Goal: Task Accomplishment & Management: Manage account settings

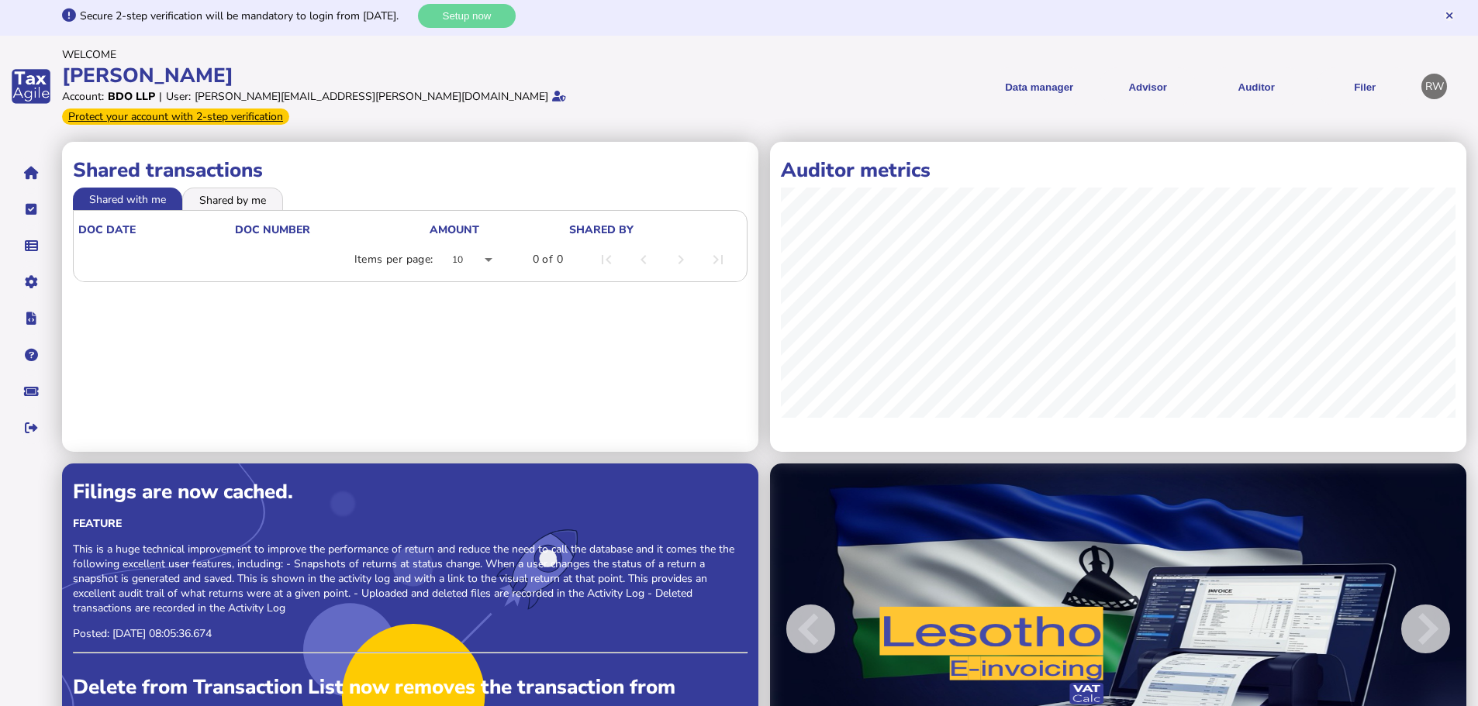
scroll to position [64, 0]
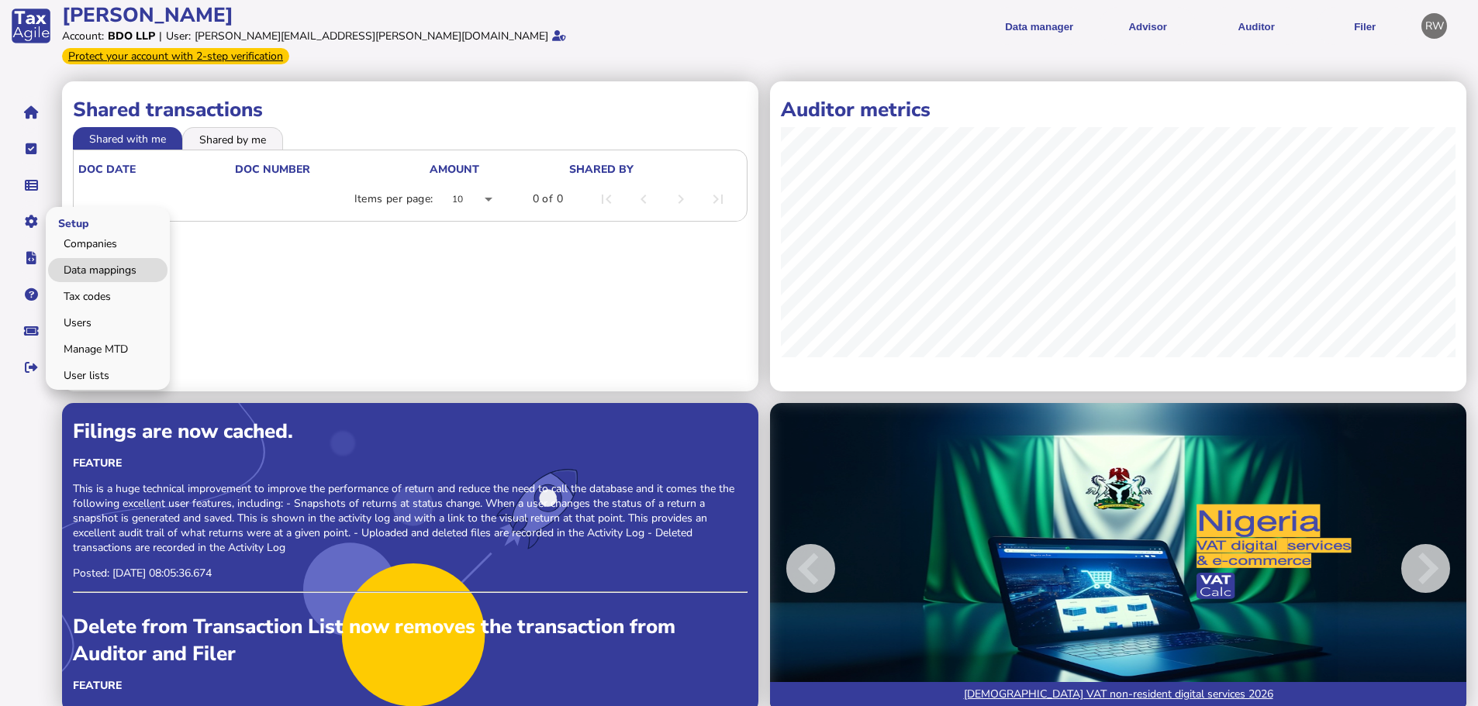
click at [80, 258] on link "Data mappings" at bounding box center [107, 270] width 119 height 24
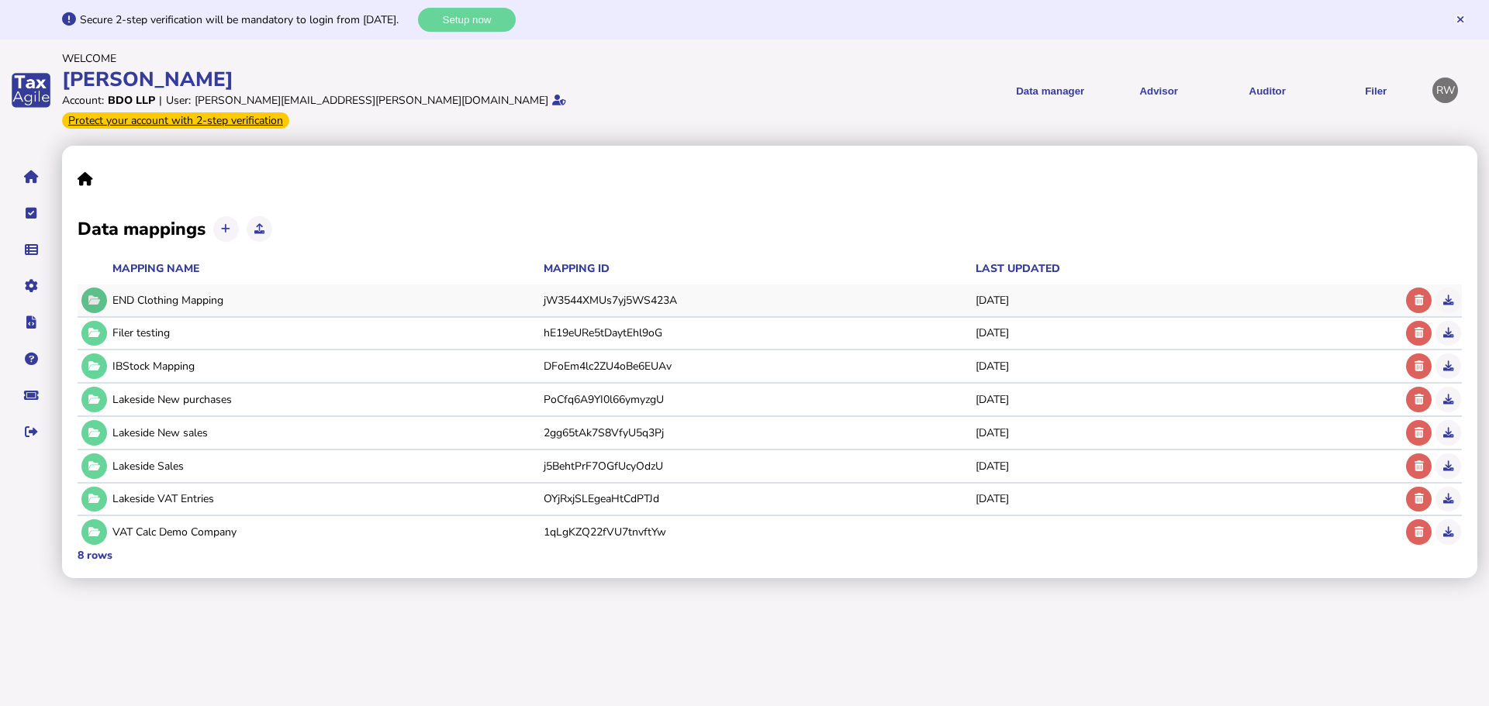
click at [100, 288] on button at bounding box center [94, 301] width 26 height 26
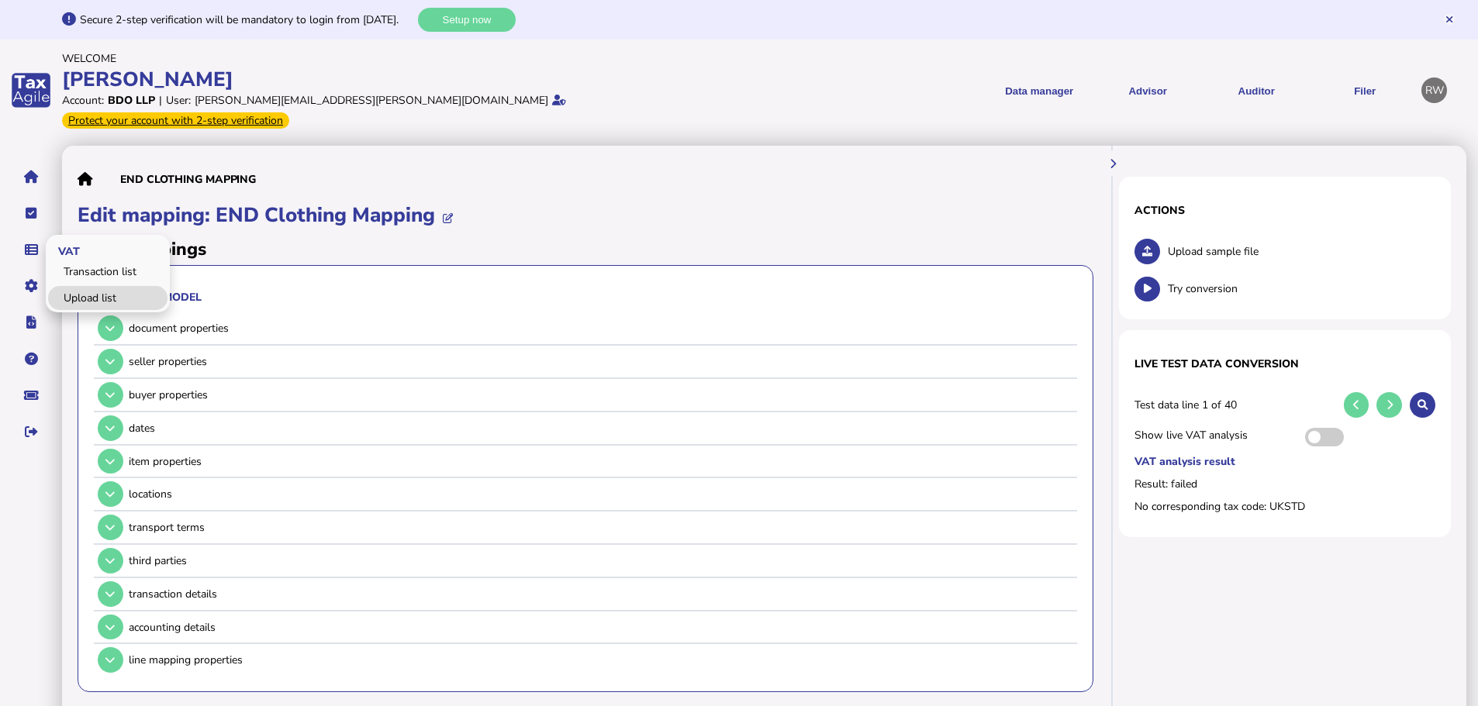
click at [67, 286] on link "Upload list" at bounding box center [107, 298] width 119 height 24
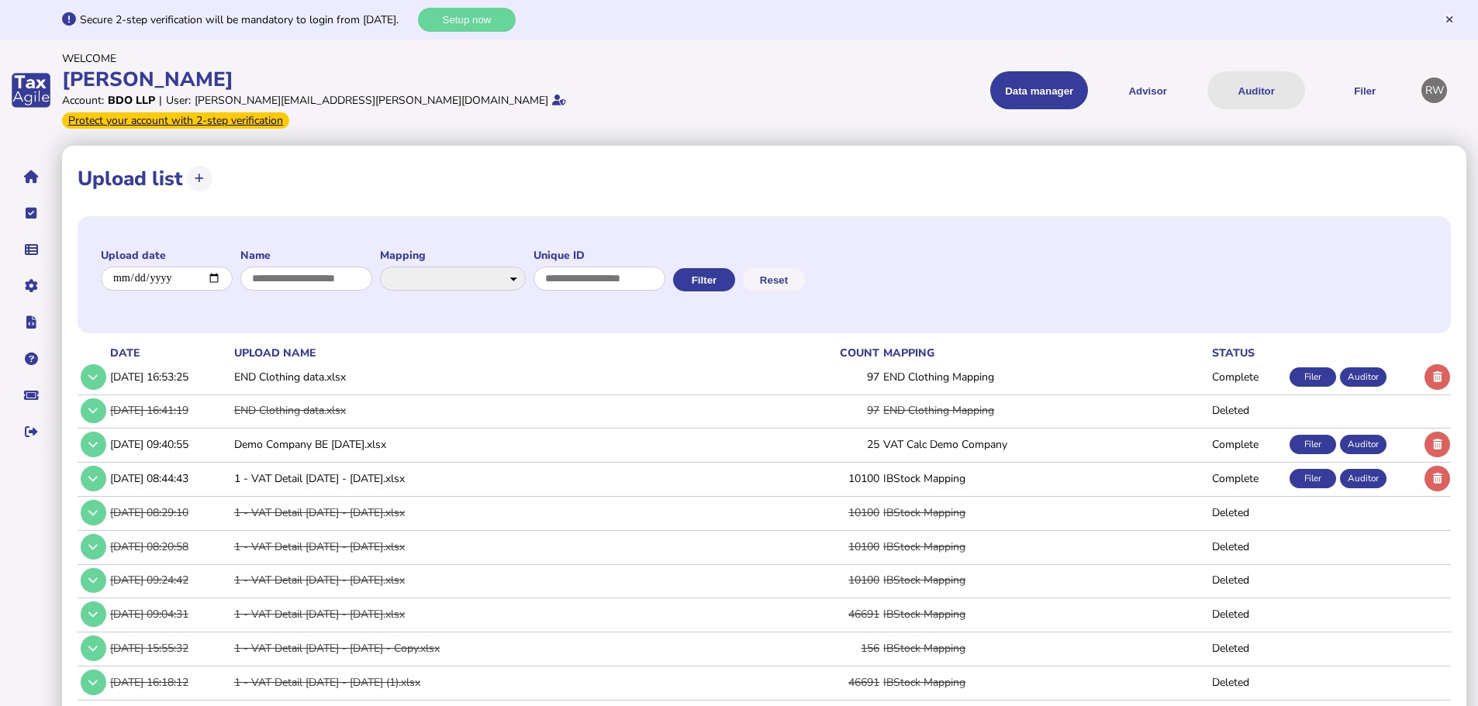
click at [1256, 86] on button "Auditor" at bounding box center [1256, 90] width 98 height 38
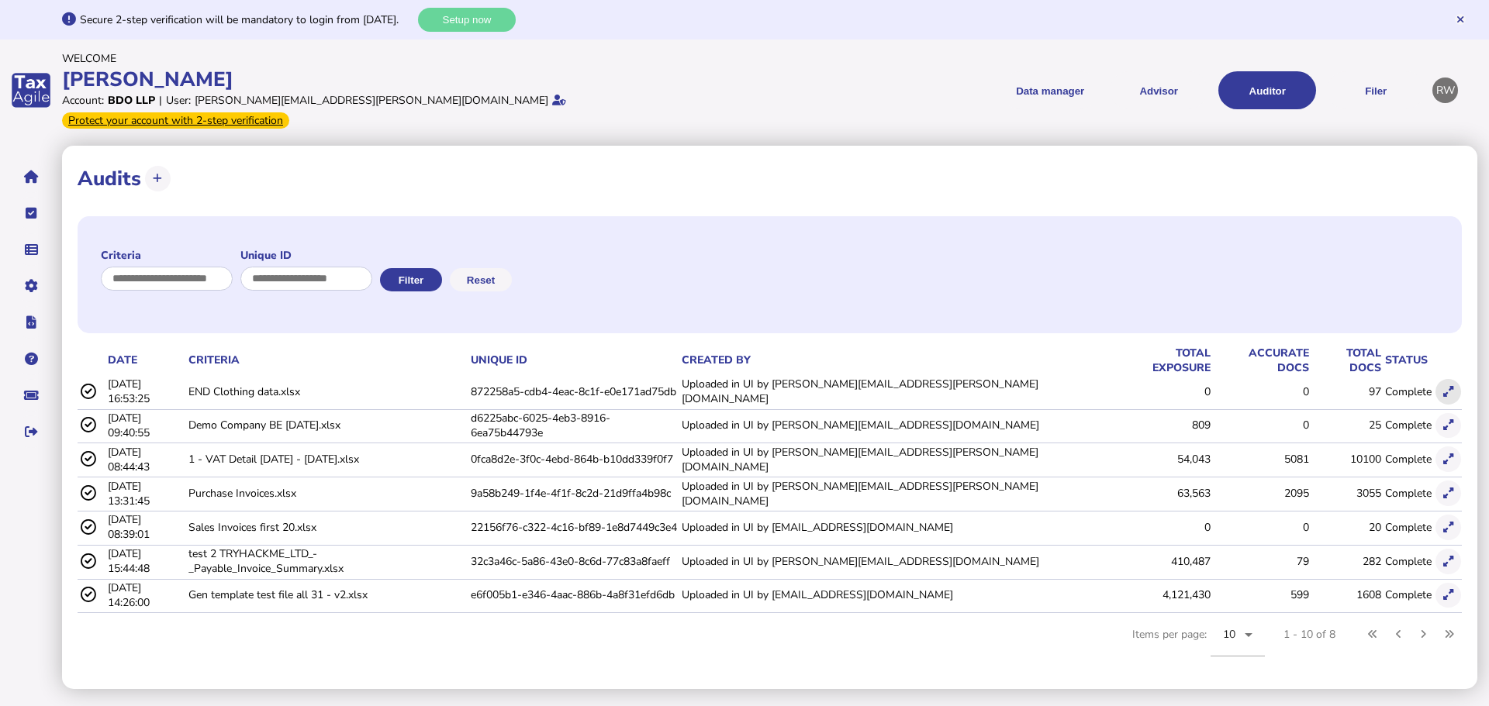
click at [1454, 379] on button at bounding box center [1448, 392] width 26 height 26
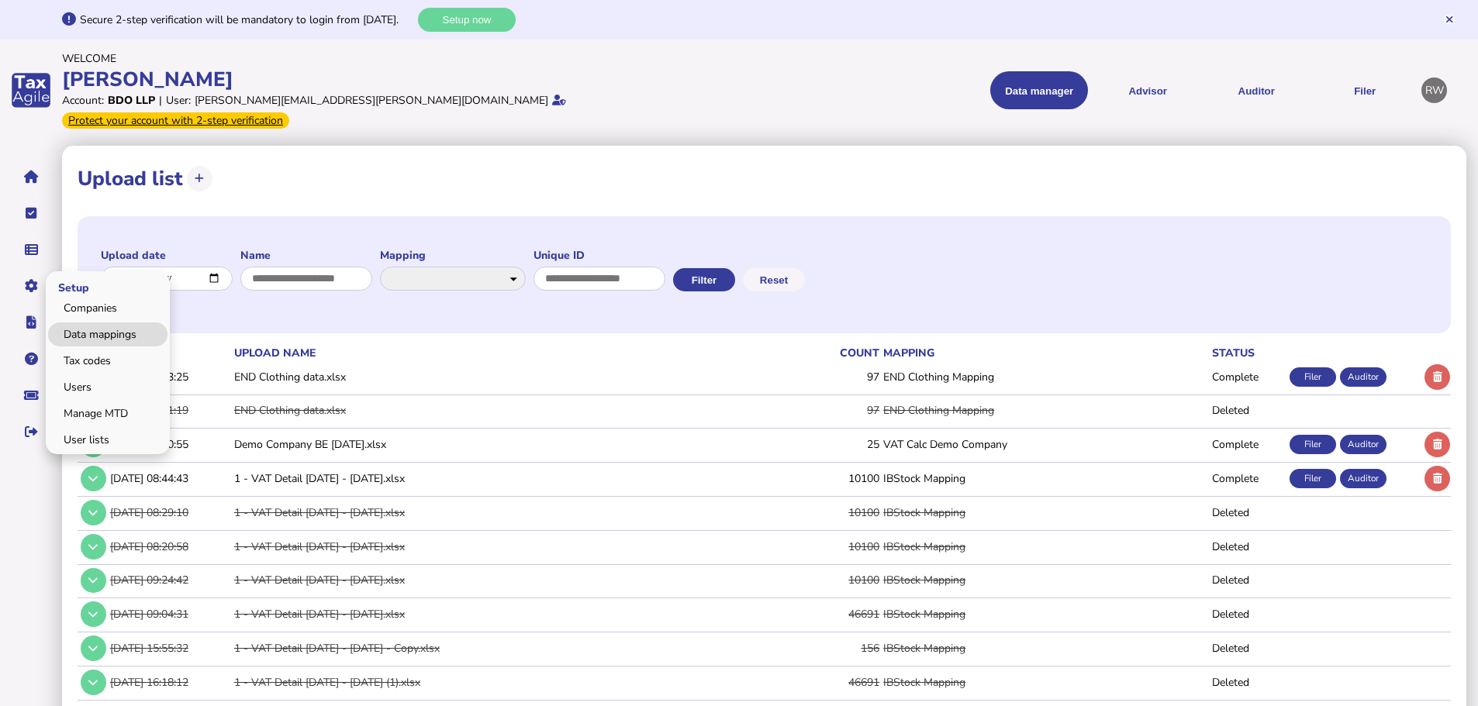
click at [71, 323] on link "Data mappings" at bounding box center [107, 335] width 119 height 24
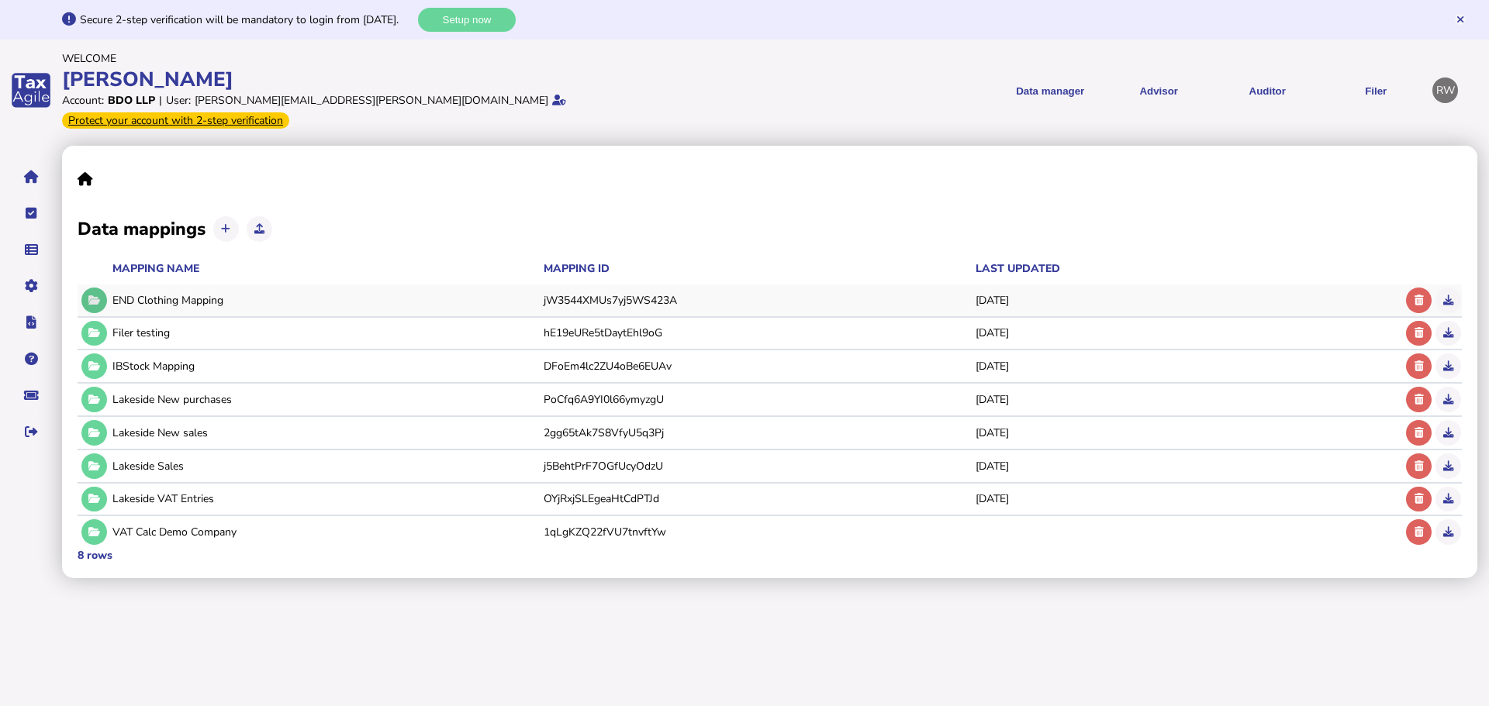
click at [98, 295] on icon at bounding box center [94, 300] width 12 height 10
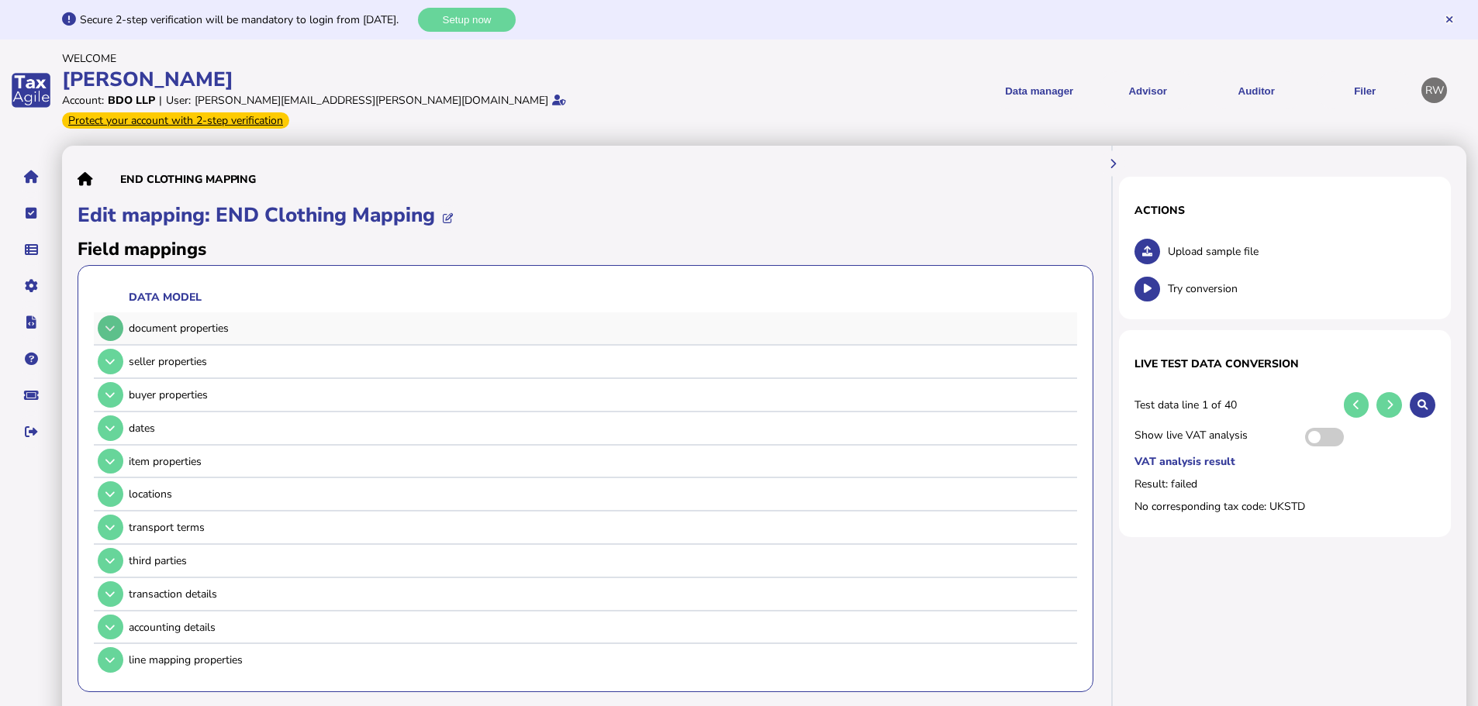
click at [114, 323] on icon at bounding box center [109, 328] width 9 height 10
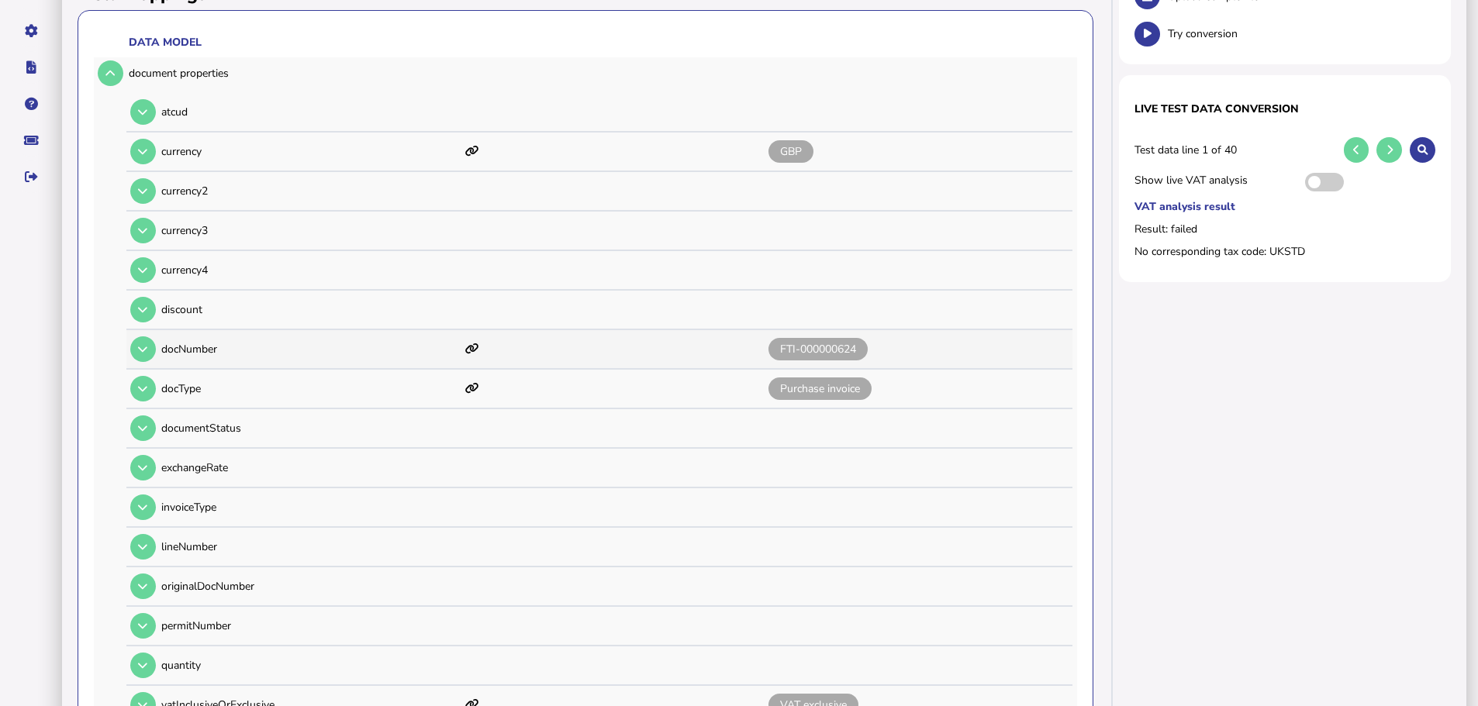
scroll to position [233, 0]
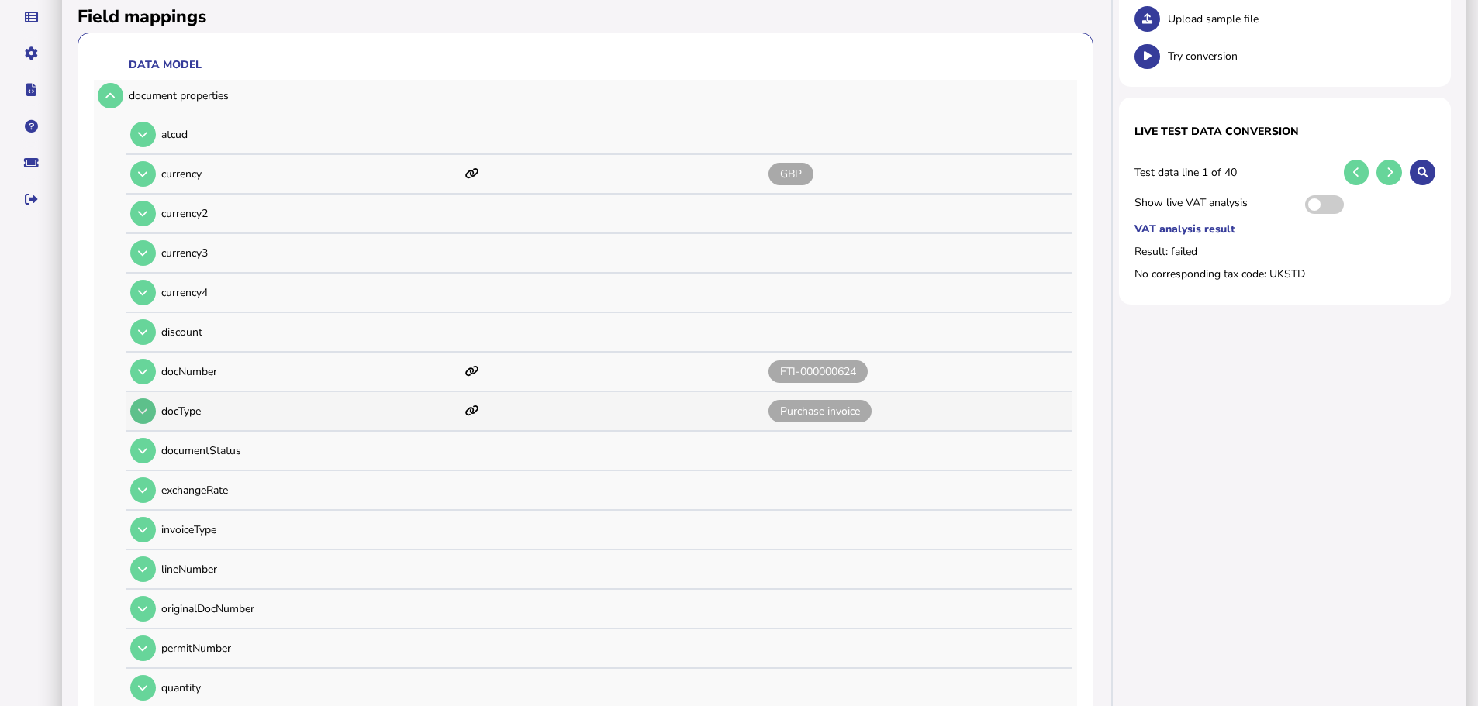
click at [151, 399] on button at bounding box center [143, 412] width 26 height 26
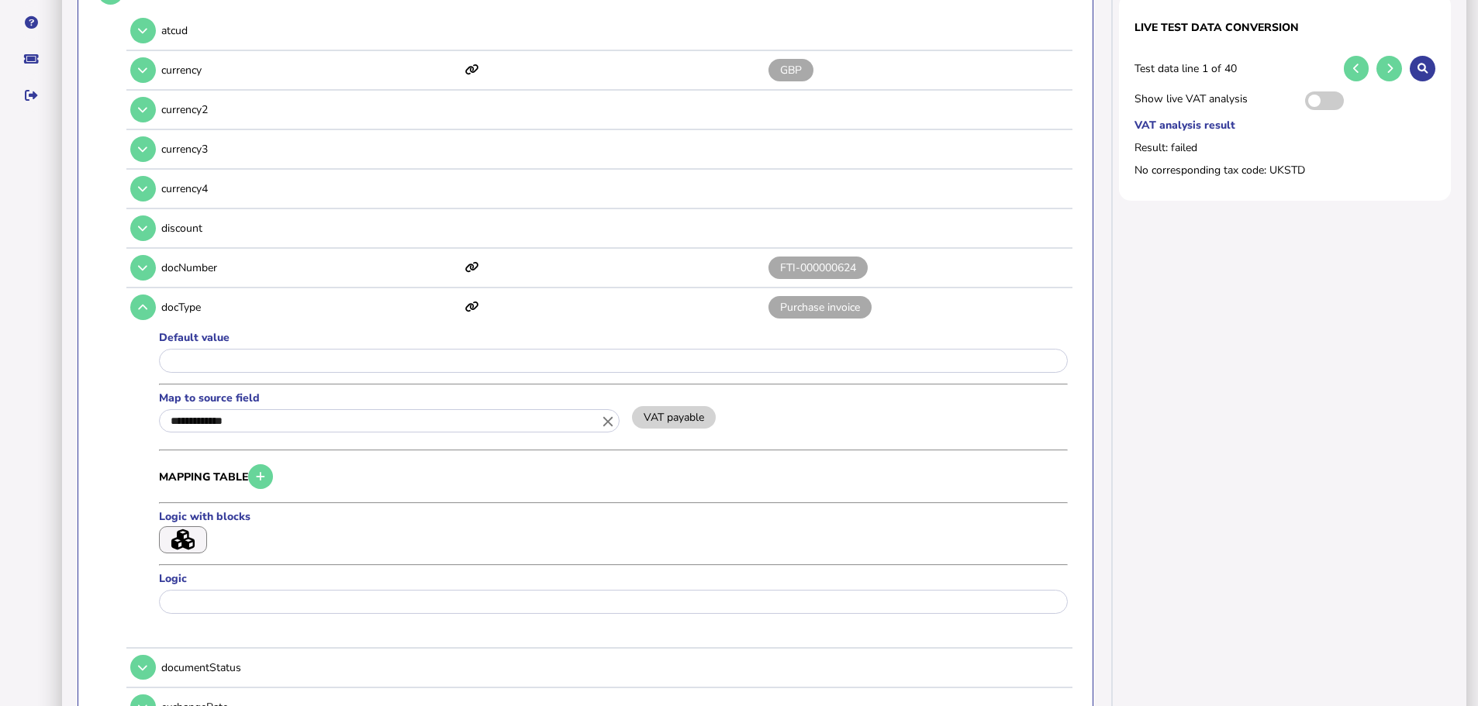
scroll to position [310, 0]
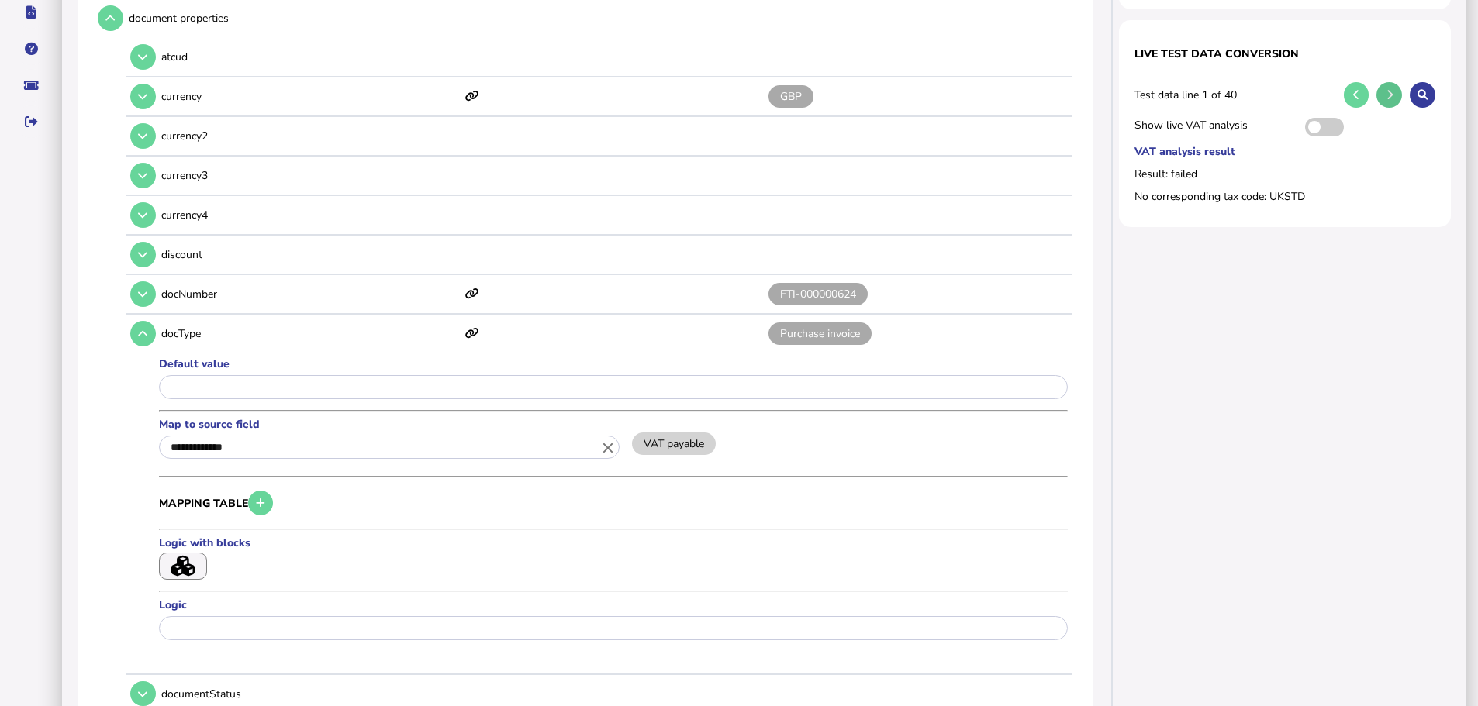
click at [1390, 90] on icon at bounding box center [1390, 95] width 6 height 10
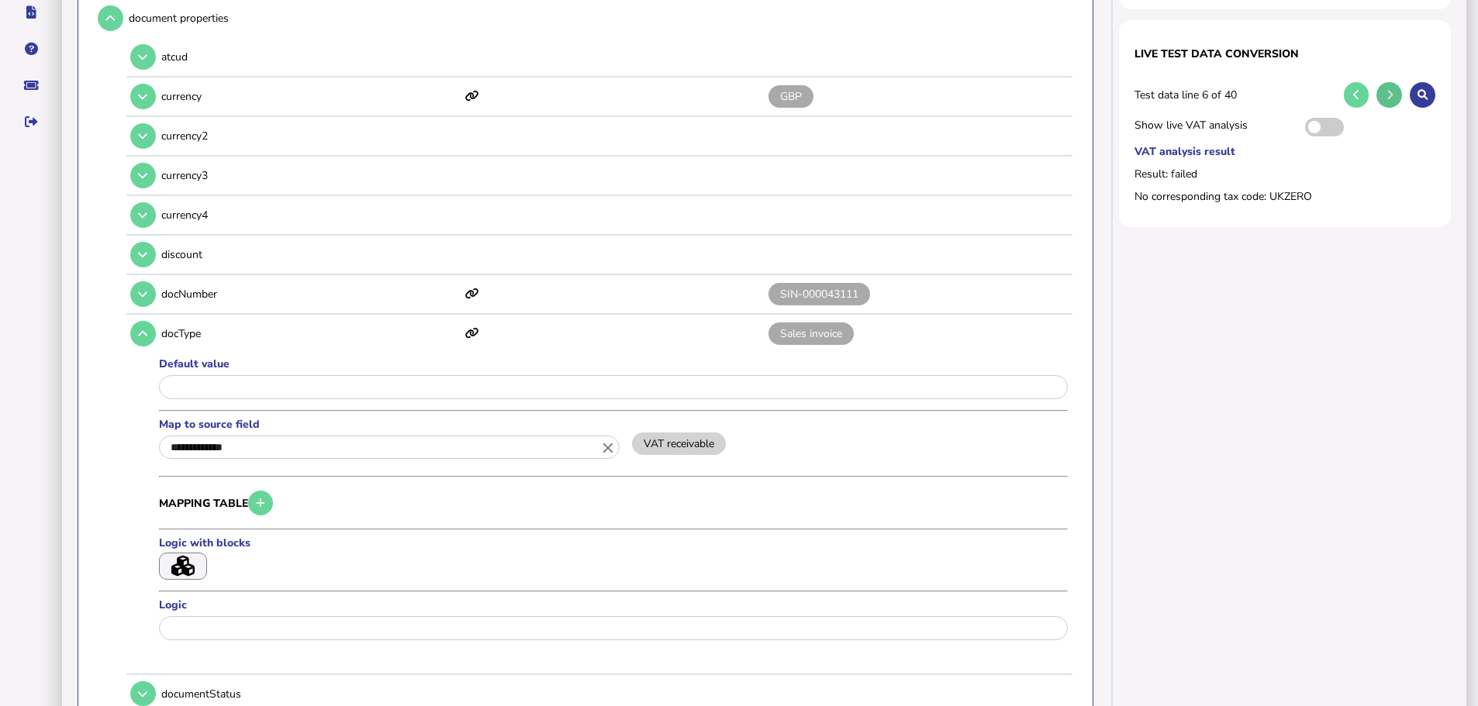
click at [1390, 90] on icon at bounding box center [1390, 95] width 6 height 10
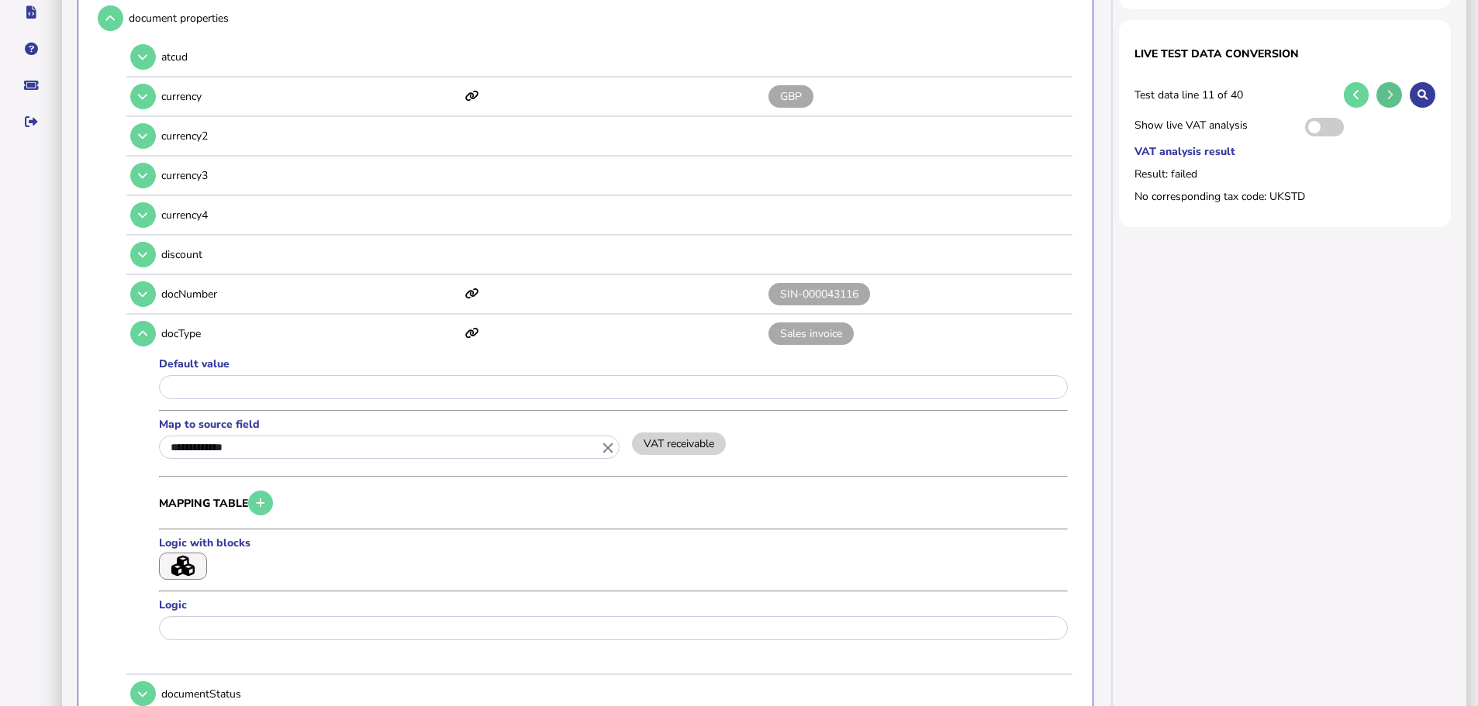
click at [1390, 90] on icon at bounding box center [1390, 95] width 6 height 10
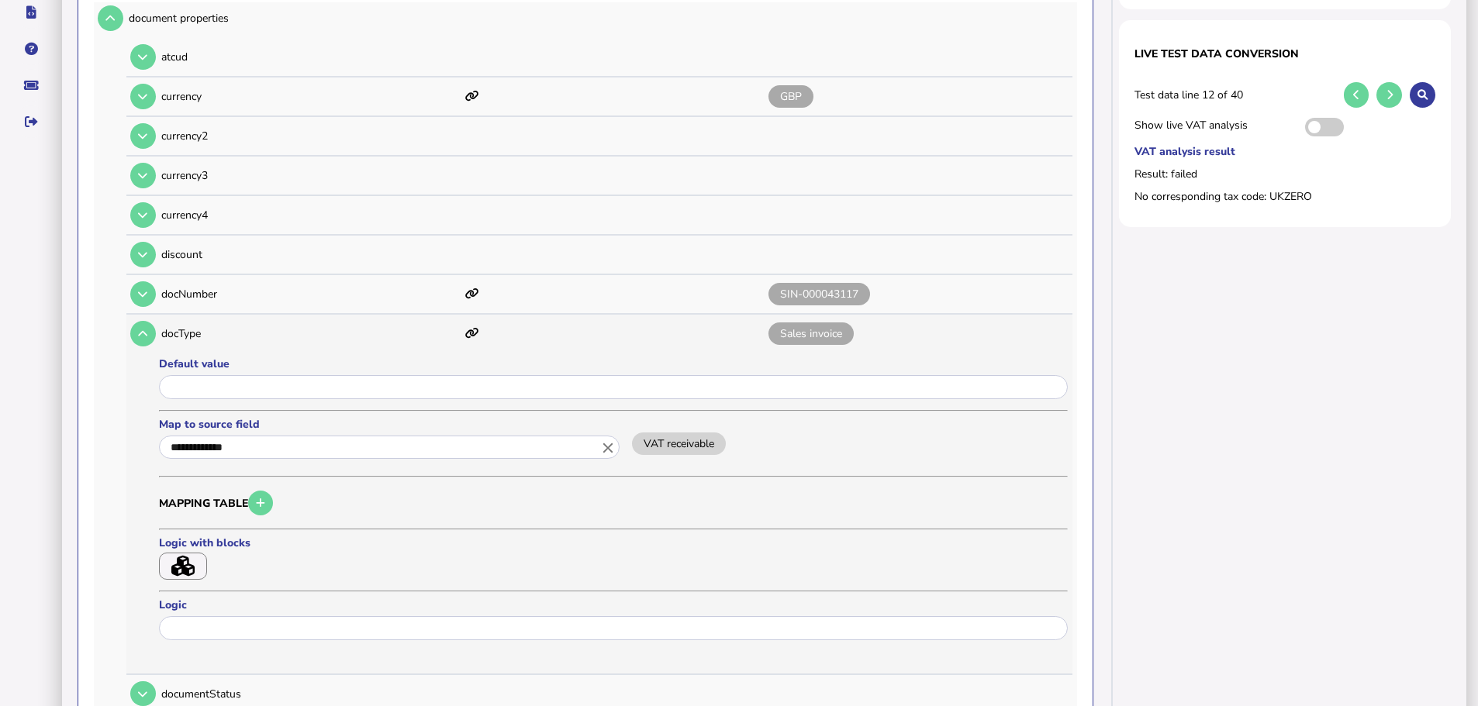
click at [148, 318] on td at bounding box center [141, 334] width 30 height 32
click at [143, 329] on icon at bounding box center [142, 334] width 9 height 10
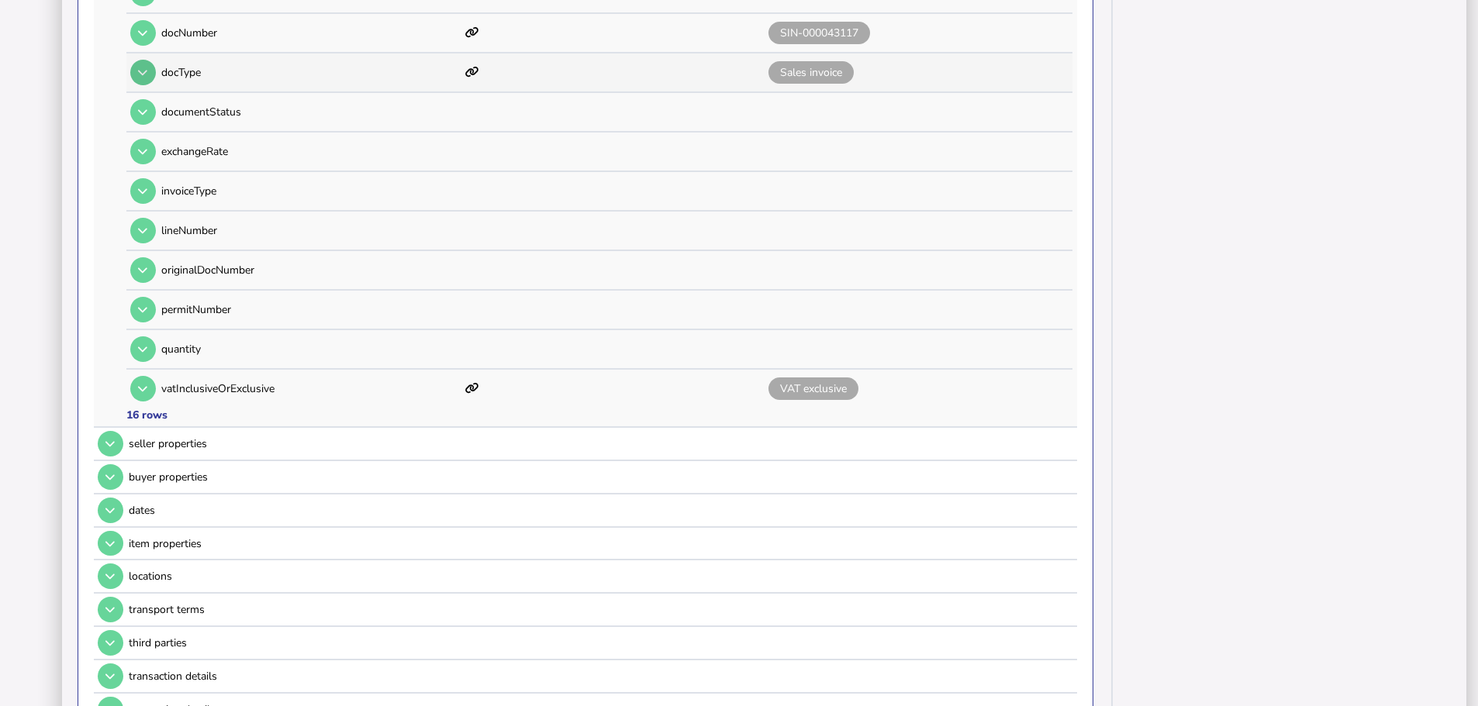
scroll to position [620, 0]
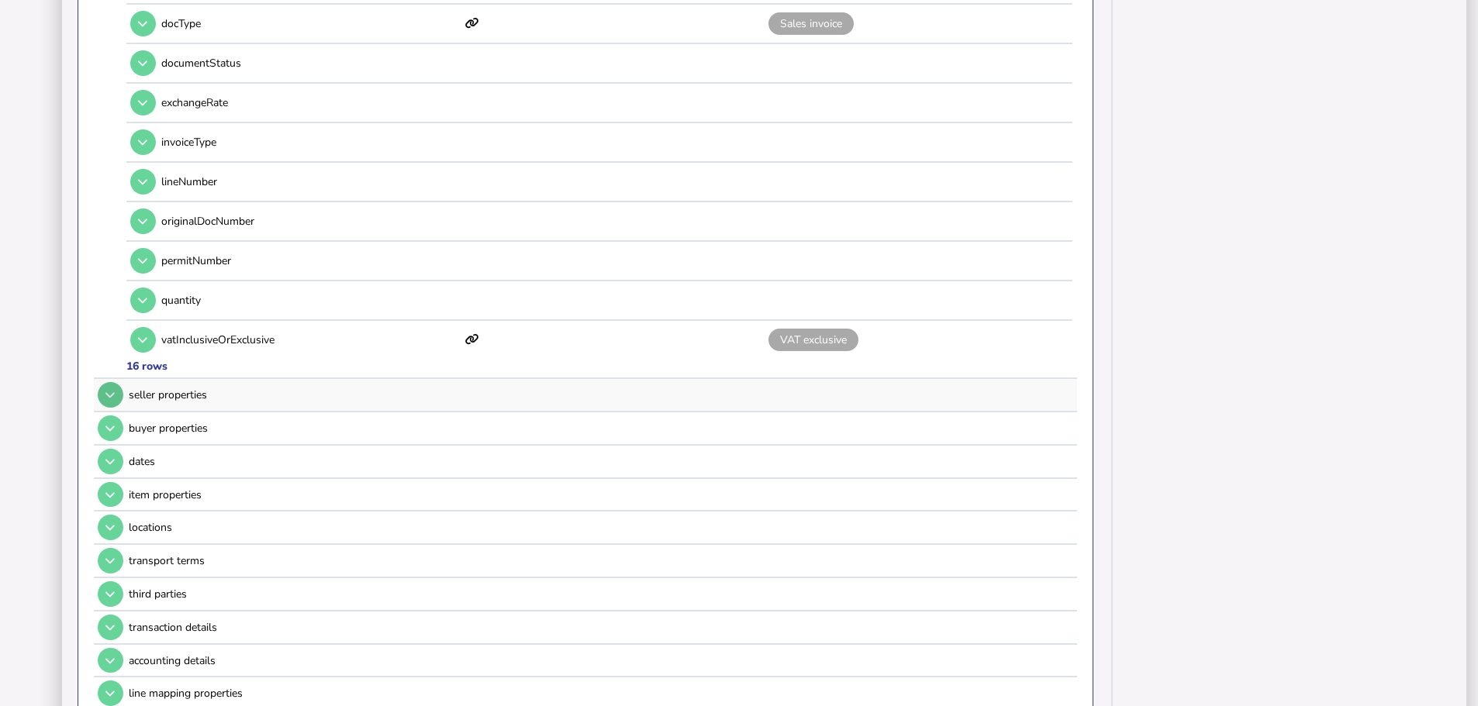
click at [109, 390] on icon at bounding box center [109, 395] width 9 height 10
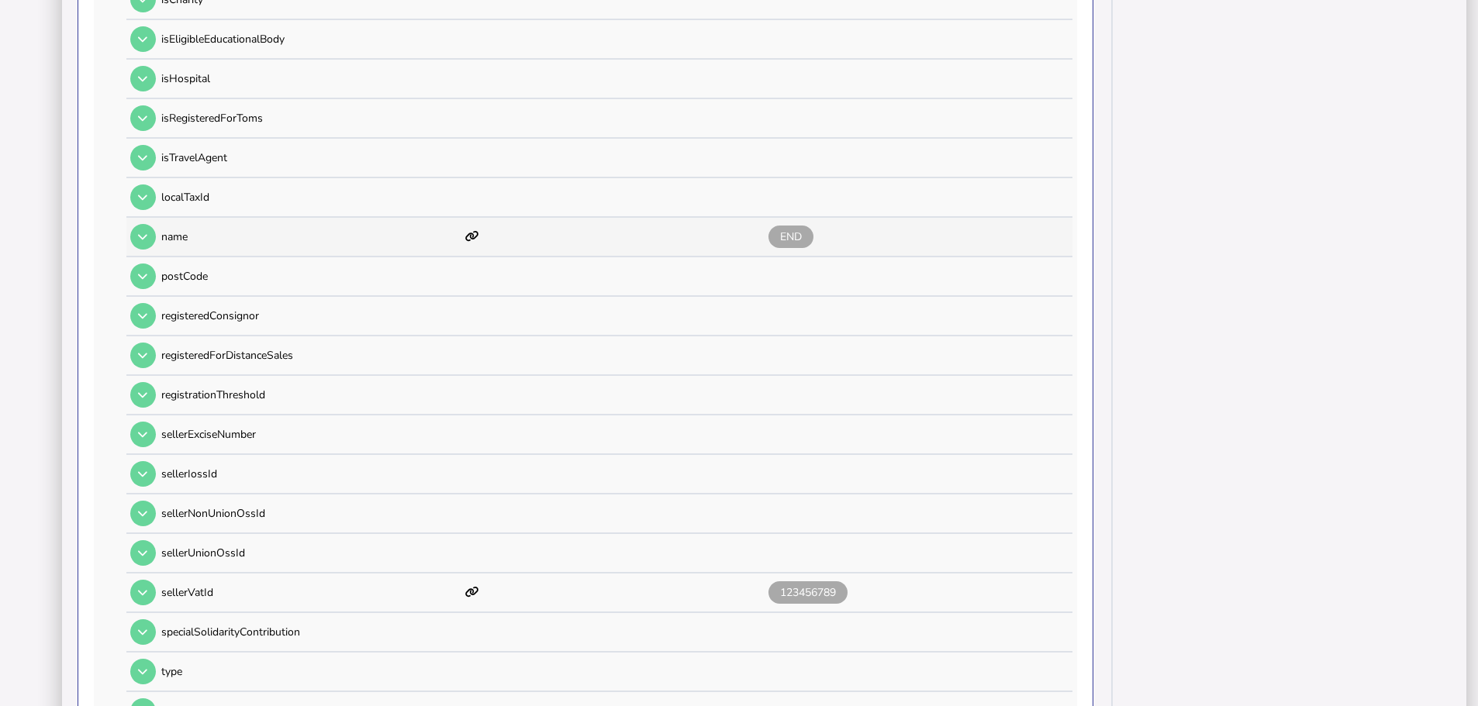
scroll to position [1318, 0]
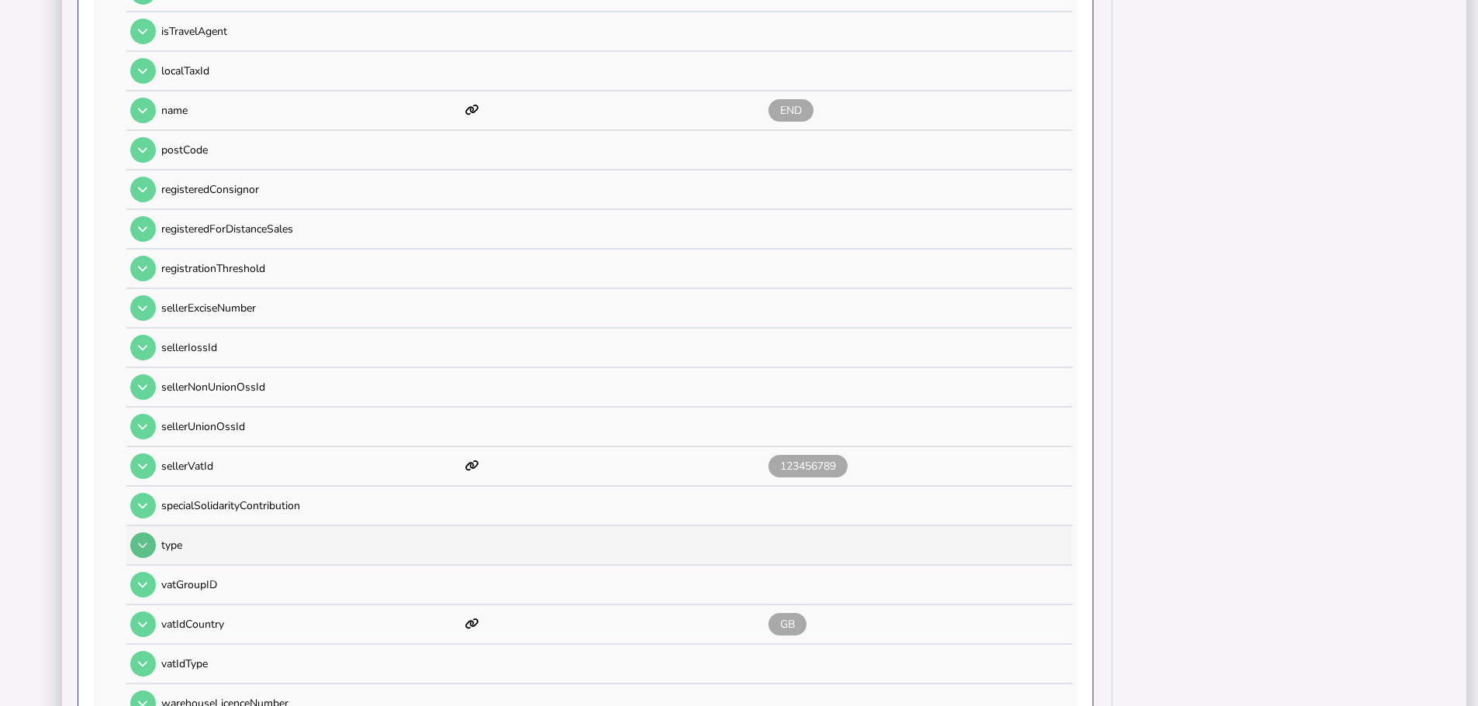
click at [136, 533] on button at bounding box center [143, 546] width 26 height 26
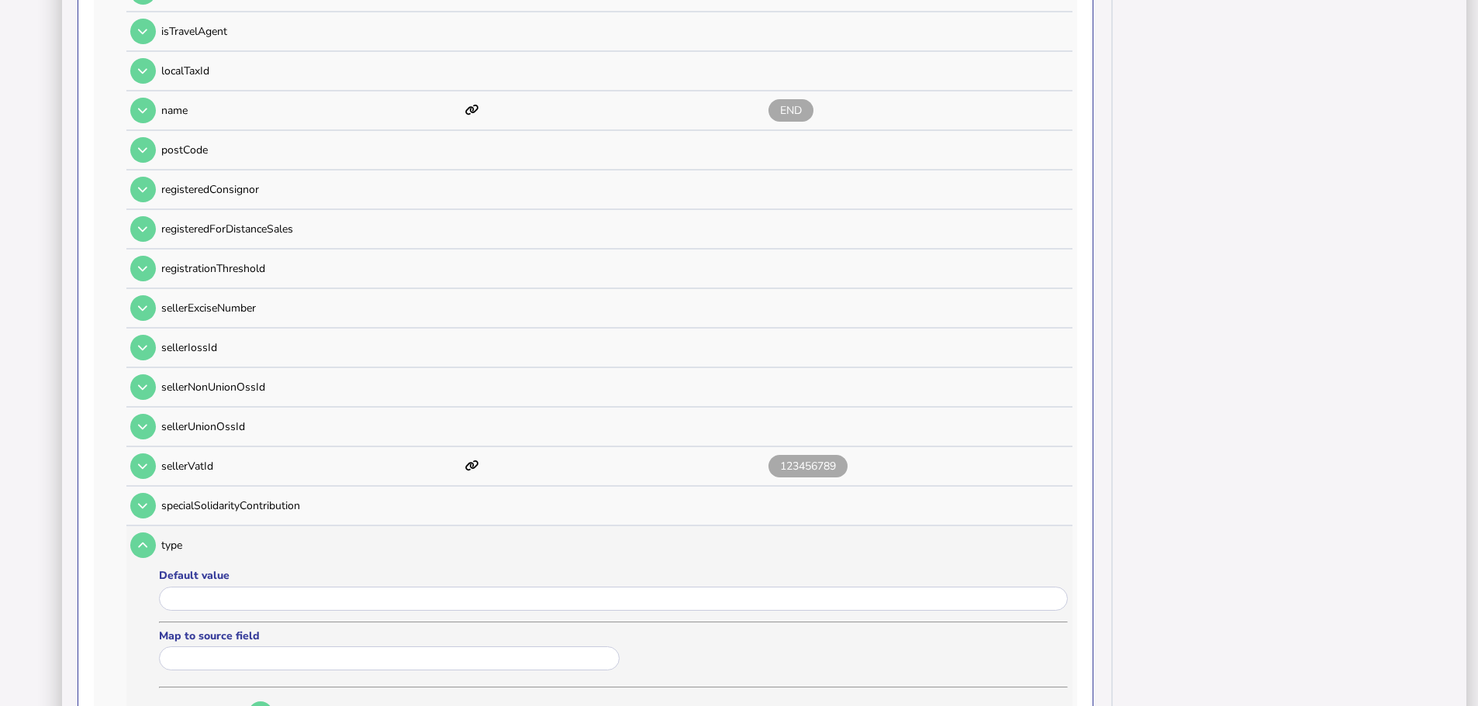
drag, startPoint x: 273, startPoint y: 566, endPoint x: 271, endPoint y: 582, distance: 15.7
click at [273, 571] on div "Default value" at bounding box center [613, 592] width 909 height 48
click at [270, 587] on input "input" at bounding box center [613, 599] width 909 height 24
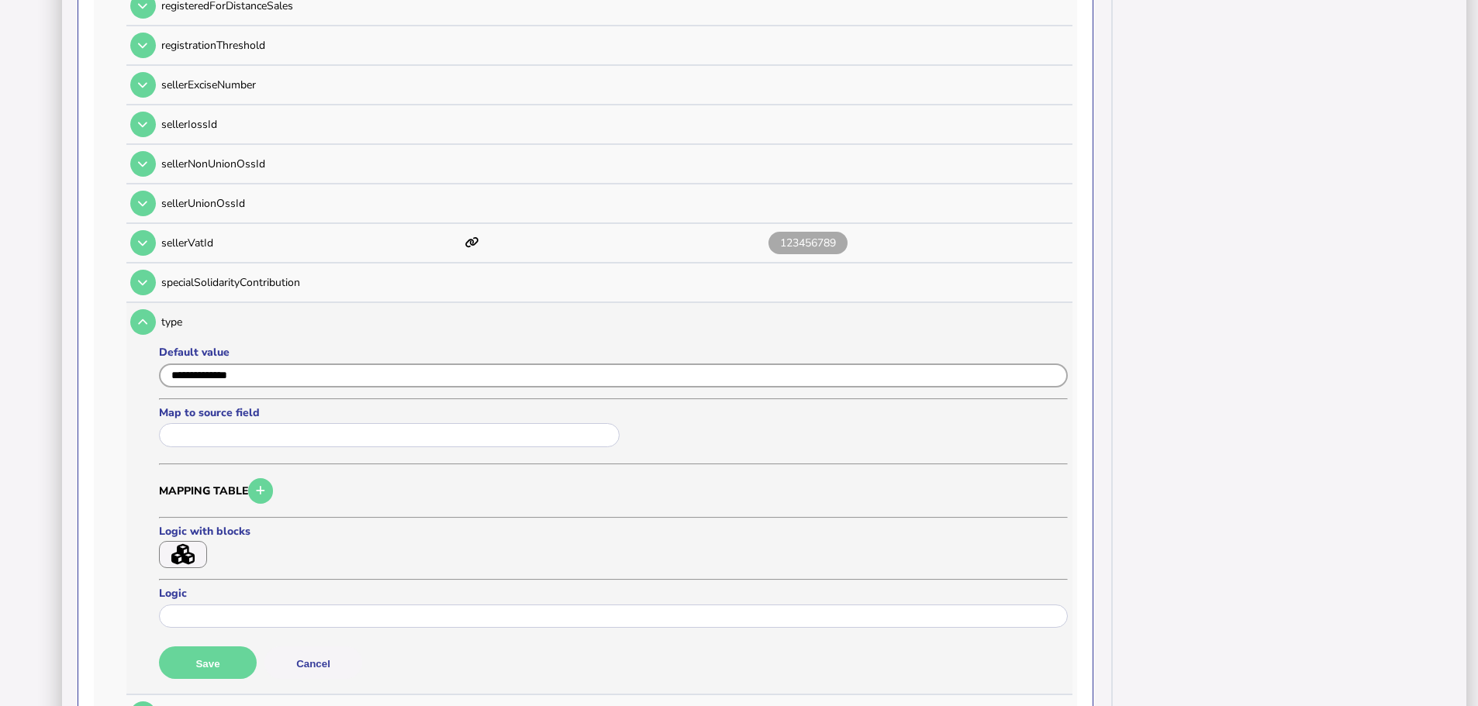
scroll to position [1628, 0]
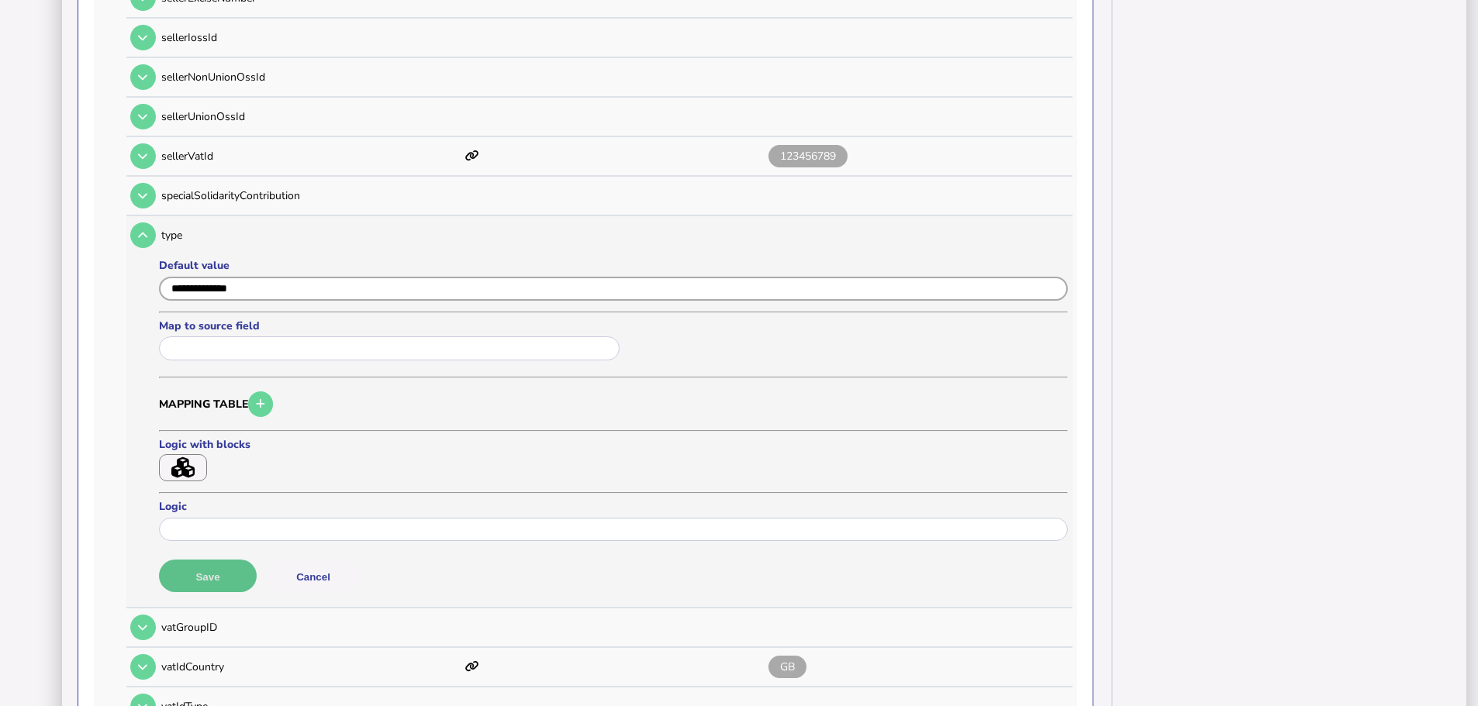
type input "**********"
click at [218, 560] on button "Save" at bounding box center [208, 576] width 98 height 33
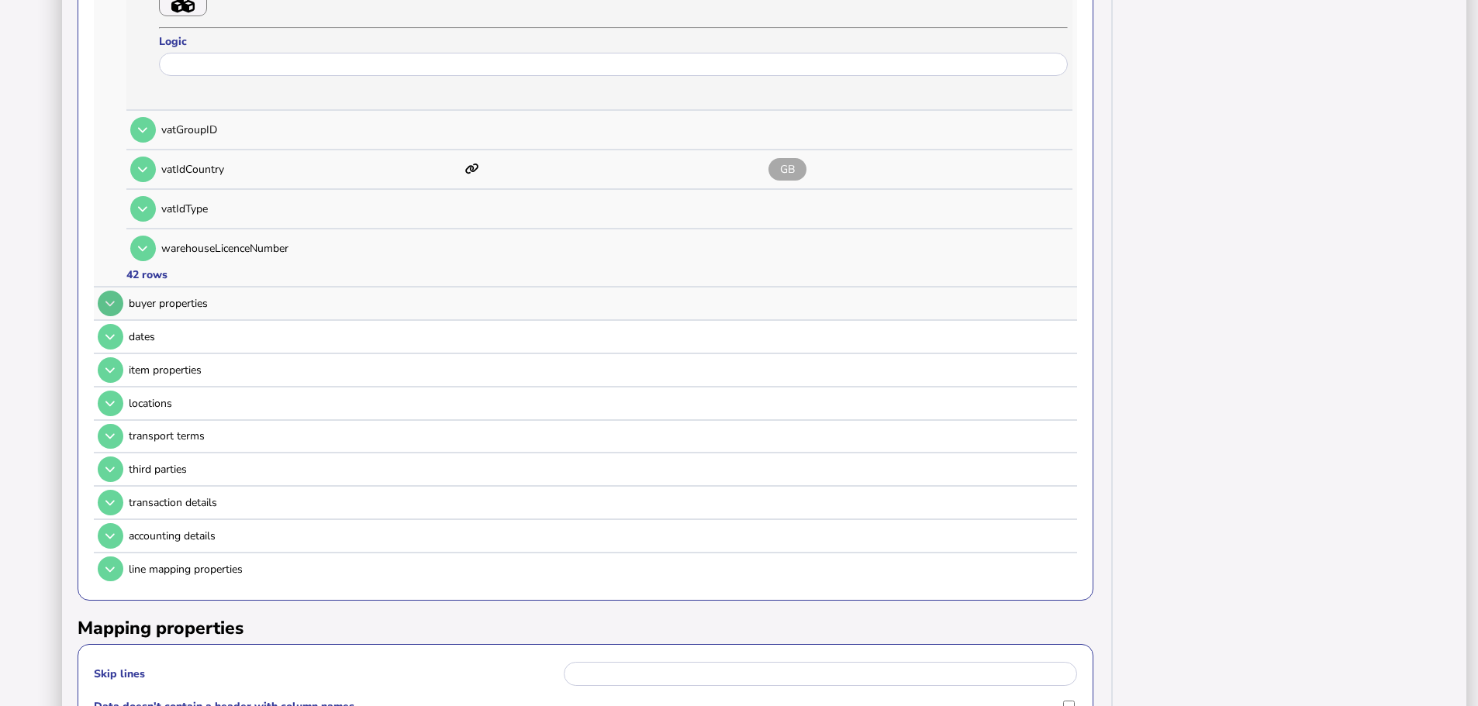
click at [109, 299] on icon at bounding box center [109, 304] width 9 height 10
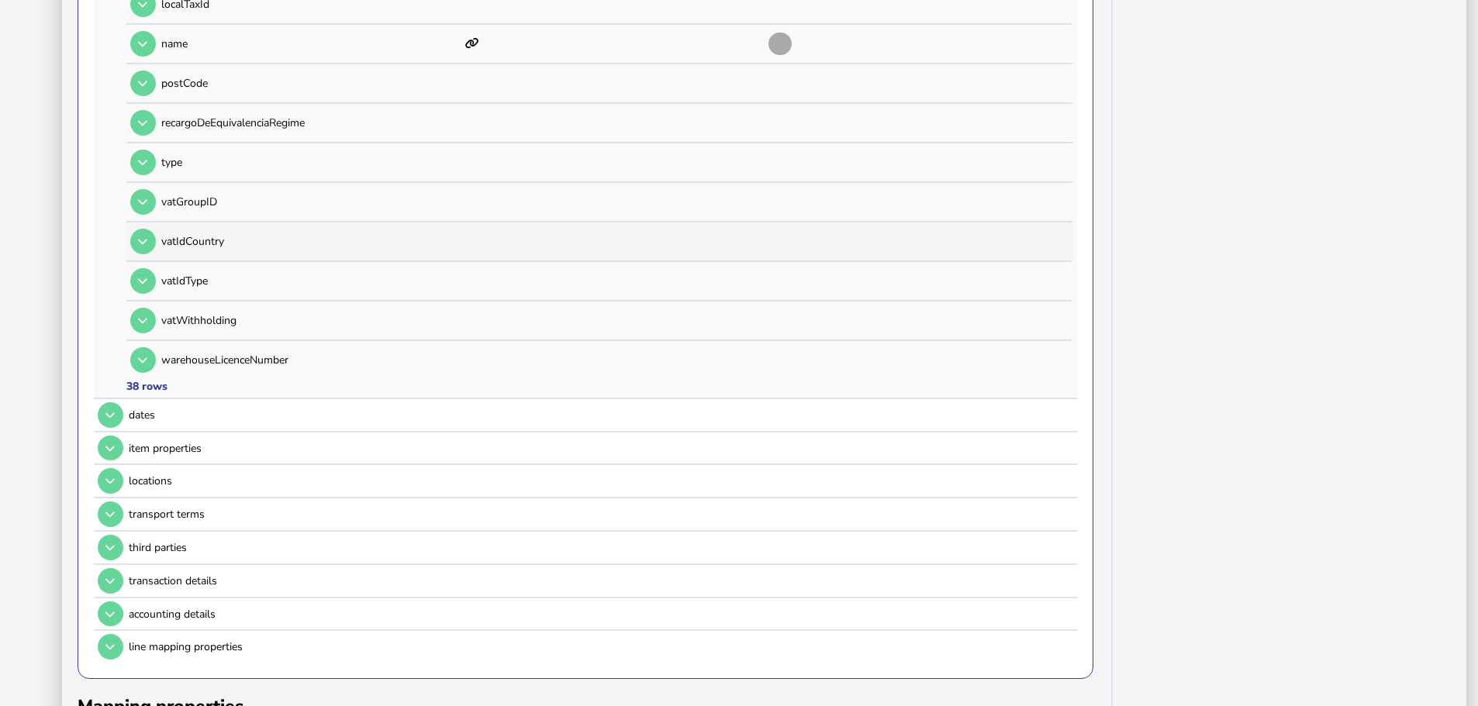
scroll to position [1468, 0]
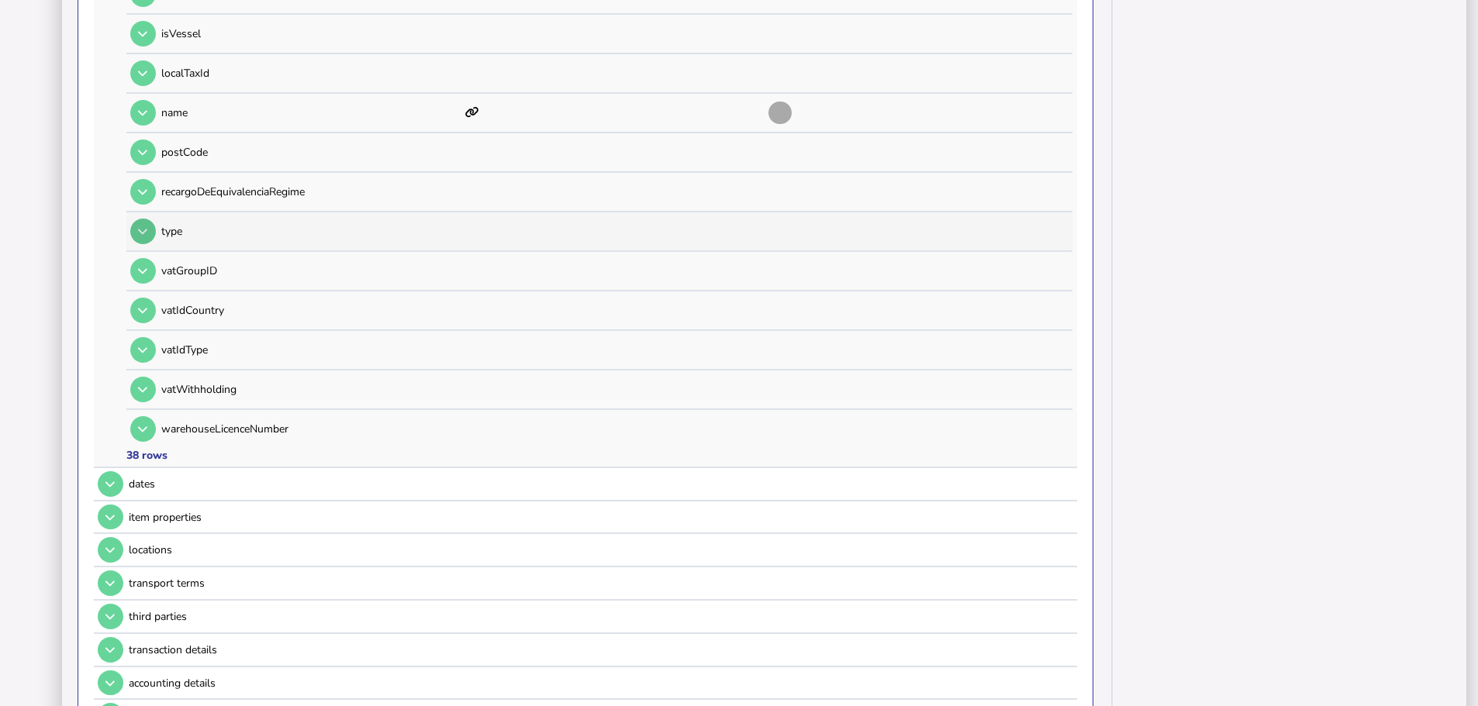
click at [145, 226] on icon at bounding box center [142, 231] width 9 height 10
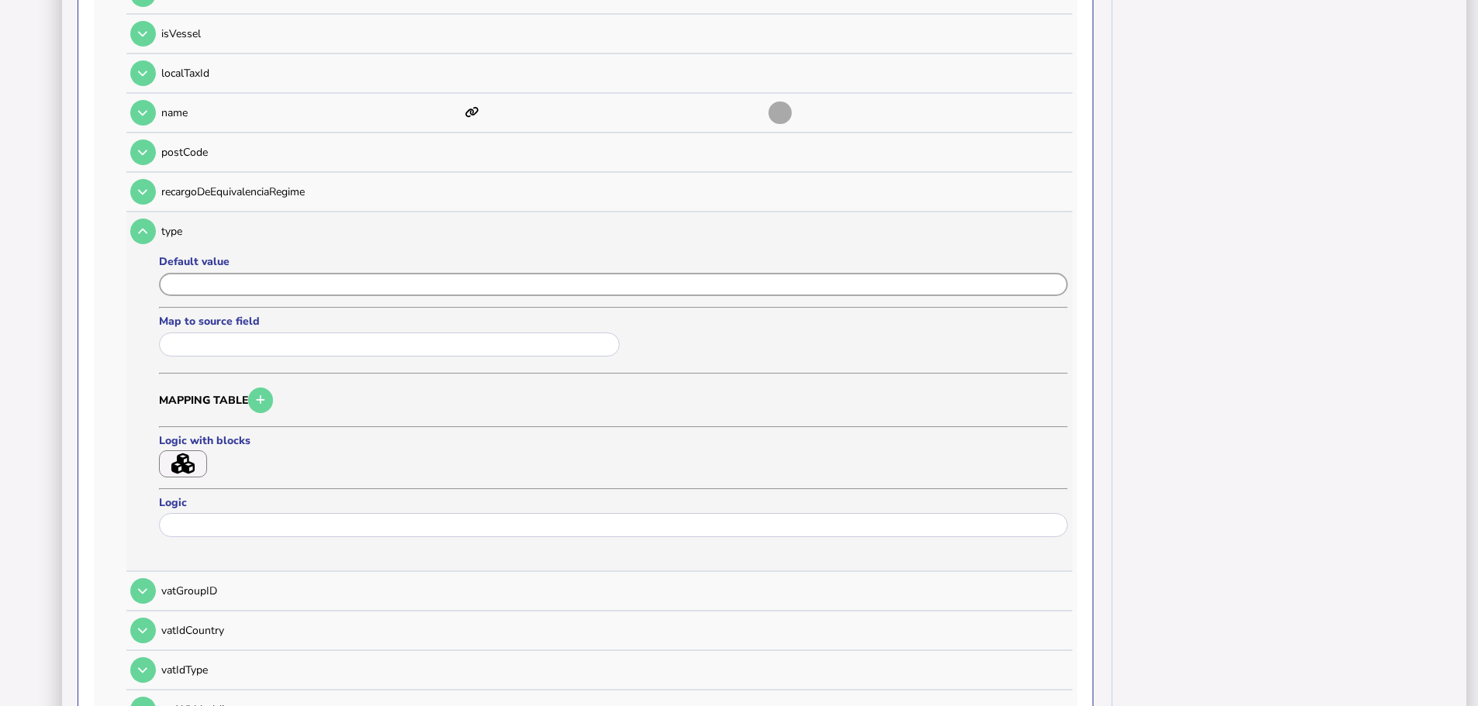
click at [269, 273] on input "input" at bounding box center [613, 285] width 909 height 24
type input "**********"
click at [223, 556] on button "Save" at bounding box center [208, 572] width 98 height 33
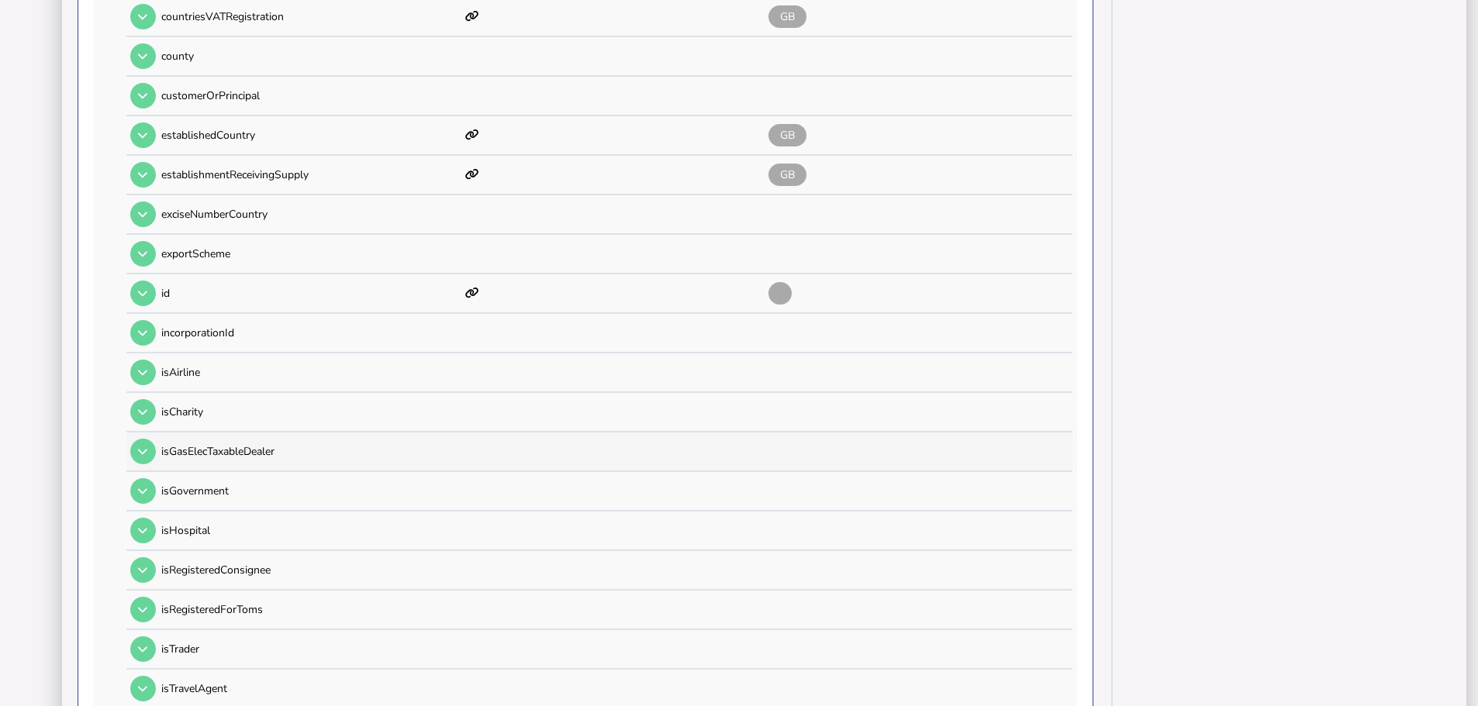
scroll to position [848, 0]
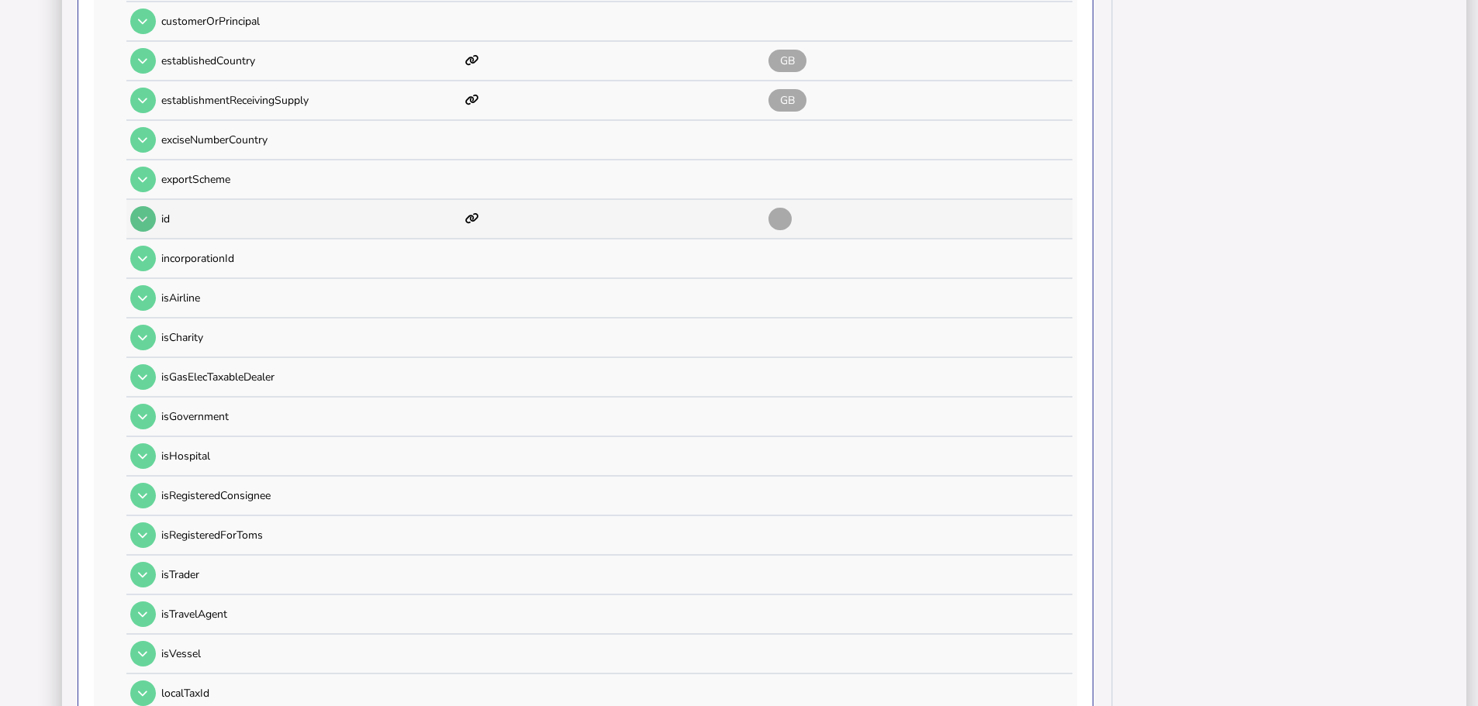
click at [148, 206] on button at bounding box center [143, 219] width 26 height 26
type input "**********"
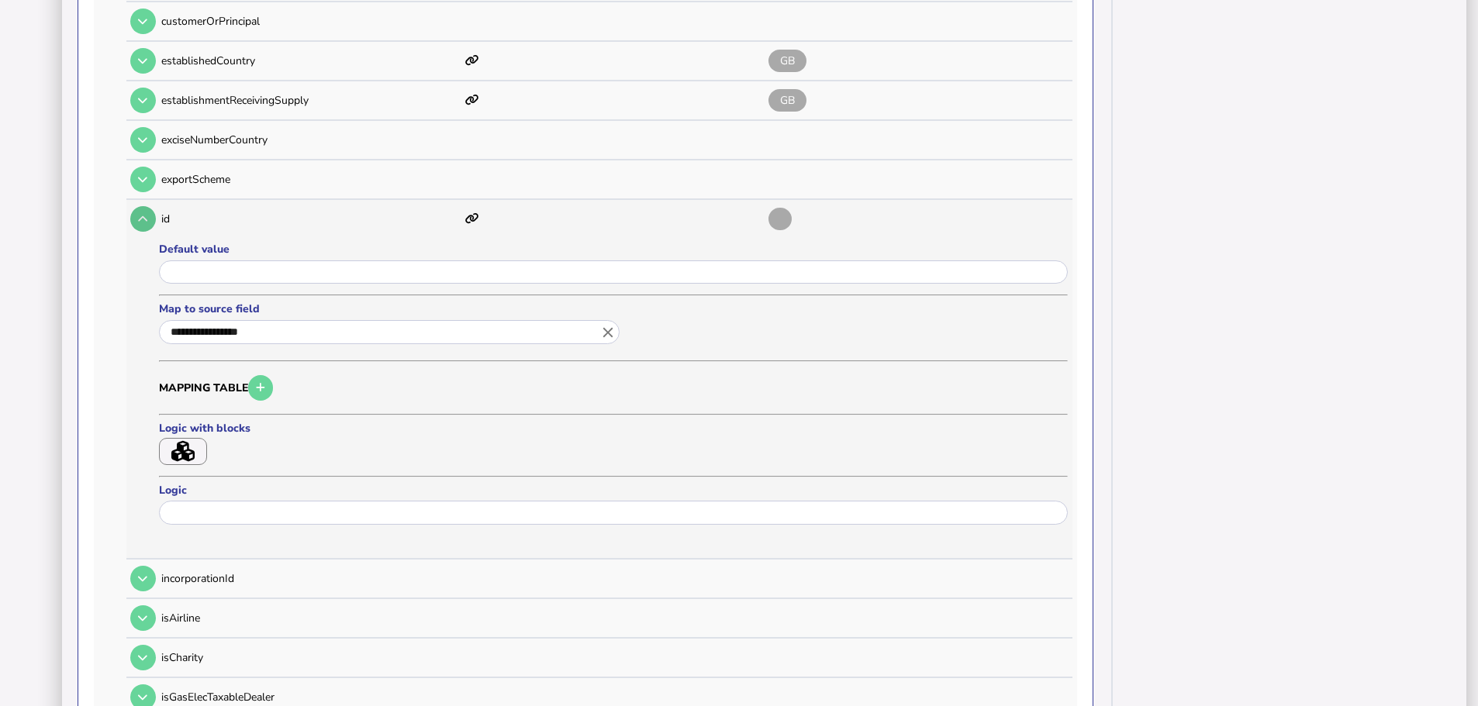
click at [145, 214] on icon at bounding box center [142, 219] width 9 height 10
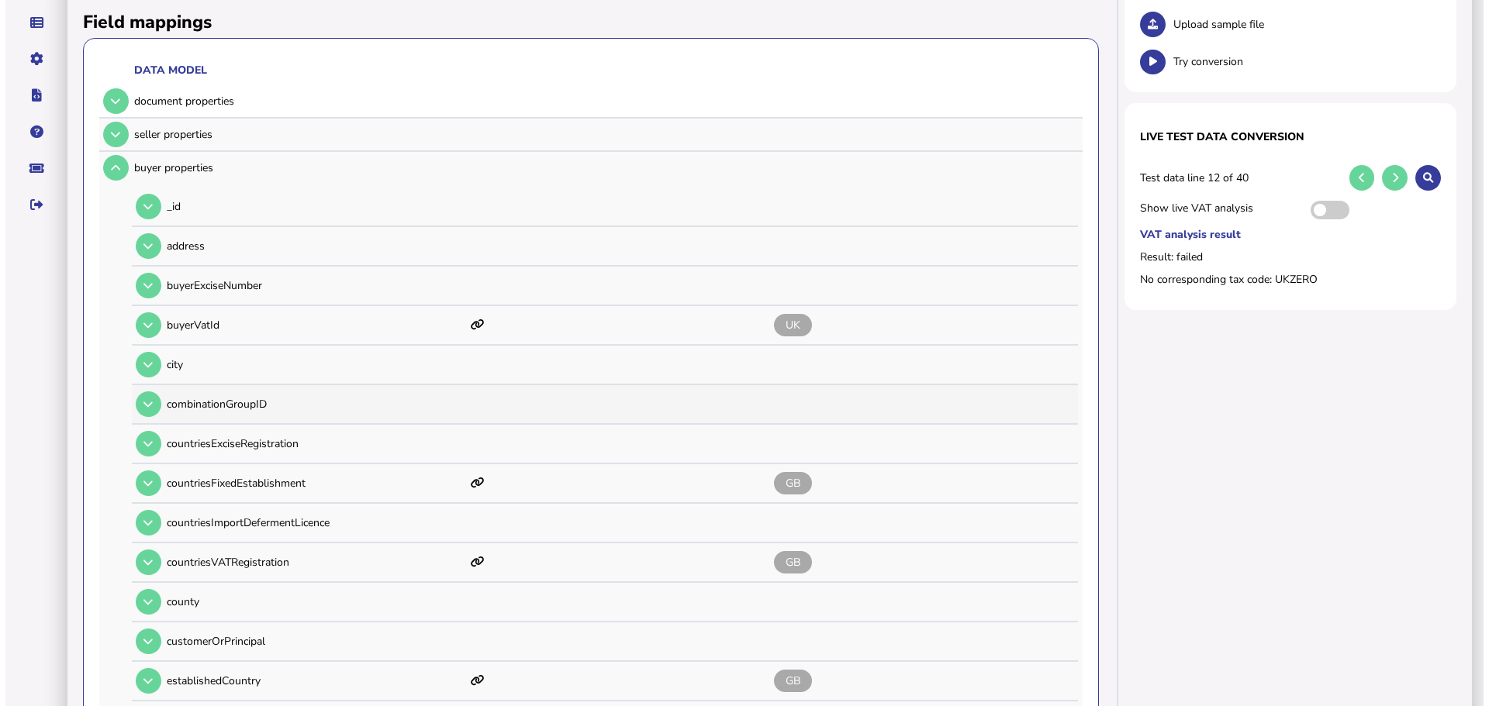
scroll to position [0, 0]
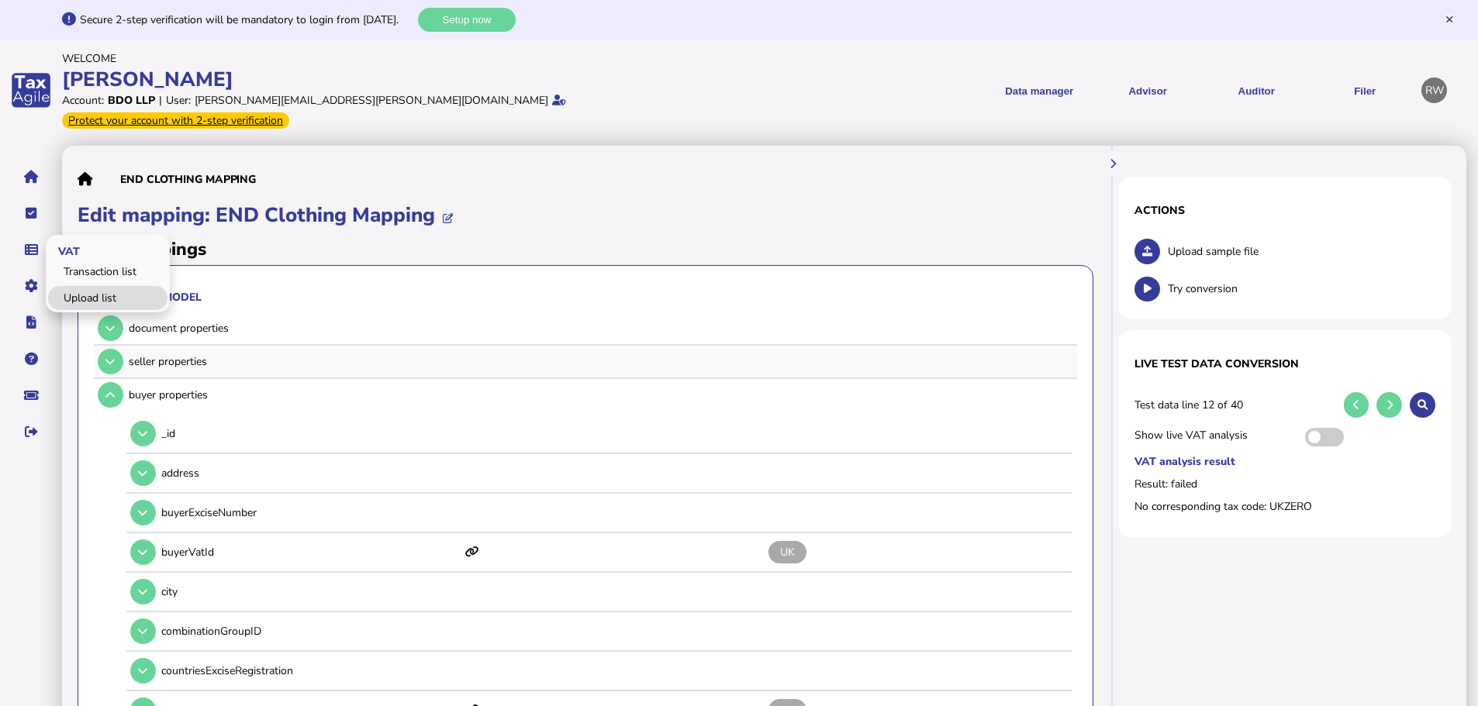
click at [86, 286] on link "Upload list" at bounding box center [107, 298] width 119 height 24
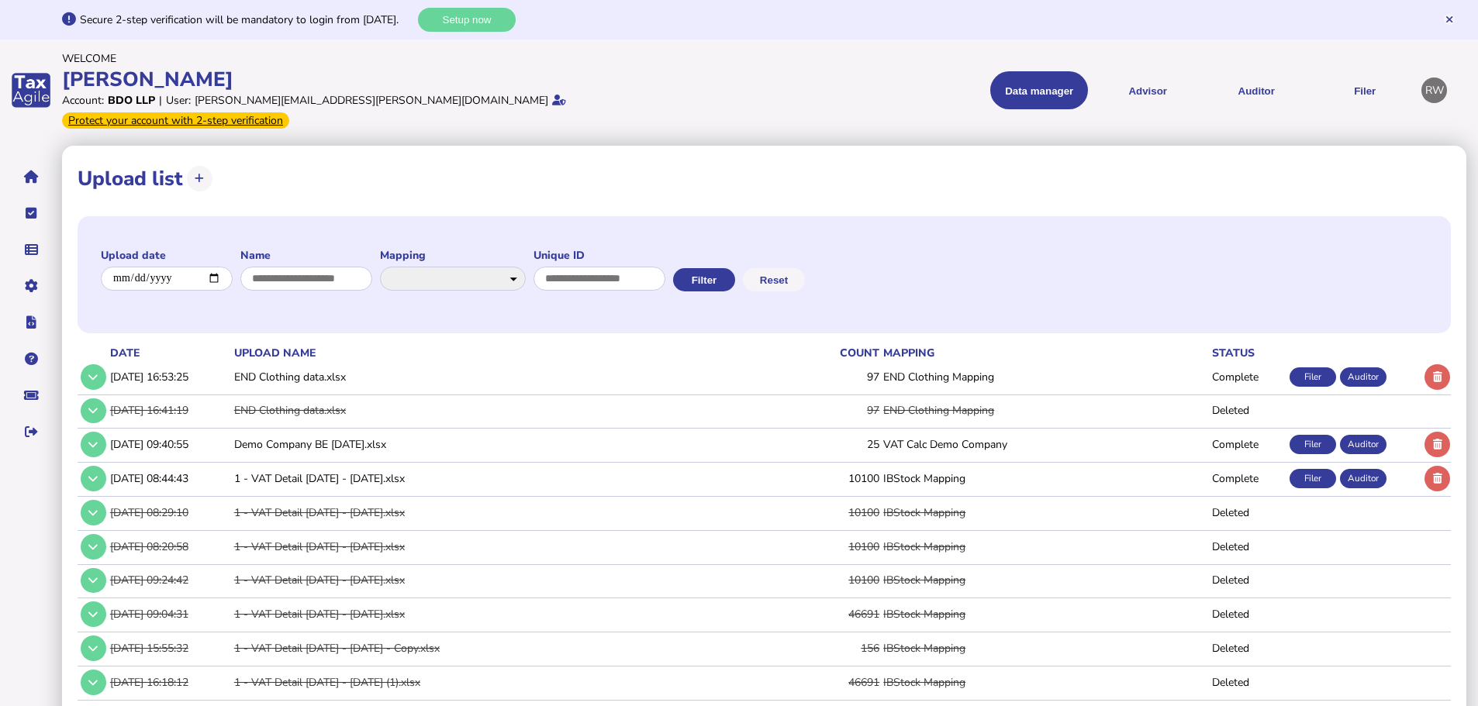
click at [1427, 364] on button at bounding box center [1438, 377] width 26 height 26
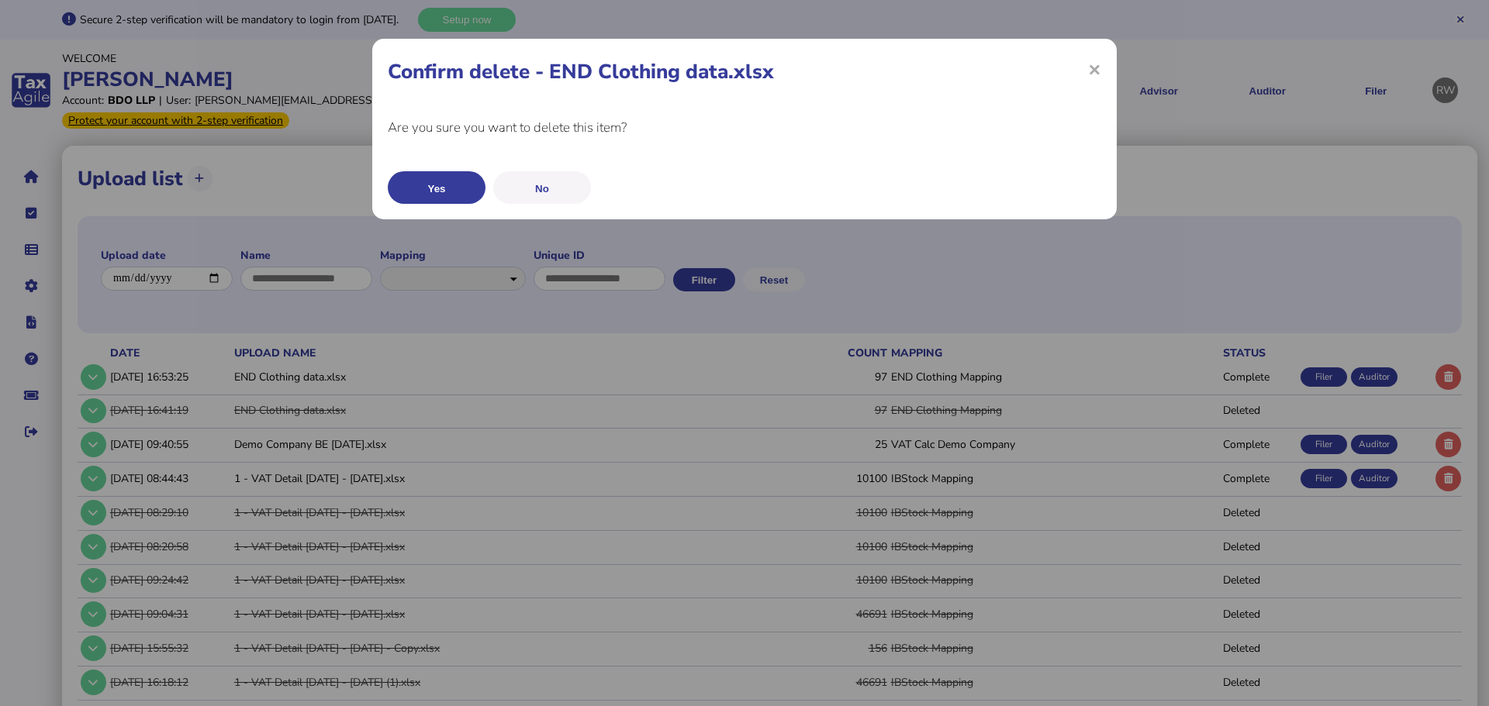
click at [464, 188] on button "Yes" at bounding box center [437, 187] width 98 height 33
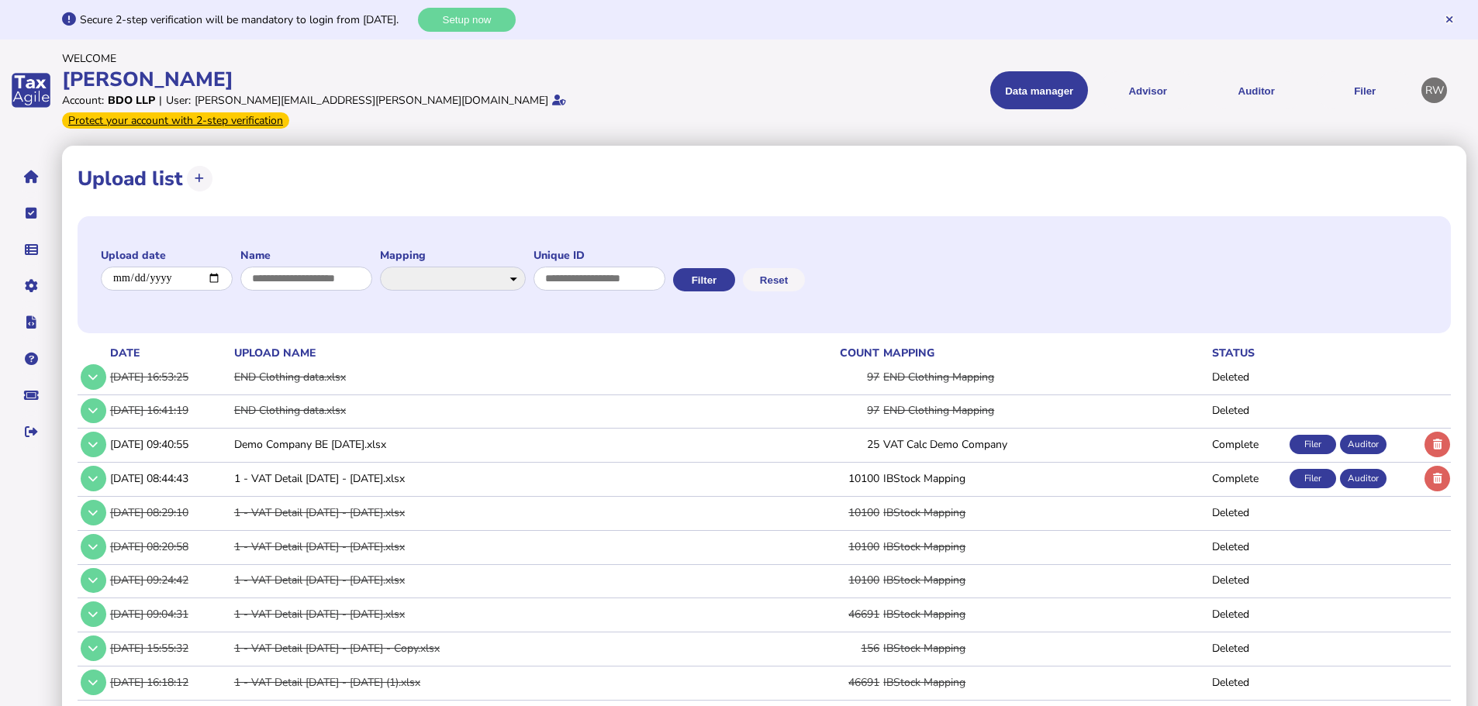
click at [204, 166] on button at bounding box center [200, 179] width 26 height 26
select select "**********"
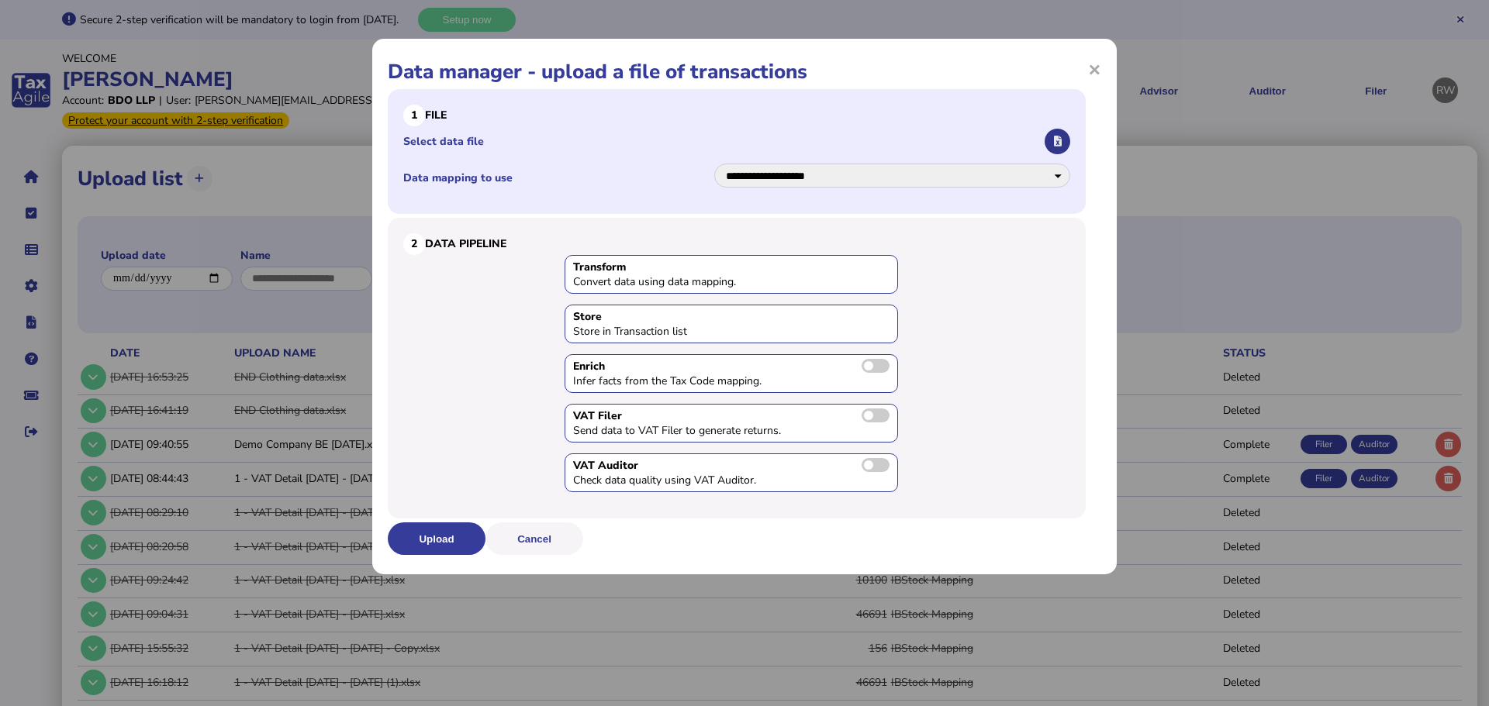
click at [1057, 133] on button "button" at bounding box center [1058, 142] width 26 height 26
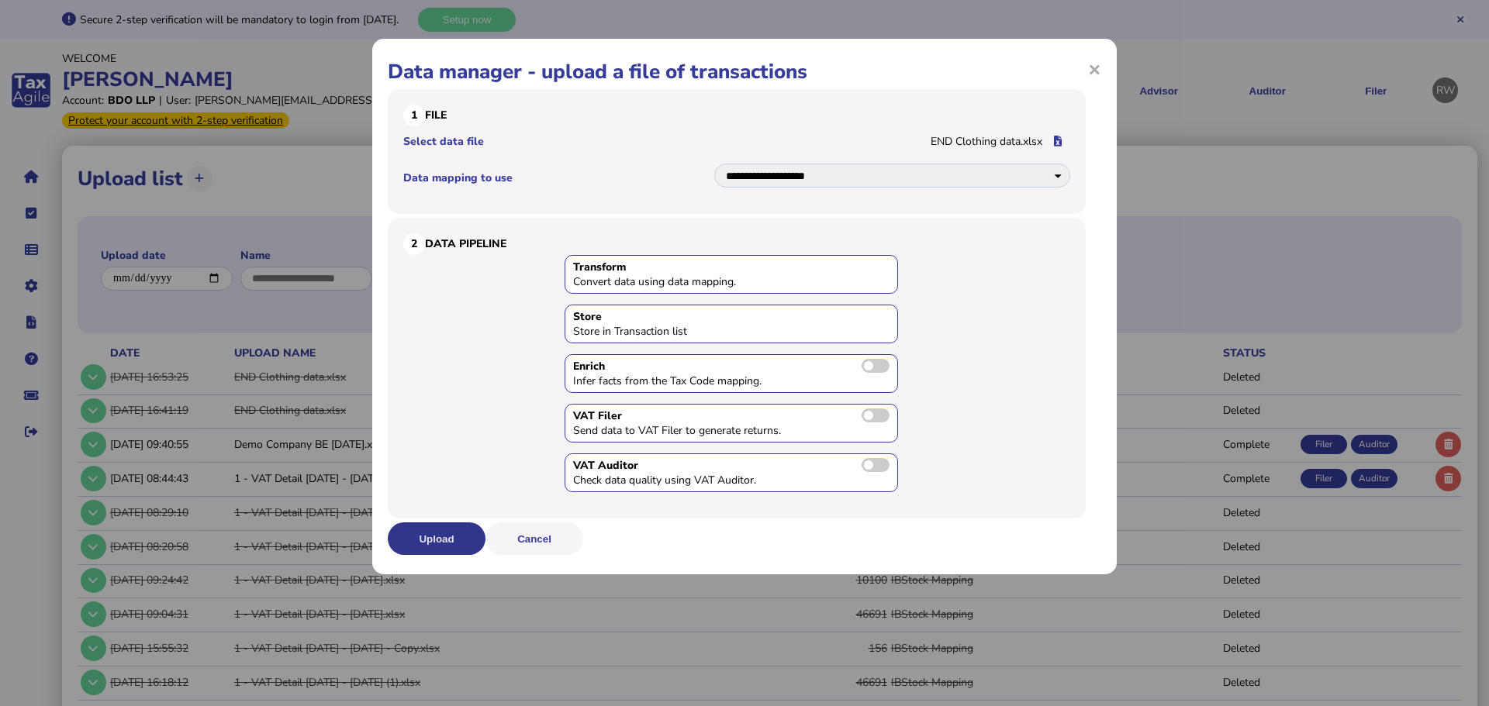
click at [448, 538] on button "Upload" at bounding box center [437, 539] width 98 height 33
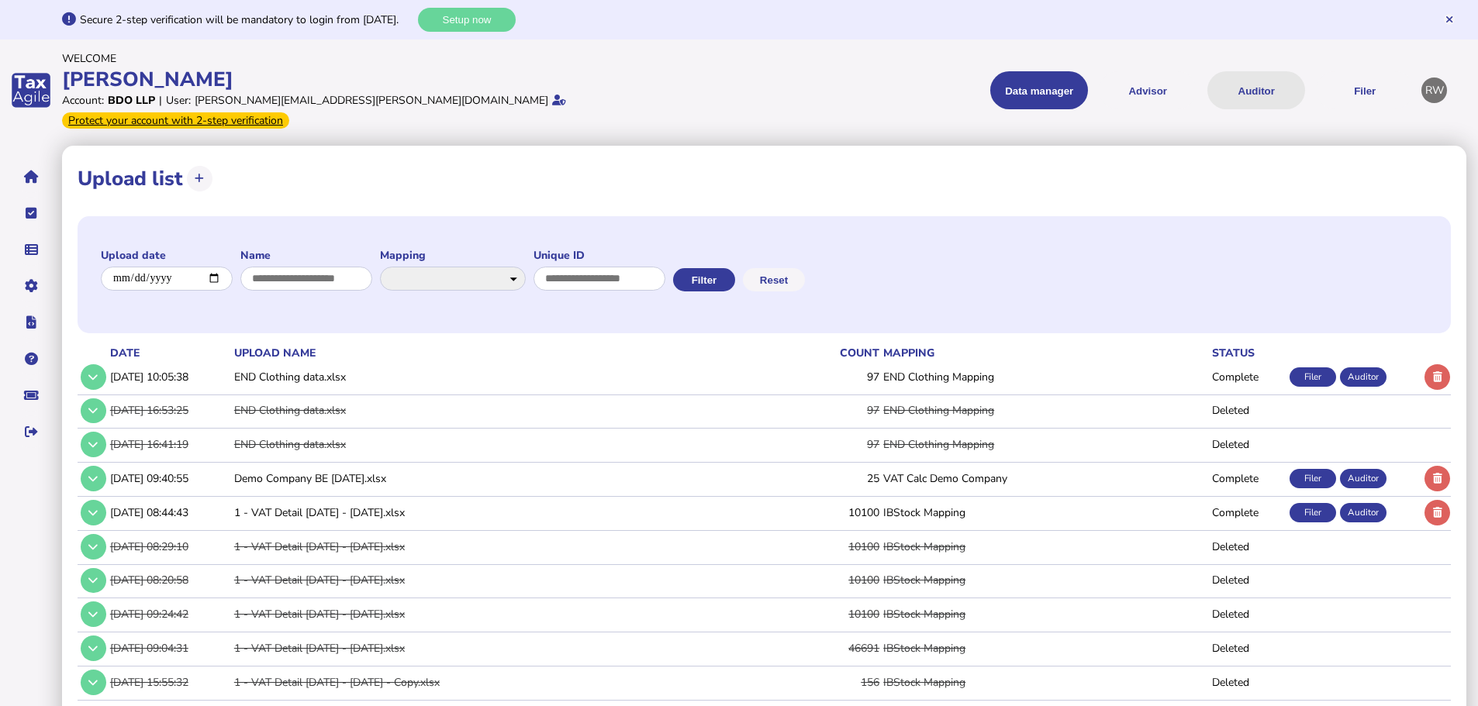
click at [1223, 81] on button "Auditor" at bounding box center [1256, 90] width 98 height 38
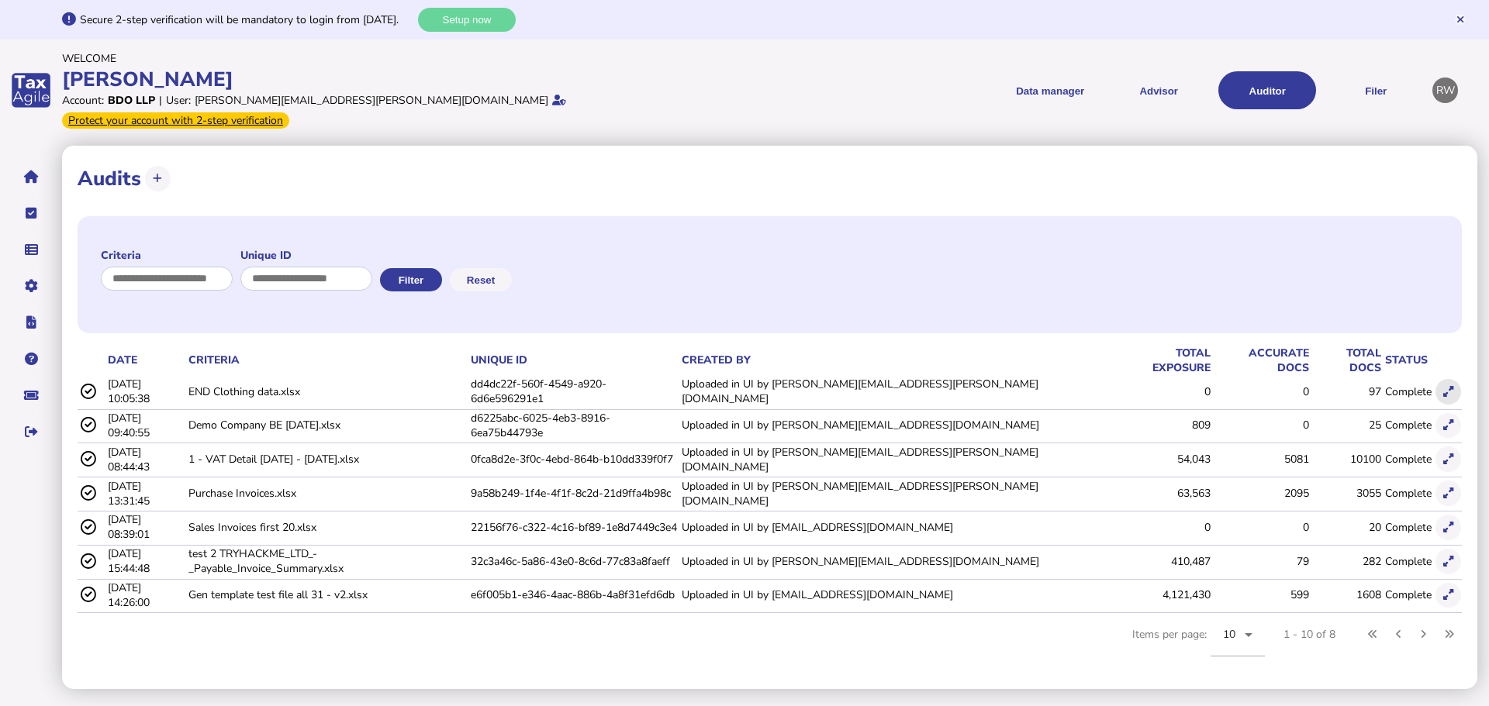
click at [1444, 387] on icon at bounding box center [1448, 392] width 10 height 10
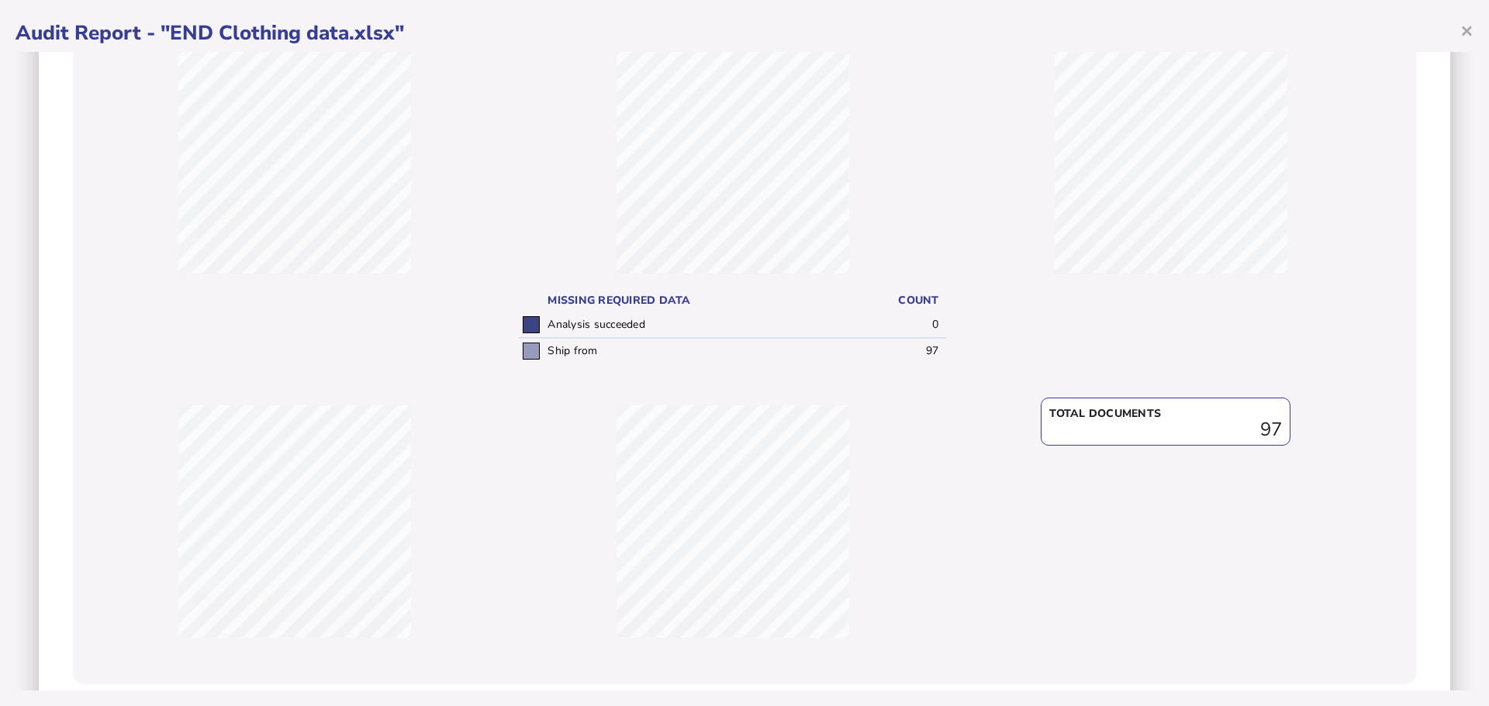
scroll to position [294, 0]
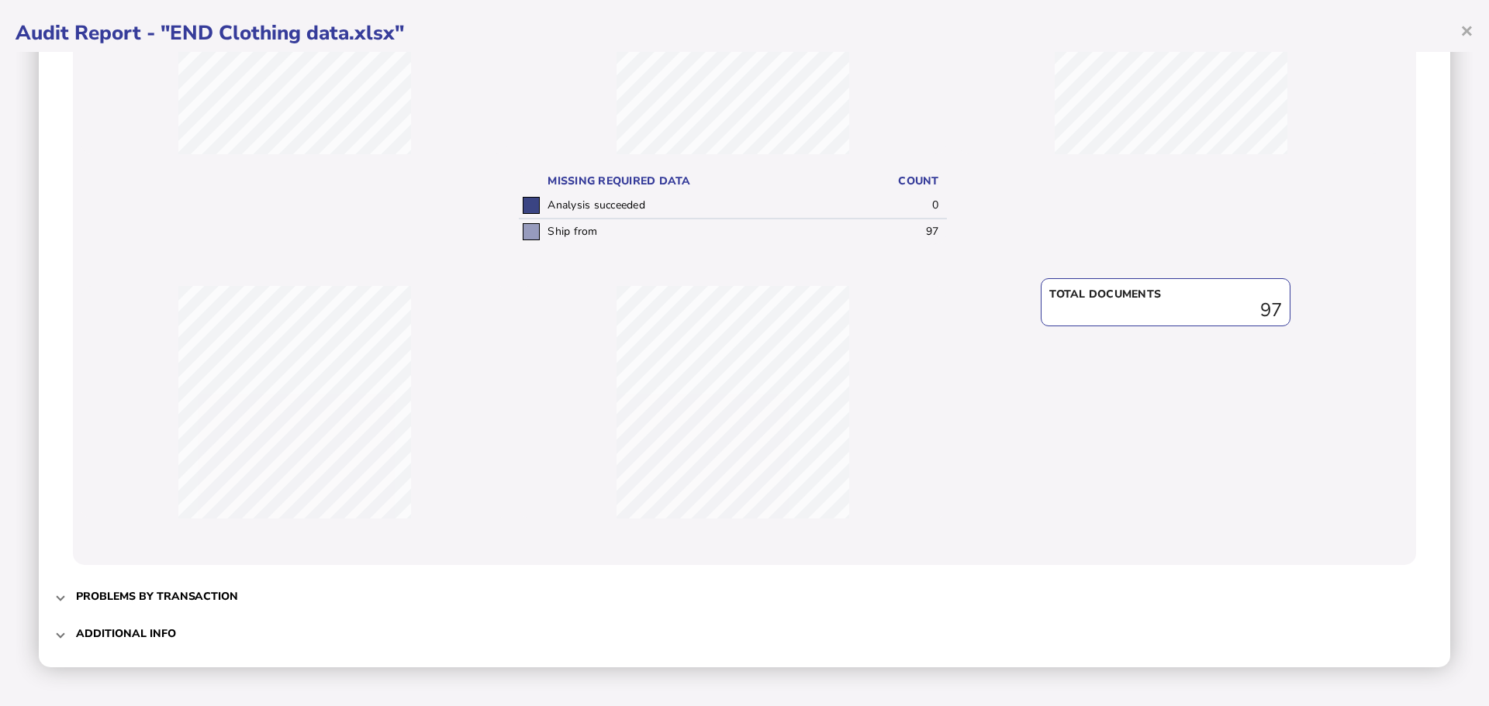
click at [216, 601] on h3 "Problems by transaction" at bounding box center [157, 596] width 162 height 15
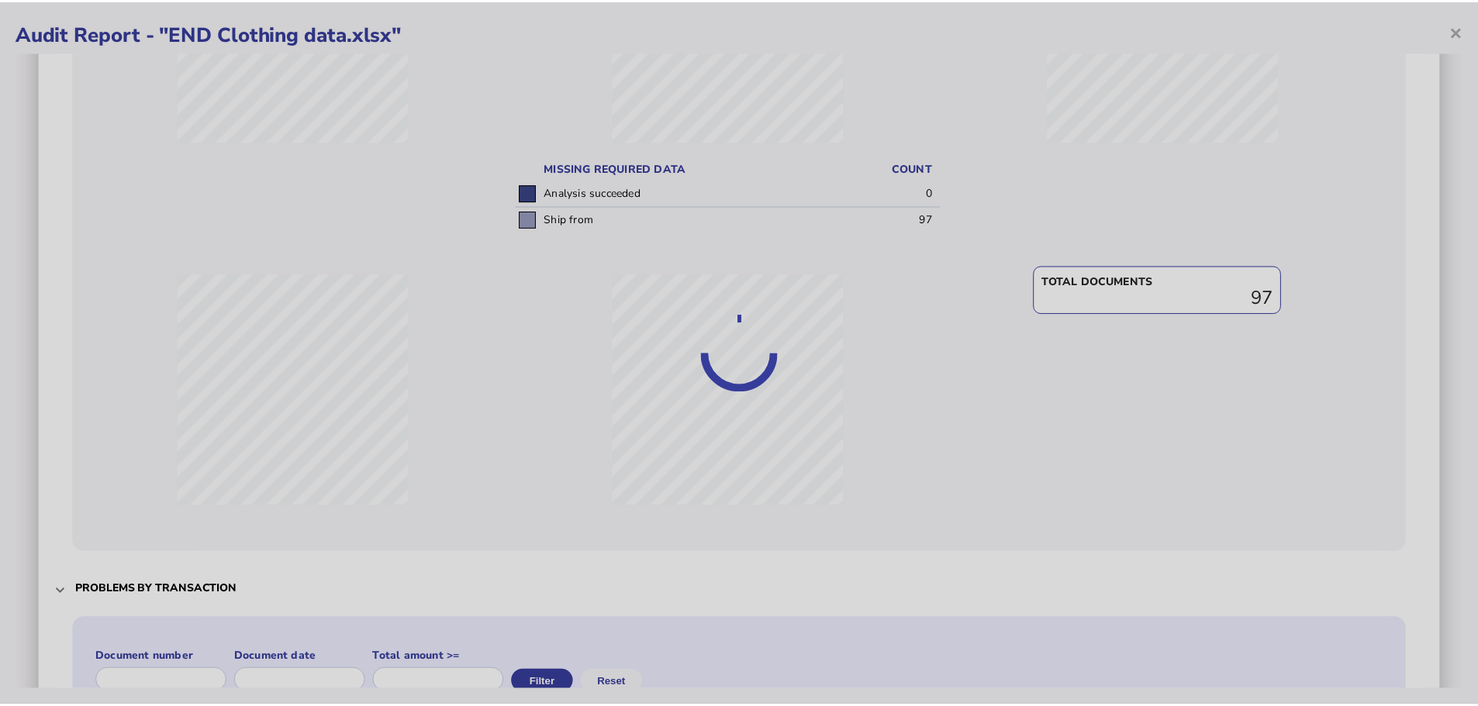
scroll to position [0, 0]
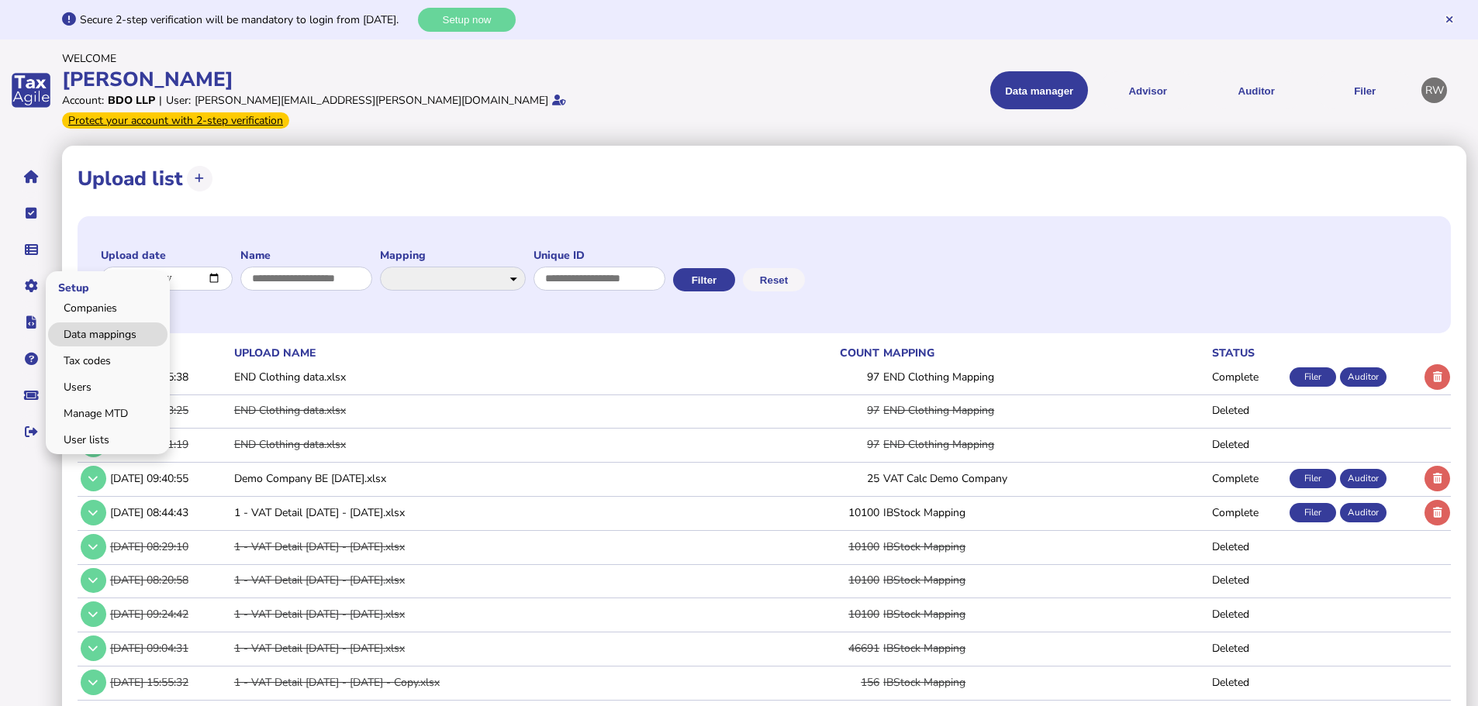
click at [66, 323] on link "Data mappings" at bounding box center [107, 335] width 119 height 24
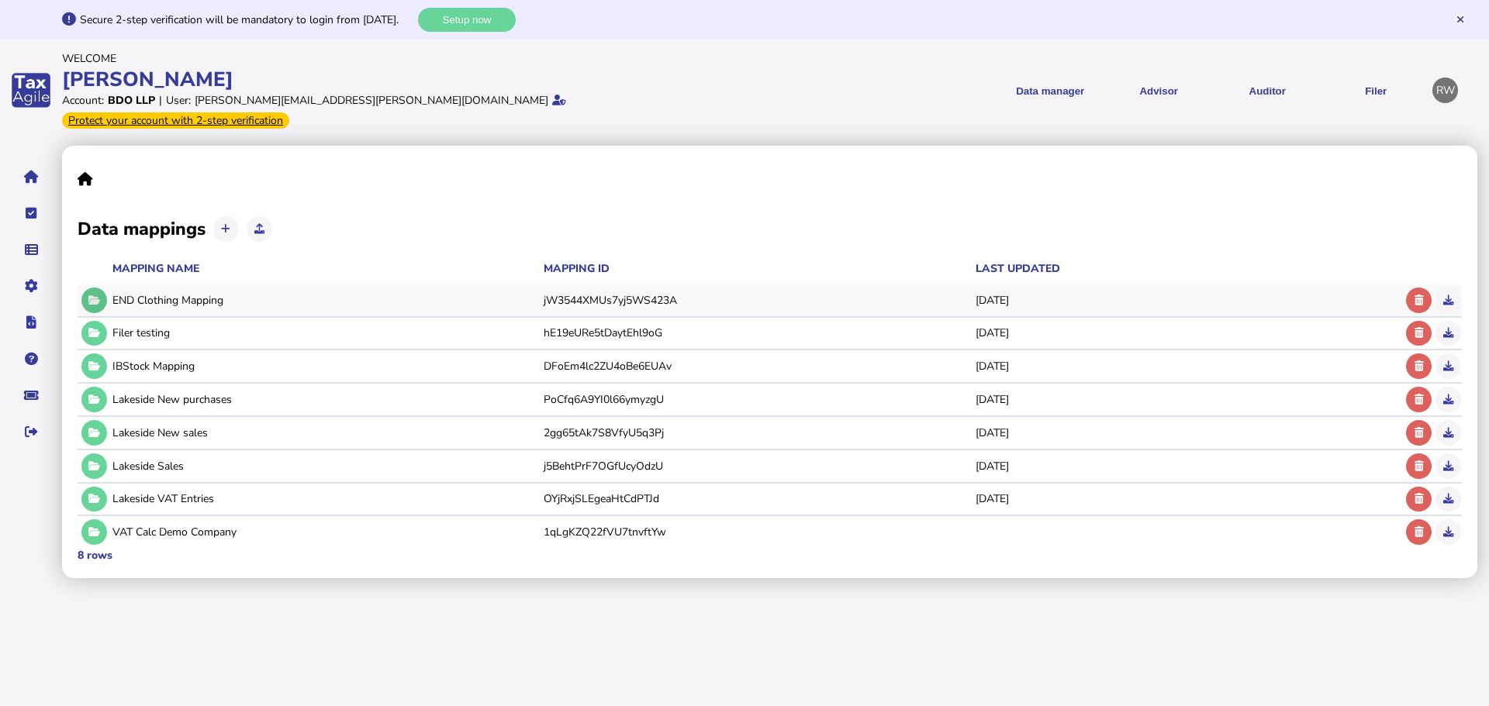
click at [98, 295] on icon at bounding box center [94, 300] width 12 height 10
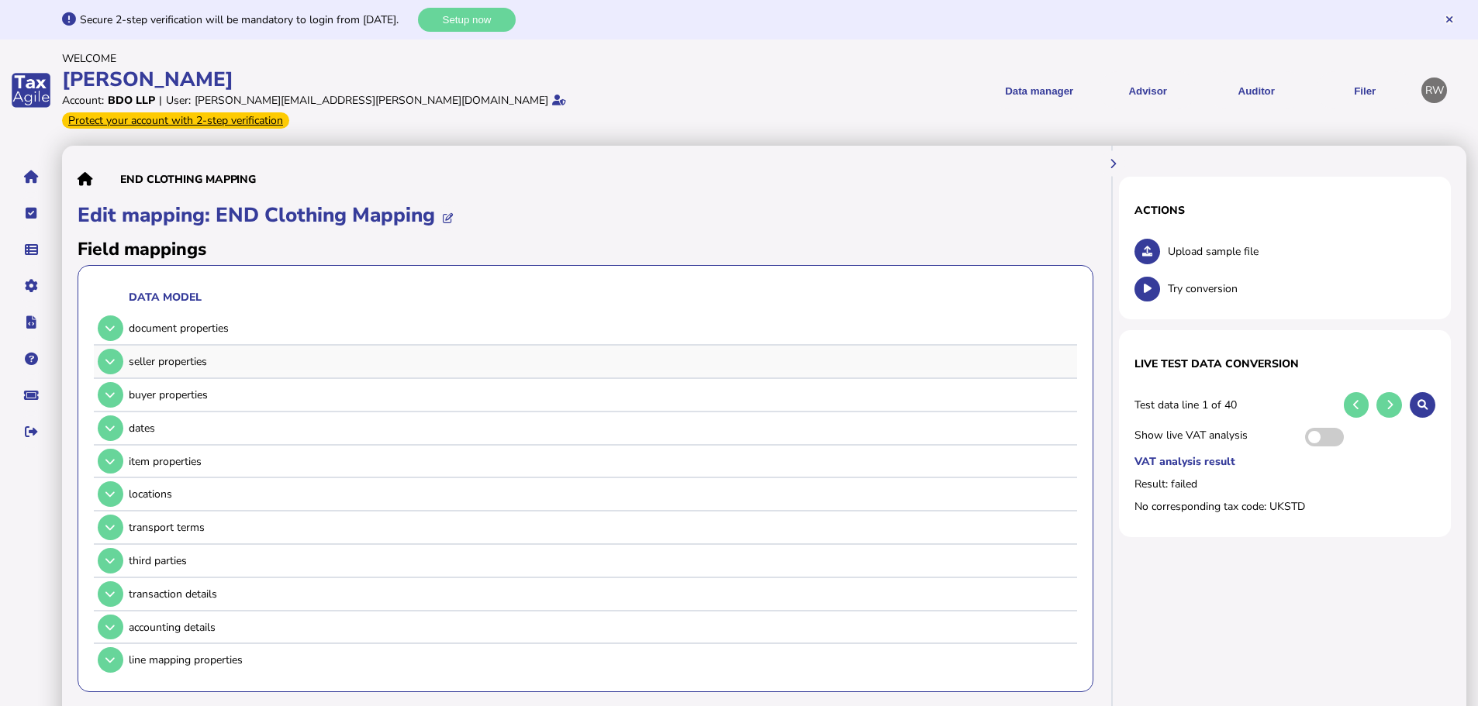
click at [115, 346] on td at bounding box center [109, 362] width 30 height 32
click at [115, 349] on button at bounding box center [111, 362] width 26 height 26
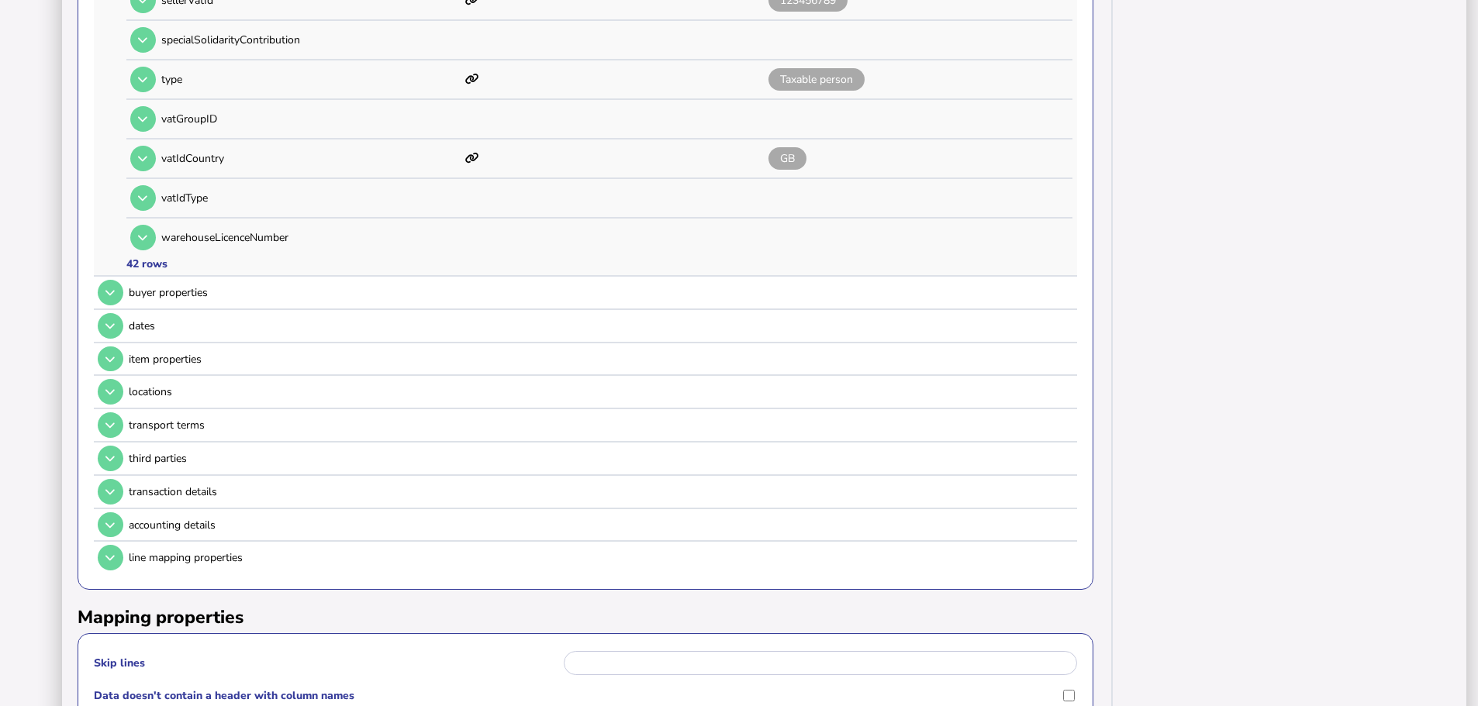
scroll to position [1784, 0]
click at [110, 288] on icon at bounding box center [109, 293] width 9 height 10
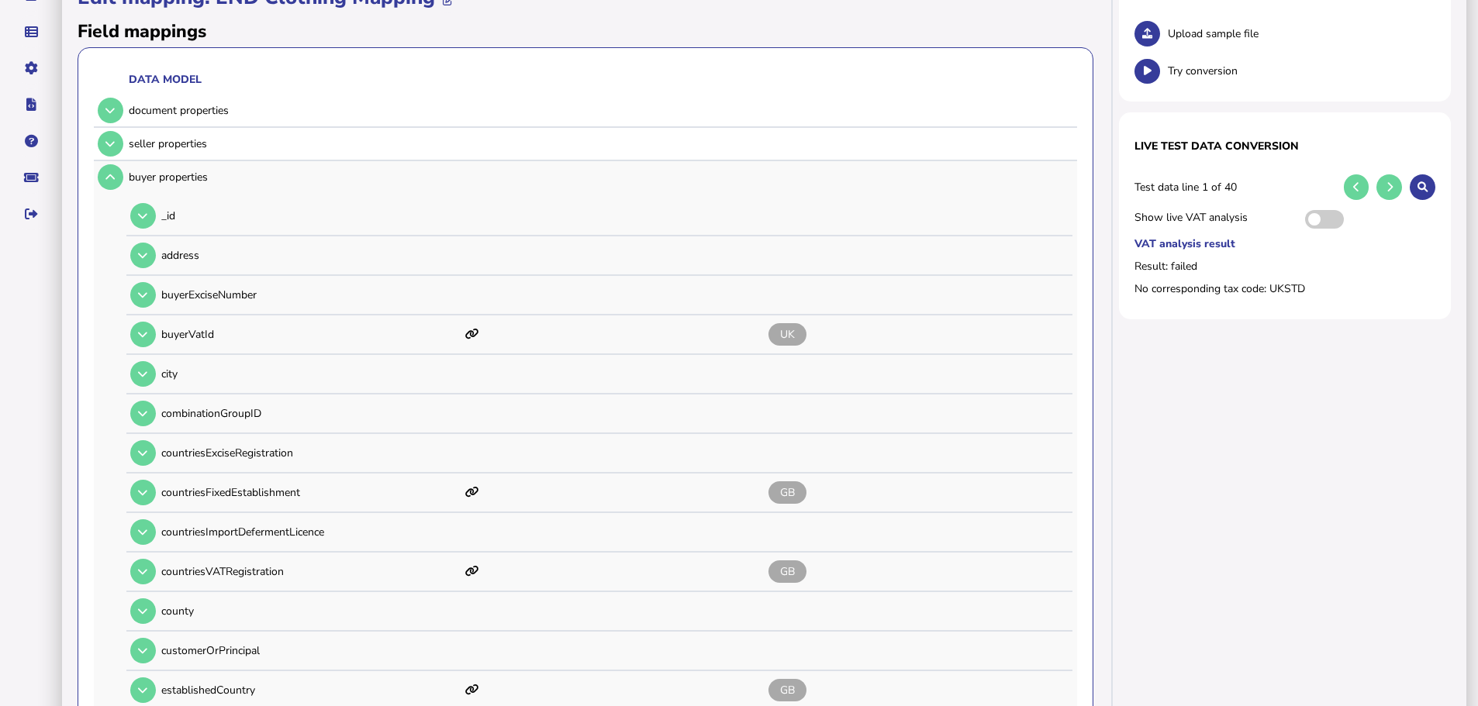
scroll to position [310, 0]
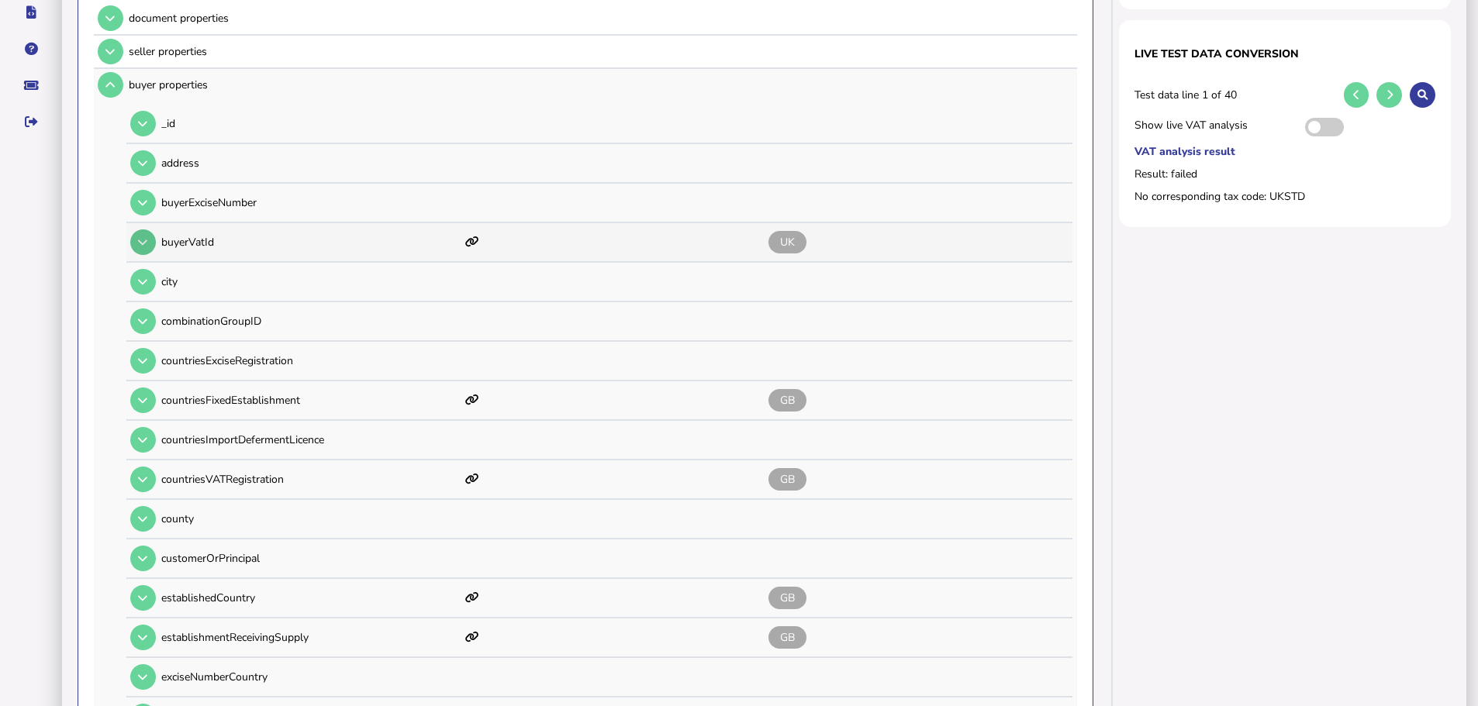
click at [145, 237] on icon at bounding box center [142, 242] width 9 height 10
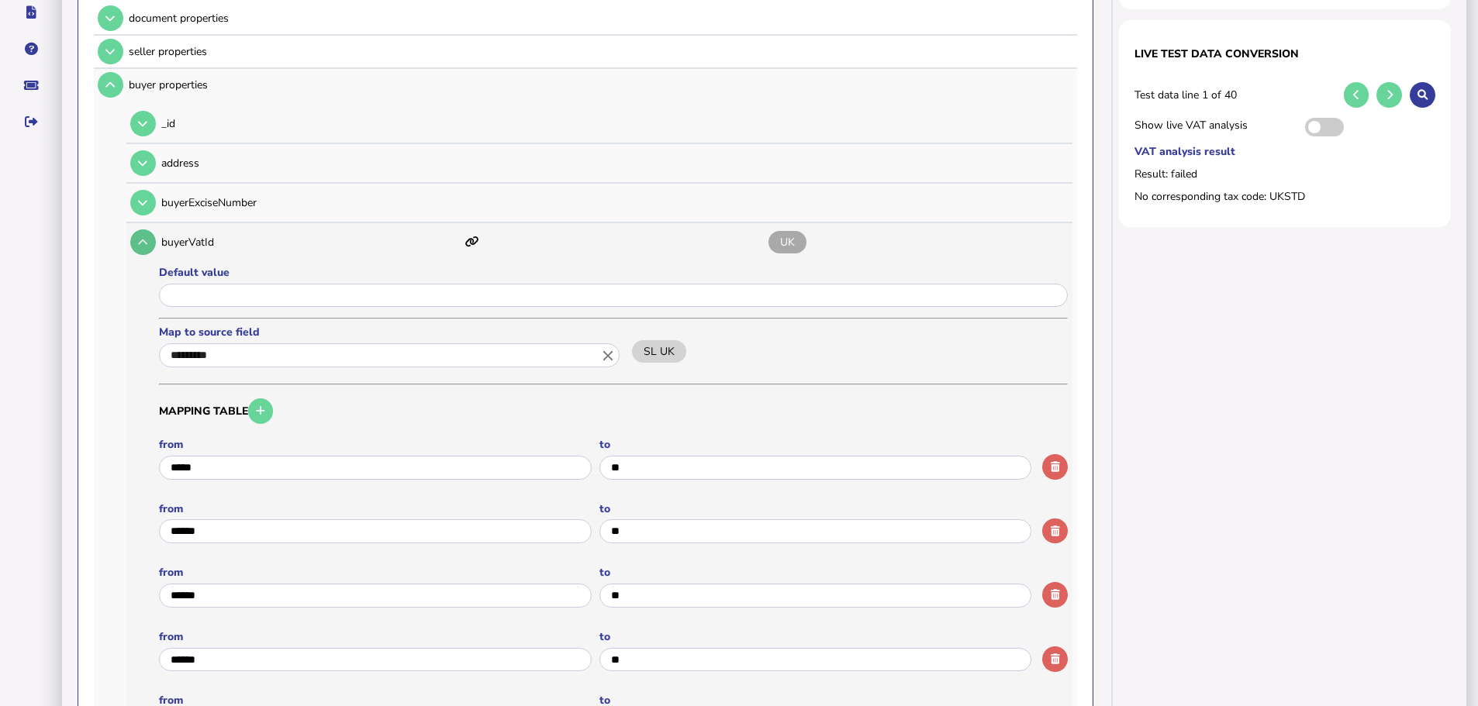
click at [145, 230] on button at bounding box center [143, 243] width 26 height 26
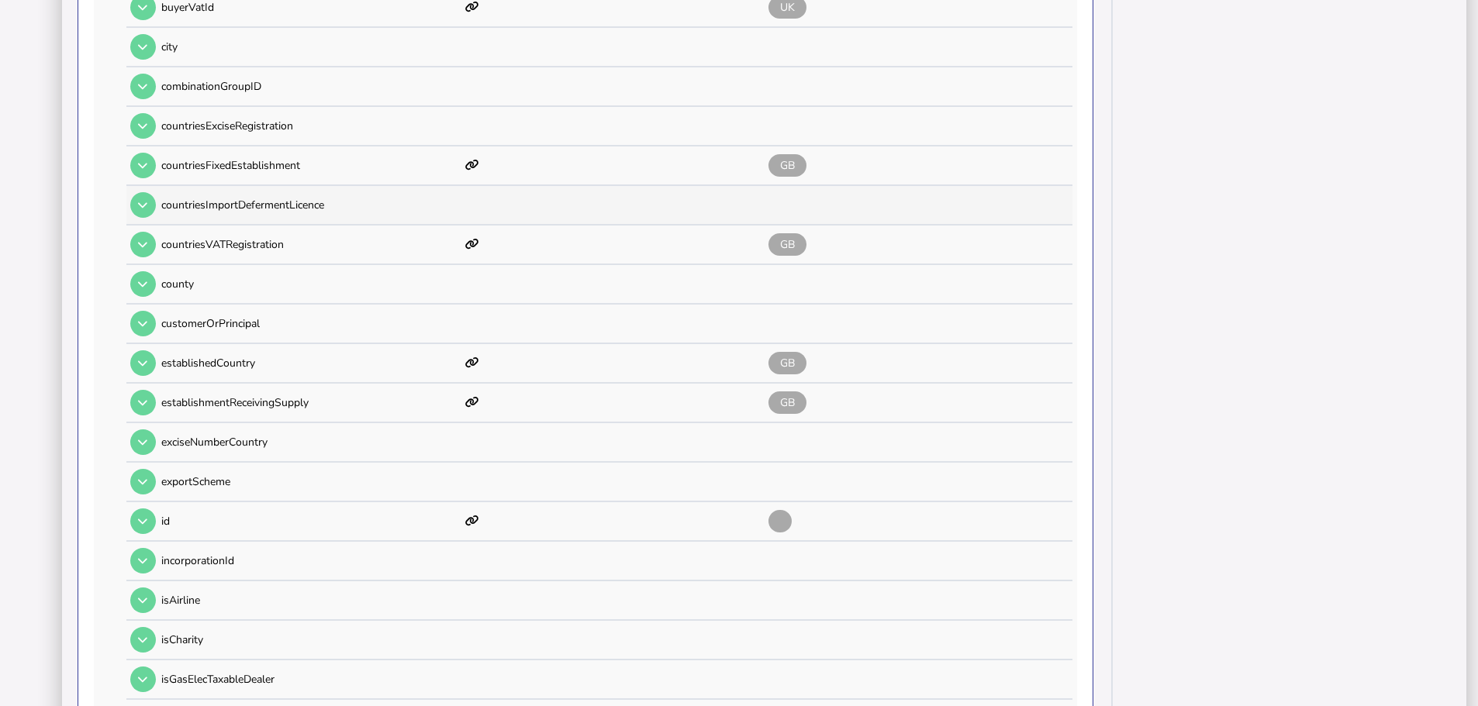
scroll to position [698, 0]
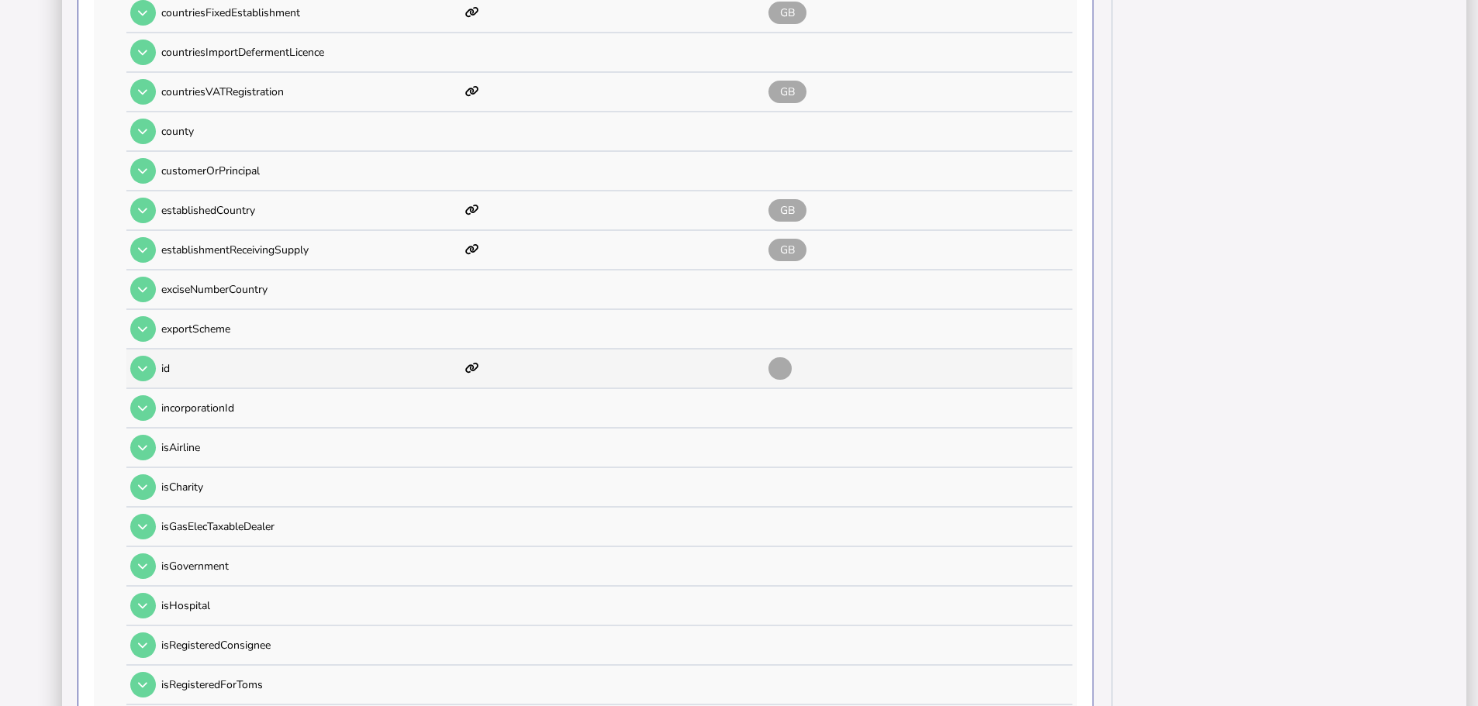
click at [146, 353] on td at bounding box center [141, 369] width 30 height 32
click at [147, 364] on icon at bounding box center [142, 369] width 9 height 10
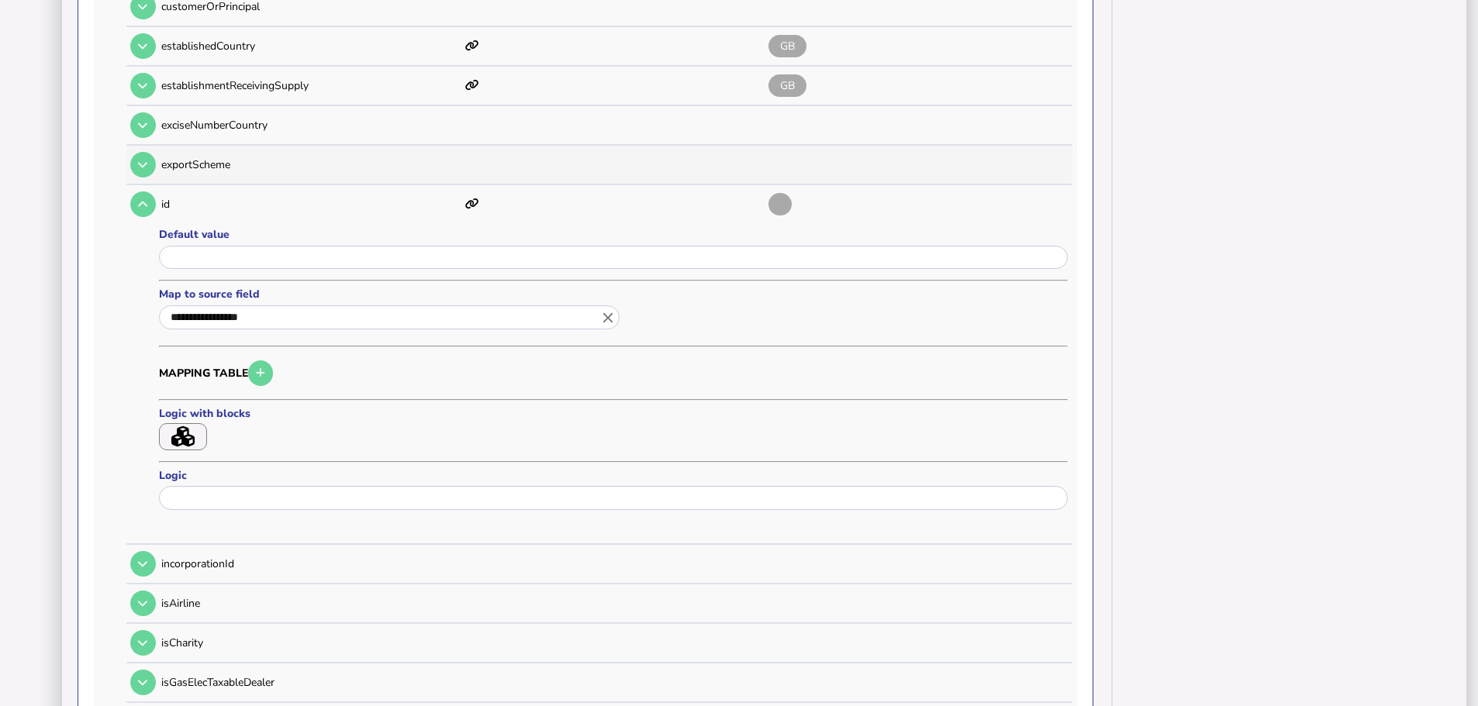
scroll to position [853, 0]
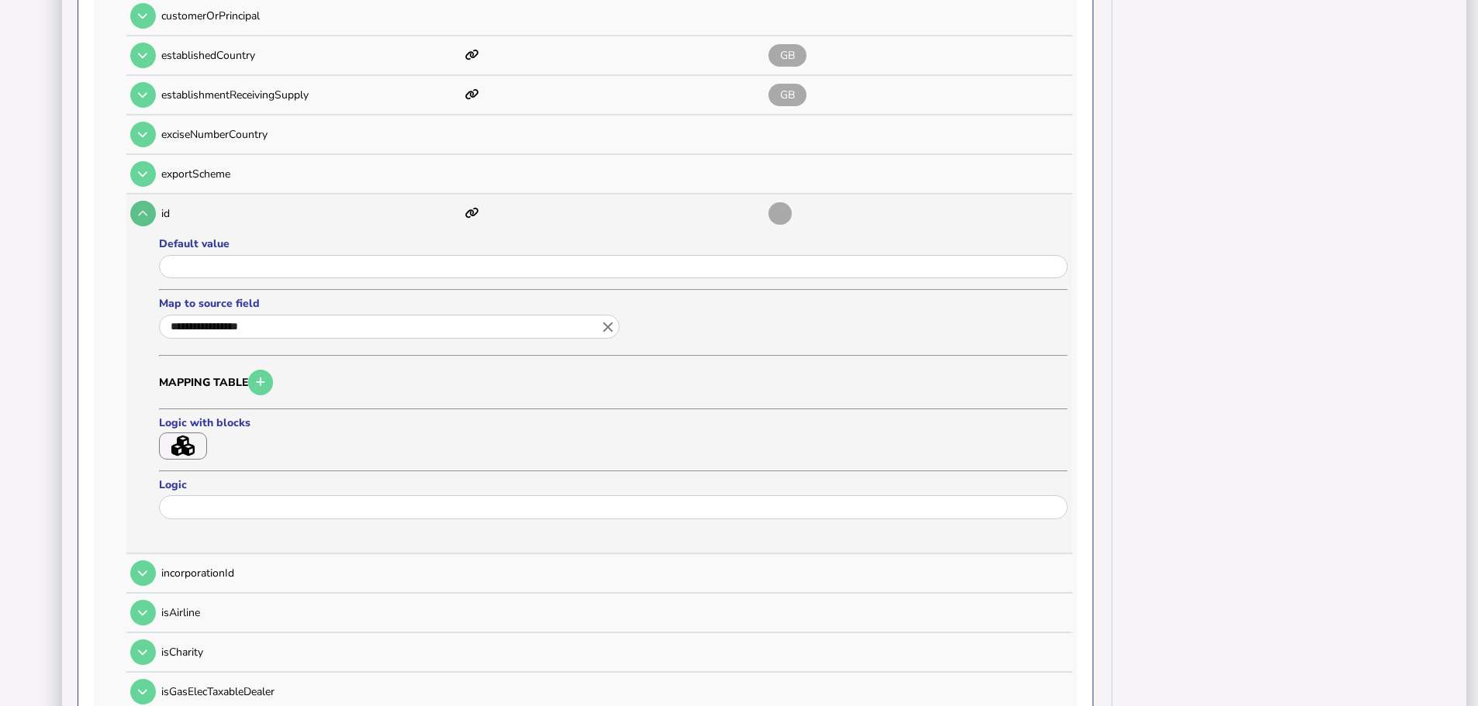
click at [145, 209] on icon at bounding box center [142, 214] width 9 height 10
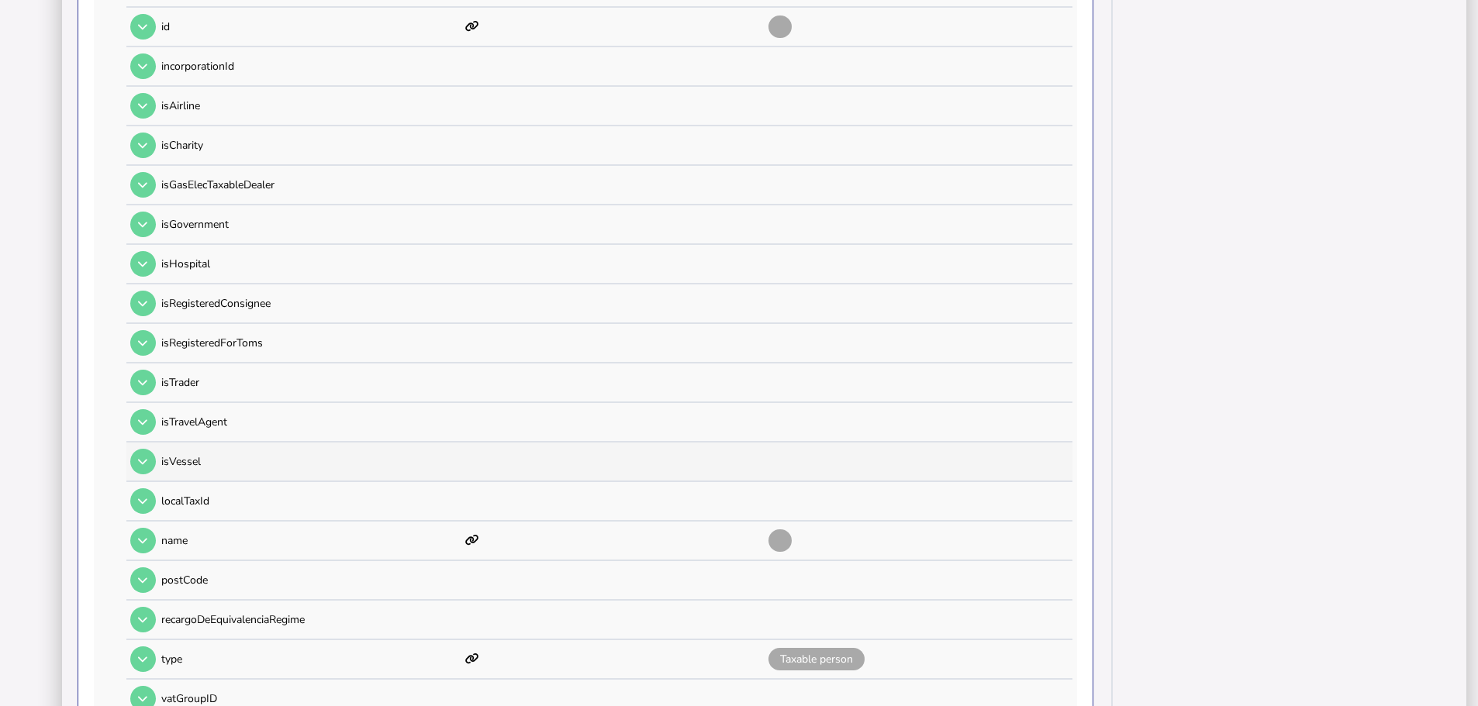
scroll to position [1241, 0]
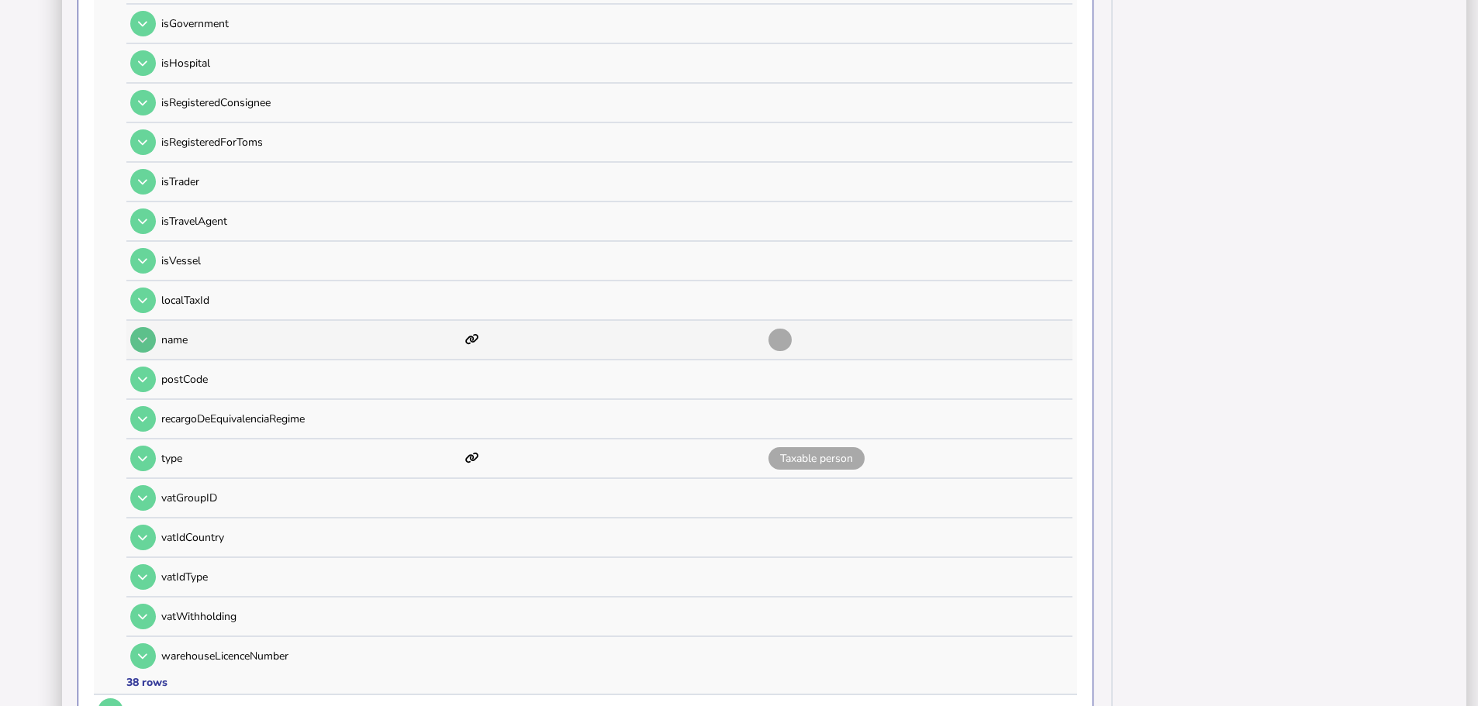
click at [136, 327] on button at bounding box center [143, 340] width 26 height 26
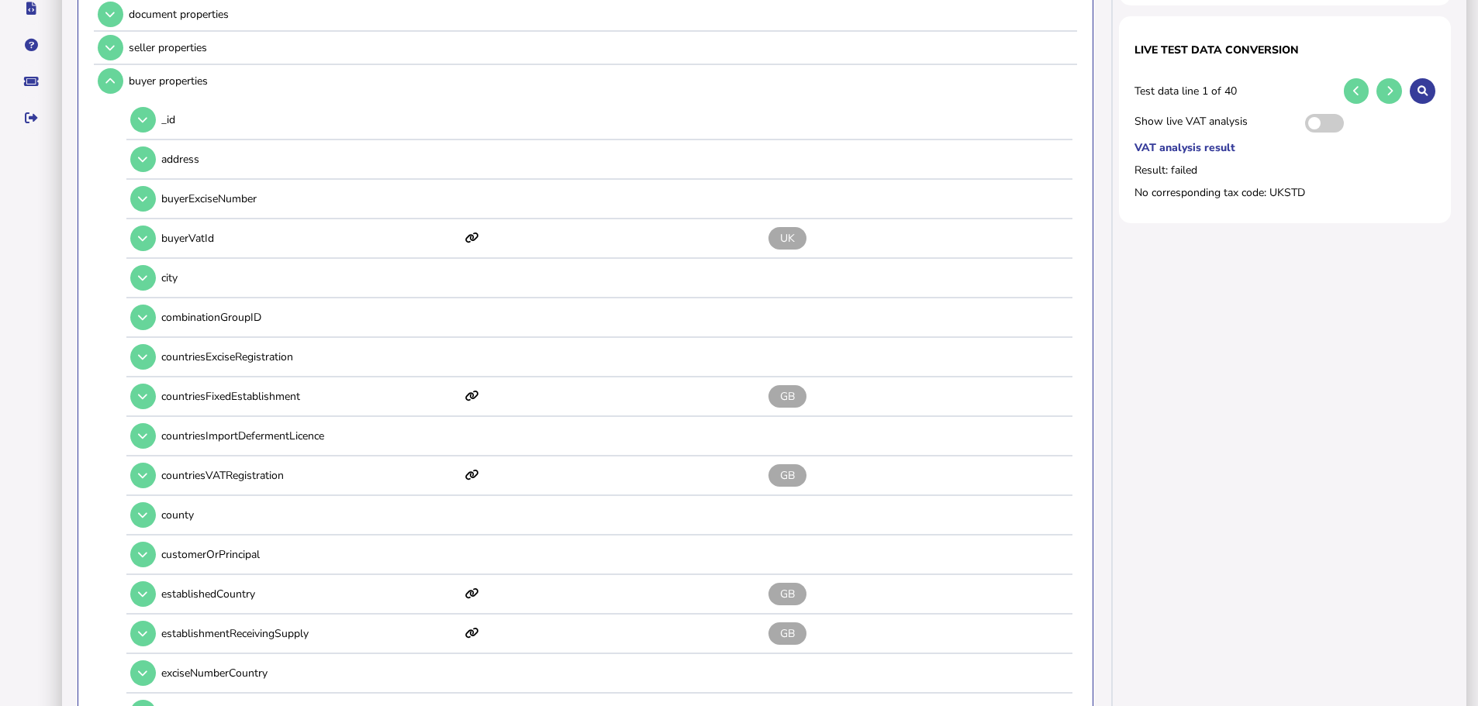
scroll to position [310, 0]
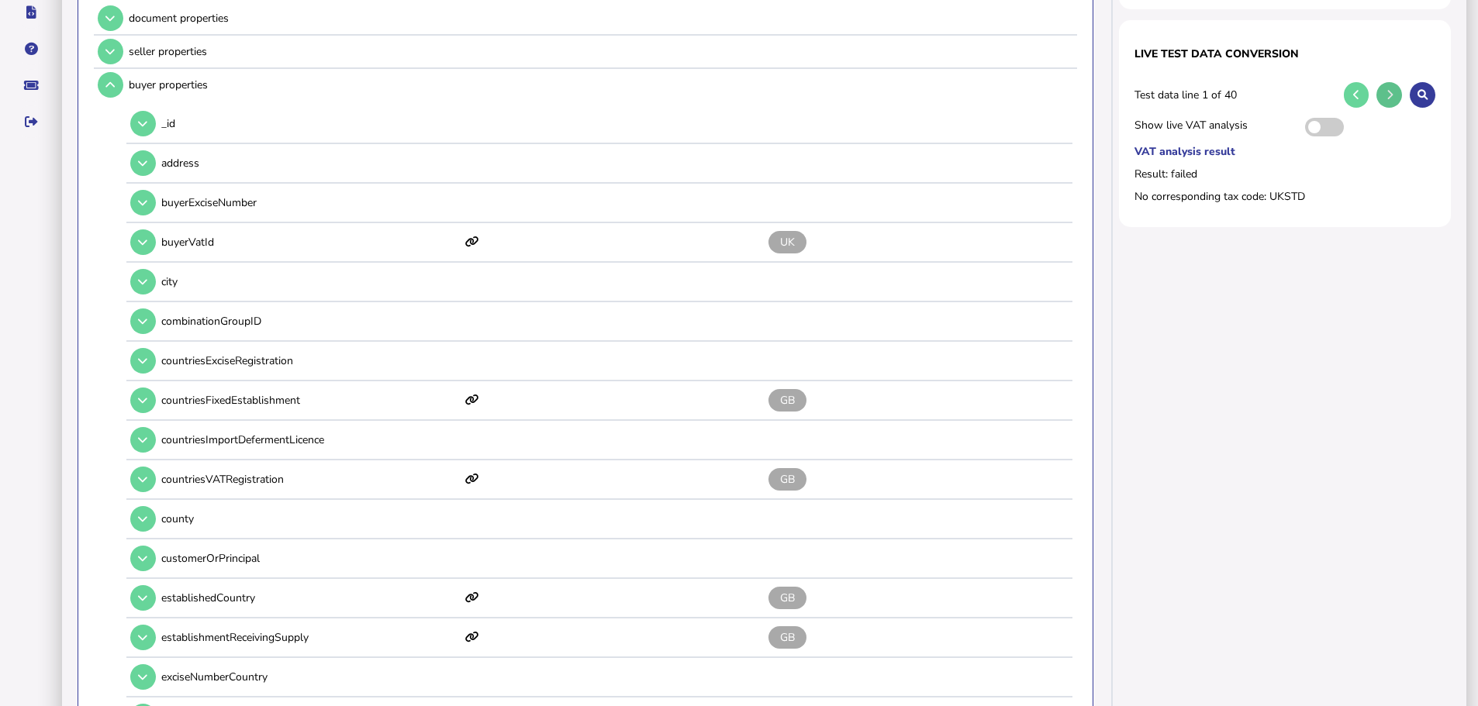
click at [1391, 90] on icon at bounding box center [1390, 95] width 6 height 10
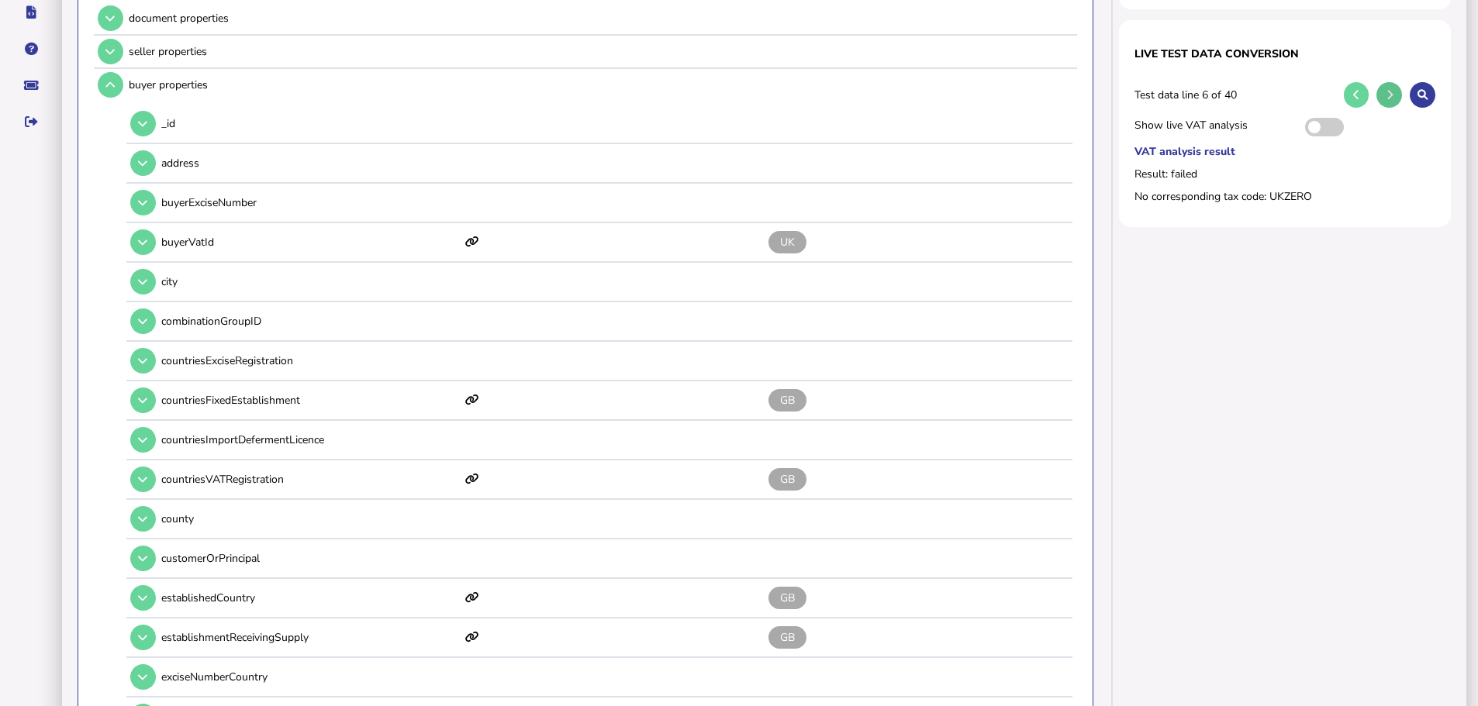
click at [1391, 90] on icon at bounding box center [1390, 95] width 6 height 10
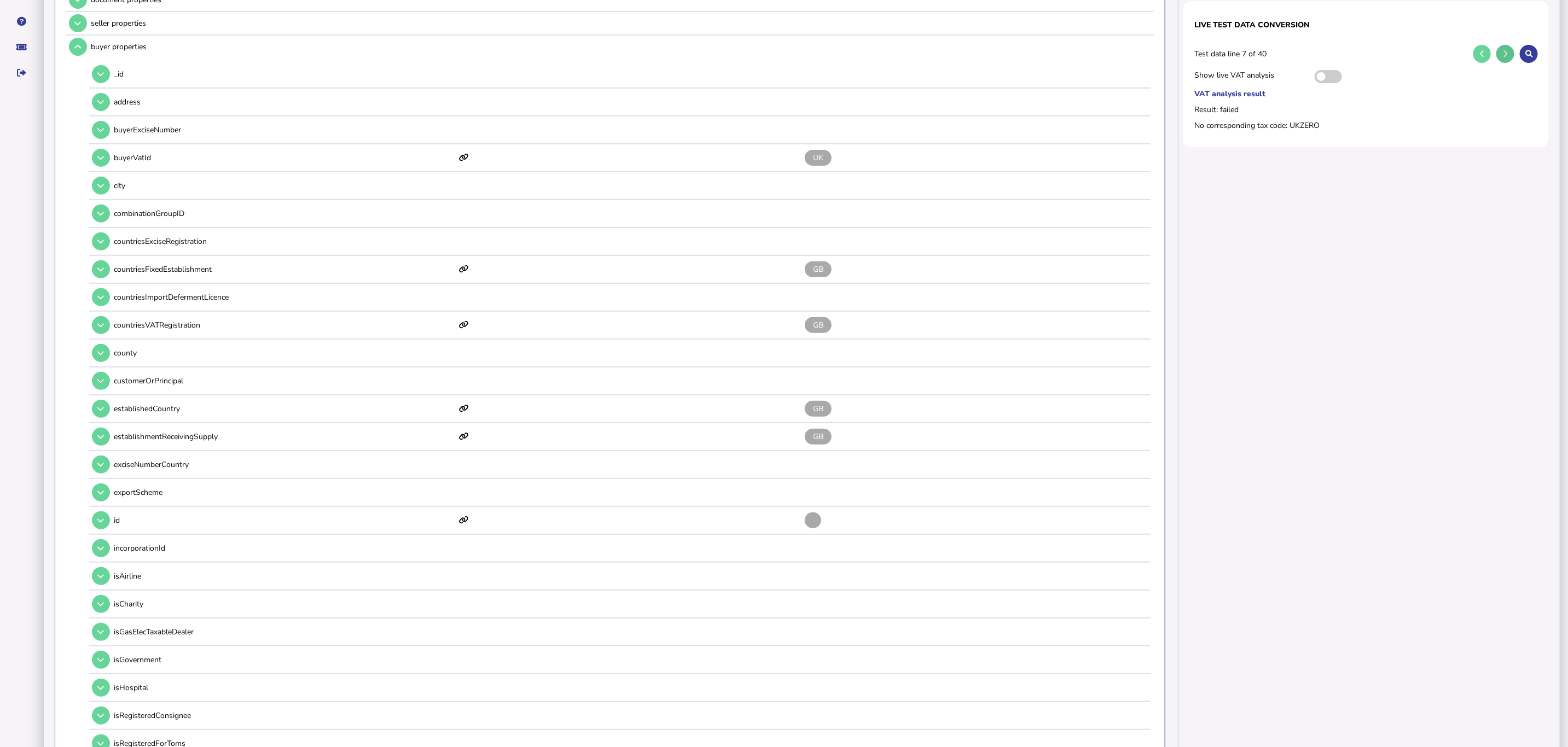
click at [1042, 46] on button at bounding box center [1506, 54] width 18 height 18
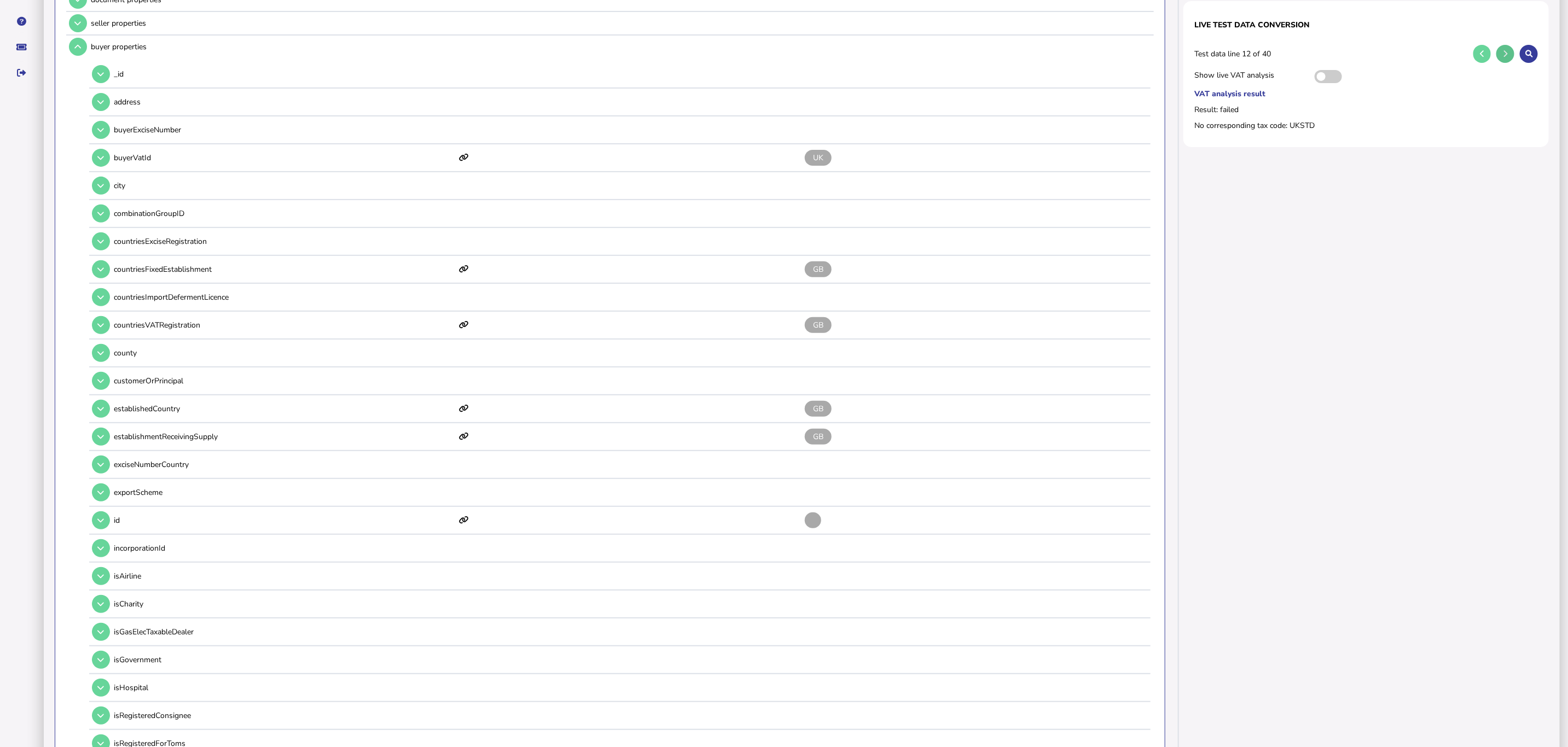
click at [1042, 46] on button at bounding box center [1506, 54] width 18 height 18
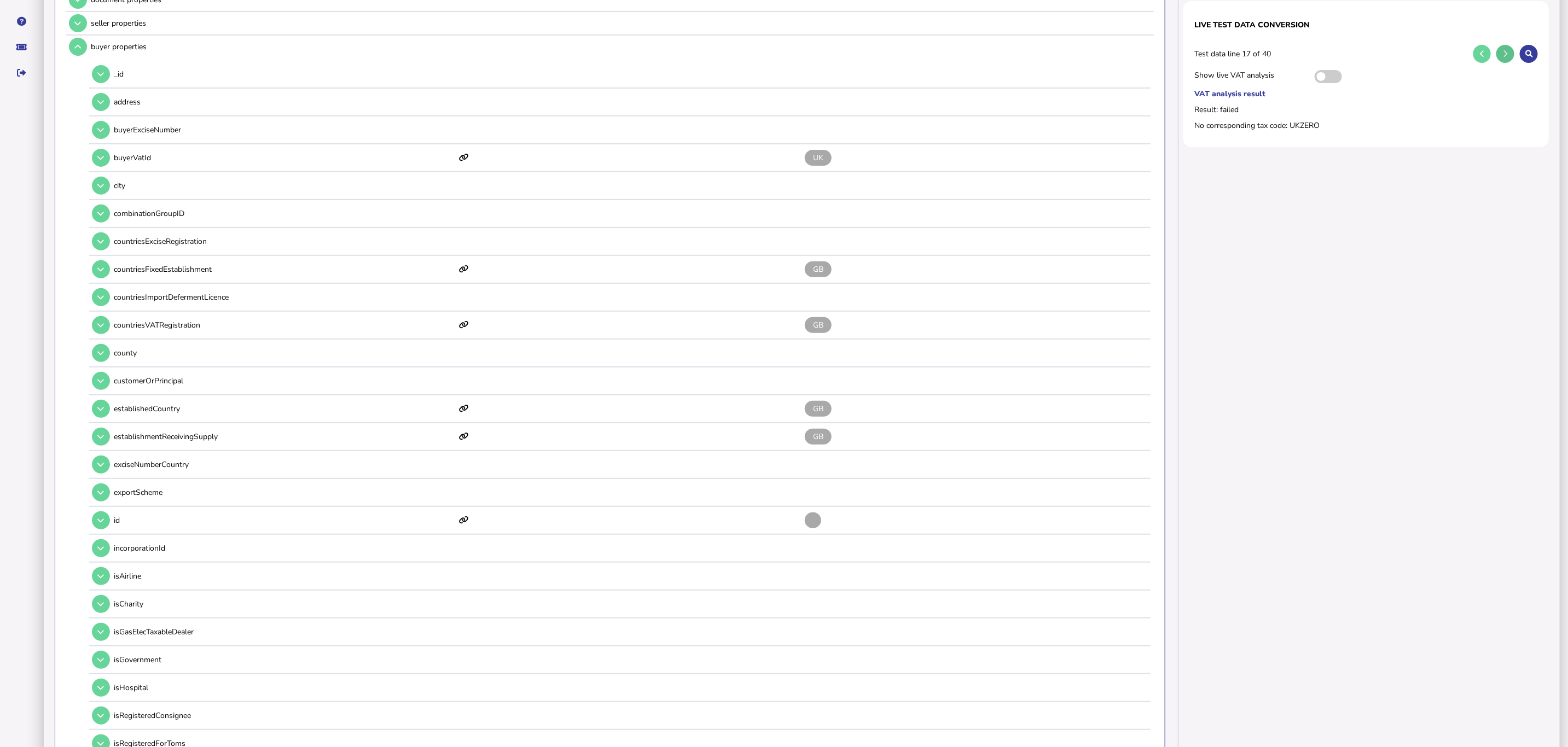
click at [1042, 46] on button at bounding box center [1506, 54] width 18 height 18
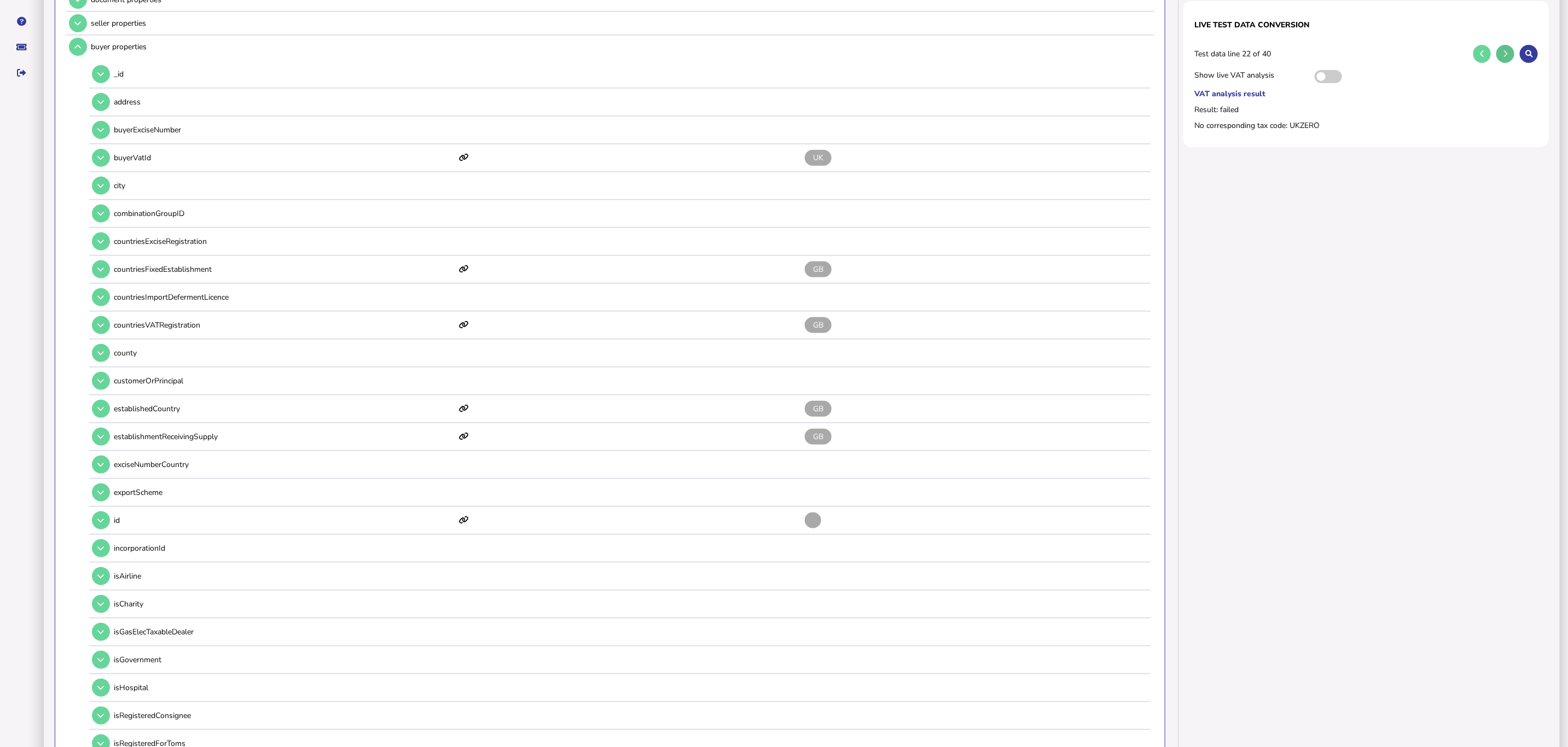
click at [1042, 46] on button at bounding box center [1506, 54] width 18 height 18
click at [1042, 52] on icon at bounding box center [1506, 54] width 4 height 7
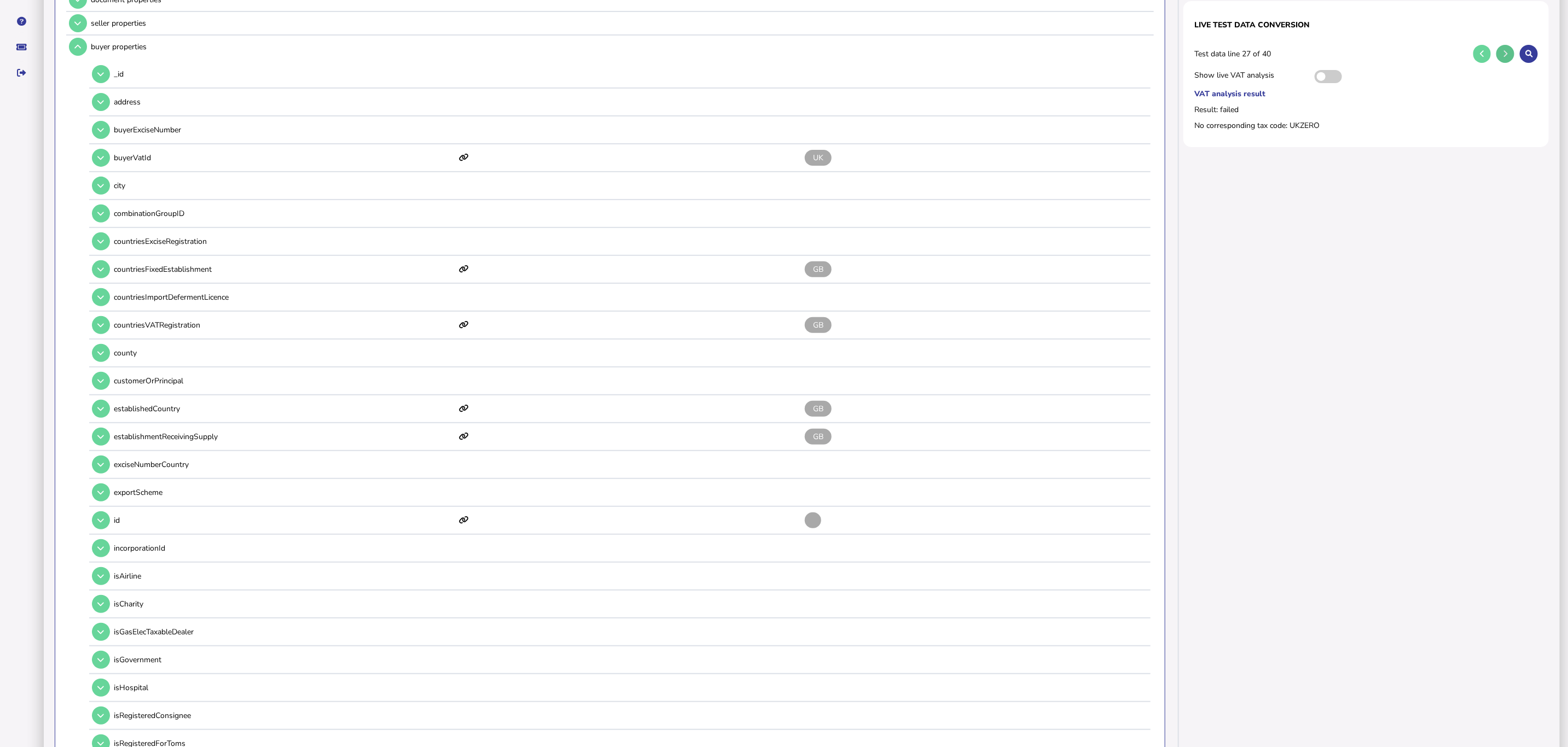
click at [1042, 52] on icon at bounding box center [1506, 54] width 4 height 7
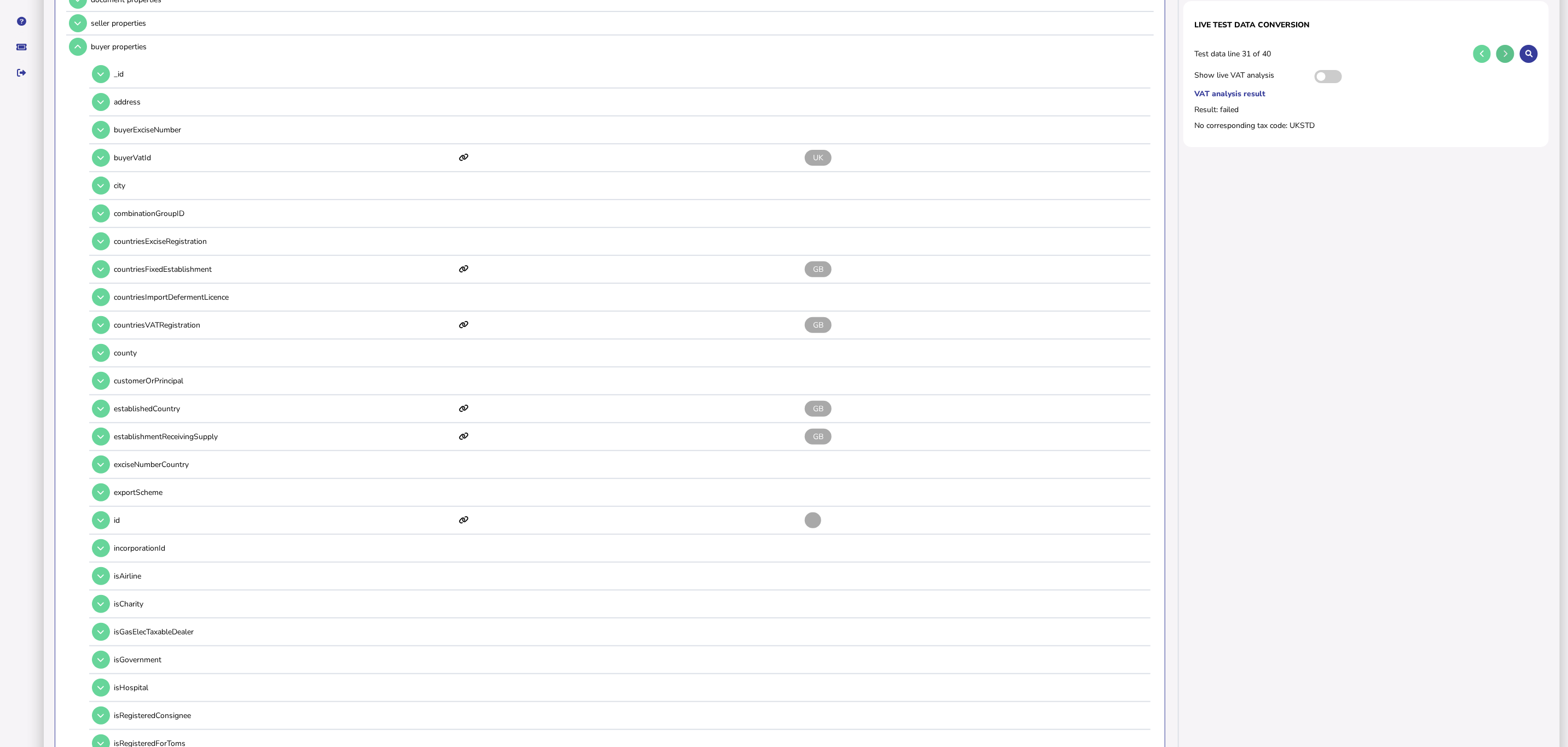
click at [1042, 52] on icon at bounding box center [1506, 54] width 4 height 7
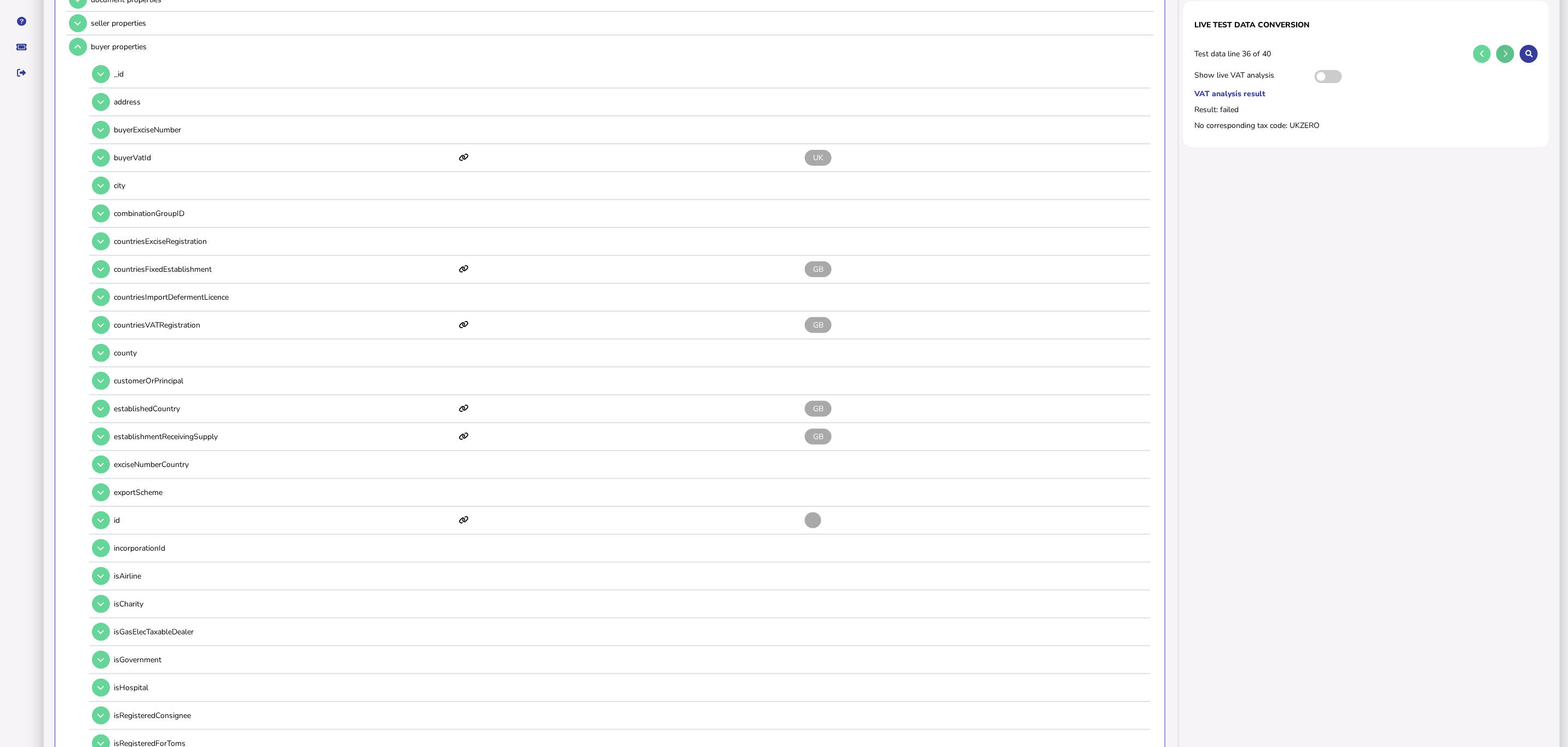
click at [1042, 52] on icon at bounding box center [1506, 54] width 4 height 7
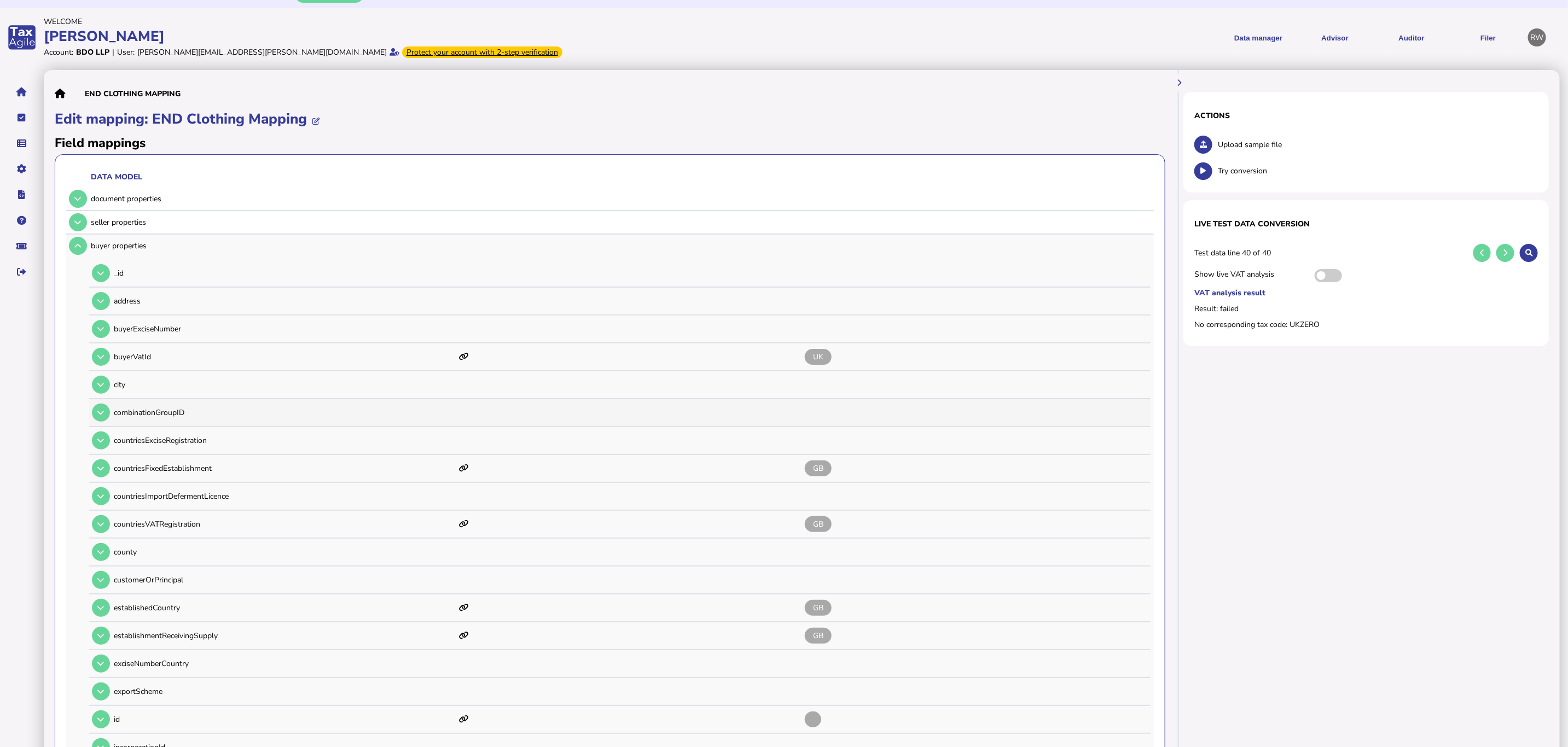
scroll to position [0, 0]
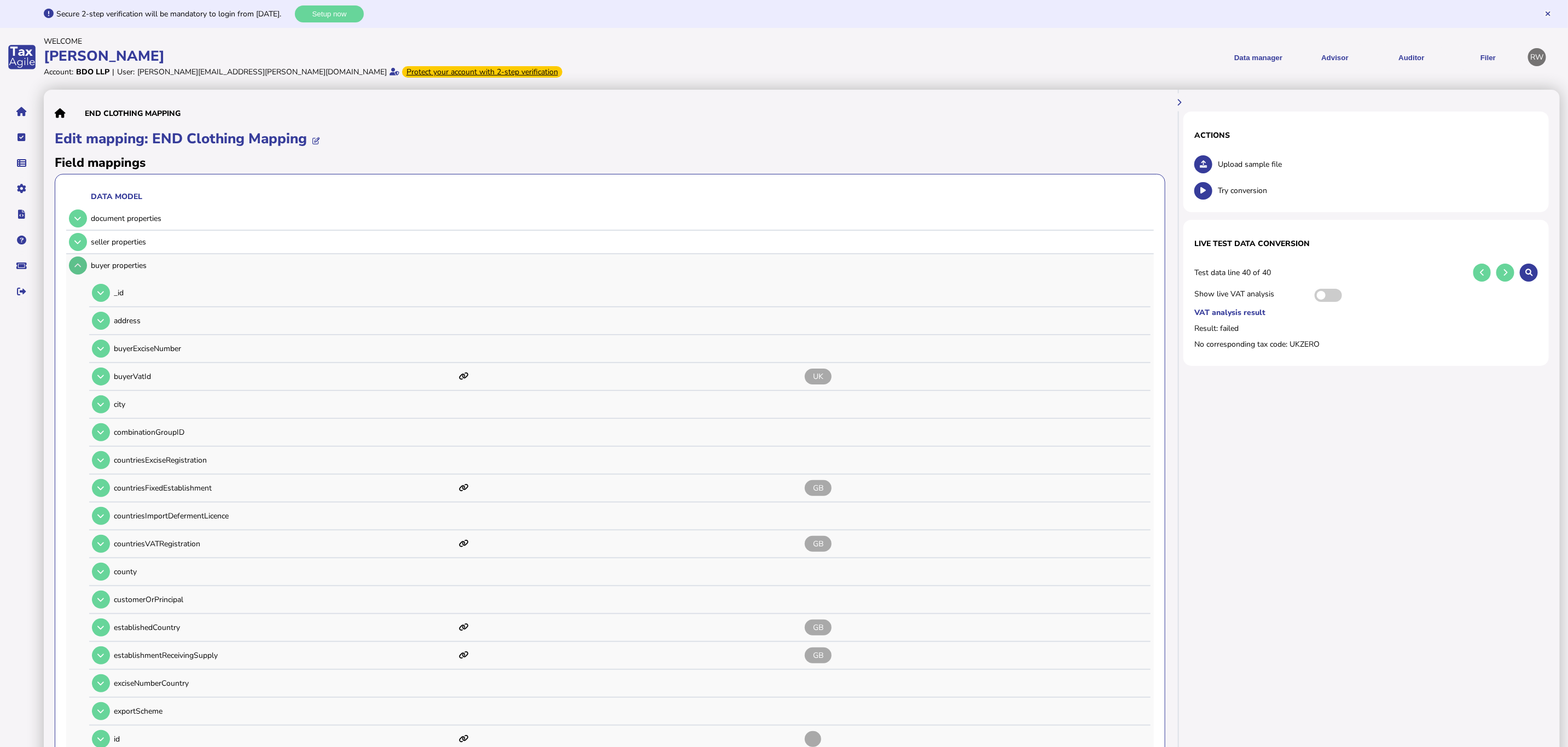
click at [82, 265] on button at bounding box center [78, 266] width 18 height 18
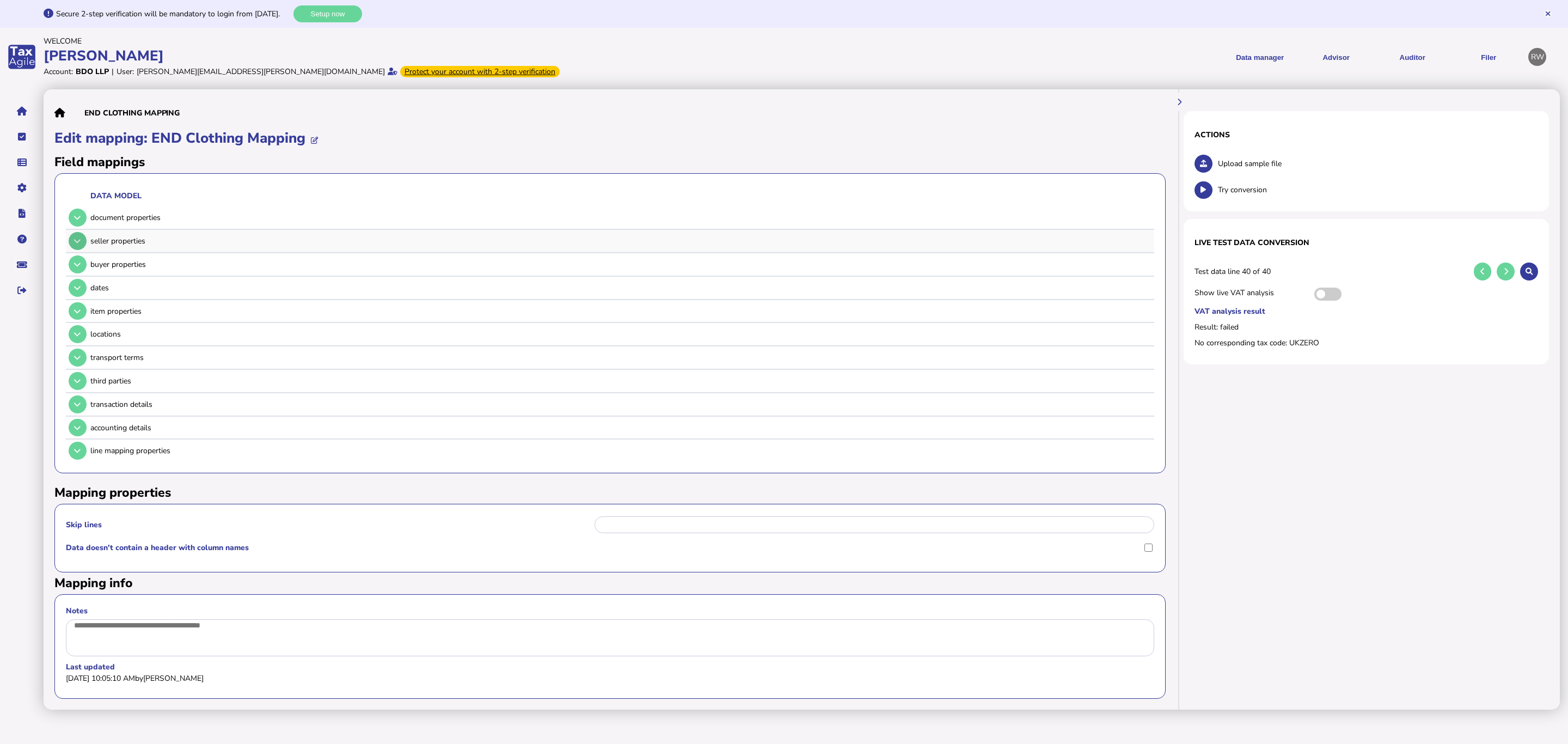
click at [72, 235] on button at bounding box center [78, 241] width 18 height 18
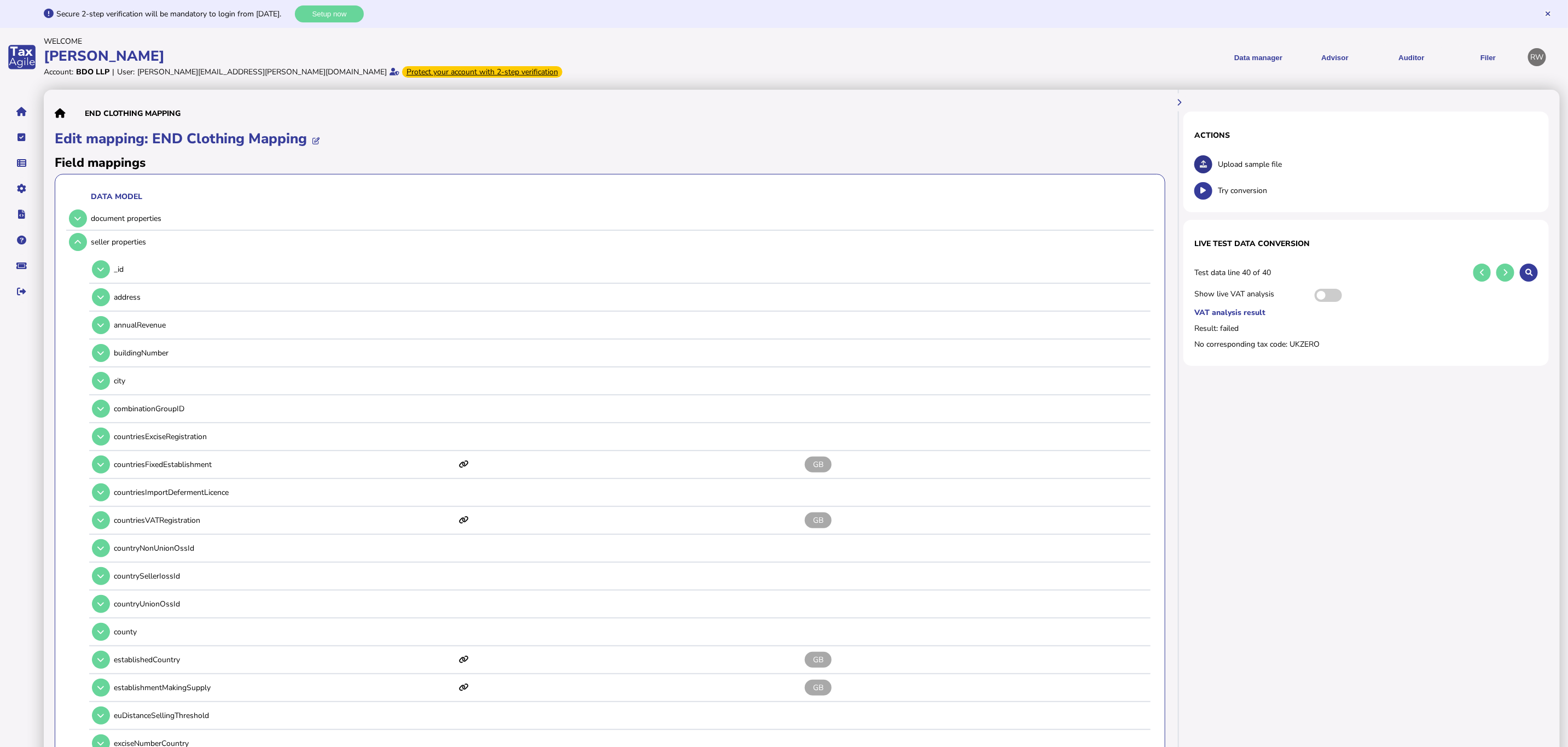
click at [1042, 161] on button at bounding box center [1204, 164] width 18 height 18
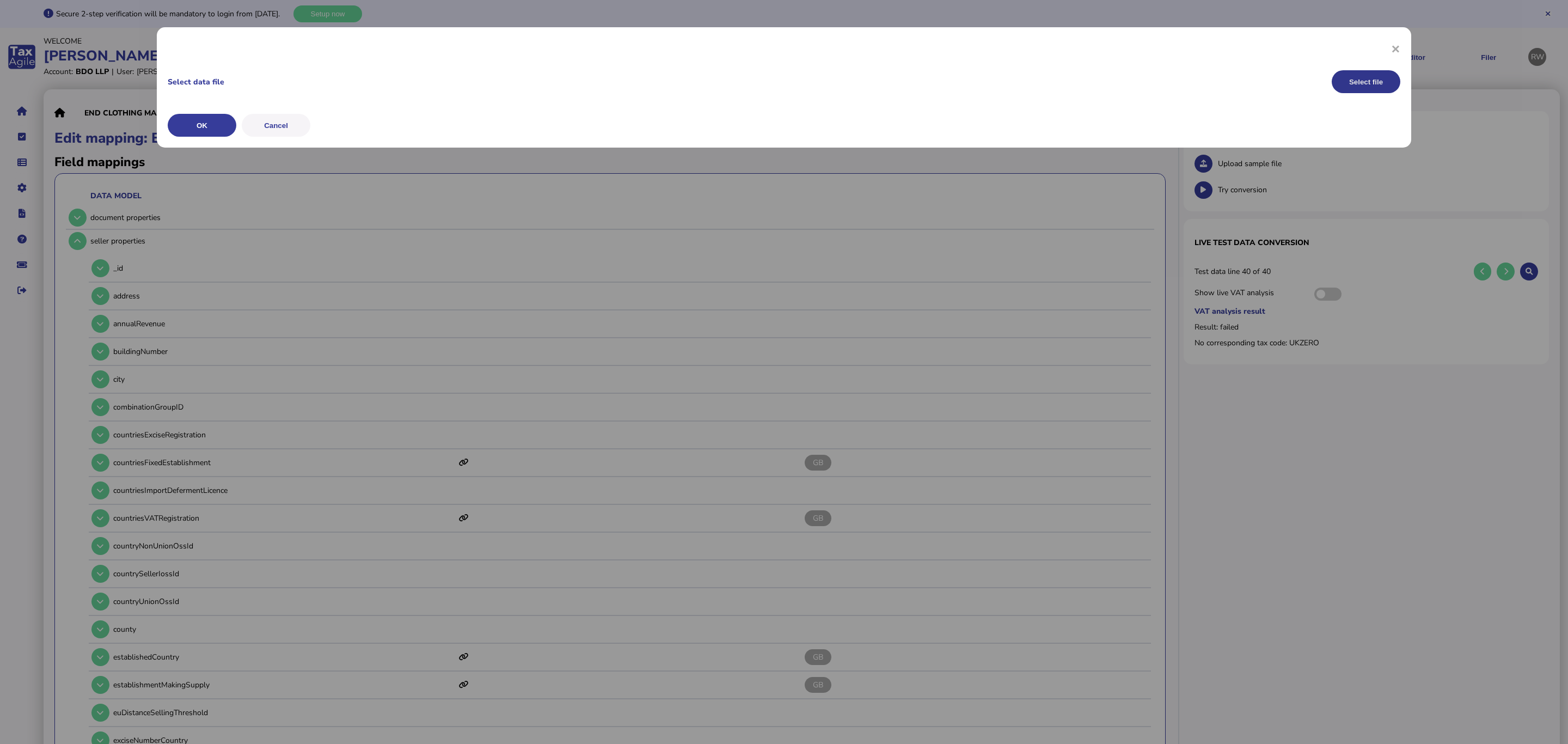
click at [1037, 80] on button "Select file" at bounding box center [1366, 81] width 69 height 23
drag, startPoint x: 224, startPoint y: 128, endPoint x: 213, endPoint y: 137, distance: 14.2
click at [223, 127] on button "OK" at bounding box center [202, 125] width 69 height 23
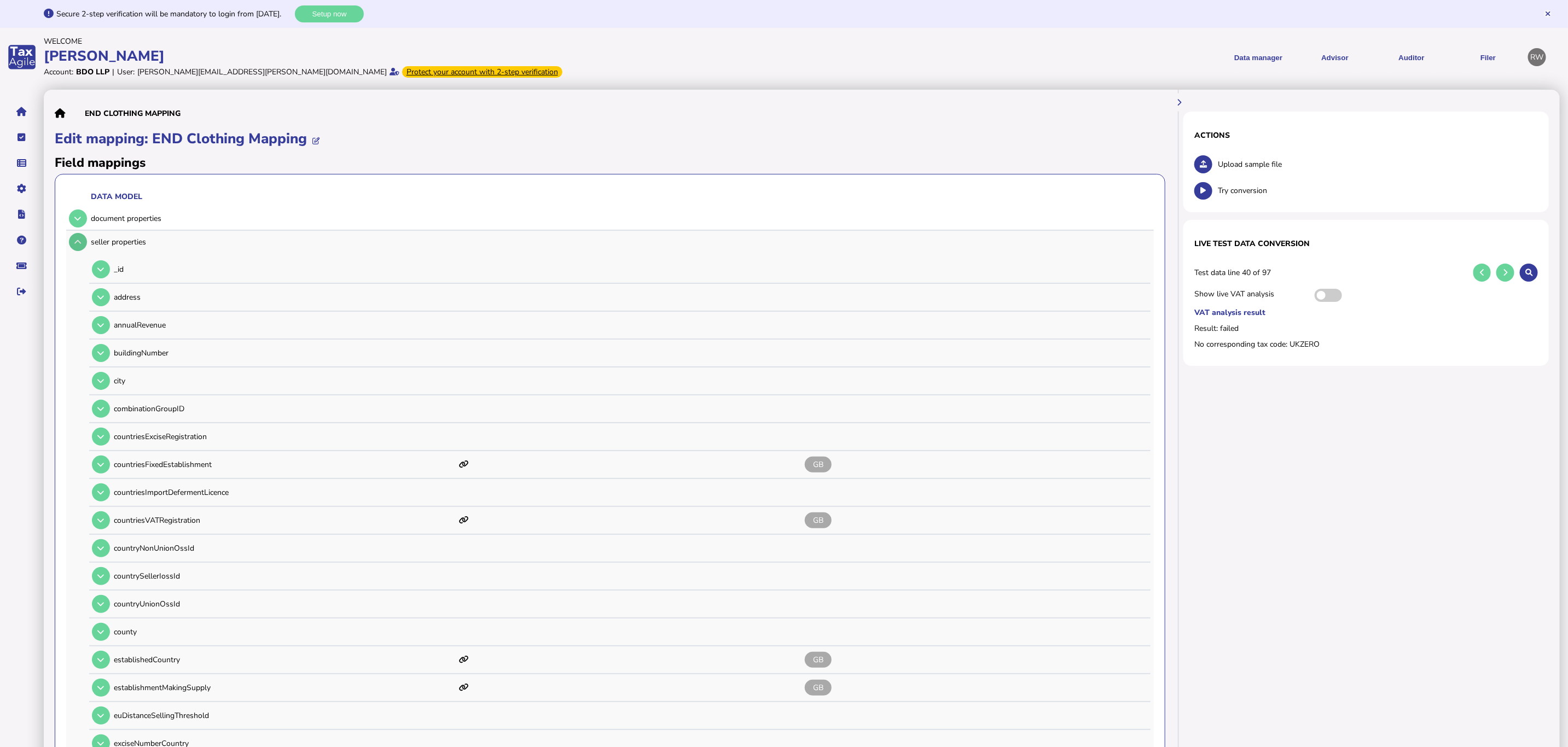
click at [73, 241] on button at bounding box center [78, 242] width 18 height 18
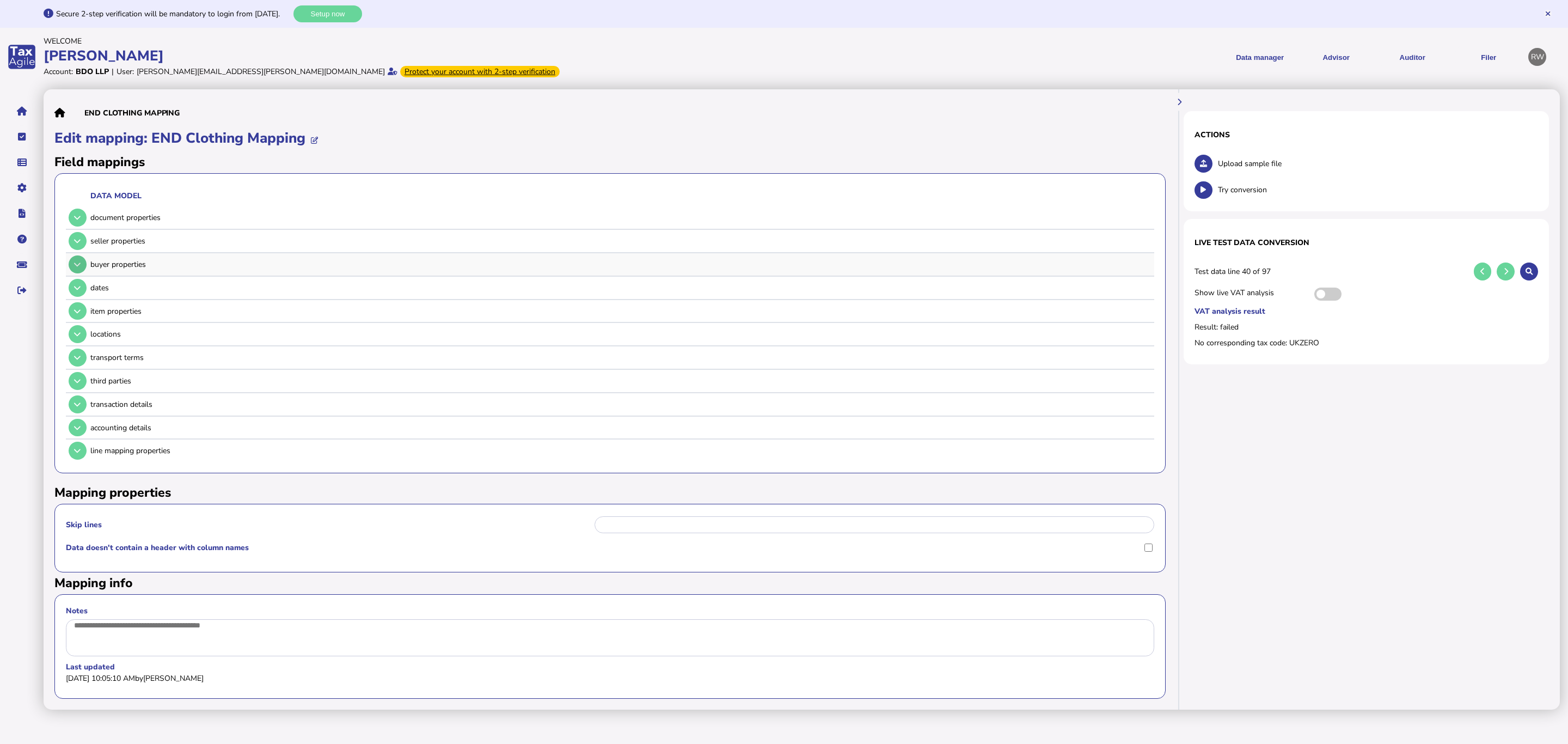
click at [80, 265] on icon at bounding box center [77, 264] width 6 height 7
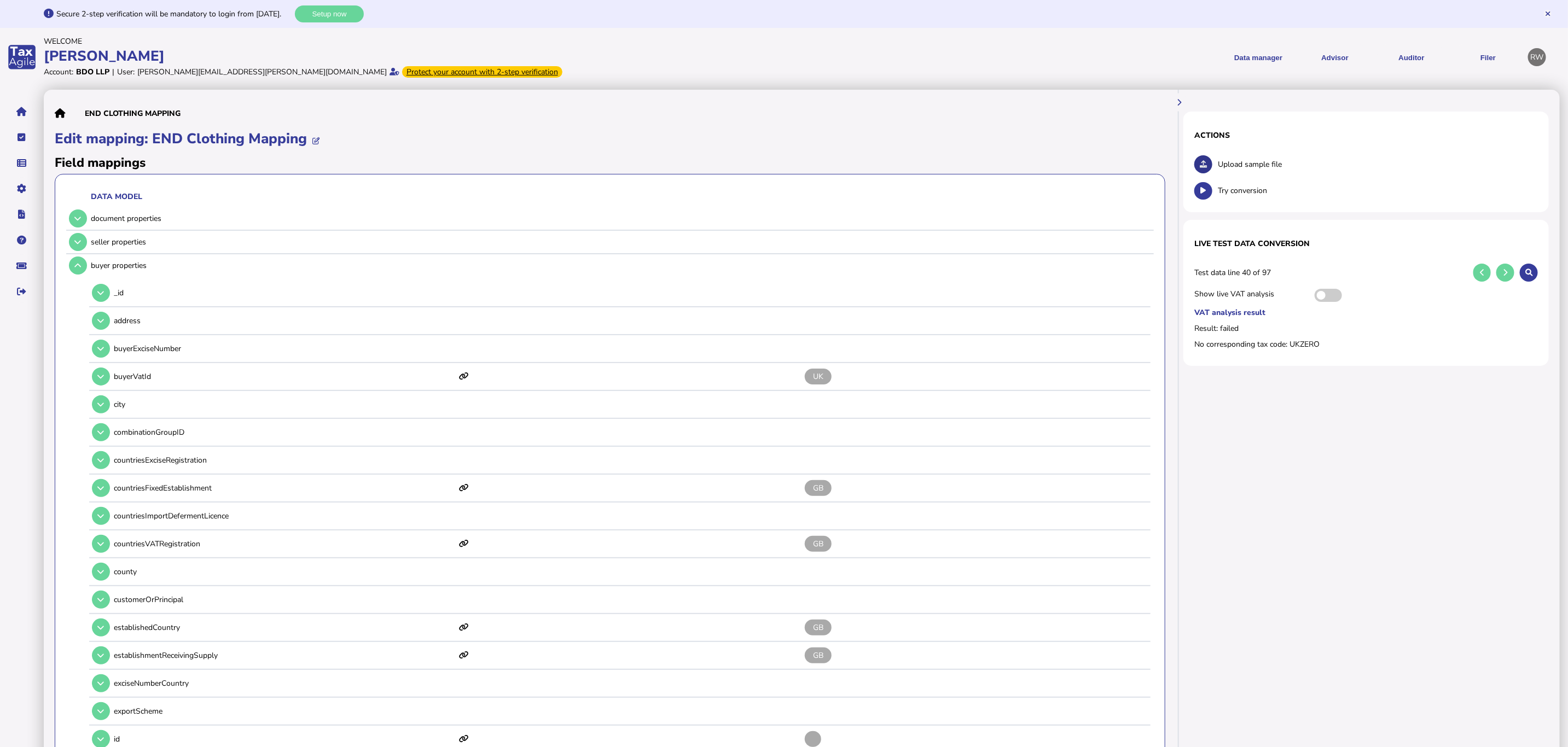
click at [1042, 164] on button at bounding box center [1204, 164] width 18 height 18
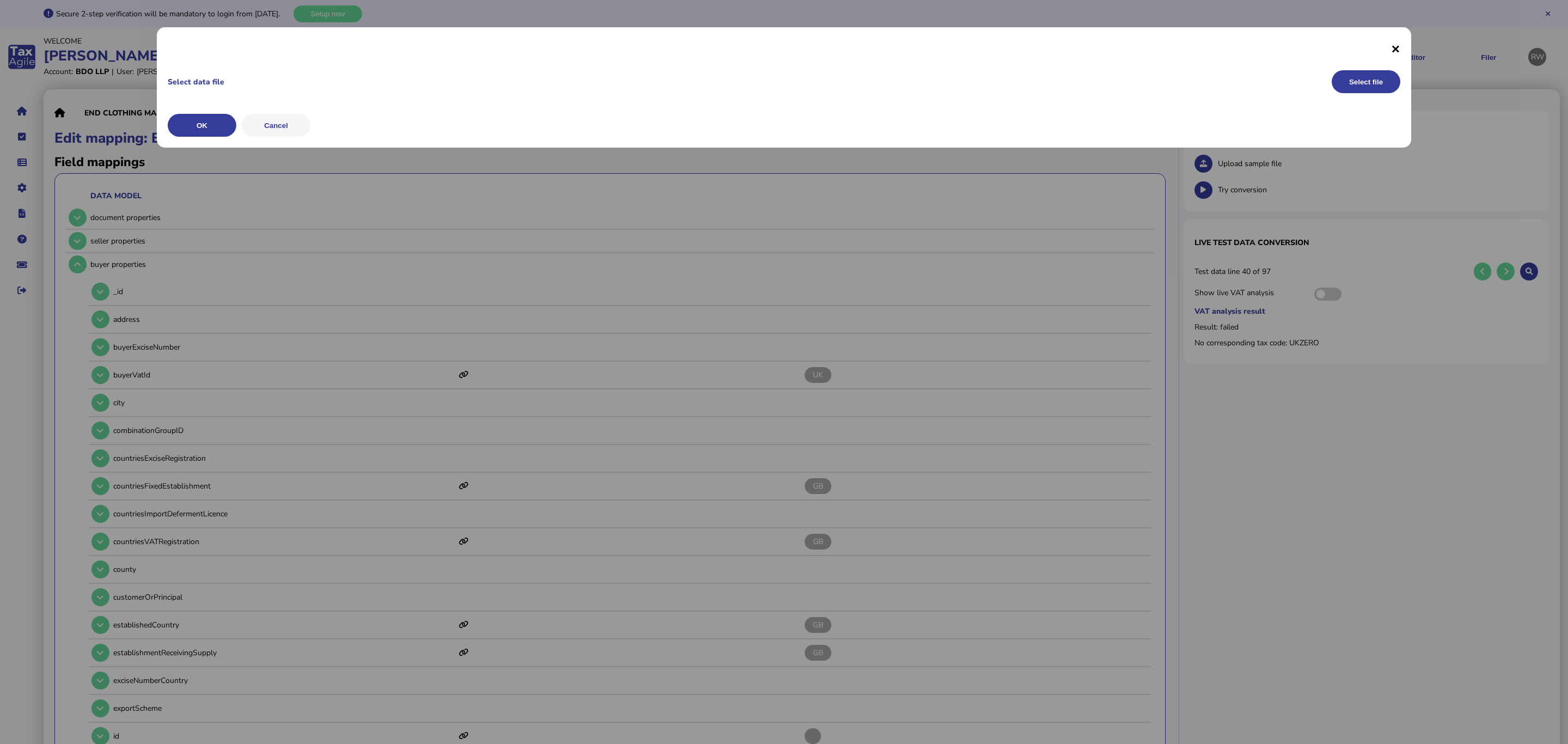
click at [1037, 51] on span "×" at bounding box center [1395, 48] width 9 height 20
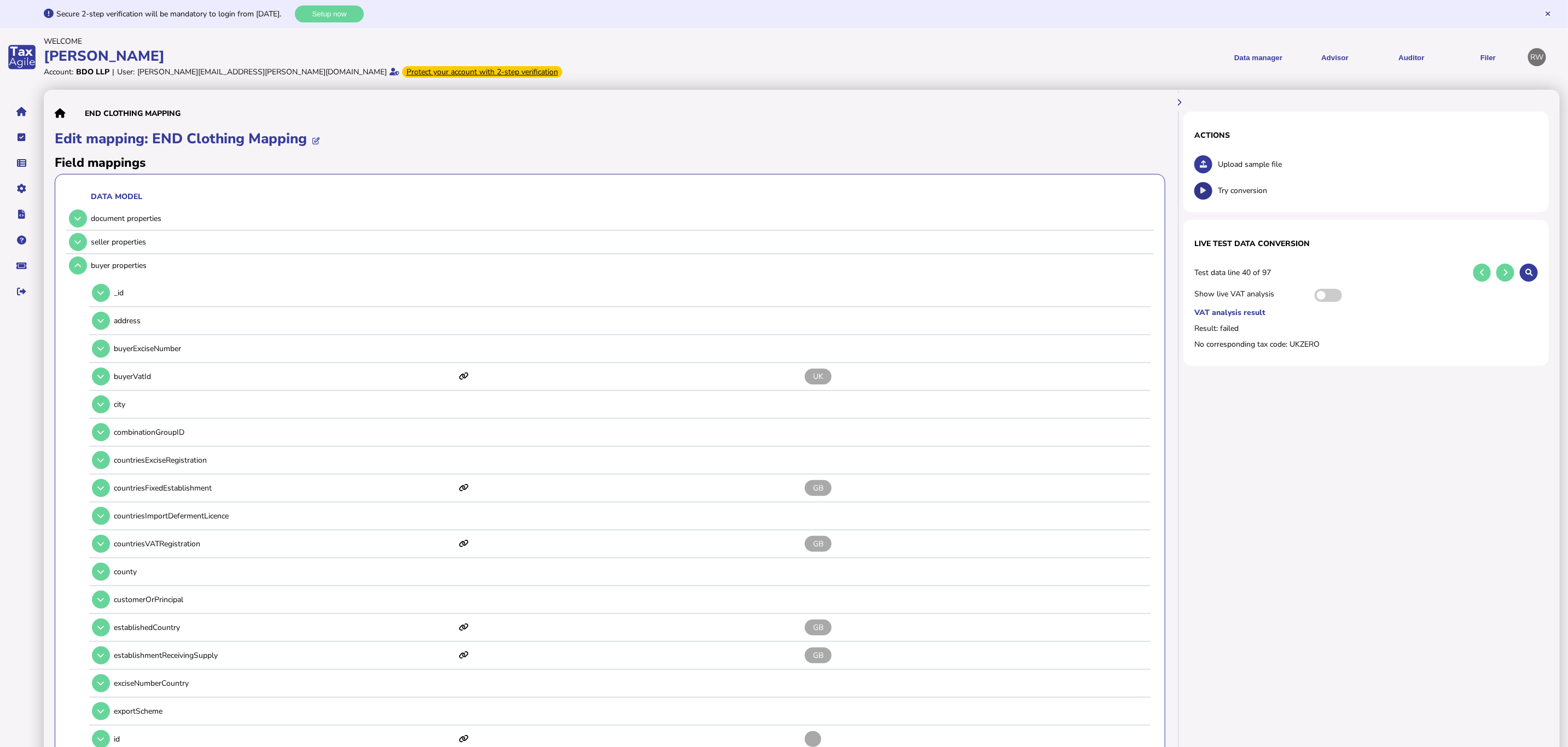
click at [1042, 189] on icon at bounding box center [1204, 190] width 6 height 7
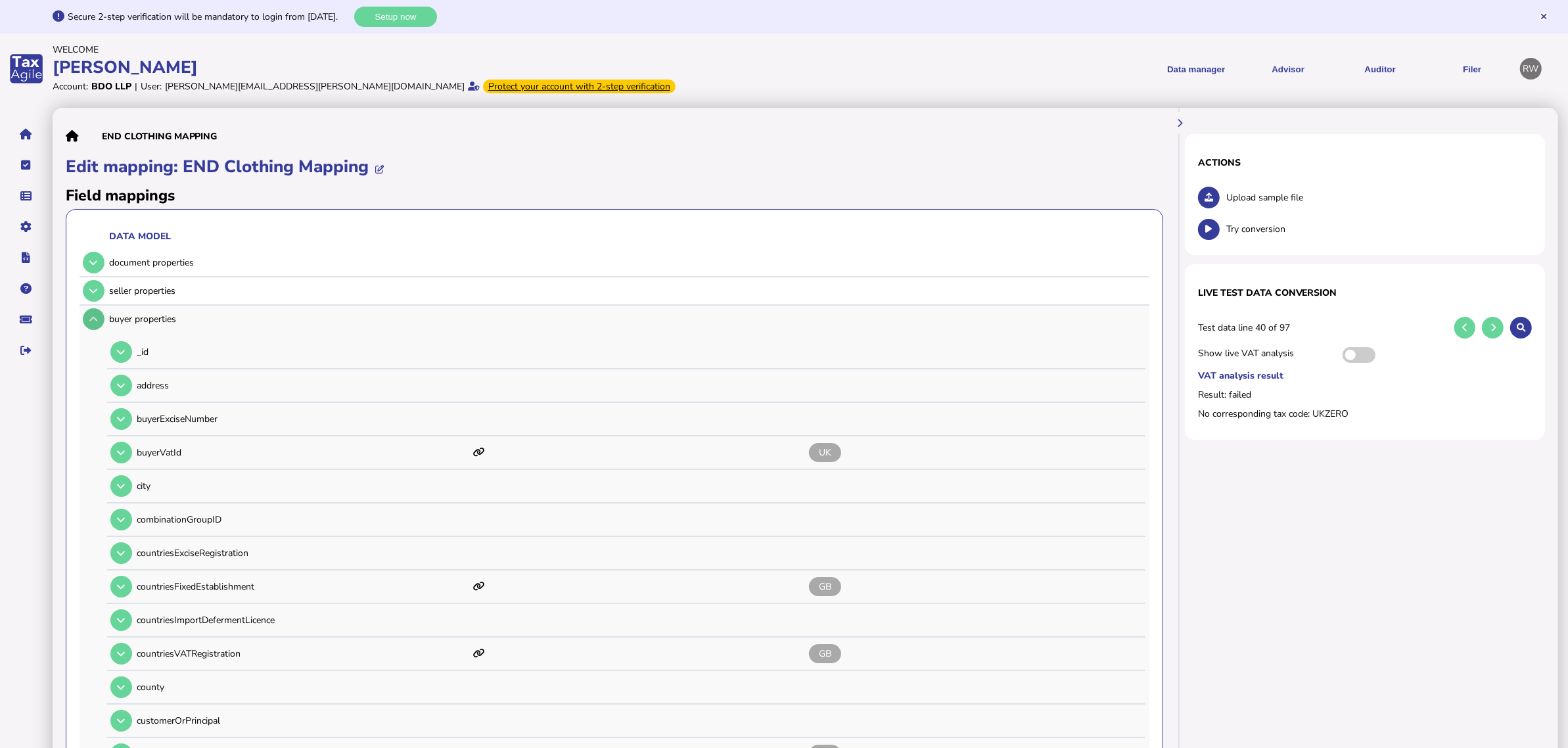
click at [97, 318] on icon at bounding box center [92, 319] width 8 height 8
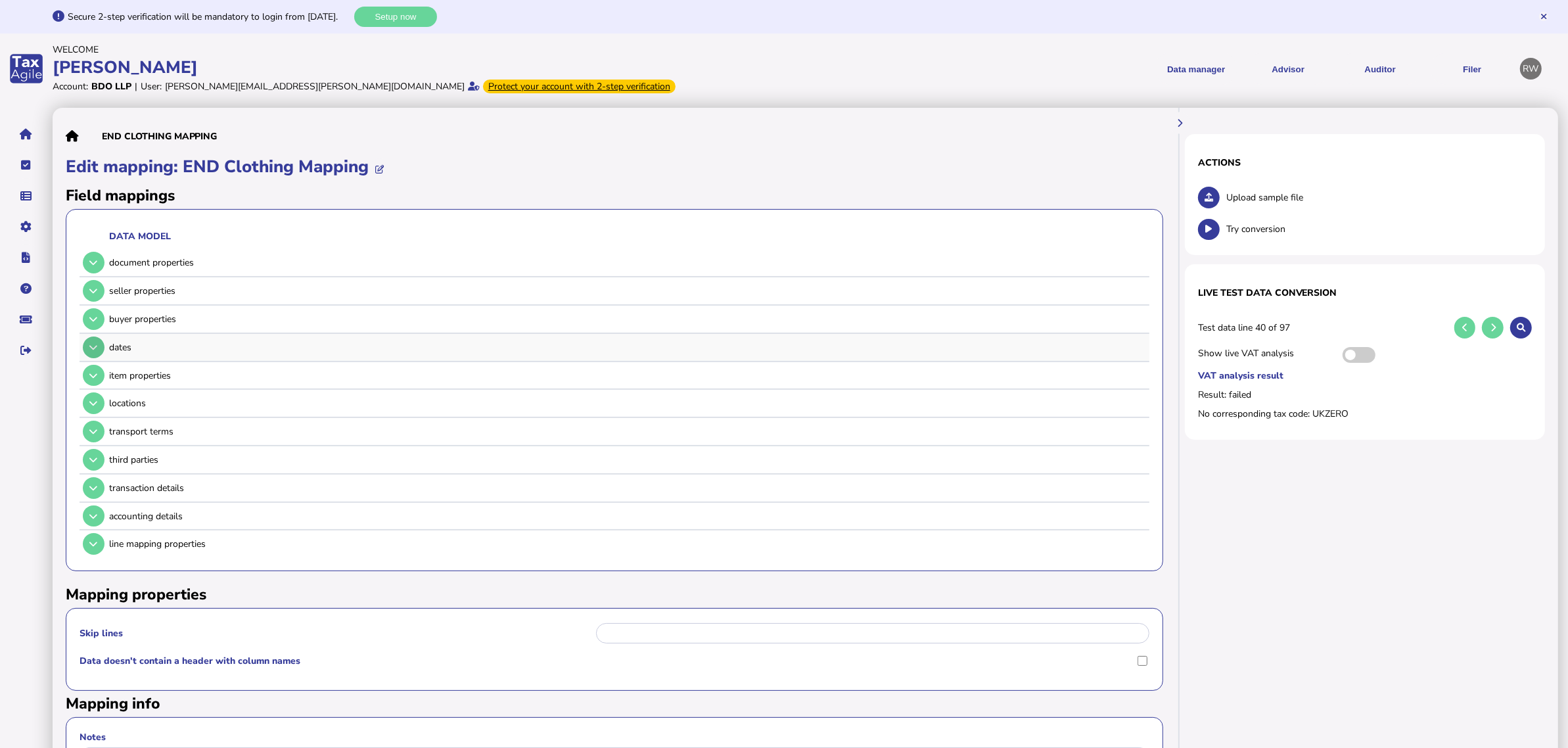
click at [92, 345] on icon at bounding box center [92, 348] width 8 height 8
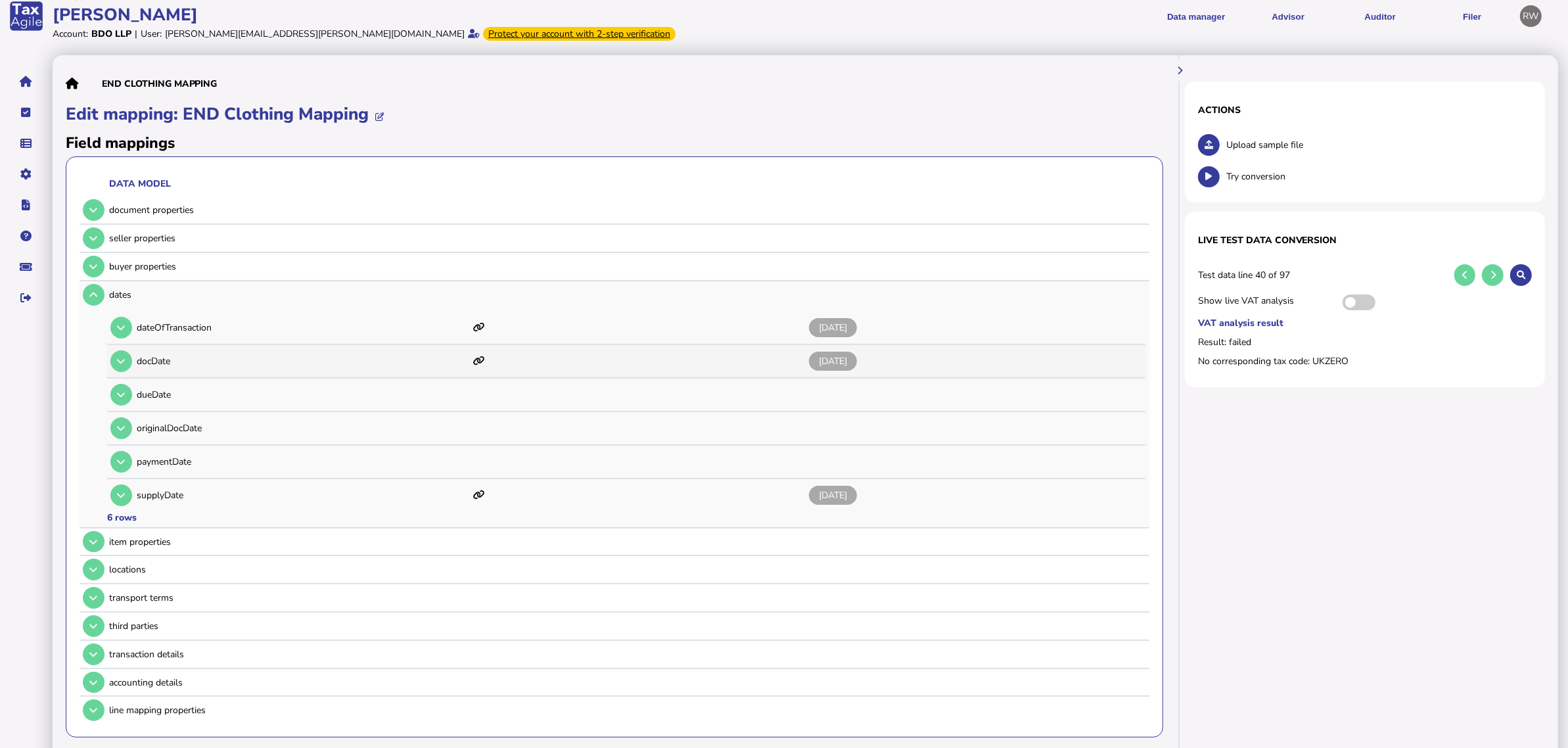
scroll to position [82, 0]
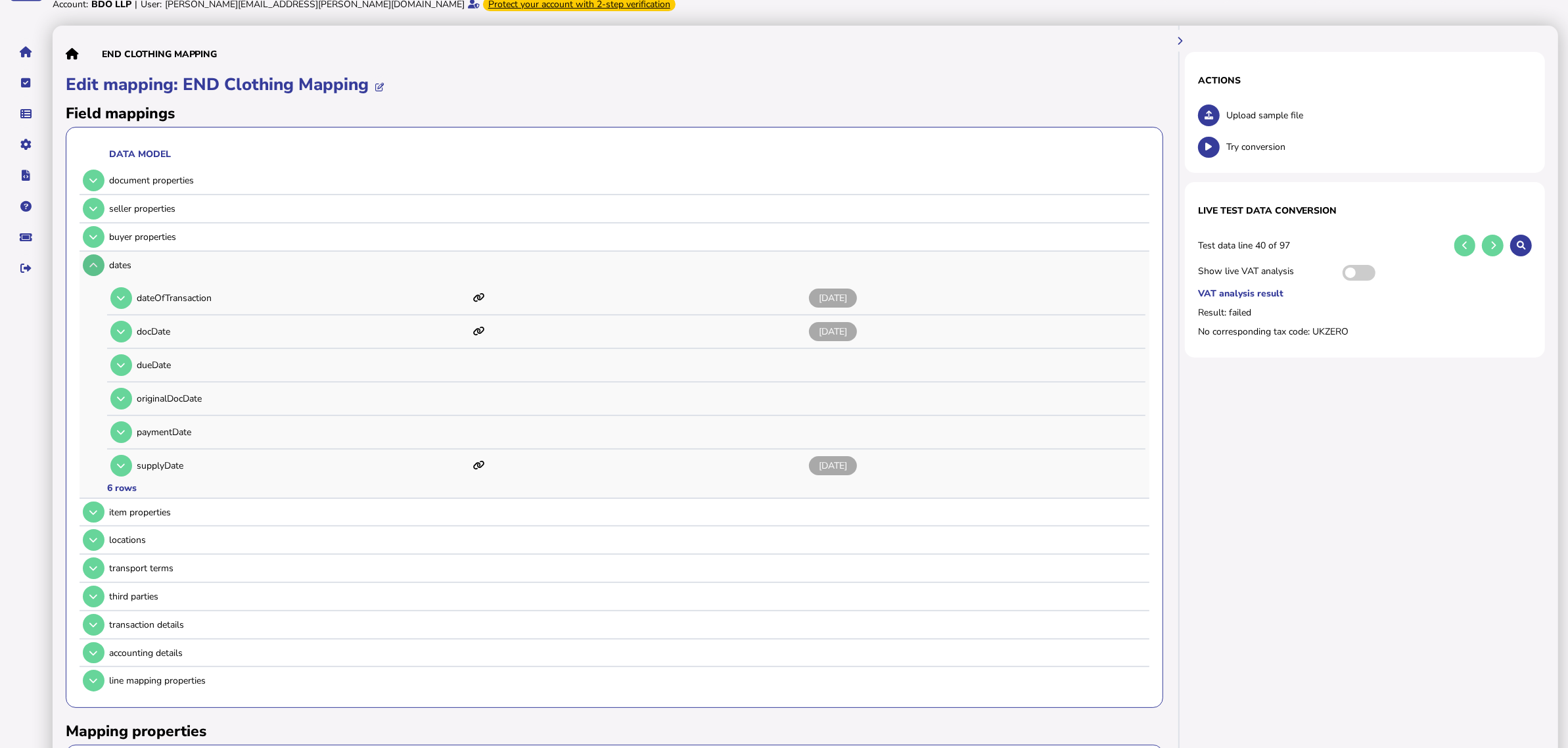
click at [96, 271] on button at bounding box center [94, 265] width 22 height 22
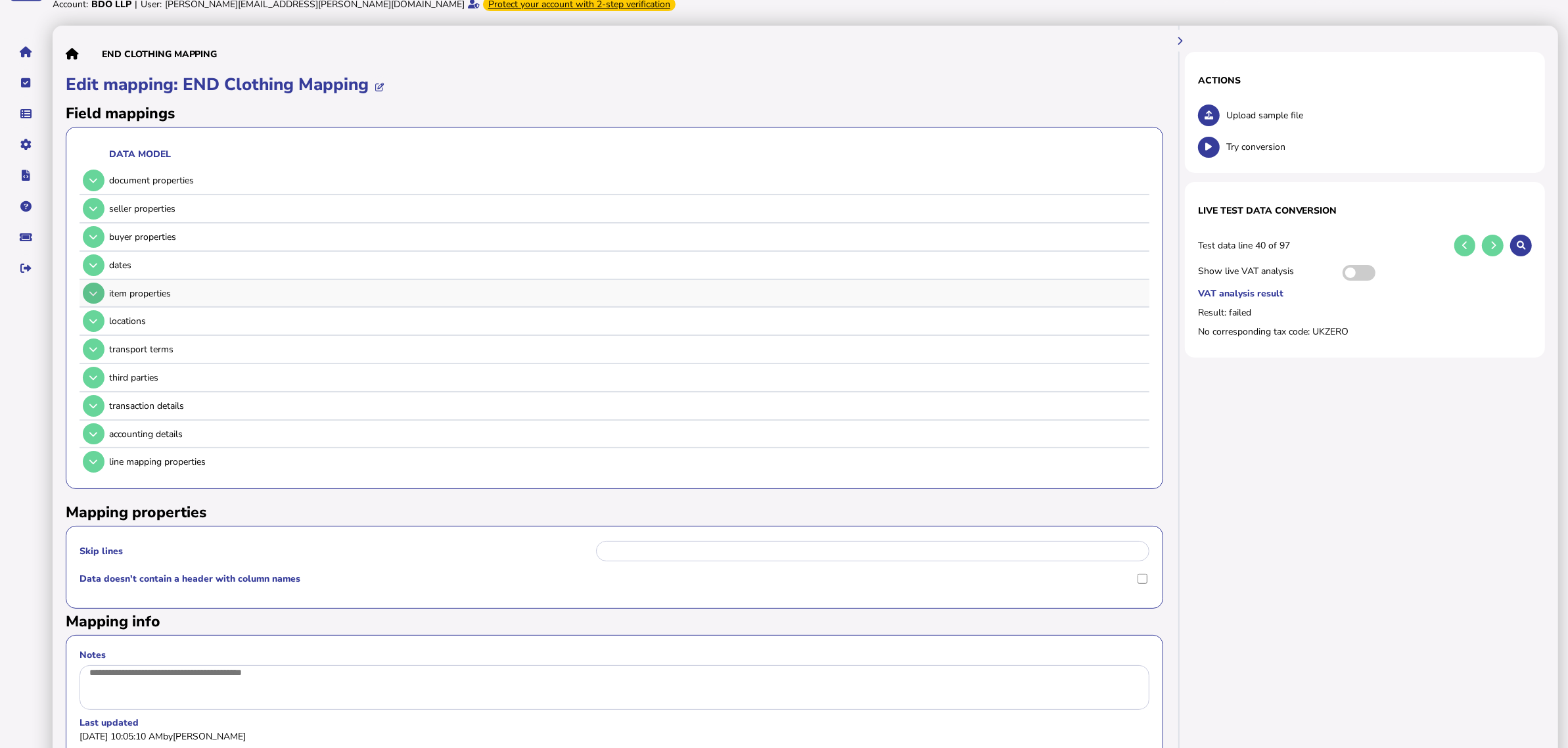
click at [95, 289] on icon at bounding box center [92, 293] width 8 height 8
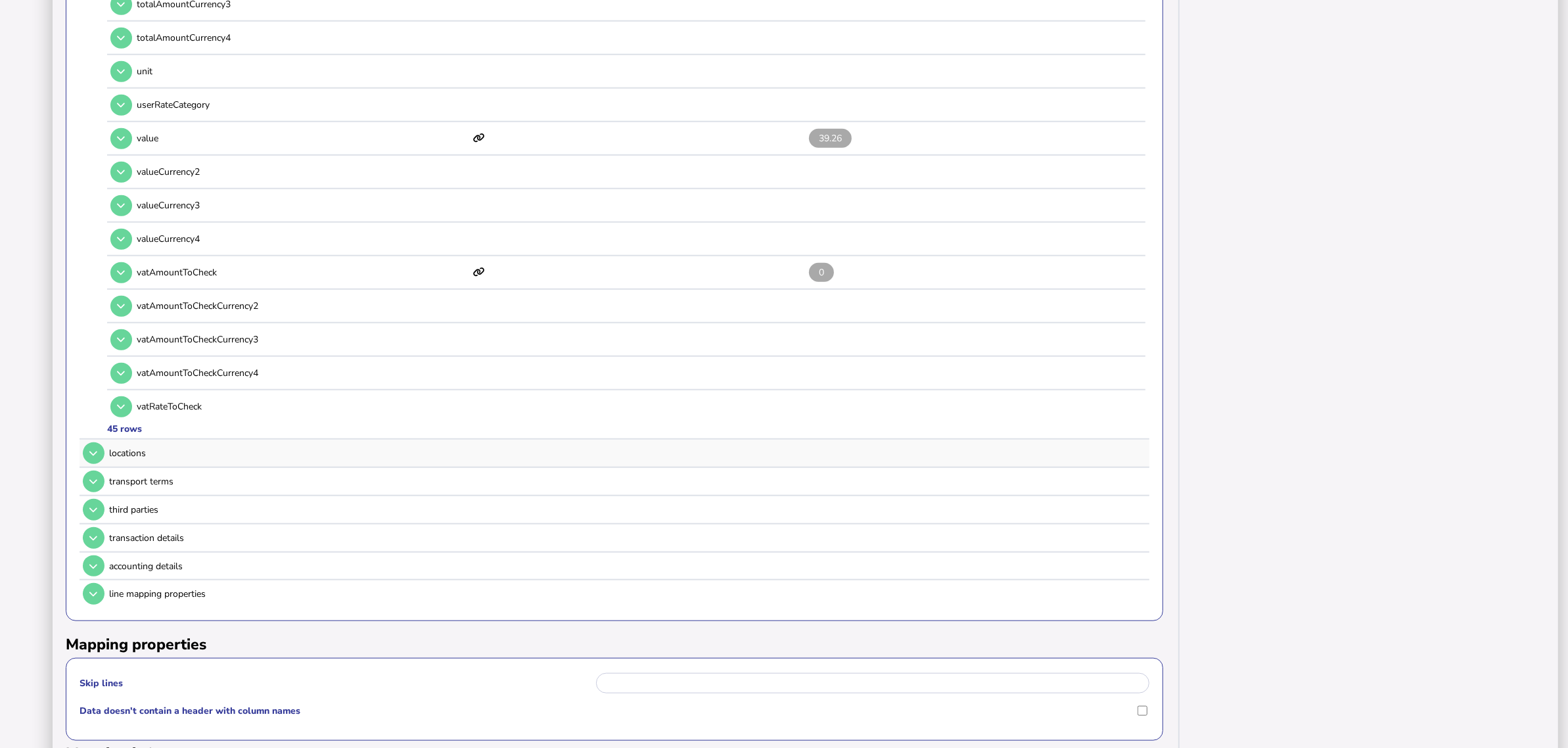
scroll to position [1480, 0]
click at [99, 440] on button at bounding box center [94, 451] width 22 height 22
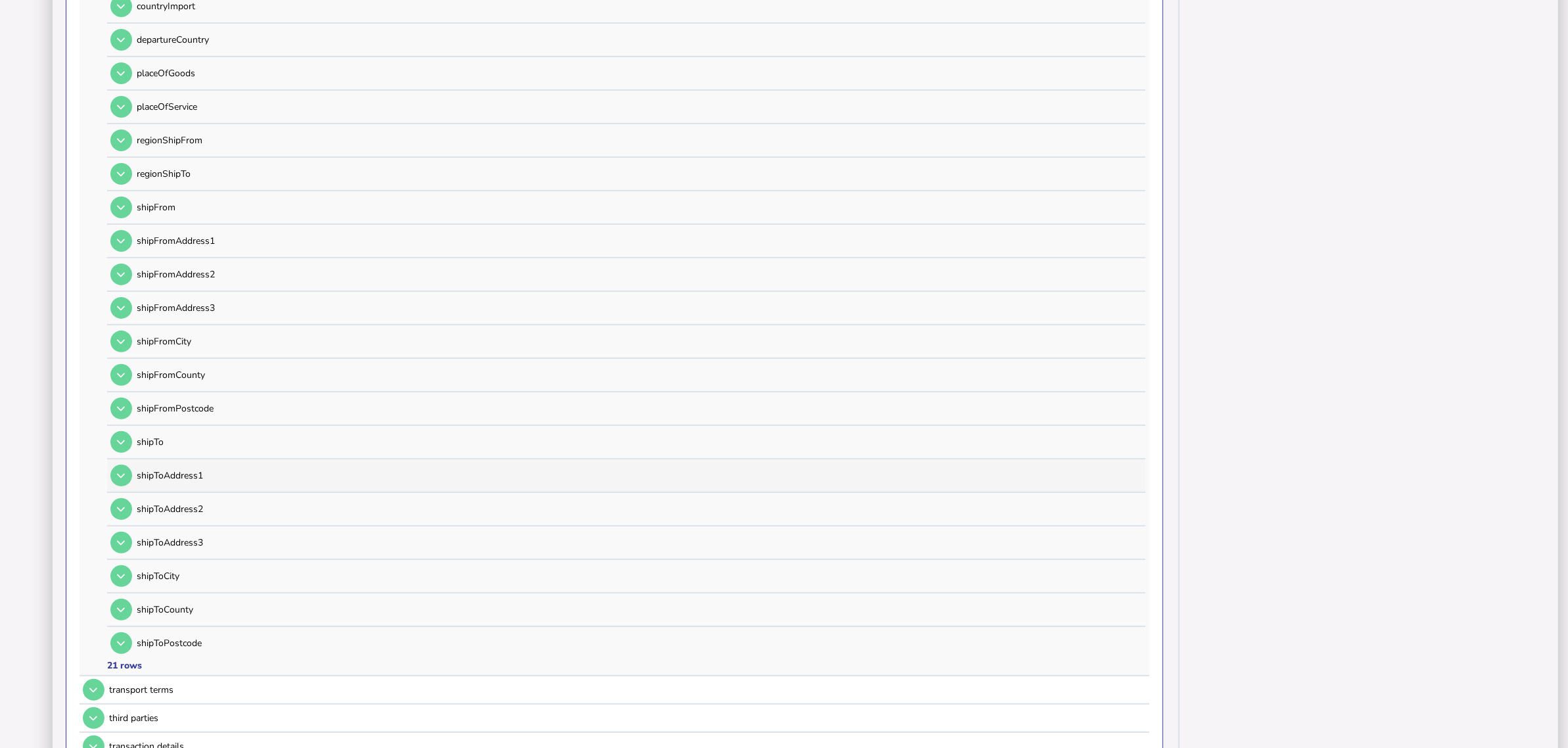
scroll to position [423, 0]
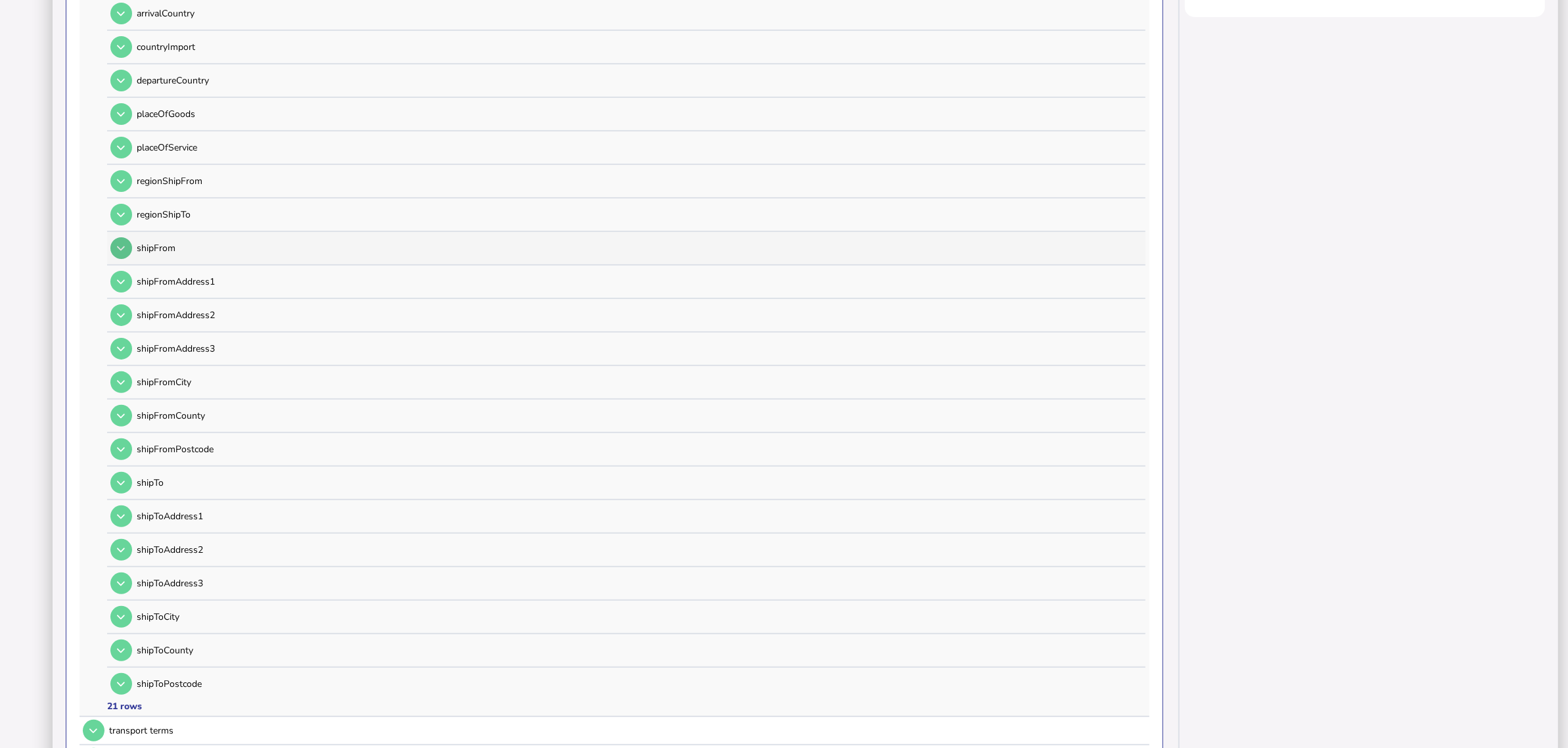
click at [128, 237] on button at bounding box center [121, 248] width 22 height 22
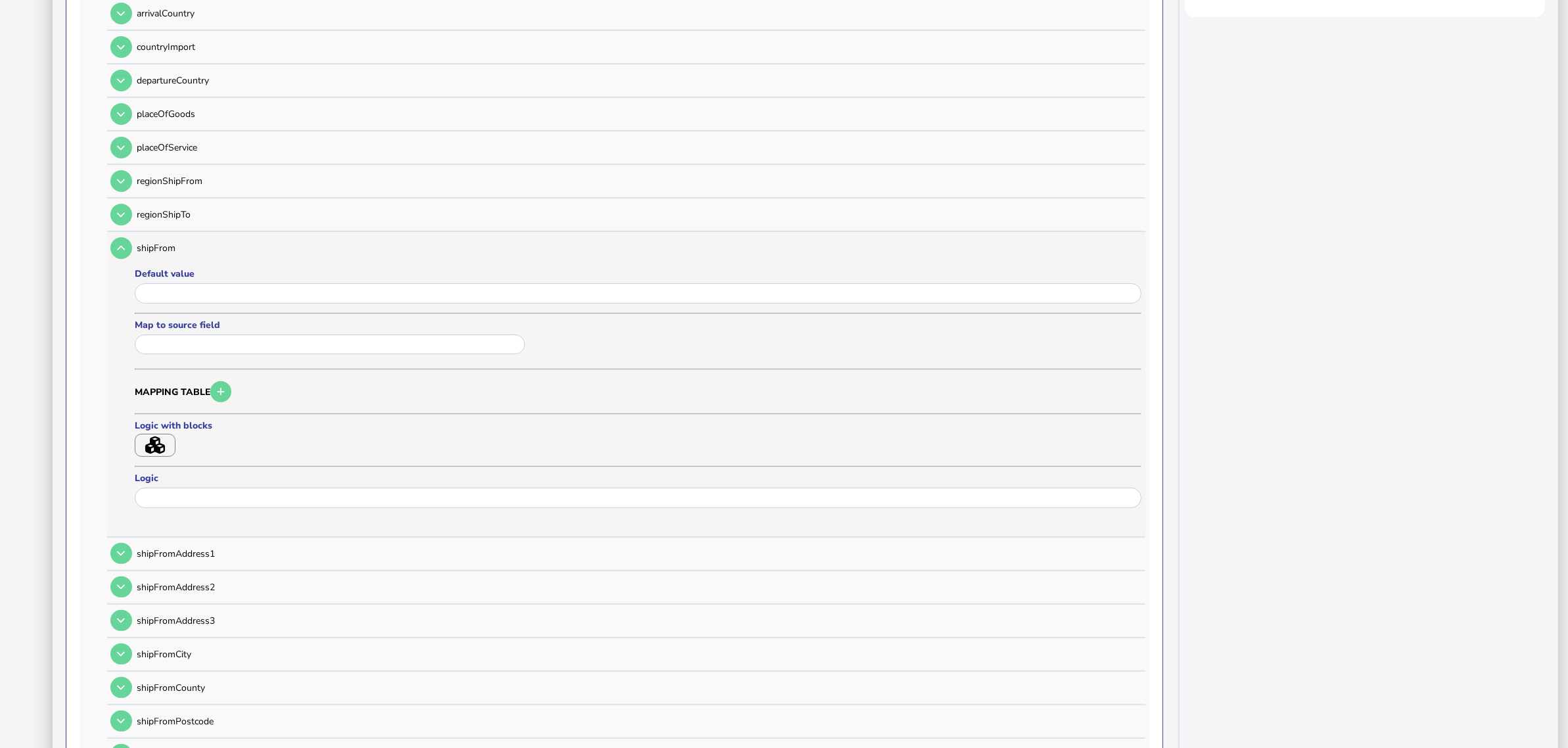
click at [194, 294] on div at bounding box center [638, 295] width 1007 height 26
click at [195, 294] on input "input" at bounding box center [638, 293] width 1007 height 20
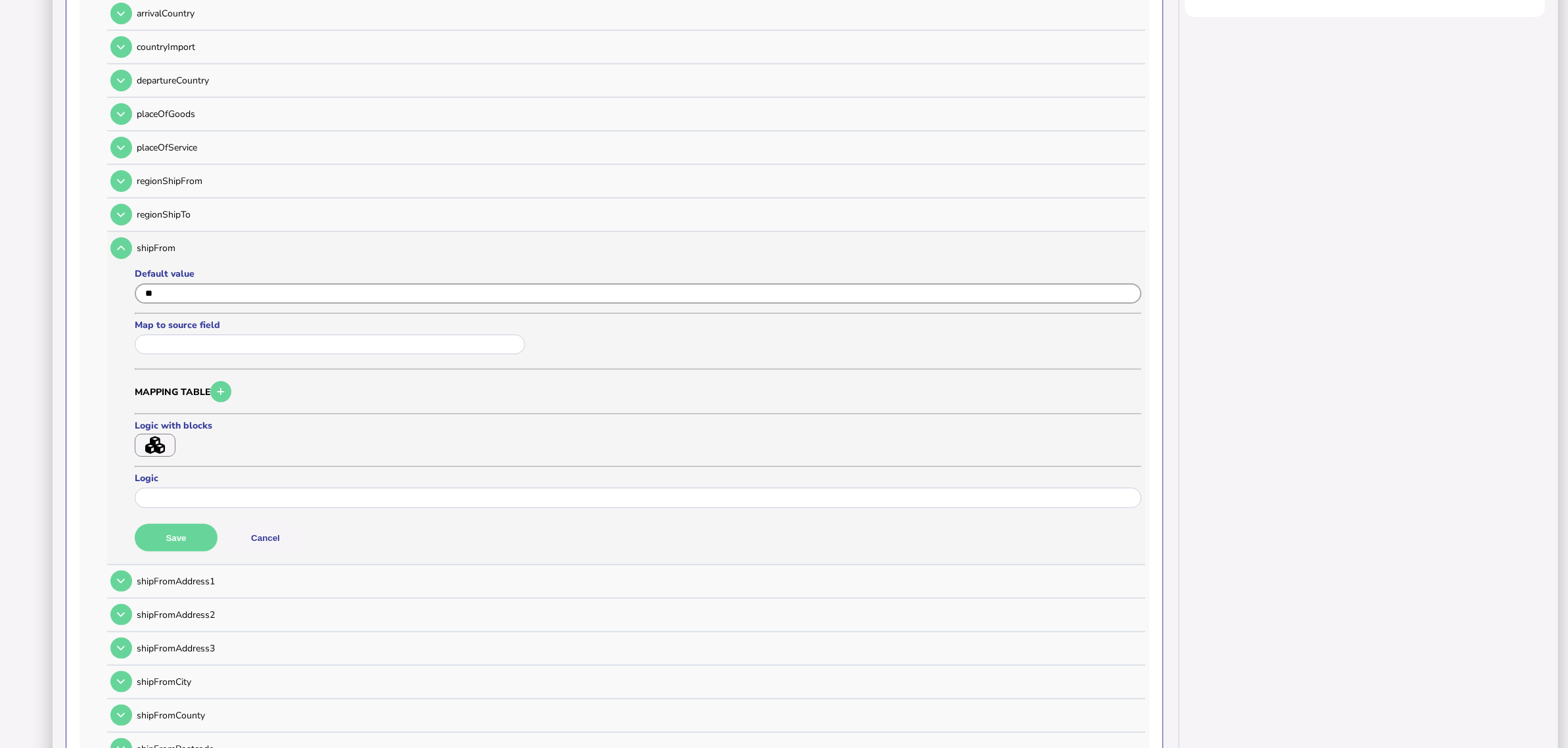
type input "*"
type input "**"
click at [198, 524] on button "Save" at bounding box center [176, 538] width 83 height 28
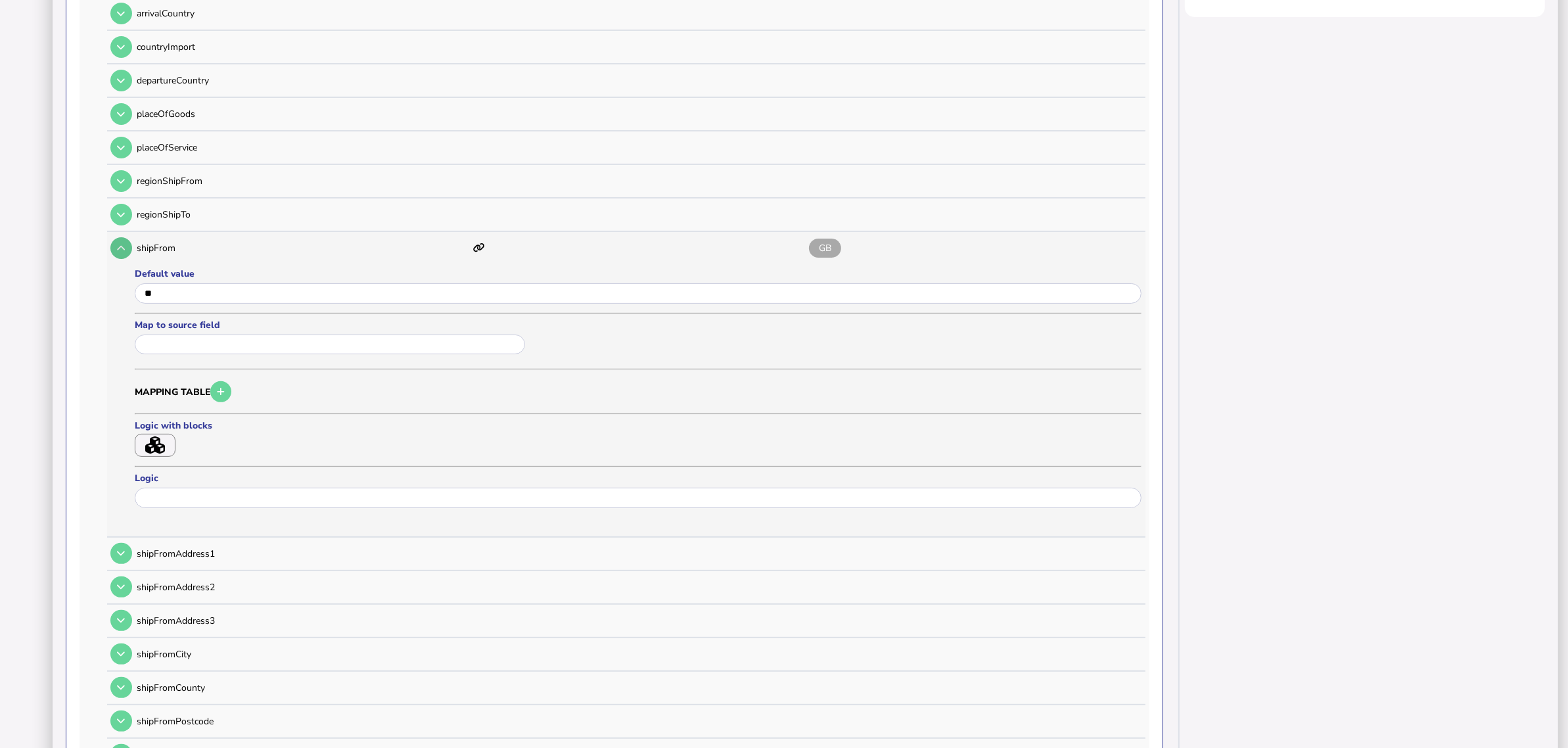
click at [123, 244] on icon at bounding box center [120, 248] width 8 height 8
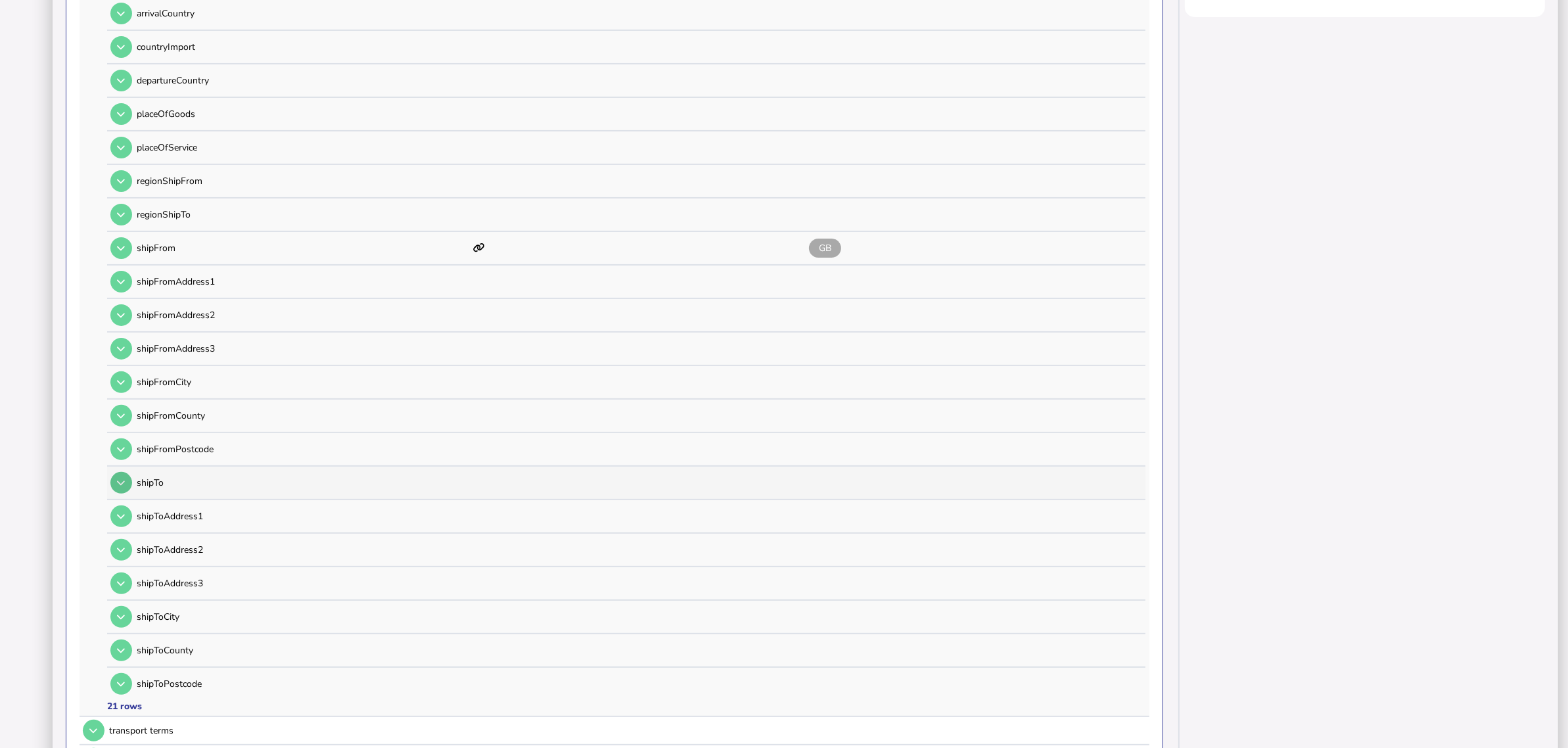
click at [122, 479] on icon at bounding box center [120, 483] width 8 height 8
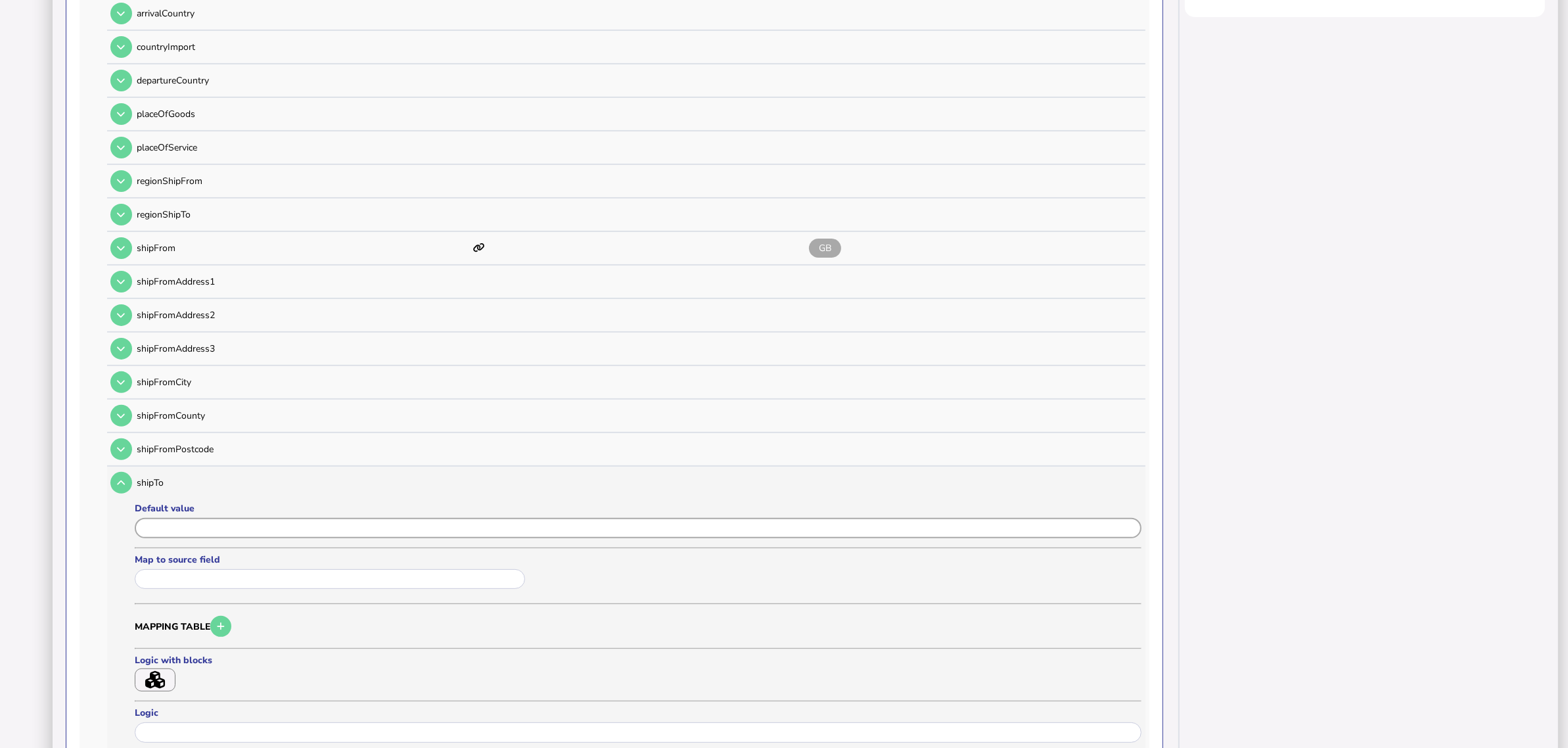
click at [191, 518] on input "input" at bounding box center [638, 528] width 1007 height 20
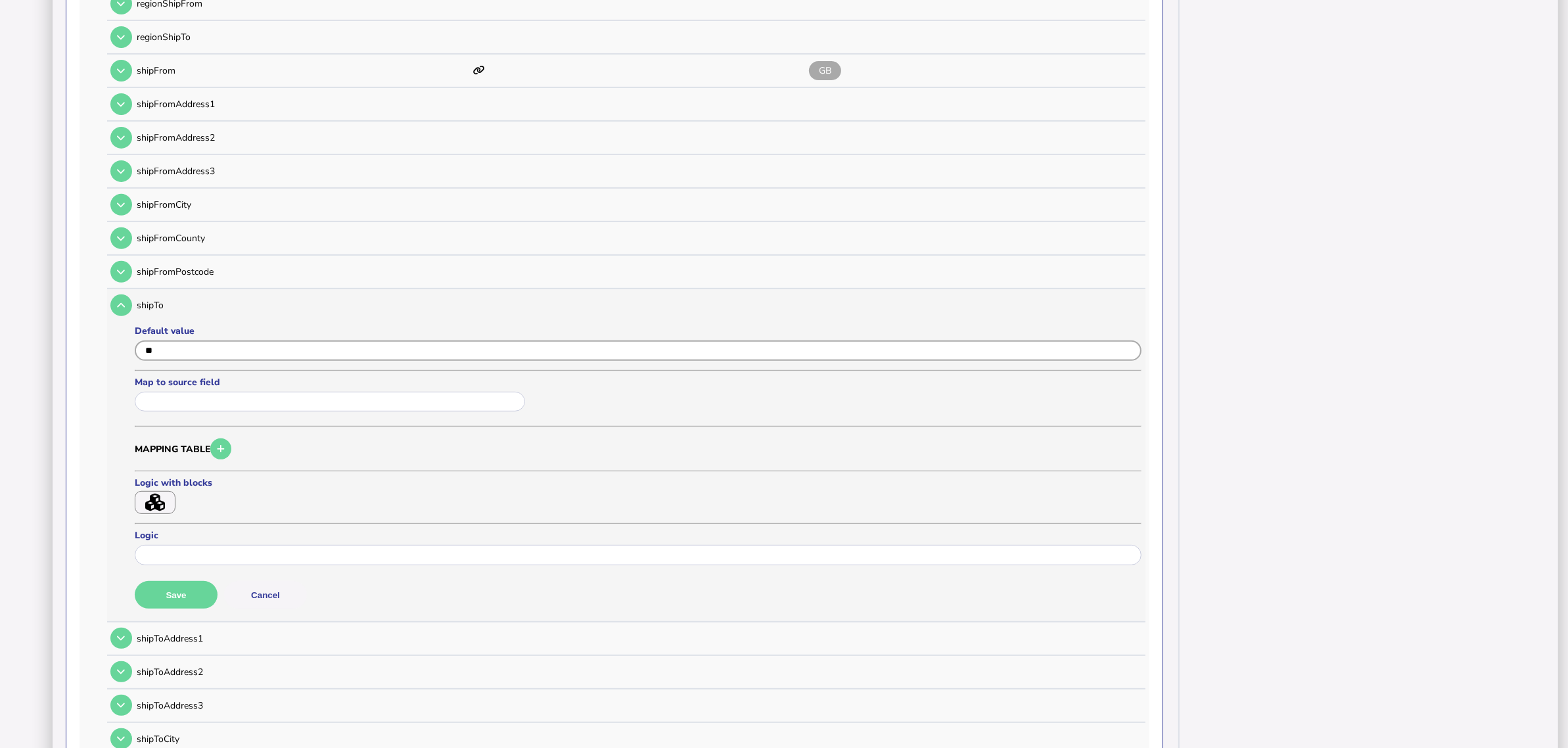
scroll to position [669, 0]
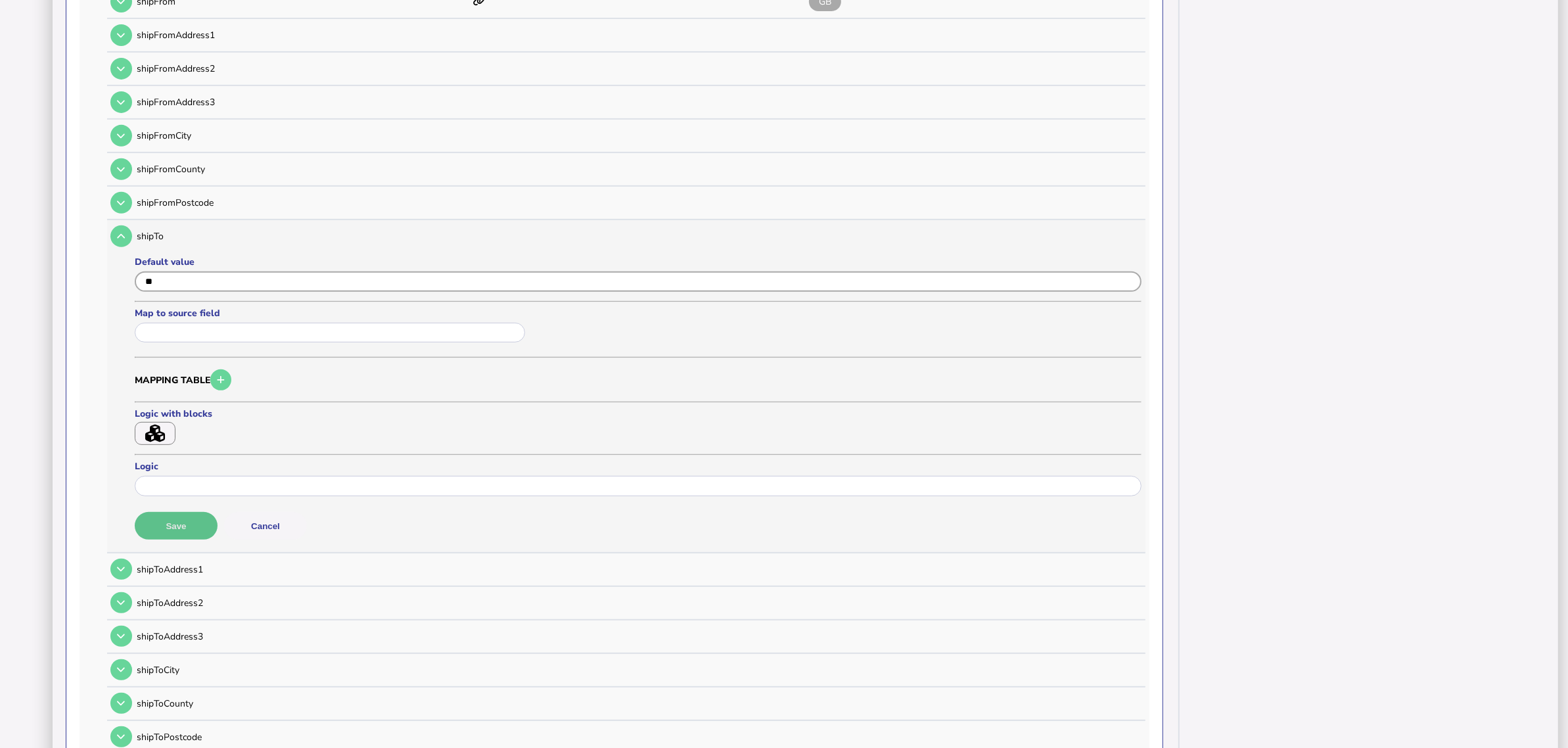
type input "**"
click at [188, 516] on button "Save" at bounding box center [176, 526] width 83 height 28
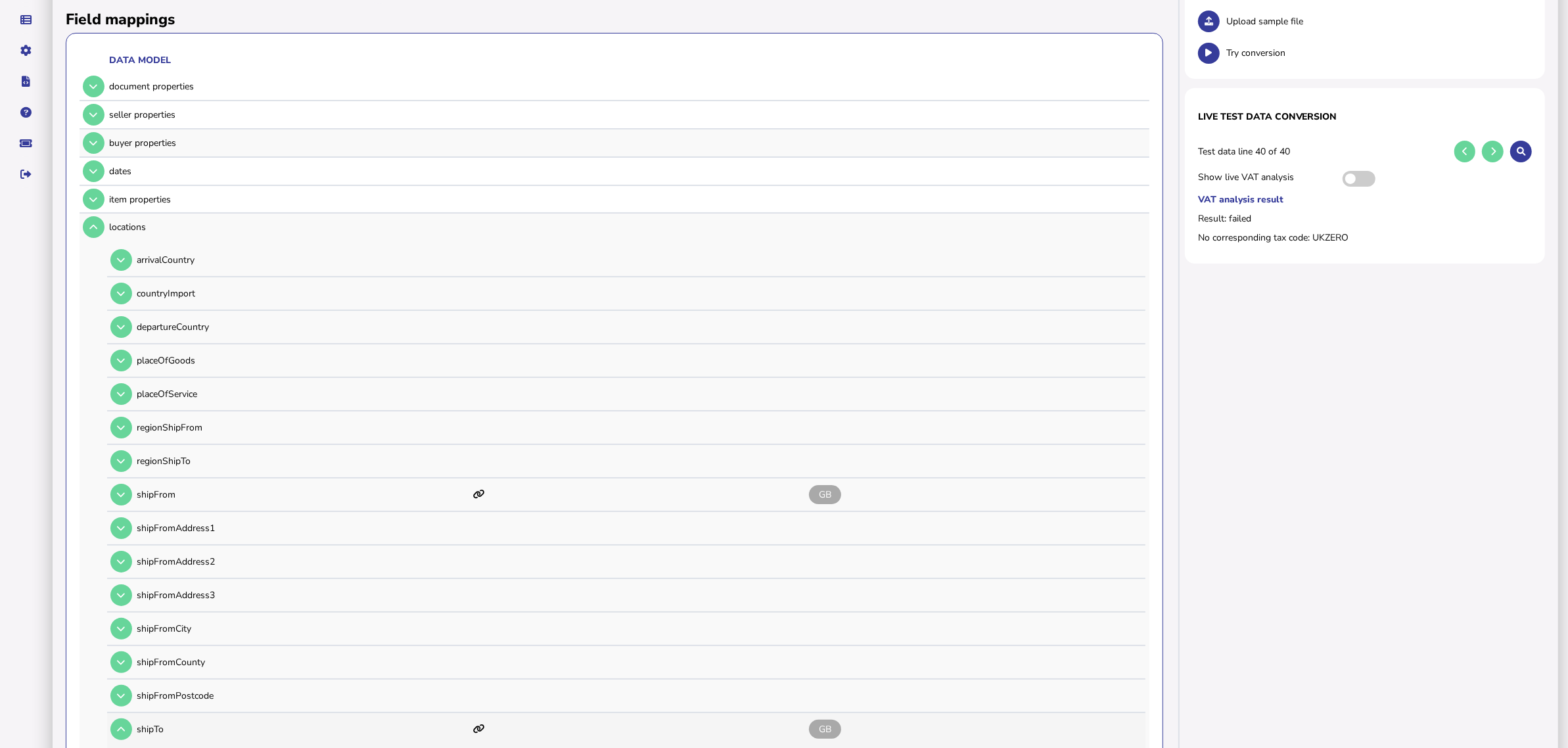
scroll to position [0, 0]
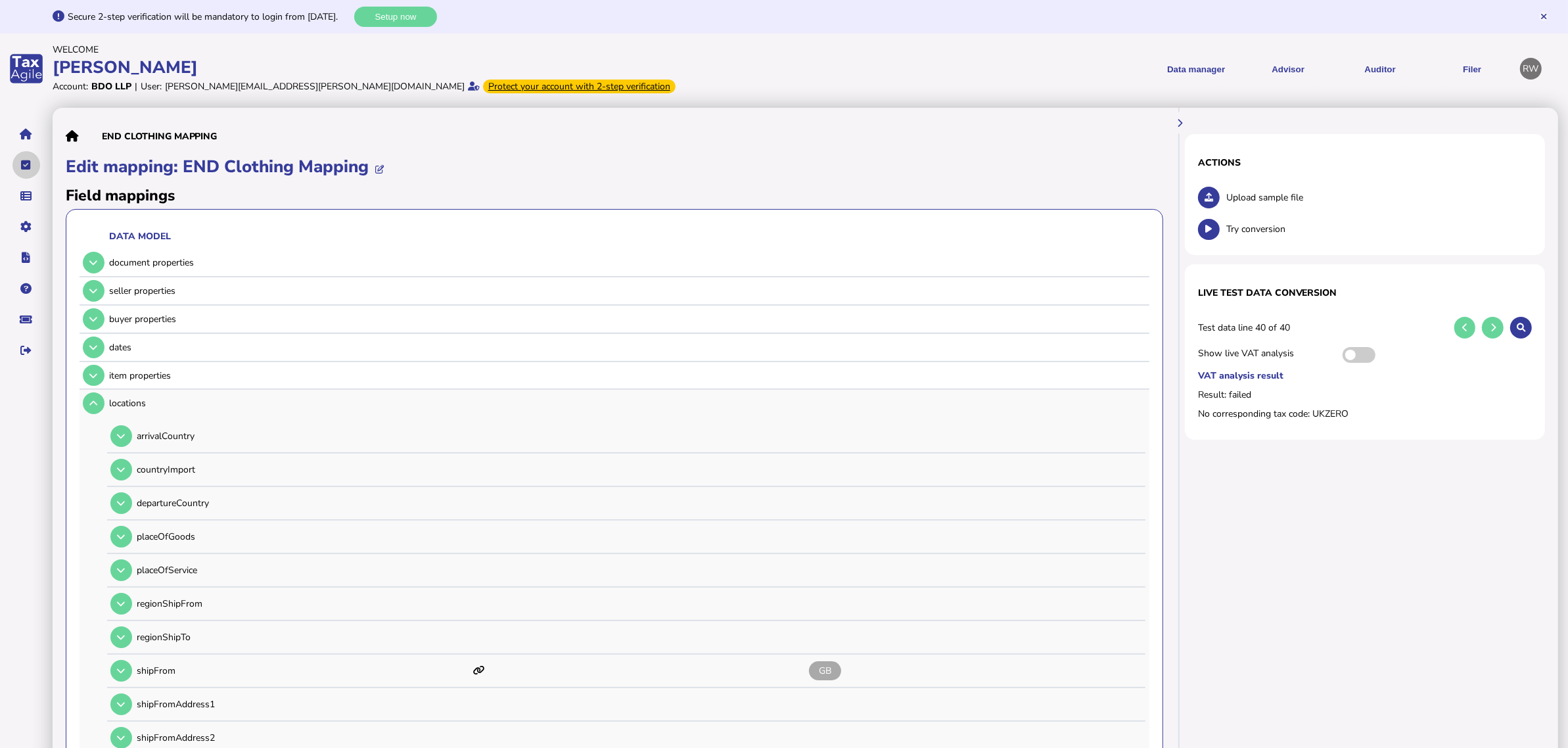
click at [31, 171] on button "navigate application pages" at bounding box center [26, 165] width 28 height 28
select select "**********"
select select "********"
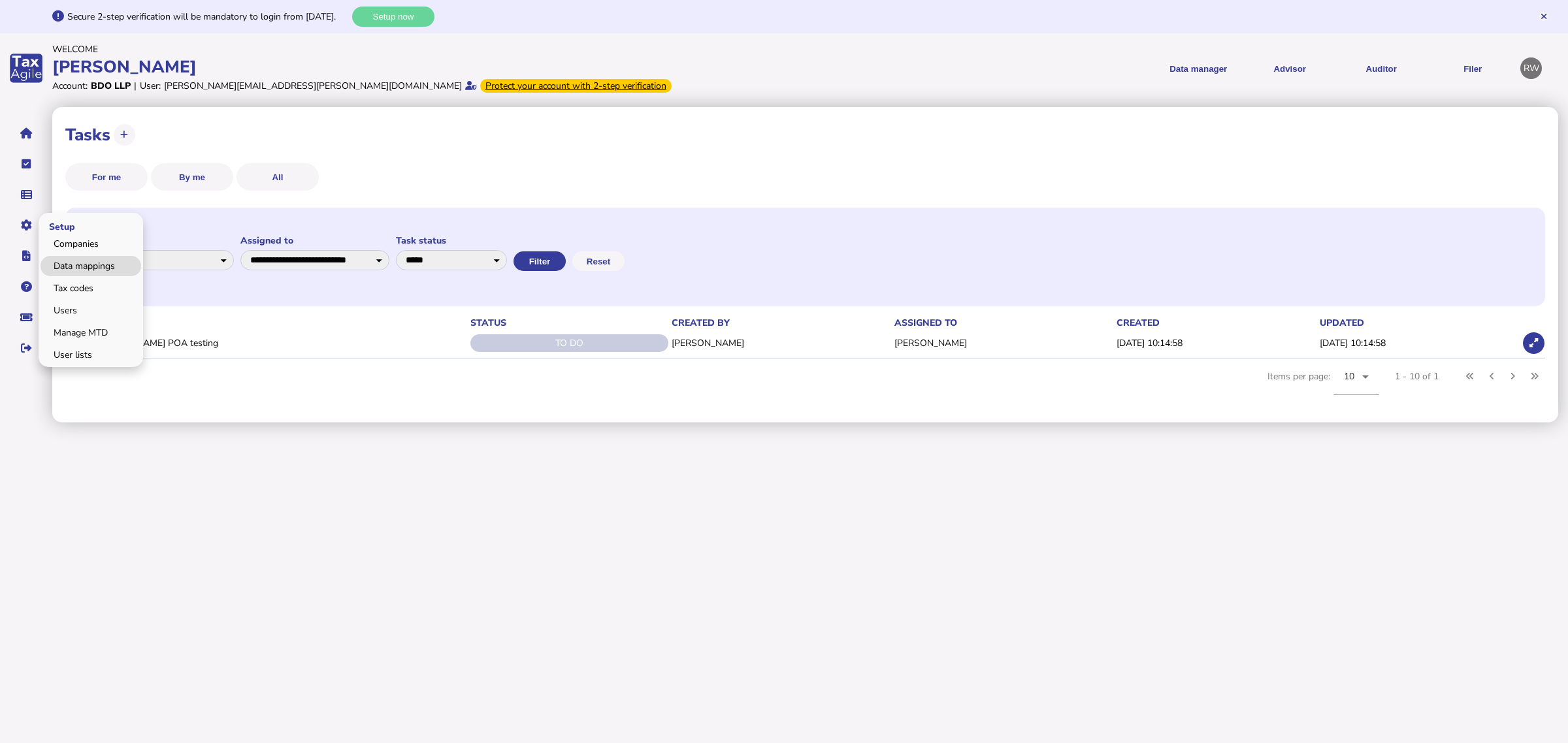
click at [66, 272] on link "Data mappings" at bounding box center [90, 266] width 100 height 20
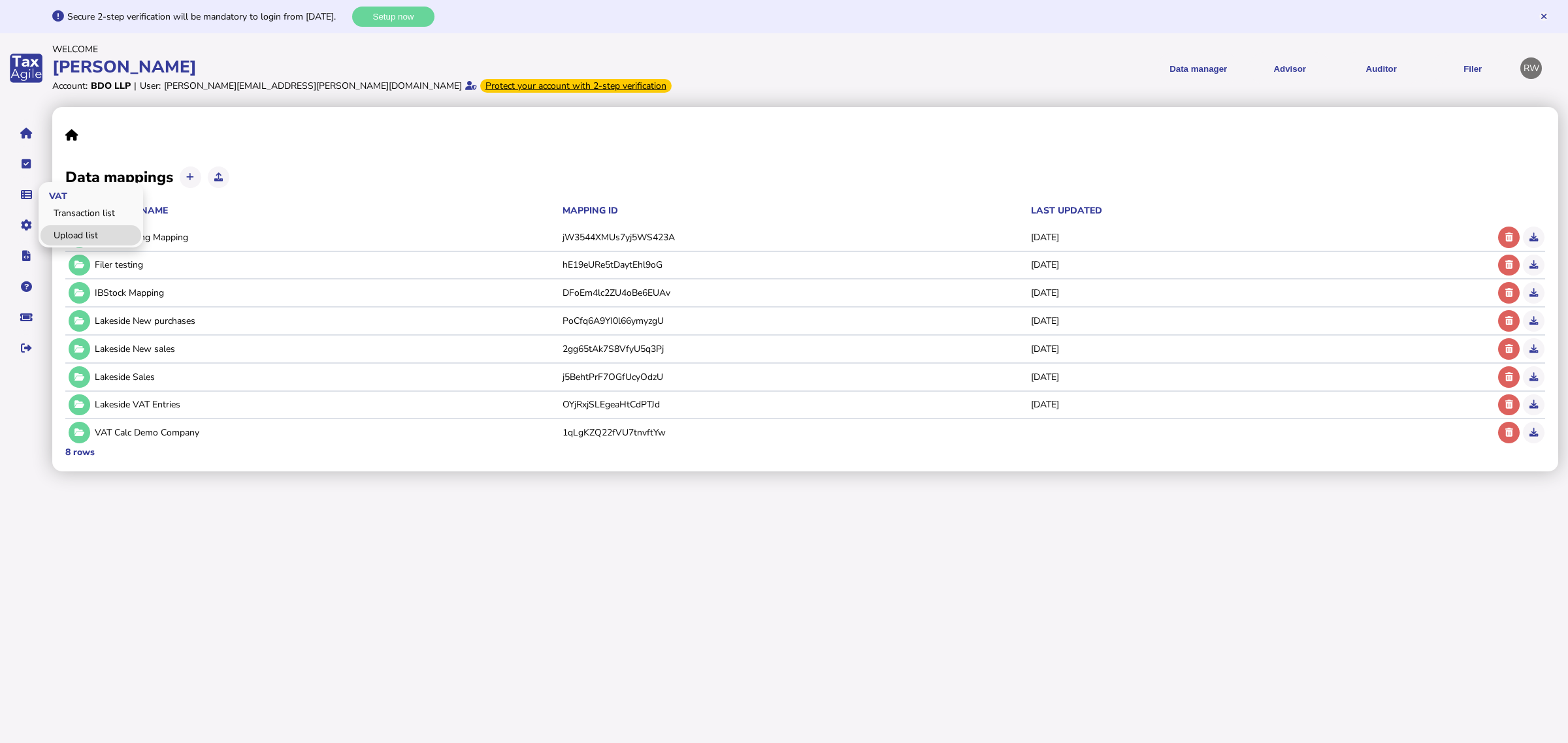
click at [78, 238] on link "Upload list" at bounding box center [90, 236] width 100 height 20
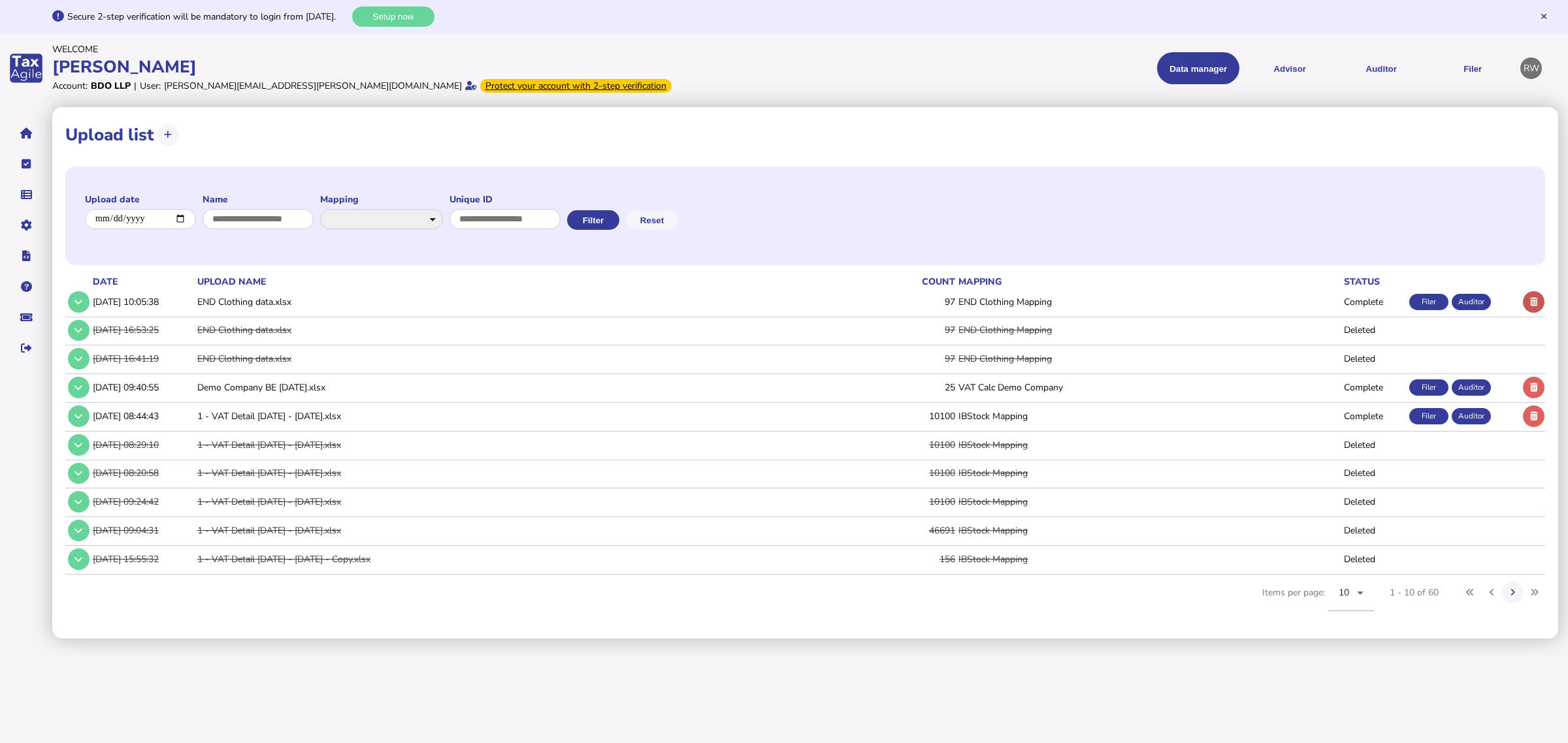
click at [1244, 298] on icon at bounding box center [1533, 302] width 8 height 8
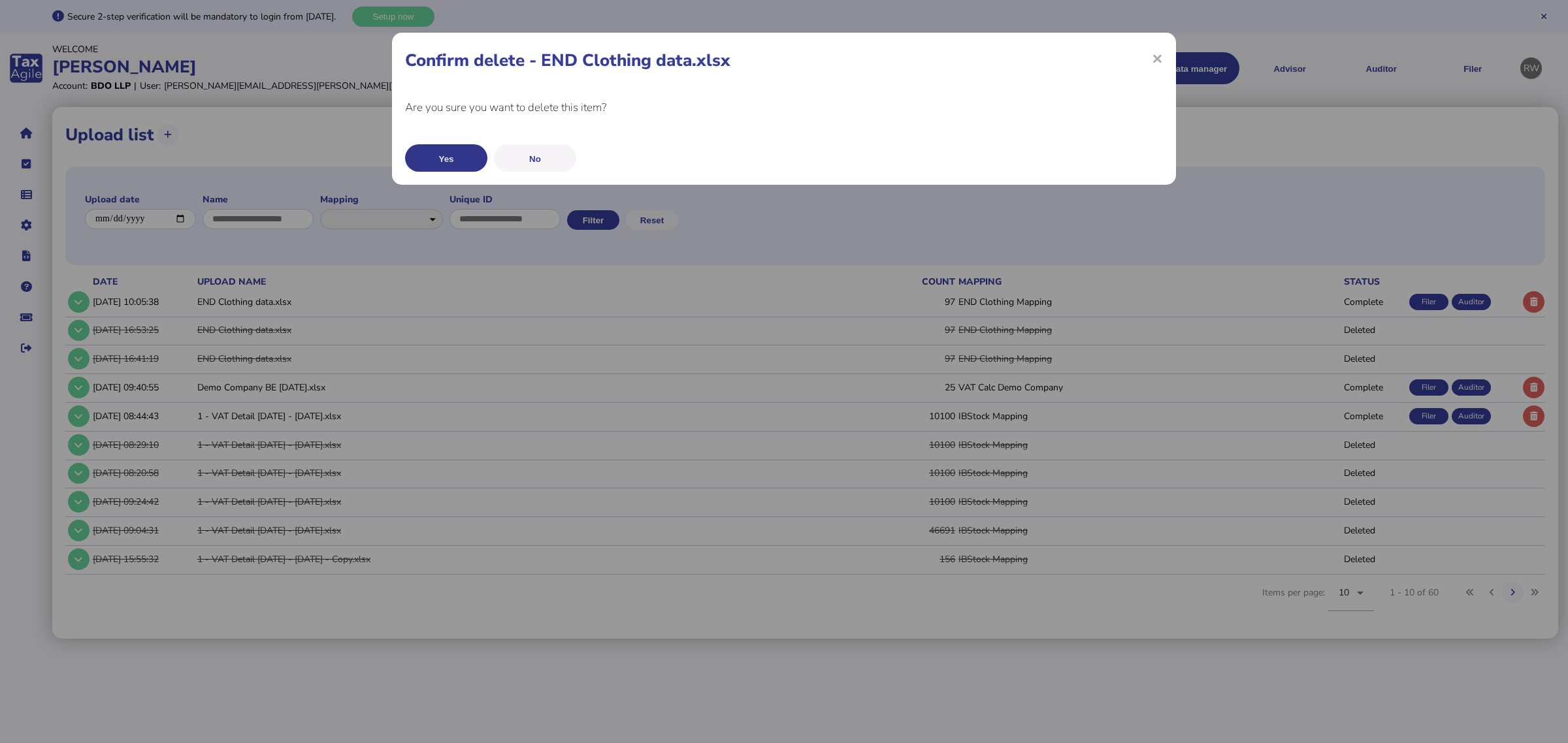
click at [449, 148] on button "Yes" at bounding box center [447, 158] width 83 height 28
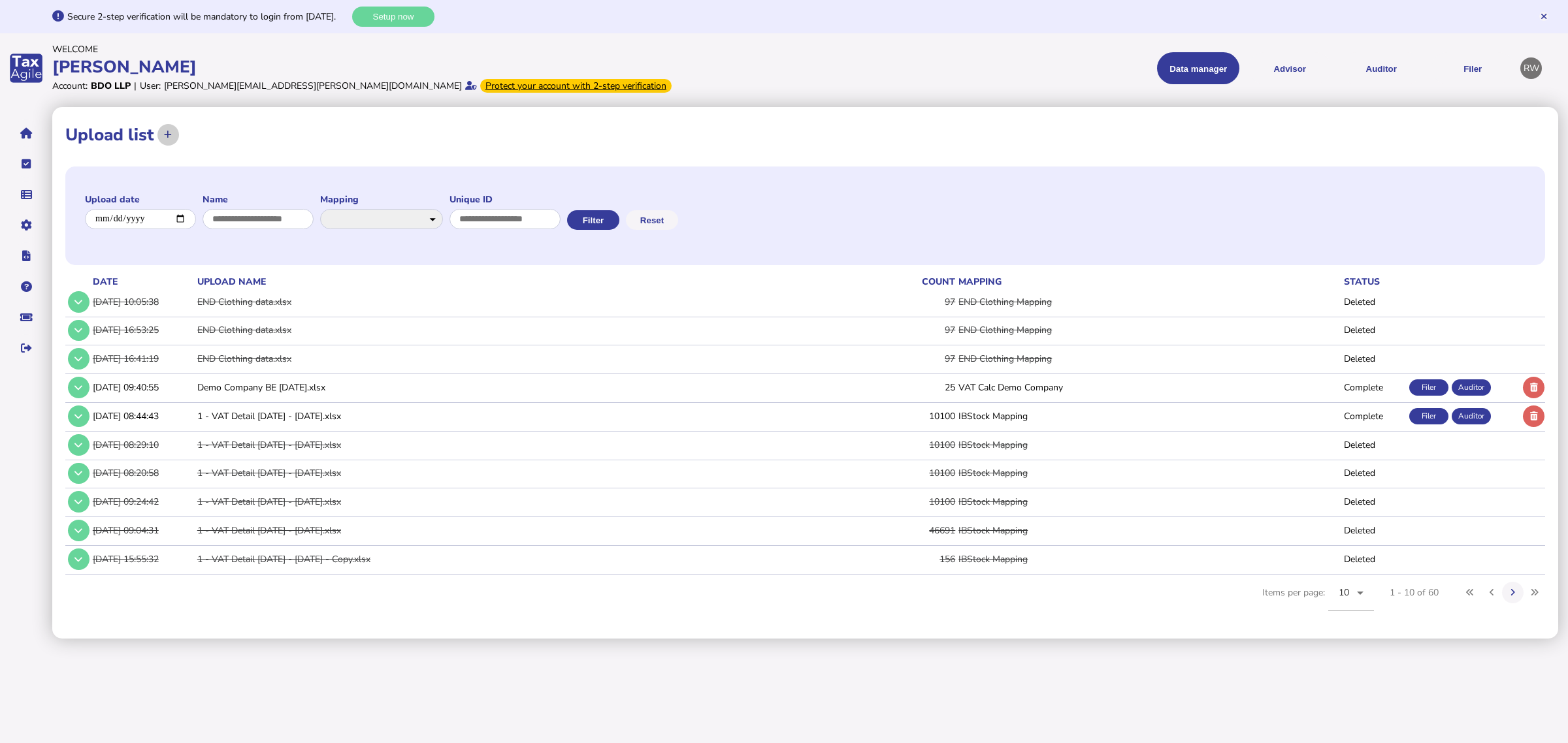
click at [158, 136] on button at bounding box center [169, 135] width 22 height 22
select select "**********"
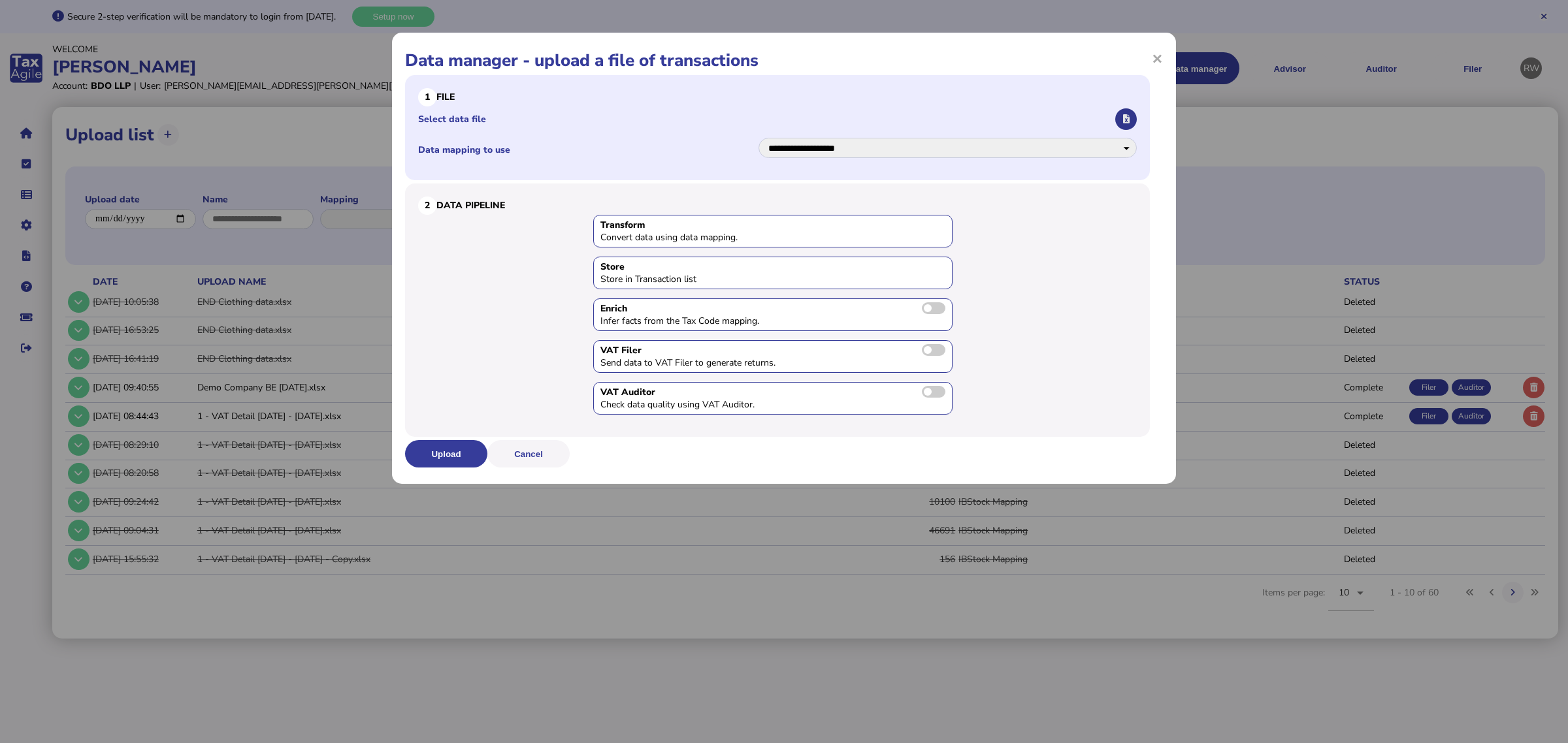
click at [1125, 110] on button "button" at bounding box center [1126, 120] width 22 height 22
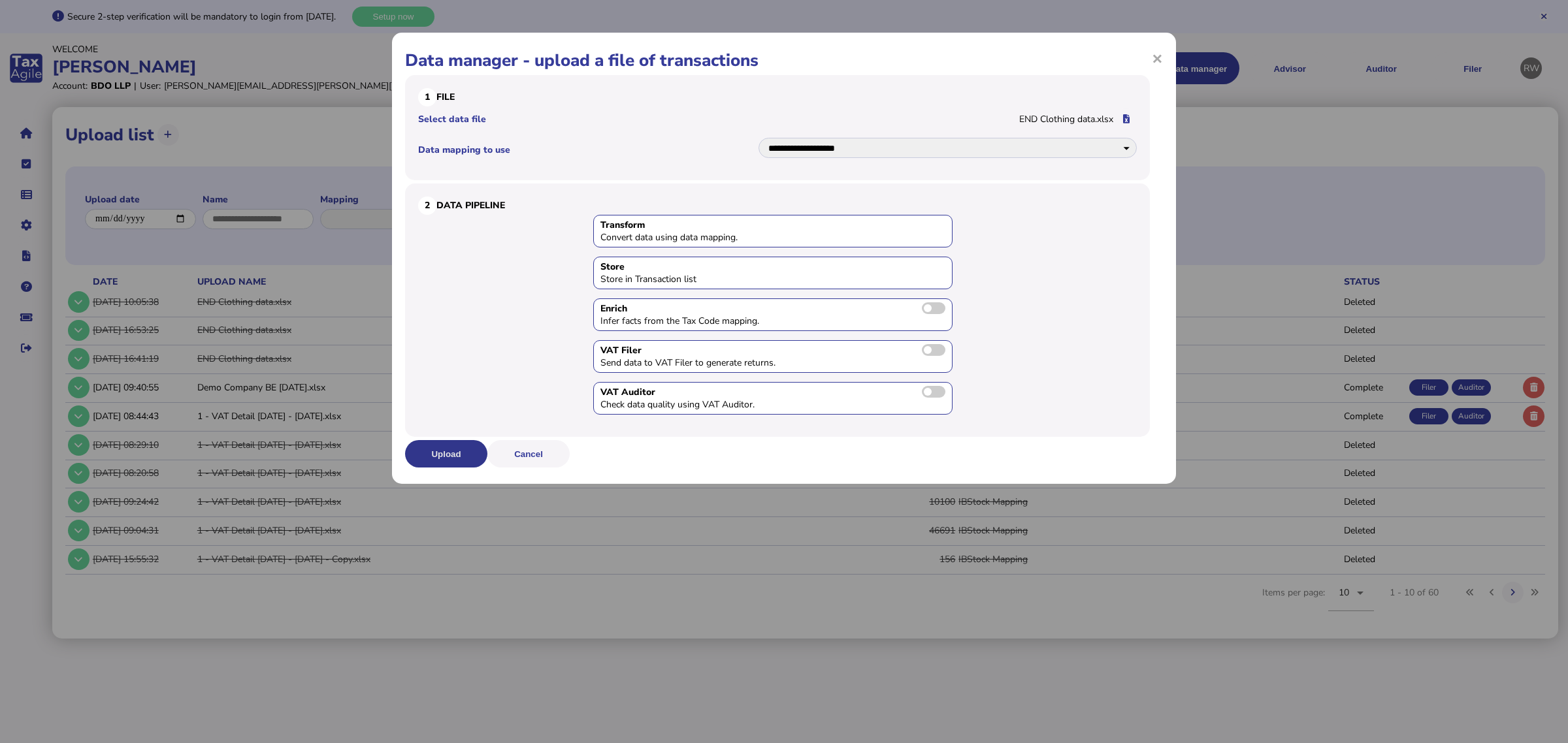
click at [451, 446] on button "Upload" at bounding box center [447, 454] width 83 height 28
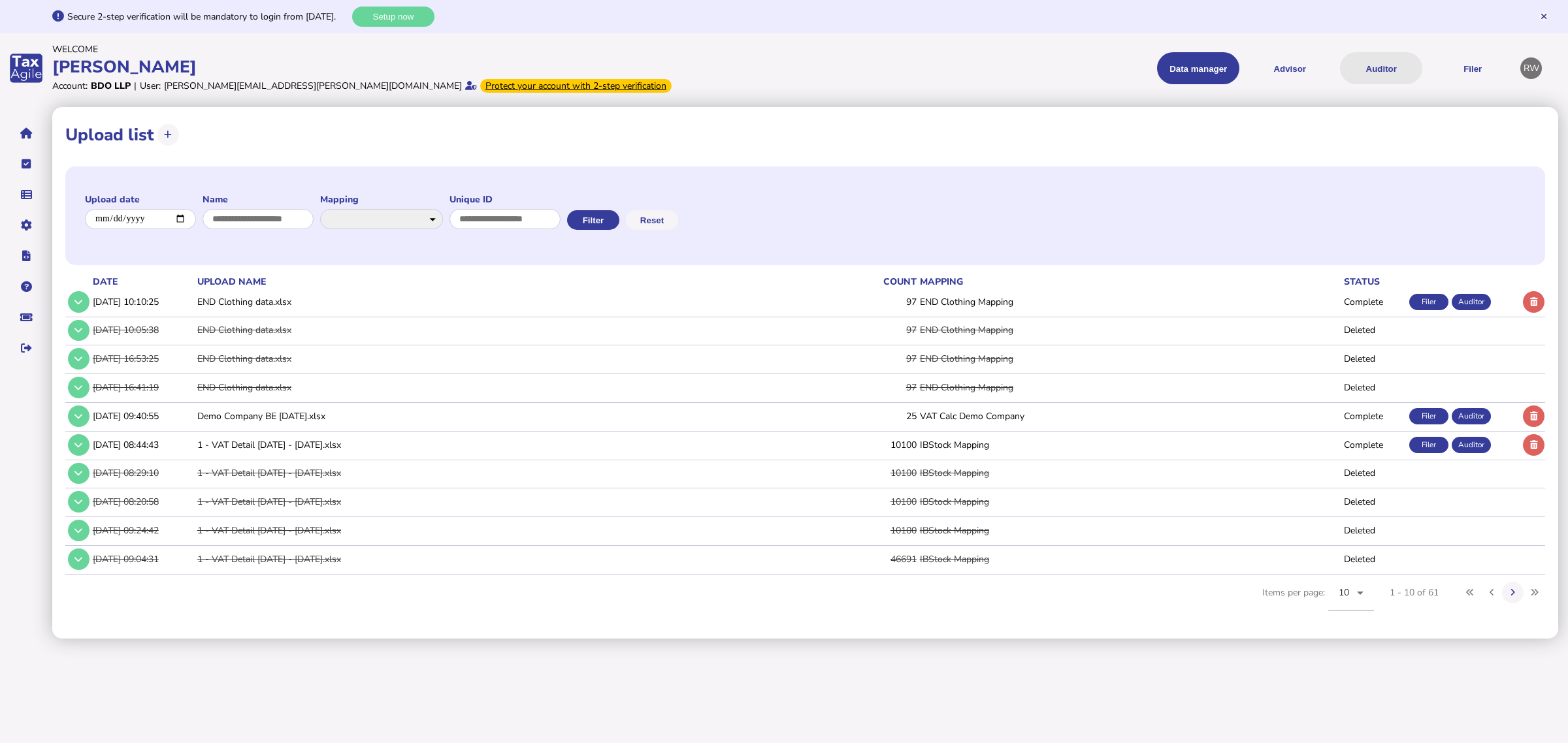
click at [1244, 74] on button "Auditor" at bounding box center [1381, 68] width 83 height 32
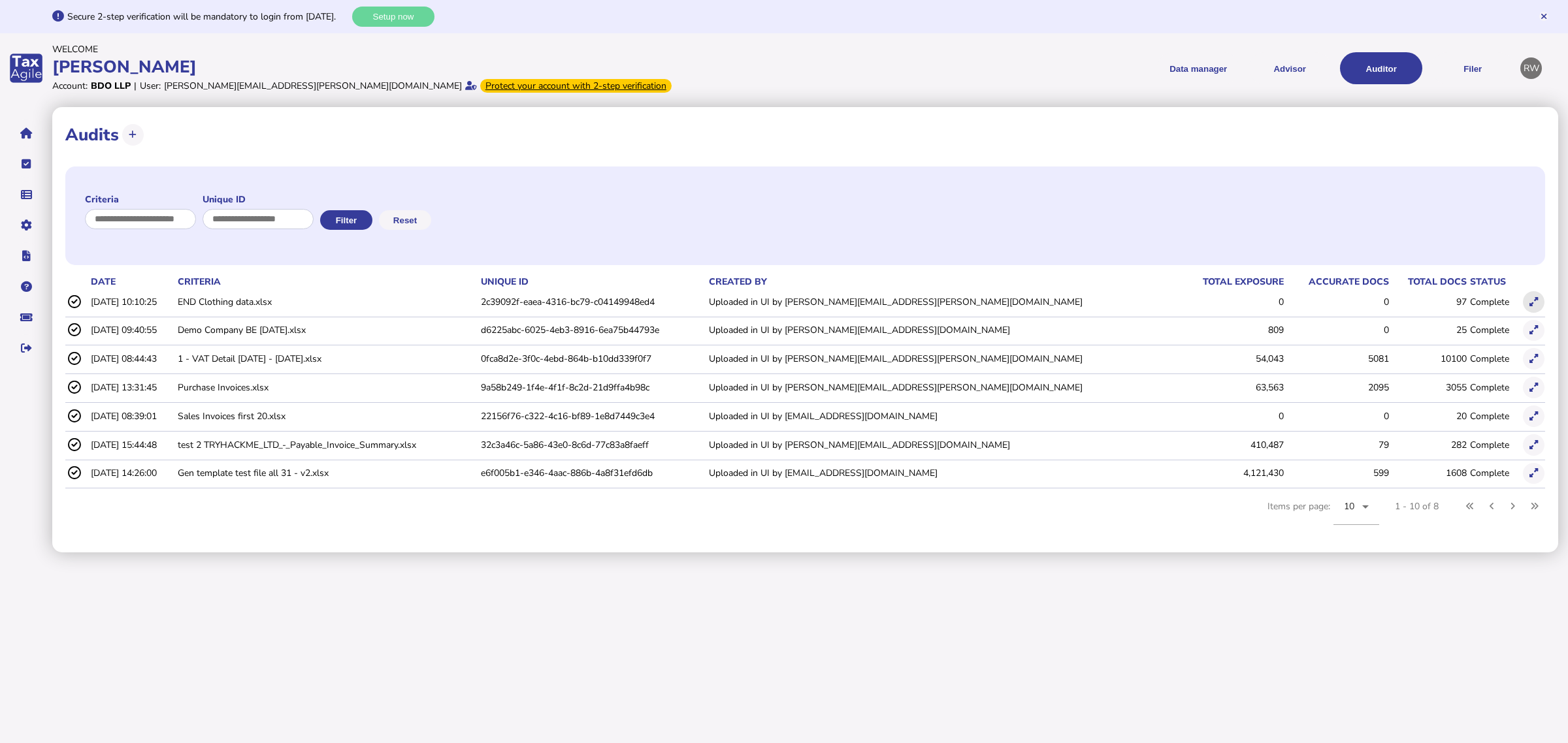
click at [1244, 301] on button at bounding box center [1534, 302] width 22 height 22
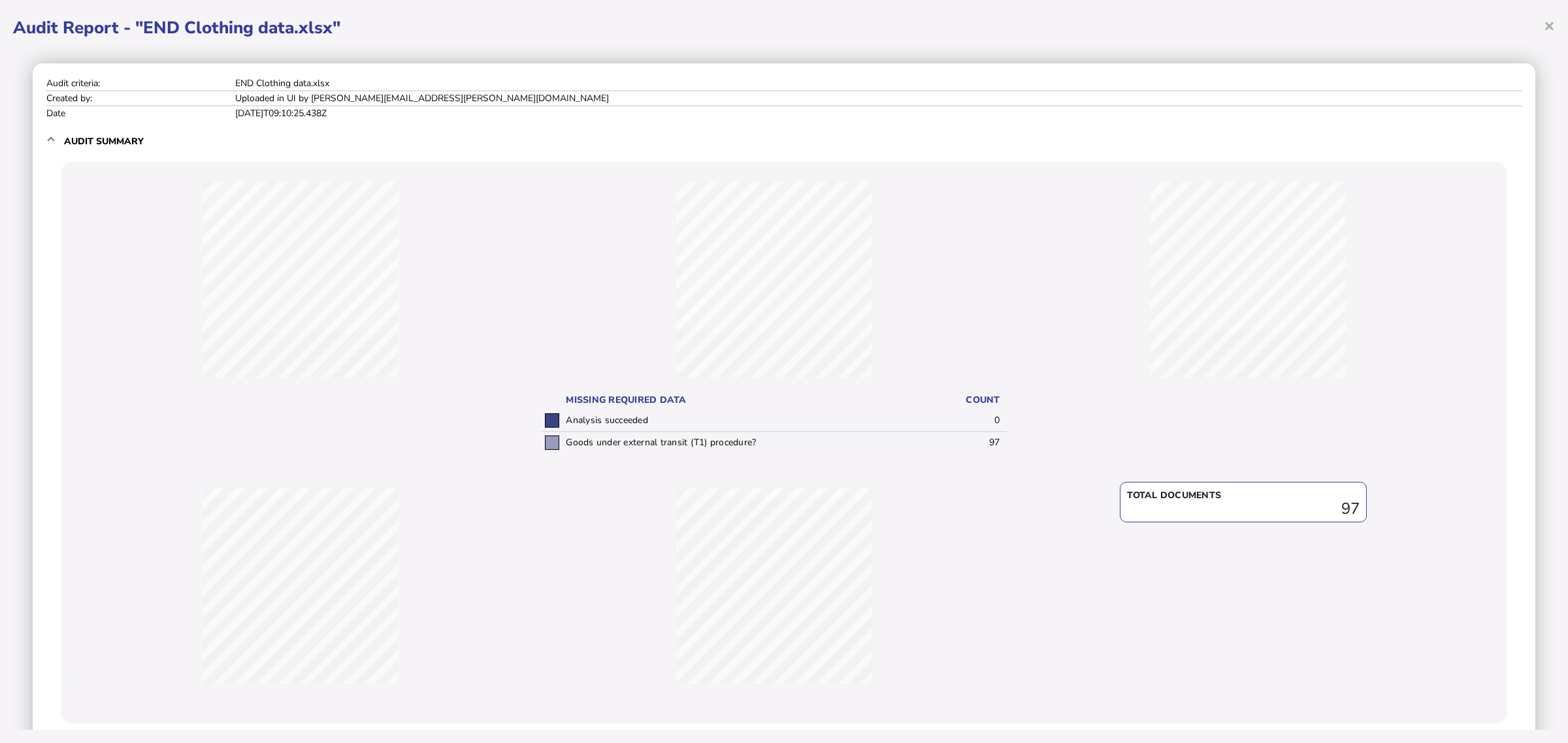
click at [714, 443] on td "Goods under external transit (T1) procedure?" at bounding box center [747, 443] width 368 height 22
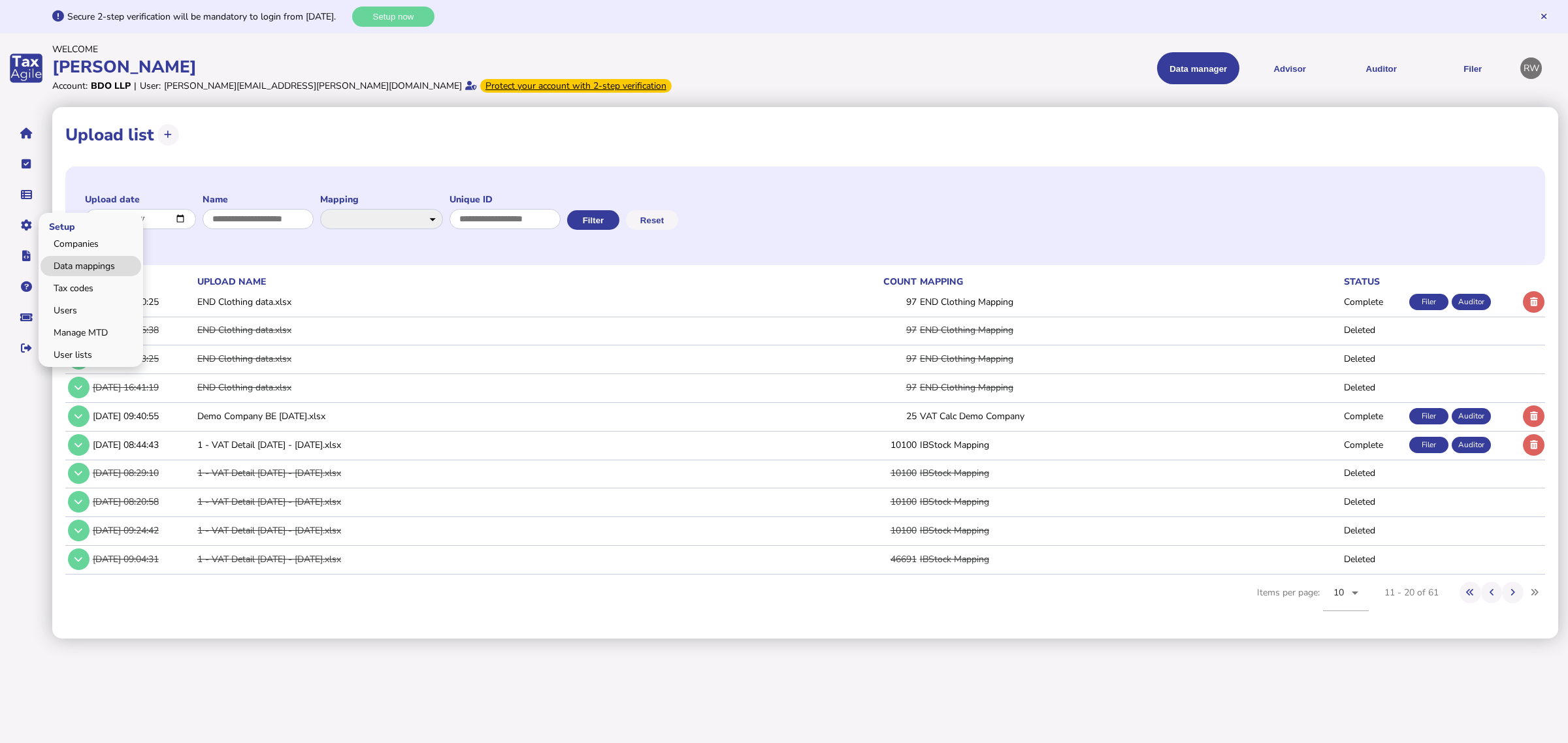
click at [67, 266] on link "Data mappings" at bounding box center [90, 266] width 100 height 20
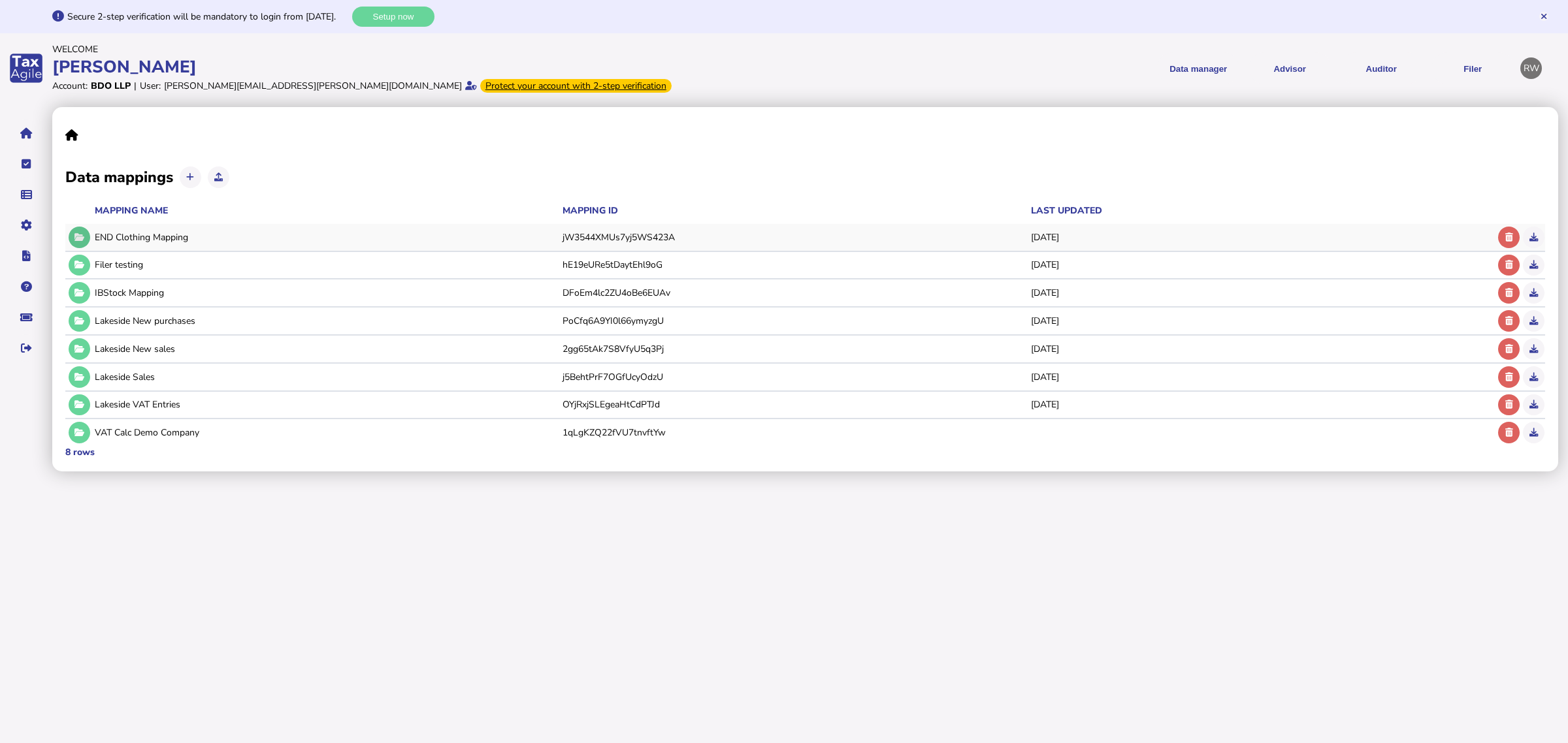
click at [83, 234] on icon at bounding box center [79, 238] width 10 height 8
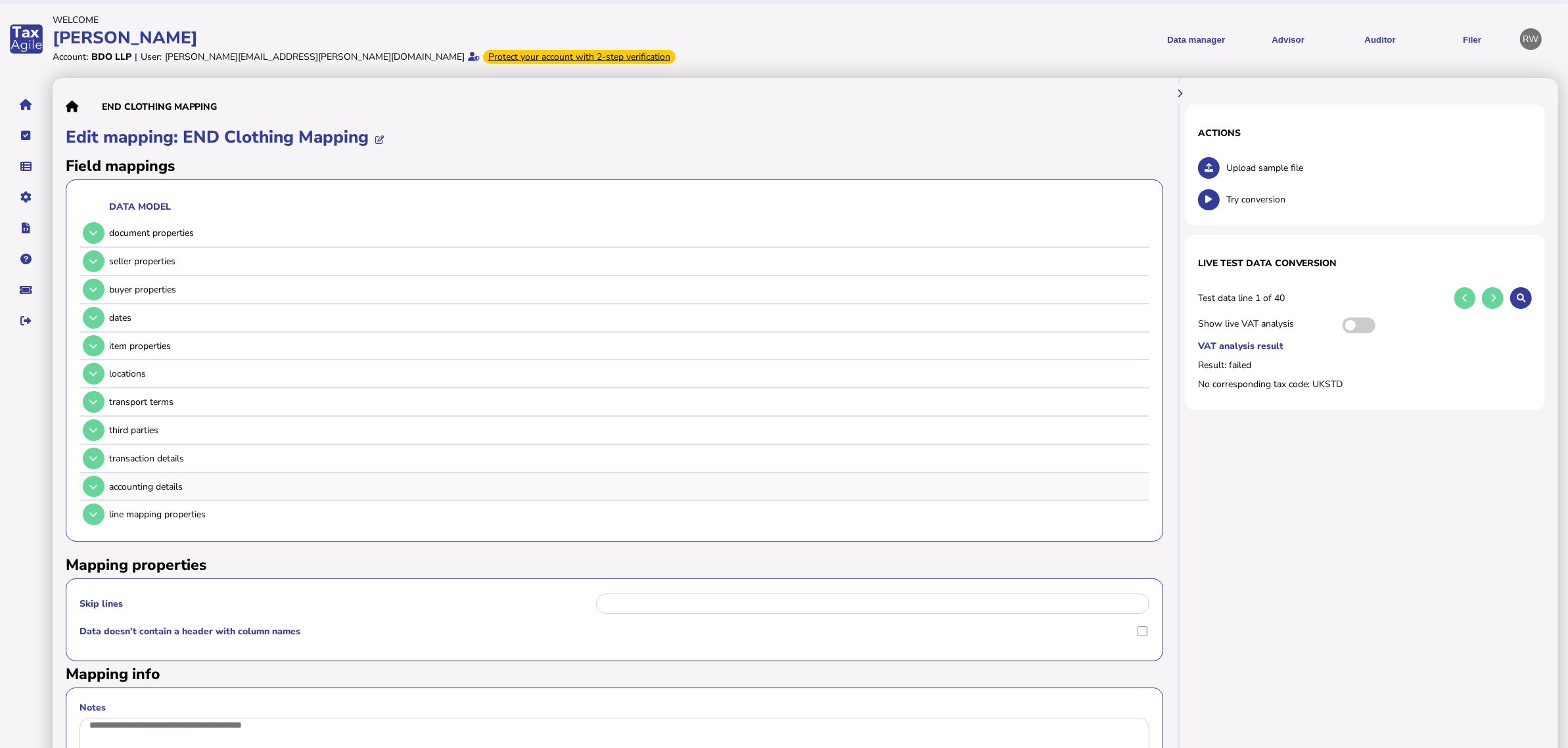
scroll to position [82, 0]
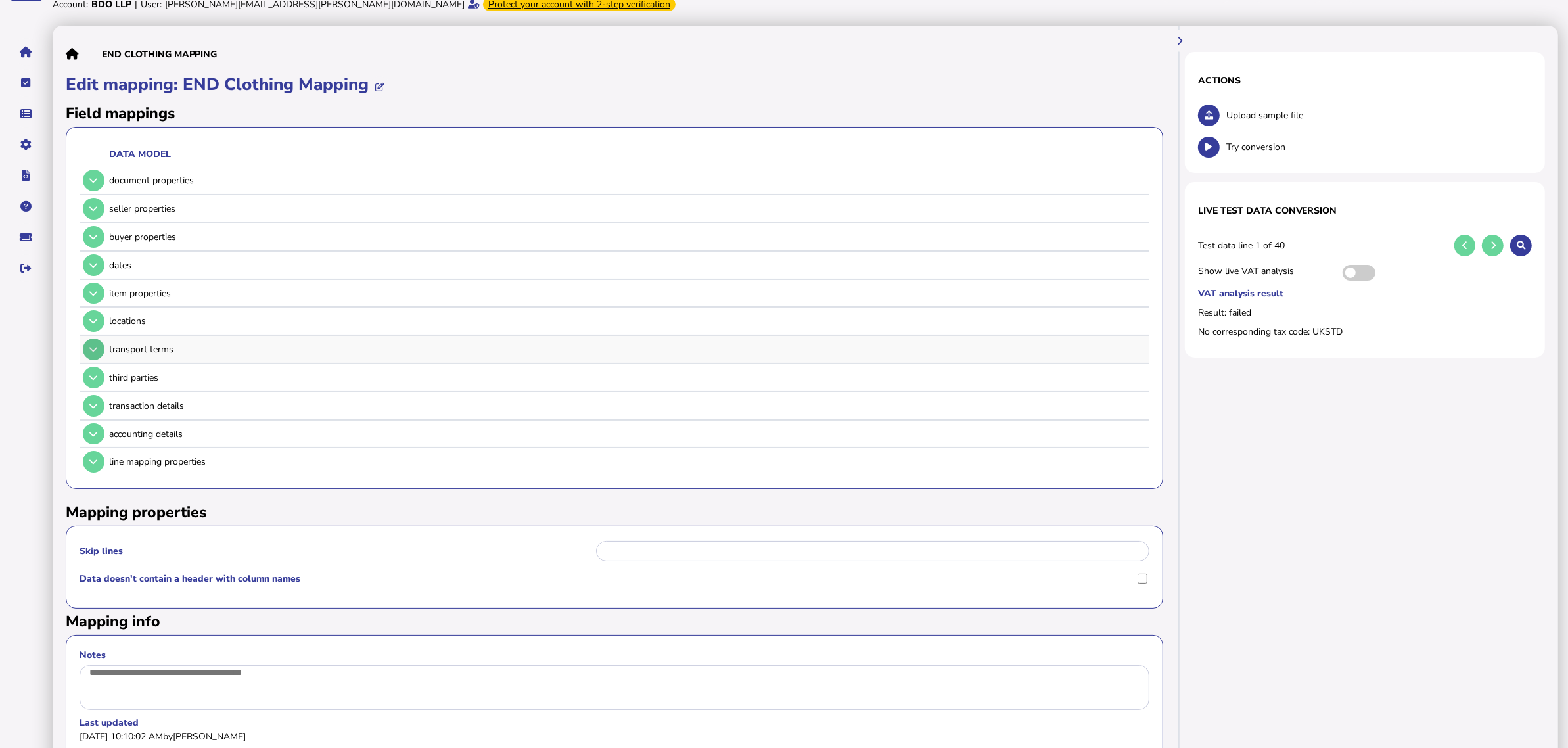
click at [94, 352] on button at bounding box center [94, 349] width 22 height 22
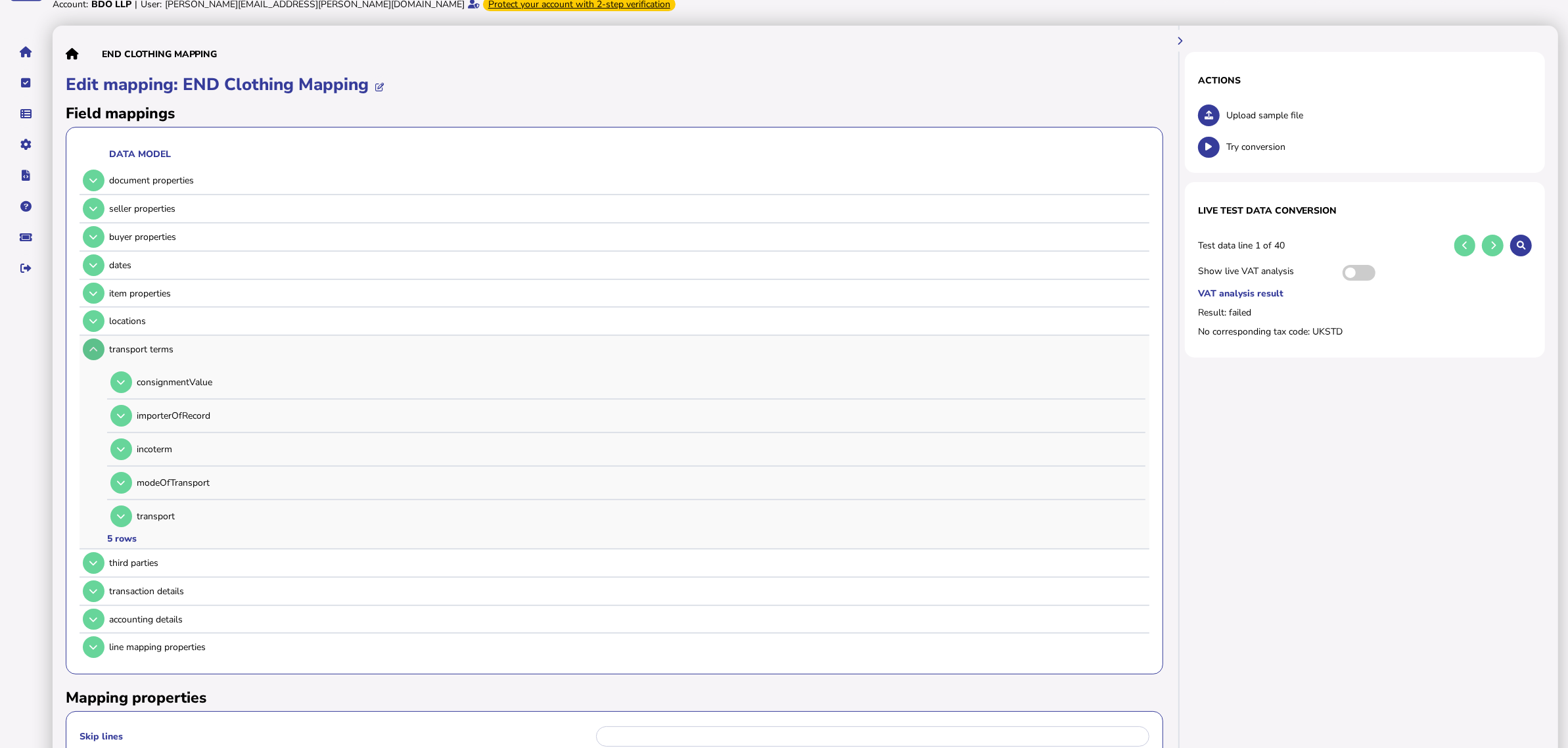
click at [92, 345] on icon at bounding box center [92, 349] width 8 height 8
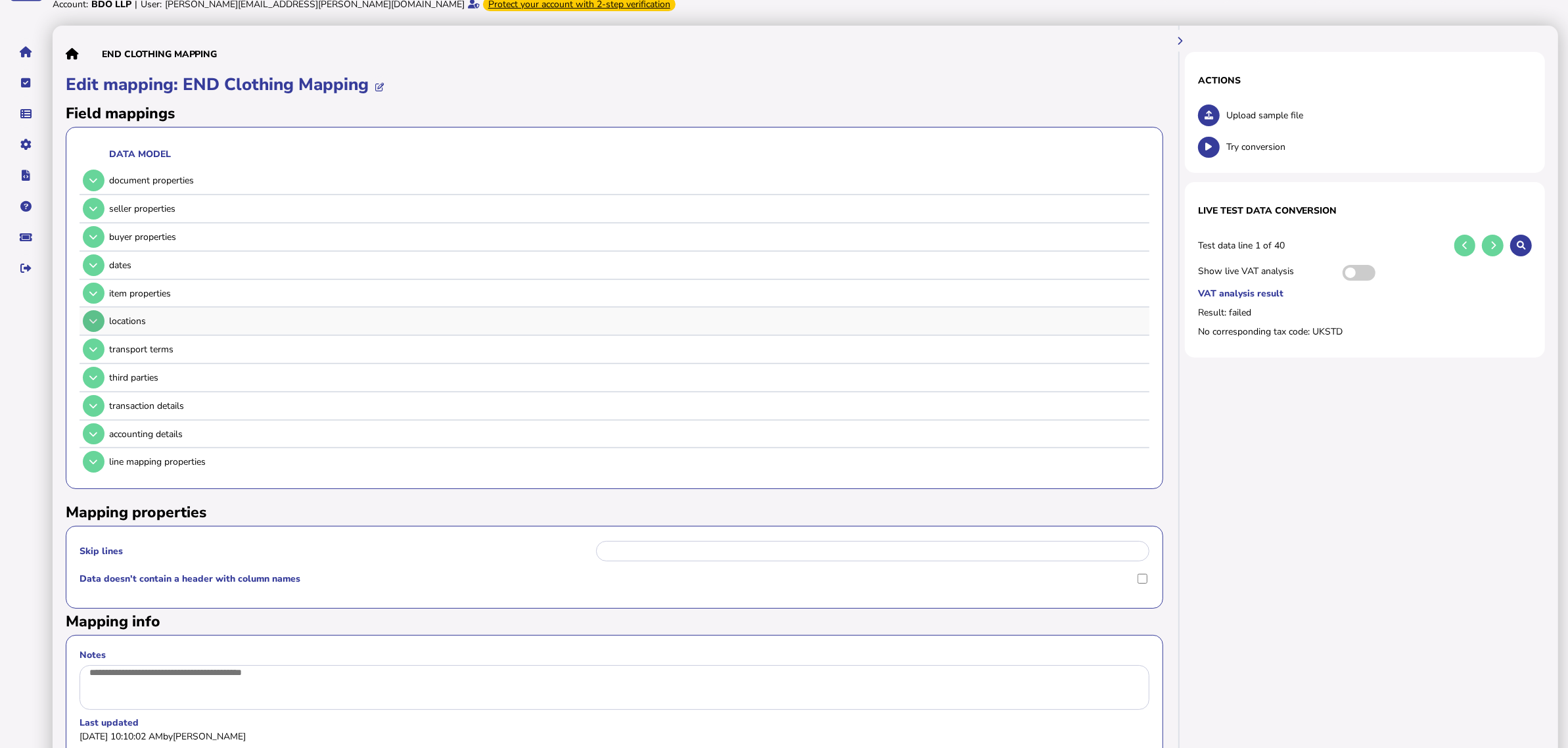
click at [93, 324] on button at bounding box center [94, 321] width 22 height 22
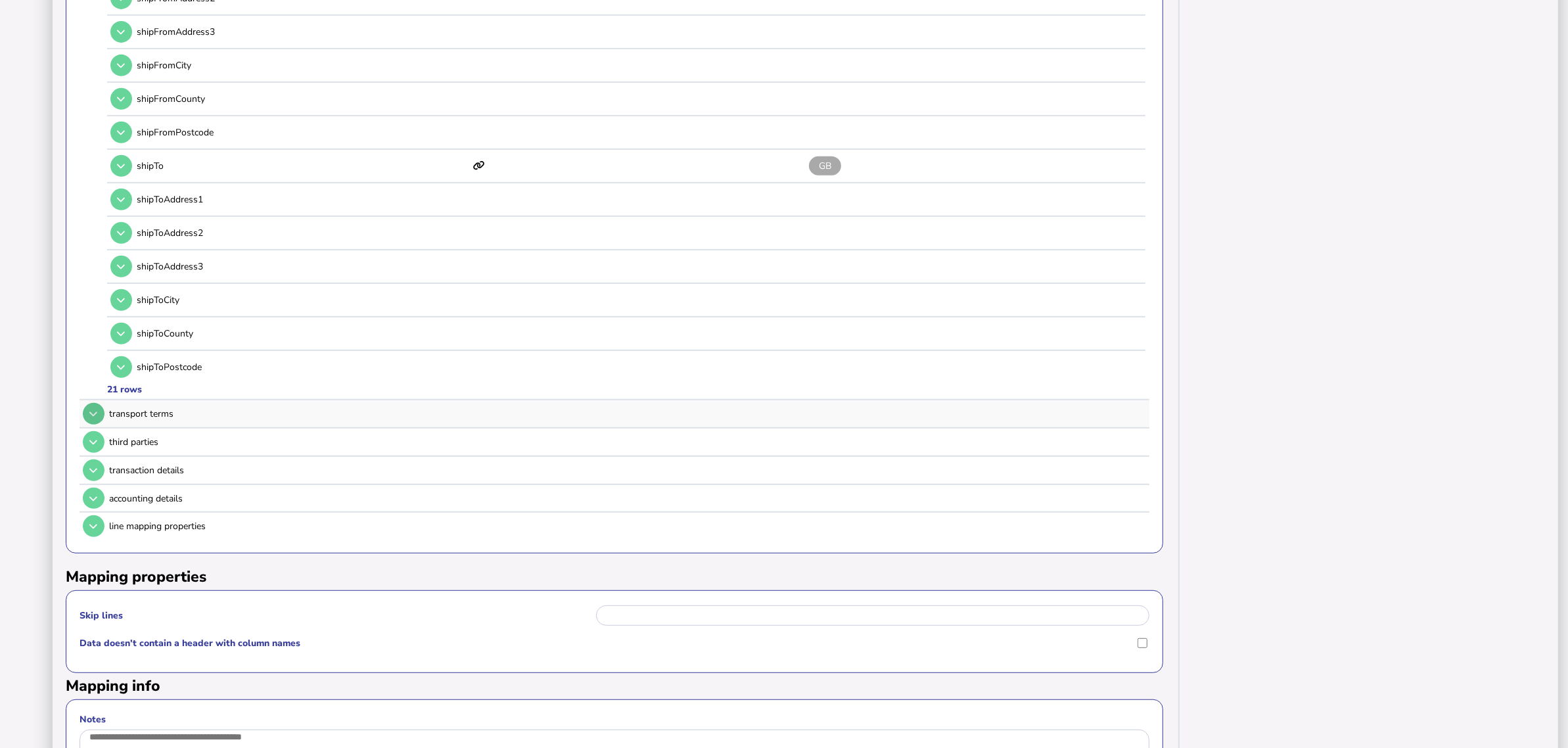
click at [98, 403] on button at bounding box center [94, 414] width 22 height 22
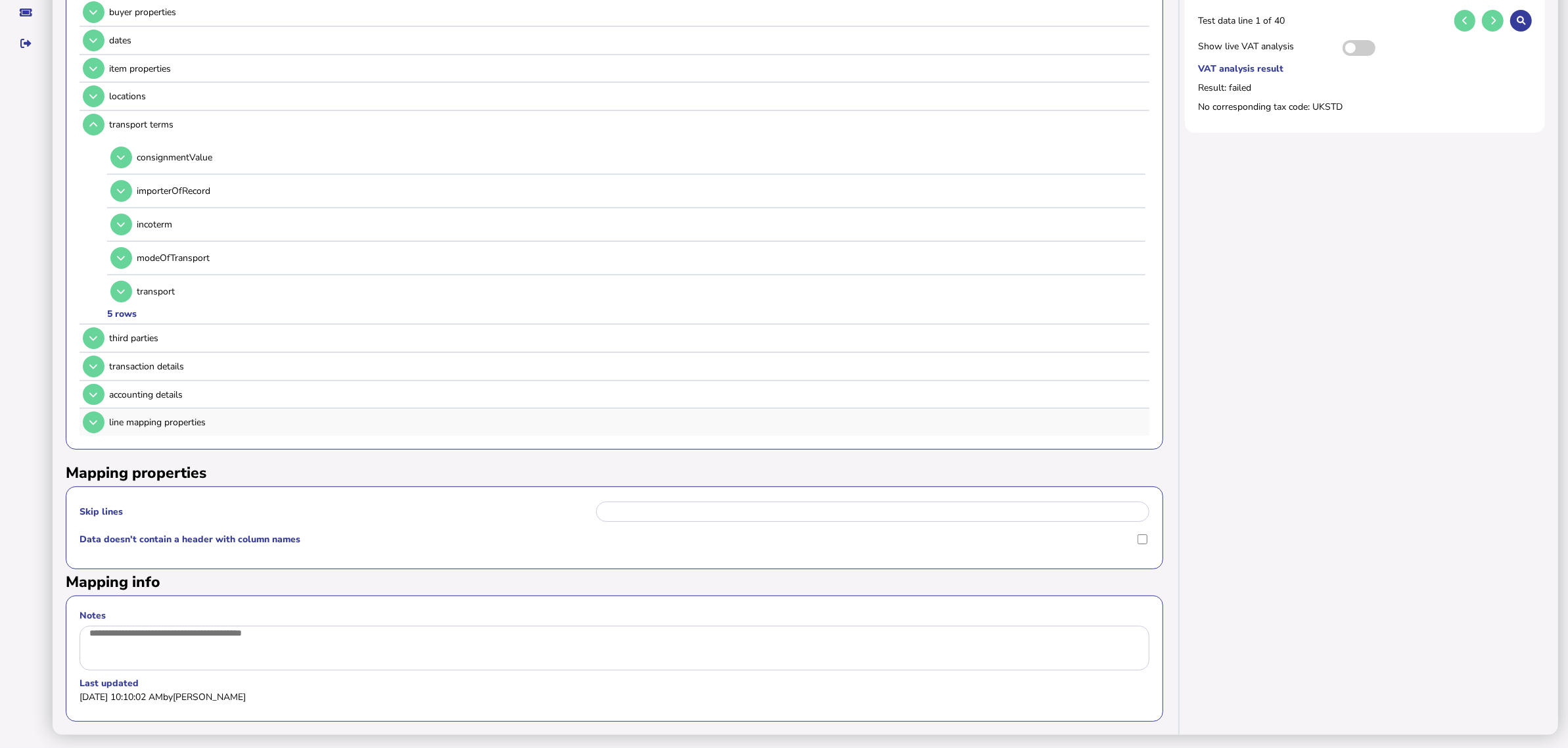
scroll to position [309, 0]
click at [86, 333] on button at bounding box center [94, 338] width 22 height 22
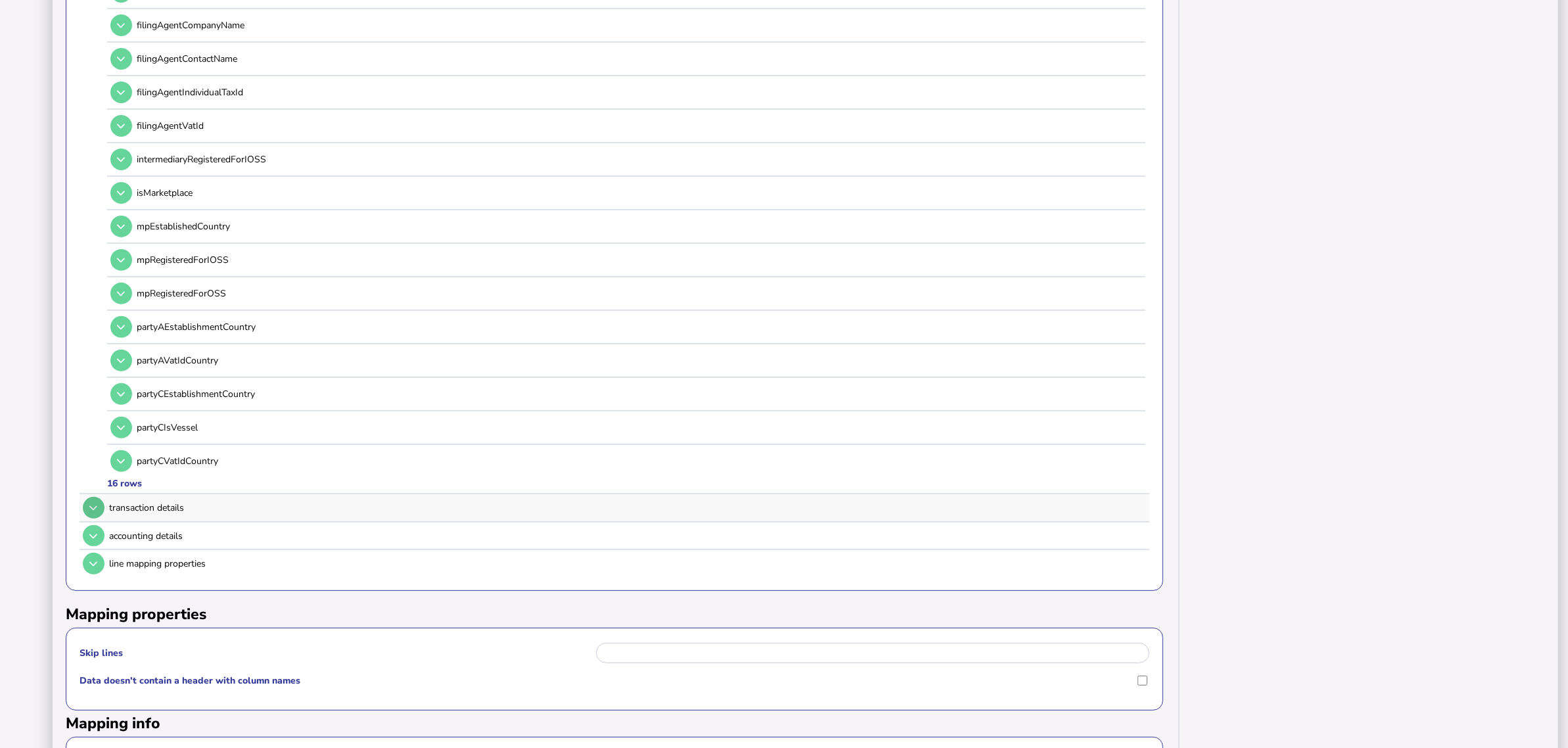
scroll to position [638, 0]
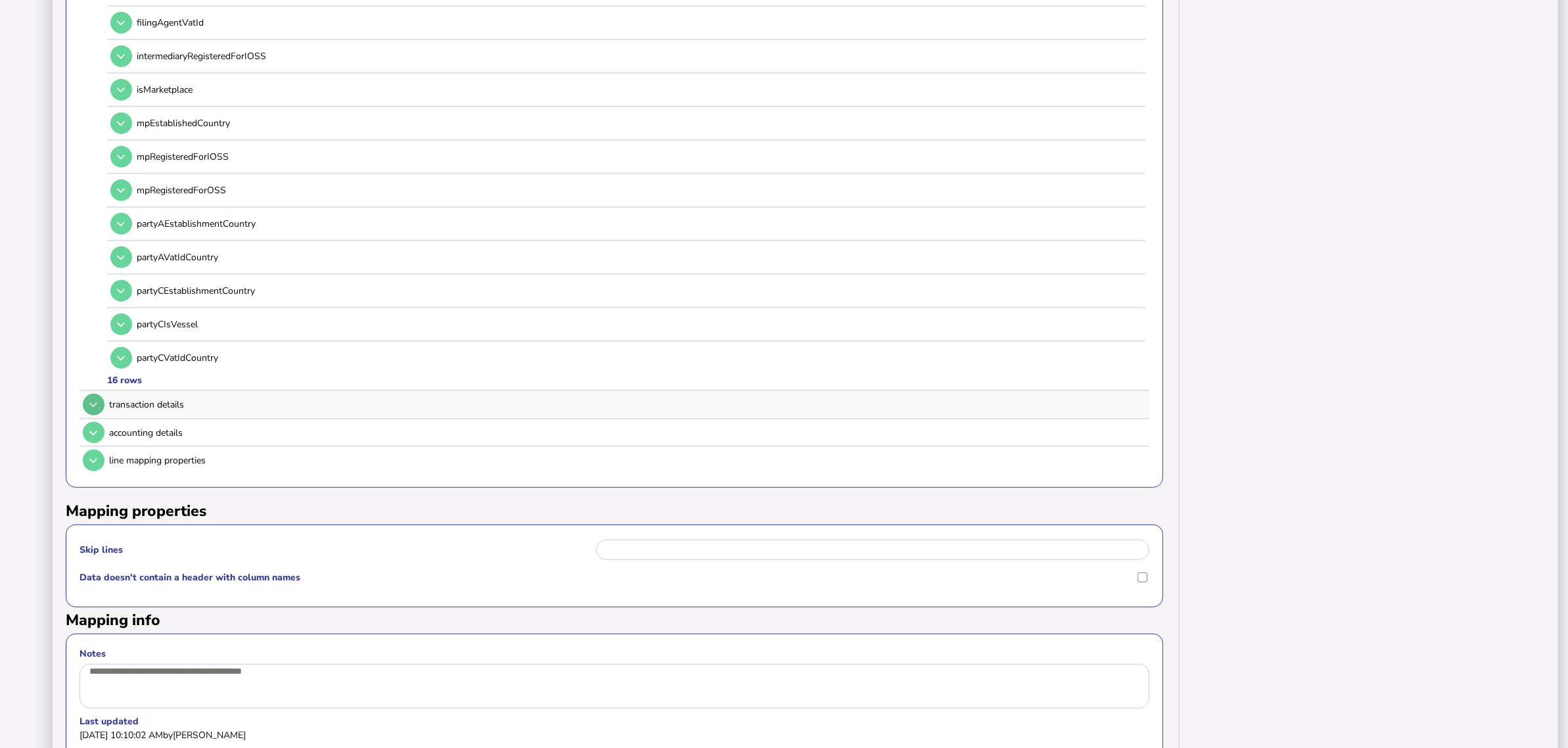
click at [89, 400] on icon at bounding box center [92, 405] width 8 height 8
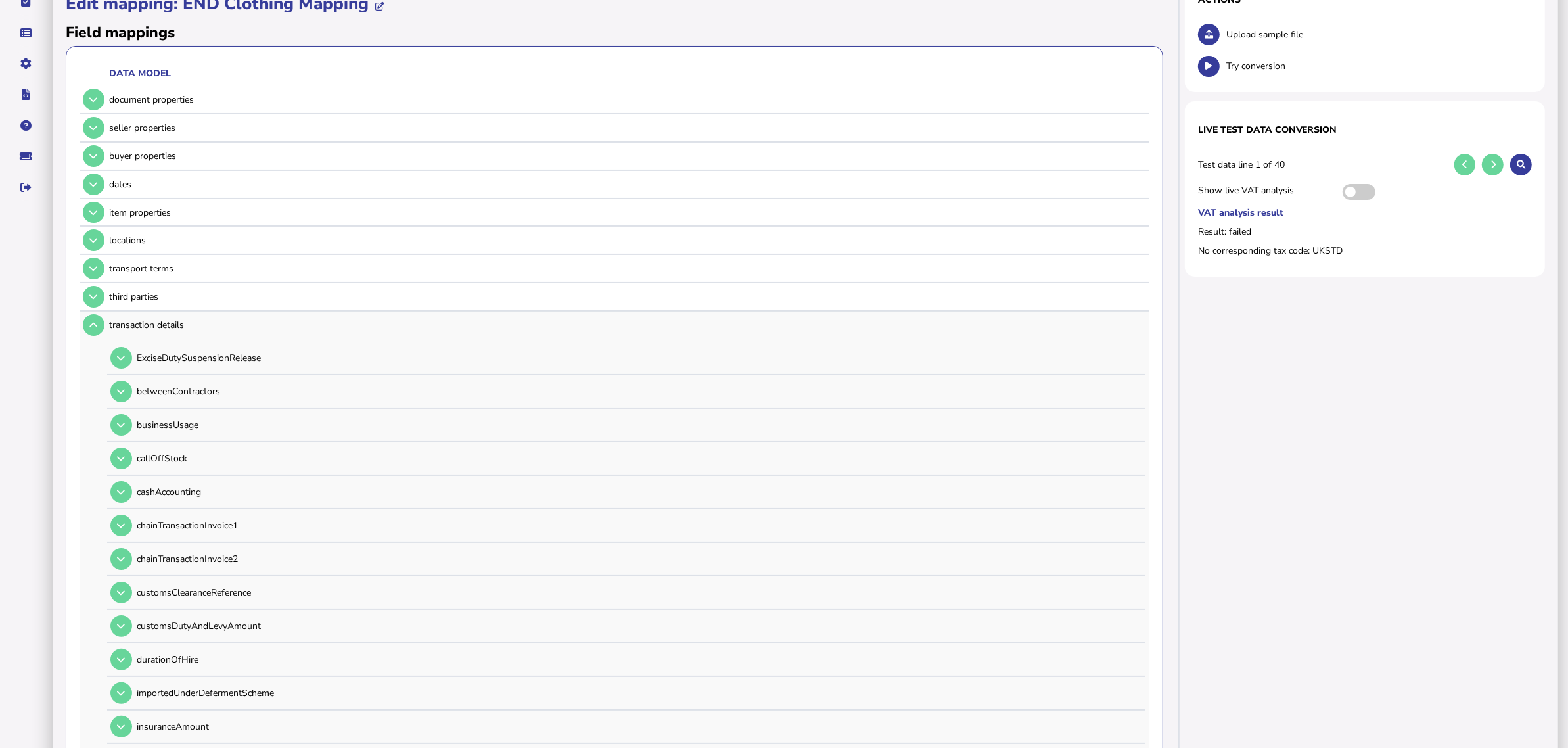
scroll to position [145, 0]
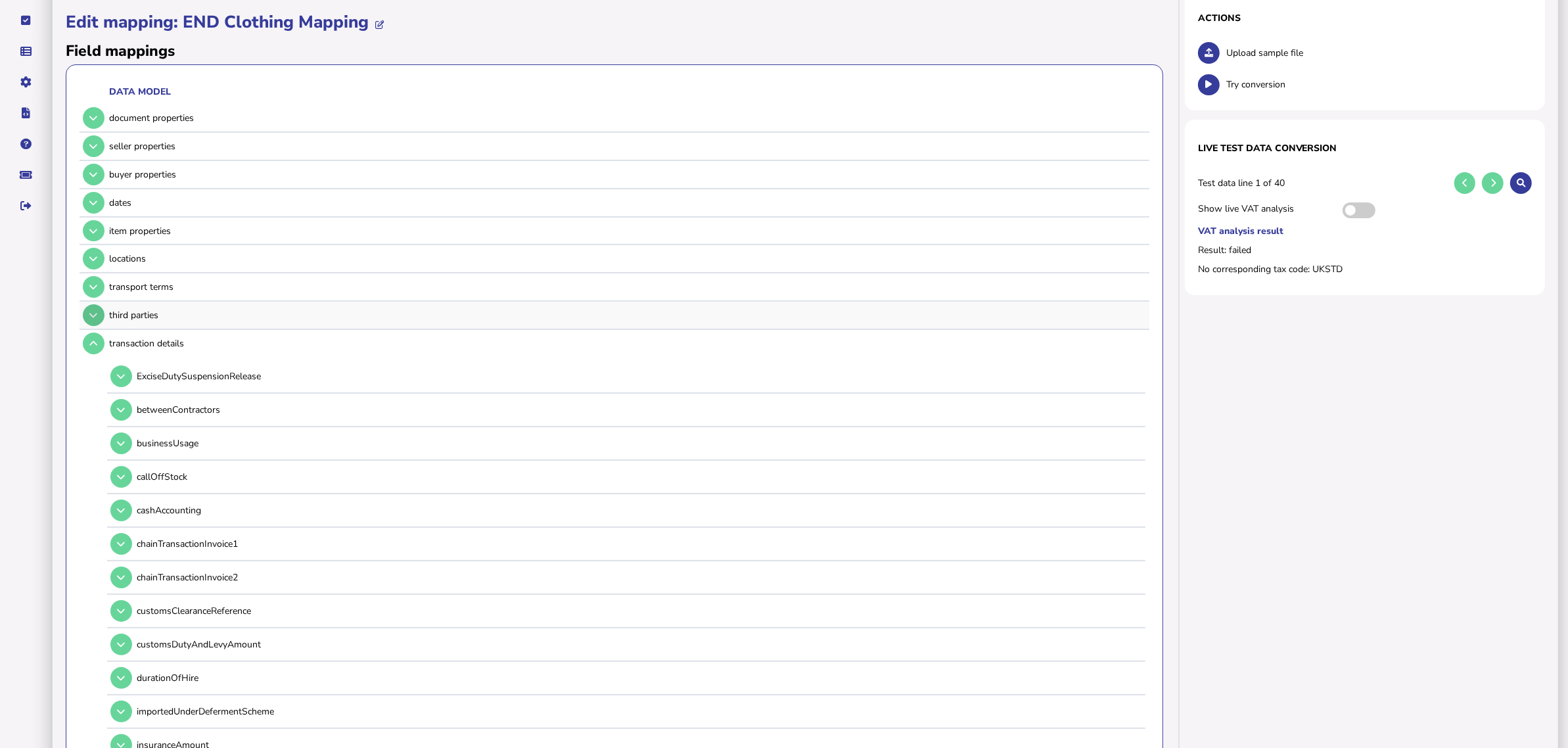
click at [90, 321] on button at bounding box center [94, 315] width 22 height 22
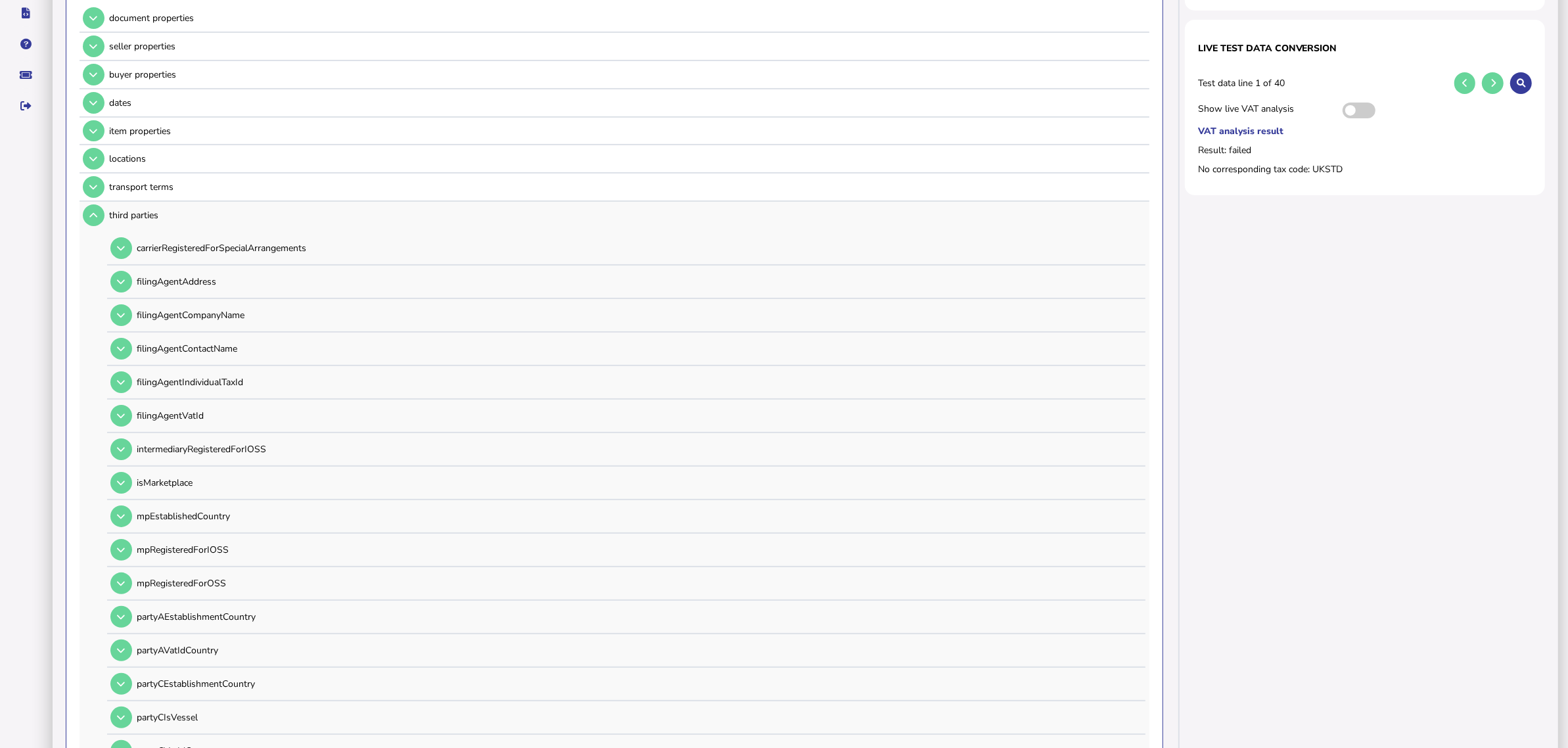
scroll to position [473, 0]
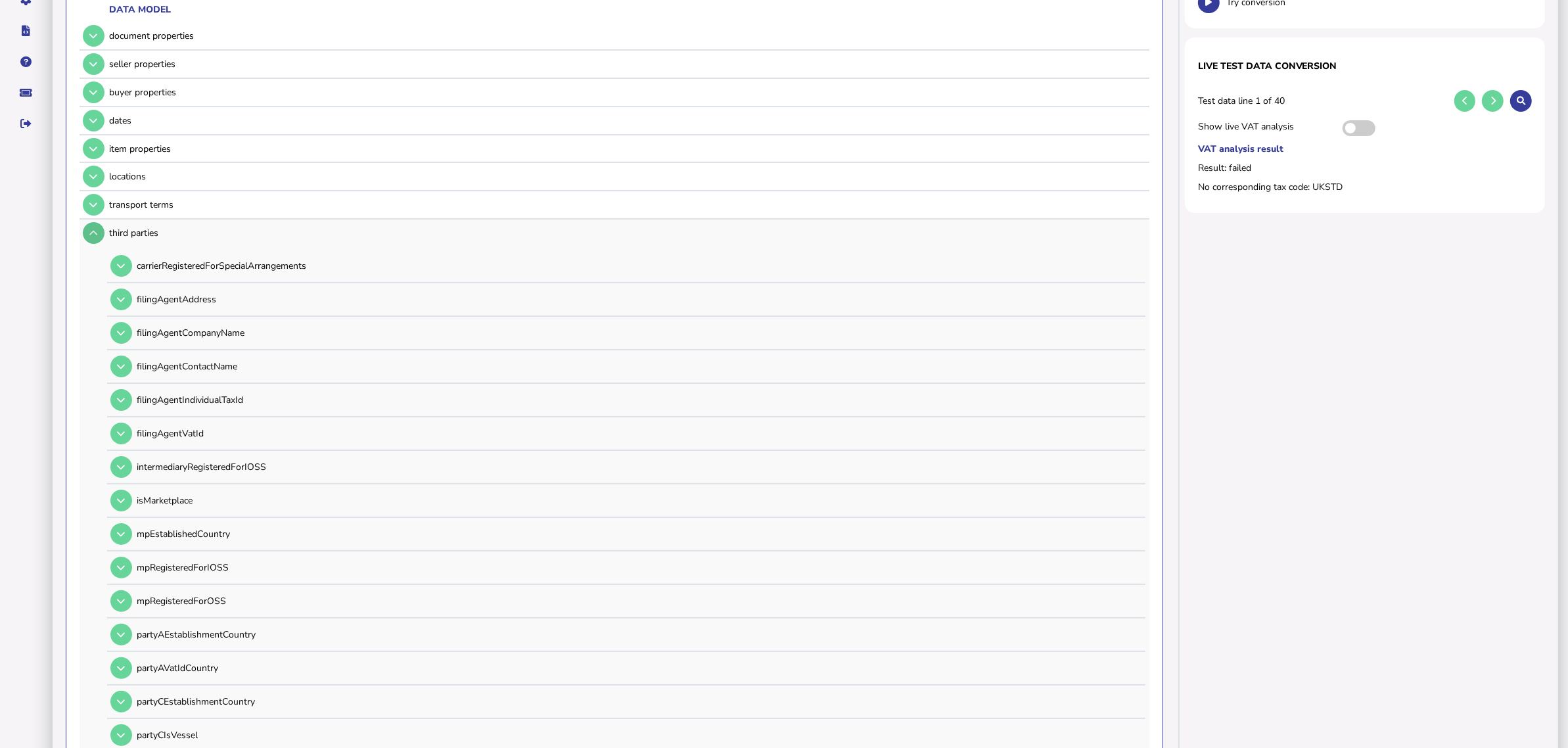
click at [87, 235] on button at bounding box center [94, 233] width 22 height 22
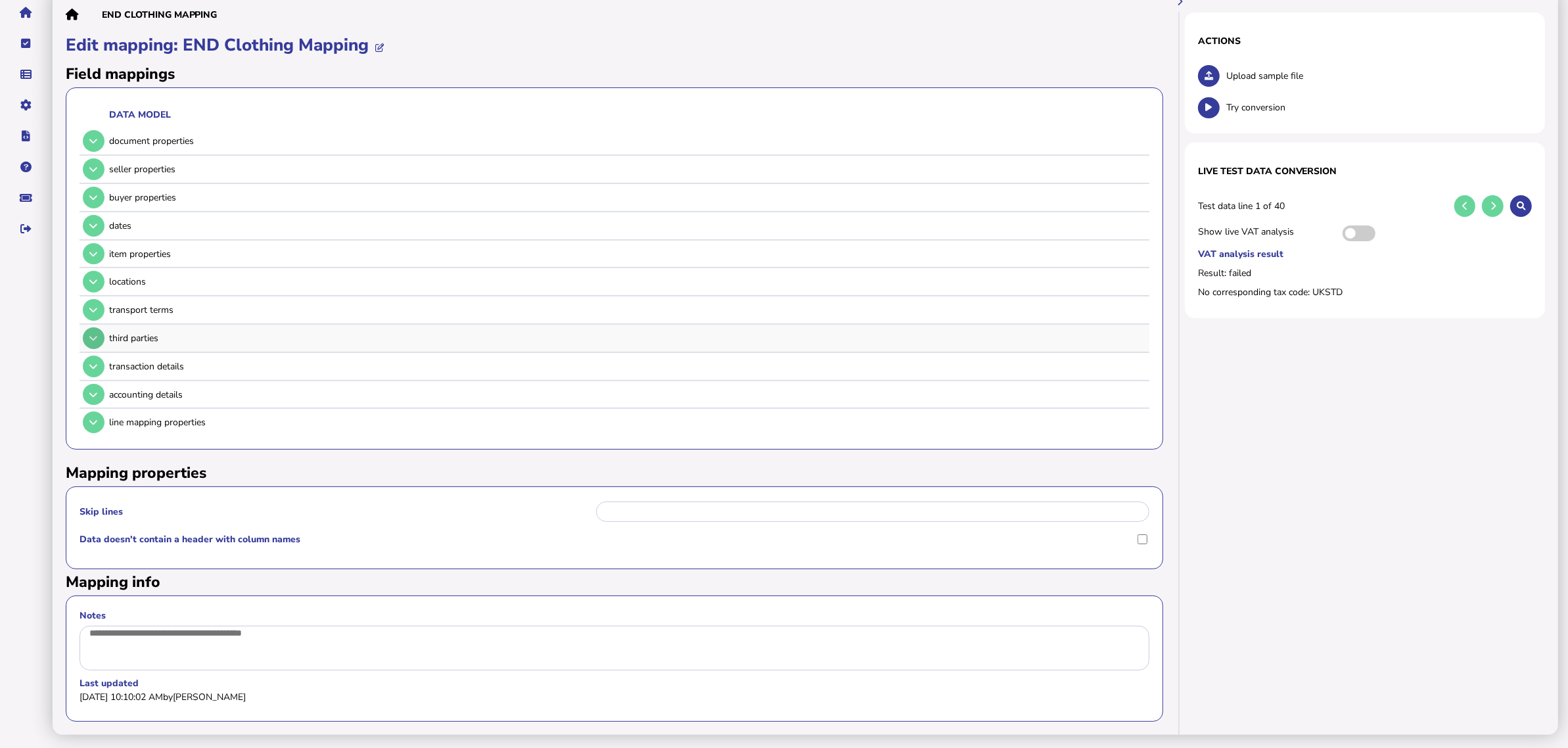
click at [96, 334] on icon at bounding box center [92, 338] width 8 height 8
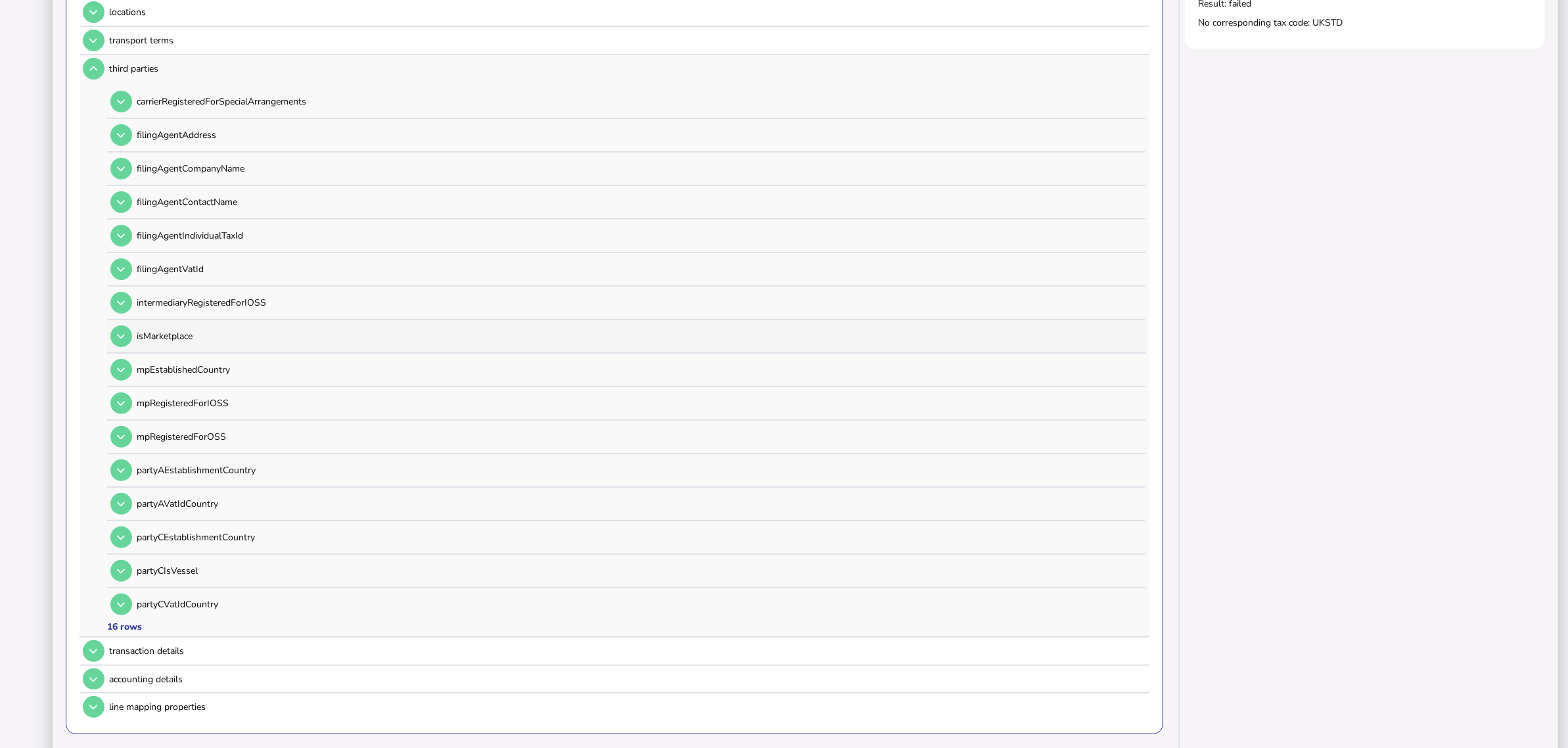
scroll to position [555, 0]
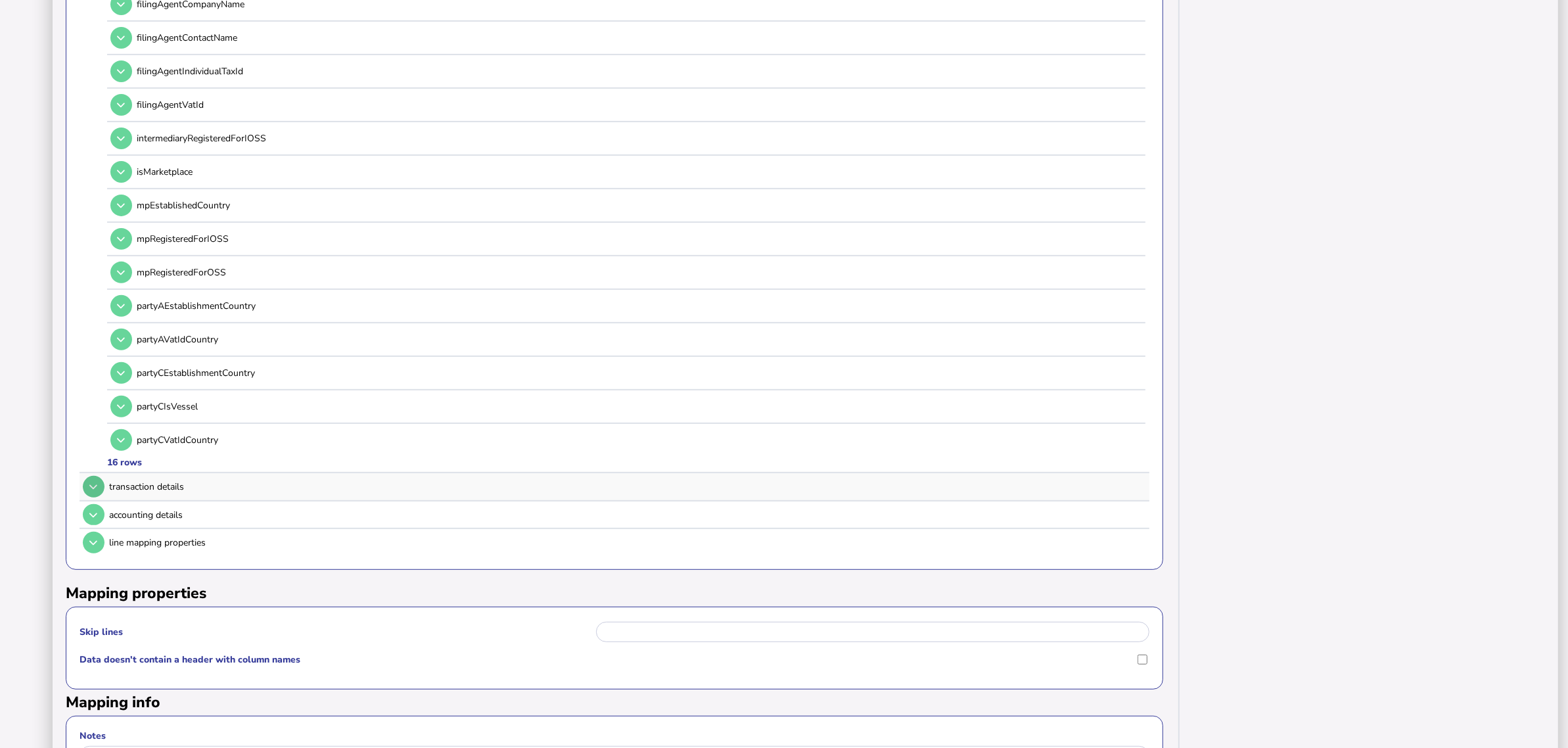
click at [97, 479] on button at bounding box center [94, 487] width 22 height 22
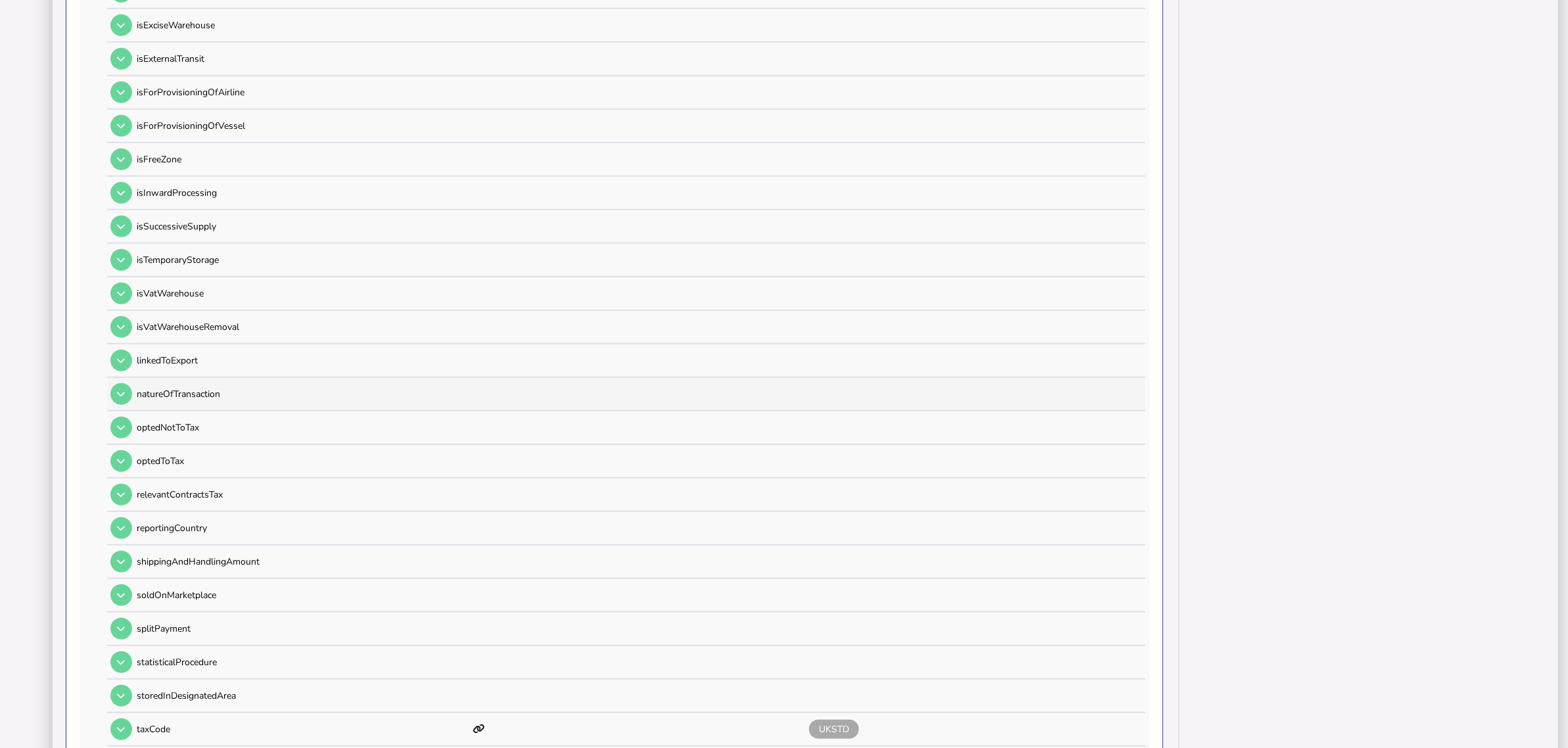
scroll to position [1296, 0]
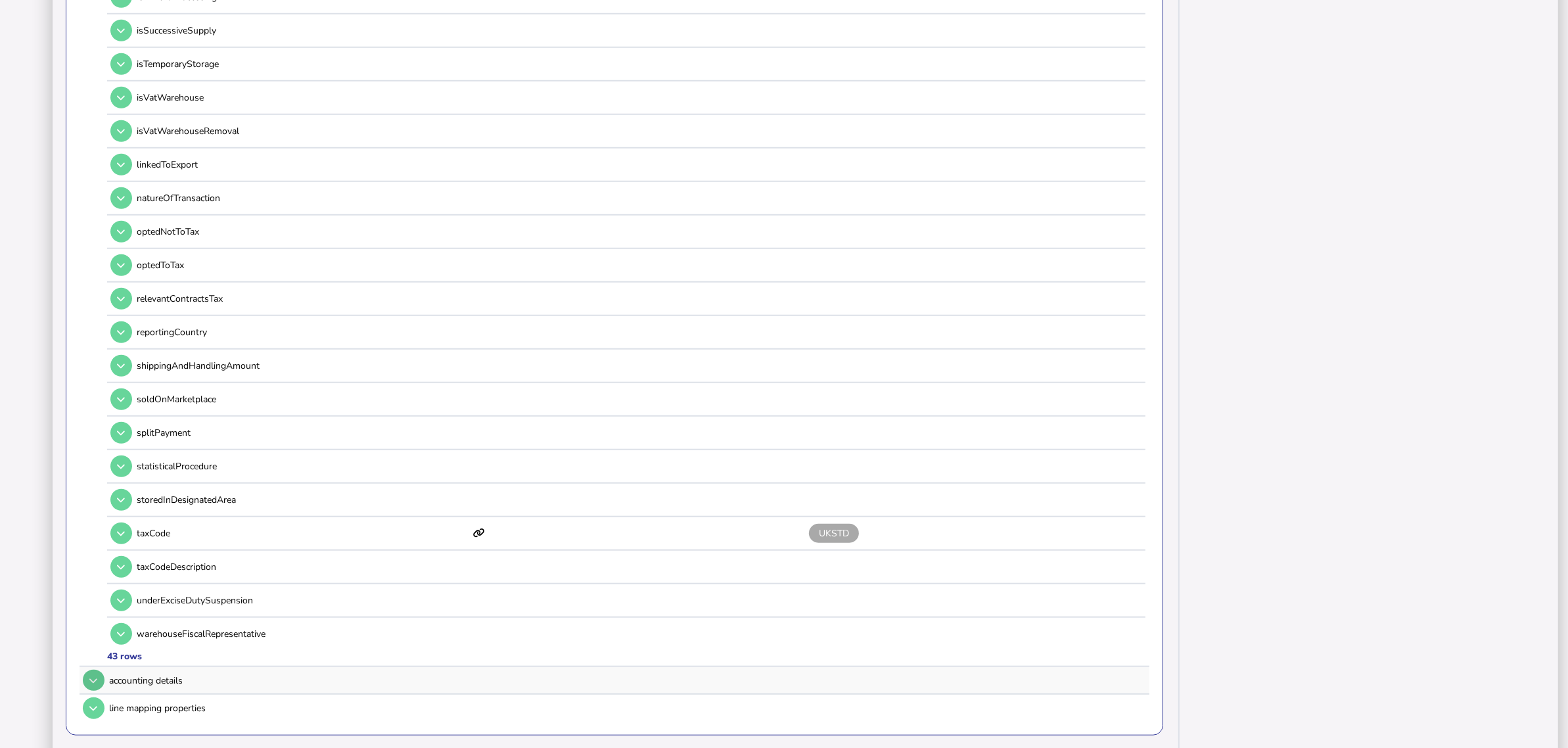
click at [95, 599] on button at bounding box center [94, 681] width 22 height 22
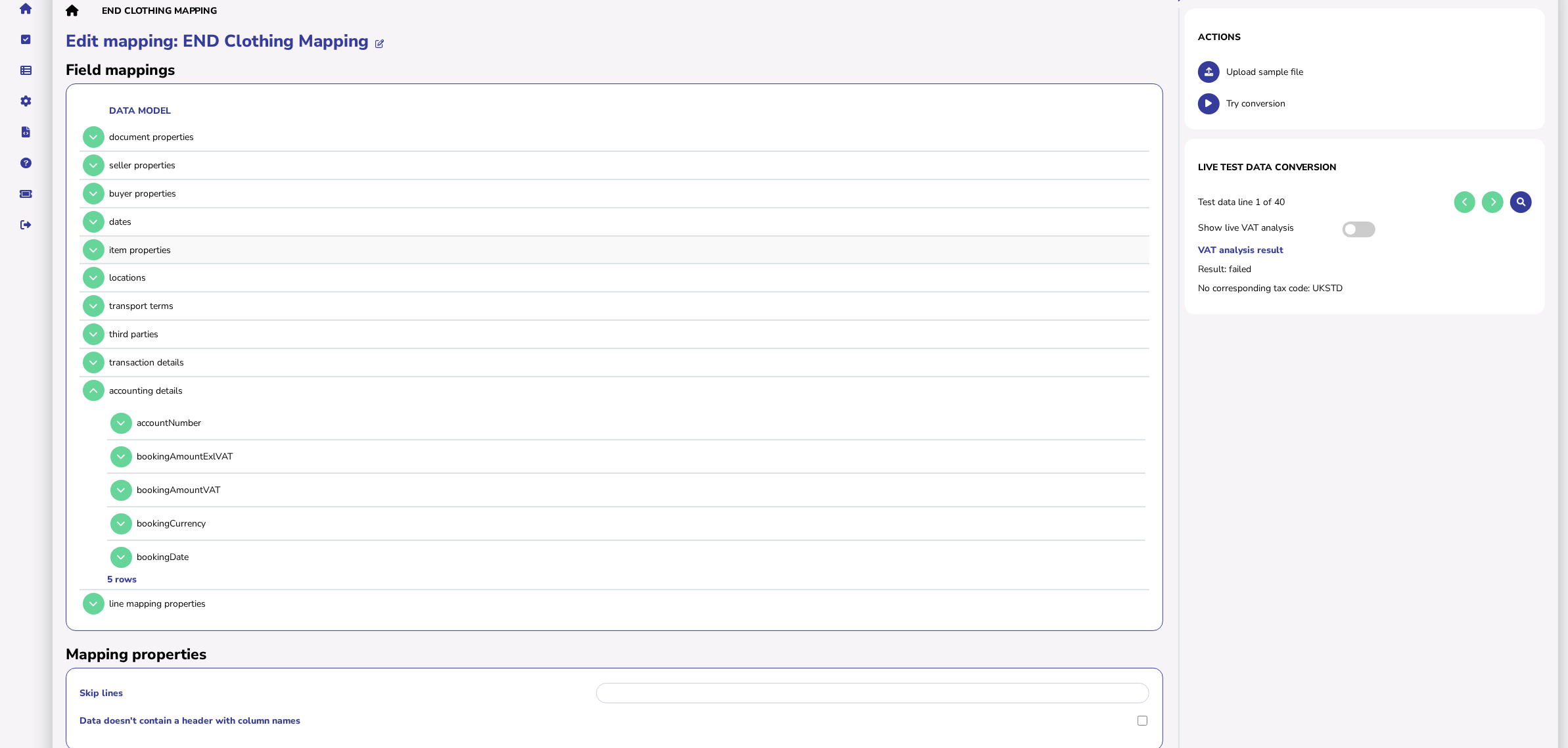
scroll to position [0, 0]
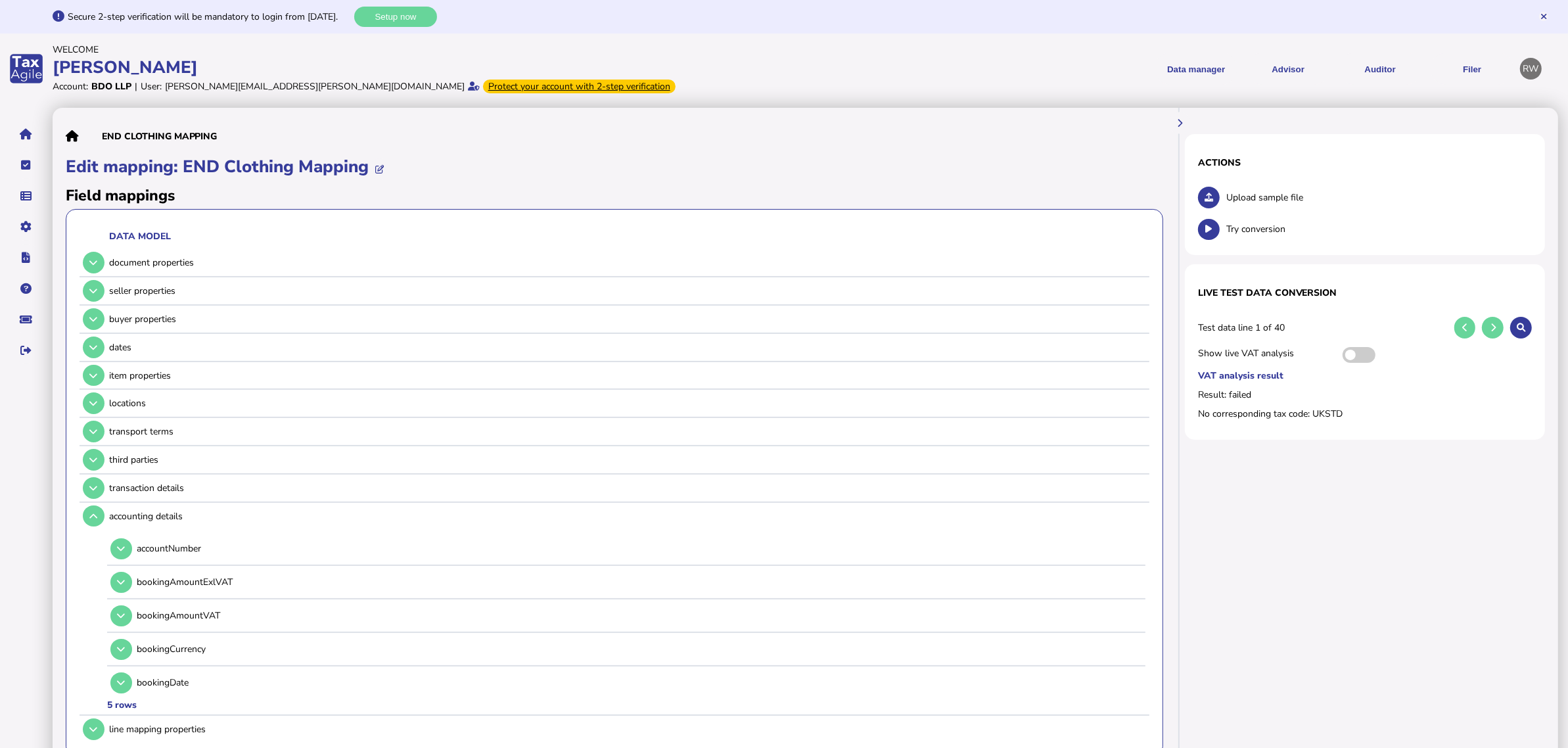
click at [1252, 87] on div "Data manager VAT Transaction list Upload list Advisor VAT Advisor for VAT Check…" at bounding box center [1150, 69] width 727 height 51
click at [1252, 75] on button "Auditor" at bounding box center [1381, 69] width 83 height 32
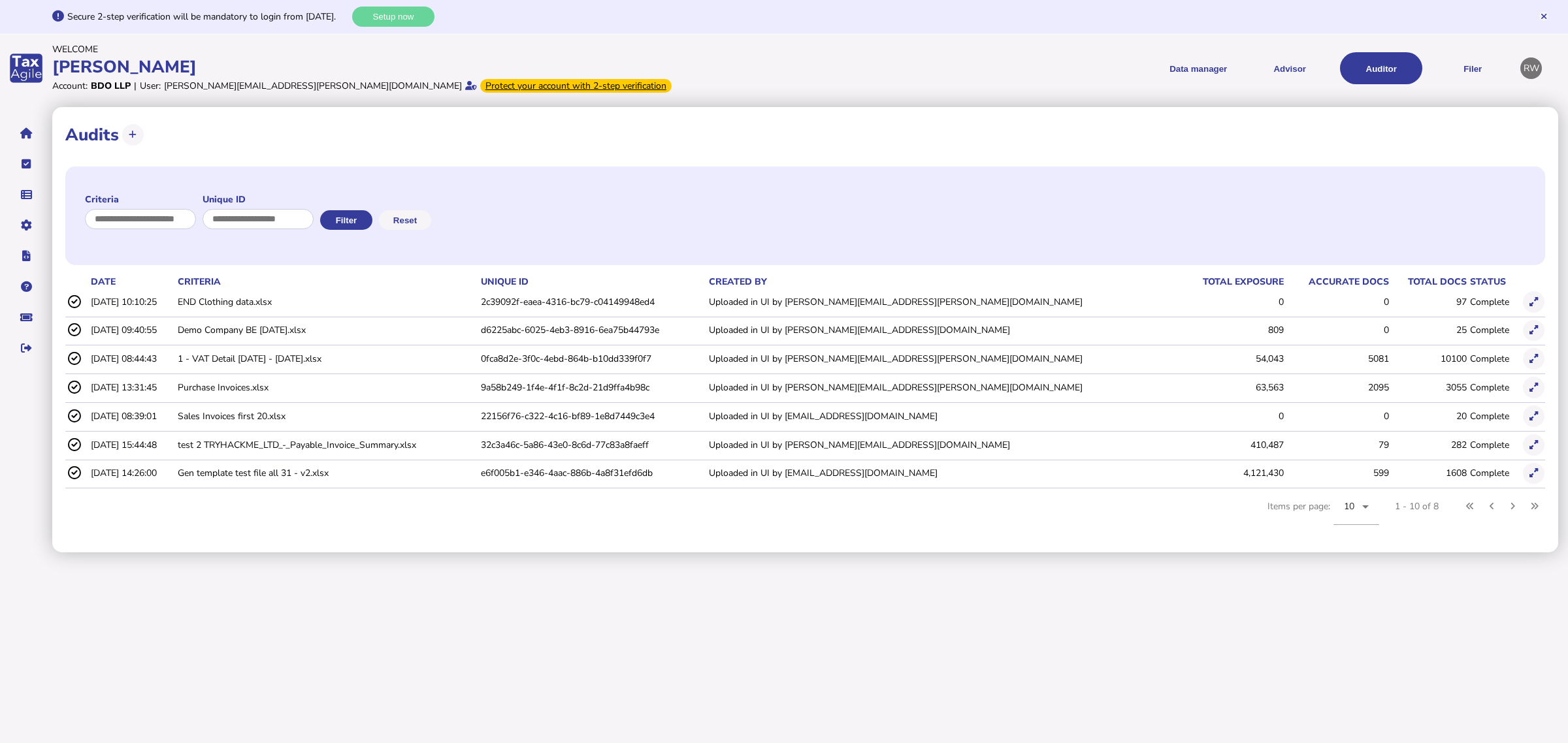
click at [1244, 298] on button at bounding box center [1534, 302] width 22 height 22
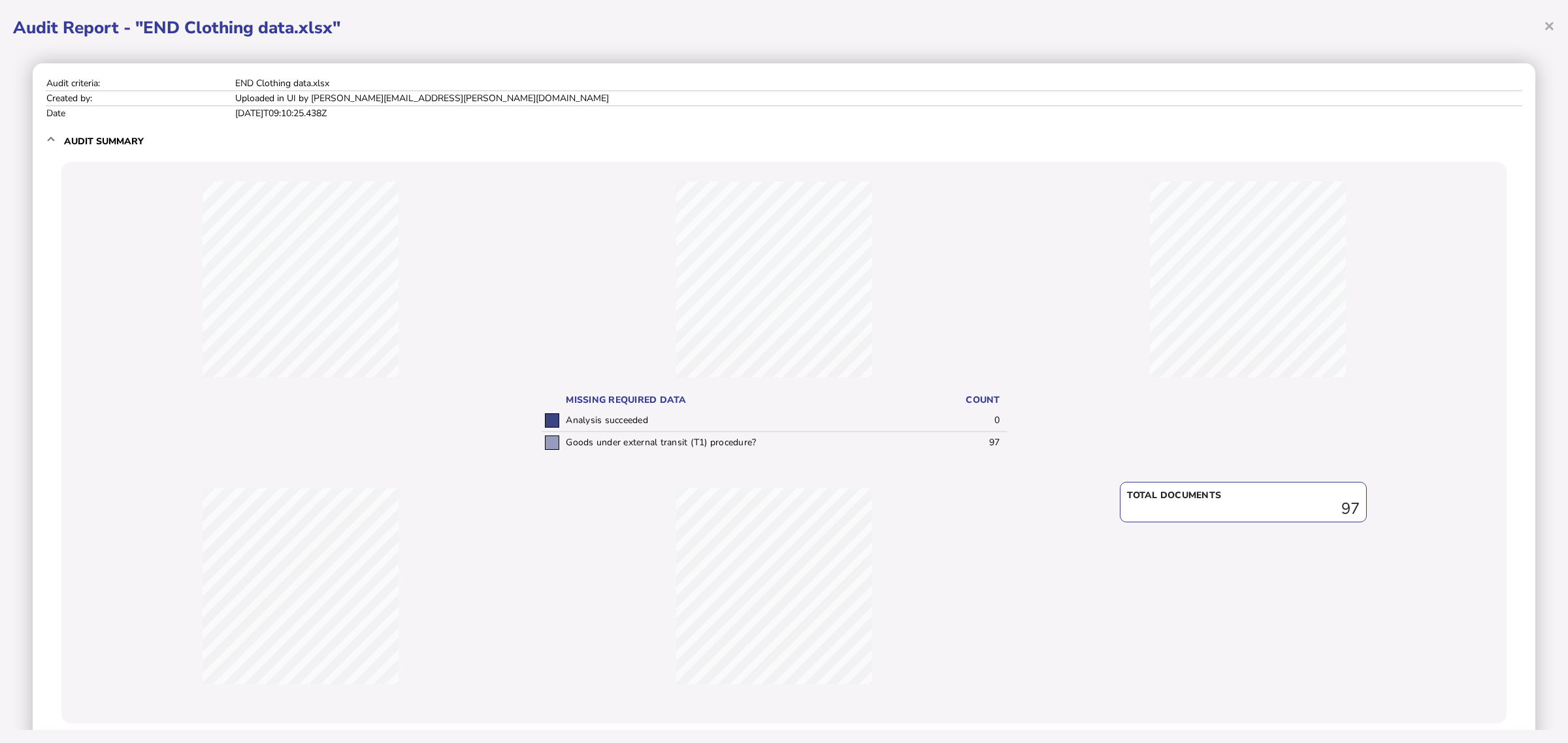
drag, startPoint x: 772, startPoint y: 441, endPoint x: 562, endPoint y: 452, distance: 210.3
click at [563, 452] on td "Goods under external transit (T1) procedure?" at bounding box center [747, 443] width 368 height 22
copy td "Goods under external transit (T1) procedure?"
click at [1244, 24] on span "×" at bounding box center [1549, 25] width 11 height 24
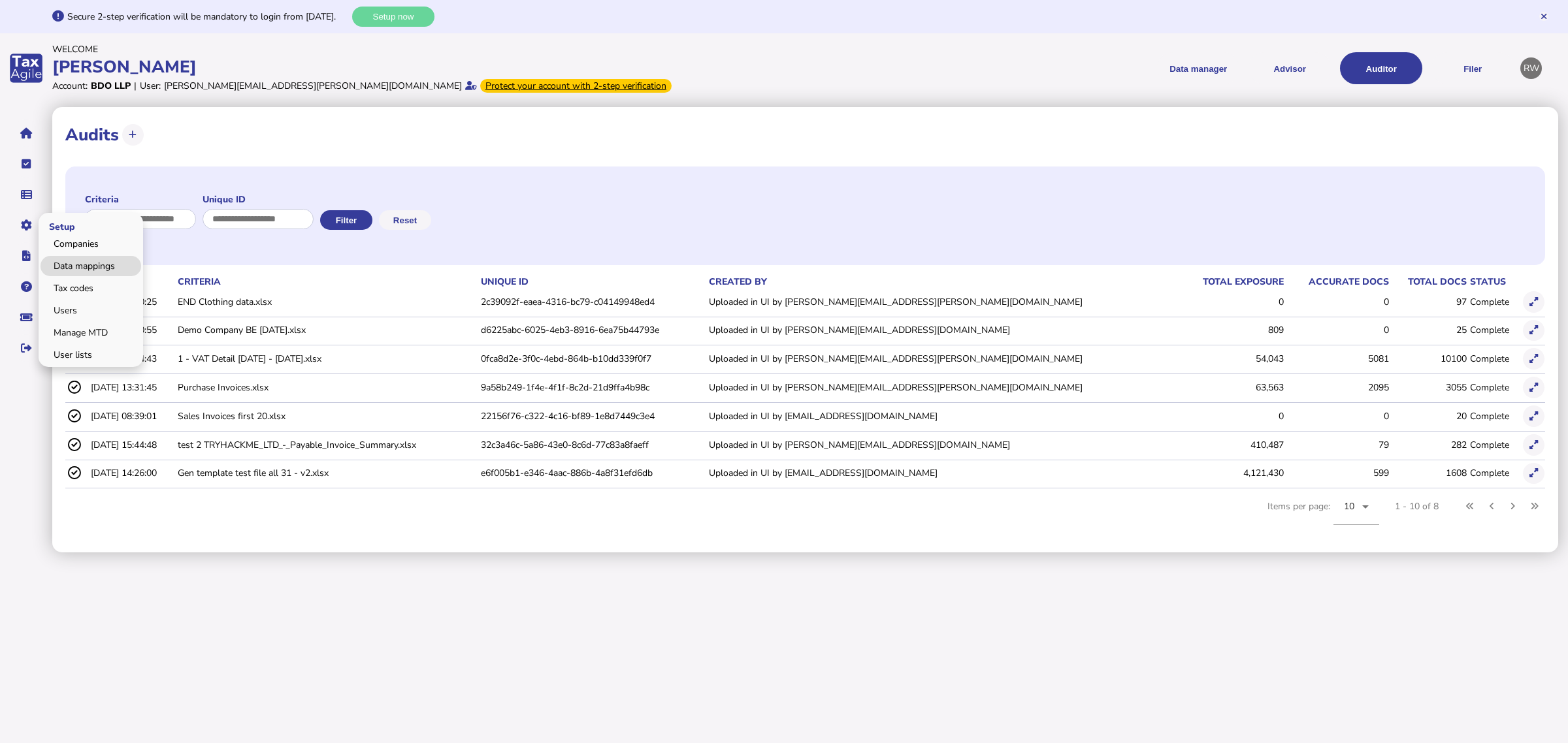
click at [83, 264] on link "Data mappings" at bounding box center [90, 266] width 100 height 20
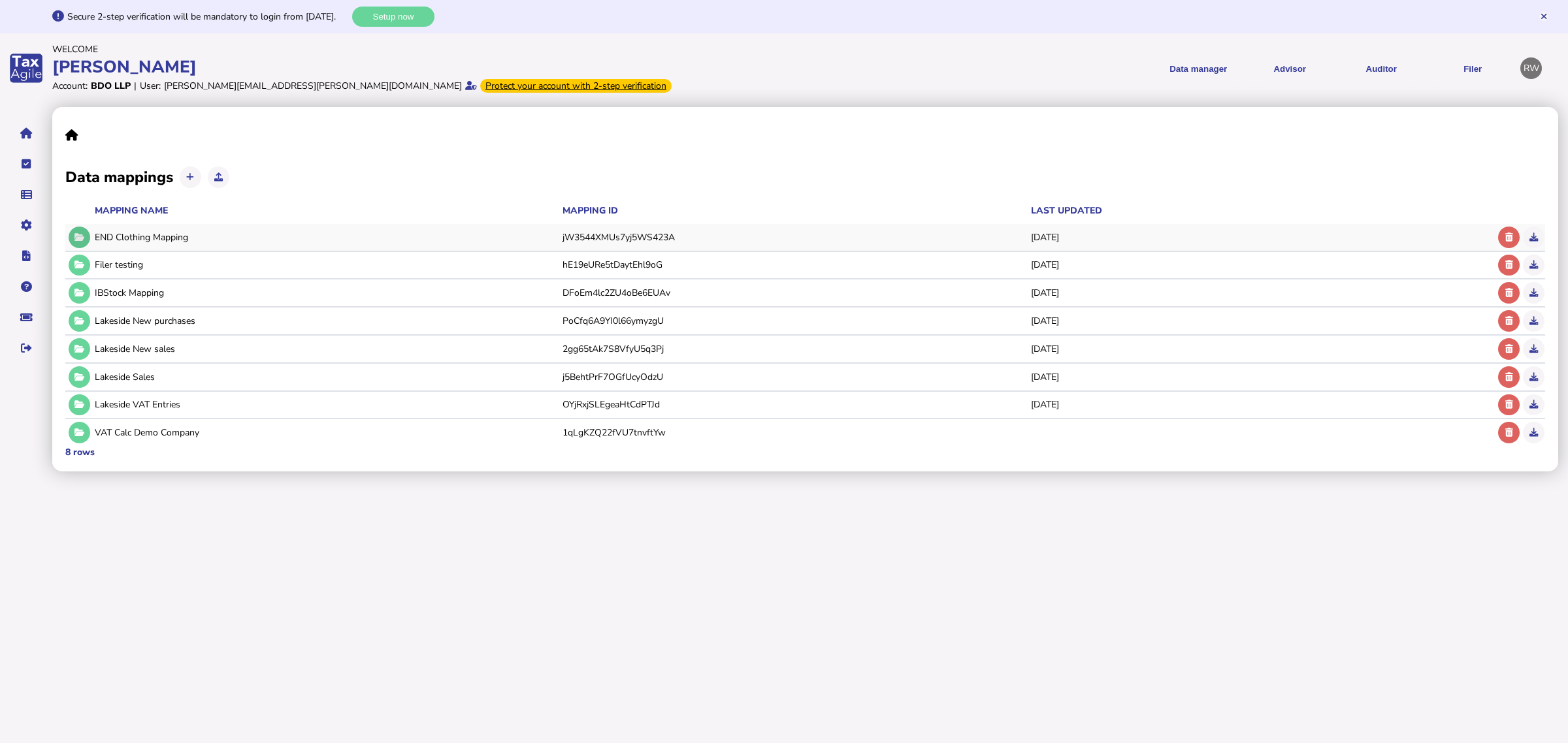
click at [83, 228] on button at bounding box center [79, 238] width 22 height 22
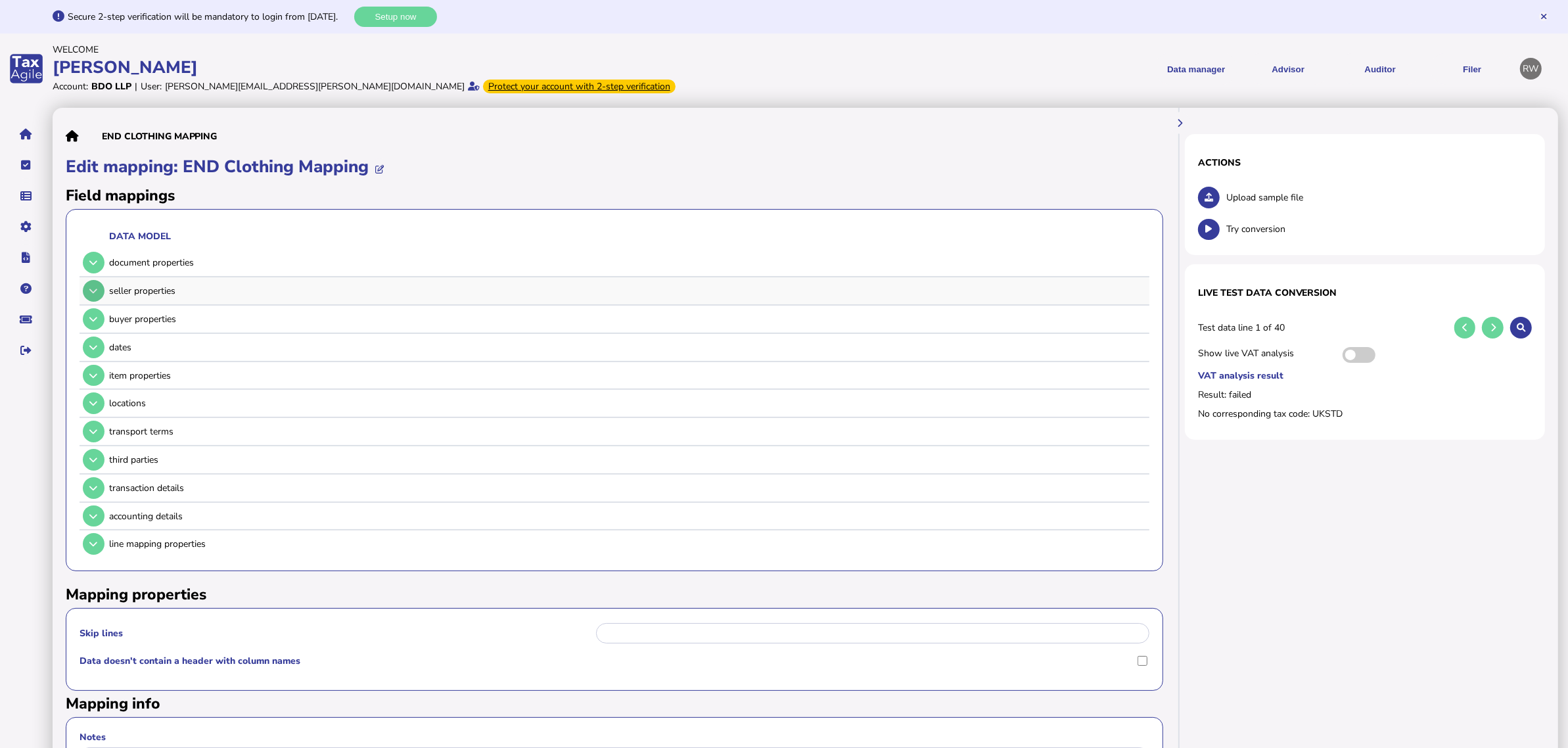
click at [96, 293] on icon at bounding box center [92, 291] width 8 height 8
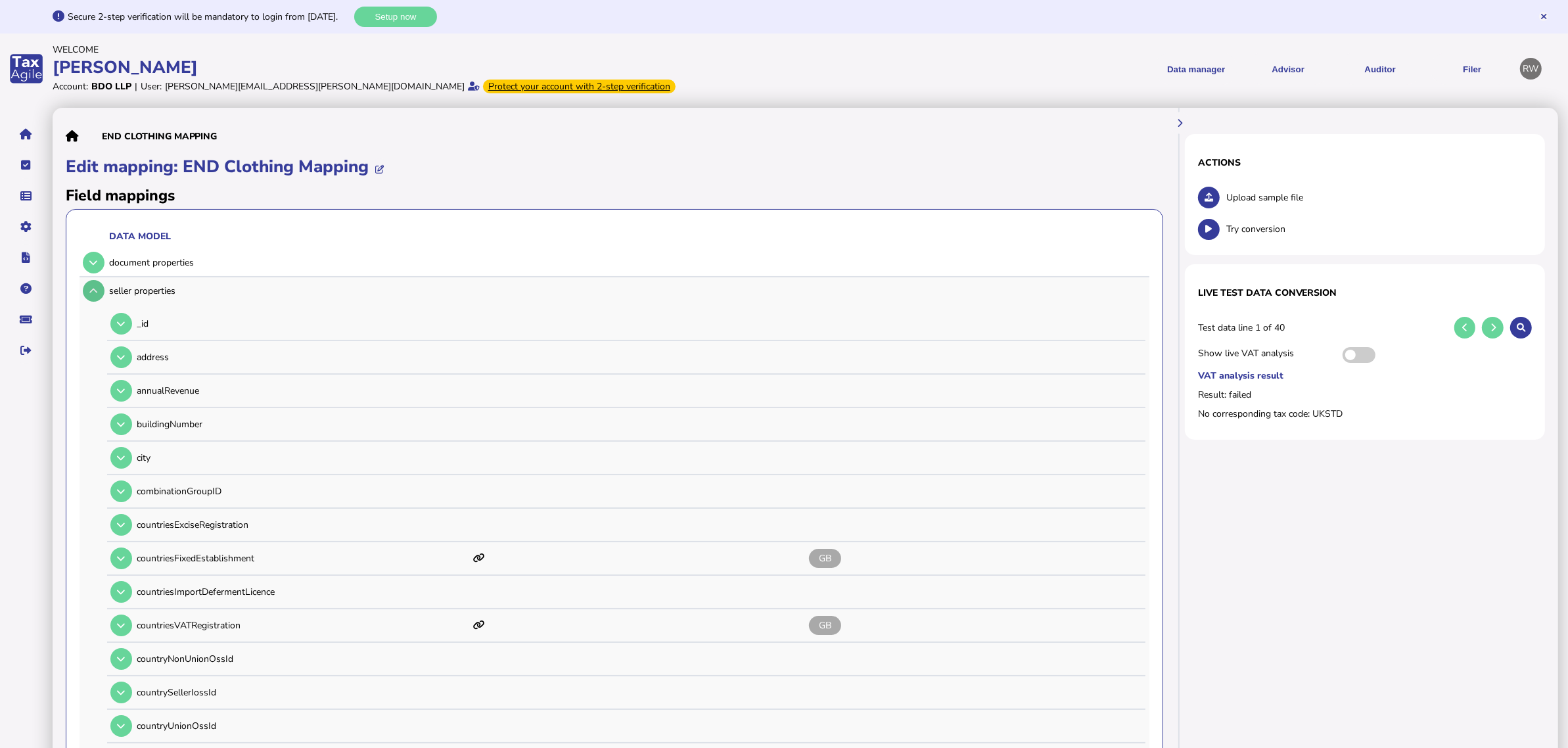
click at [87, 293] on button at bounding box center [94, 291] width 22 height 22
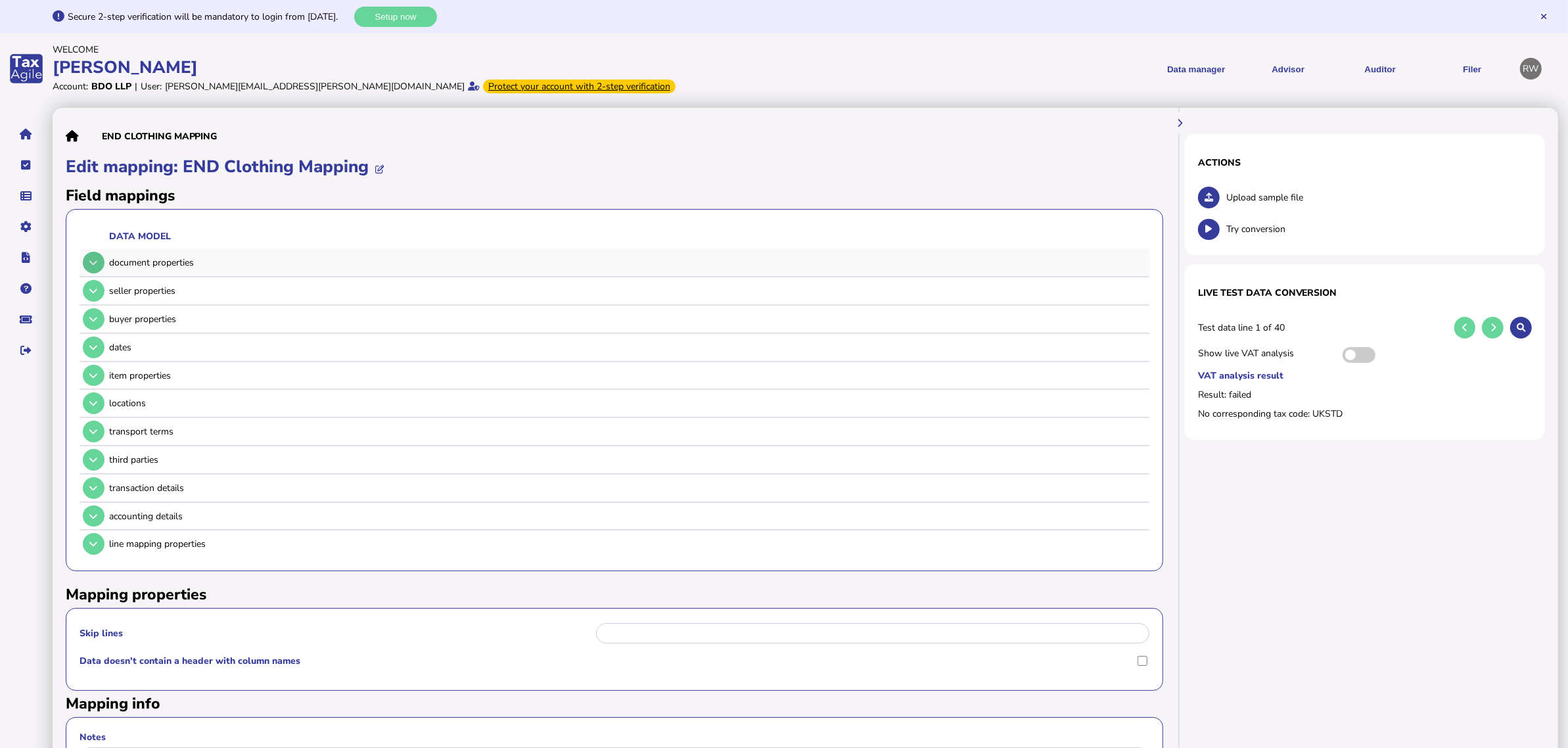
click at [91, 261] on icon at bounding box center [92, 263] width 8 height 8
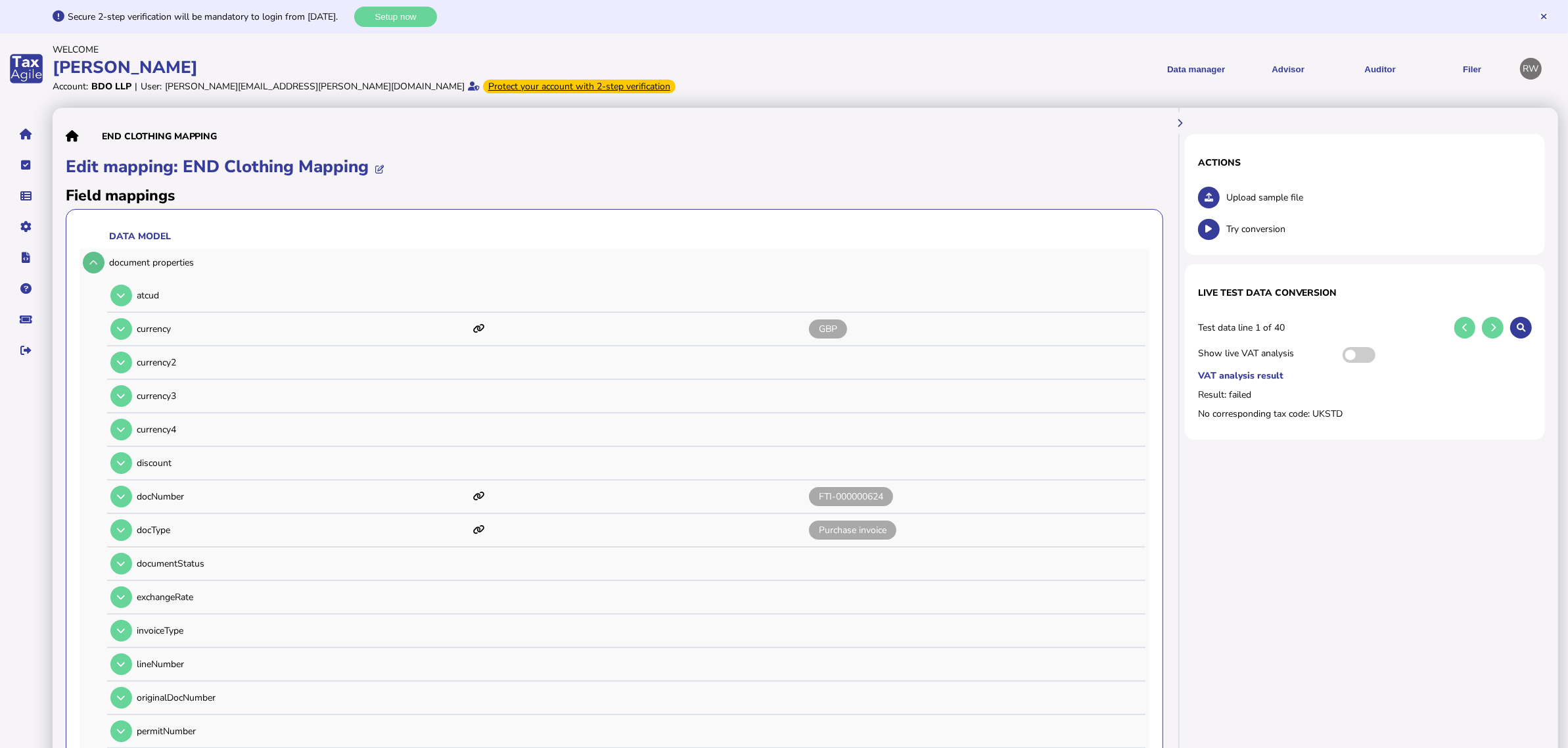
click at [91, 261] on icon at bounding box center [92, 263] width 8 height 8
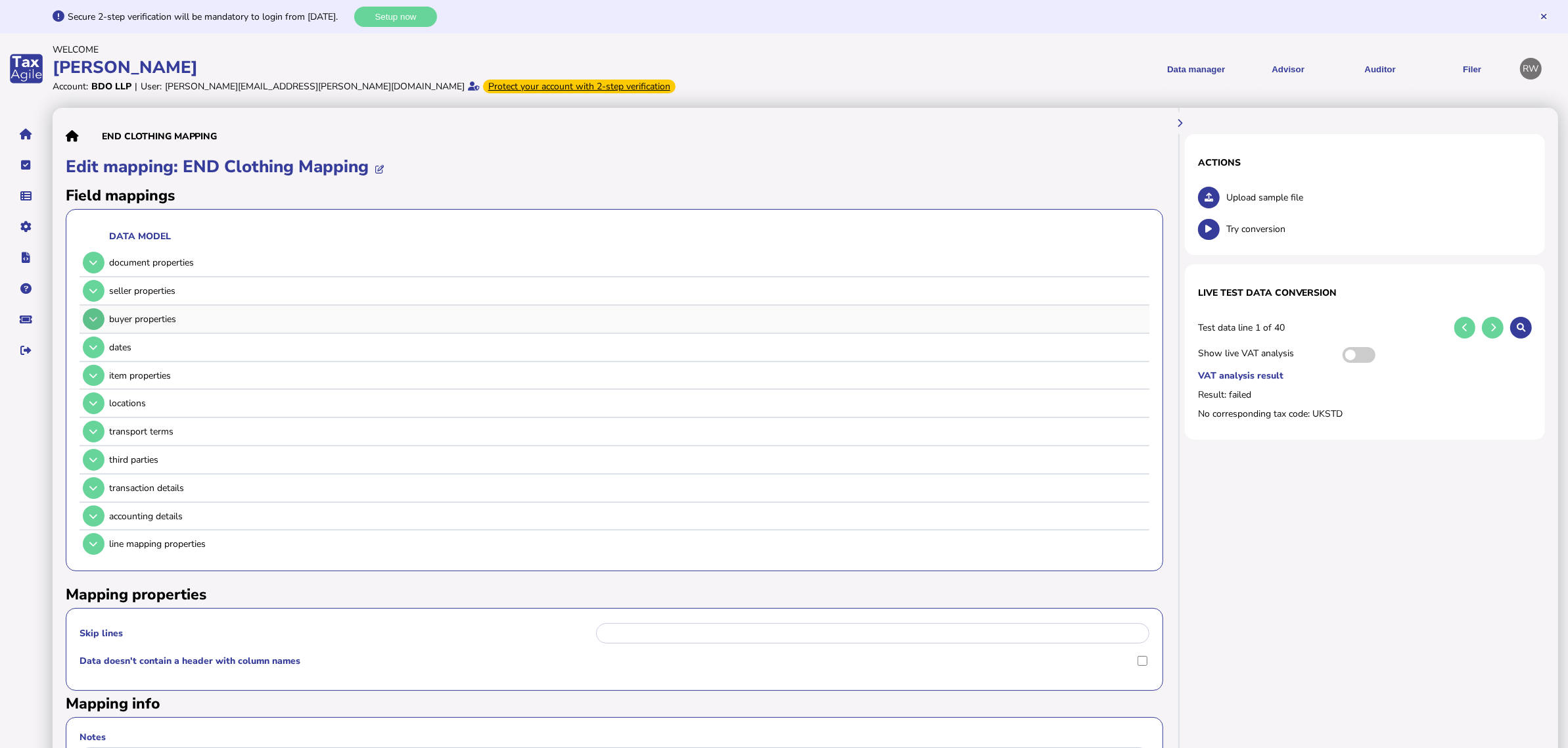
click at [93, 318] on icon at bounding box center [92, 319] width 8 height 8
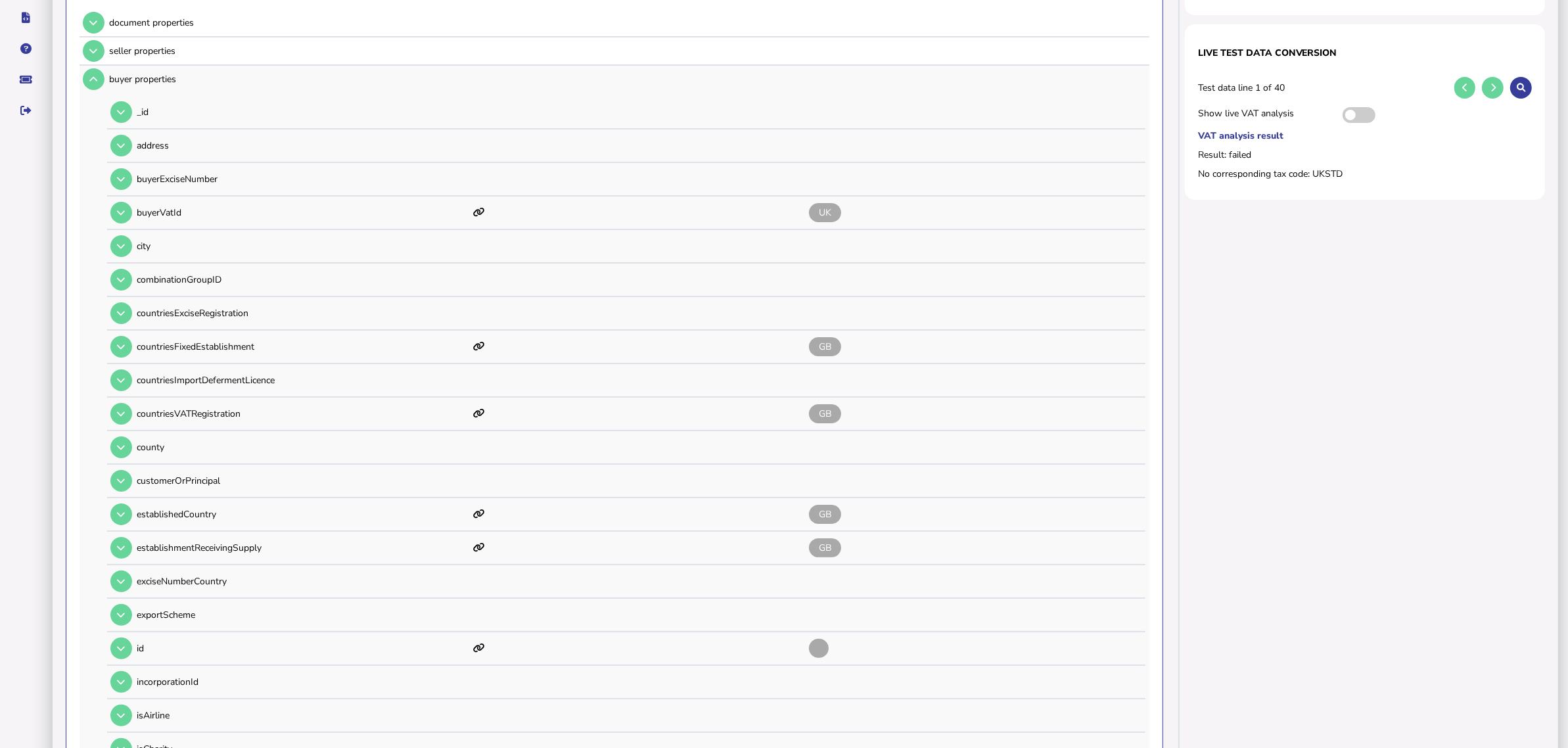
scroll to position [247, 0]
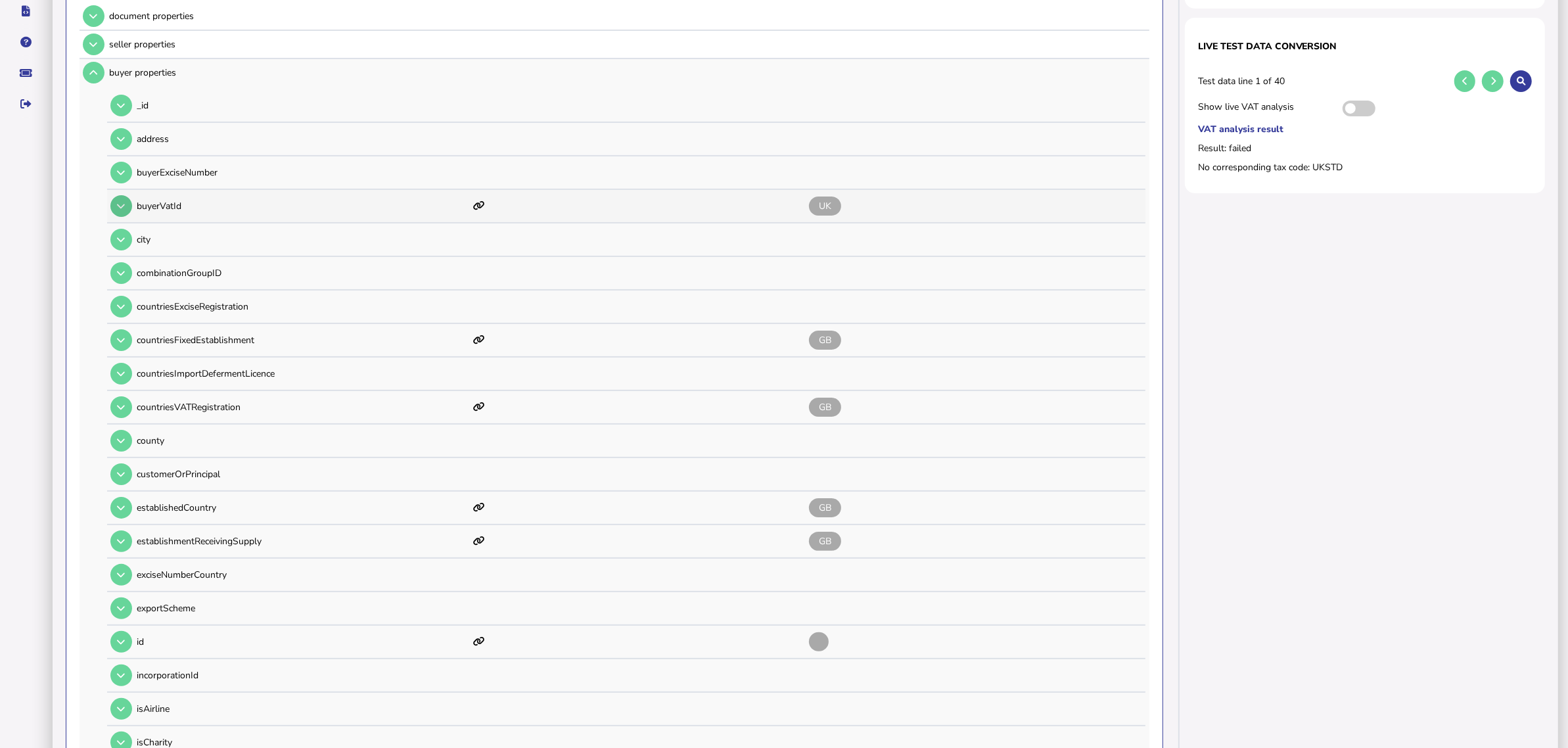
click at [125, 198] on button at bounding box center [121, 206] width 22 height 22
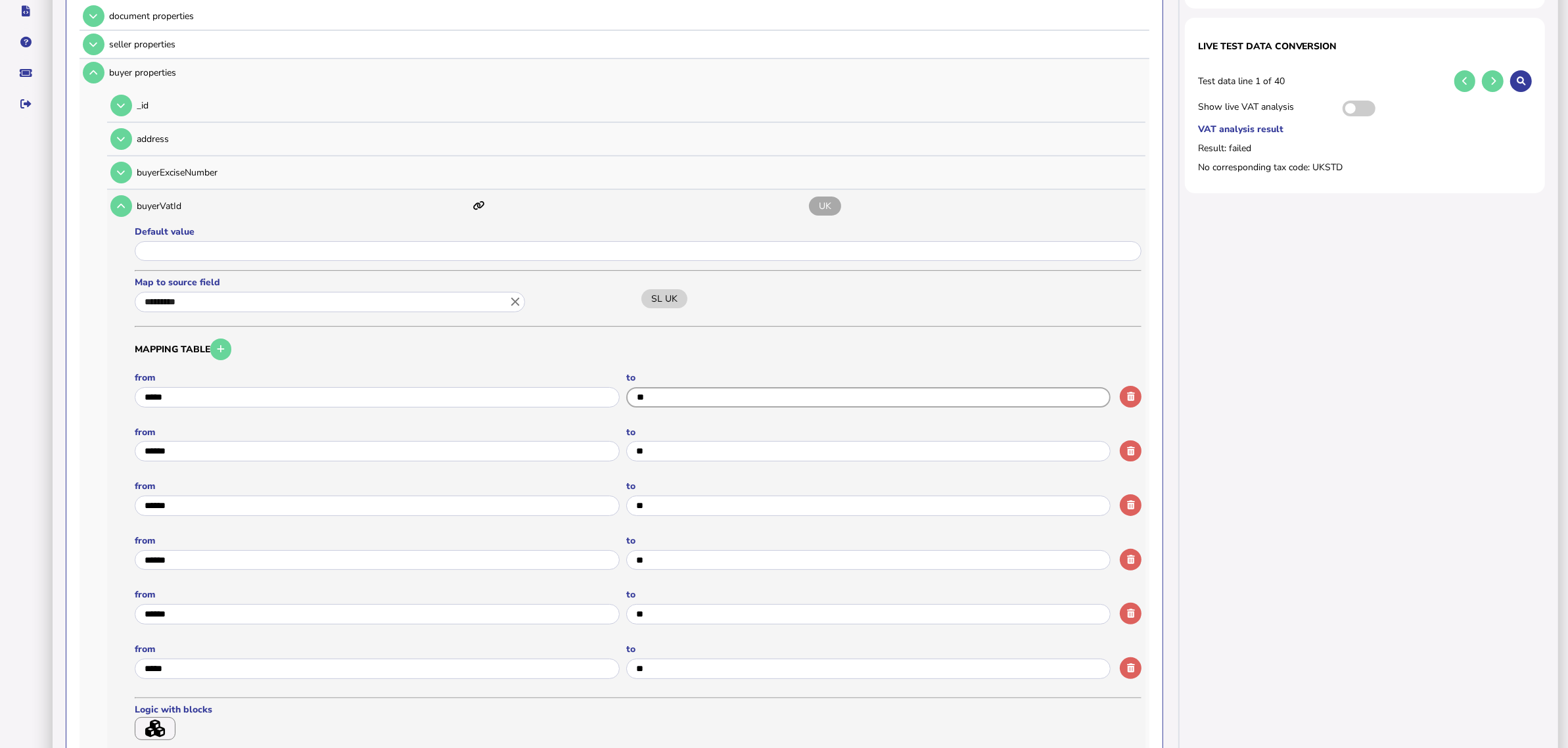
drag, startPoint x: 679, startPoint y: 398, endPoint x: 619, endPoint y: 394, distance: 60.1
click at [619, 394] on formly-group "from to" at bounding box center [623, 394] width 976 height 46
type input "**"
drag, startPoint x: 698, startPoint y: 655, endPoint x: 629, endPoint y: 667, distance: 70.0
click at [629, 599] on input "input" at bounding box center [869, 669] width 485 height 20
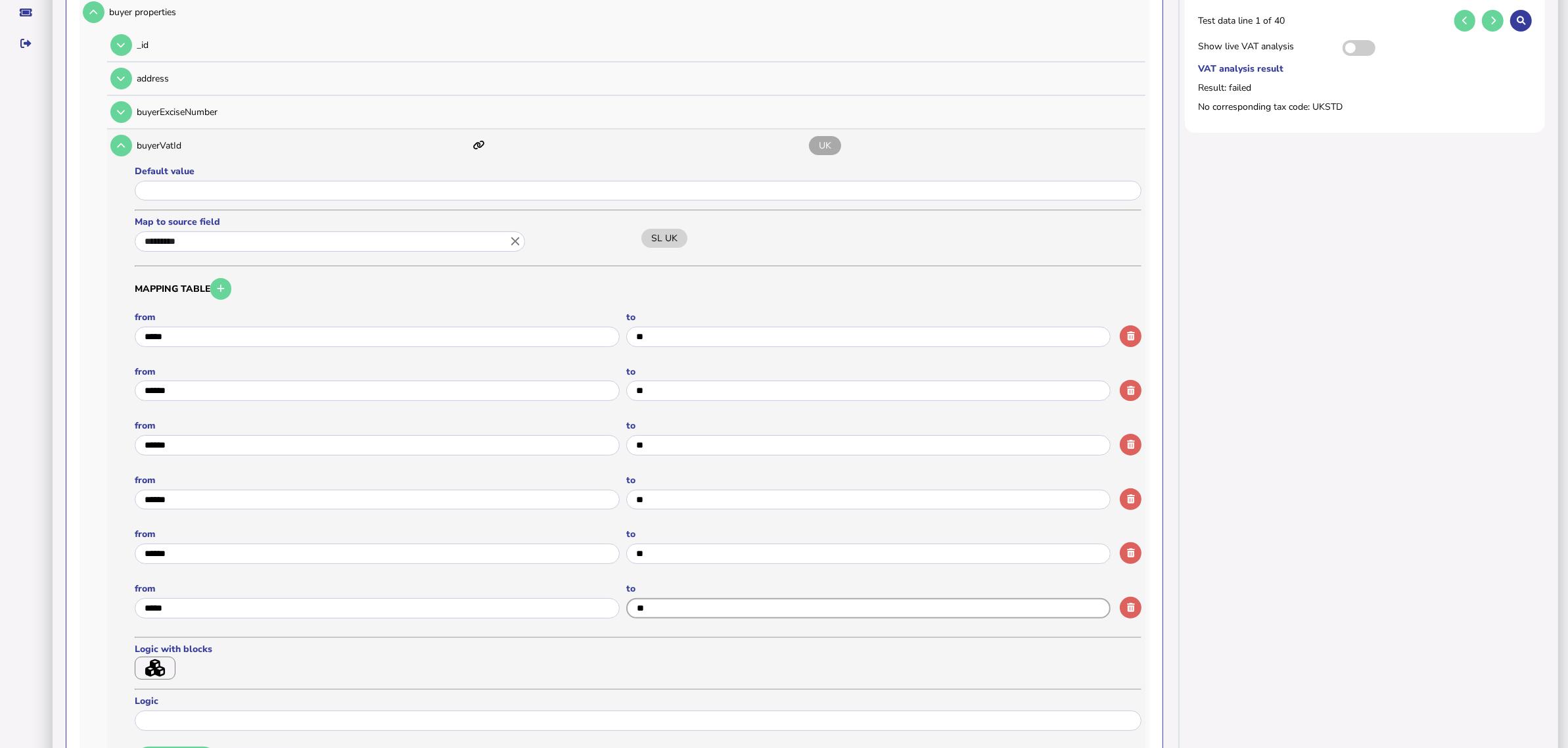
scroll to position [411, 0]
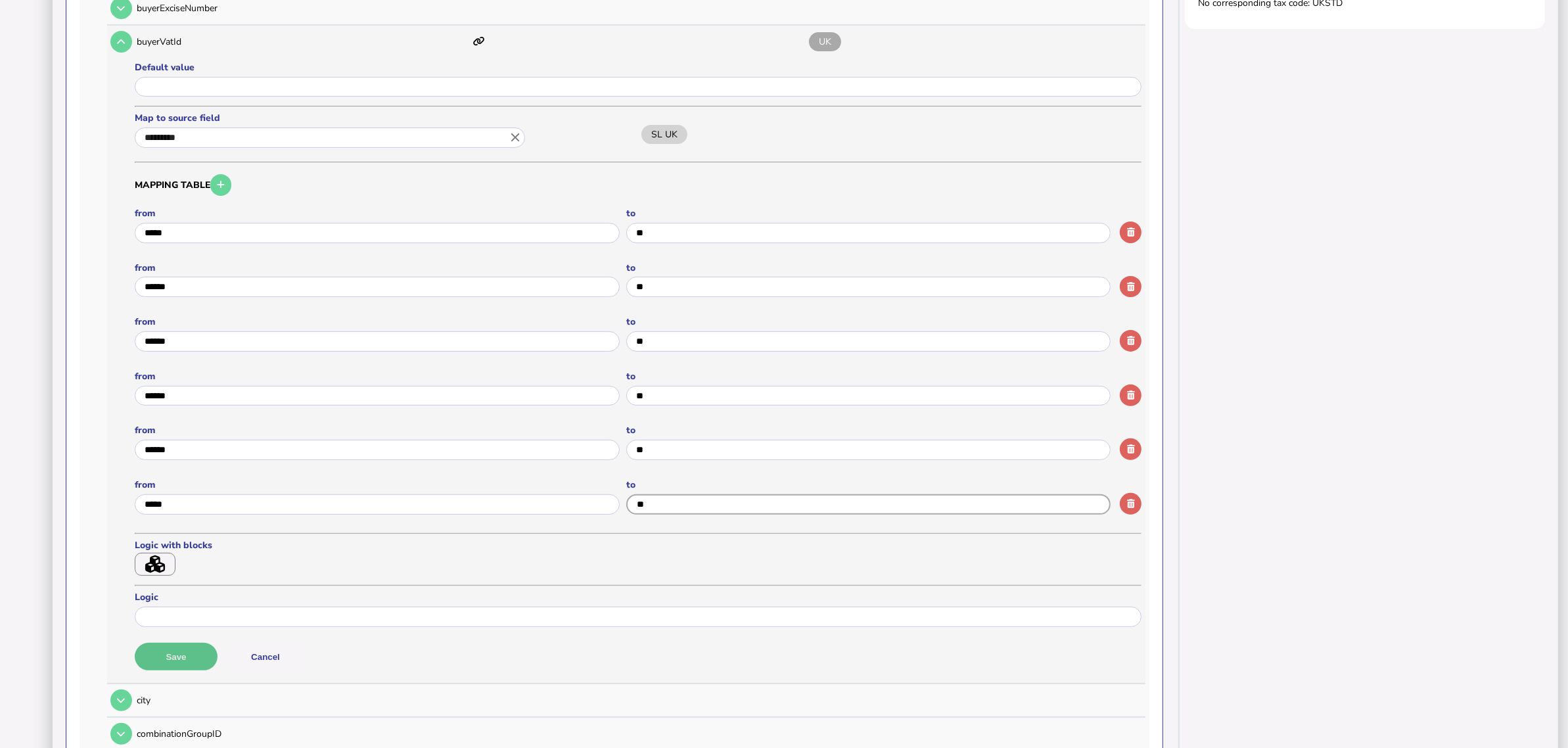
type input "**"
click at [206, 599] on button "Save" at bounding box center [176, 656] width 83 height 28
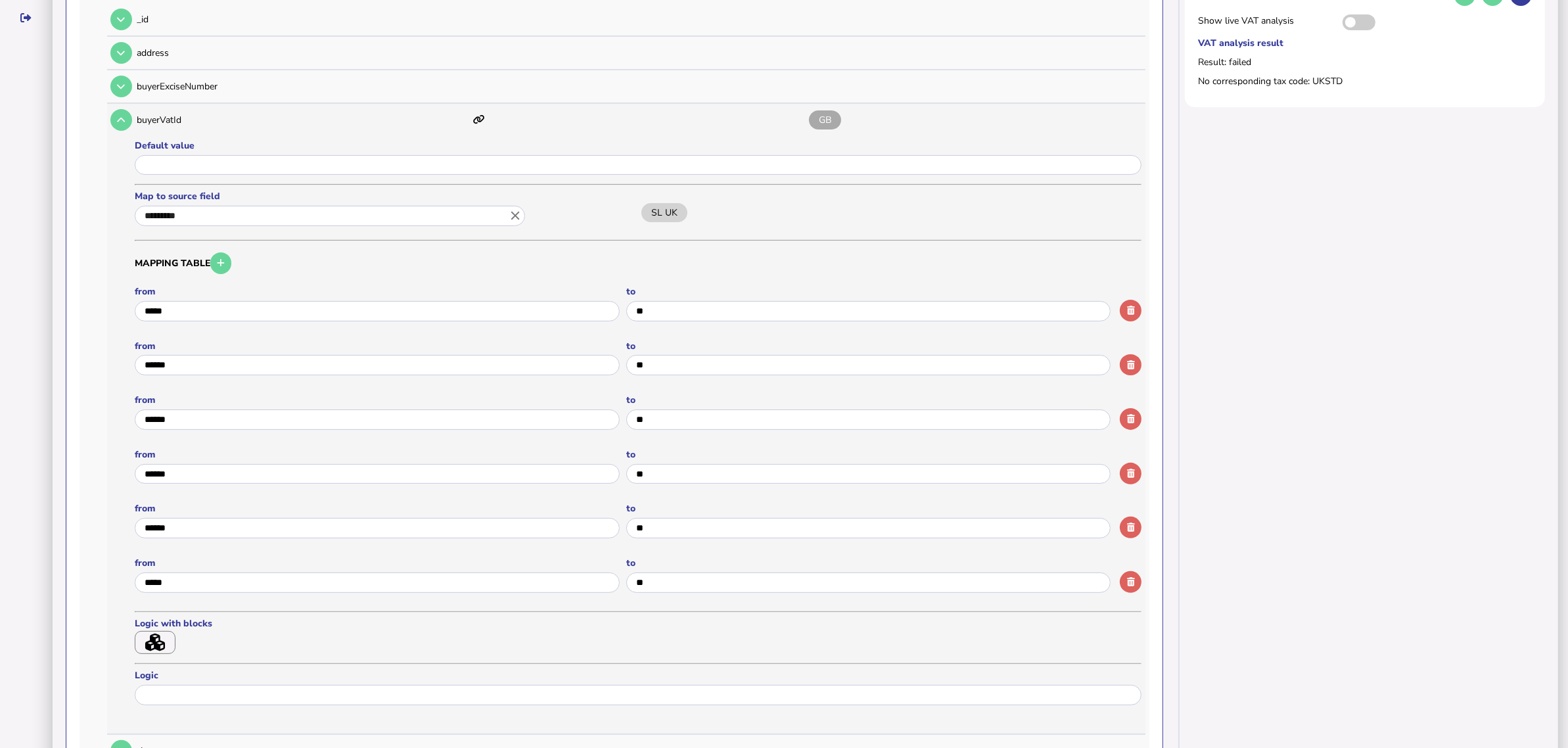
scroll to position [329, 0]
click at [112, 120] on button at bounding box center [121, 124] width 22 height 22
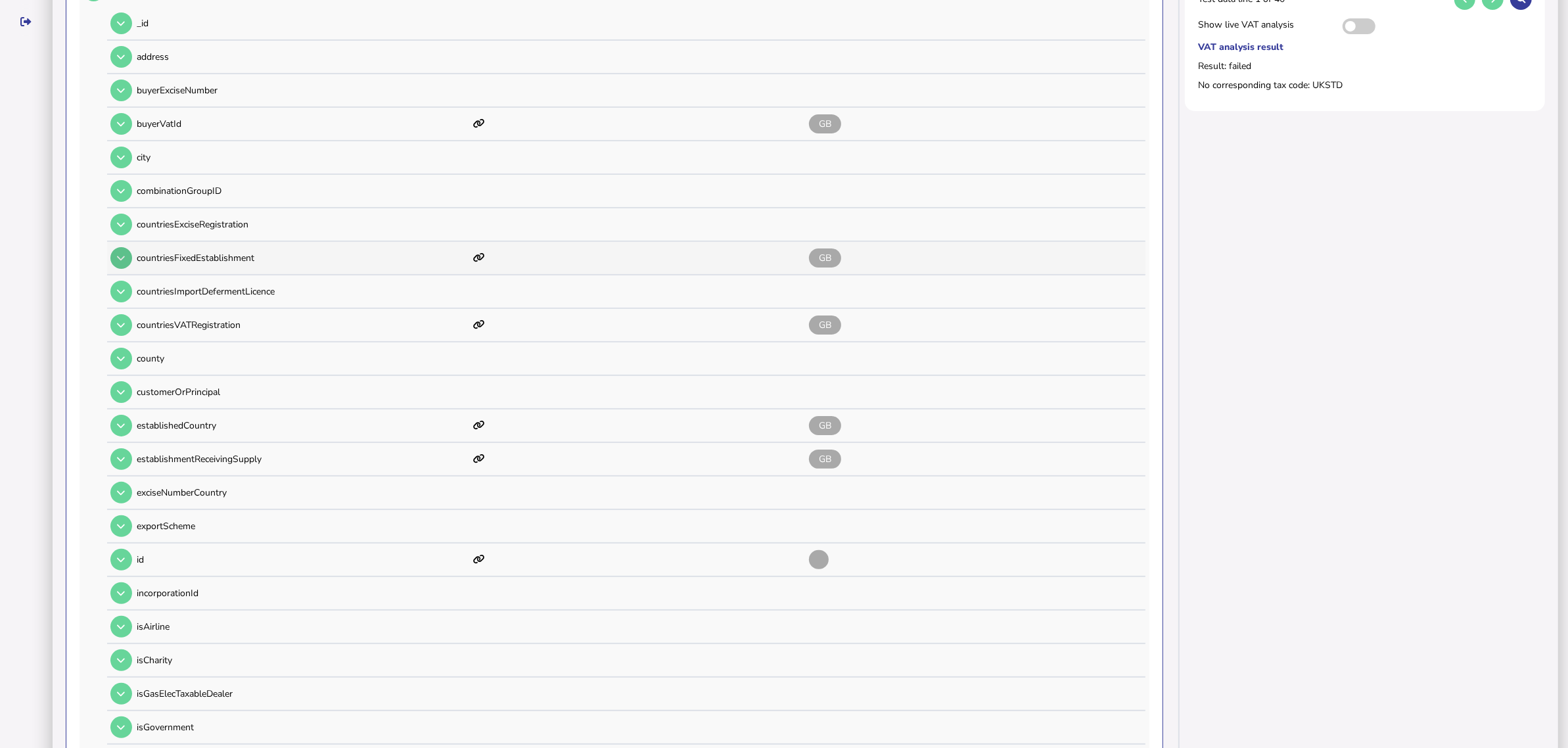
click at [119, 254] on icon at bounding box center [120, 258] width 8 height 8
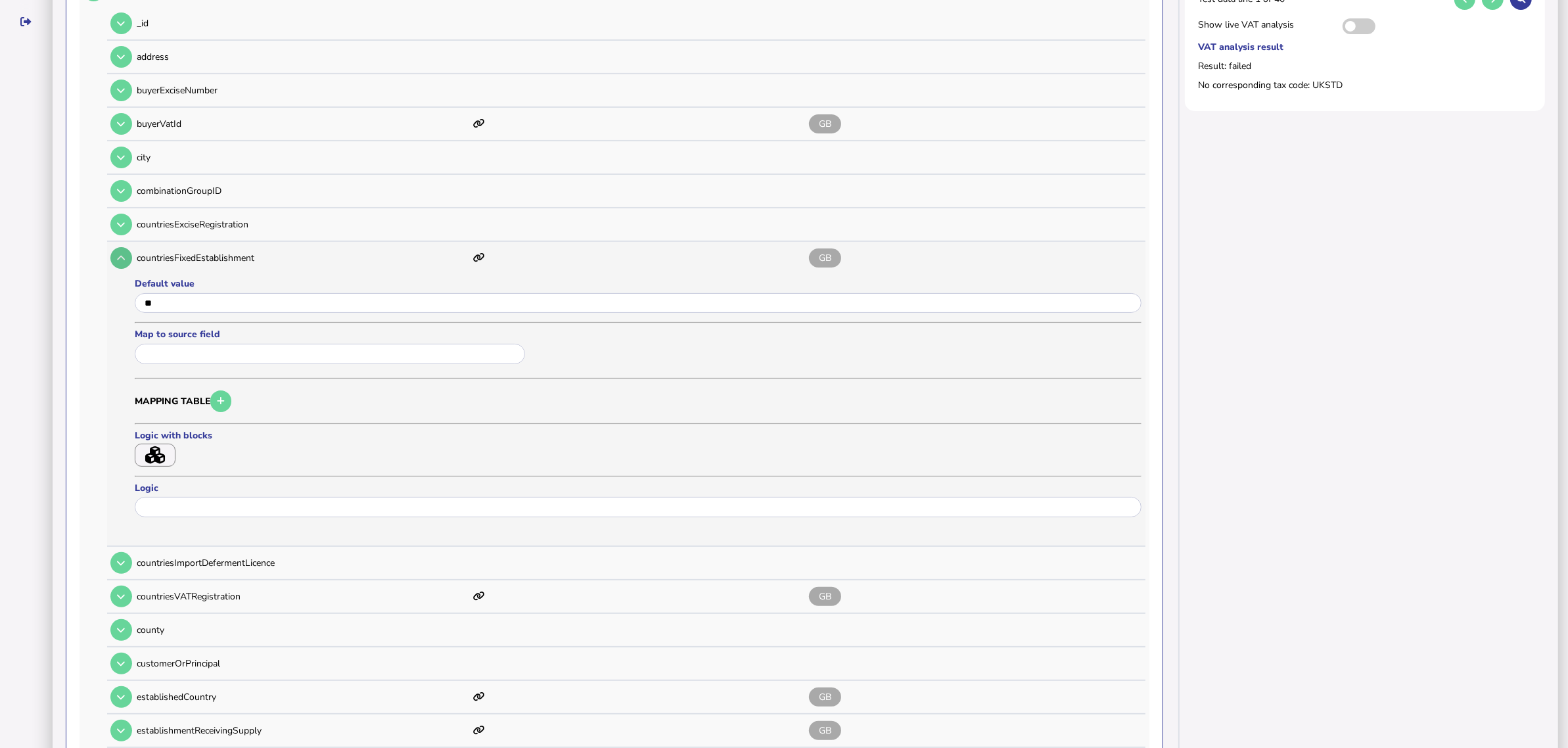
click at [119, 254] on icon at bounding box center [120, 258] width 8 height 8
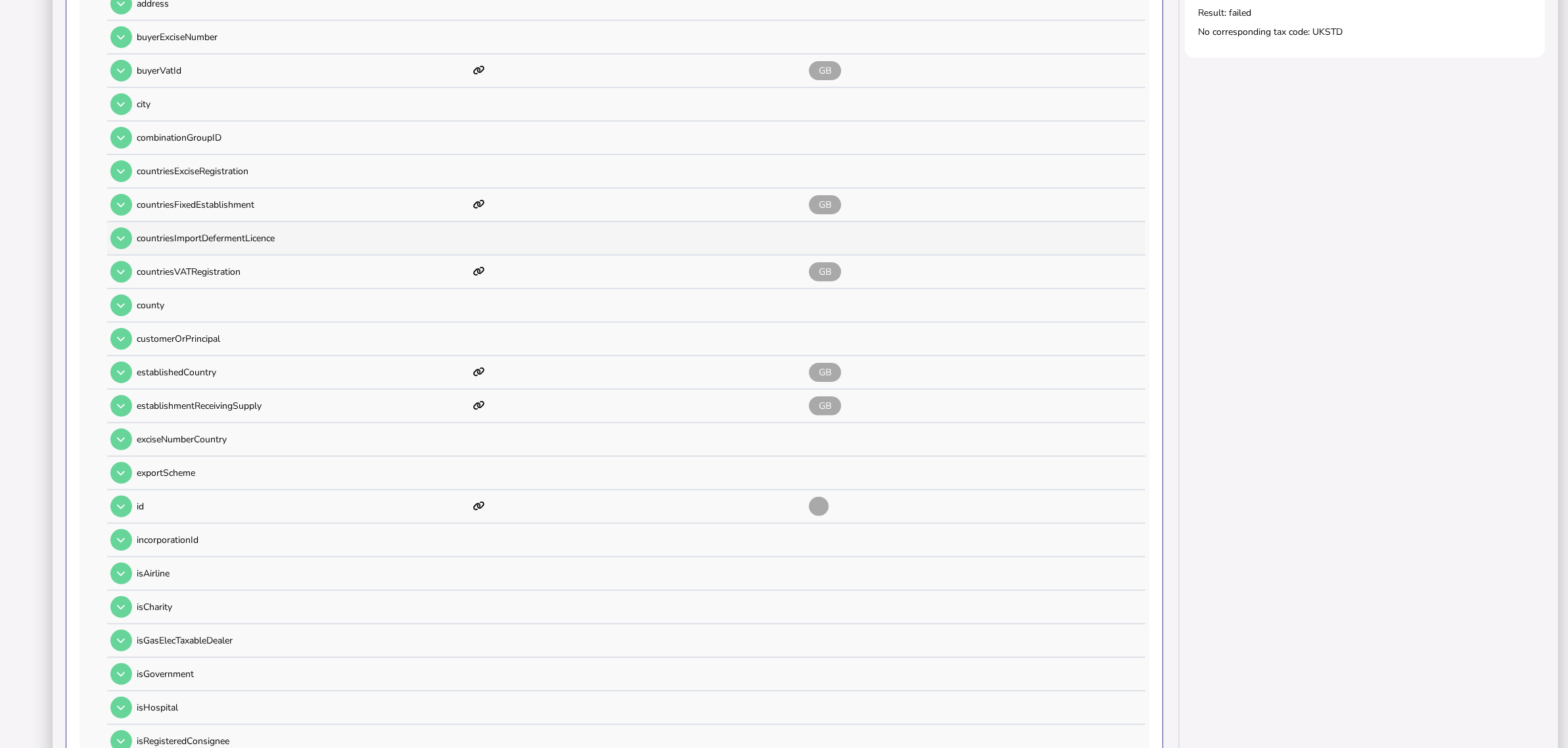
scroll to position [411, 0]
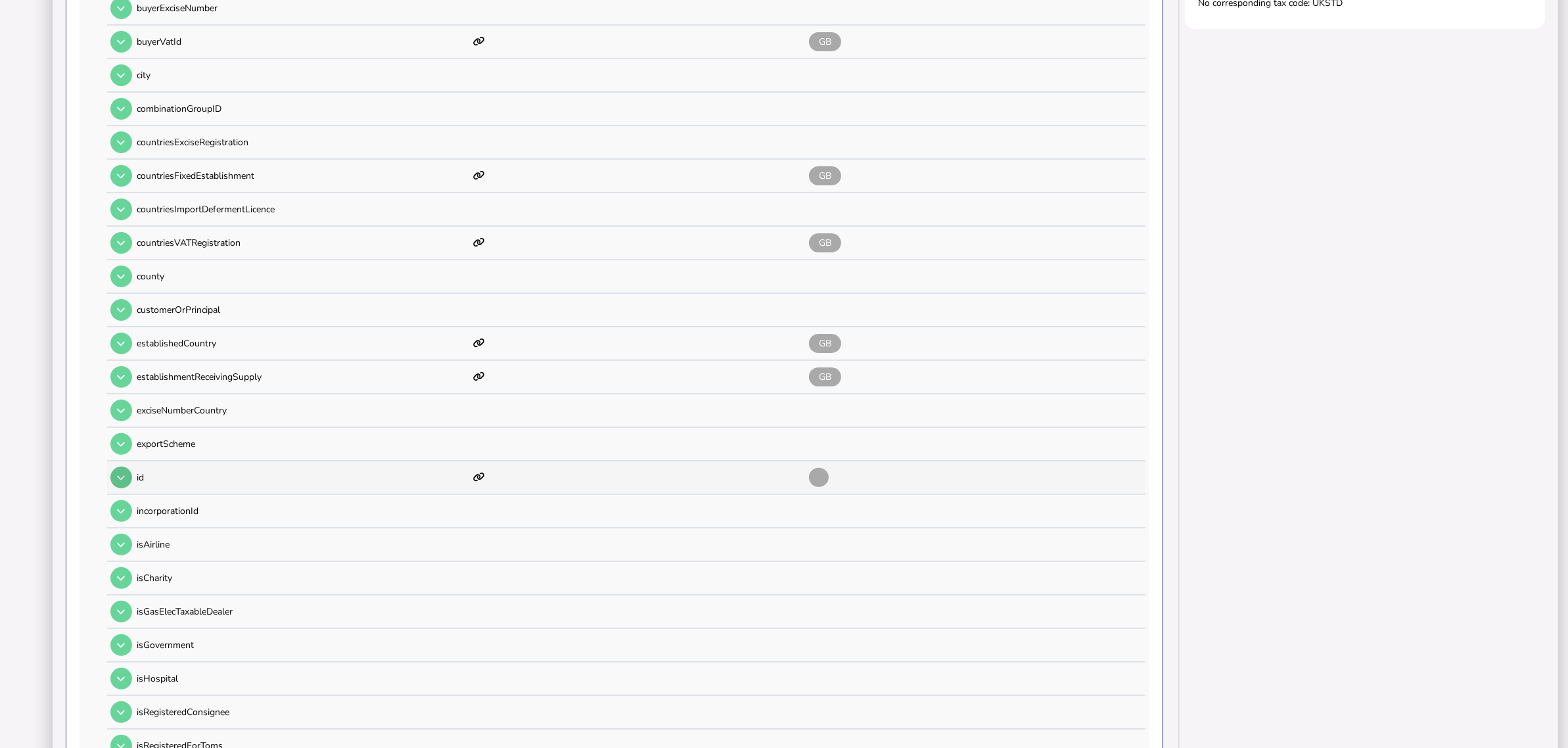
click at [120, 473] on icon at bounding box center [120, 477] width 8 height 8
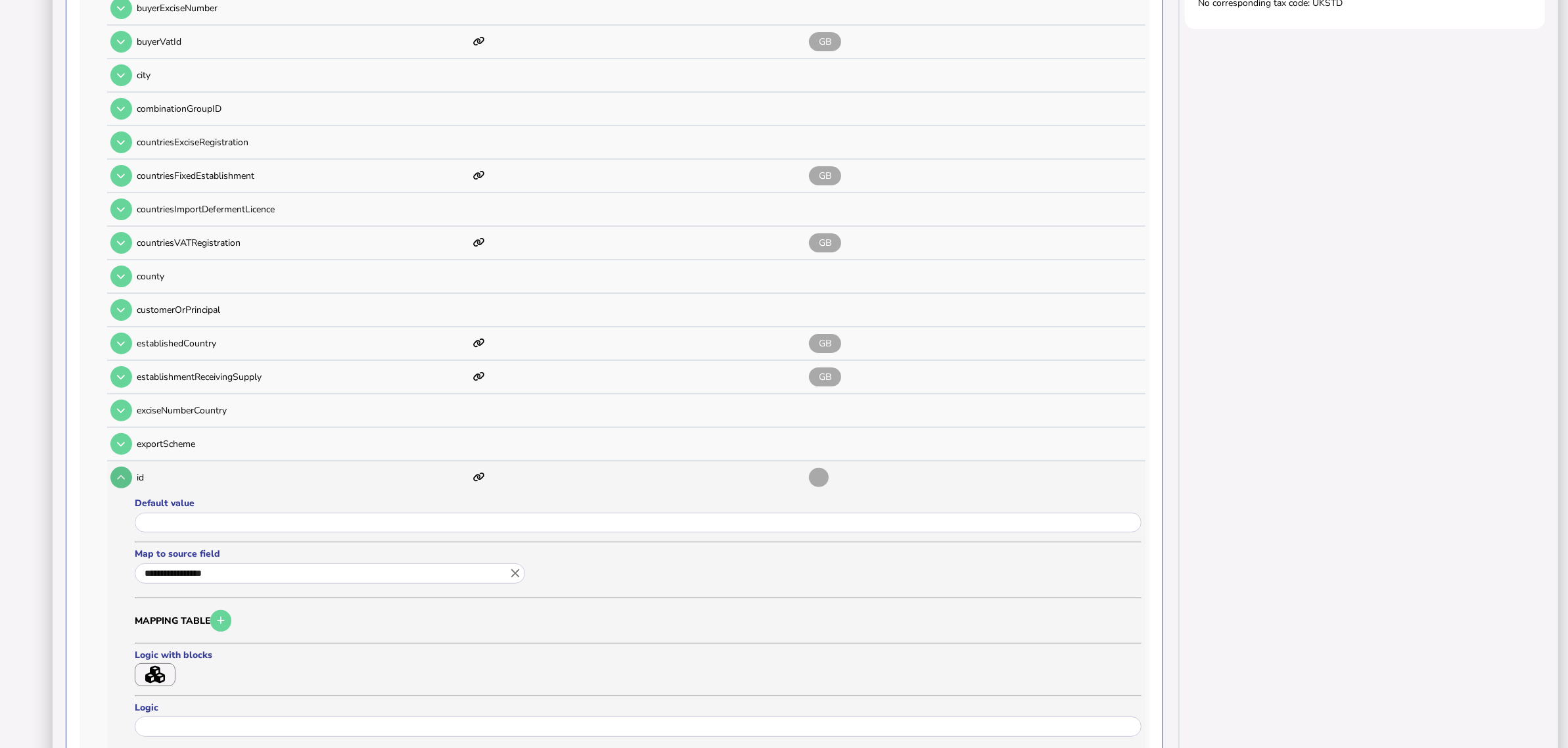
click at [113, 467] on button at bounding box center [121, 478] width 22 height 22
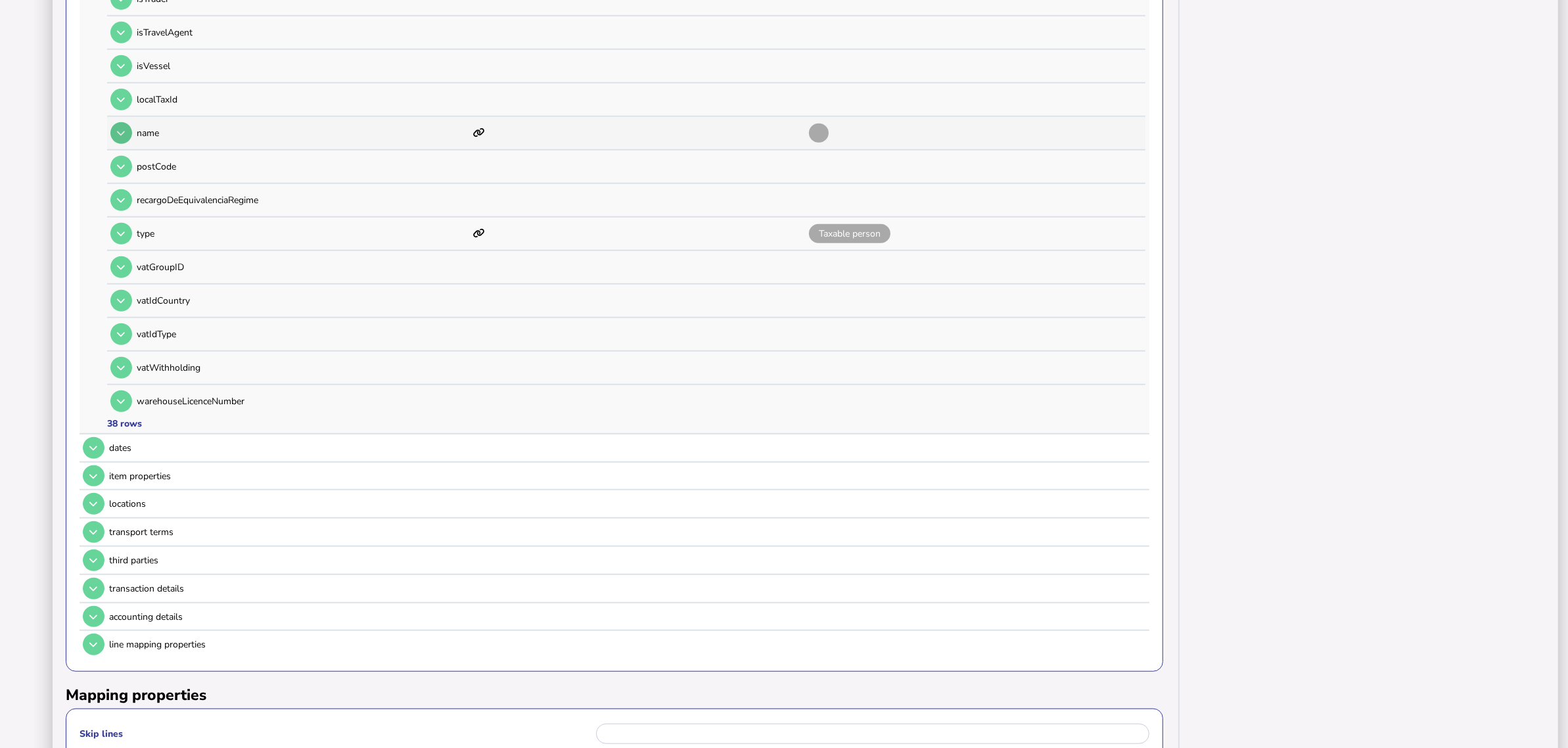
scroll to position [1233, 0]
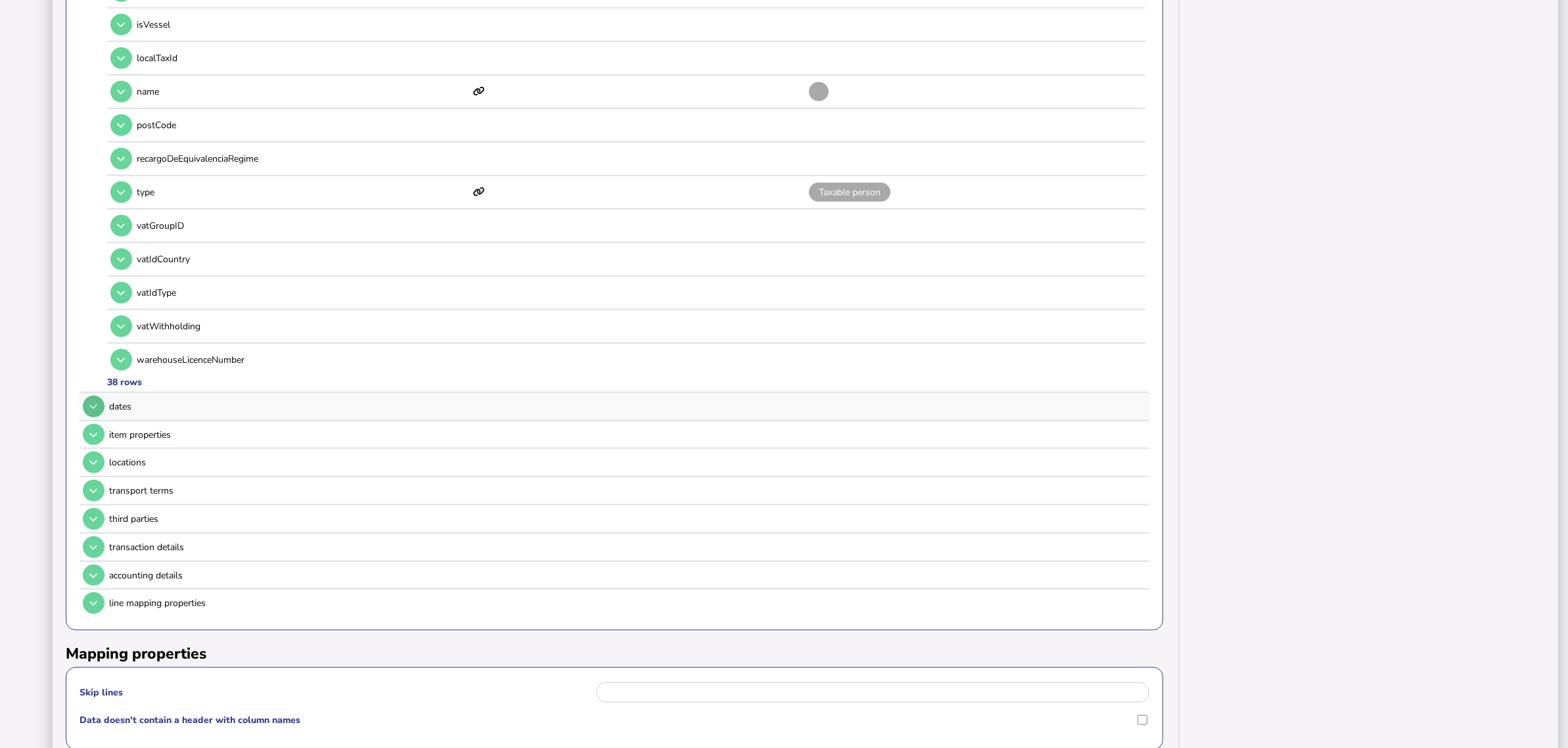
click at [97, 396] on button at bounding box center [94, 407] width 22 height 22
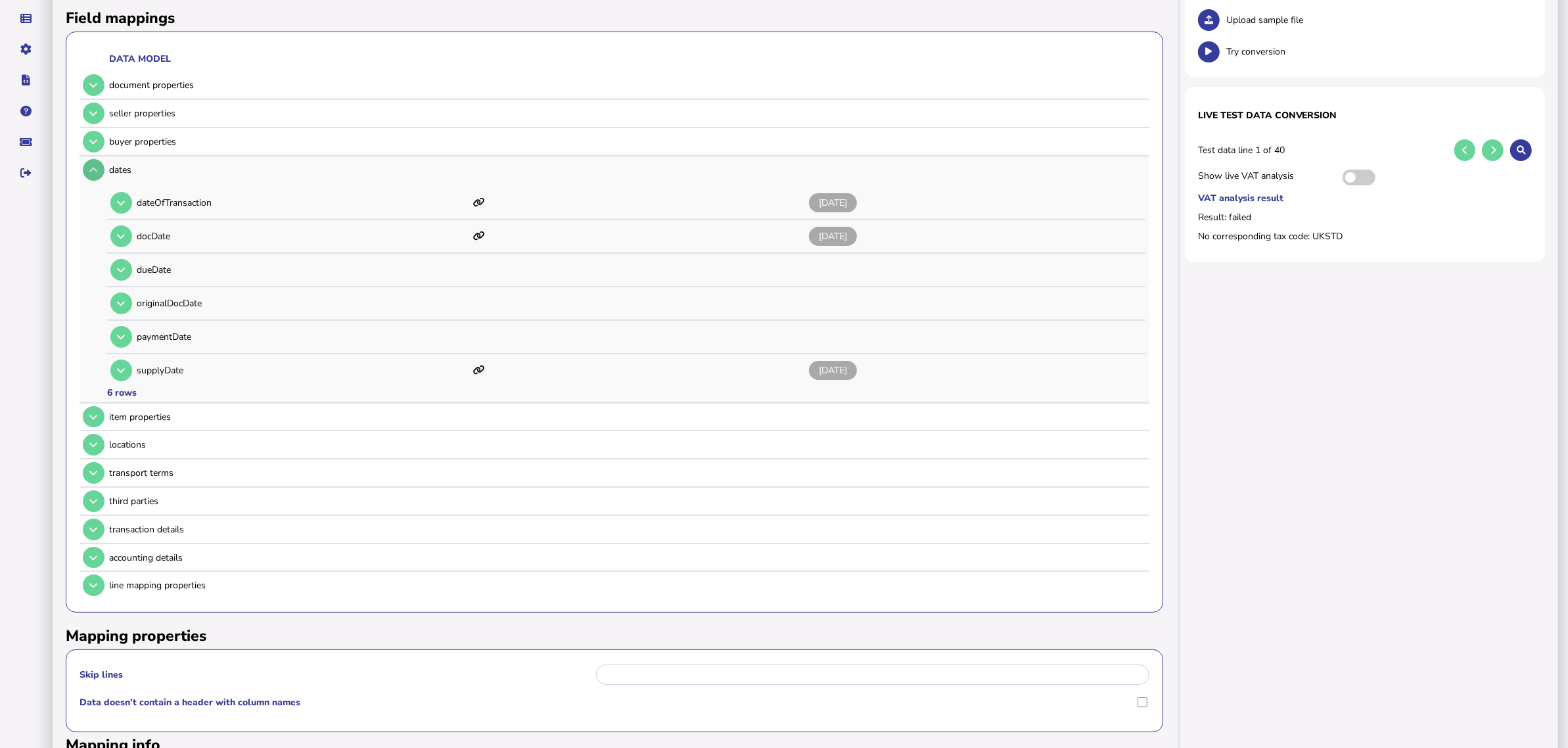
click at [96, 166] on icon at bounding box center [92, 170] width 8 height 8
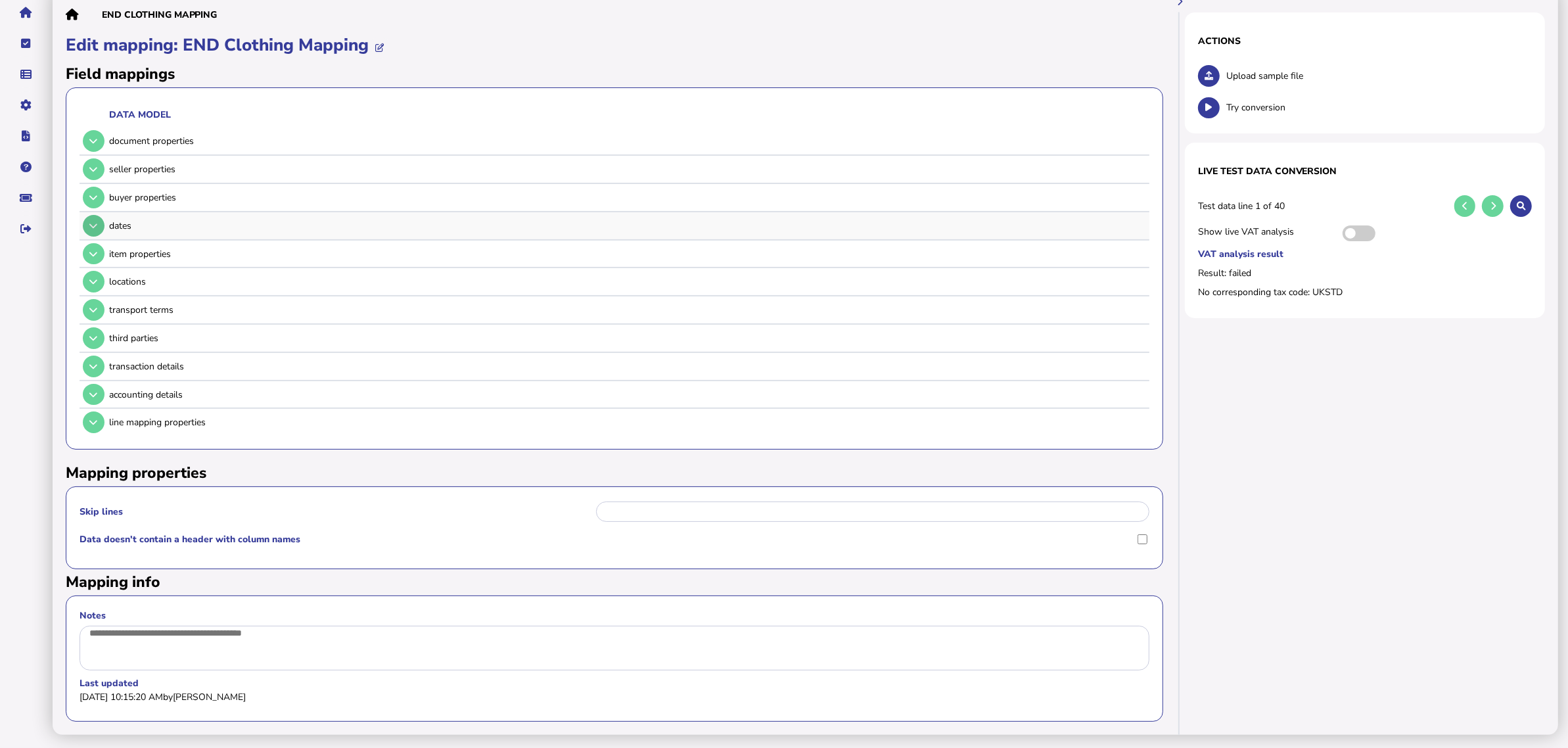
scroll to position [126, 0]
click at [89, 299] on button at bounding box center [94, 310] width 22 height 22
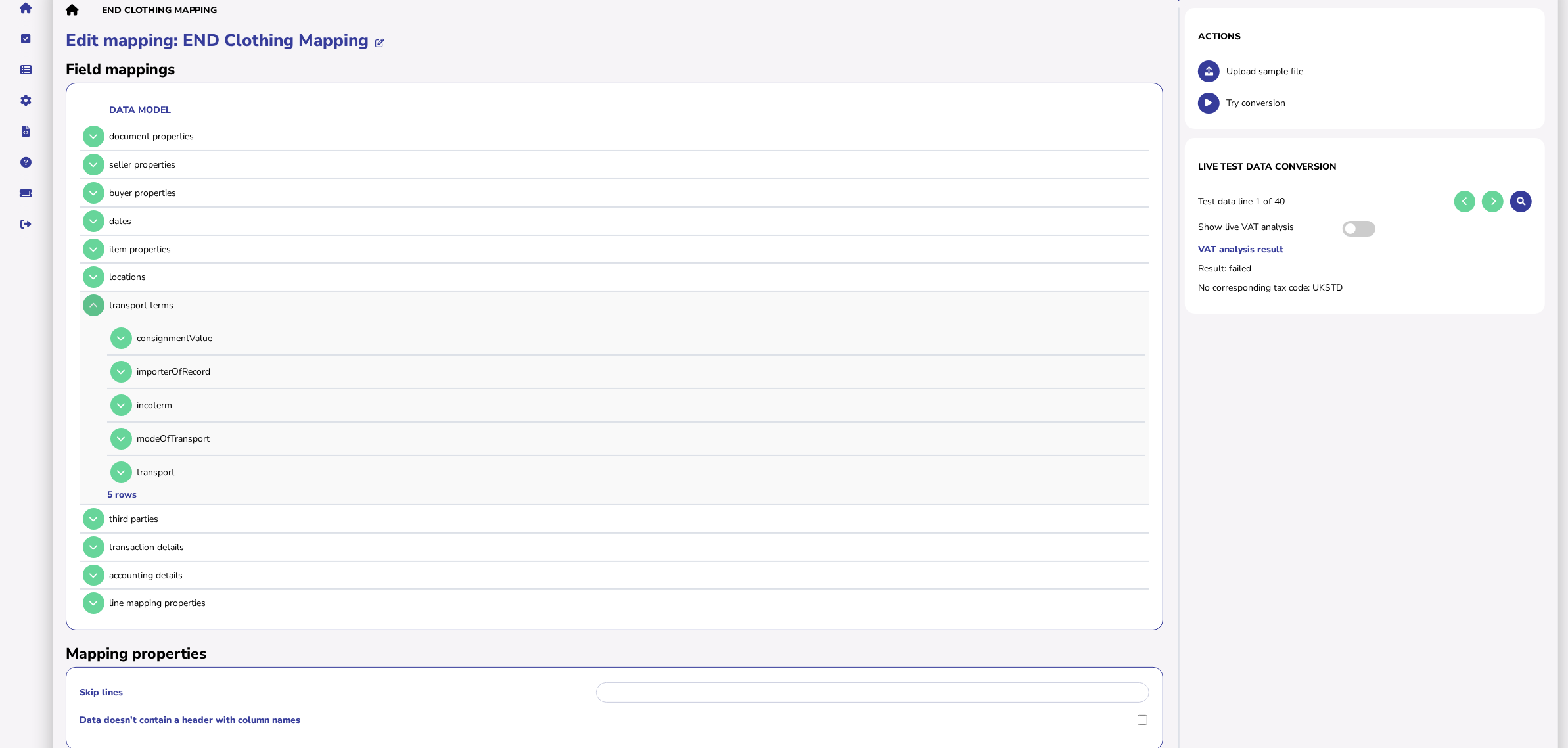
click at [94, 296] on button at bounding box center [94, 305] width 22 height 22
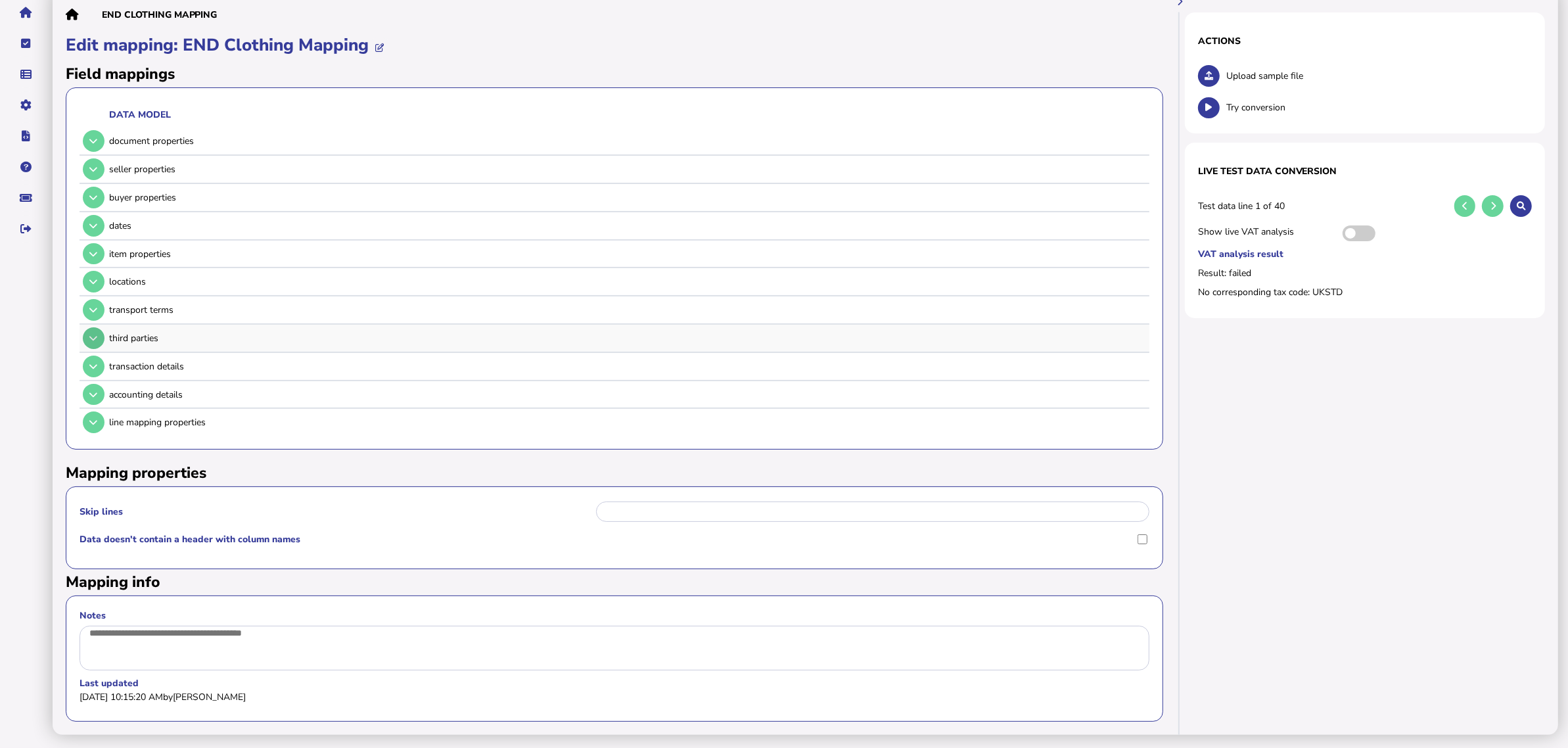
click at [90, 334] on icon at bounding box center [92, 338] width 8 height 8
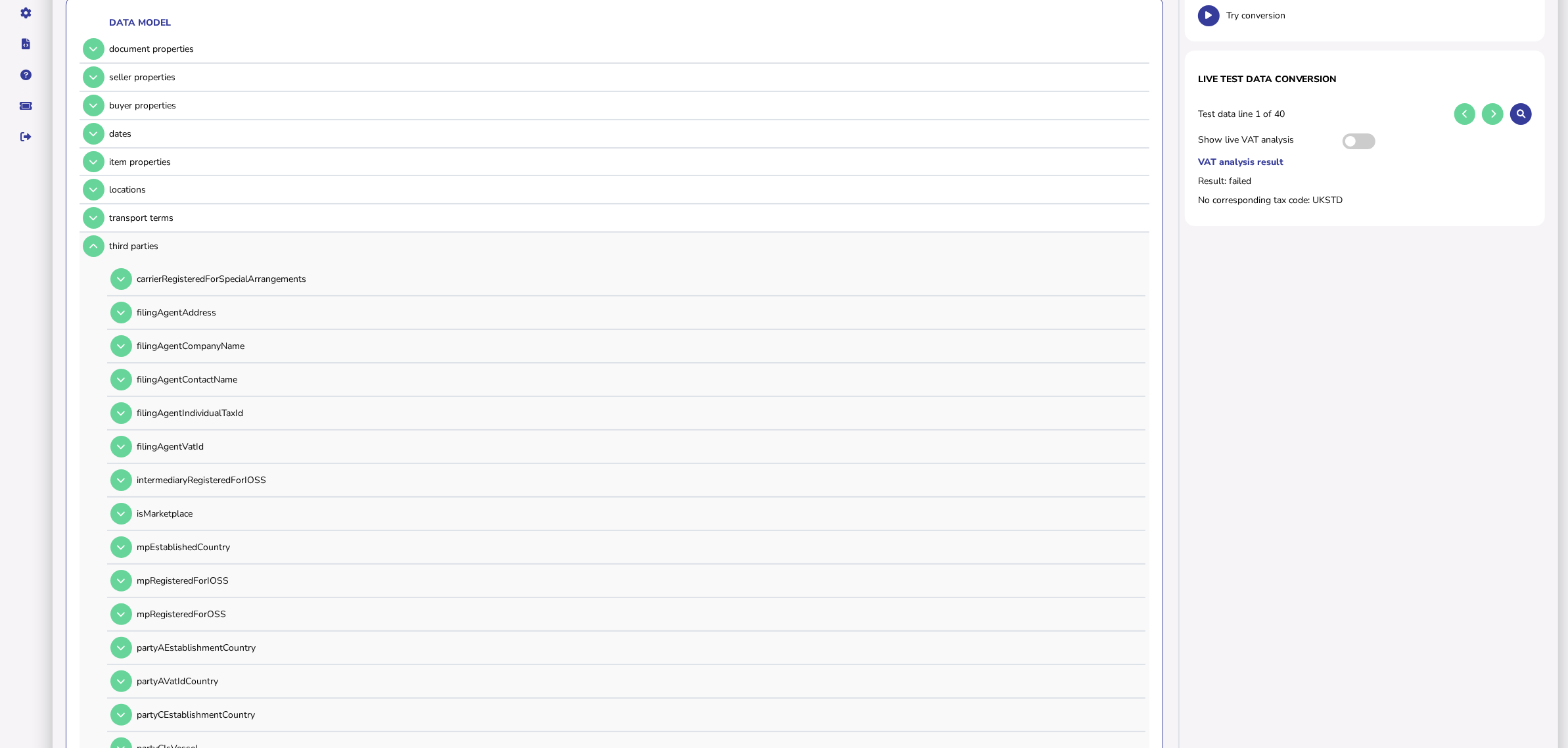
scroll to position [209, 0]
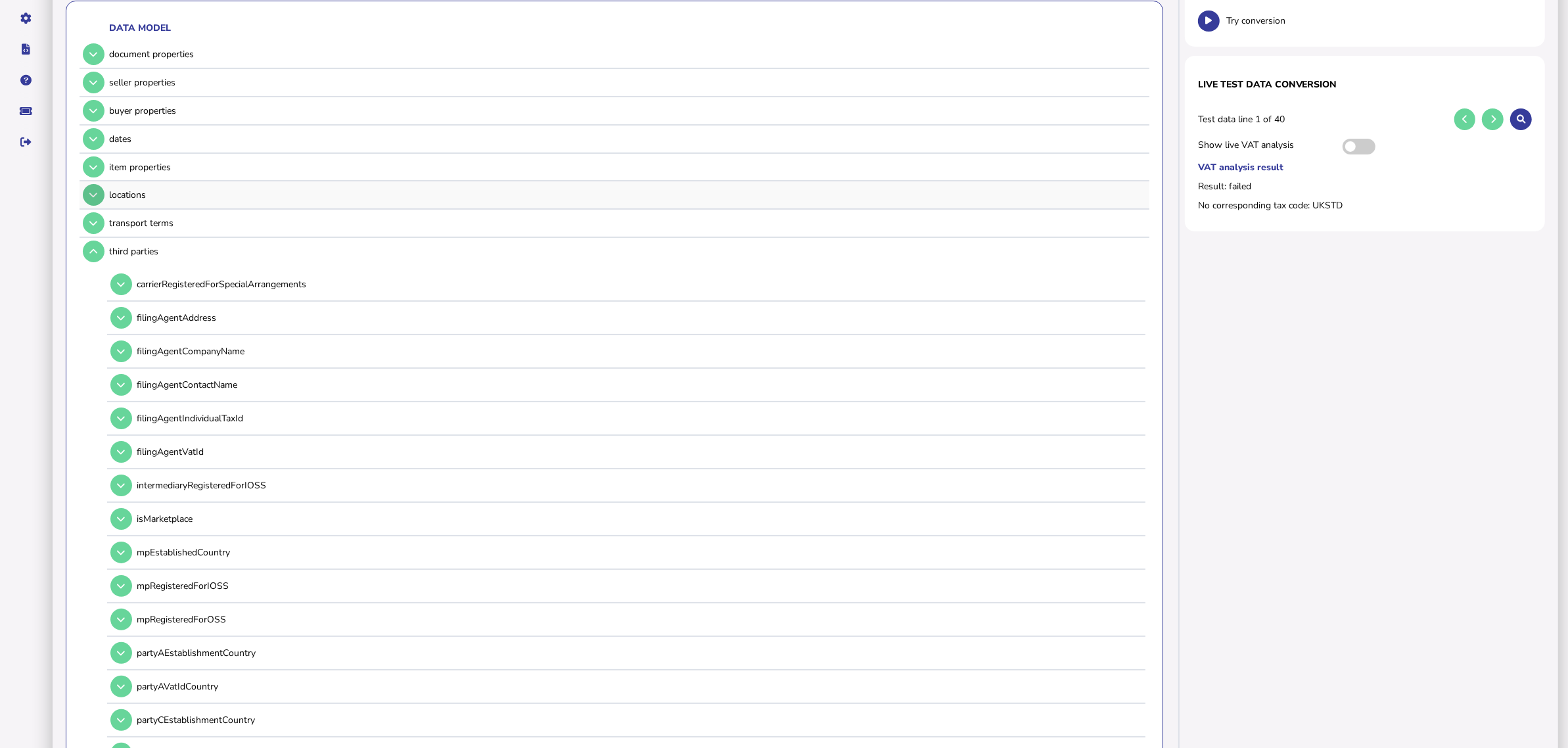
click at [98, 196] on button at bounding box center [94, 195] width 22 height 22
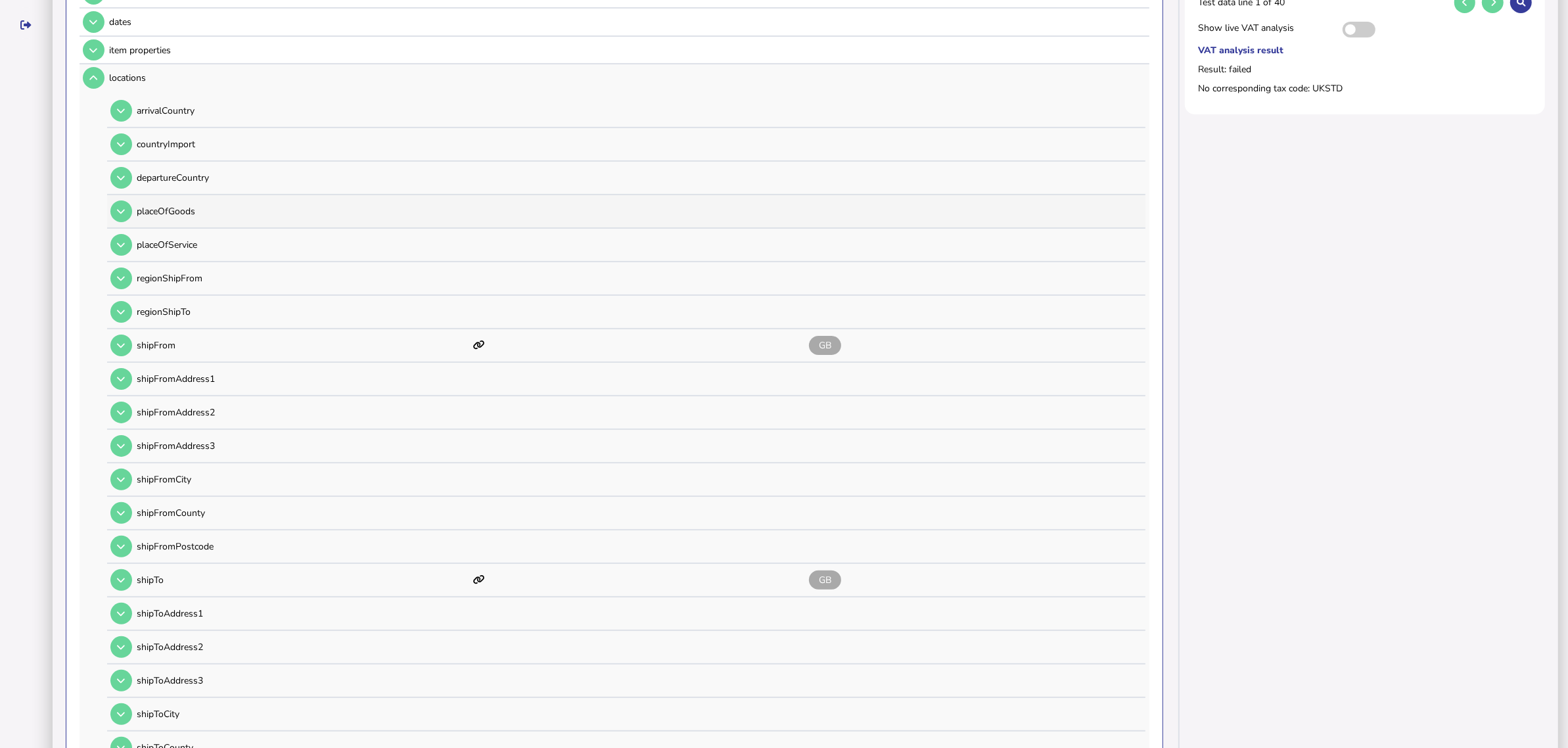
scroll to position [291, 0]
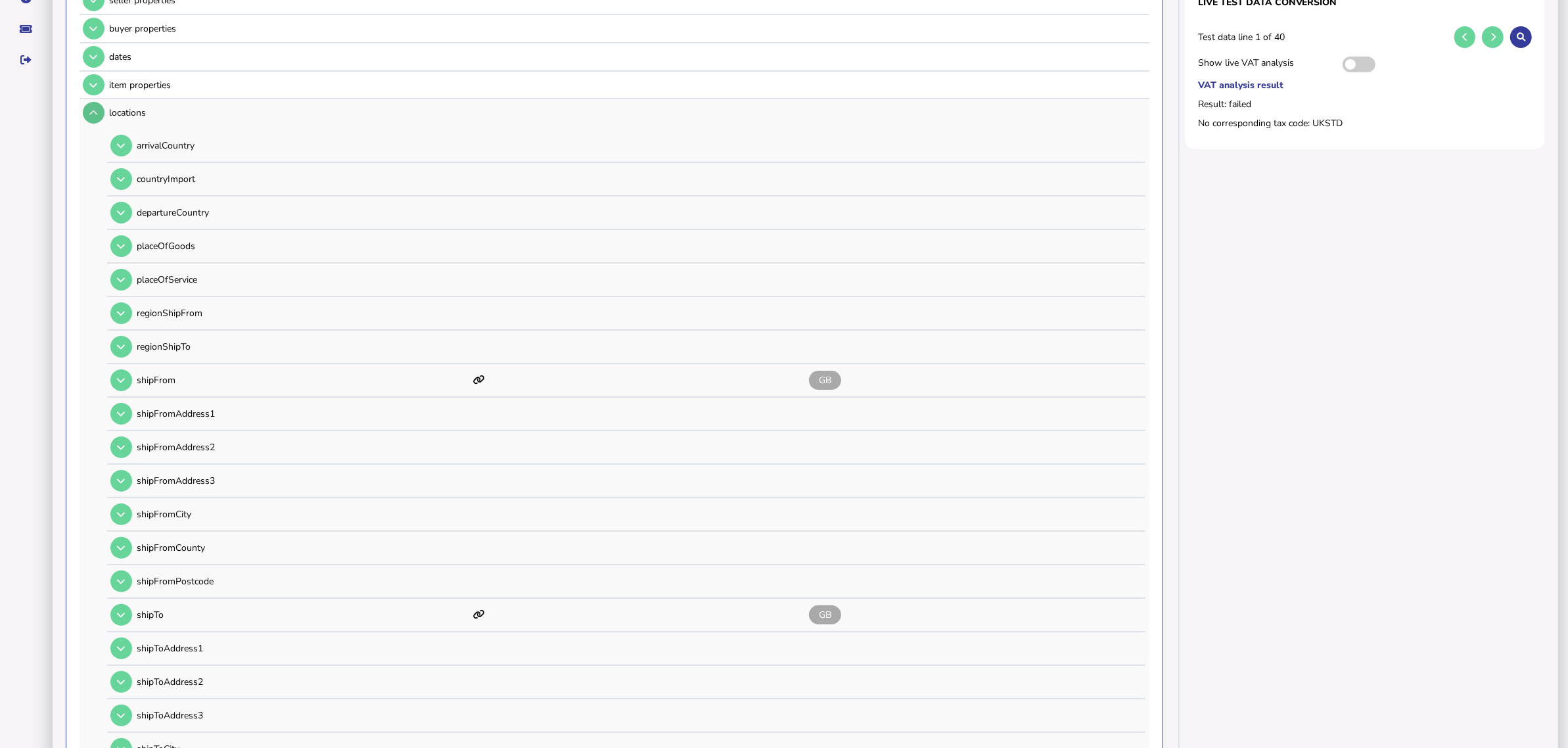
click at [94, 113] on icon at bounding box center [92, 113] width 8 height 8
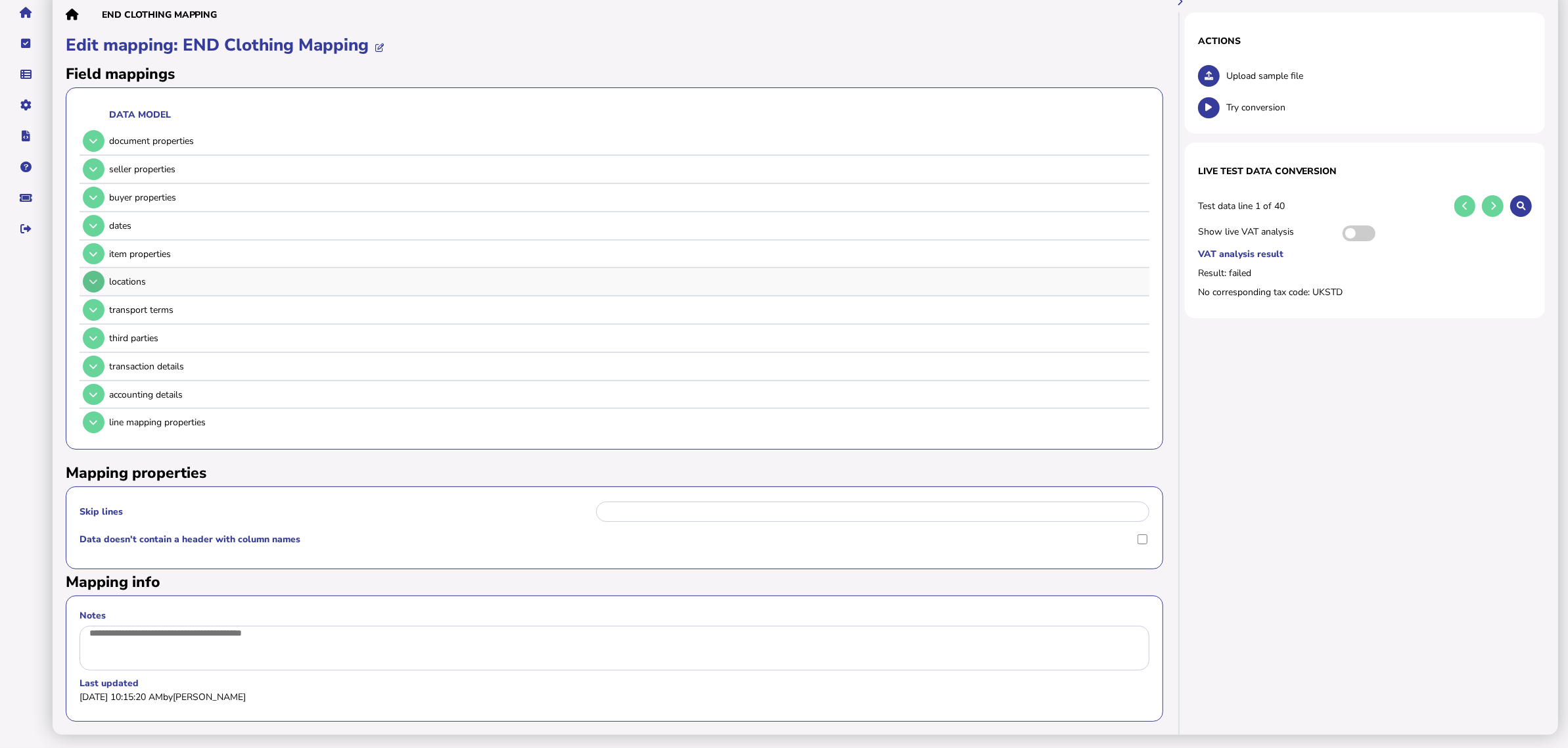
scroll to position [126, 0]
click at [98, 387] on button at bounding box center [94, 395] width 22 height 22
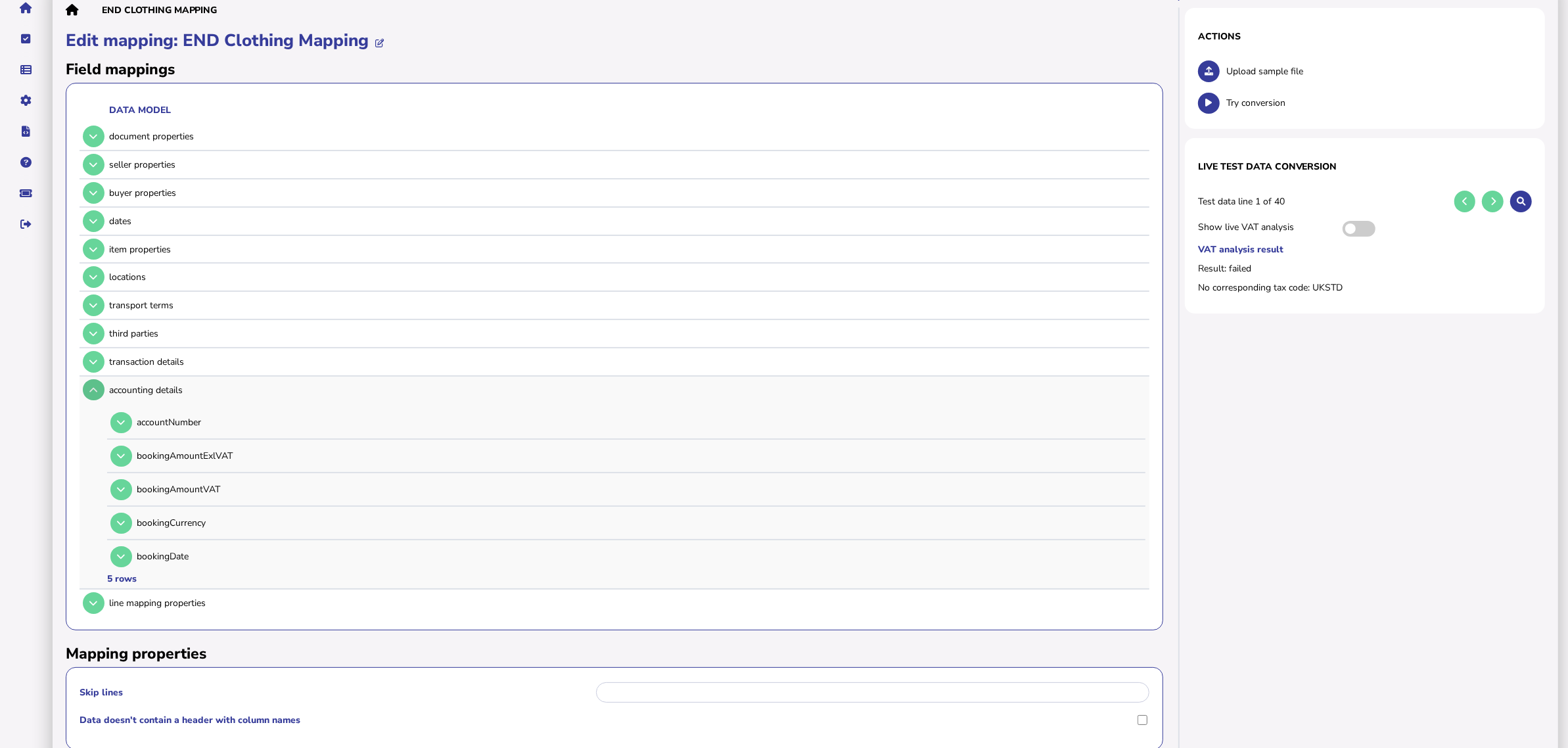
click at [98, 382] on button at bounding box center [94, 390] width 22 height 22
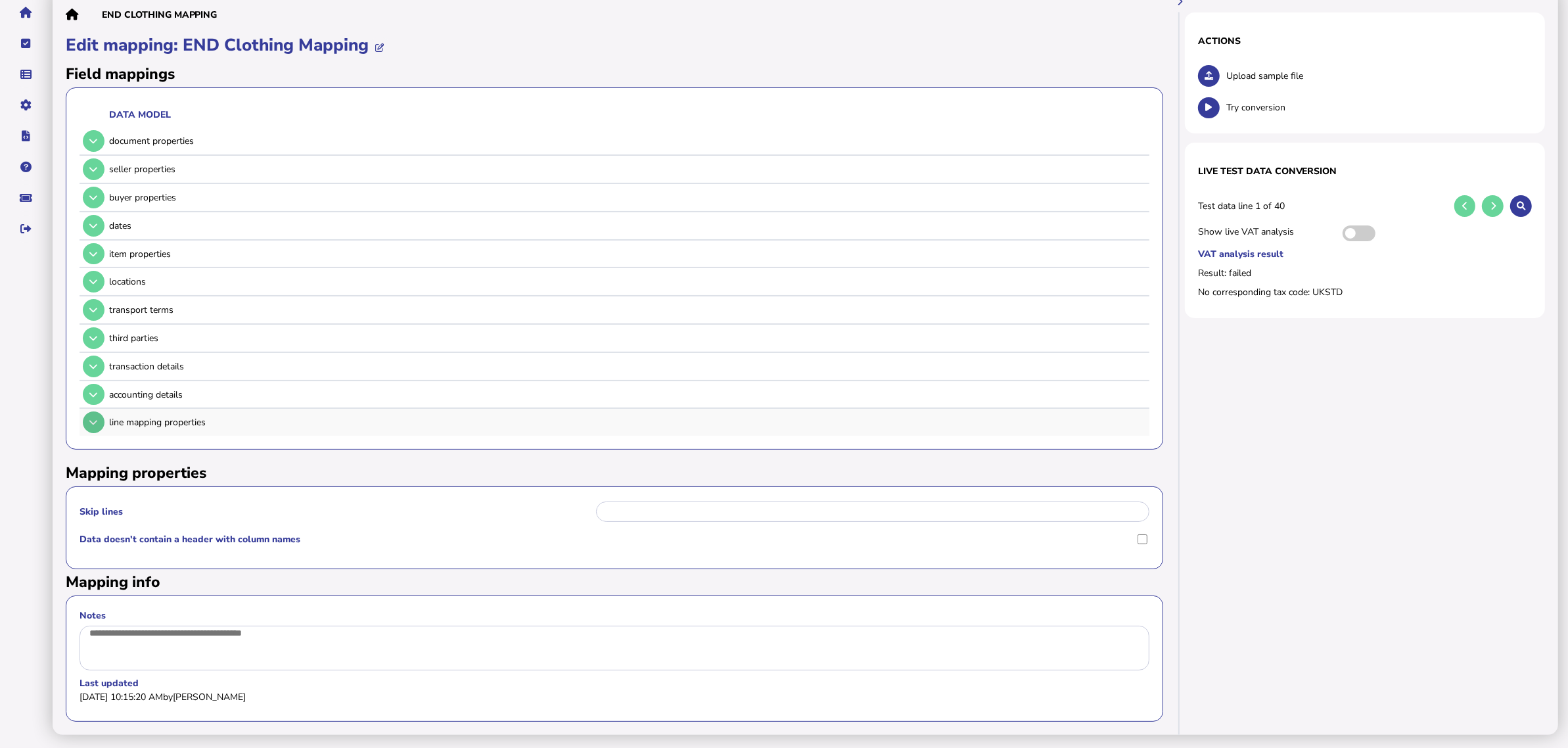
click at [97, 411] on button at bounding box center [94, 422] width 22 height 22
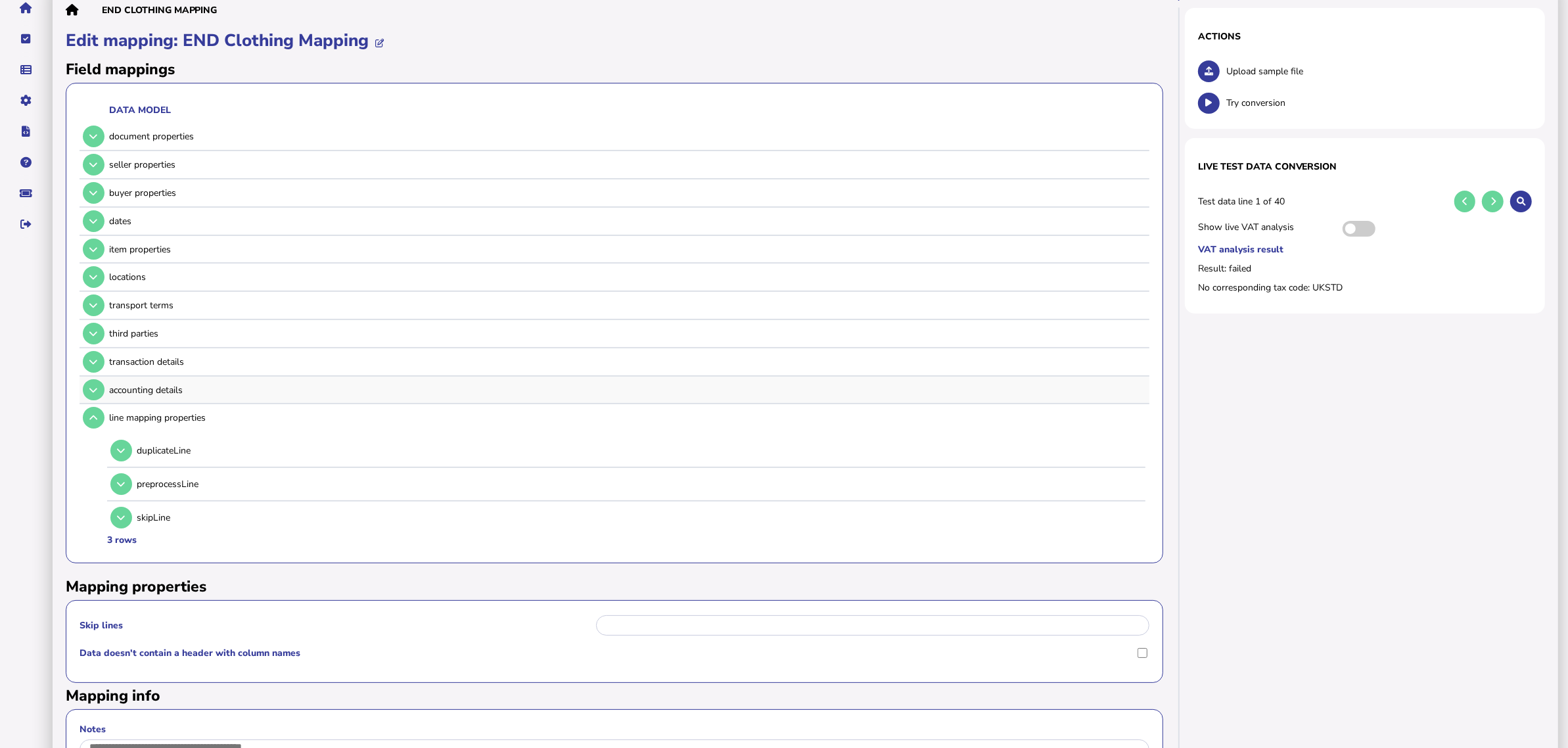
click at [96, 377] on td at bounding box center [92, 390] width 25 height 27
click at [92, 358] on icon at bounding box center [92, 362] width 8 height 8
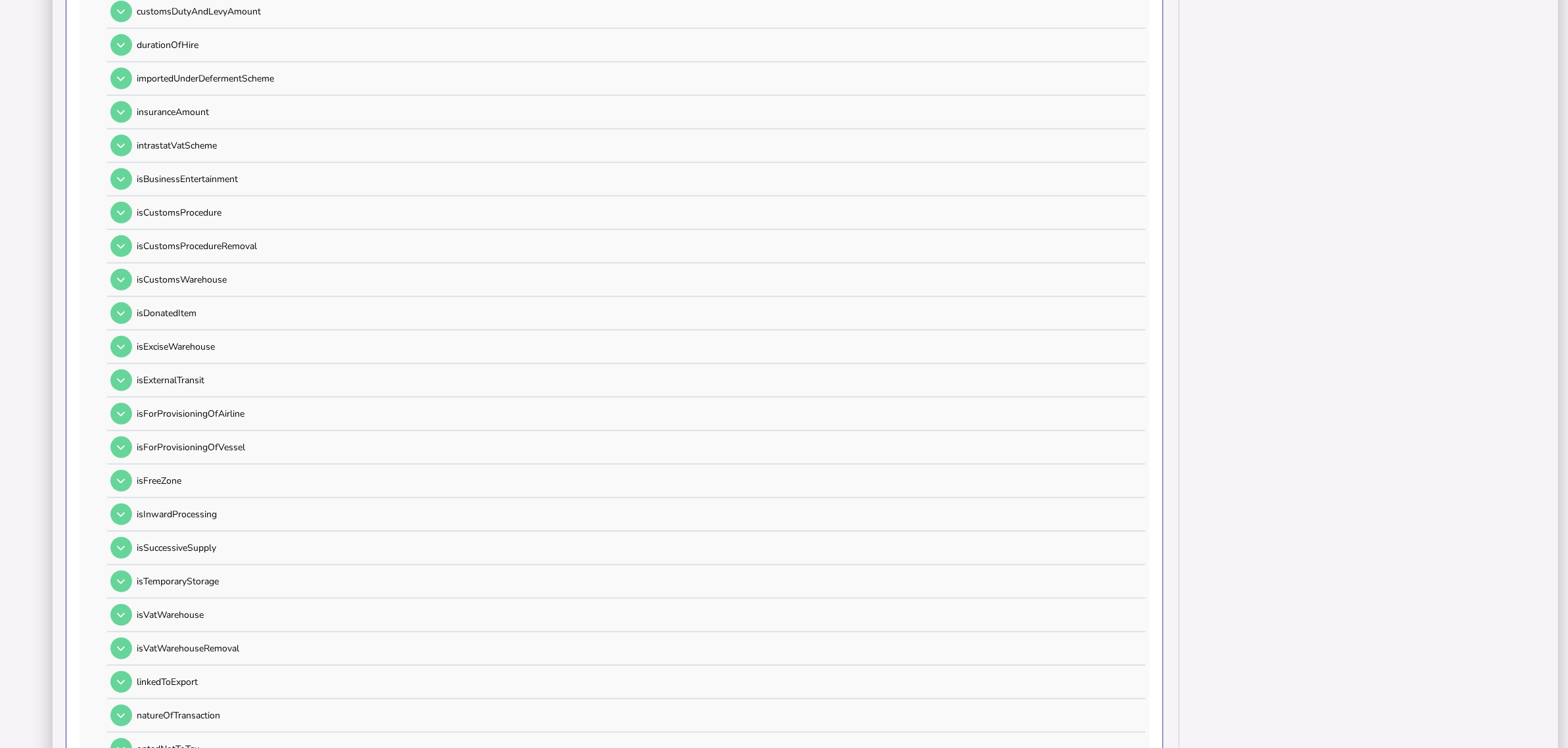
scroll to position [784, 0]
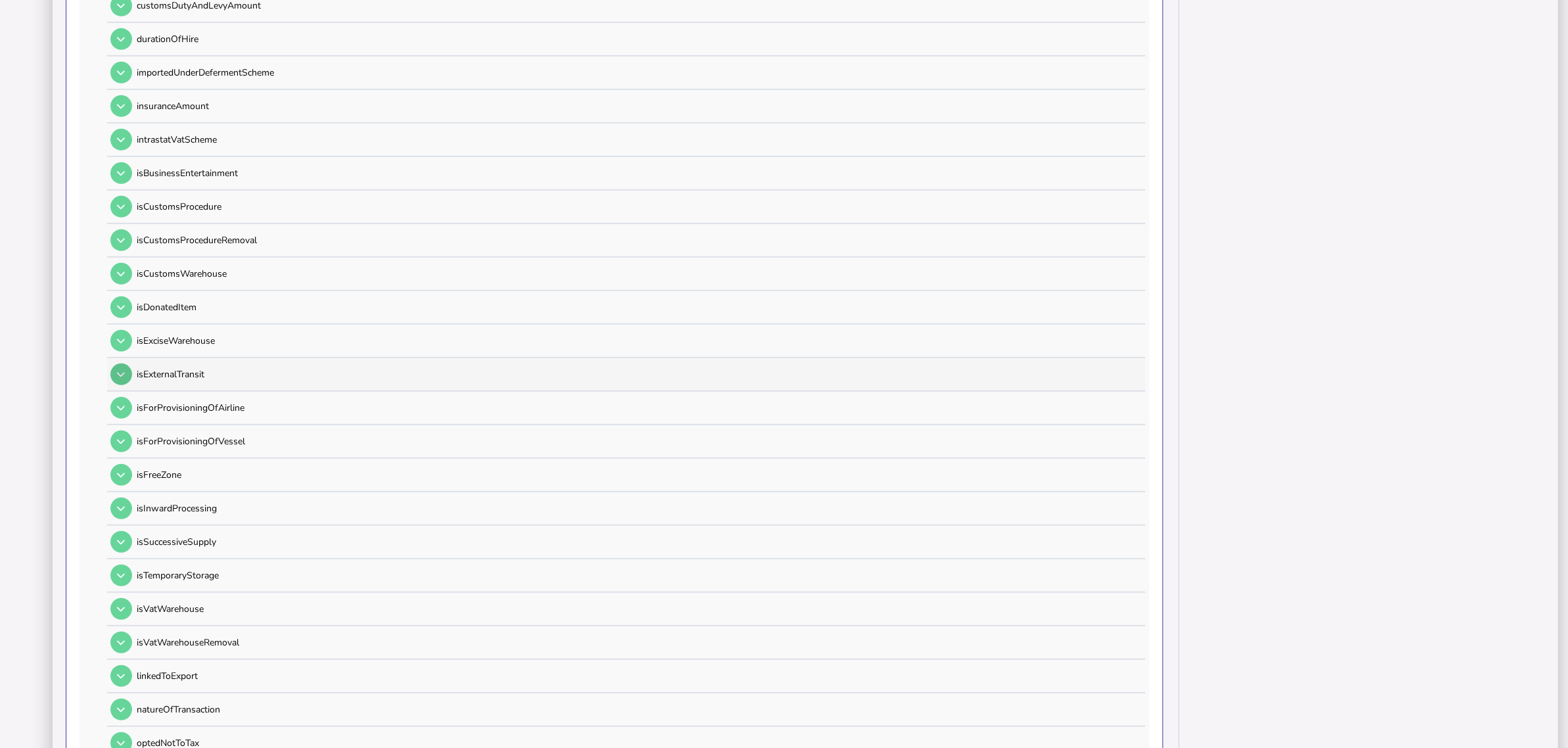
click at [125, 364] on button at bounding box center [121, 375] width 22 height 22
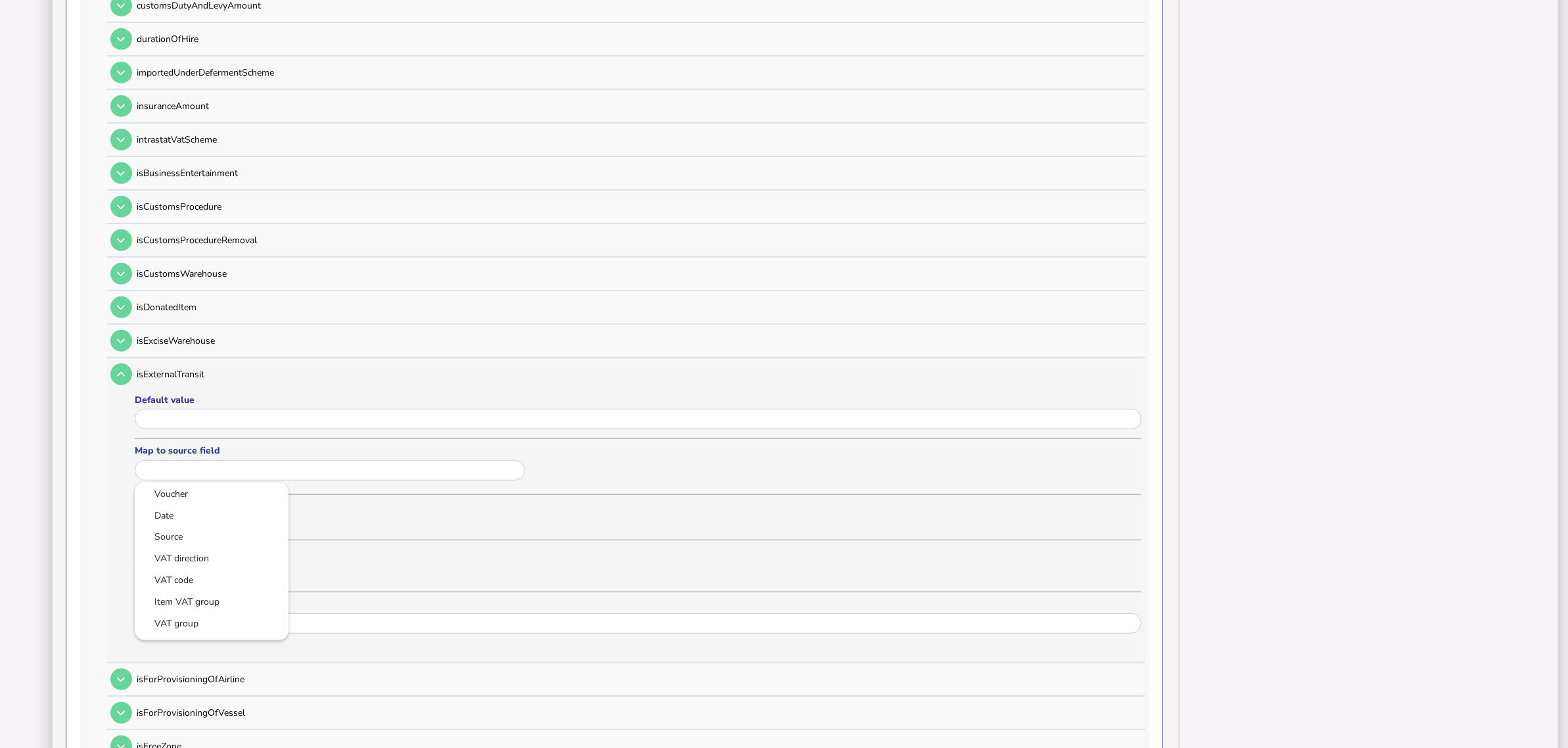
click at [214, 461] on input "text" at bounding box center [330, 471] width 391 height 20
click at [210, 405] on div at bounding box center [784, 374] width 1568 height 748
click at [210, 409] on input "input" at bounding box center [638, 419] width 1007 height 20
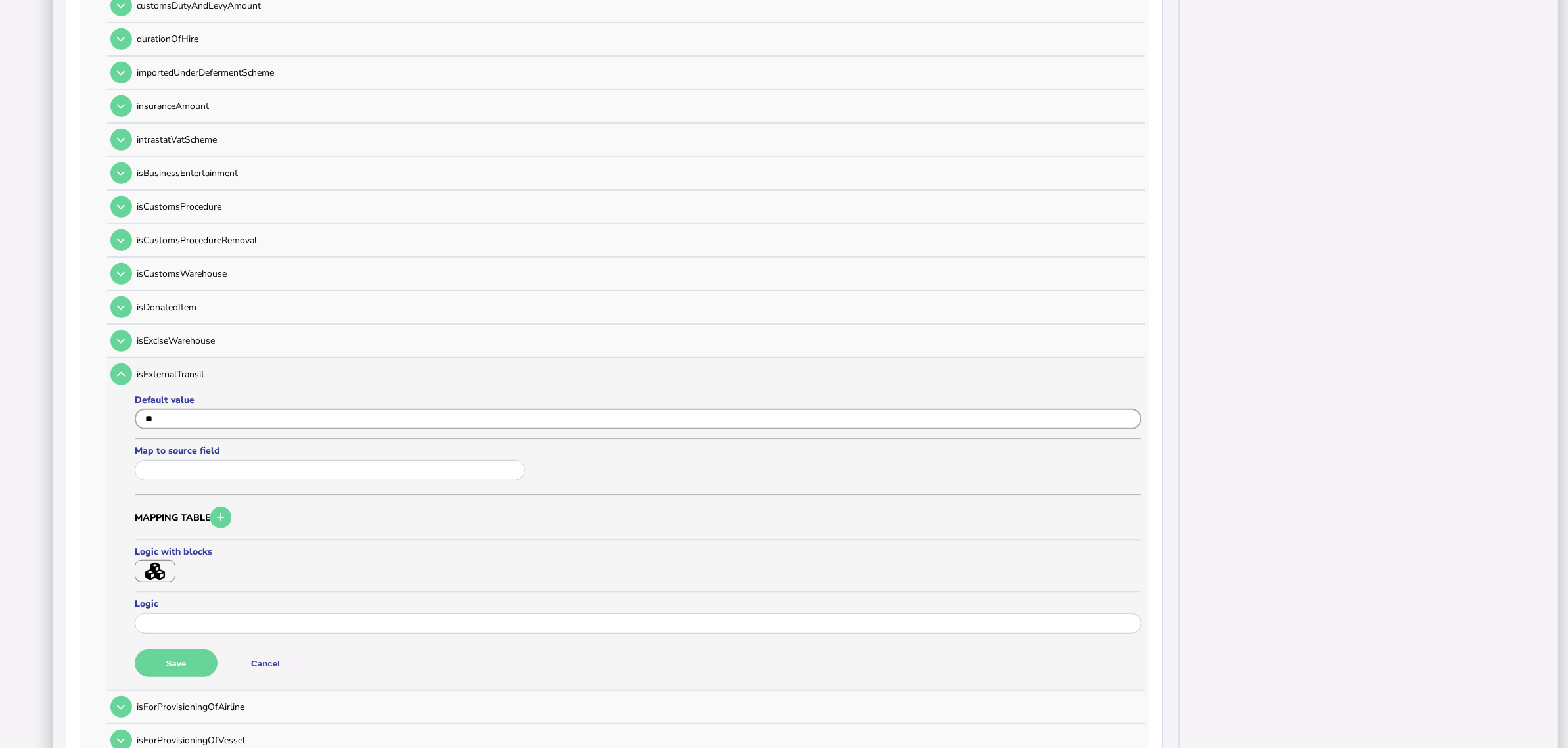
type input "*"
type input "*****"
click at [196, 599] on button "Save" at bounding box center [176, 663] width 83 height 28
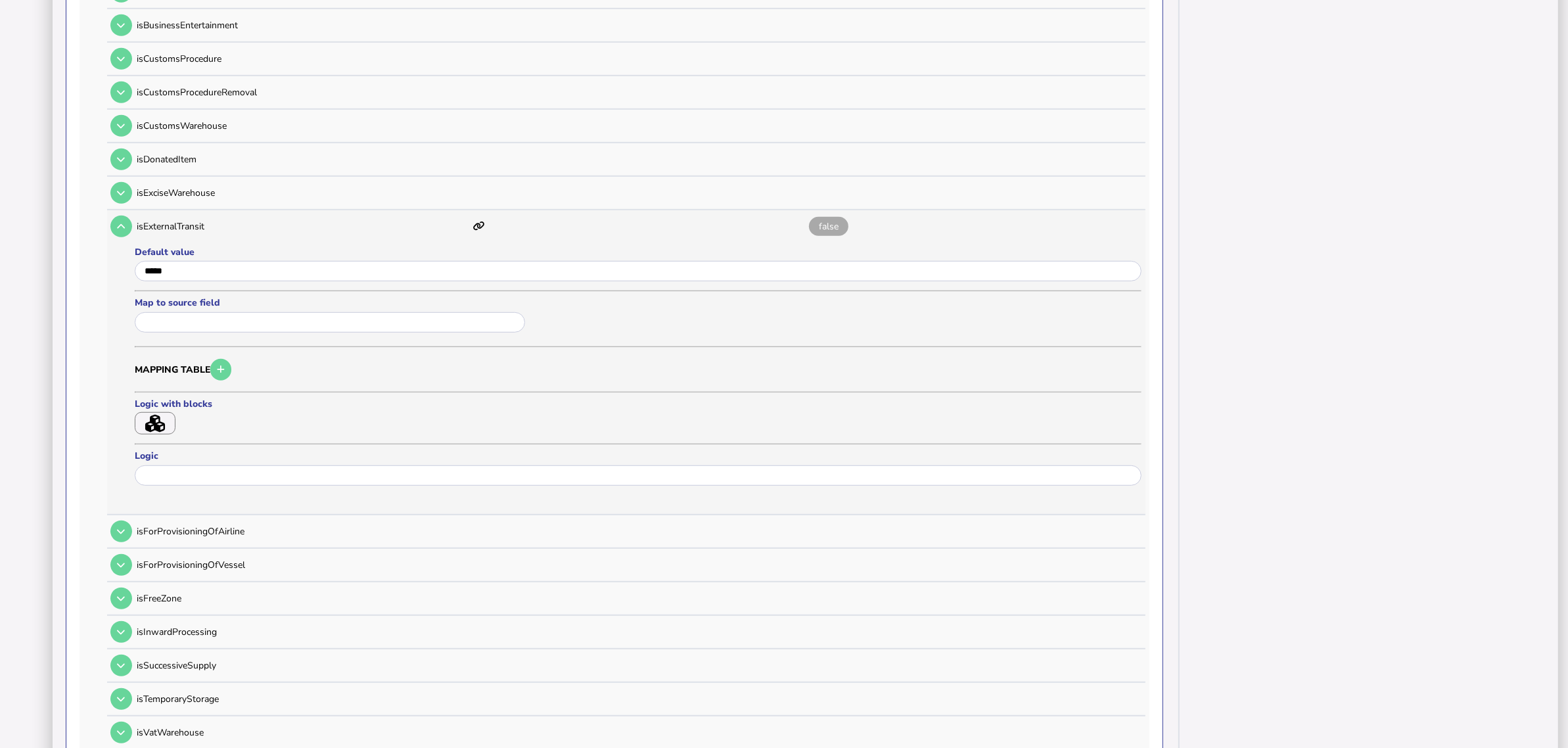
scroll to position [948, 0]
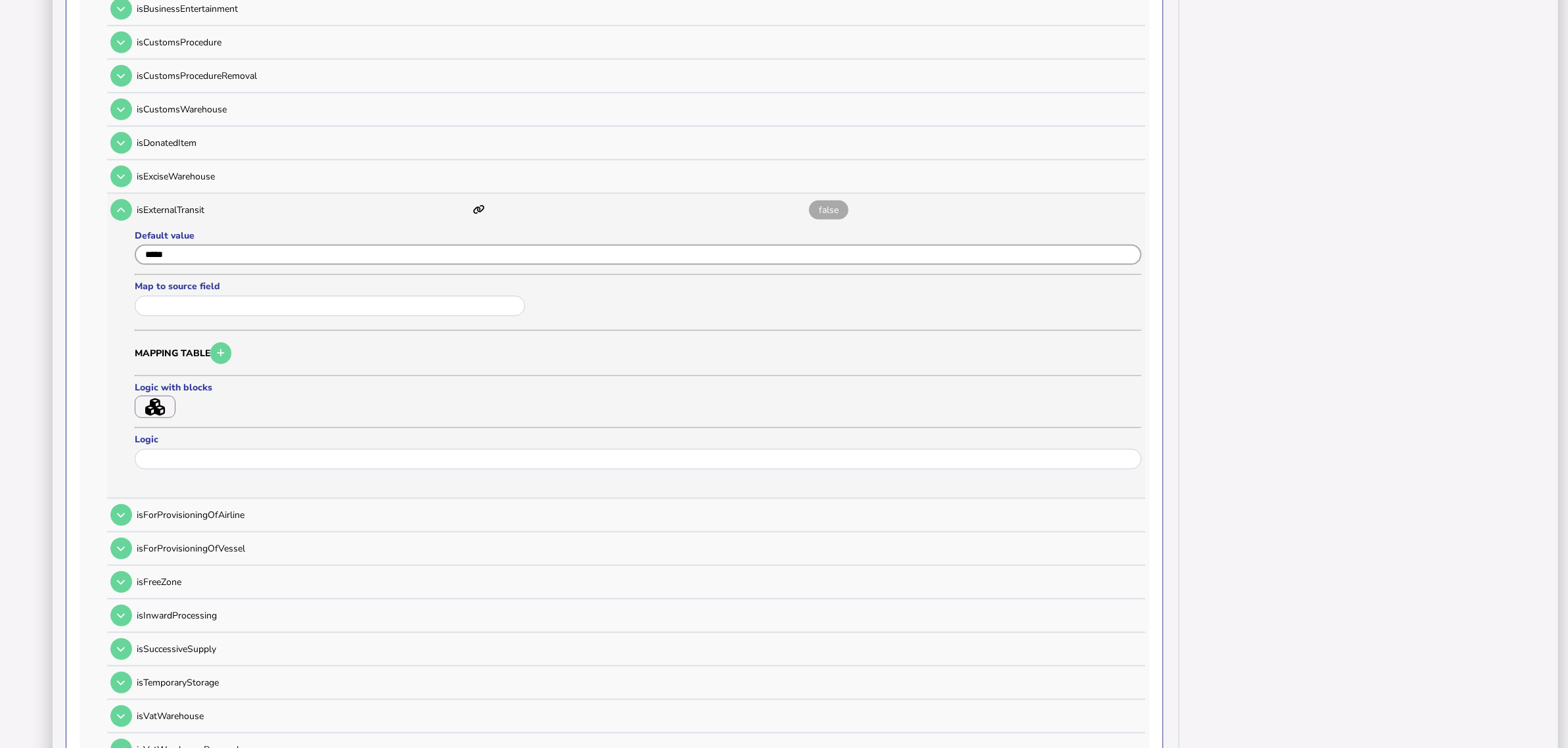
drag, startPoint x: 192, startPoint y: 238, endPoint x: 133, endPoint y: 237, distance: 59.0
click at [133, 237] on tr "isExternalTransit false Default value Map to source field Mapping table Logic w…" at bounding box center [626, 347] width 1038 height 305
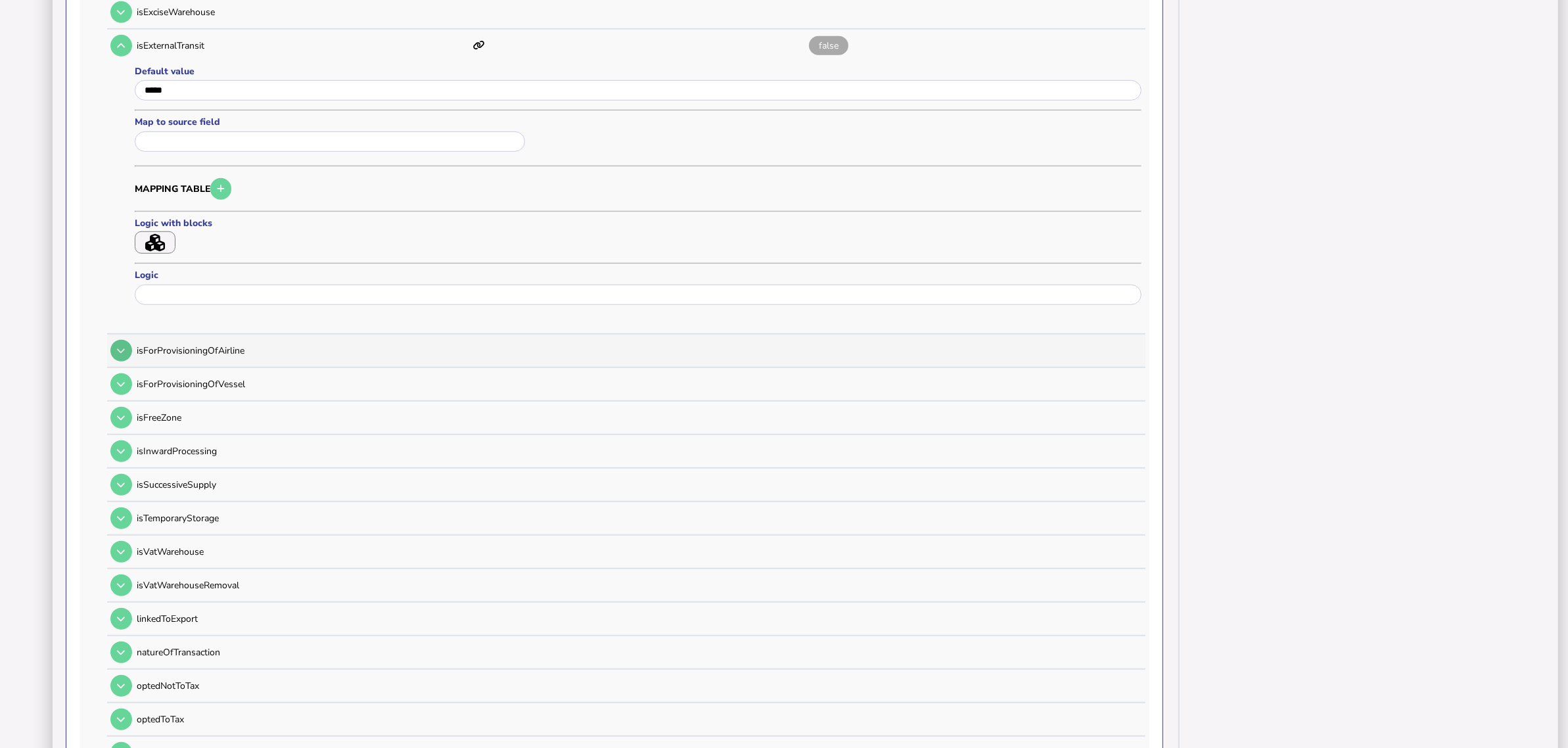
click at [114, 340] on button at bounding box center [121, 351] width 22 height 22
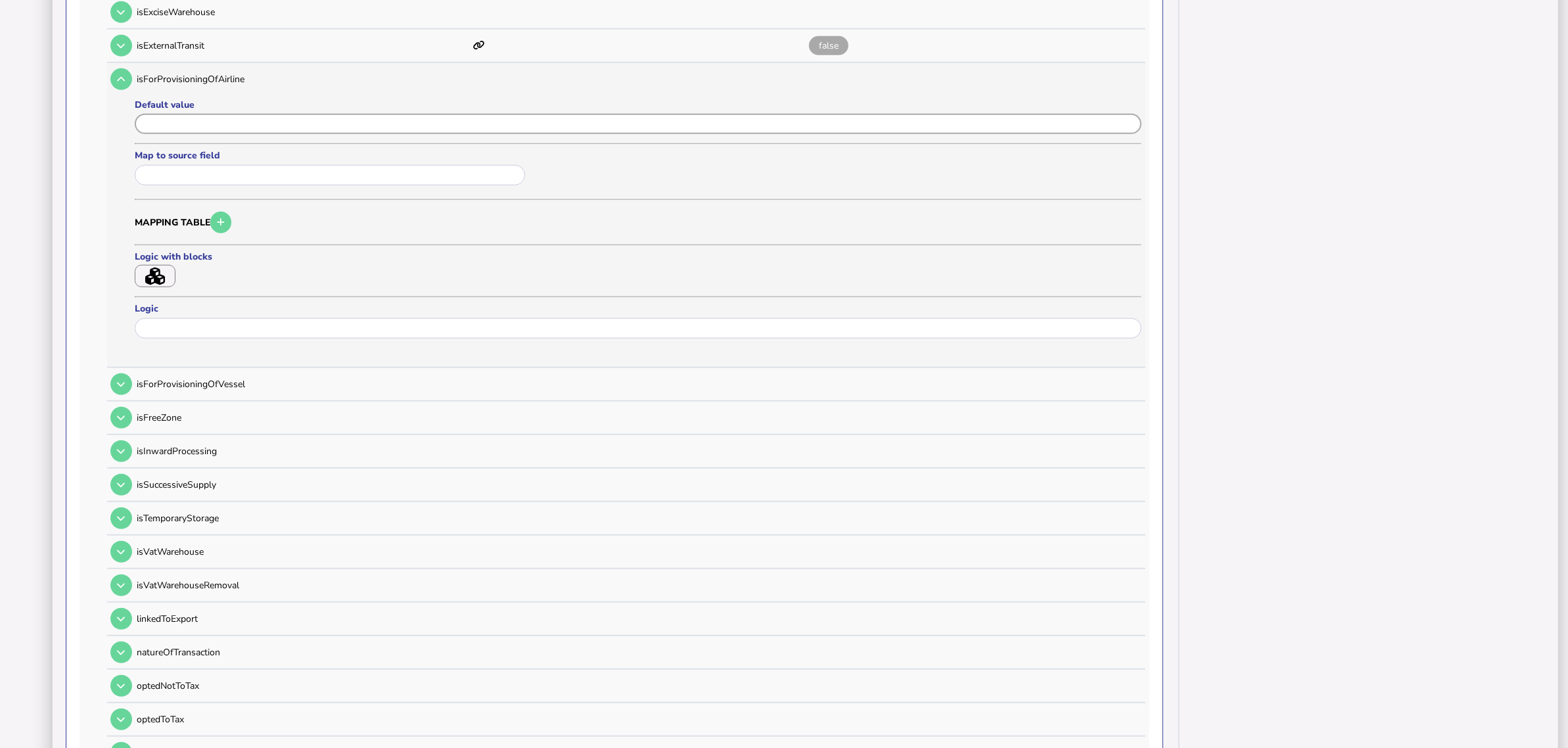
click at [188, 114] on input "input" at bounding box center [638, 124] width 1007 height 20
paste input "*****"
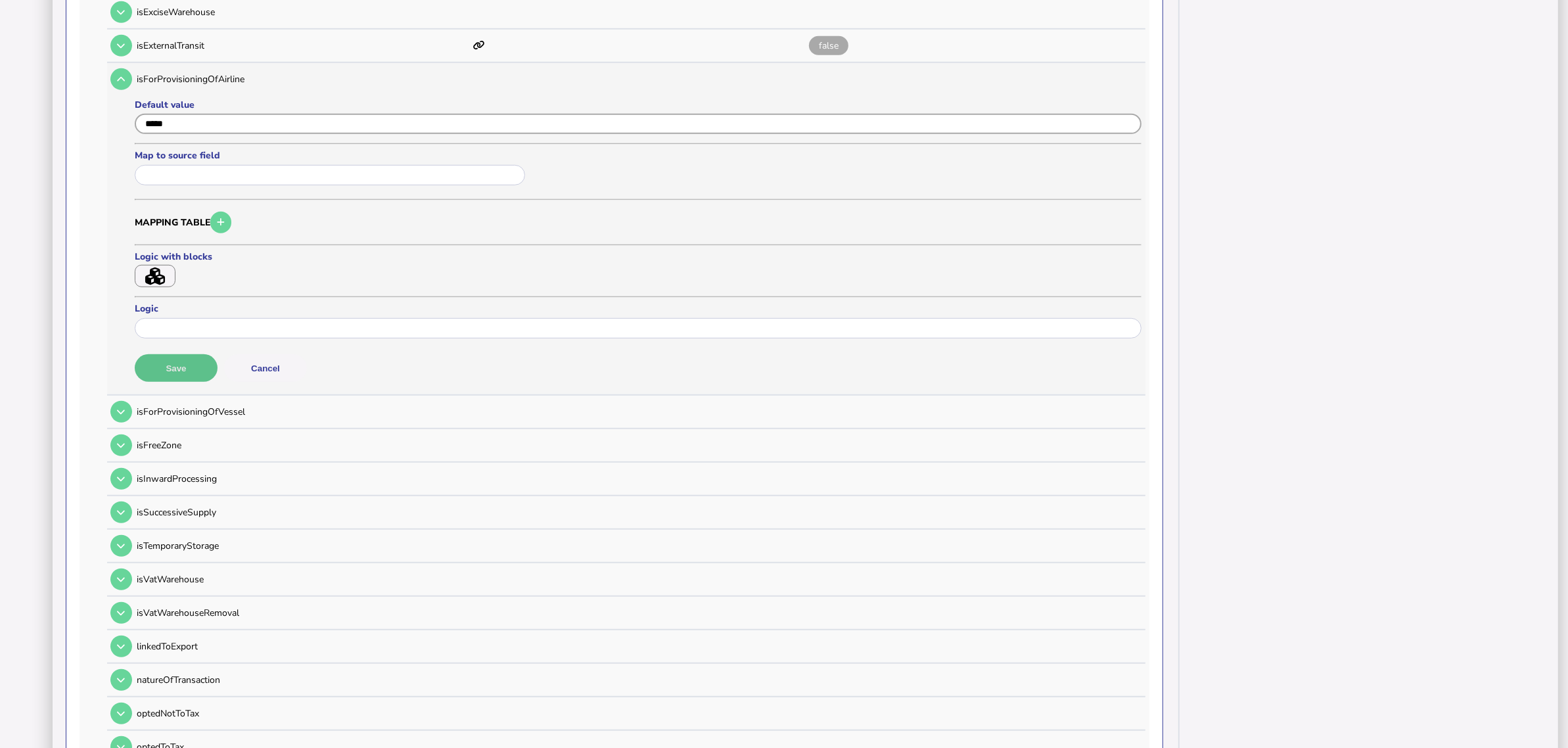
type input "*****"
click at [187, 354] on button "Save" at bounding box center [176, 368] width 83 height 28
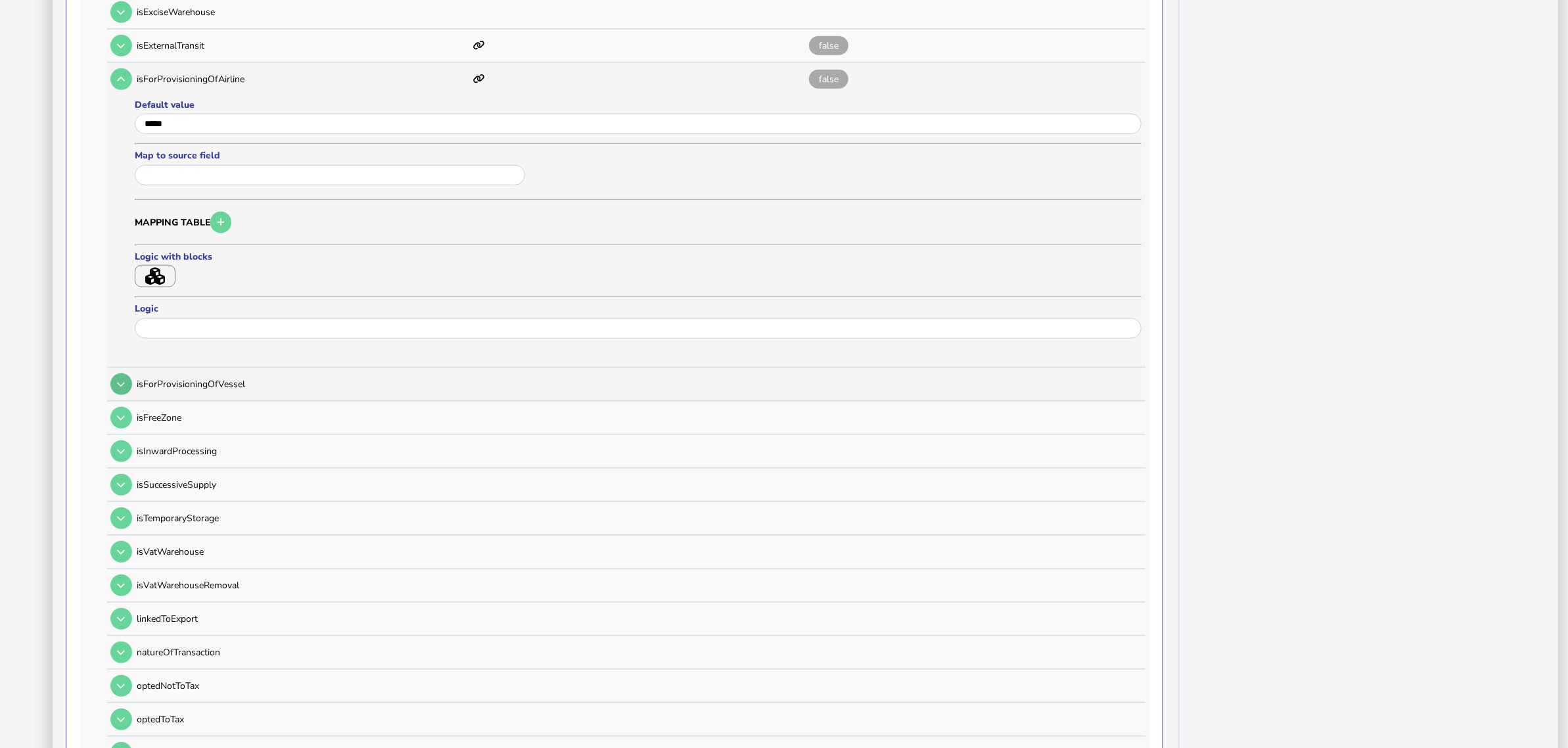
click at [131, 373] on button at bounding box center [121, 384] width 22 height 22
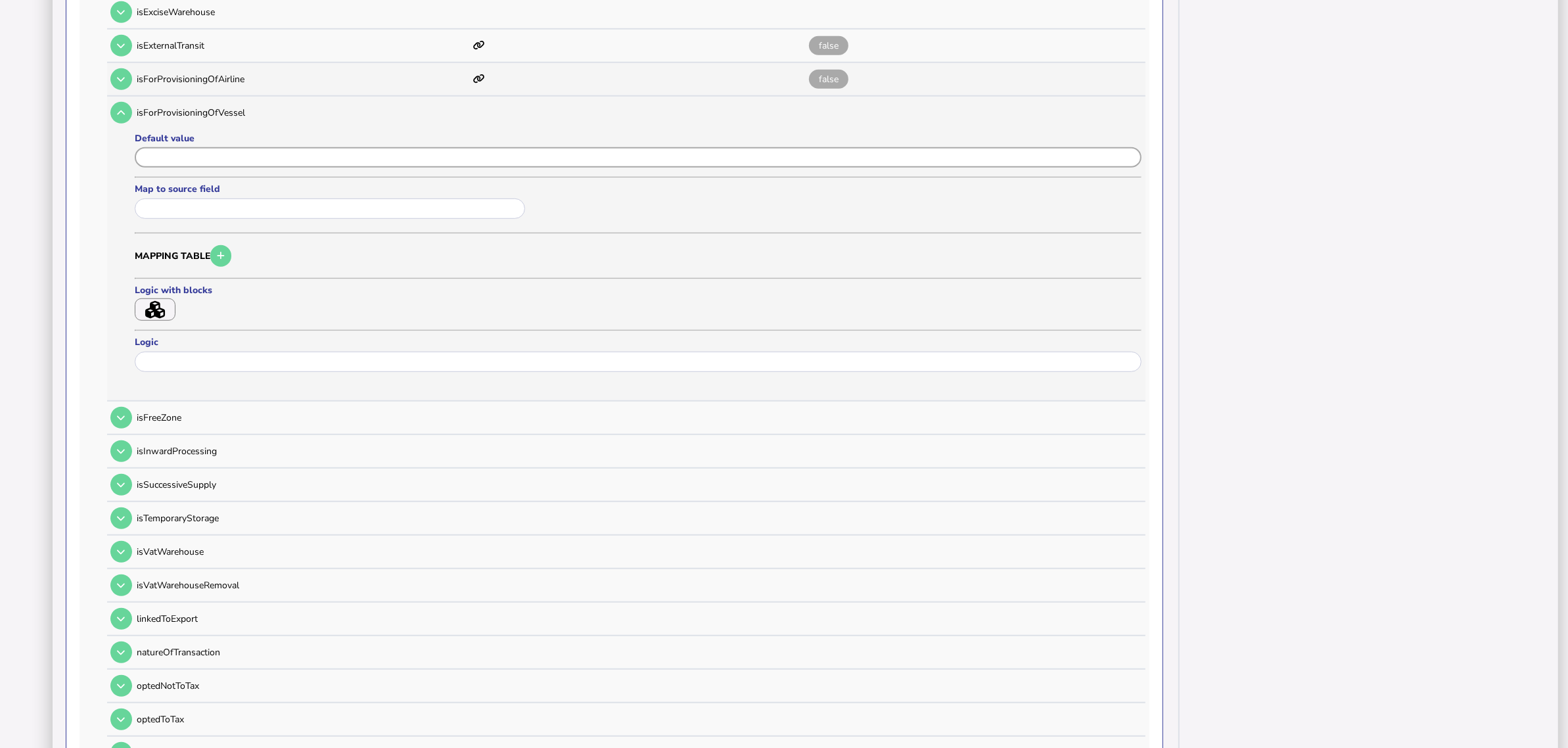
click at [220, 148] on input "input" at bounding box center [638, 158] width 1007 height 20
paste input "*****"
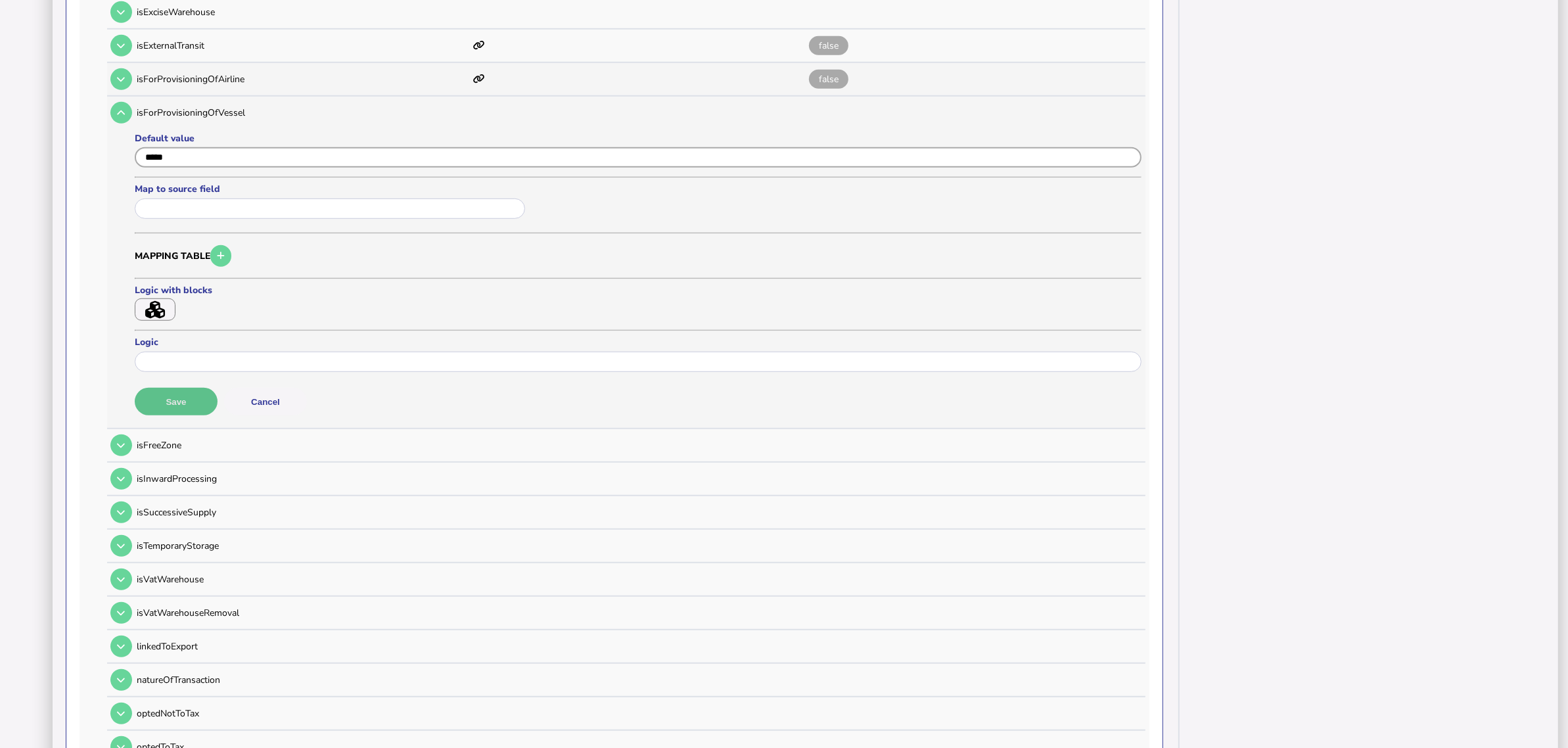
type input "*****"
click at [158, 388] on button "Save" at bounding box center [176, 402] width 83 height 28
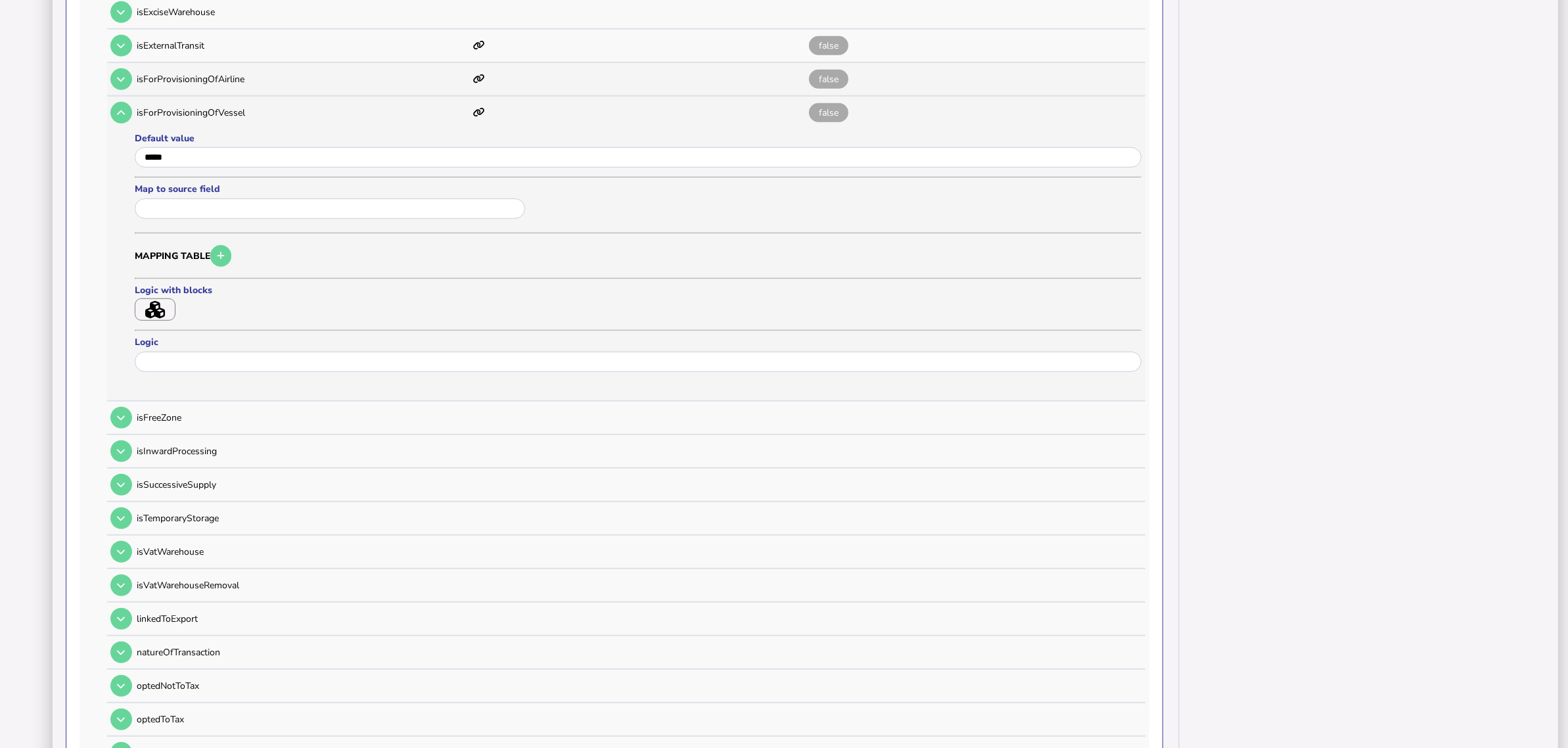
scroll to position [1195, 0]
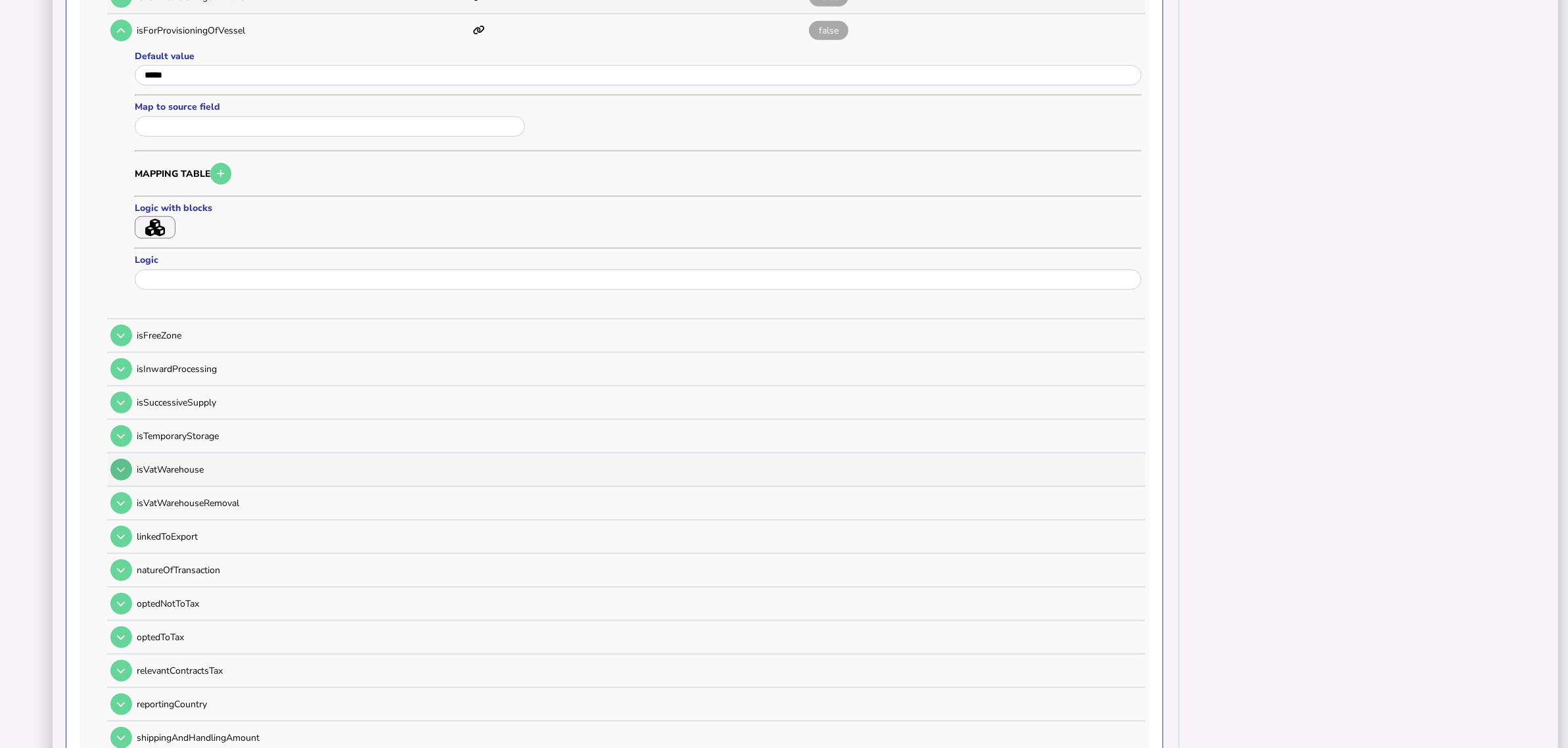
click at [124, 466] on icon at bounding box center [120, 470] width 8 height 8
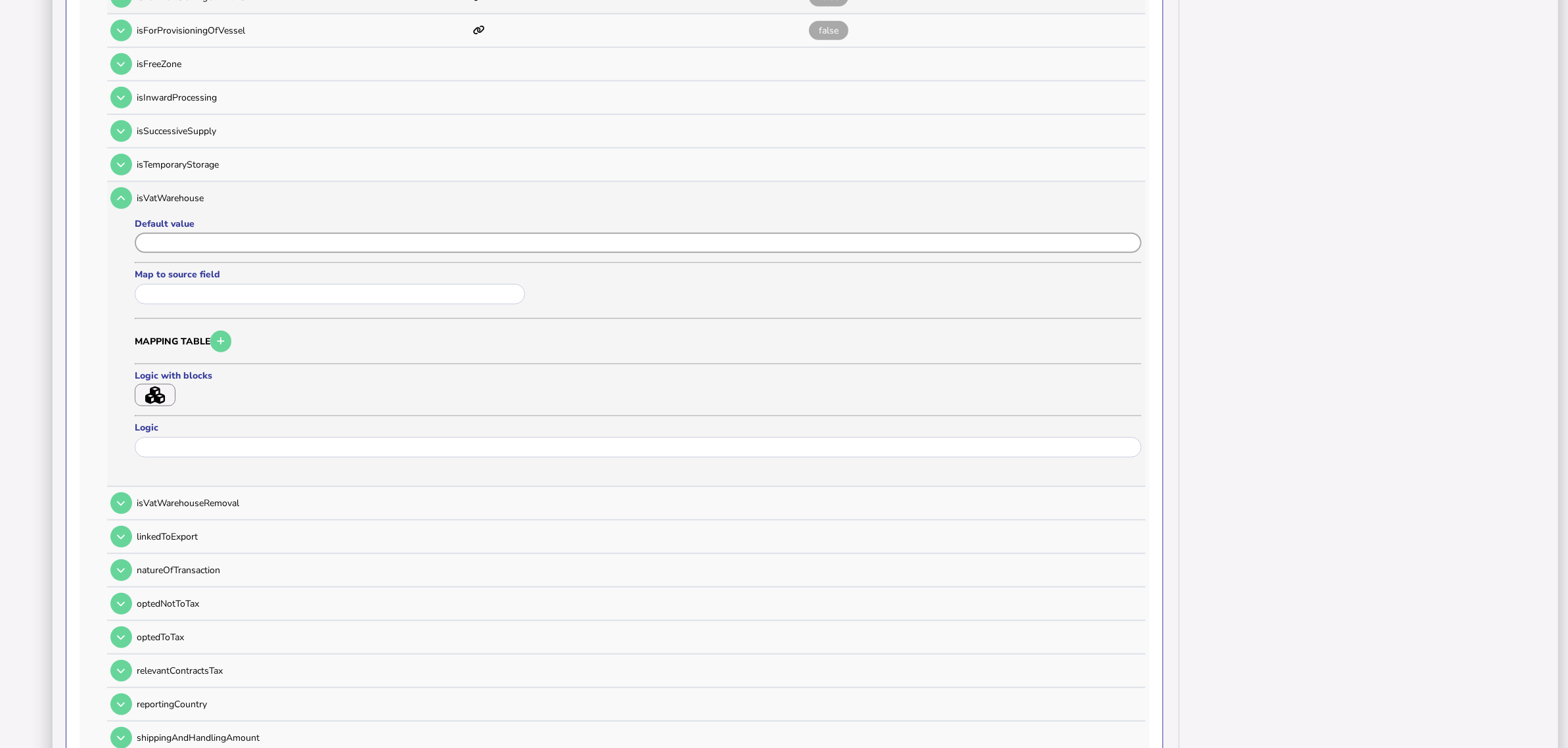
click at [204, 233] on input "input" at bounding box center [638, 243] width 1007 height 20
paste input "*****"
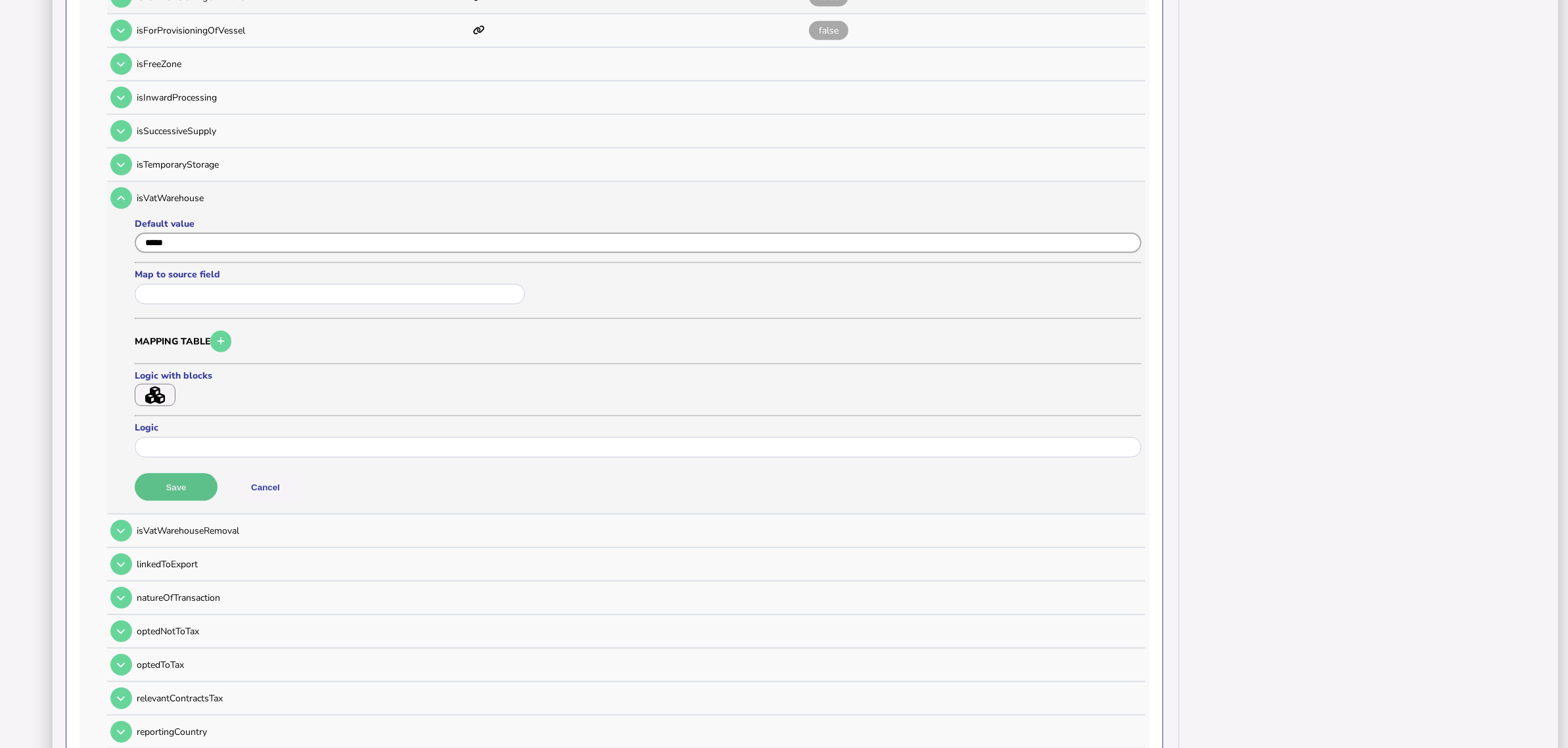
type input "*****"
click at [176, 473] on button "Save" at bounding box center [176, 487] width 83 height 28
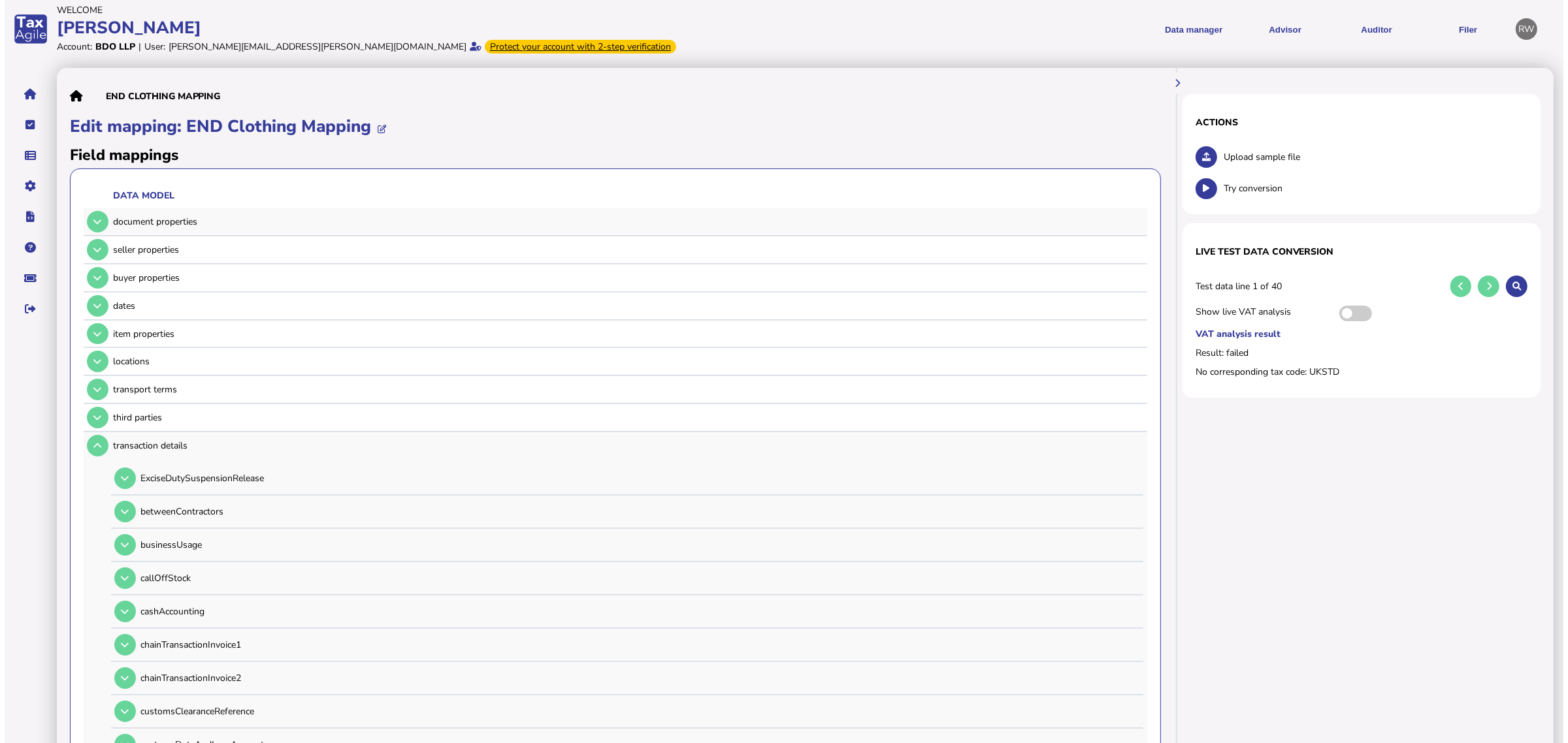
scroll to position [0, 0]
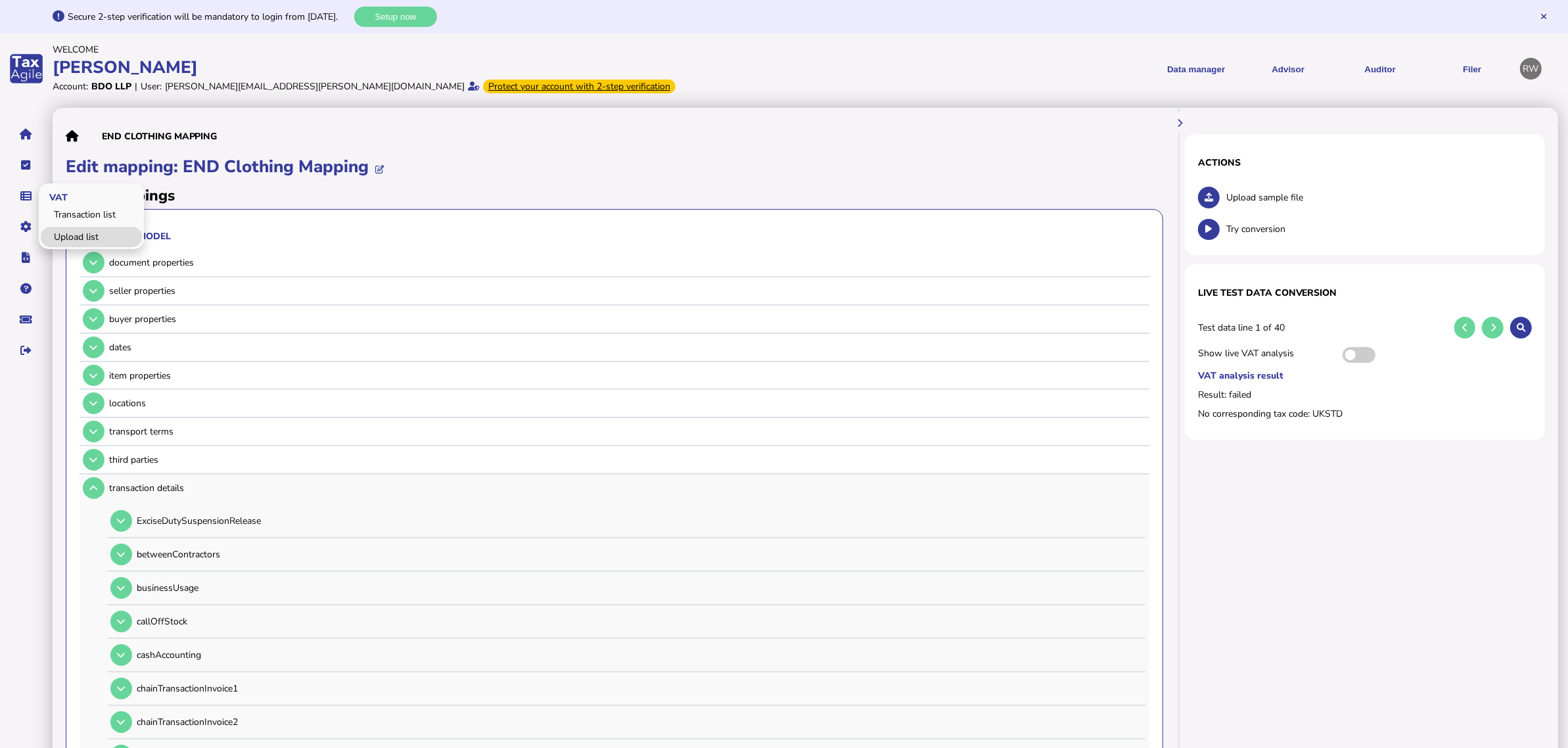
click at [63, 236] on link "Upload list" at bounding box center [91, 237] width 101 height 20
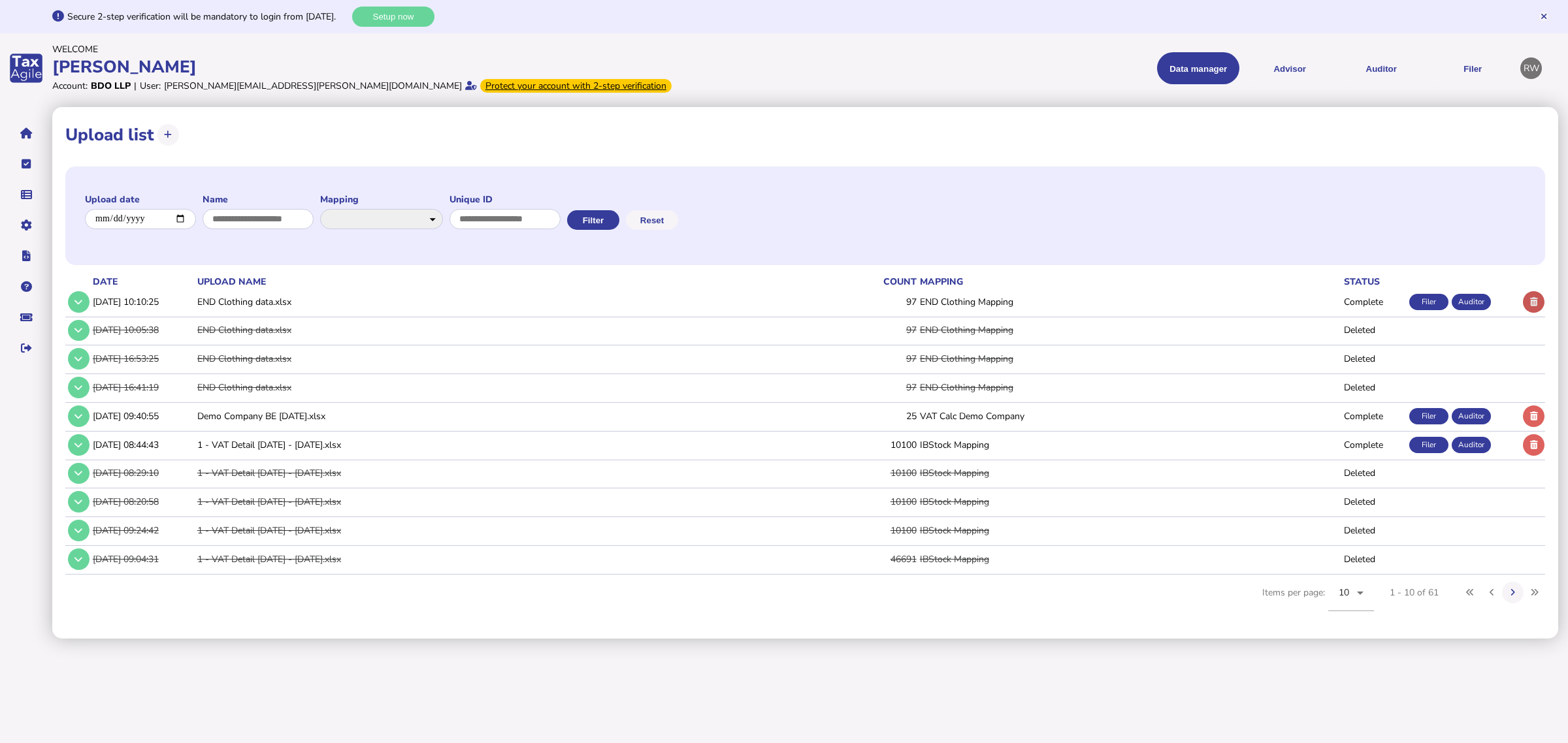
click at [1244, 310] on button at bounding box center [1534, 302] width 22 height 22
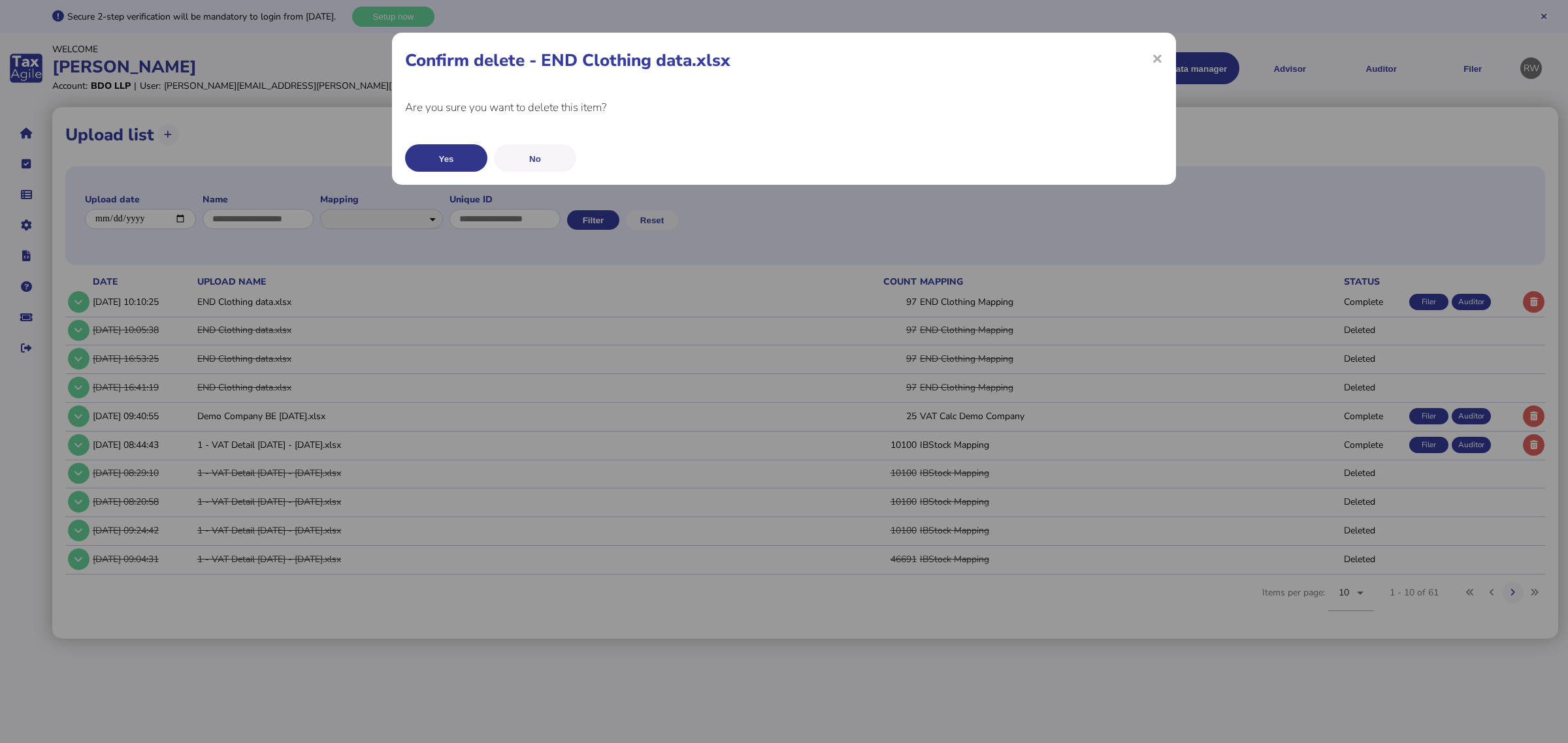
click at [452, 152] on button "Yes" at bounding box center [447, 158] width 83 height 28
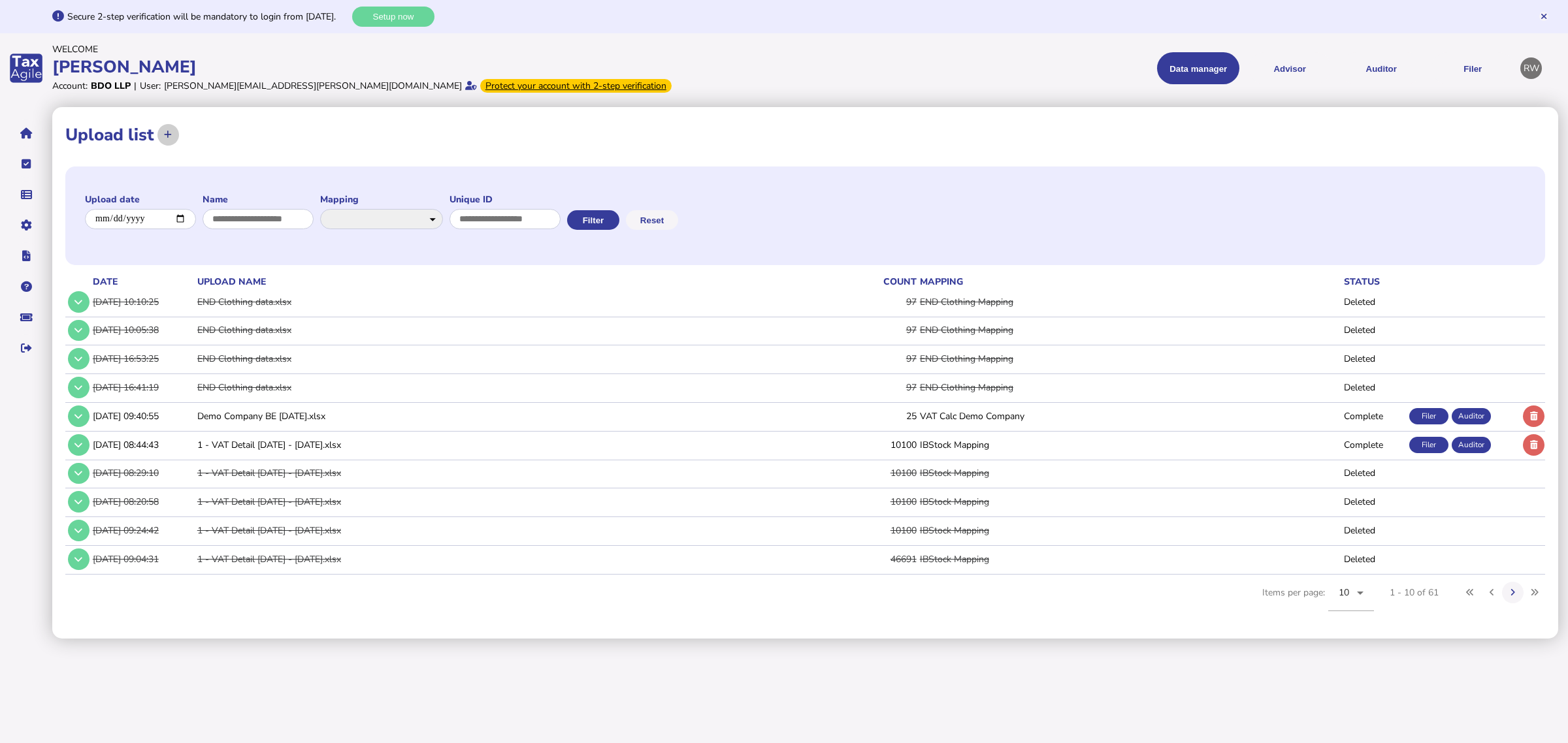
click at [165, 134] on icon at bounding box center [168, 135] width 8 height 8
select select "**********"
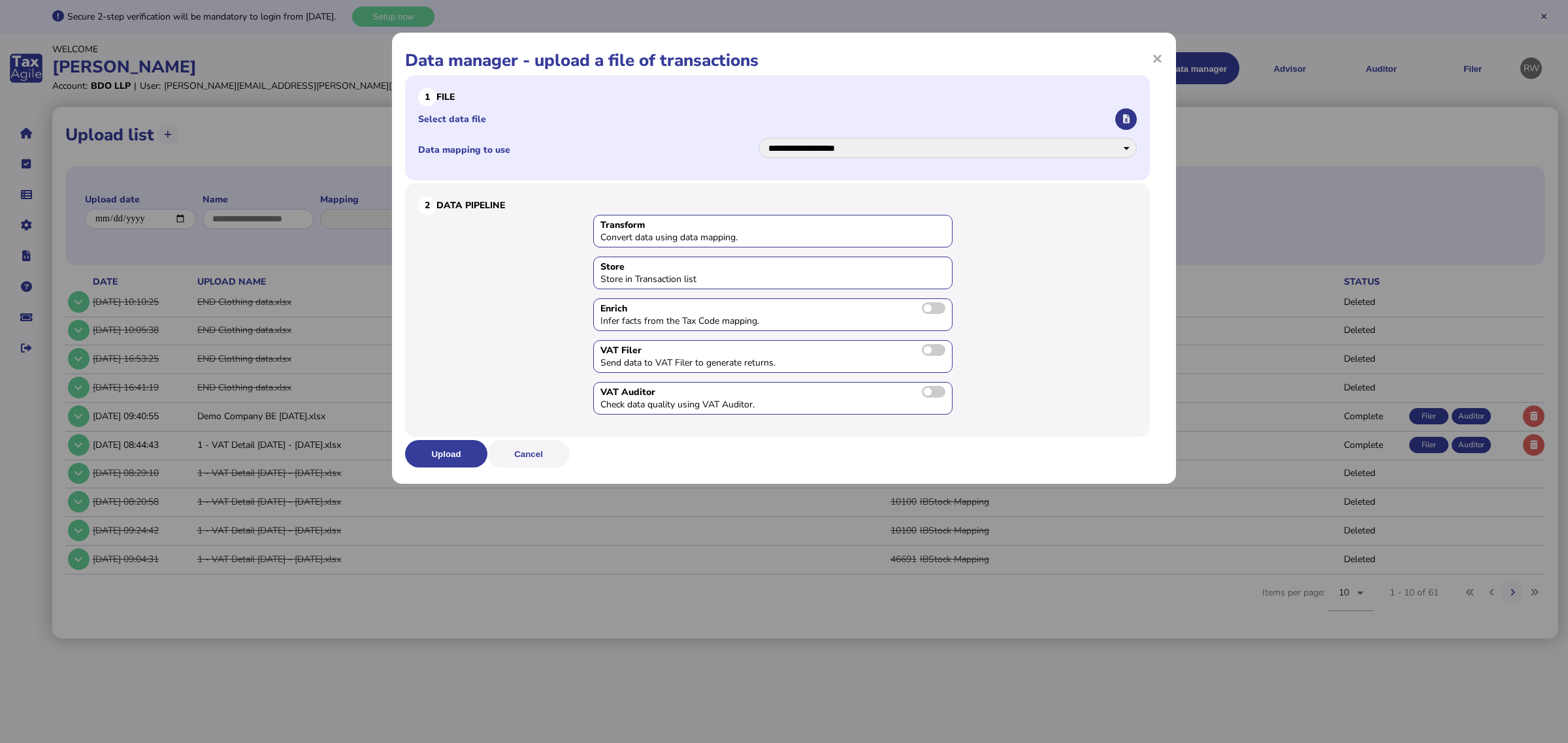
click at [1128, 112] on button "button" at bounding box center [1126, 120] width 22 height 22
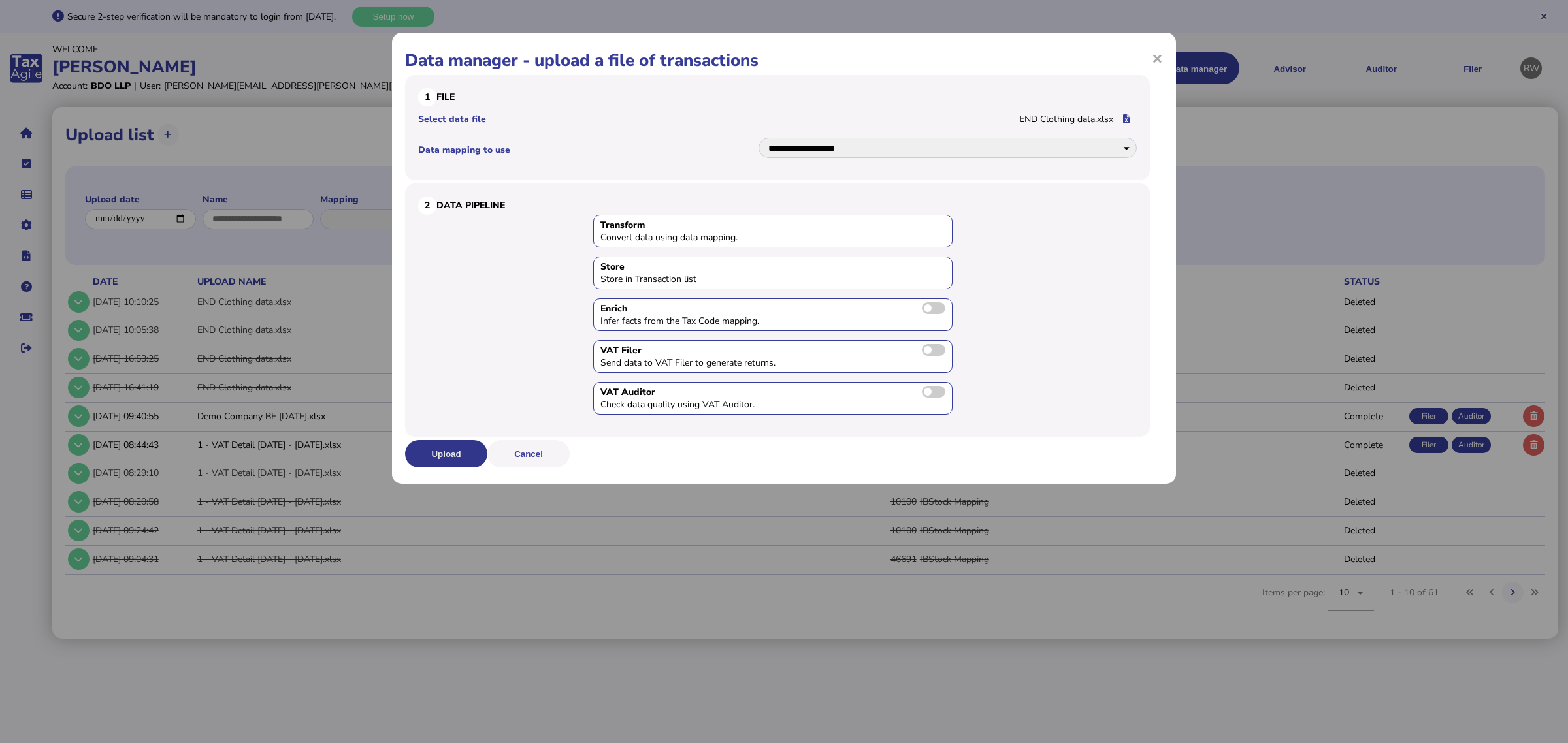
click at [451, 452] on button "Upload" at bounding box center [447, 454] width 83 height 28
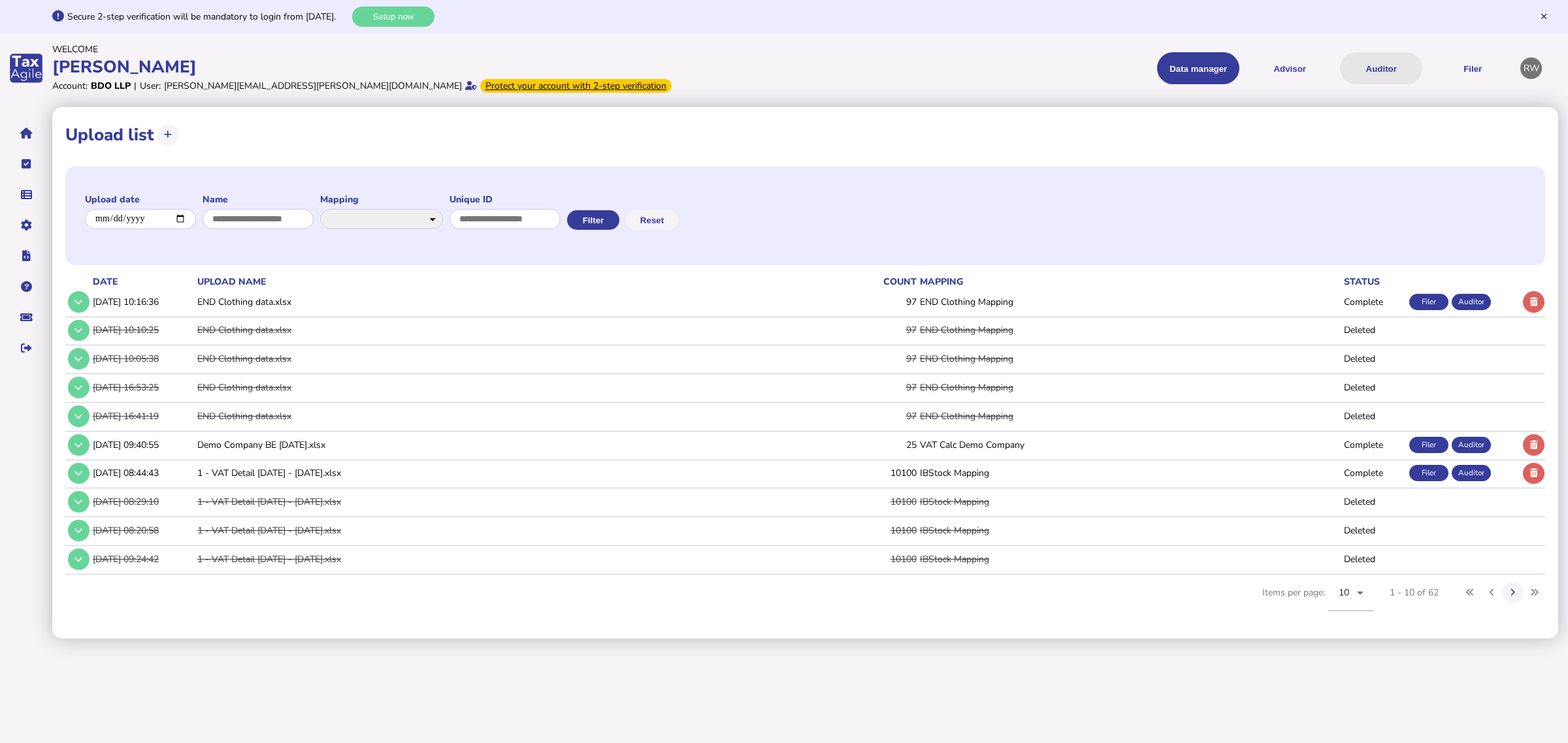
click at [1244, 75] on button "Auditor" at bounding box center [1381, 68] width 83 height 32
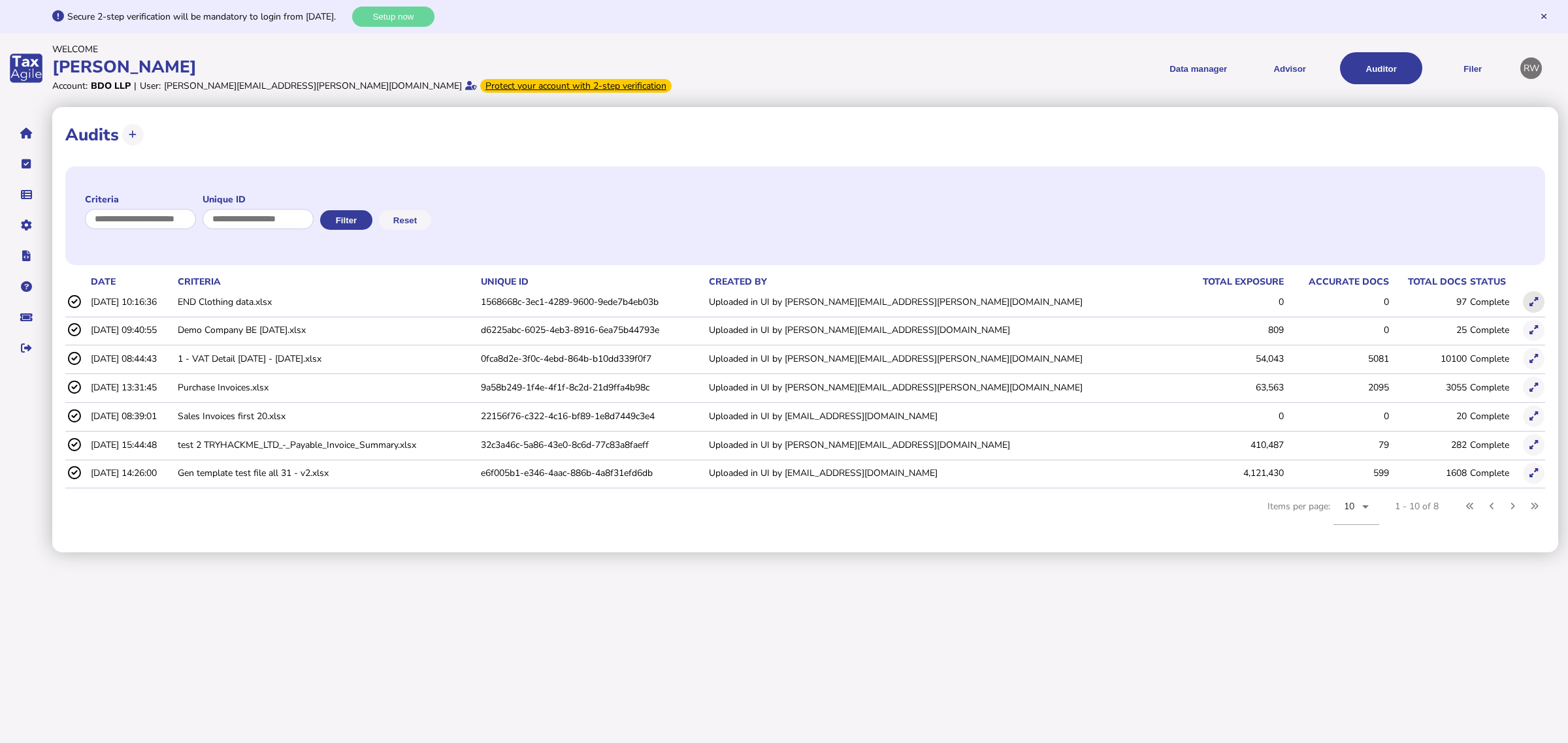
click at [1244, 302] on button at bounding box center [1534, 302] width 22 height 22
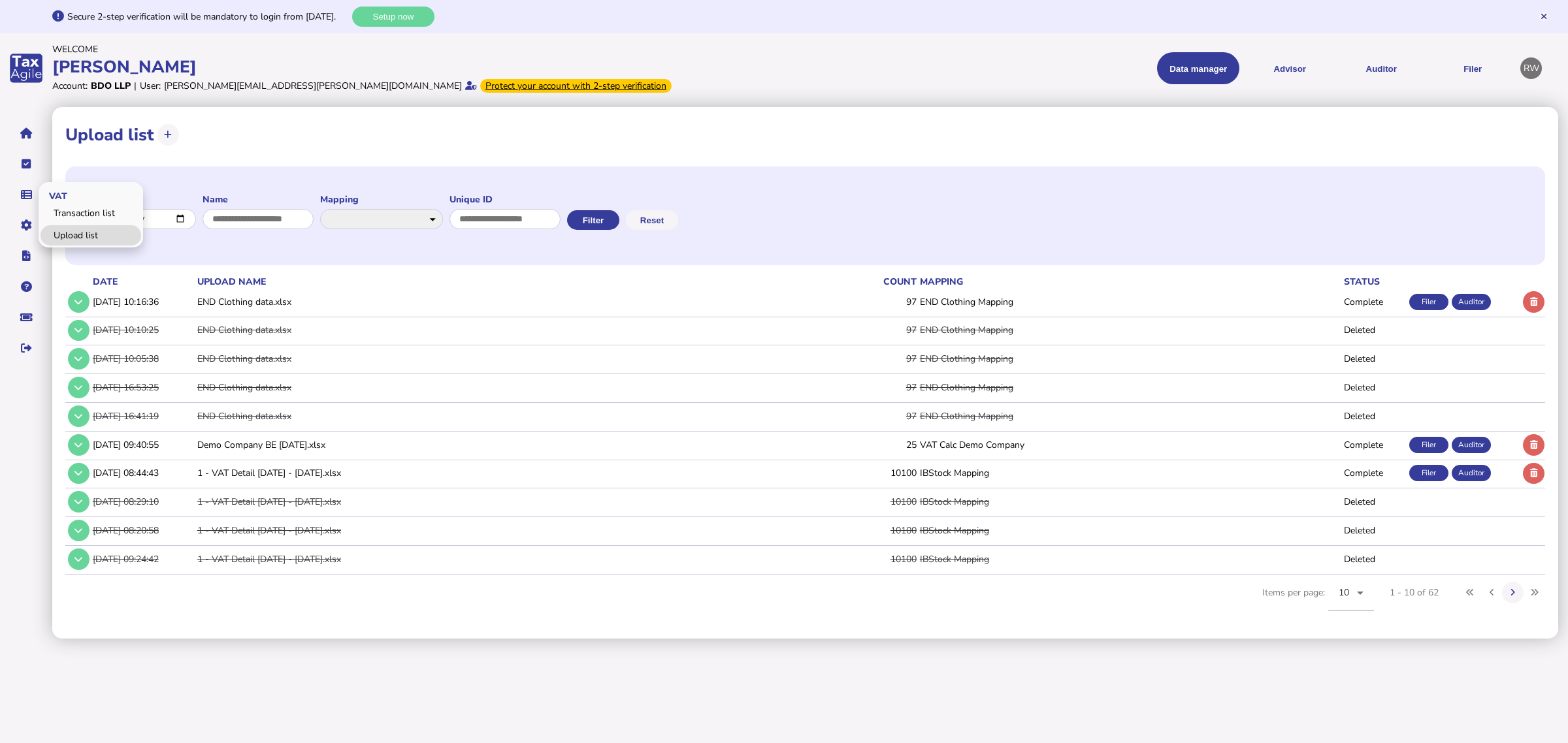
click at [62, 227] on link "Upload list" at bounding box center [90, 236] width 100 height 20
click at [71, 259] on link "Data mappings" at bounding box center [90, 266] width 100 height 20
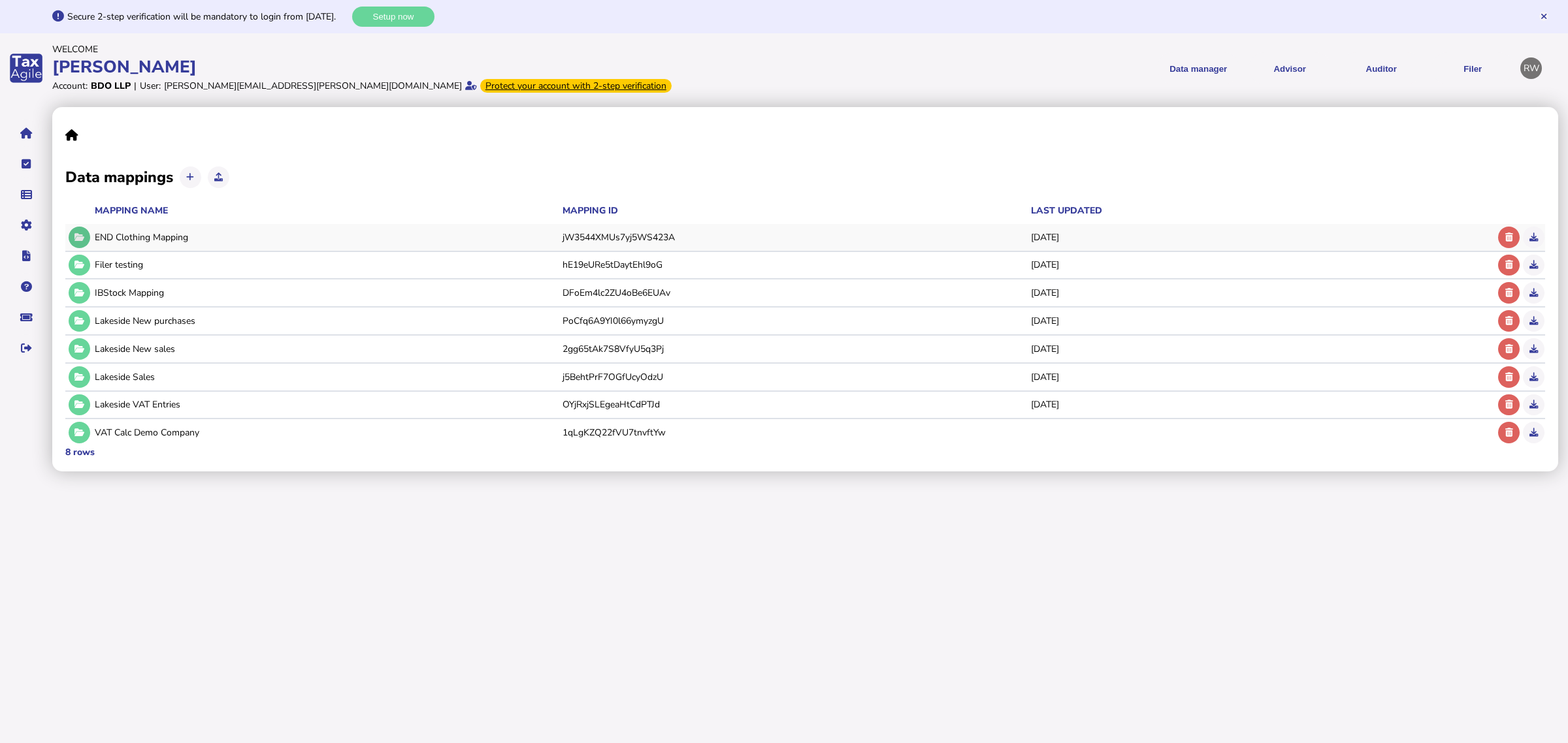
click at [83, 239] on button at bounding box center [79, 238] width 22 height 22
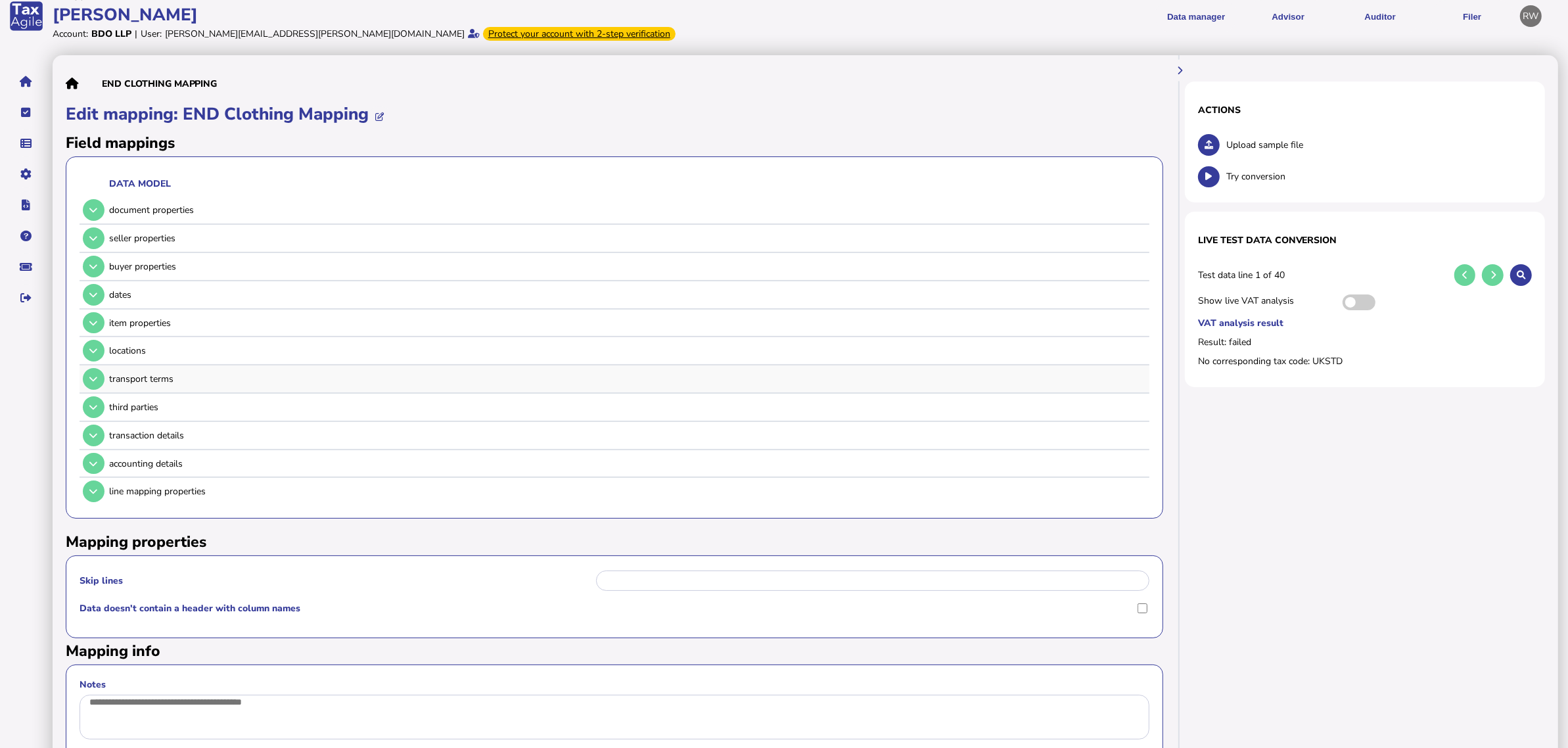
scroll to position [82, 0]
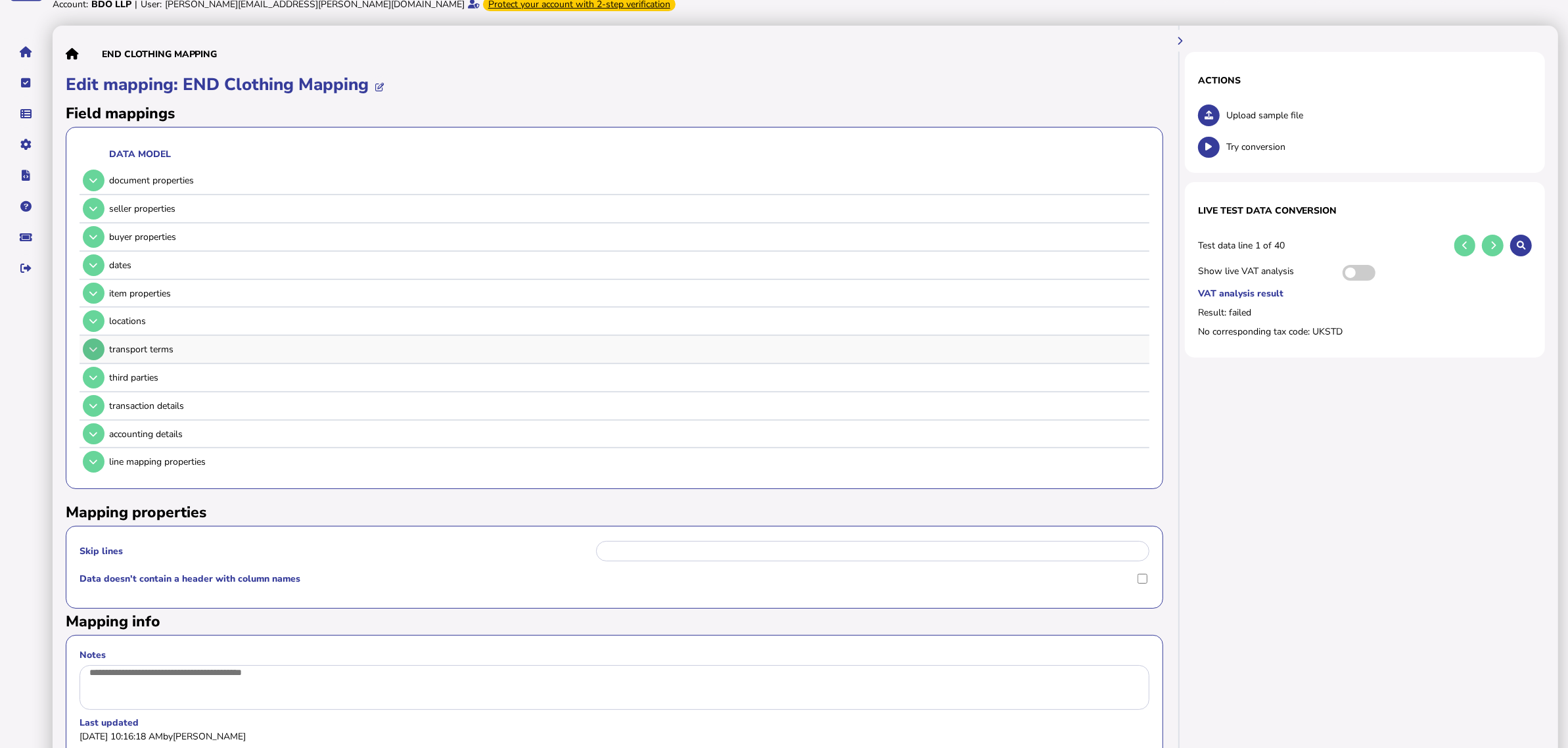
click at [92, 345] on icon at bounding box center [92, 349] width 8 height 8
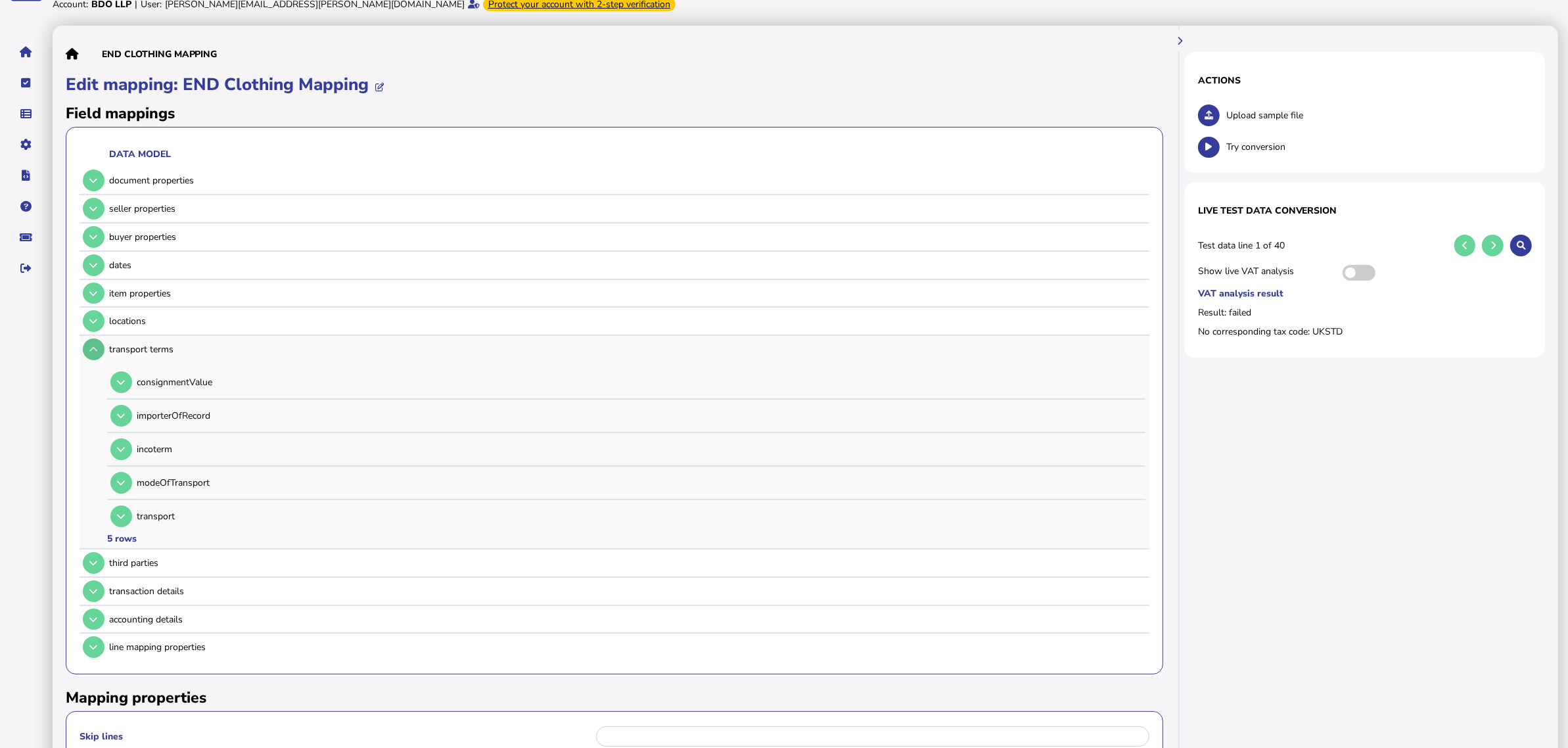
click at [92, 345] on icon at bounding box center [92, 349] width 8 height 8
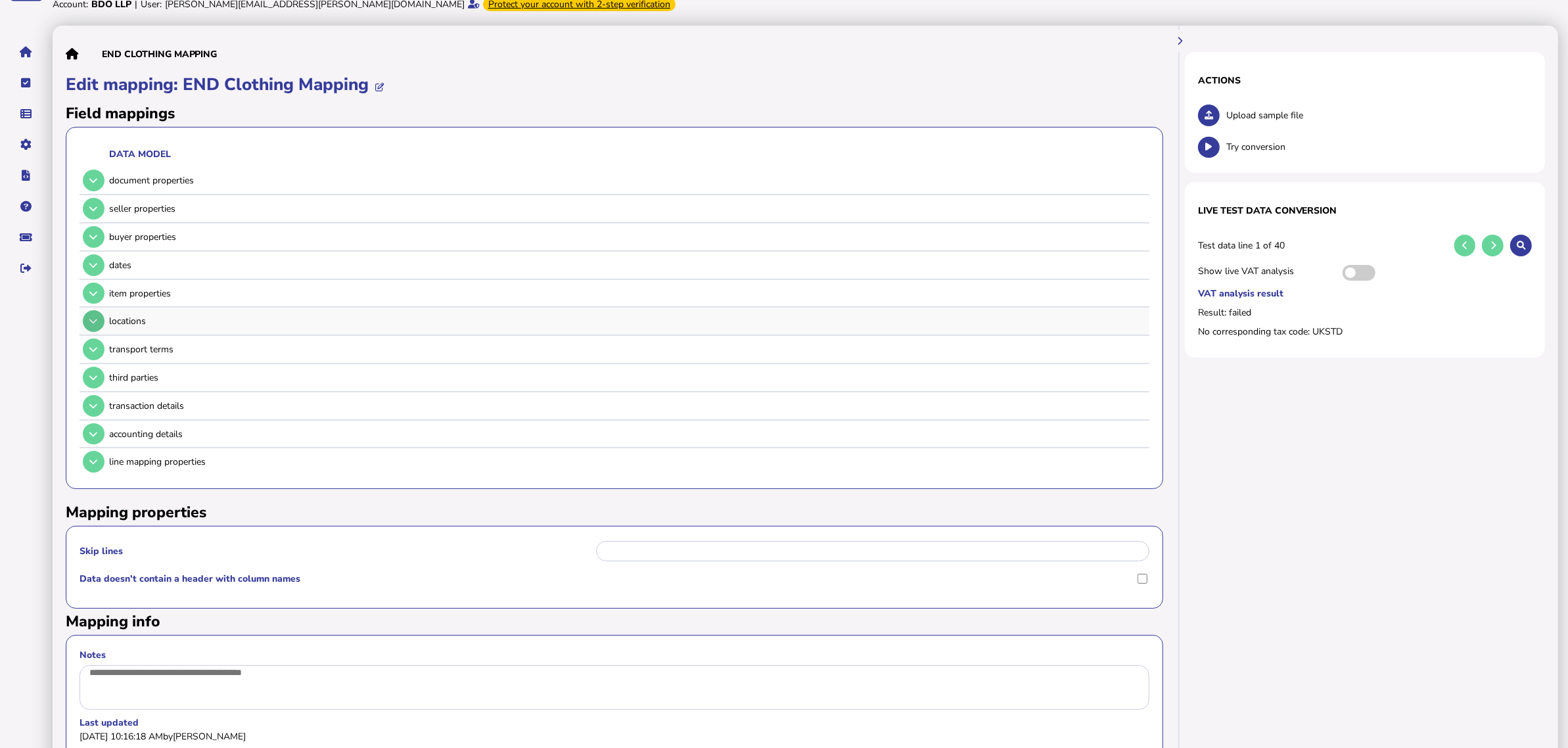
click at [92, 320] on icon at bounding box center [92, 321] width 8 height 8
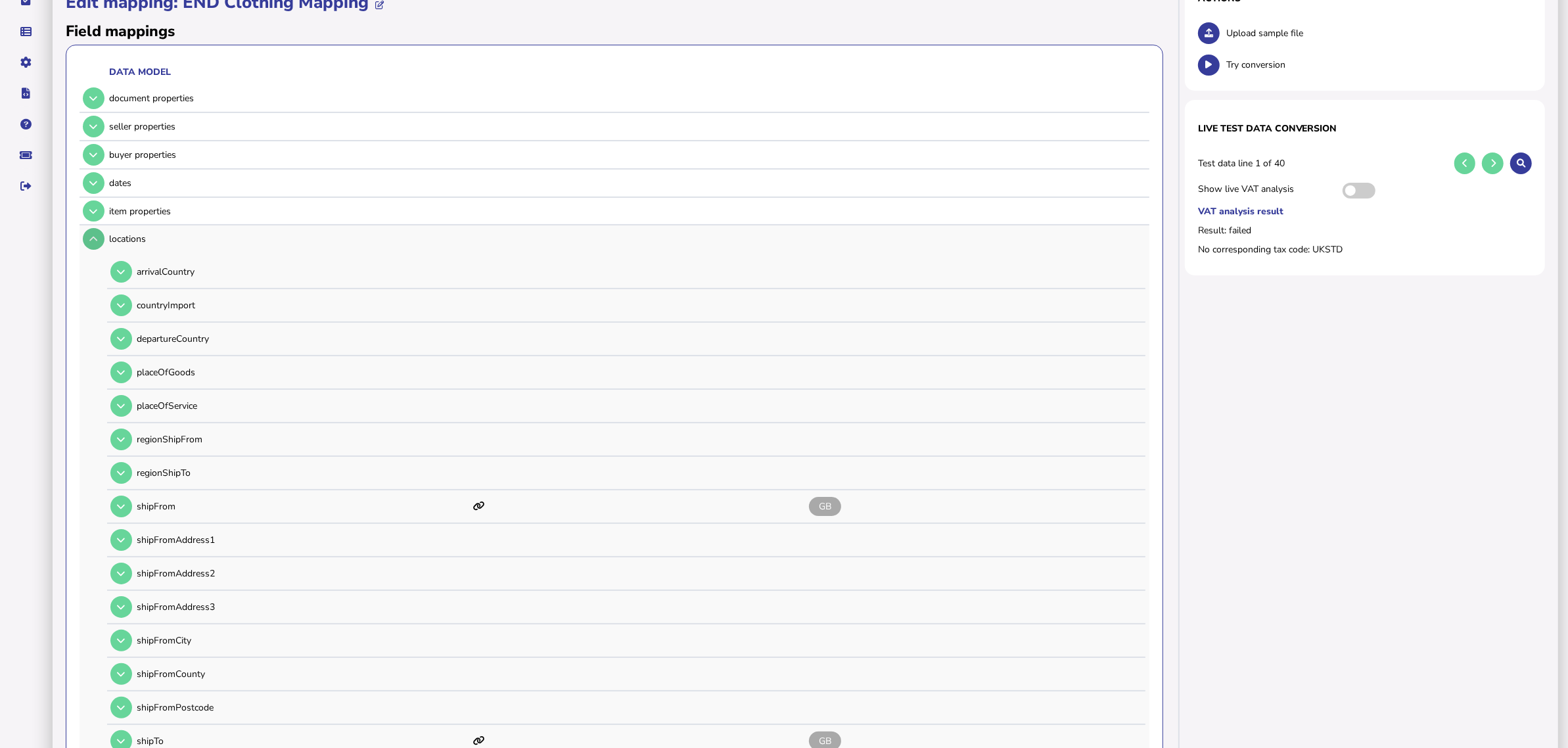
click at [92, 237] on icon at bounding box center [92, 239] width 8 height 8
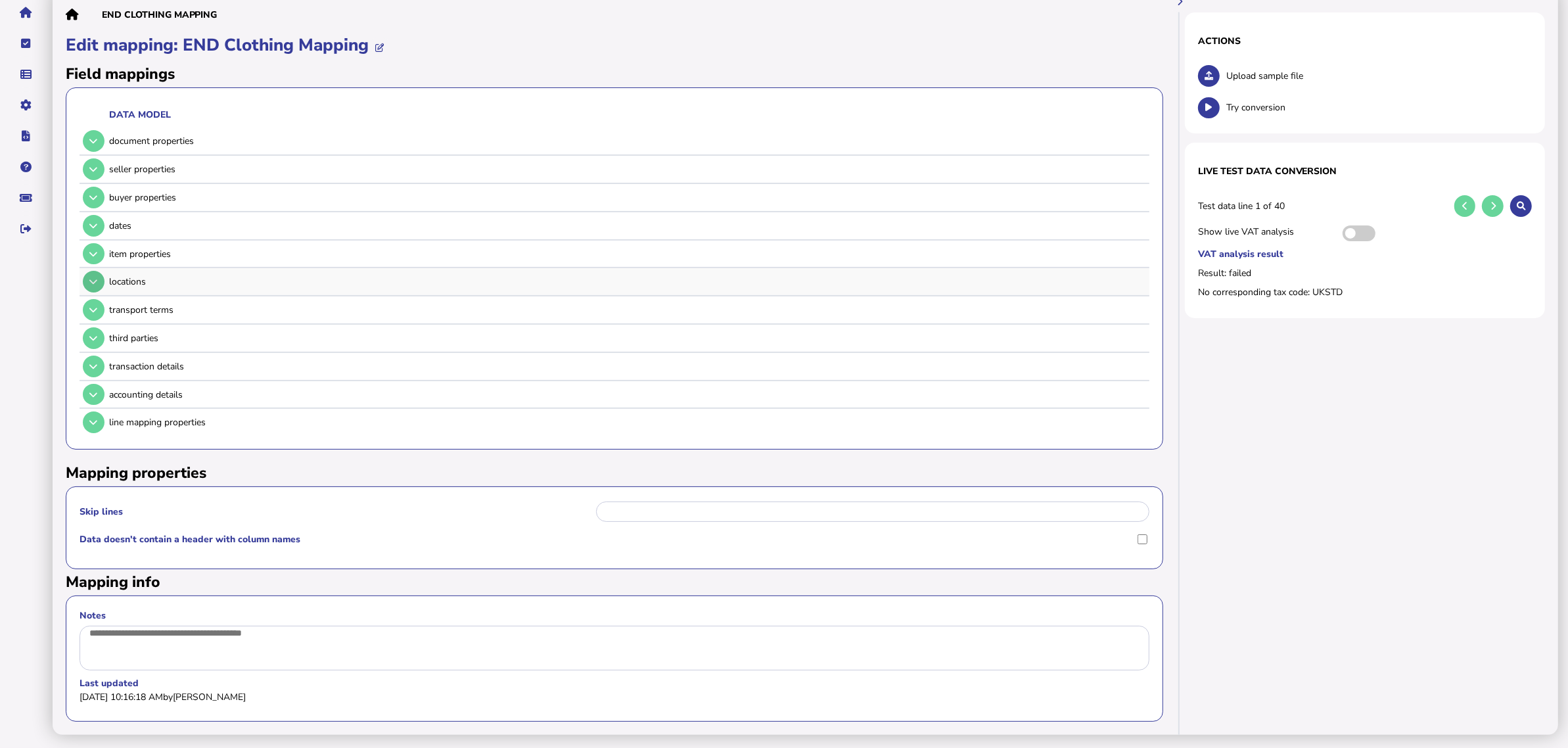
scroll to position [126, 0]
click at [91, 356] on button at bounding box center [94, 367] width 22 height 22
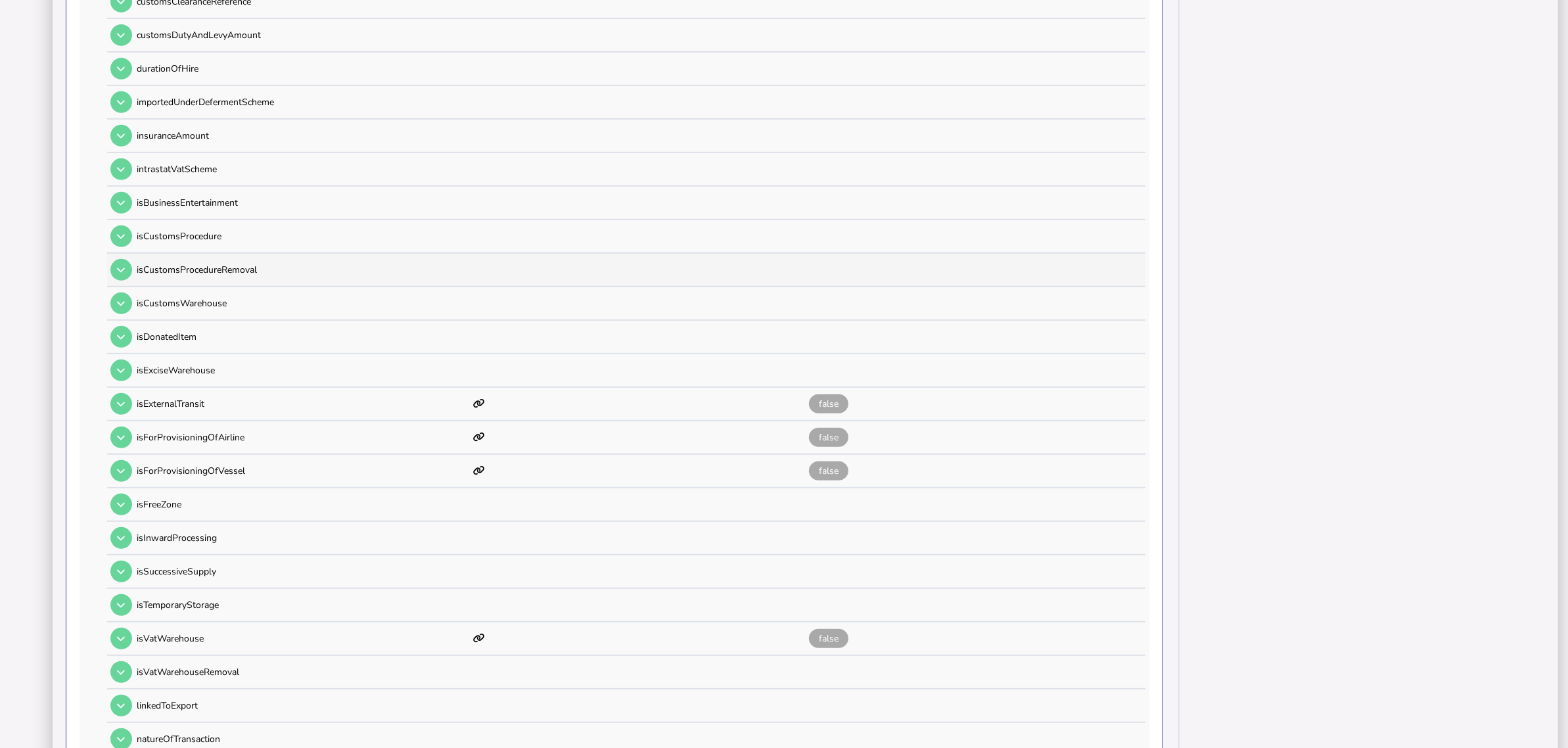
scroll to position [784, 0]
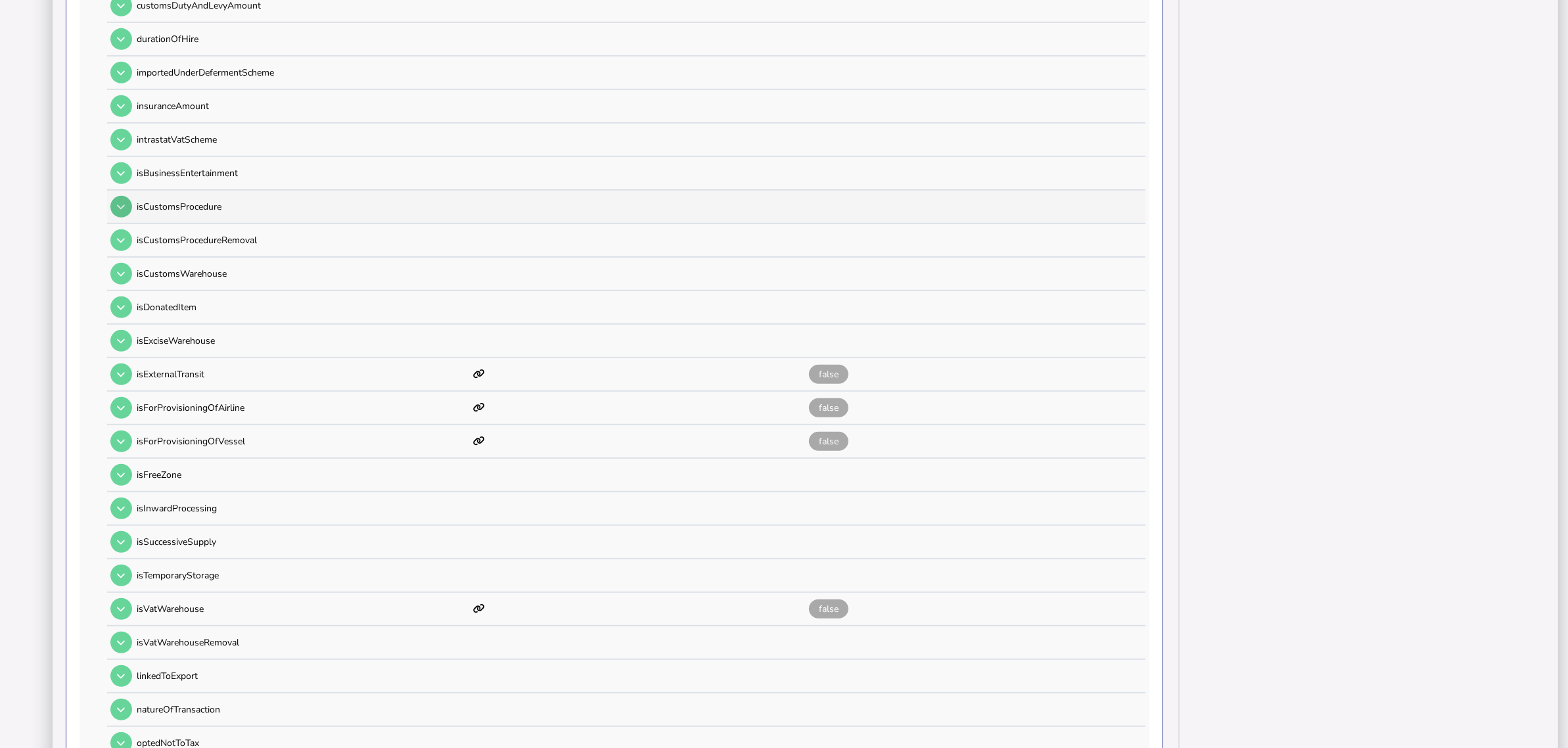
click at [119, 198] on button at bounding box center [121, 207] width 22 height 22
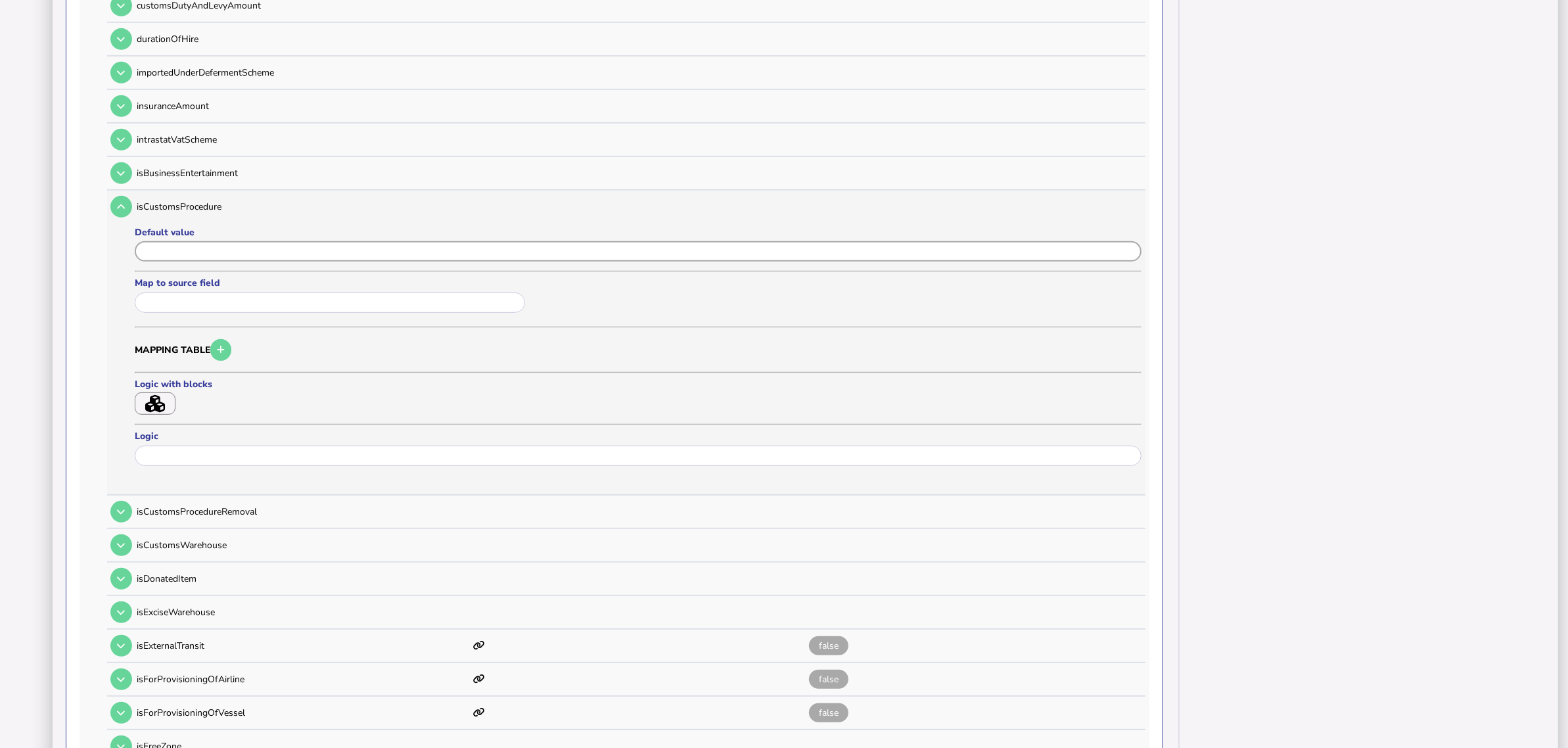
click at [245, 242] on input "input" at bounding box center [638, 252] width 1007 height 20
type input "*"
paste input "*****"
type input "*****"
click at [195, 482] on button "Save" at bounding box center [176, 495] width 83 height 28
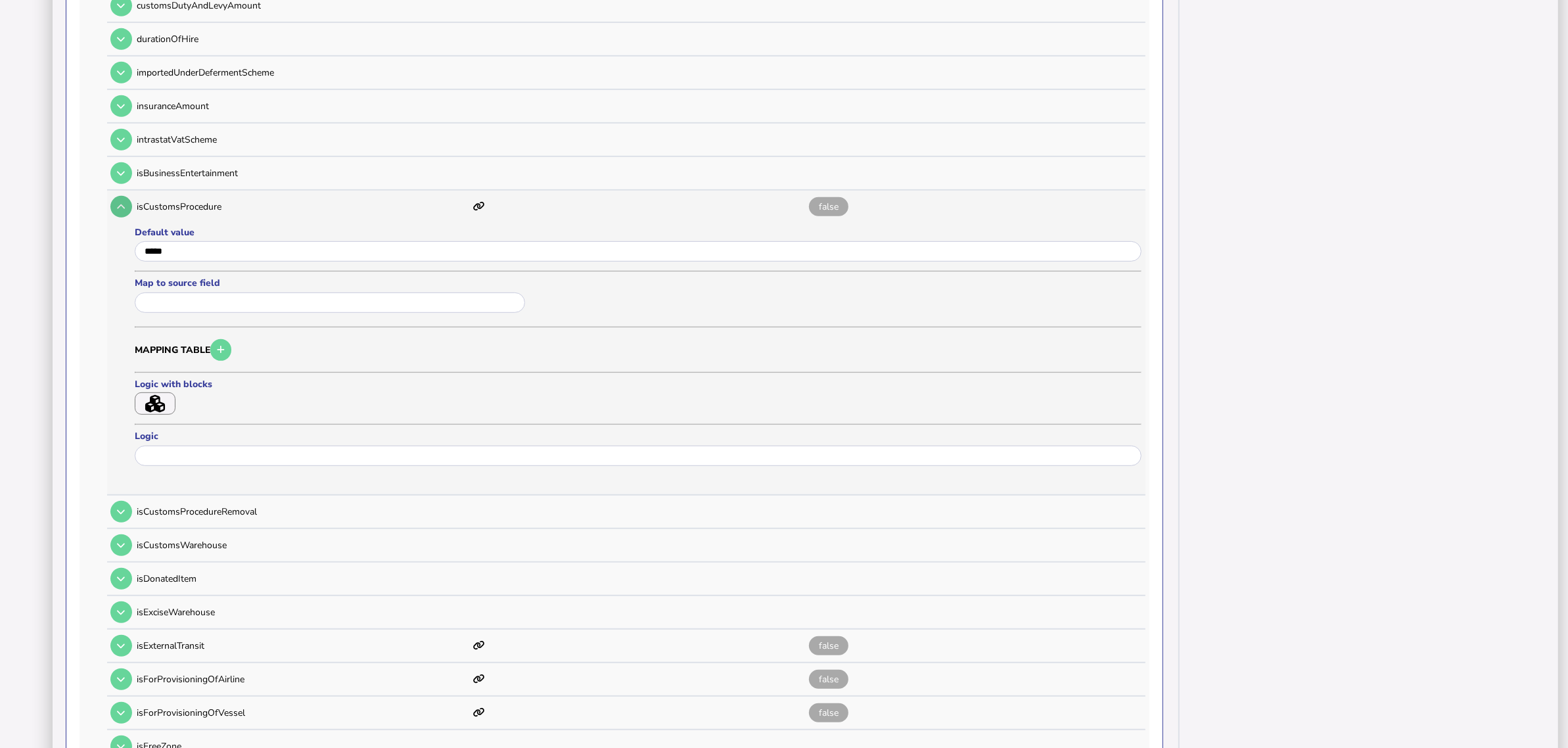
click at [115, 196] on button at bounding box center [121, 207] width 22 height 22
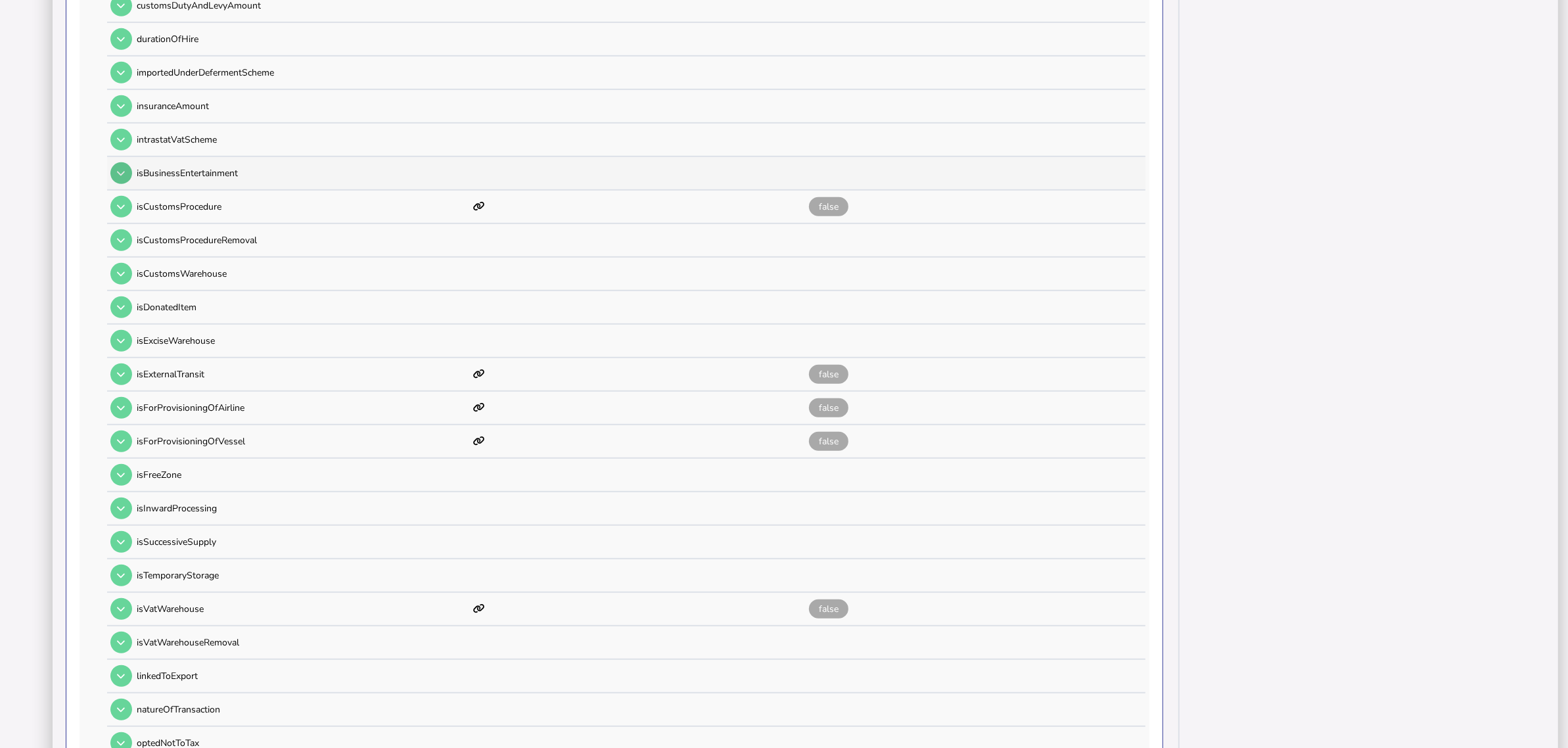
click at [120, 163] on button at bounding box center [121, 174] width 22 height 22
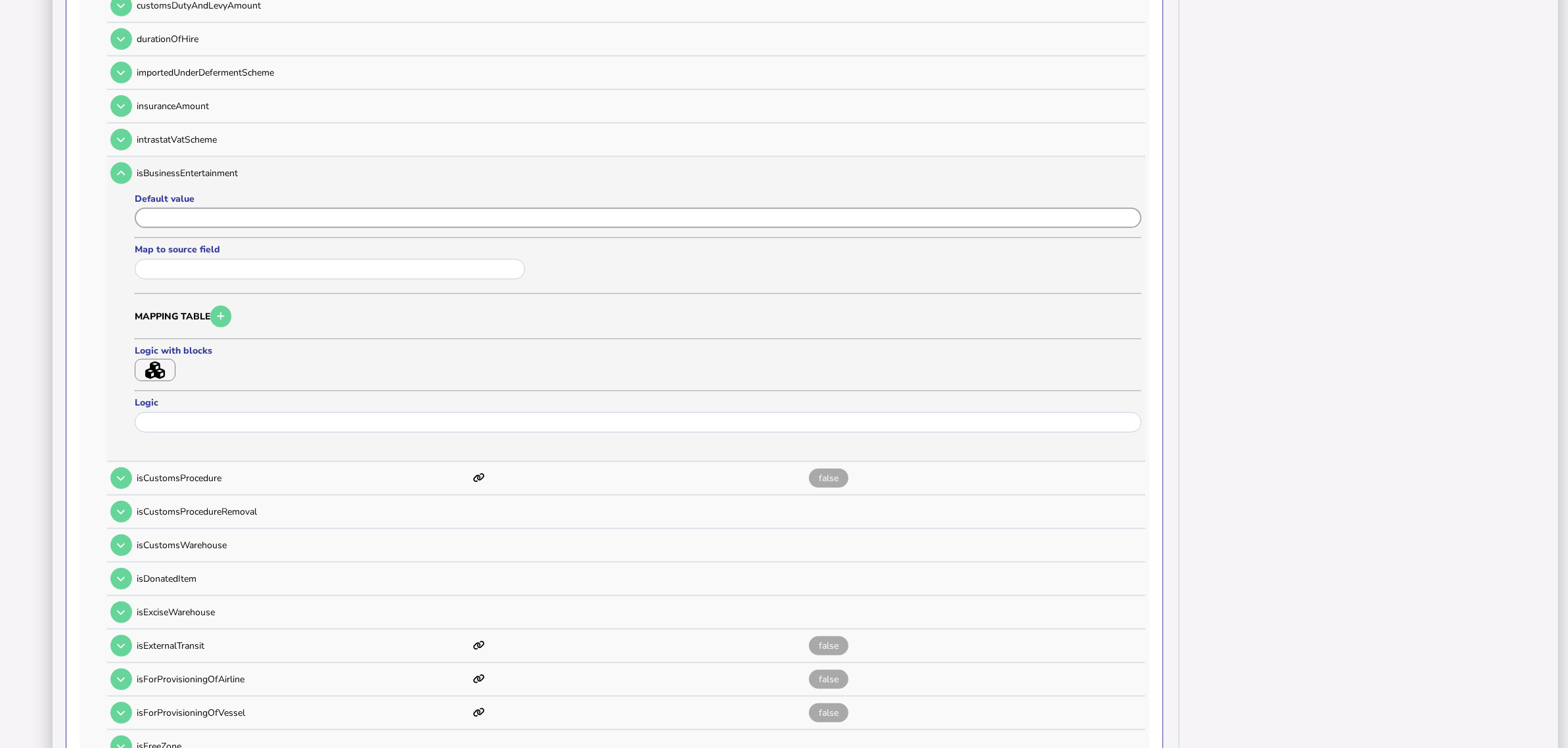
click at [181, 208] on input "input" at bounding box center [638, 218] width 1007 height 20
paste input "*****"
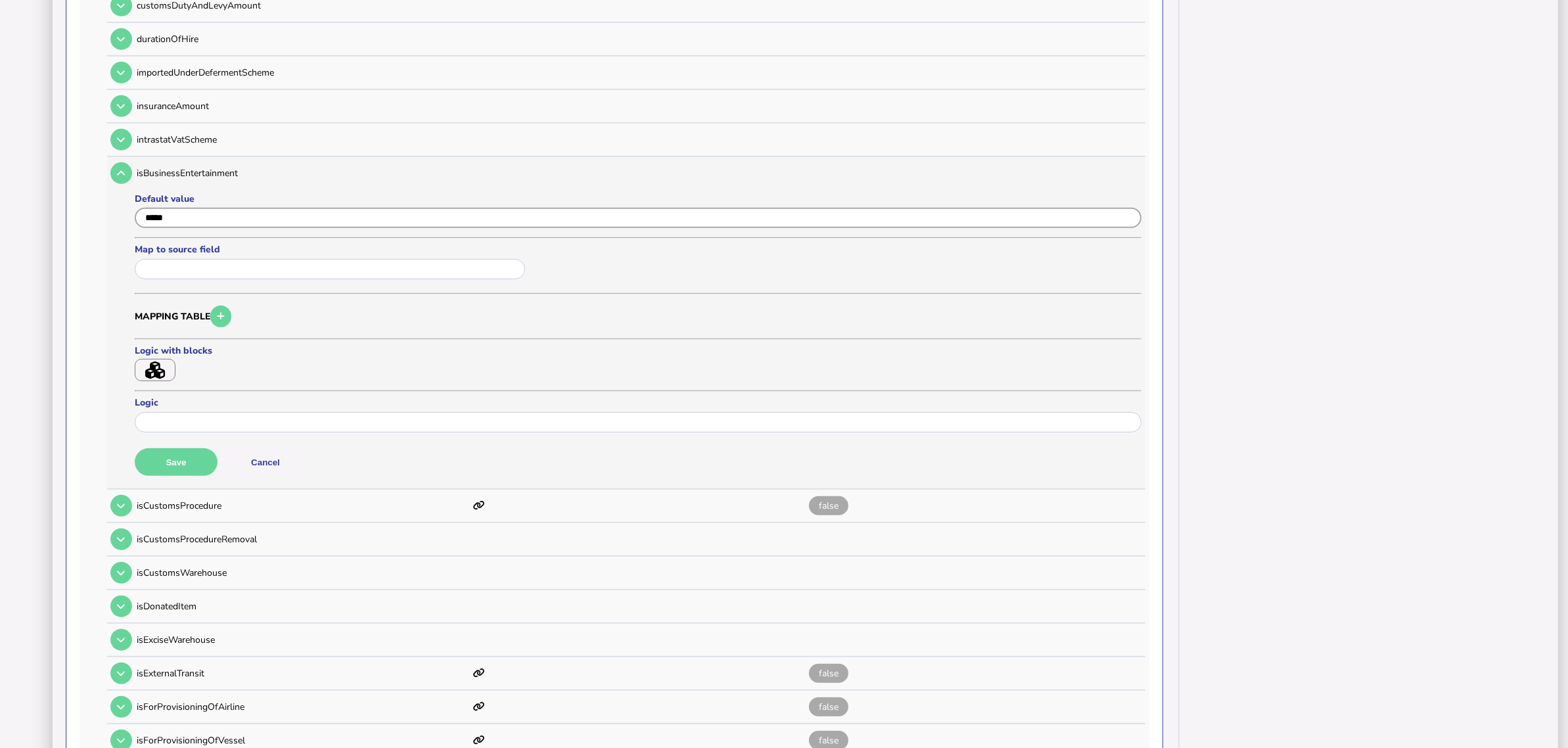
type input "*****"
click at [181, 449] on button "Save" at bounding box center [176, 462] width 83 height 28
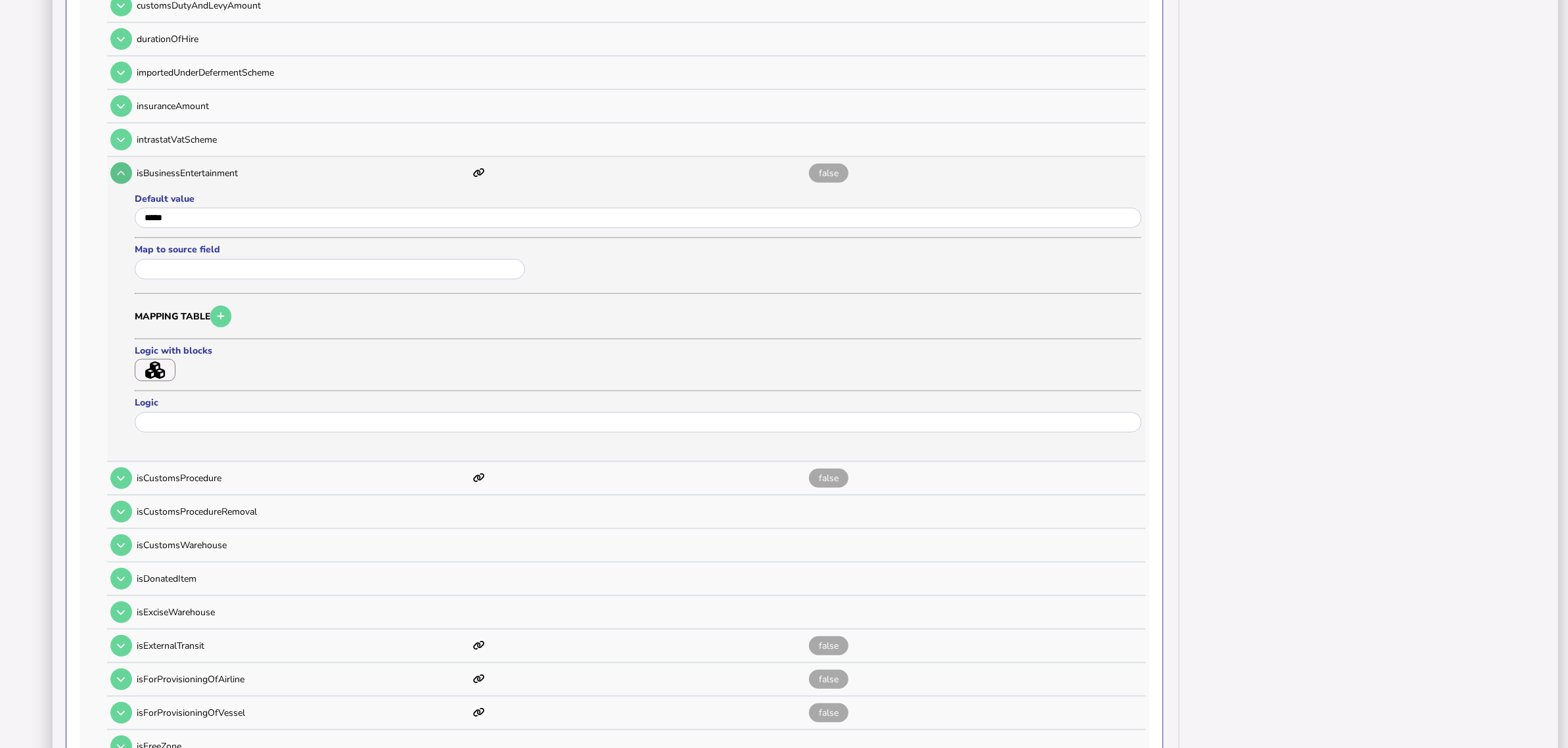
click at [128, 163] on button at bounding box center [121, 174] width 22 height 22
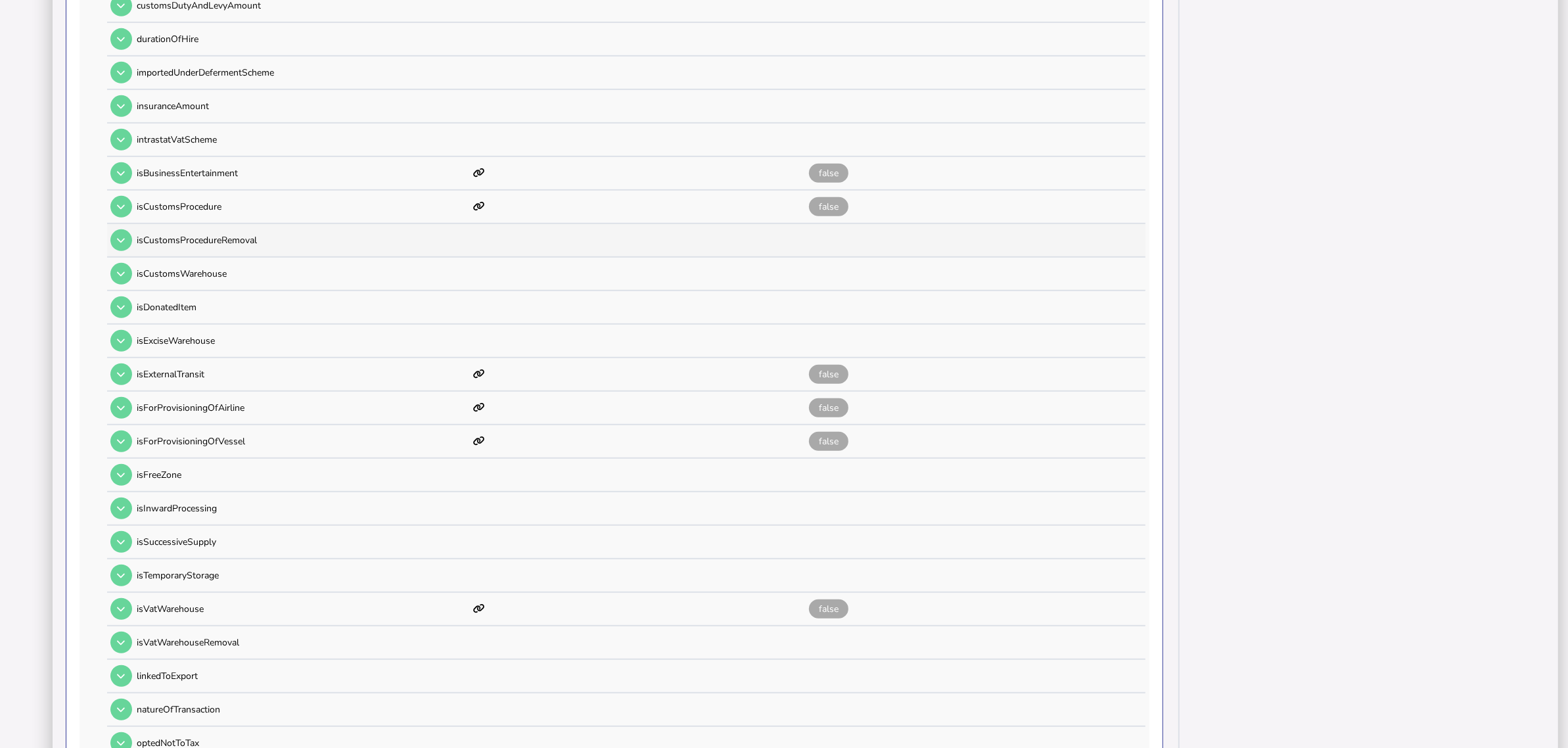
click at [127, 230] on button at bounding box center [121, 241] width 22 height 22
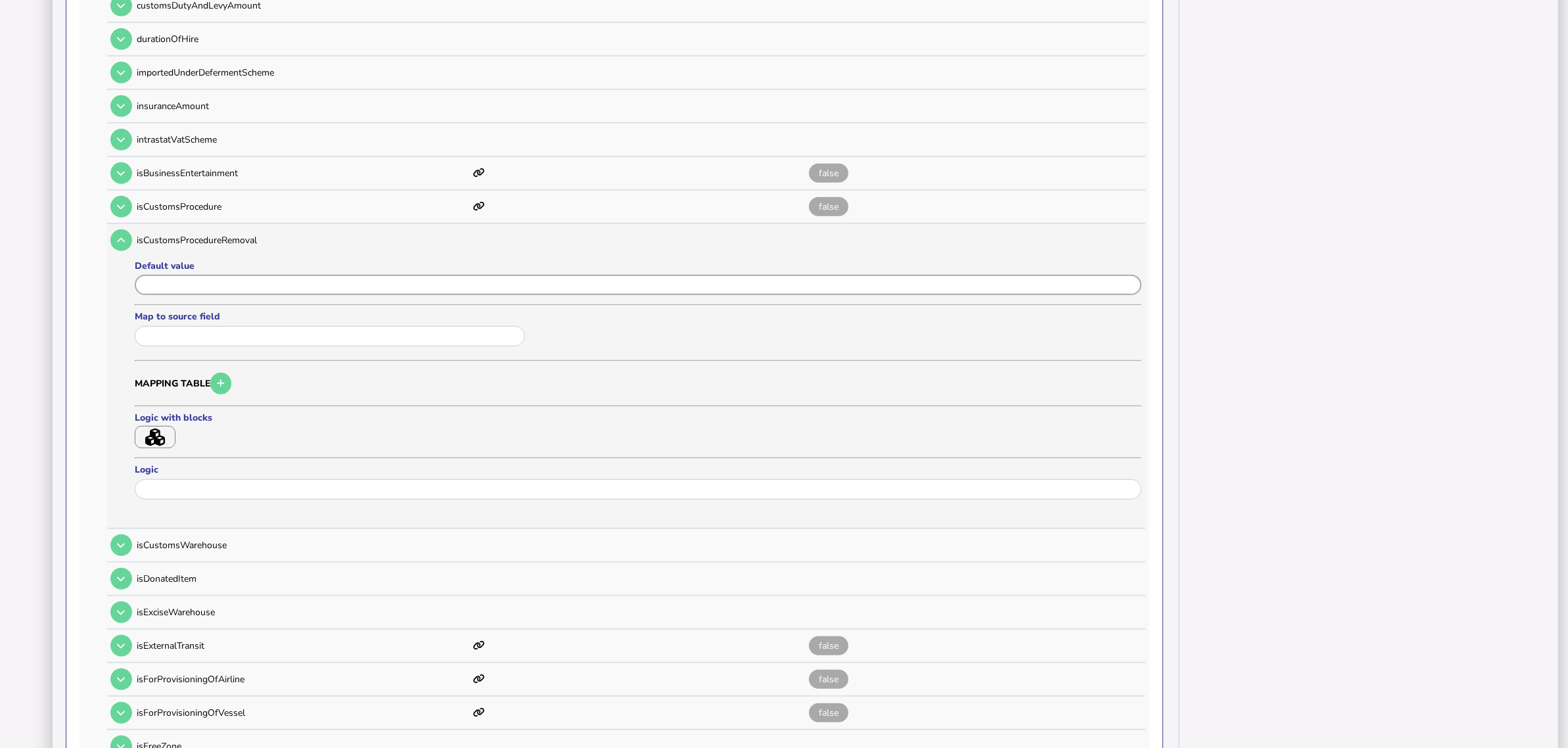
click at [201, 275] on input "input" at bounding box center [638, 285] width 1007 height 20
paste input "*****"
type input "*****"
click at [172, 516] on button "Save" at bounding box center [176, 529] width 83 height 28
click at [121, 232] on button at bounding box center [121, 241] width 22 height 22
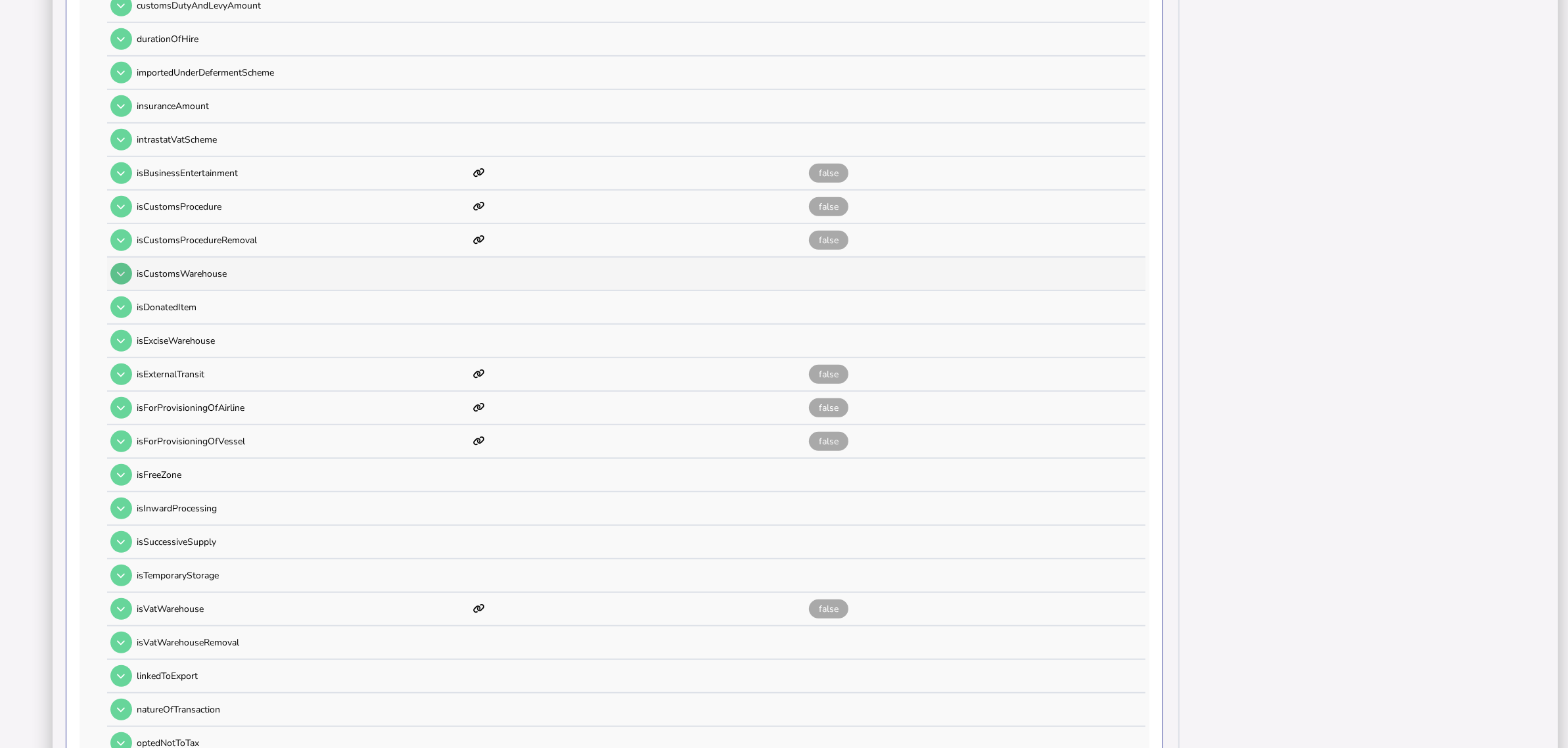
click at [125, 264] on button at bounding box center [121, 274] width 22 height 22
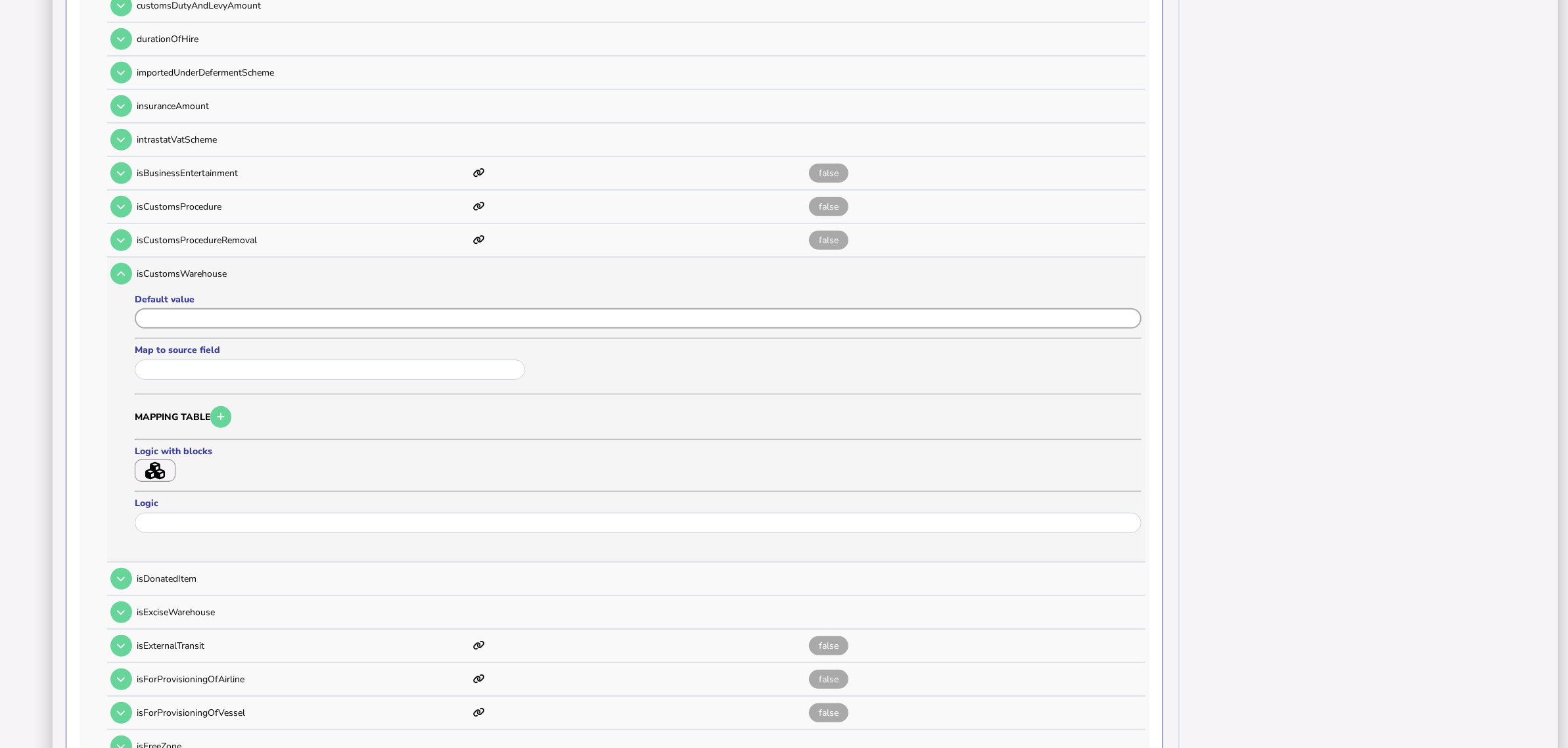
click at [192, 309] on input "input" at bounding box center [638, 319] width 1007 height 20
paste input "*****"
type input "*****"
click at [191, 550] on button "Save" at bounding box center [176, 563] width 83 height 28
click at [116, 263] on button at bounding box center [121, 274] width 22 height 22
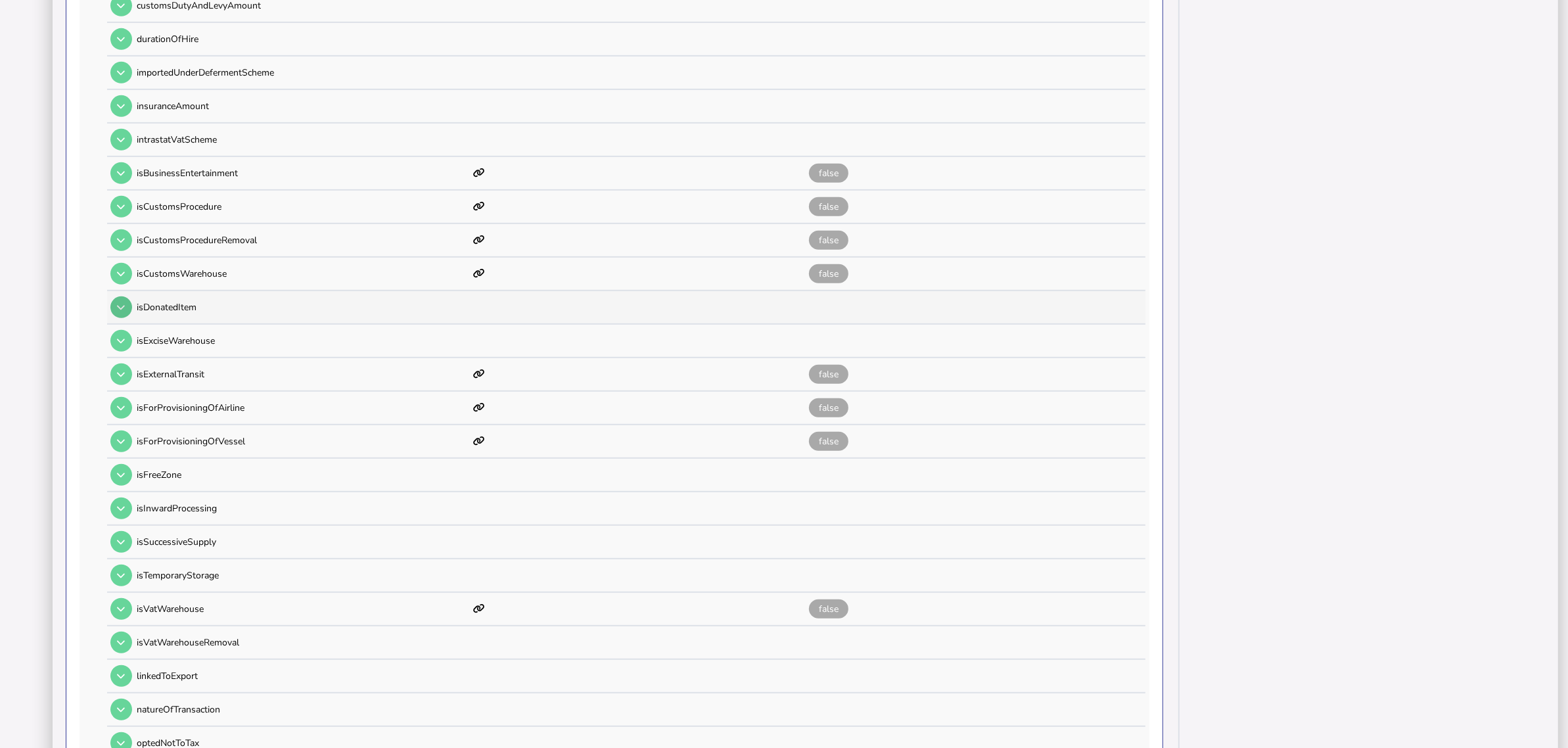
click at [120, 303] on icon at bounding box center [120, 307] width 8 height 8
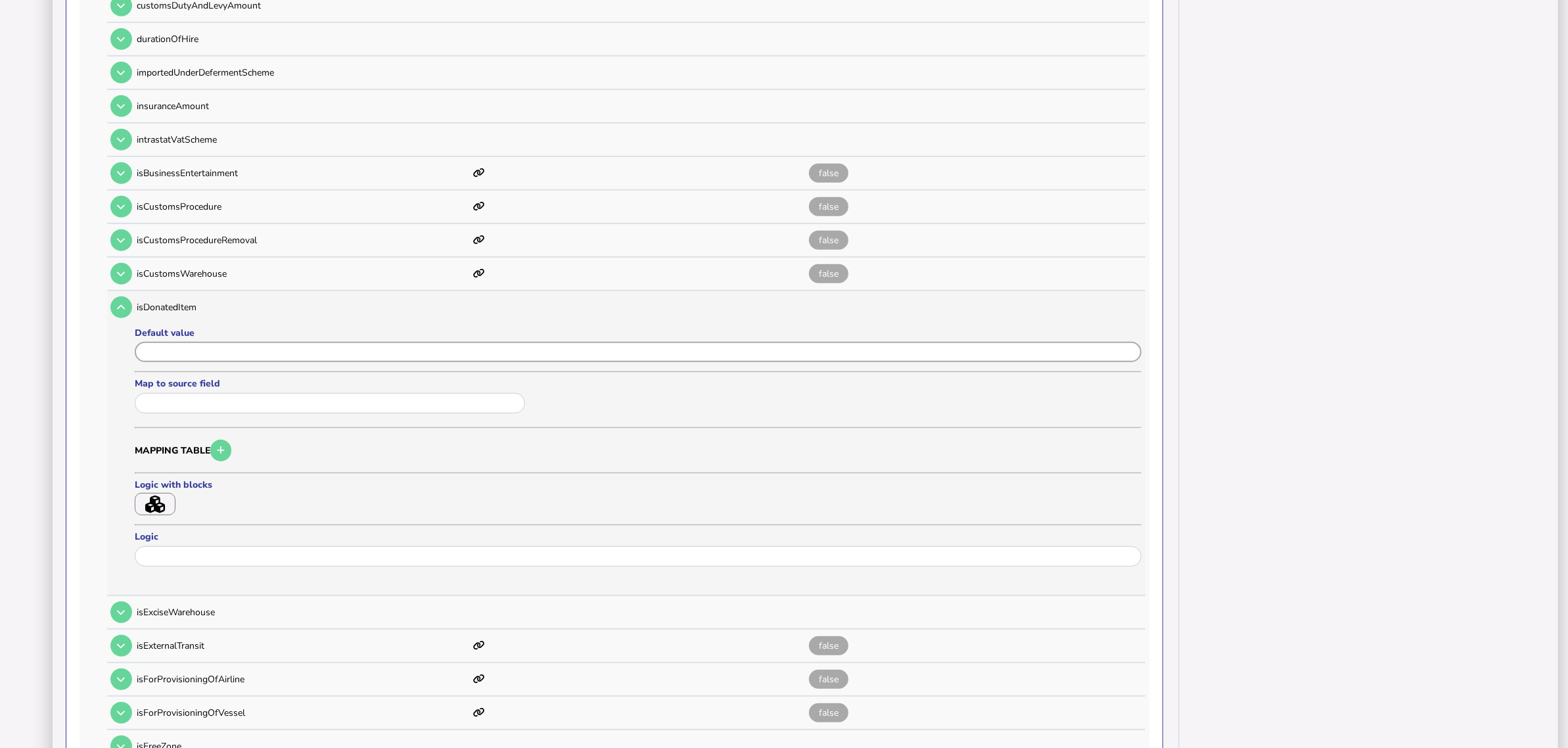
click at [192, 342] on input "input" at bounding box center [638, 352] width 1007 height 20
paste input "*****"
type input "*****"
click at [187, 590] on button "Save" at bounding box center [176, 596] width 83 height 28
click at [115, 297] on button at bounding box center [121, 308] width 22 height 22
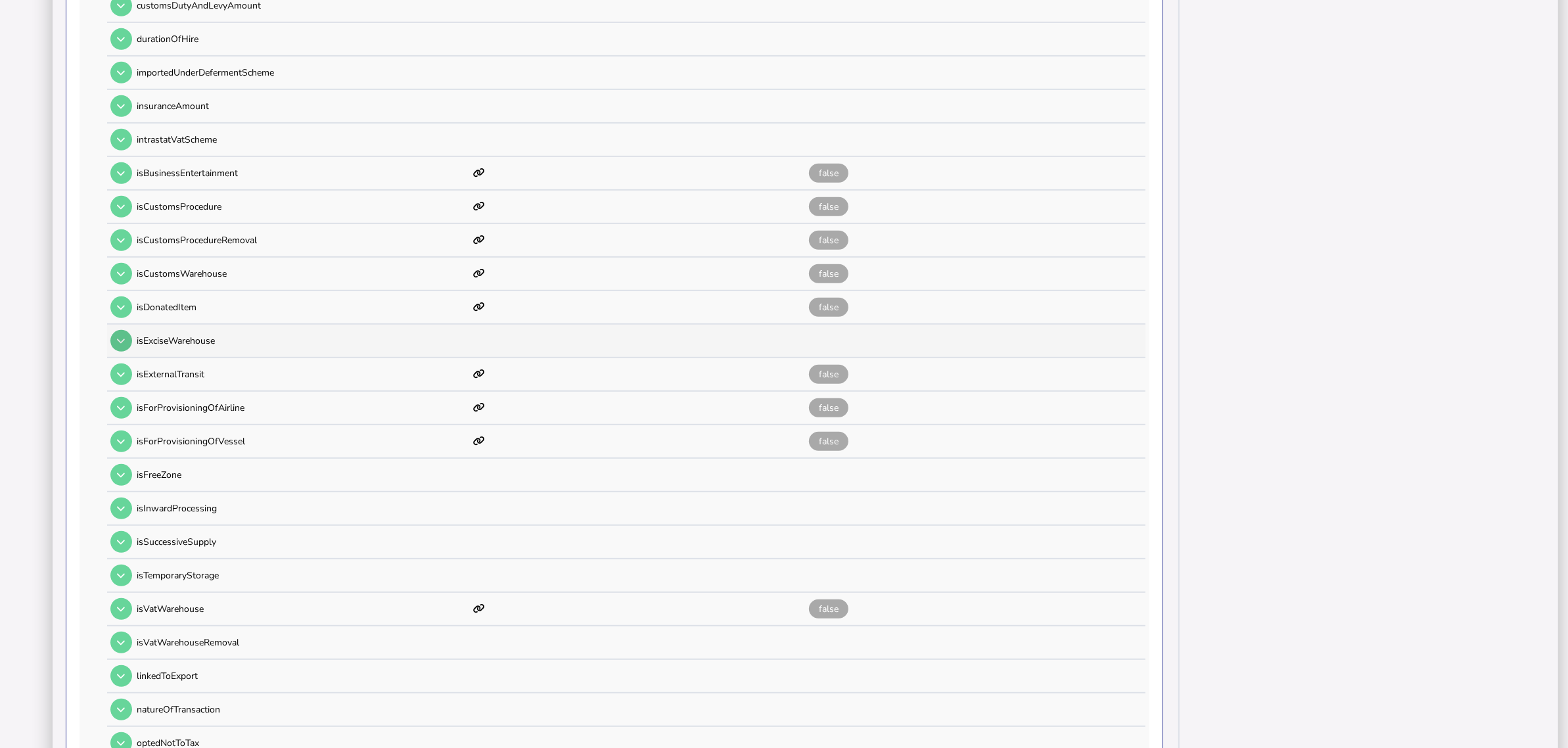
click at [124, 330] on button at bounding box center [121, 341] width 22 height 22
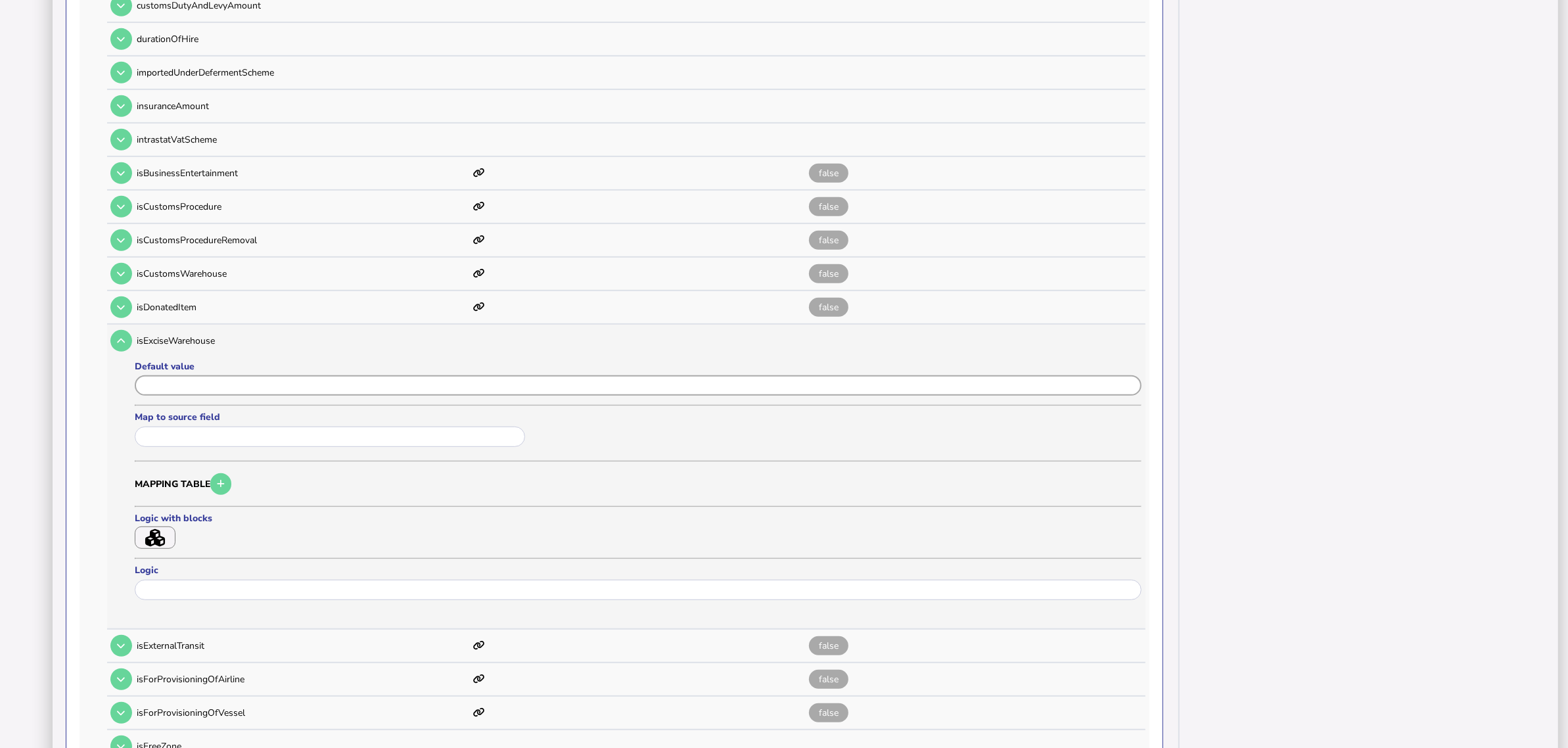
click at [182, 376] on input "input" at bounding box center [638, 386] width 1007 height 20
paste input "*****"
type input "*****"
click at [189, 599] on button "Save" at bounding box center [176, 630] width 83 height 28
click at [120, 337] on icon at bounding box center [120, 341] width 8 height 8
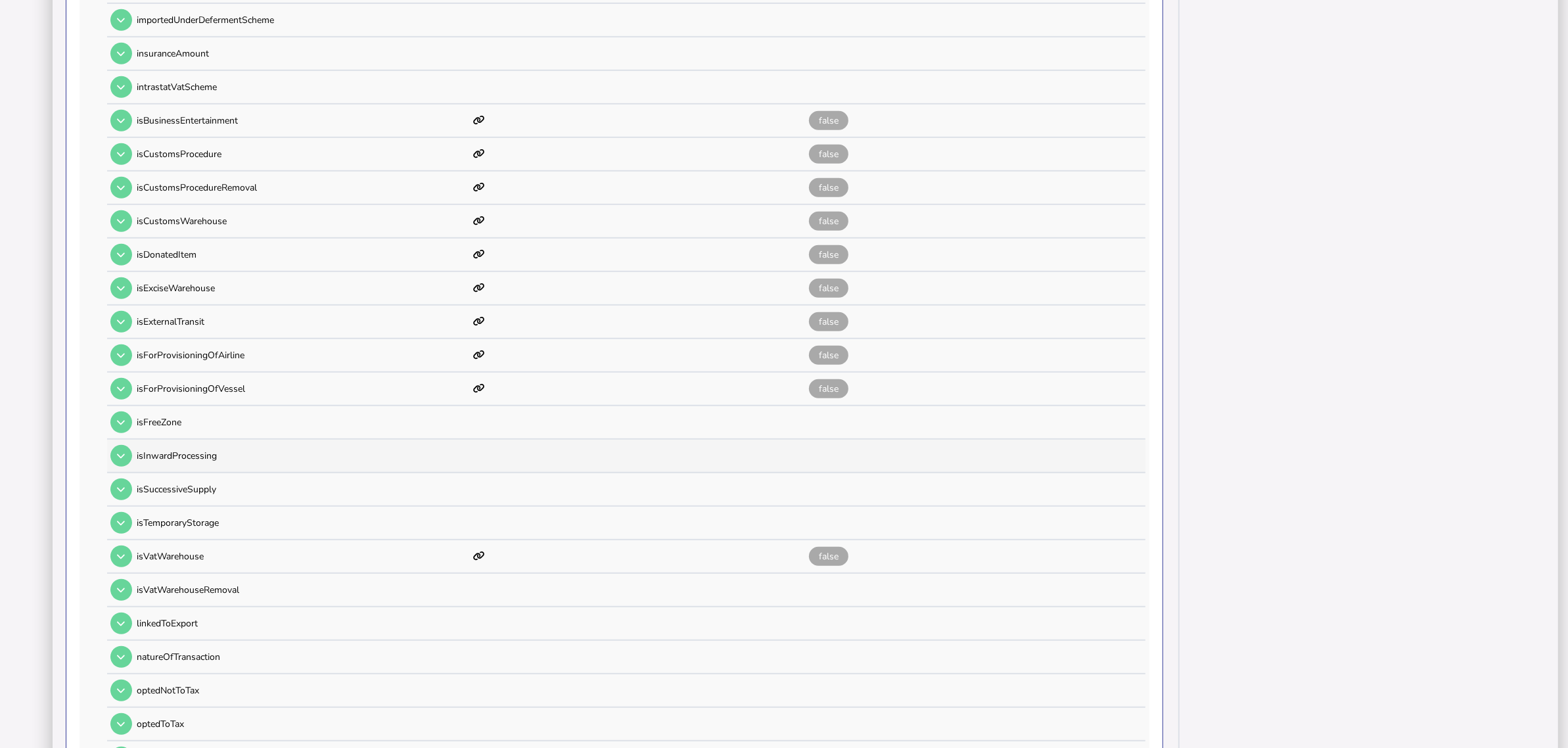
scroll to position [866, 0]
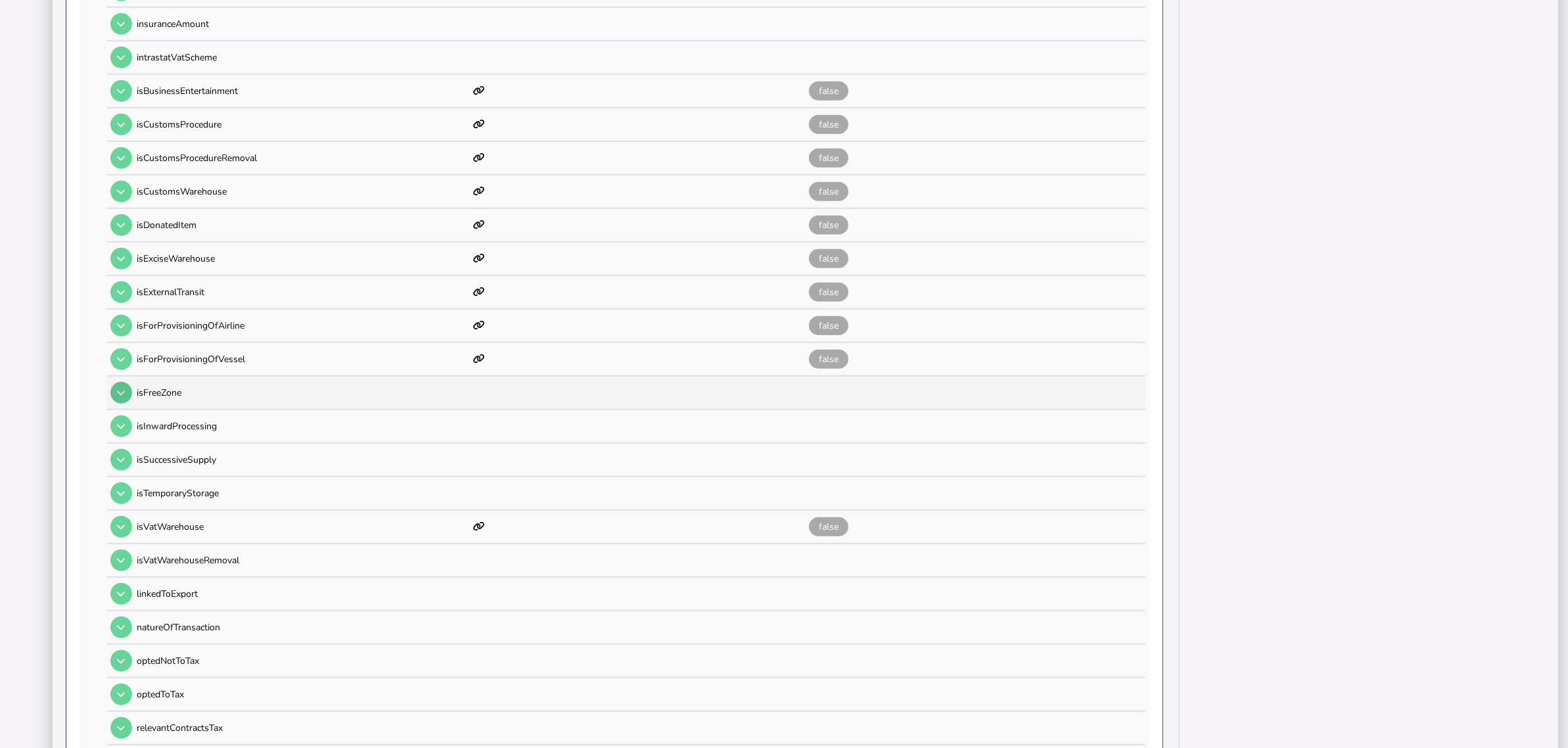
click at [124, 388] on icon at bounding box center [120, 393] width 8 height 8
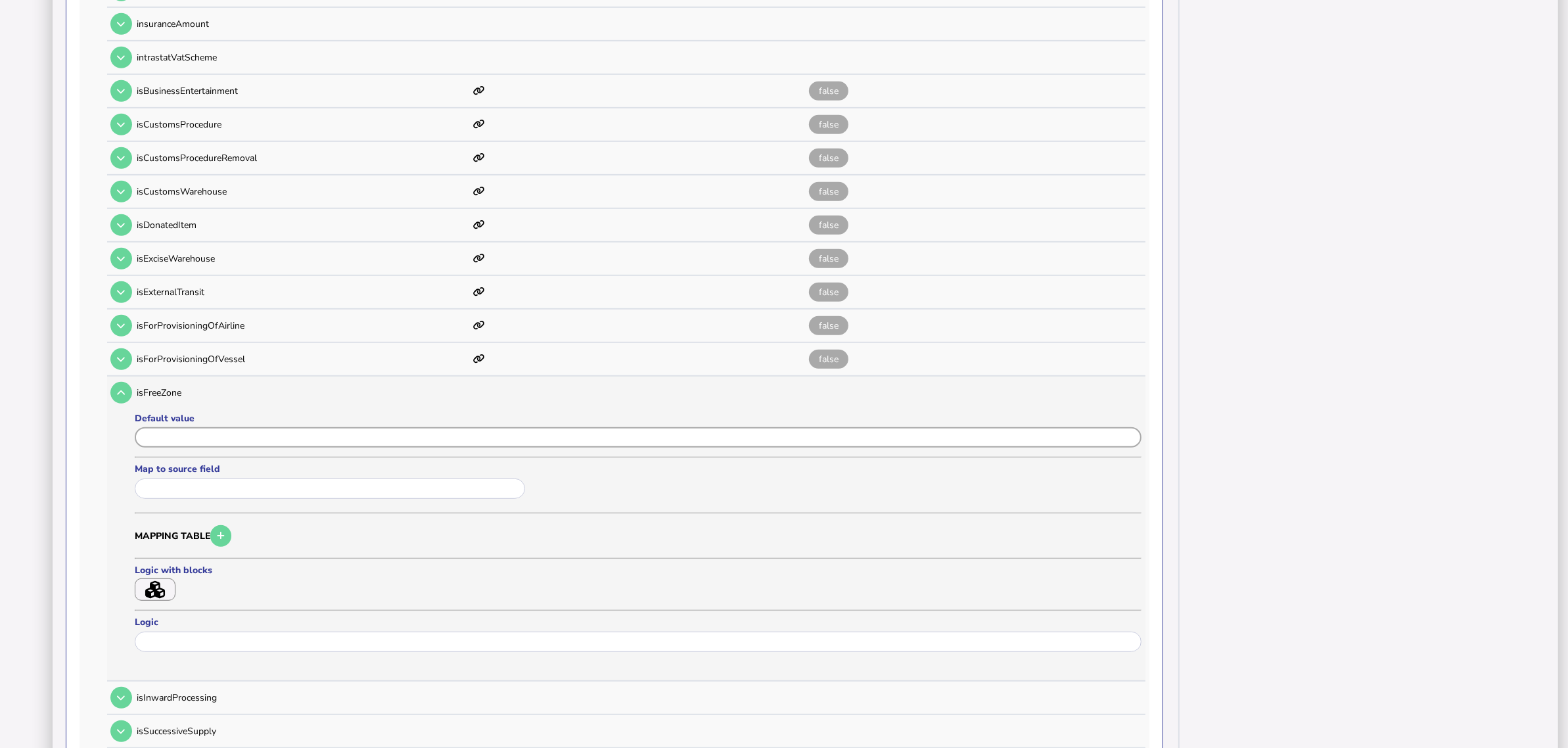
click at [180, 427] on input "input" at bounding box center [638, 438] width 1007 height 20
paste input "*****"
type input "*****"
click at [176, 599] on button "Save" at bounding box center [176, 682] width 83 height 28
click at [120, 388] on icon at bounding box center [120, 393] width 8 height 8
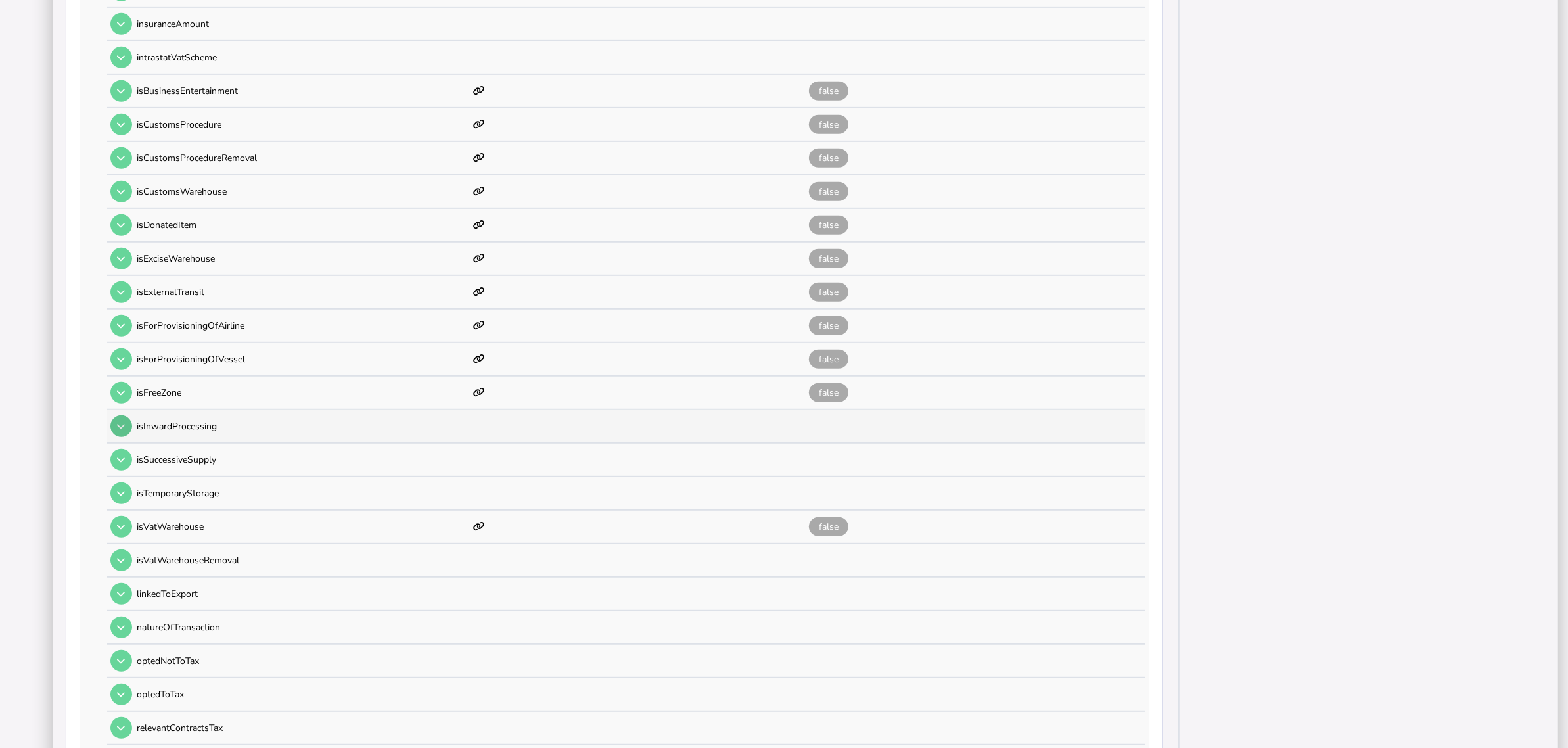
click at [121, 422] on icon at bounding box center [120, 427] width 8 height 8
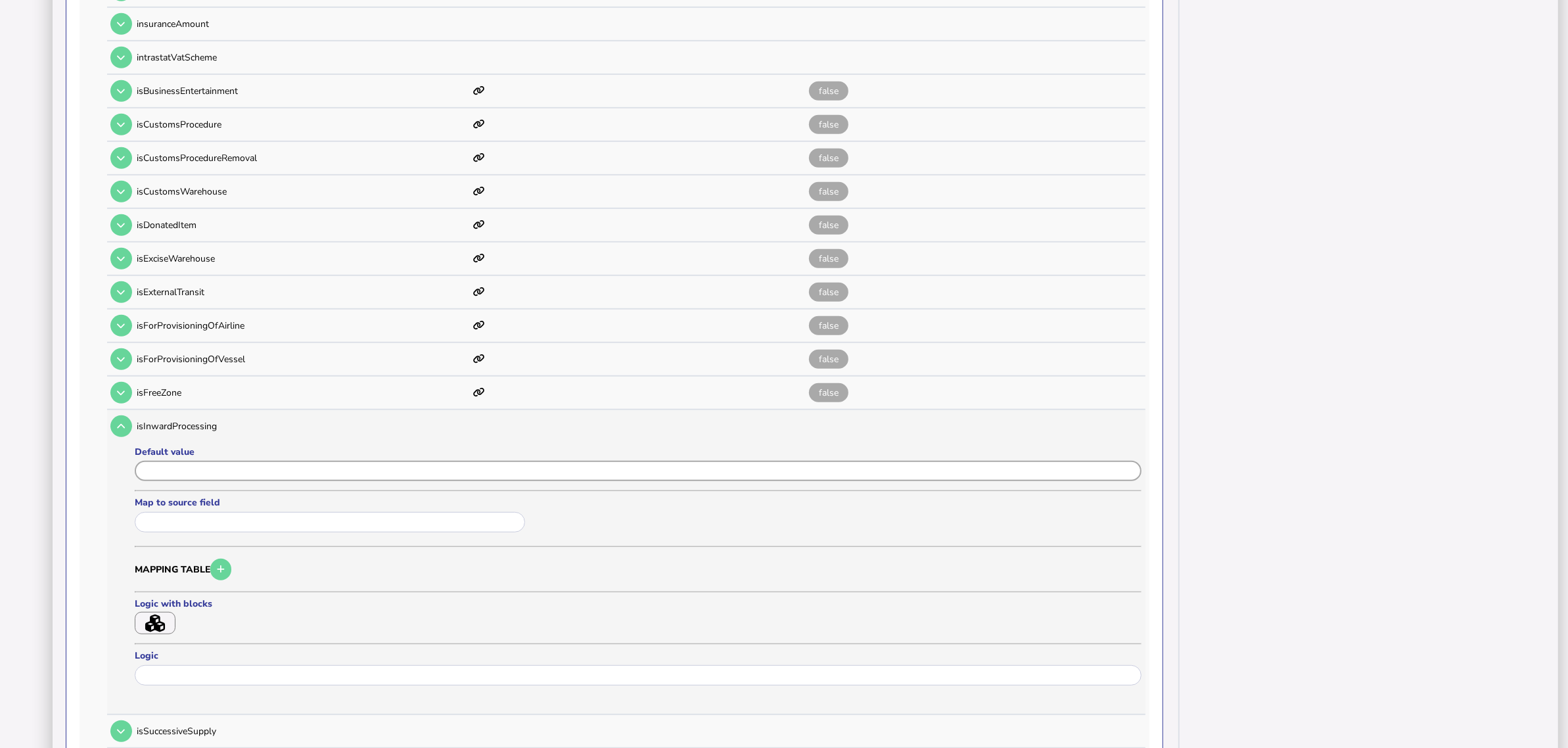
click at [186, 461] on input "input" at bounding box center [638, 472] width 1007 height 20
paste input "*****"
type input "*****"
click at [186, 599] on button "Save" at bounding box center [176, 715] width 83 height 28
click at [119, 422] on icon at bounding box center [120, 427] width 8 height 8
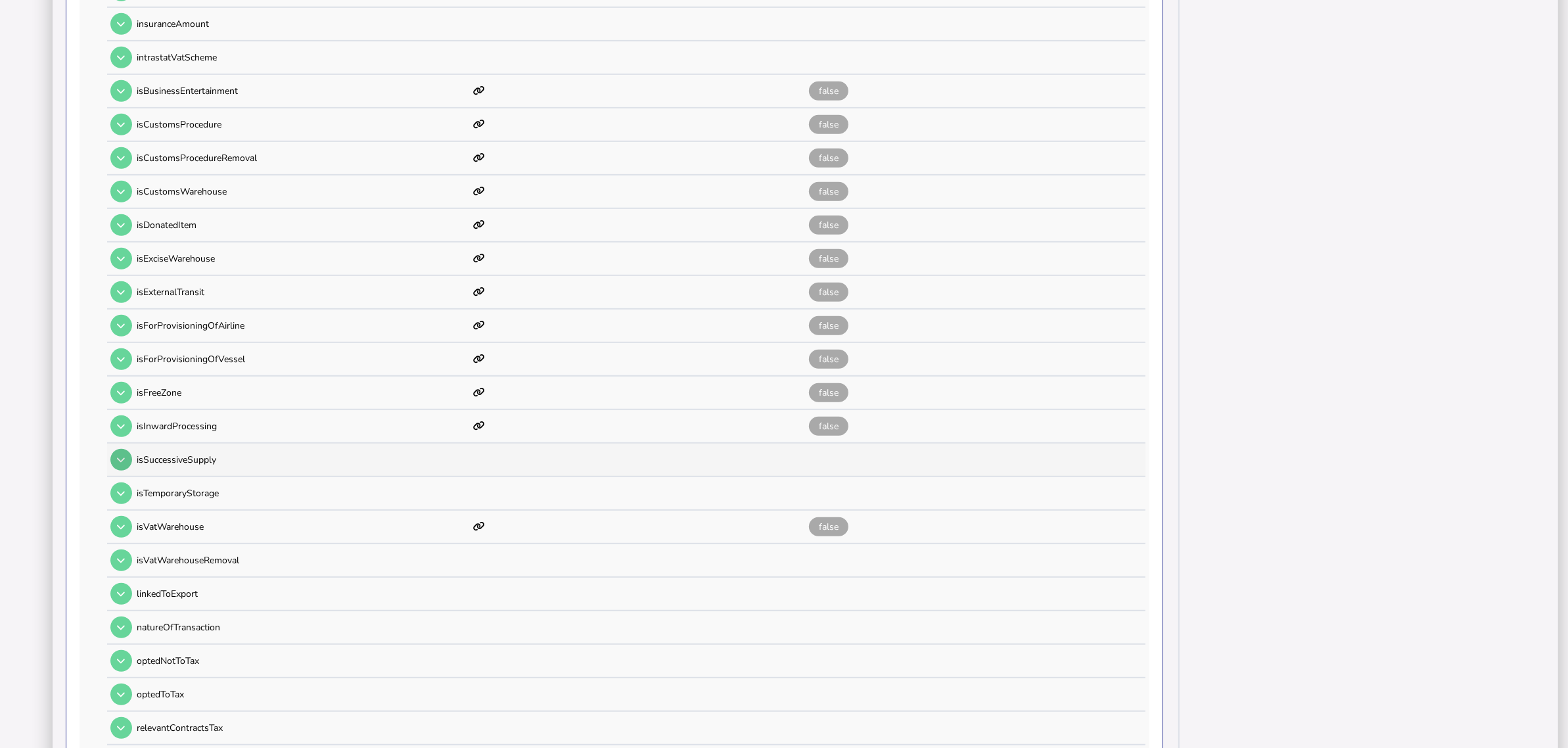
click at [123, 455] on icon at bounding box center [120, 460] width 8 height 8
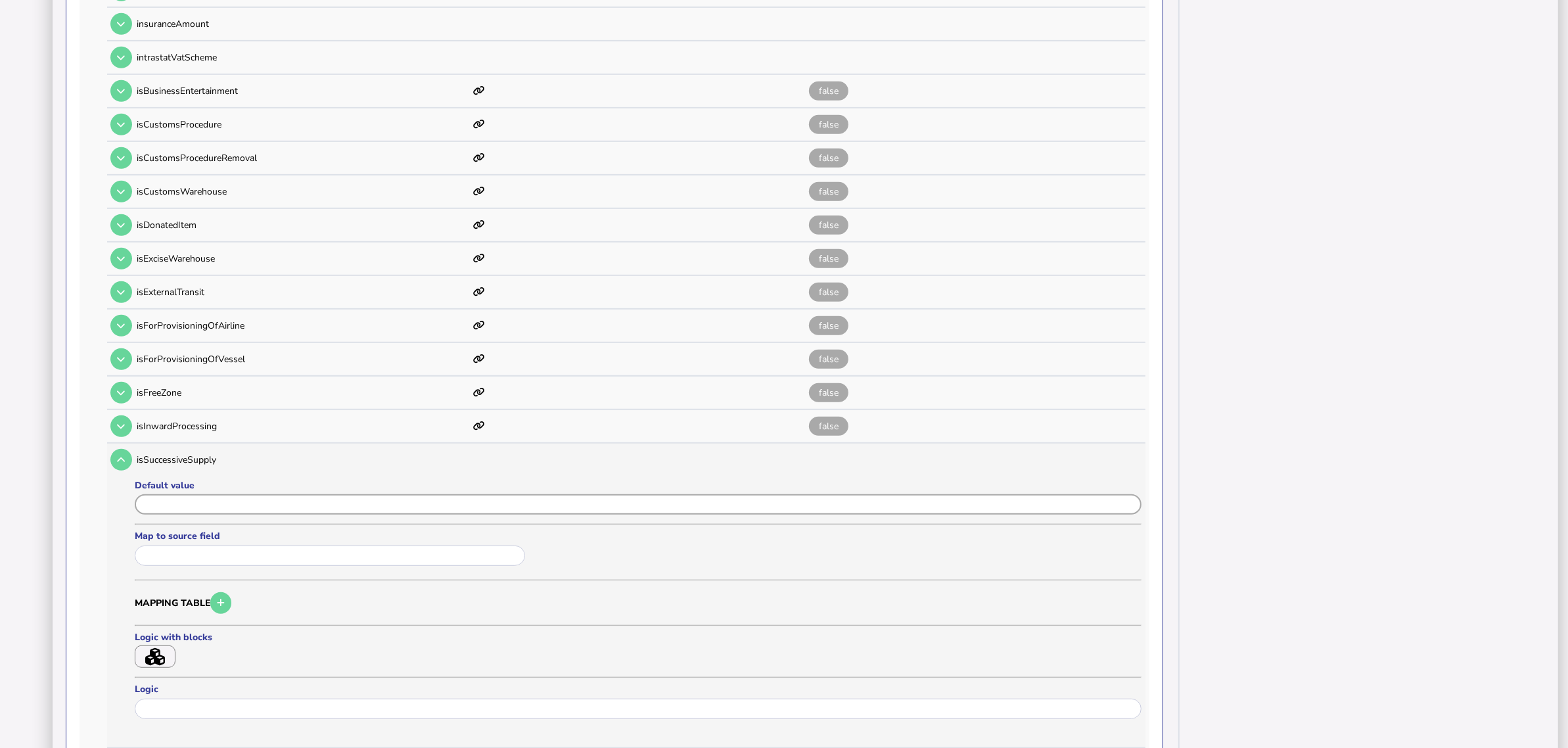
click at [183, 494] on input "input" at bounding box center [638, 505] width 1007 height 20
paste input "*****"
type input "*****"
click at [196, 599] on button "Save" at bounding box center [176, 749] width 83 height 28
click at [119, 449] on td at bounding box center [120, 461] width 25 height 27
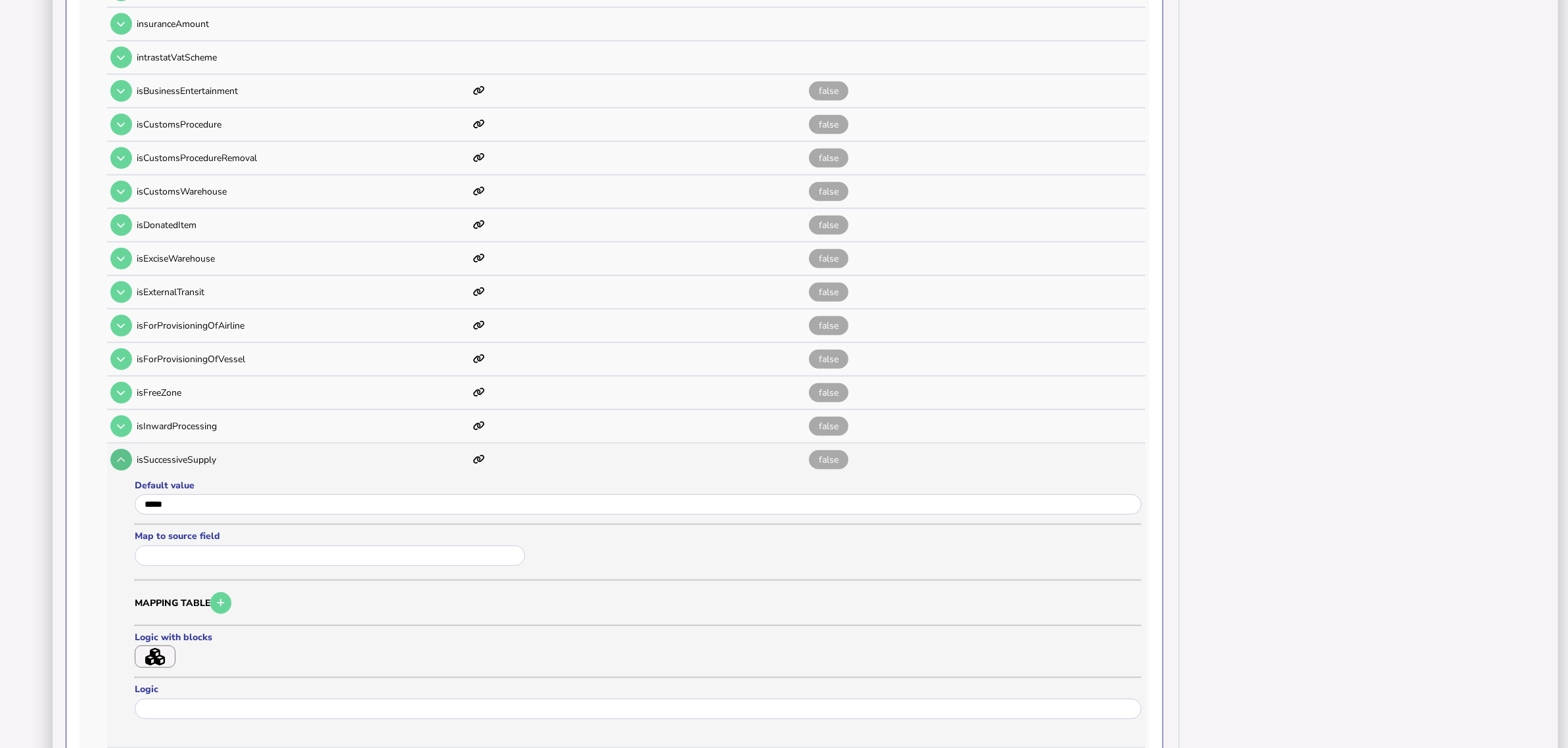
click at [121, 455] on icon at bounding box center [120, 460] width 8 height 8
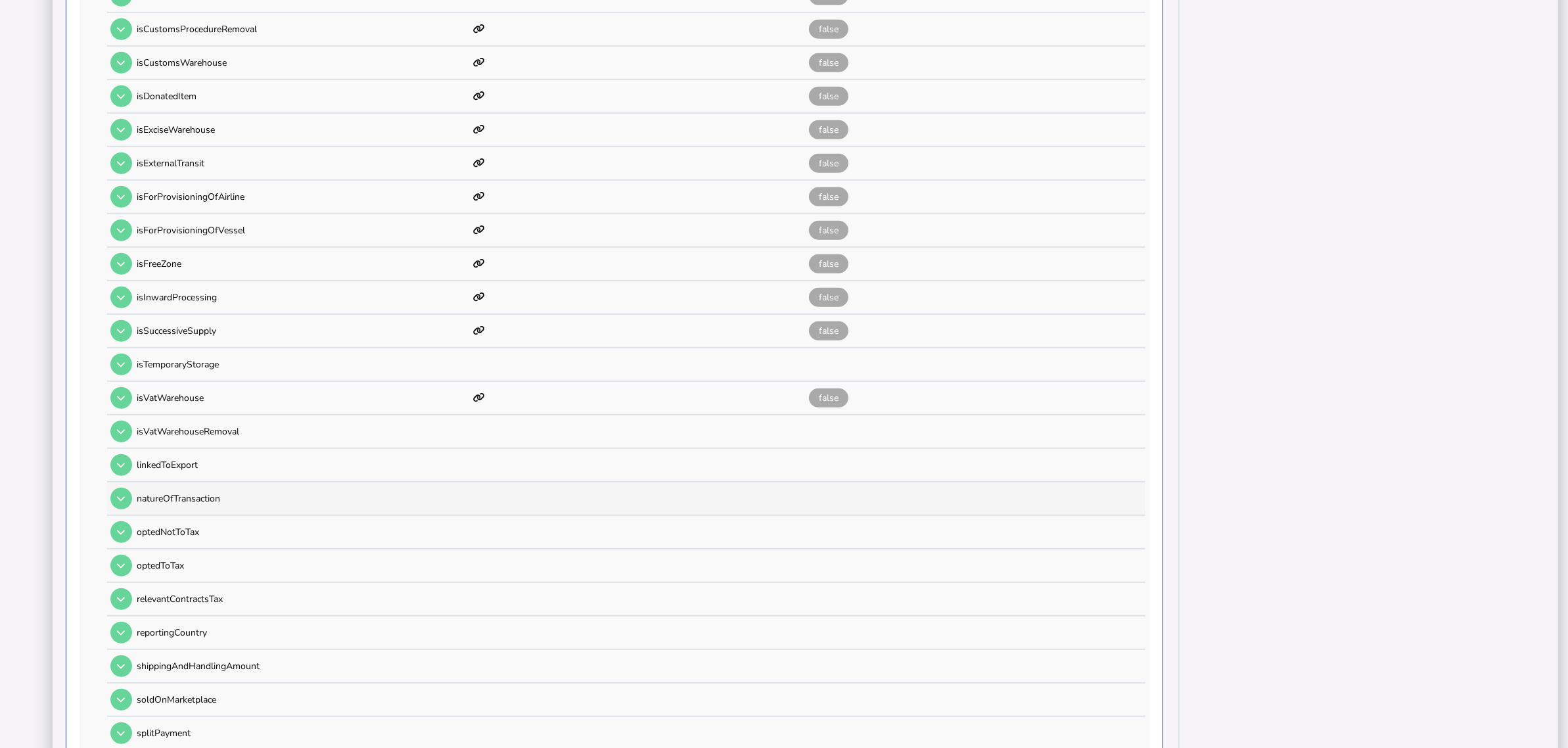
scroll to position [1030, 0]
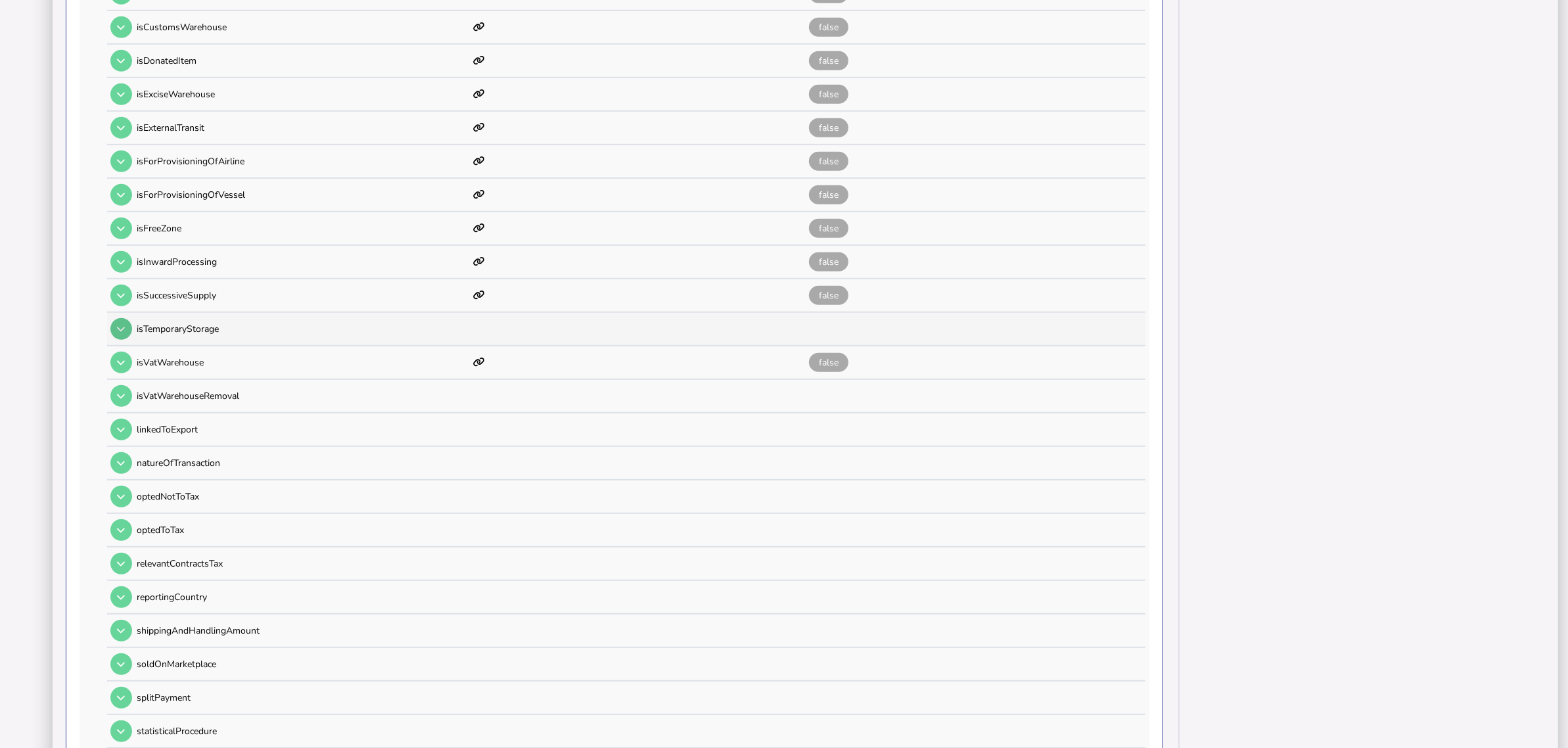
click at [123, 325] on icon at bounding box center [120, 329] width 8 height 8
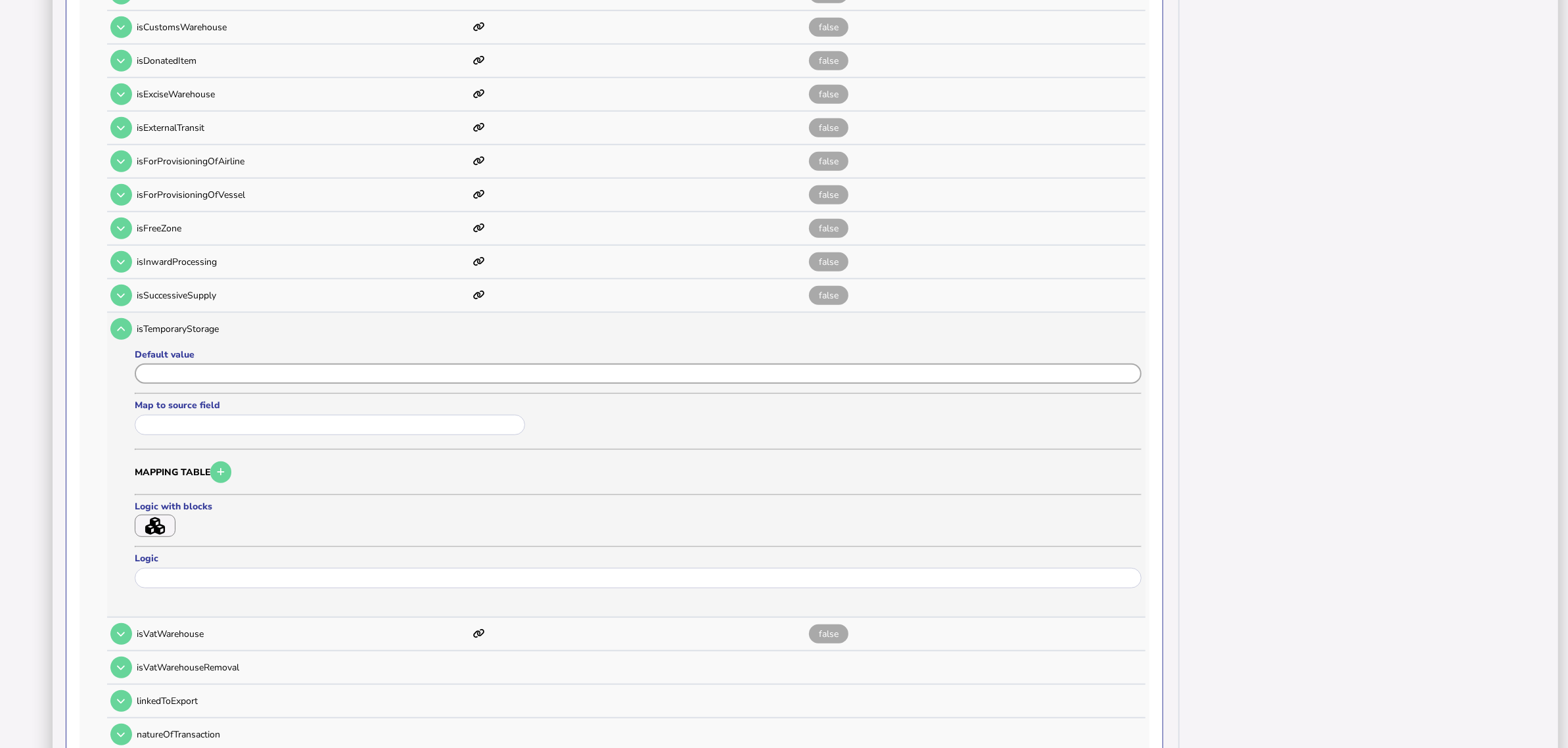
click at [180, 364] on input "input" at bounding box center [638, 374] width 1007 height 20
paste input "*****"
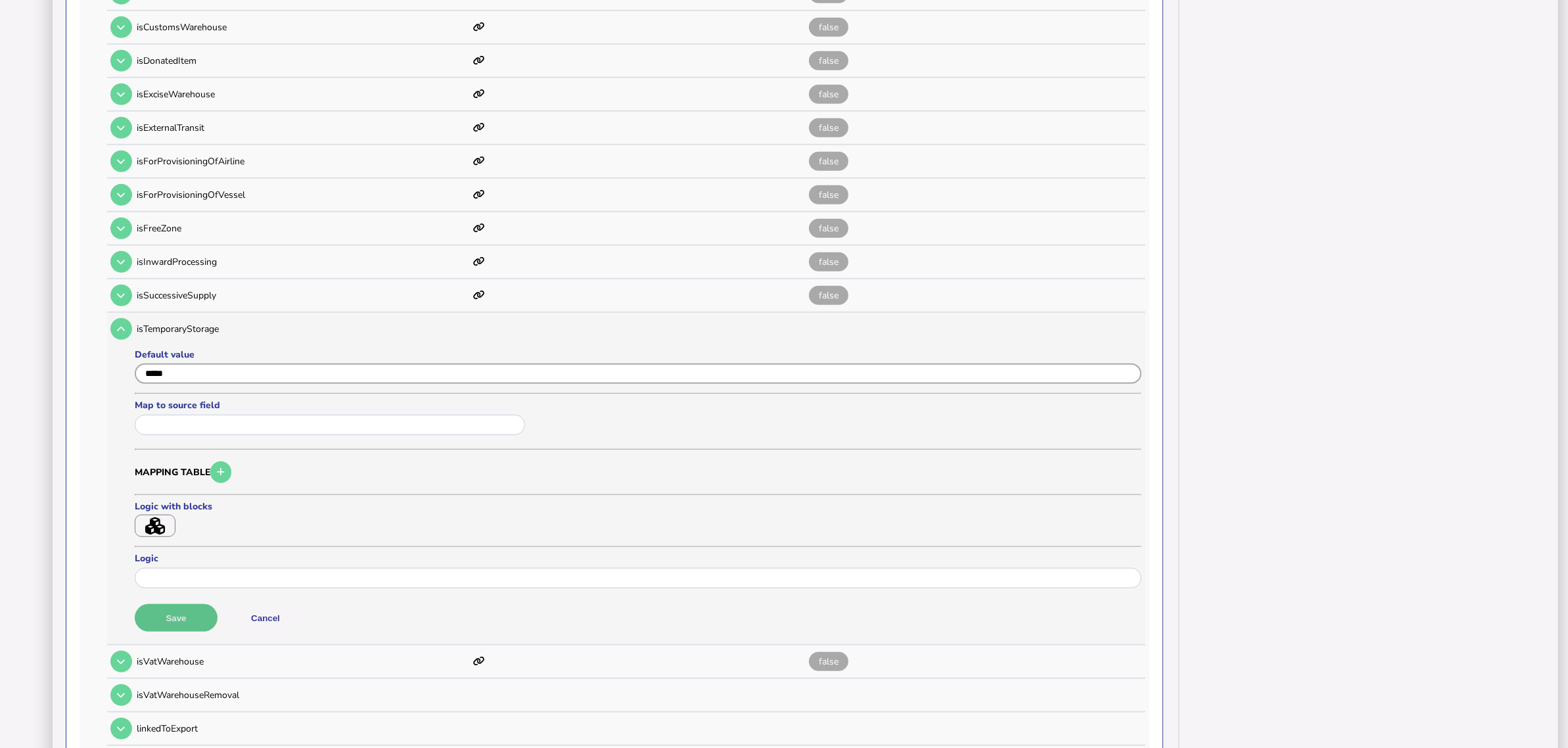
type input "*****"
click at [188, 599] on button "Save" at bounding box center [176, 618] width 83 height 28
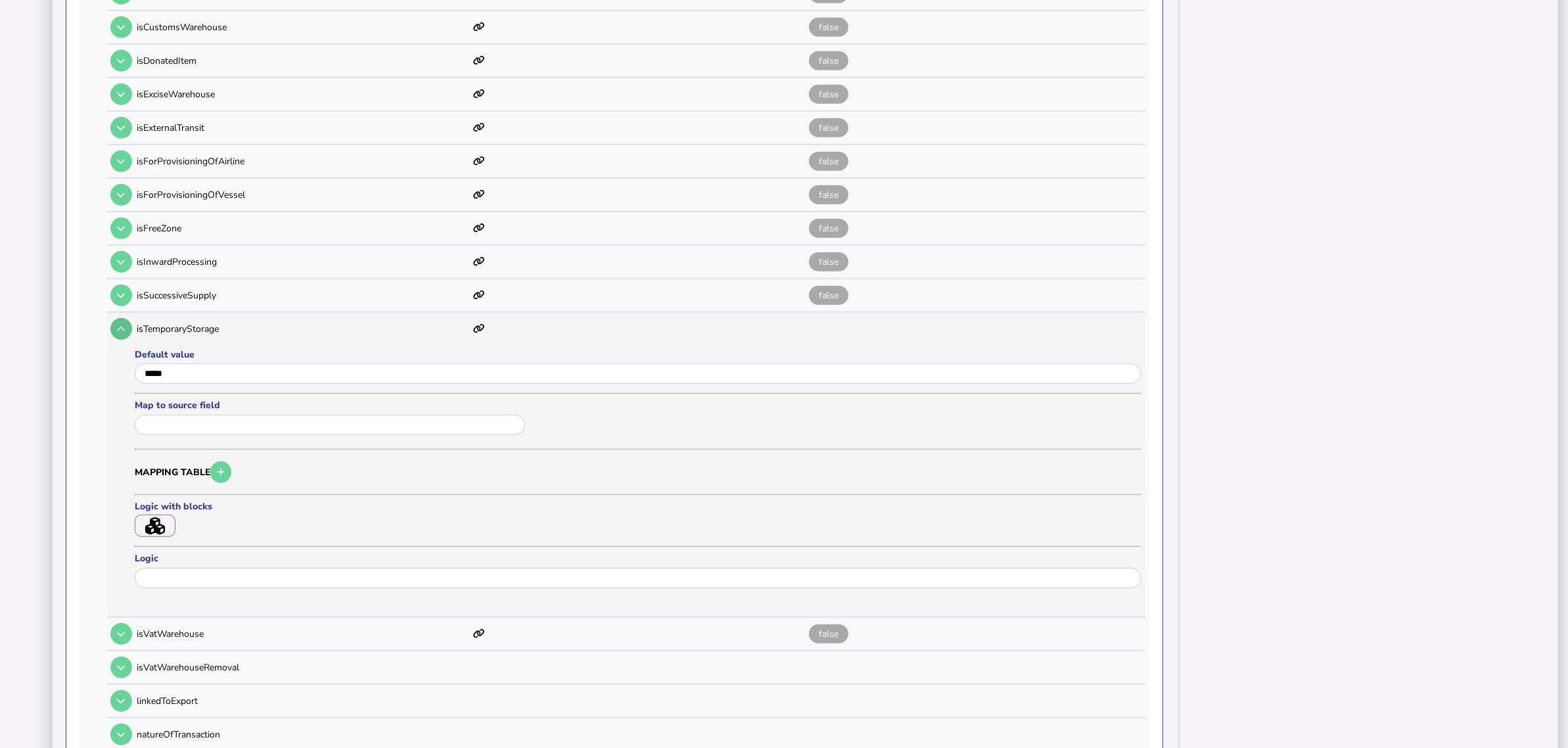
click at [123, 325] on icon at bounding box center [120, 329] width 8 height 8
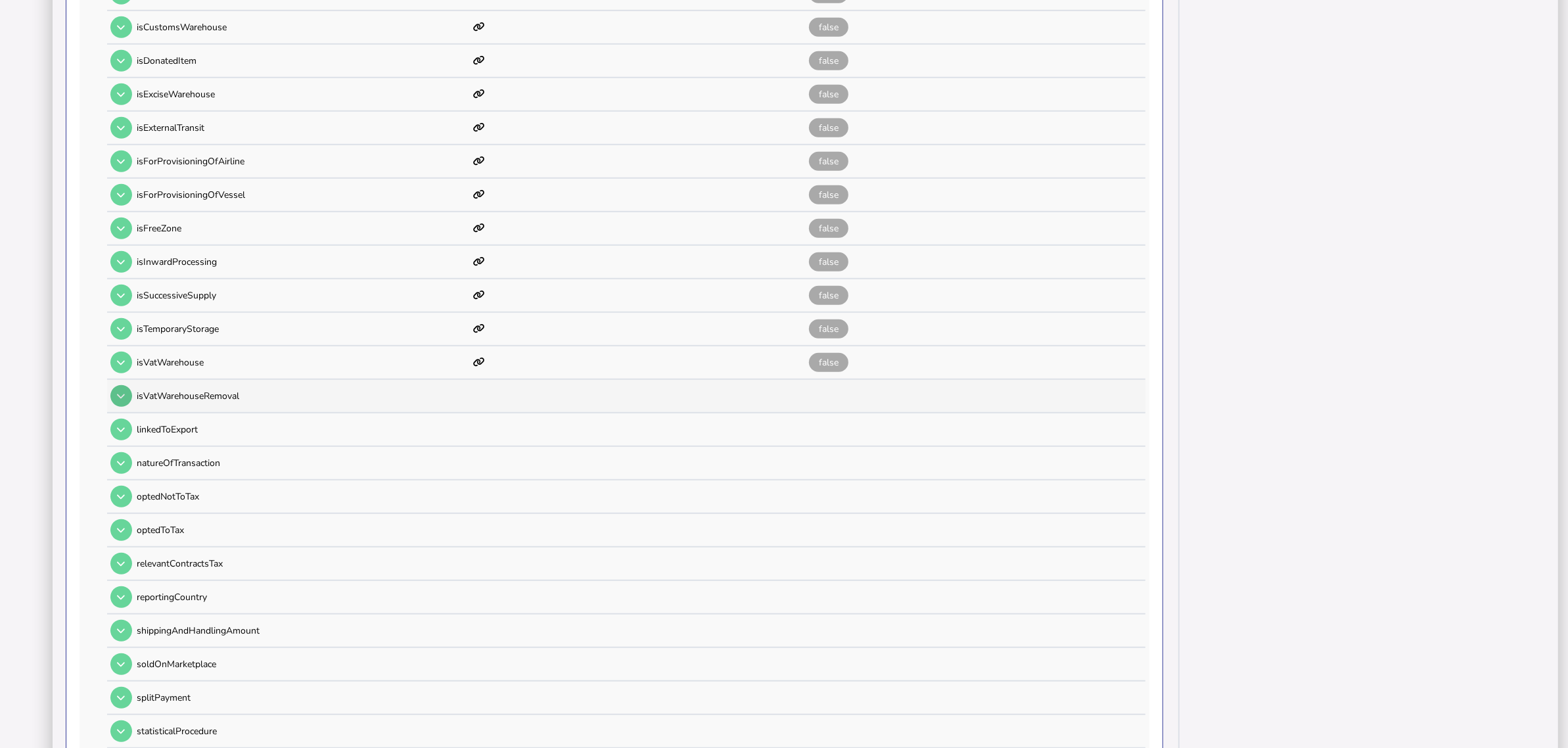
click at [120, 392] on icon at bounding box center [120, 396] width 8 height 8
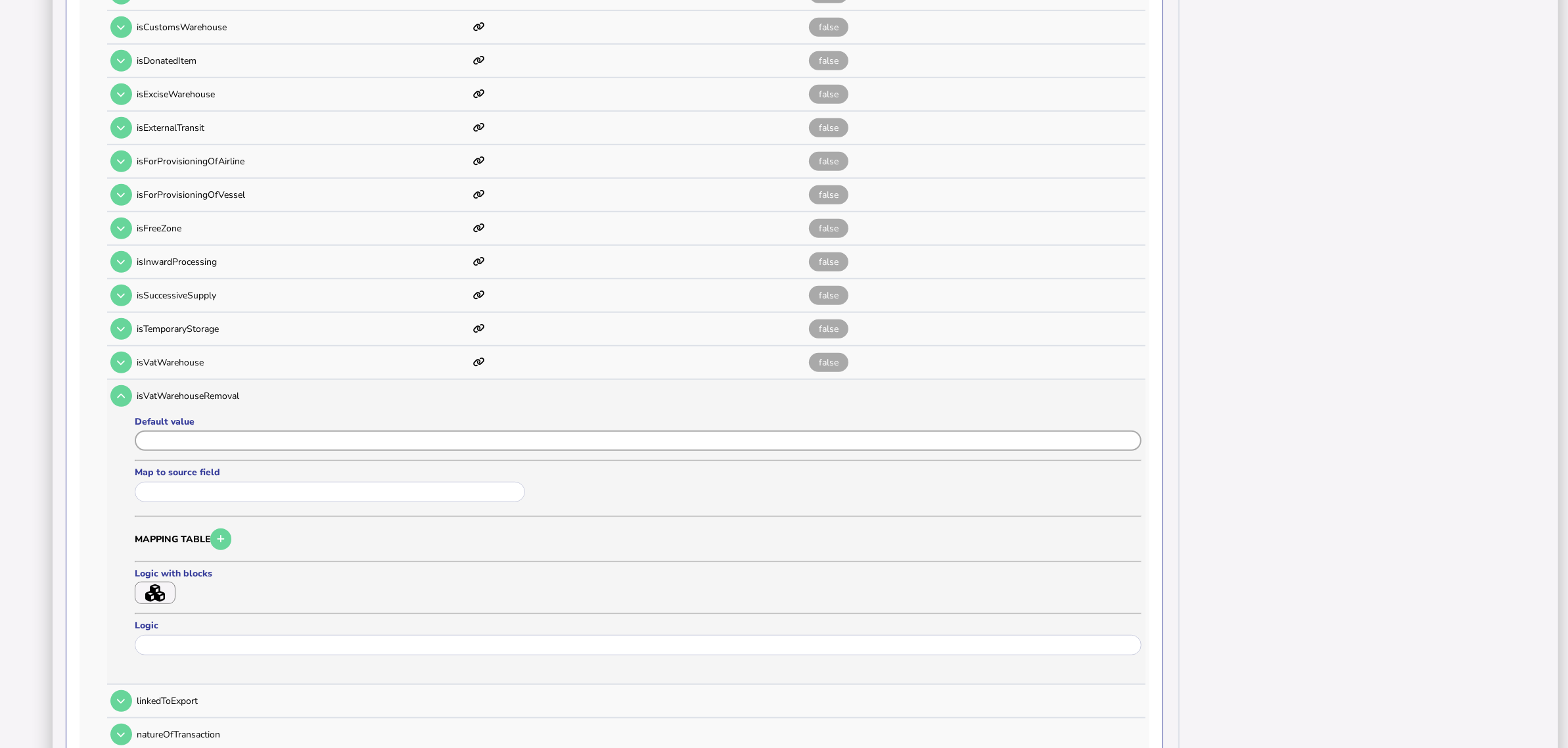
click at [171, 431] on input "input" at bounding box center [638, 441] width 1007 height 20
paste input "*****"
type input "*****"
click at [186, 599] on button "Save" at bounding box center [176, 685] width 83 height 28
click at [122, 385] on button at bounding box center [121, 396] width 22 height 22
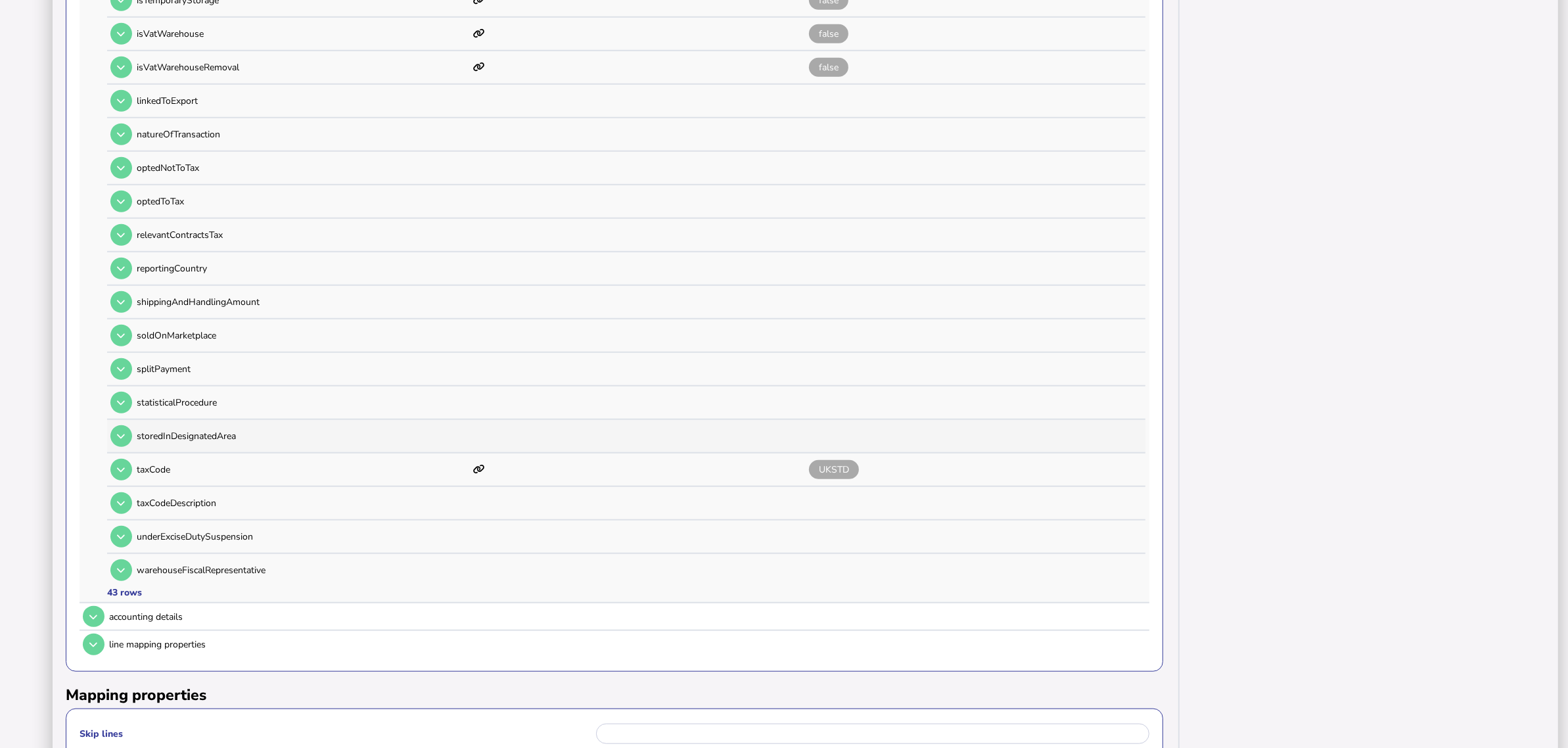
scroll to position [1524, 0]
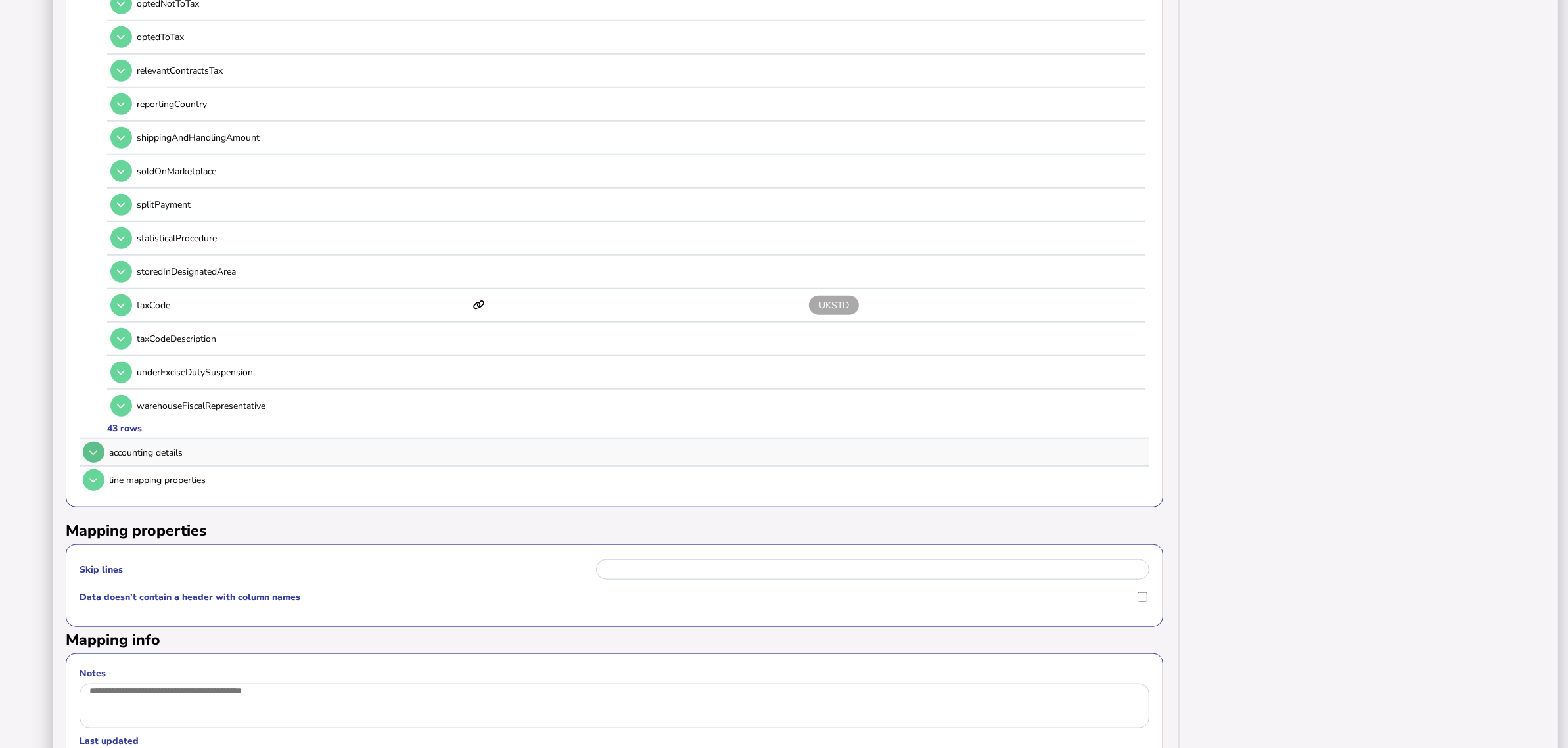
click at [89, 442] on button at bounding box center [94, 453] width 22 height 22
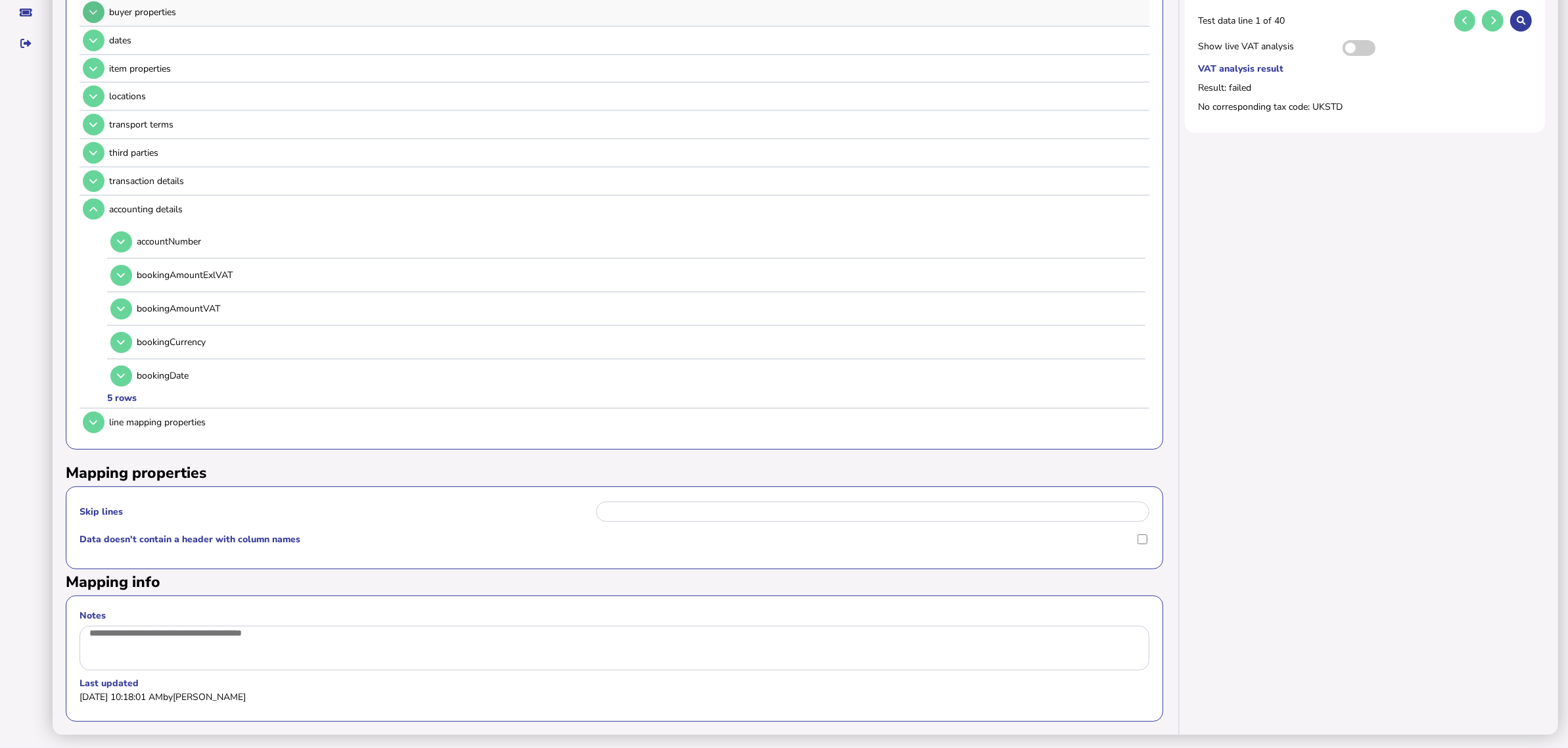
click at [95, 205] on icon at bounding box center [92, 209] width 8 height 8
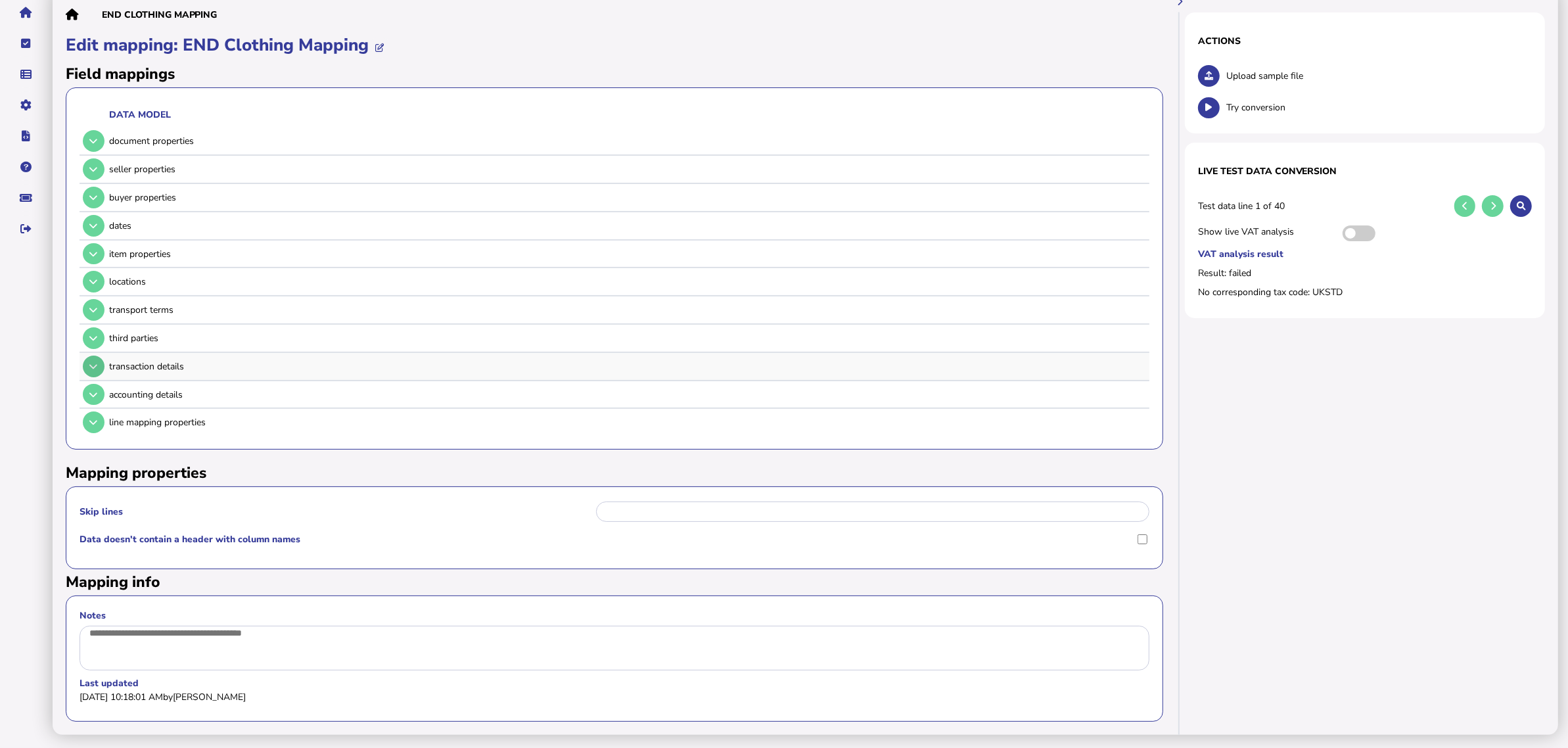
click at [96, 362] on icon at bounding box center [92, 366] width 8 height 8
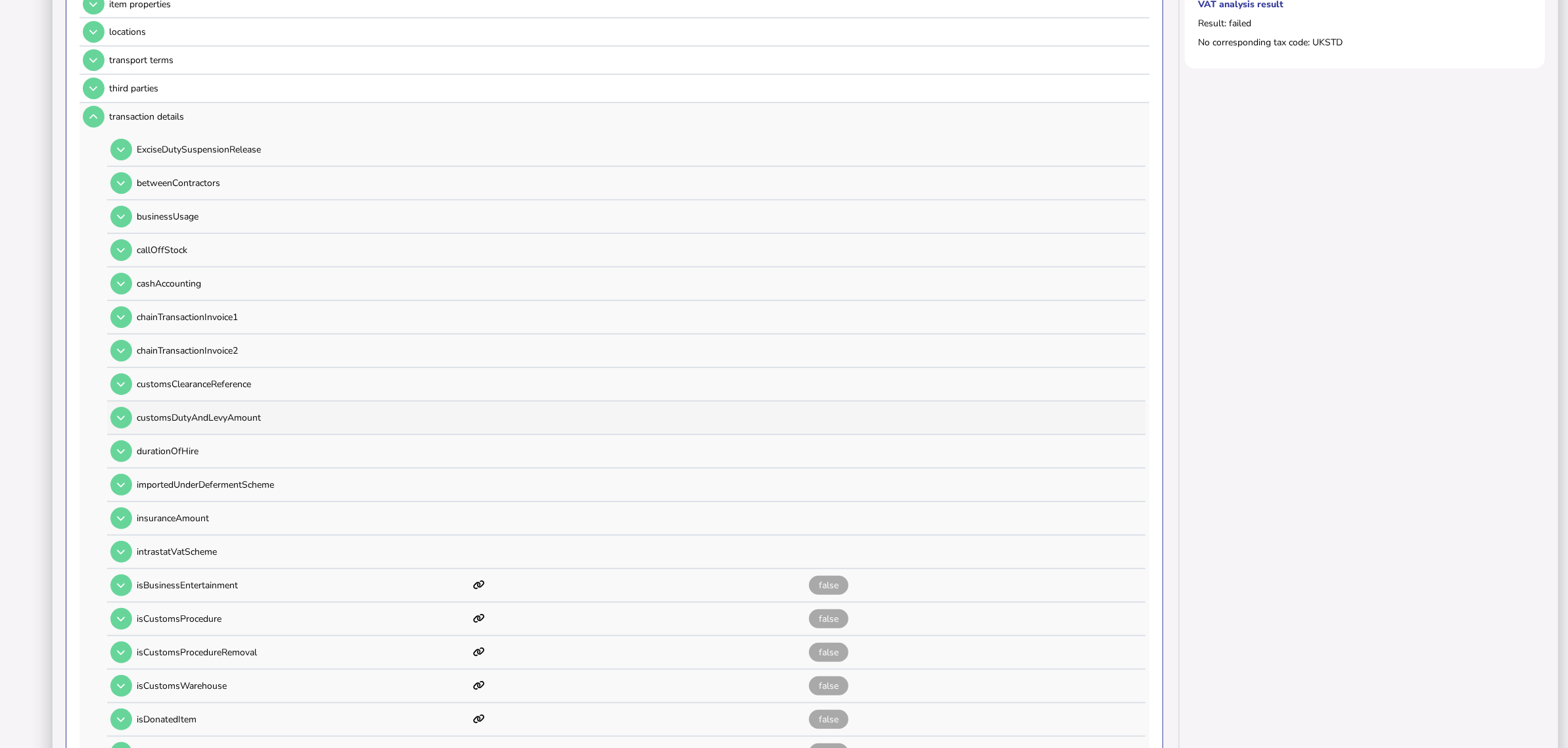
scroll to position [373, 0]
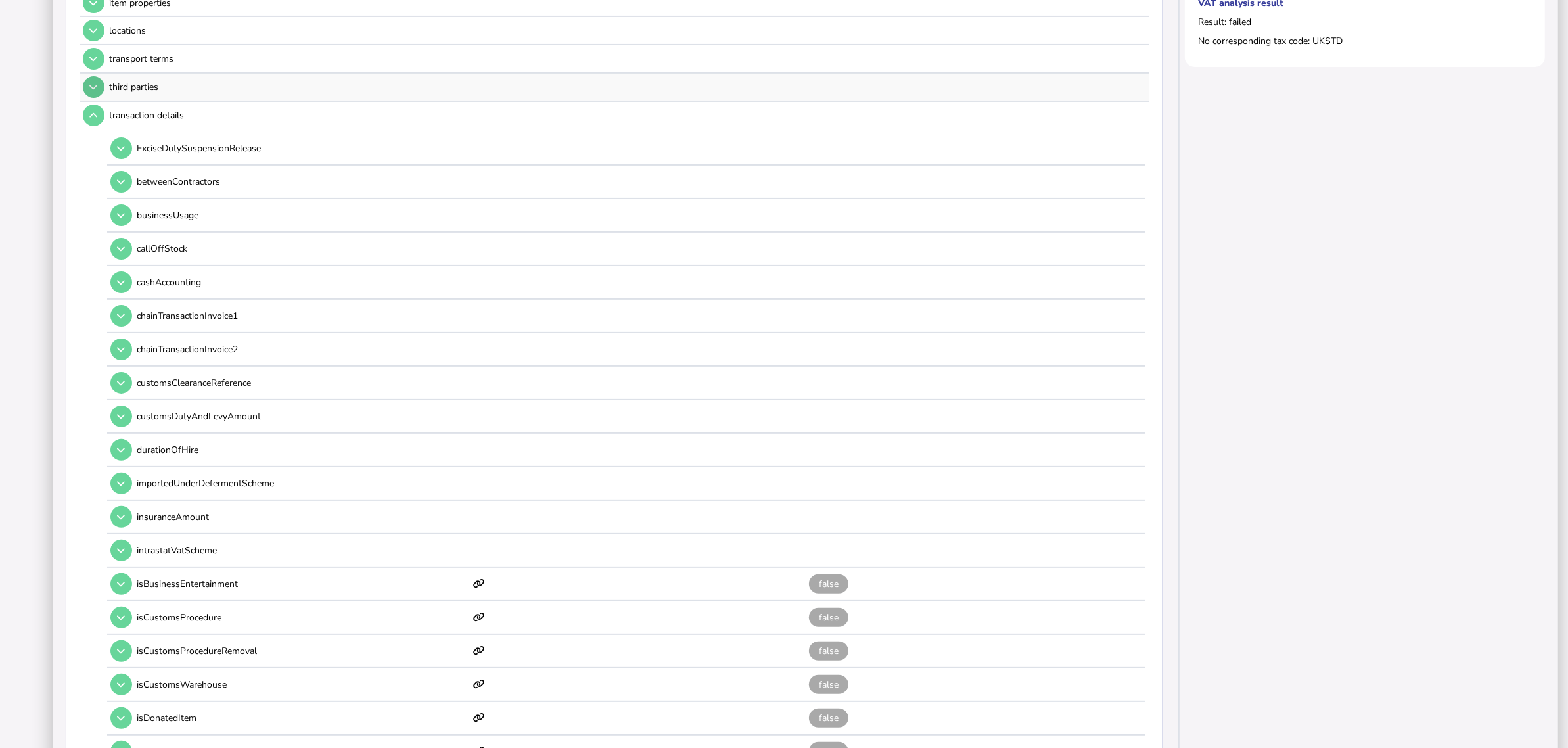
click at [89, 87] on button at bounding box center [94, 87] width 22 height 22
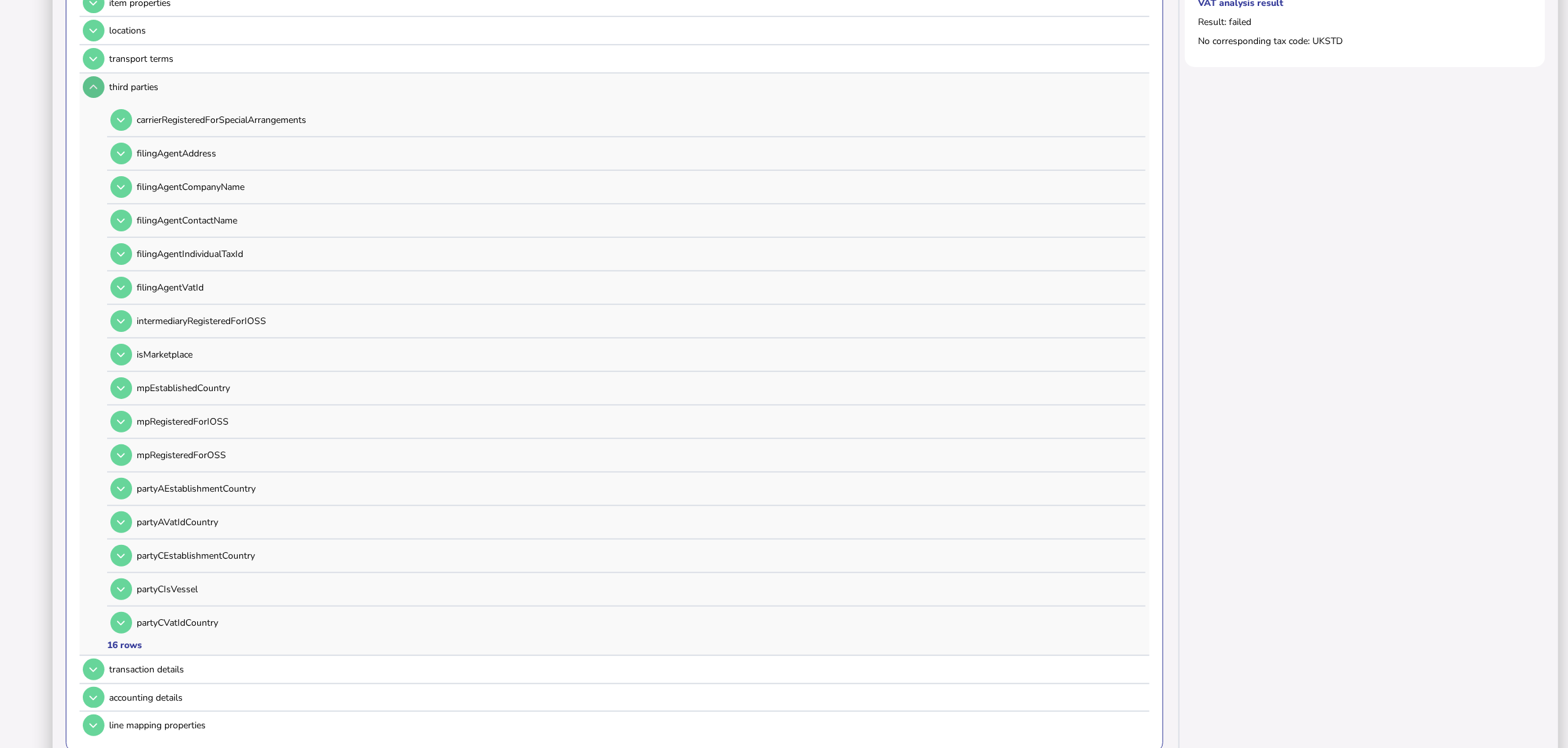
click at [91, 92] on button at bounding box center [94, 87] width 22 height 22
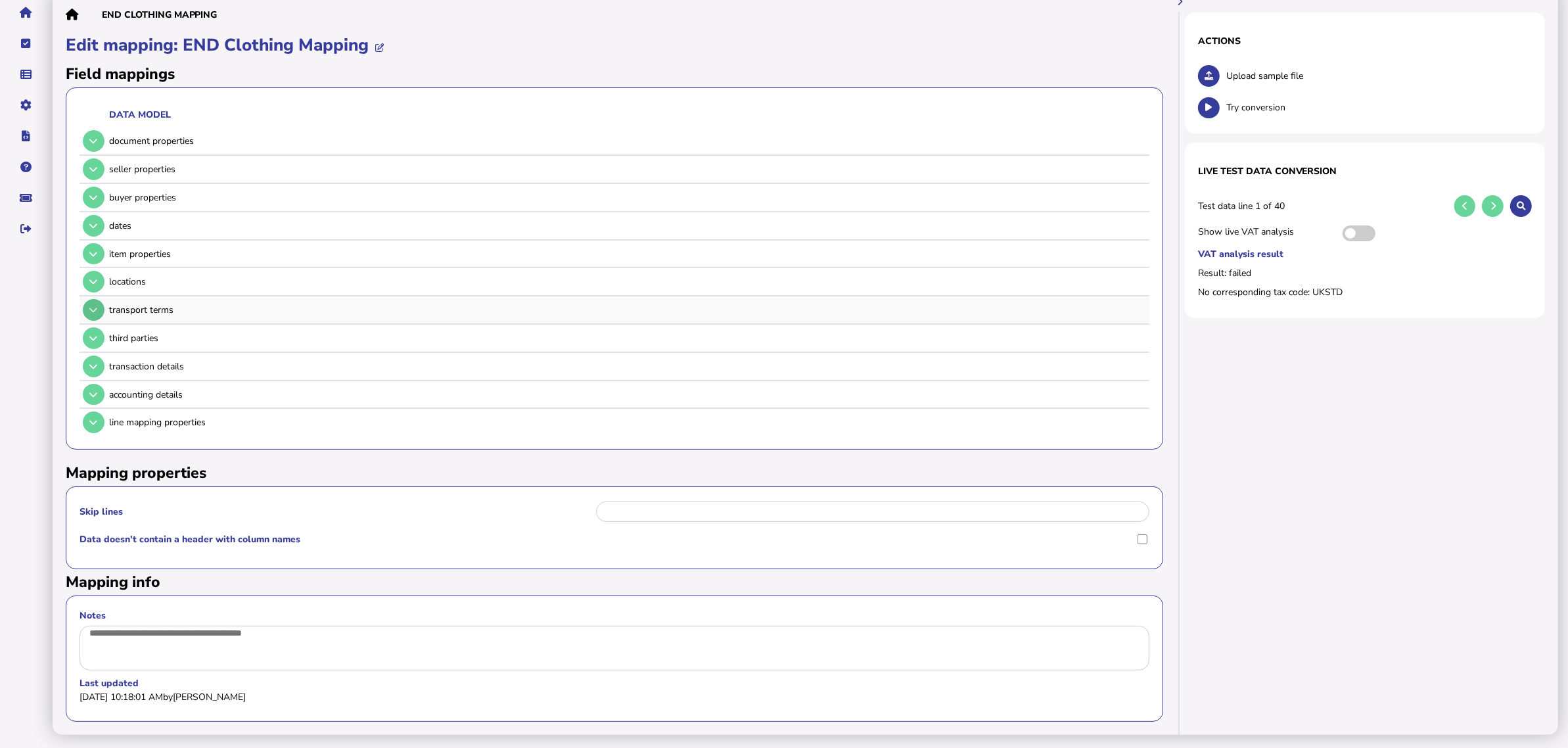
click at [90, 306] on button at bounding box center [94, 310] width 22 height 22
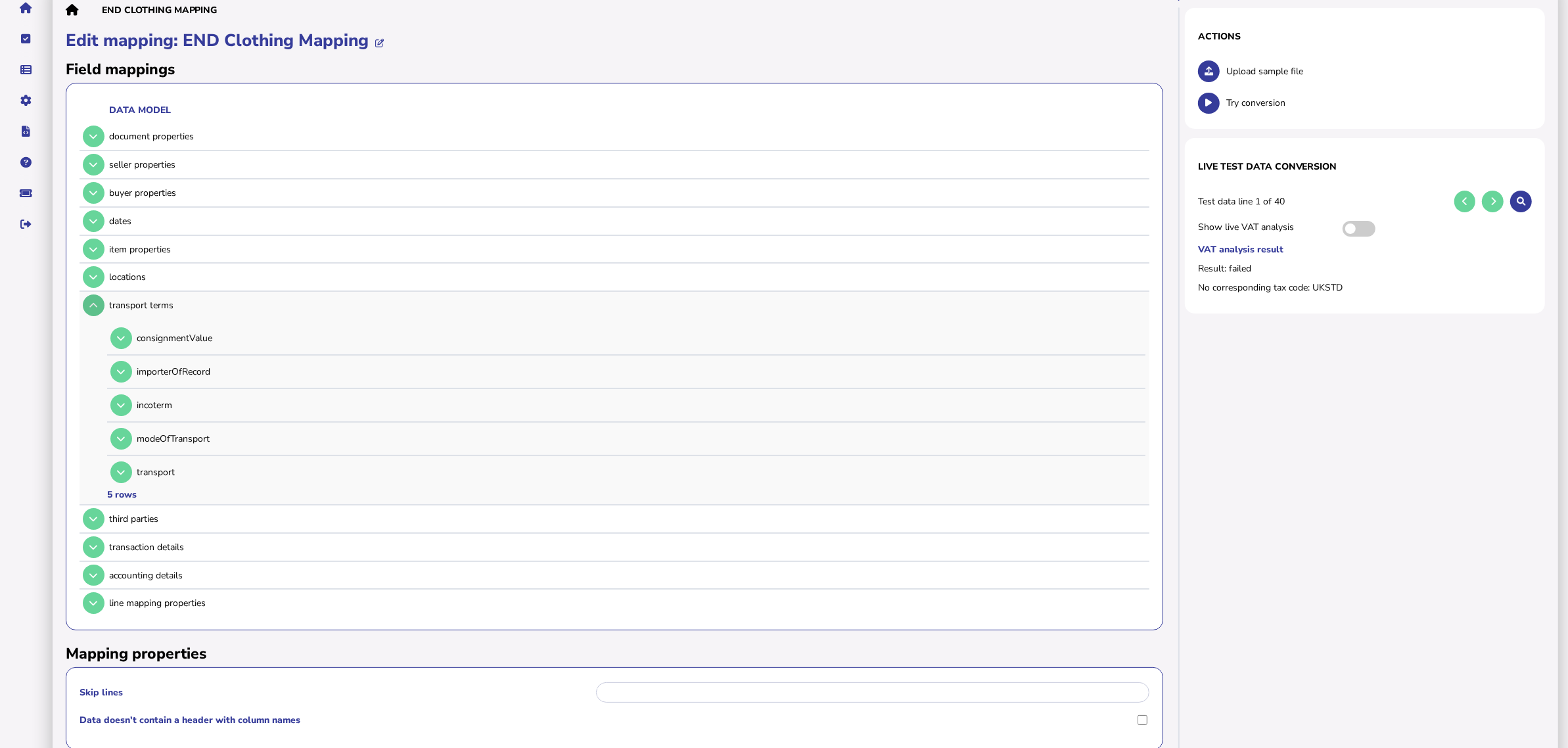
click at [92, 303] on icon at bounding box center [92, 305] width 8 height 8
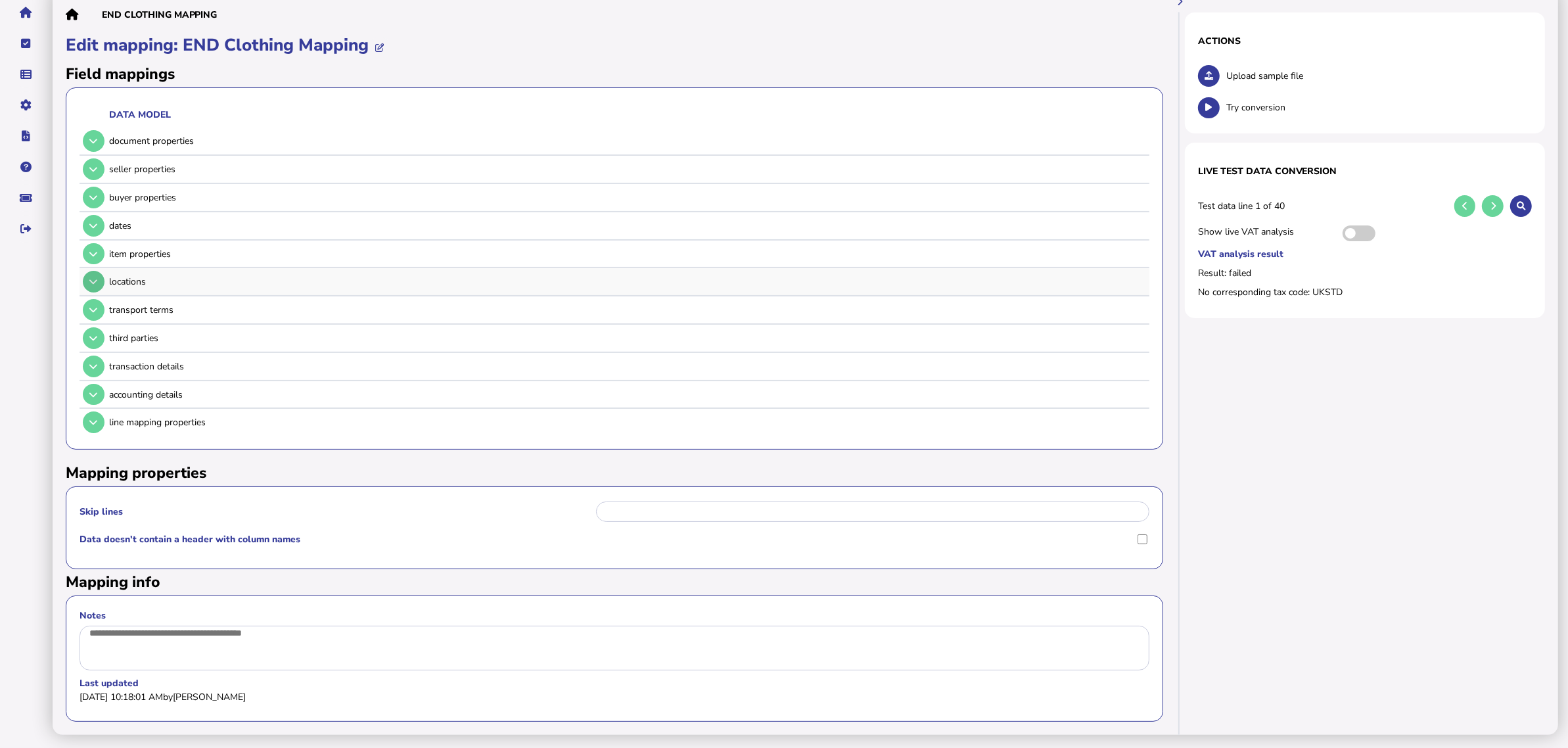
click at [94, 277] on icon at bounding box center [92, 282] width 8 height 8
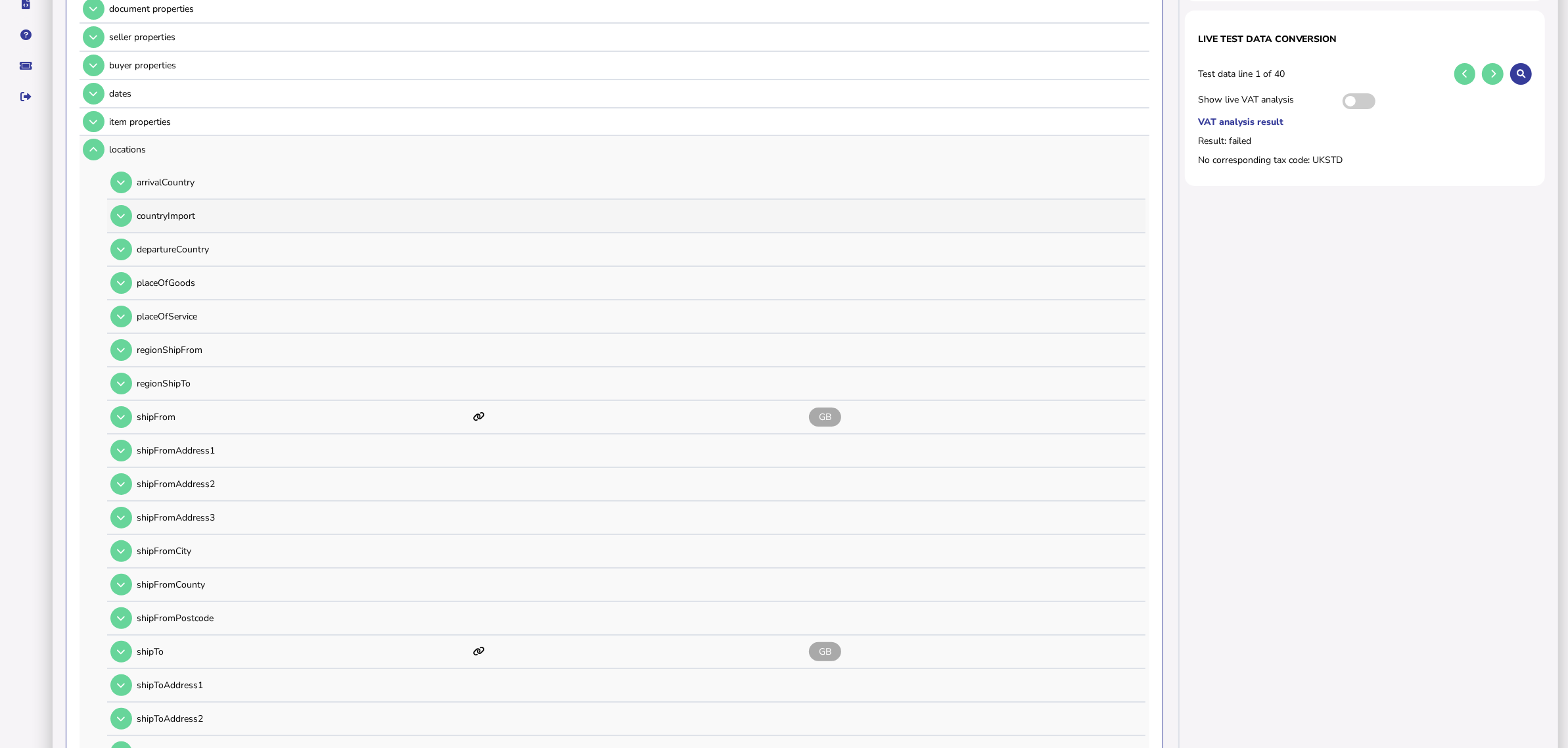
scroll to position [209, 0]
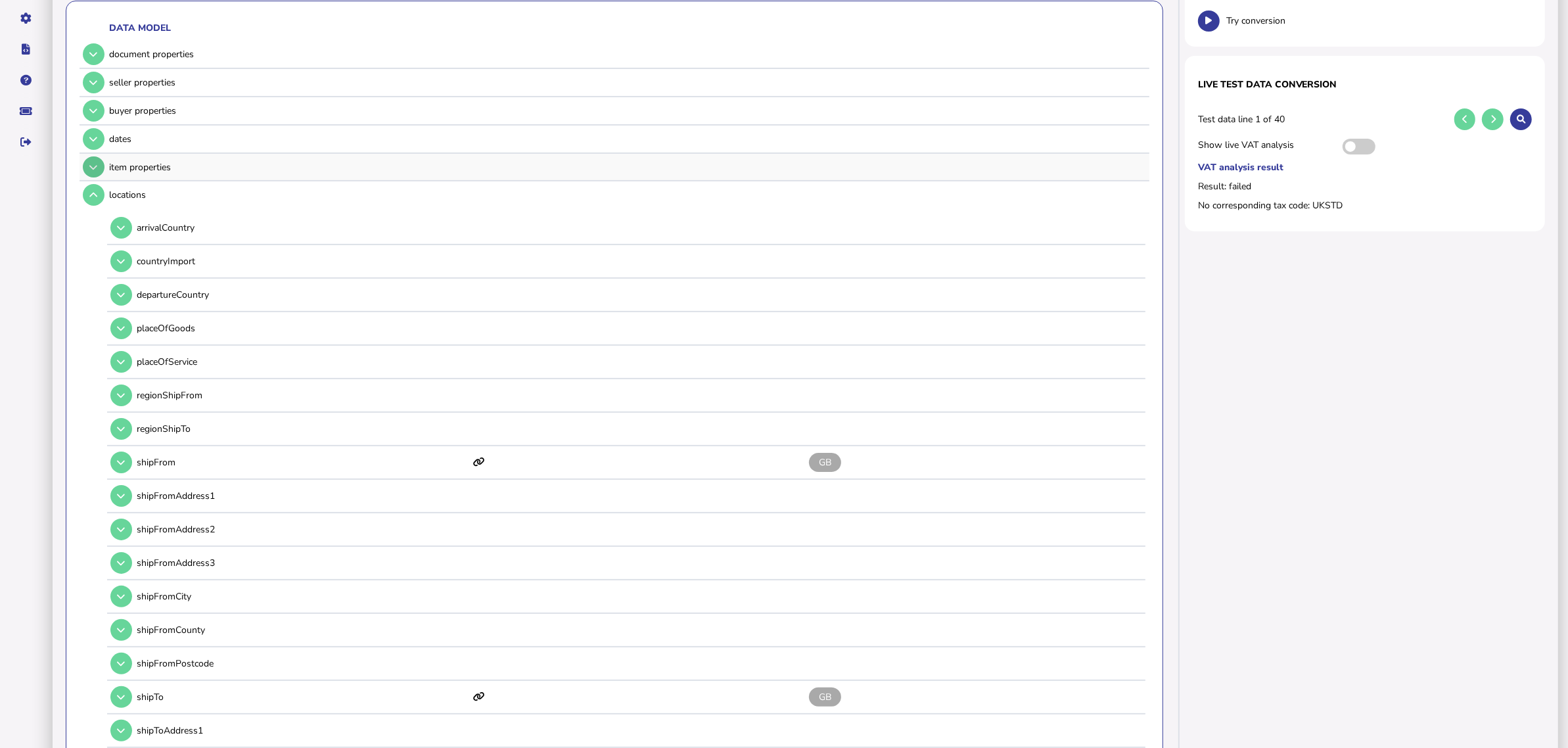
click at [89, 159] on button at bounding box center [94, 168] width 22 height 22
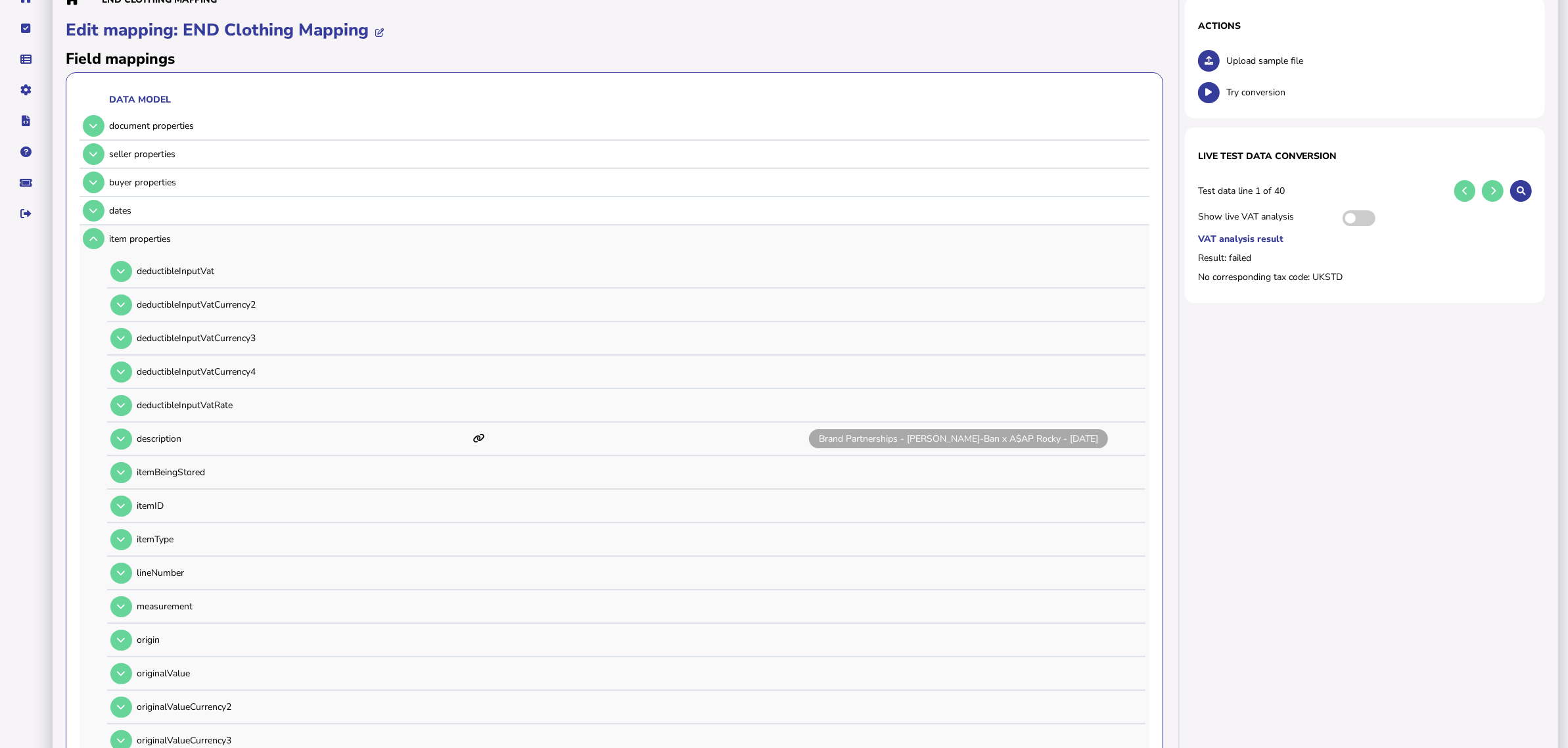
scroll to position [44, 0]
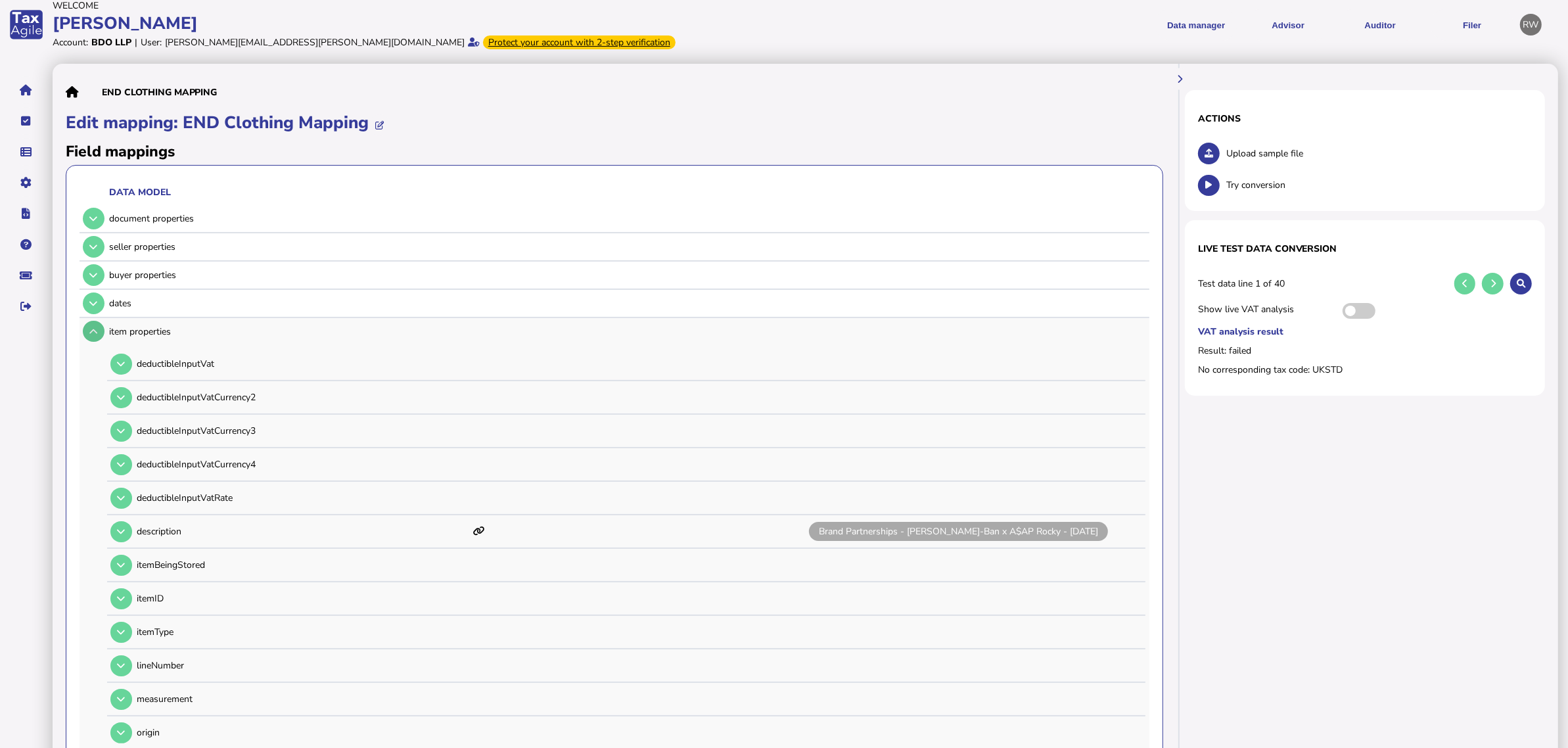
click at [89, 332] on button at bounding box center [94, 332] width 22 height 22
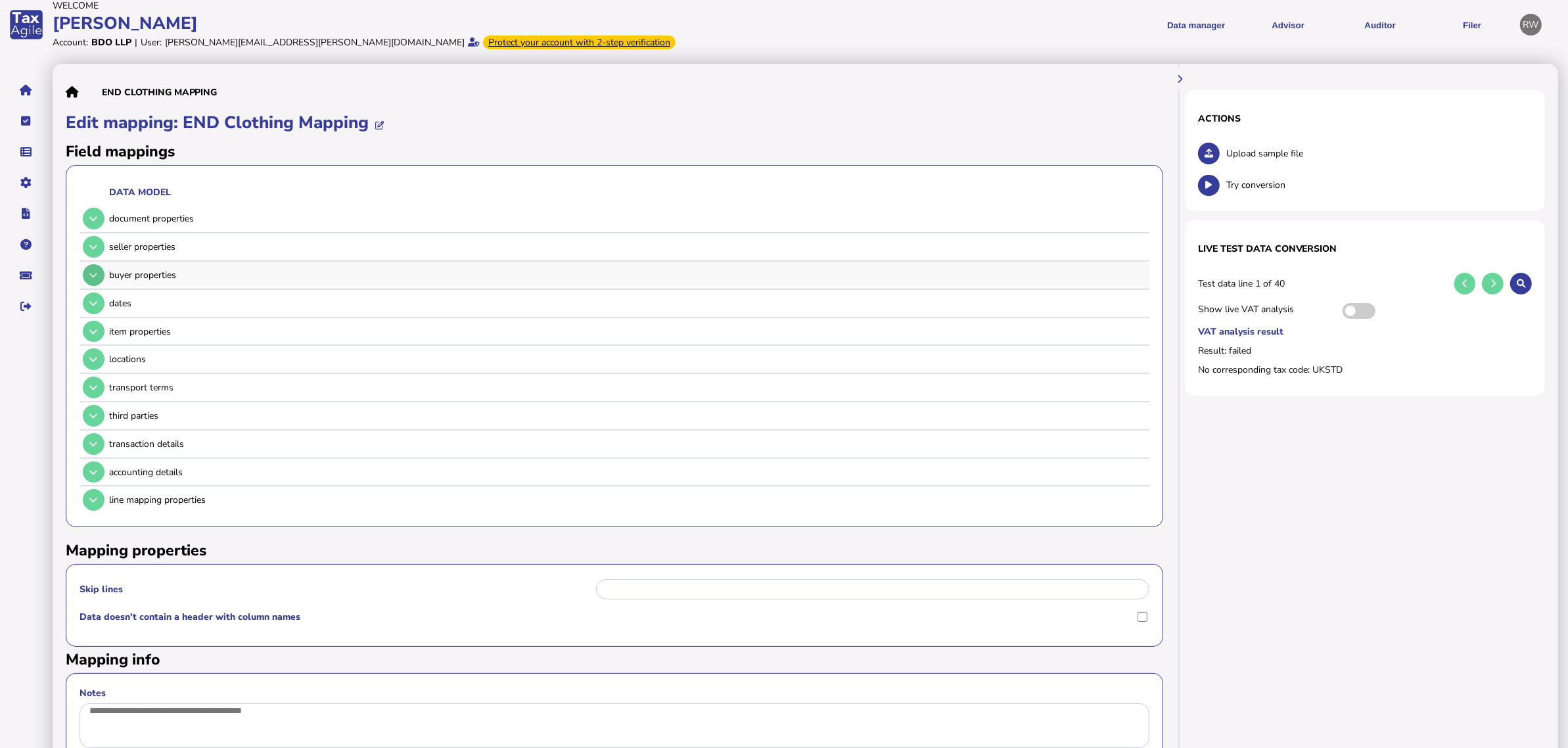
click at [90, 276] on icon at bounding box center [92, 275] width 8 height 8
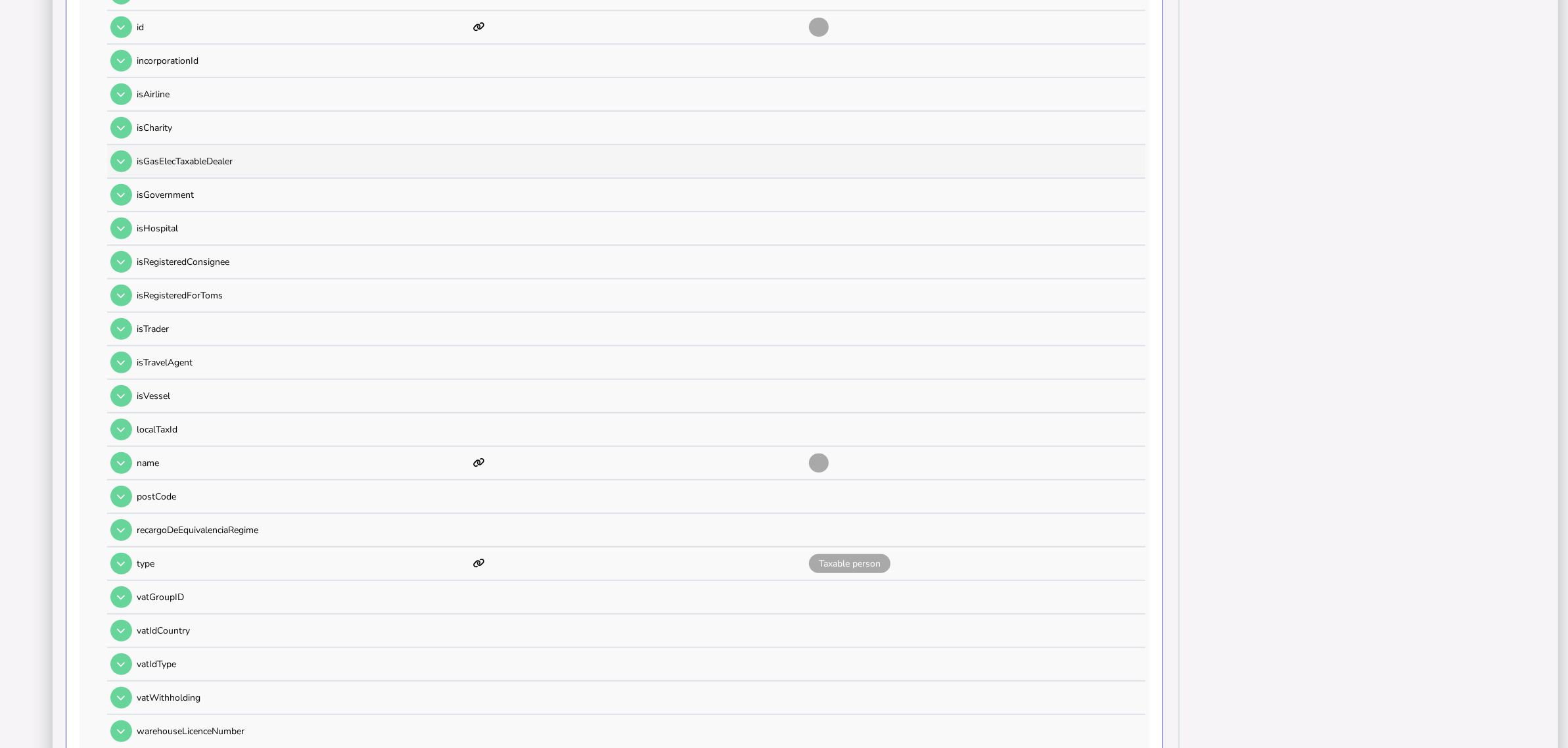
scroll to position [784, 0]
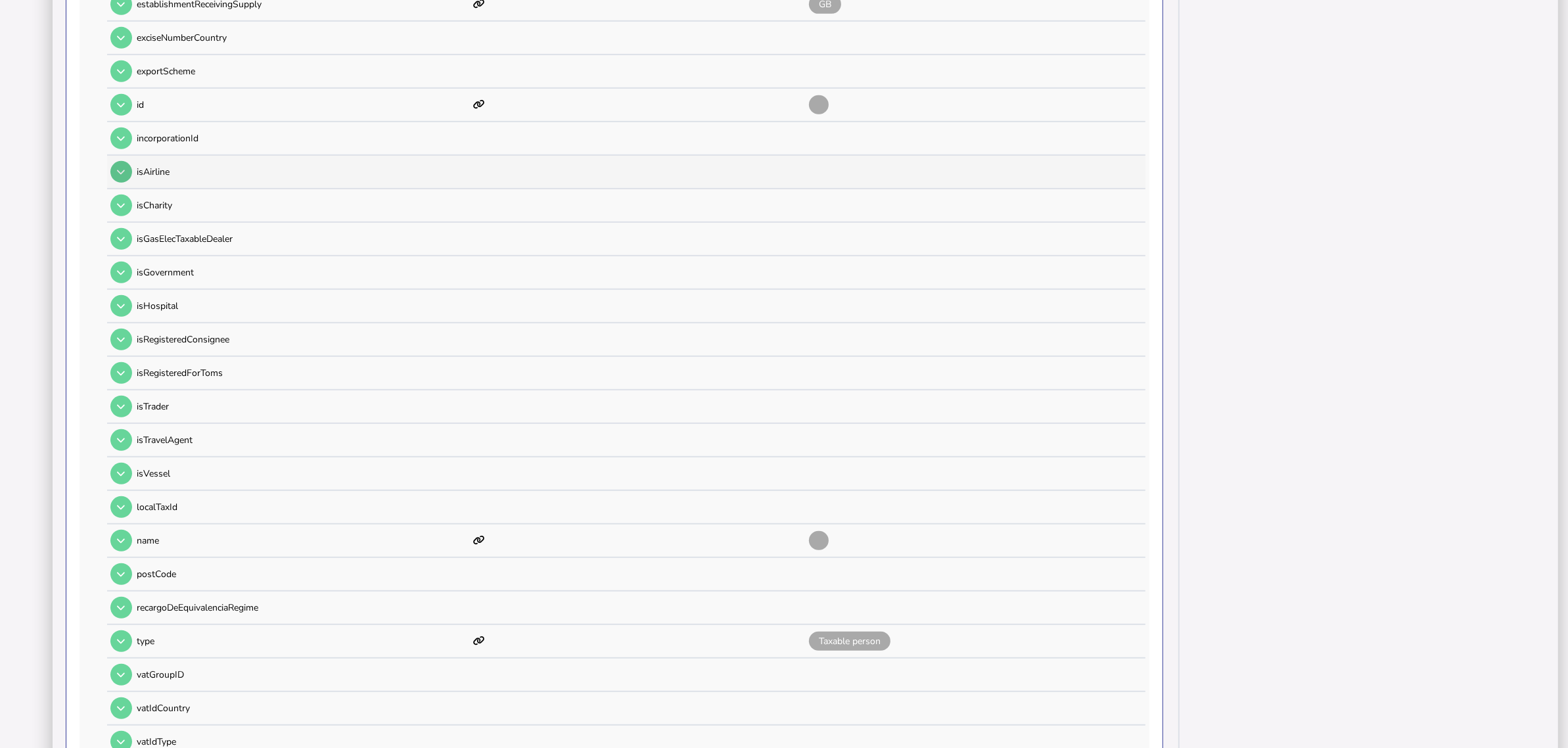
click at [125, 161] on button at bounding box center [121, 172] width 22 height 22
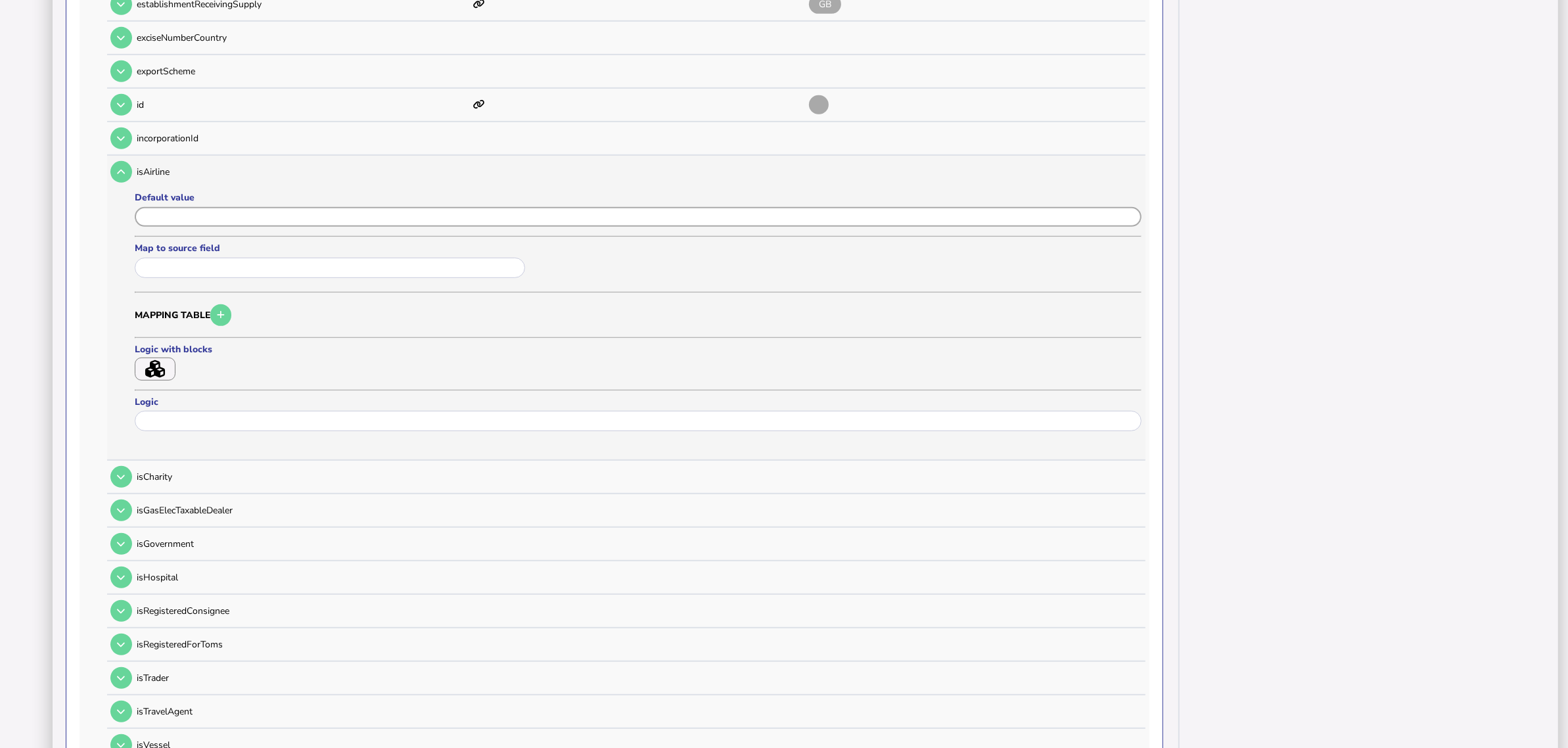
click at [166, 207] on input "input" at bounding box center [638, 217] width 1007 height 20
paste input "*****"
type input "*****"
click at [195, 449] on button "Save" at bounding box center [176, 461] width 83 height 28
click at [120, 168] on icon at bounding box center [120, 172] width 8 height 8
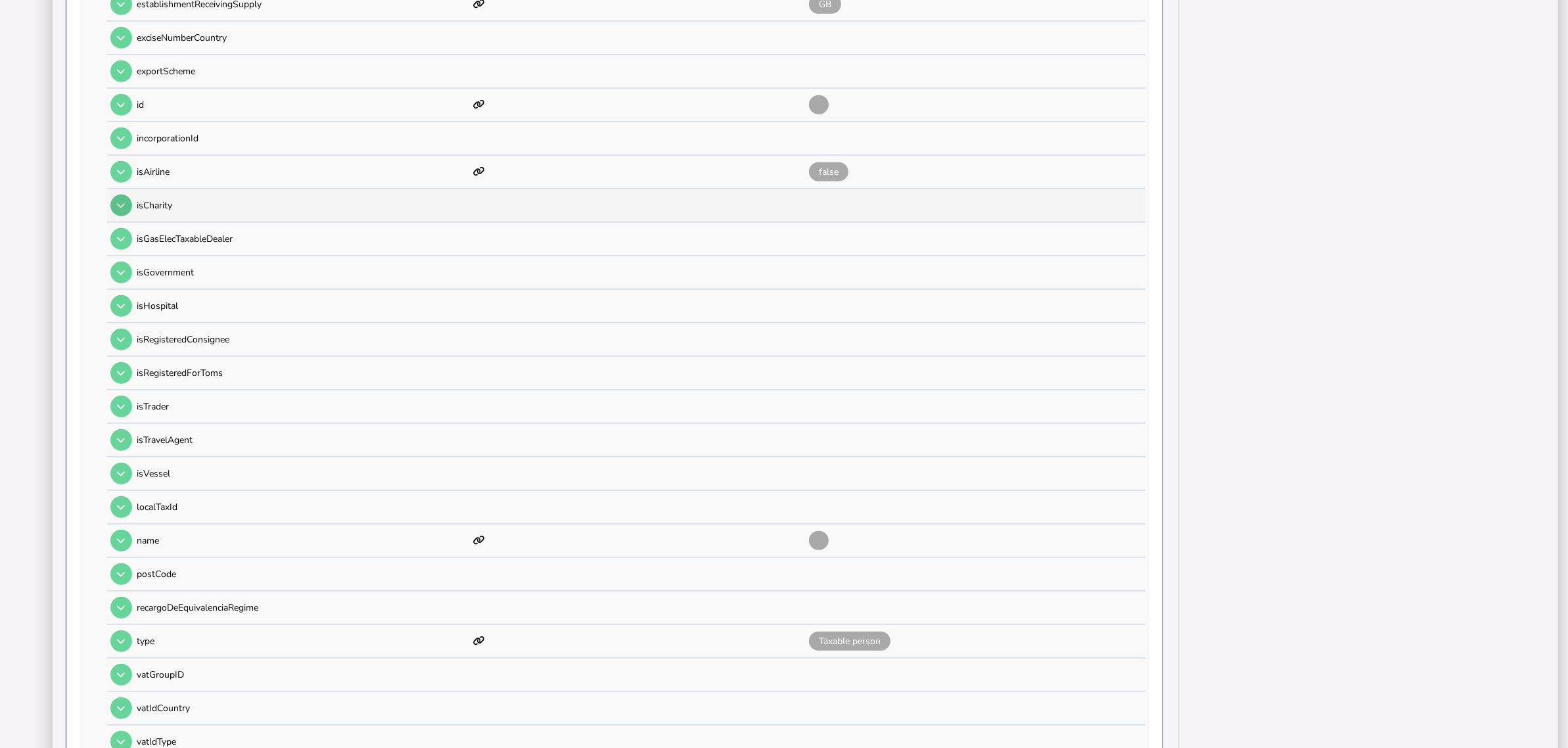
click at [125, 201] on icon at bounding box center [120, 205] width 8 height 8
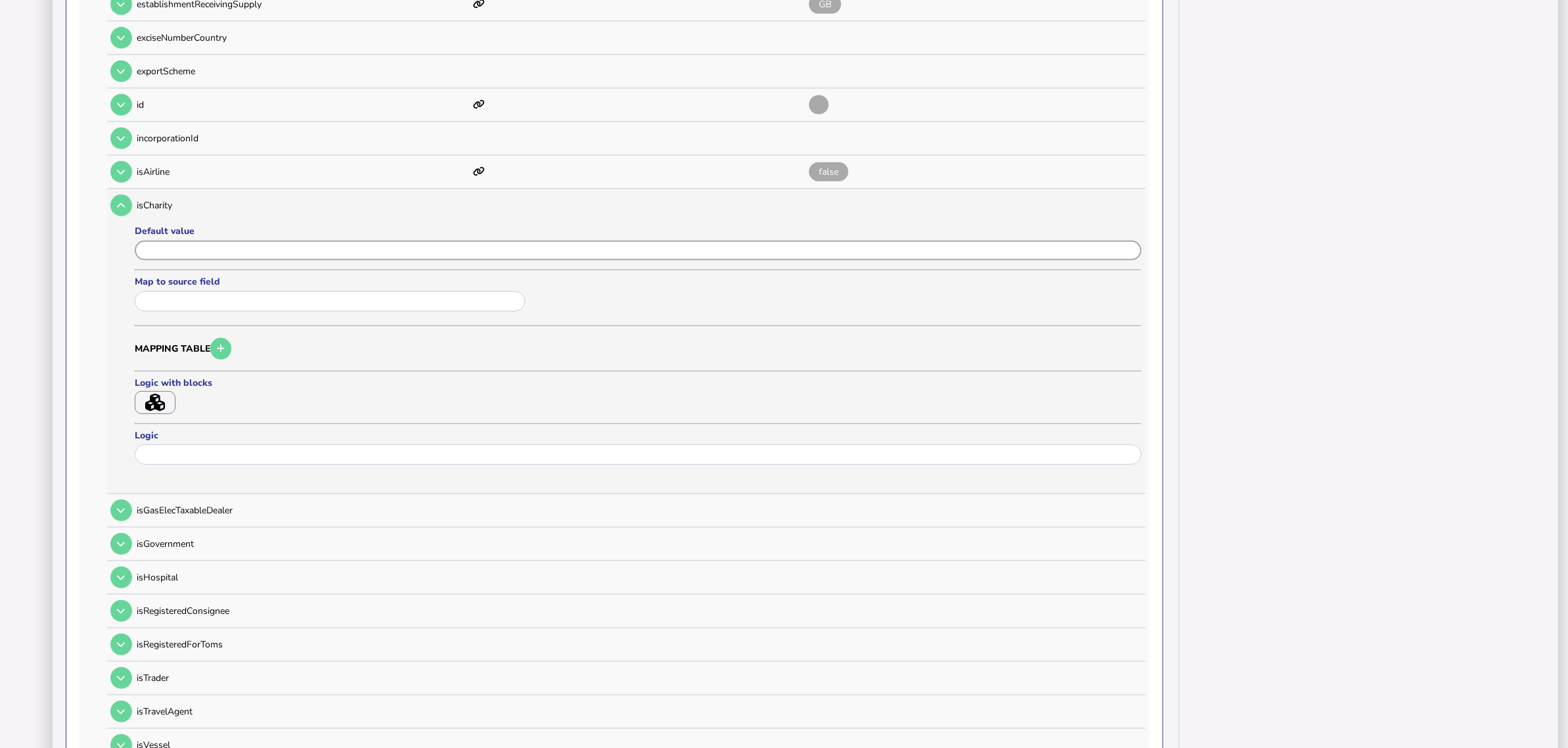
click at [172, 241] on input "input" at bounding box center [638, 251] width 1007 height 20
paste input "*****"
type input "*****"
click at [188, 490] on button "Save" at bounding box center [176, 494] width 83 height 28
click at [116, 195] on button at bounding box center [121, 206] width 22 height 22
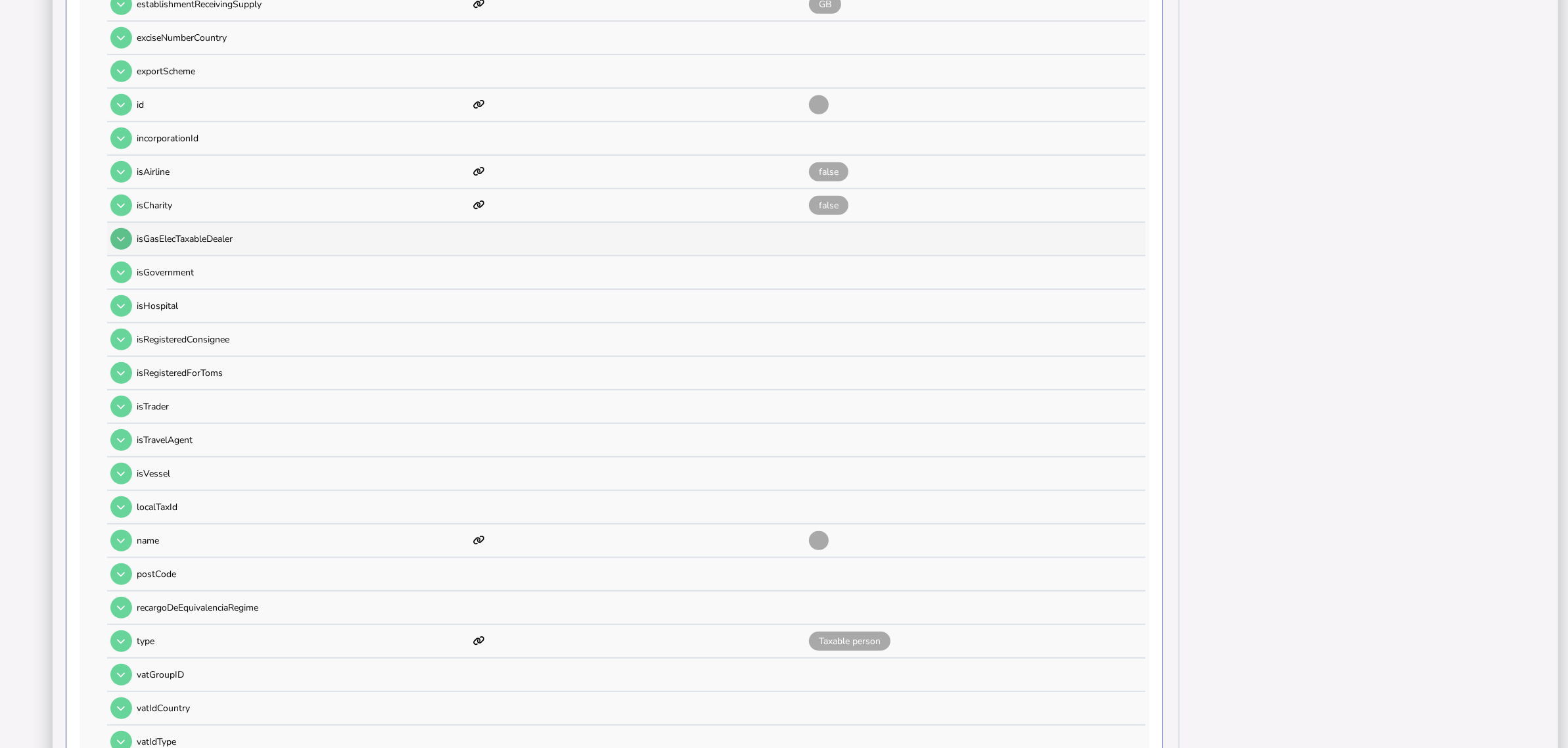
click at [125, 228] on button at bounding box center [121, 239] width 22 height 22
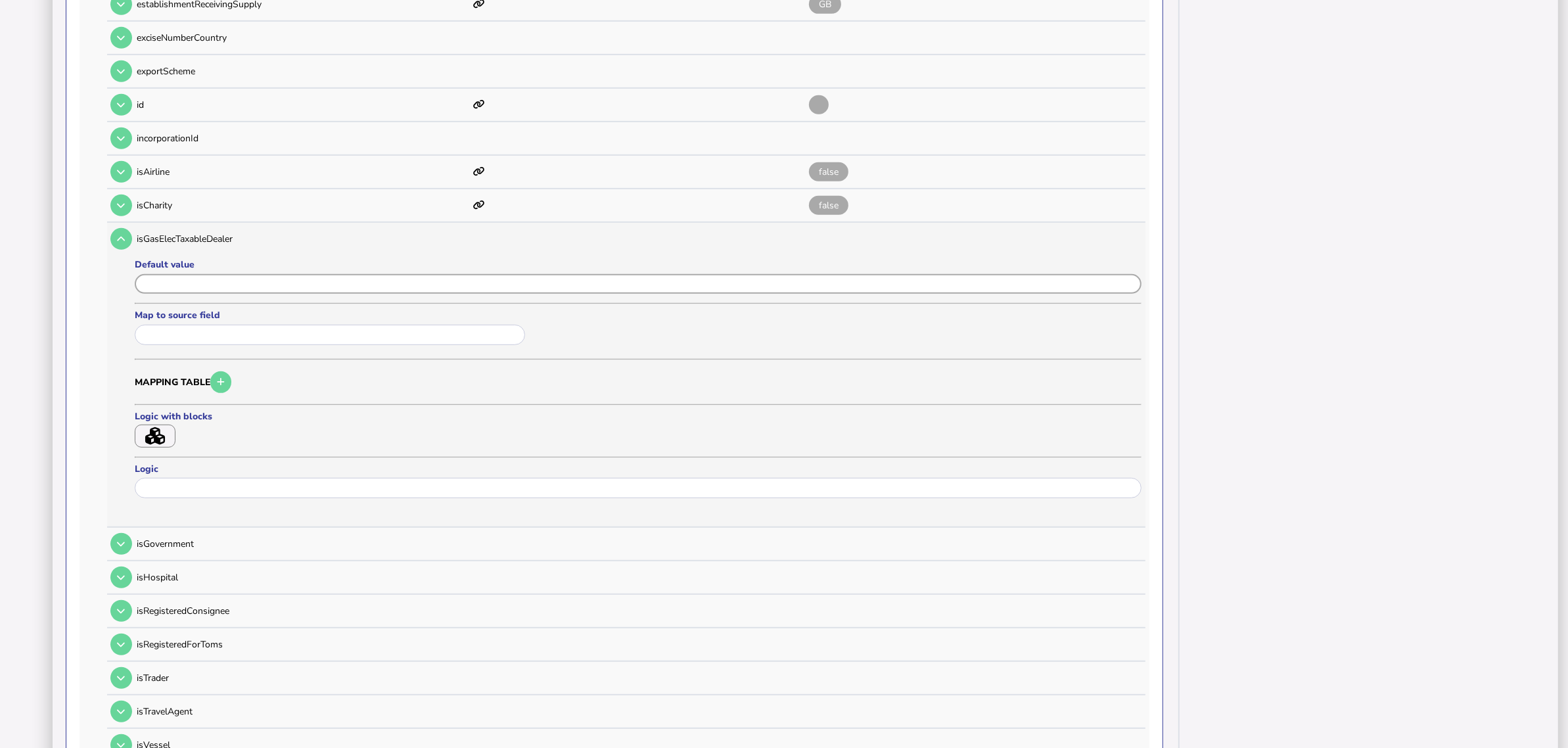
click at [203, 275] on input "input" at bounding box center [638, 284] width 1007 height 20
paste input "*****"
type input "*****"
click at [197, 516] on button "Save" at bounding box center [176, 528] width 83 height 28
click at [125, 228] on button at bounding box center [121, 239] width 22 height 22
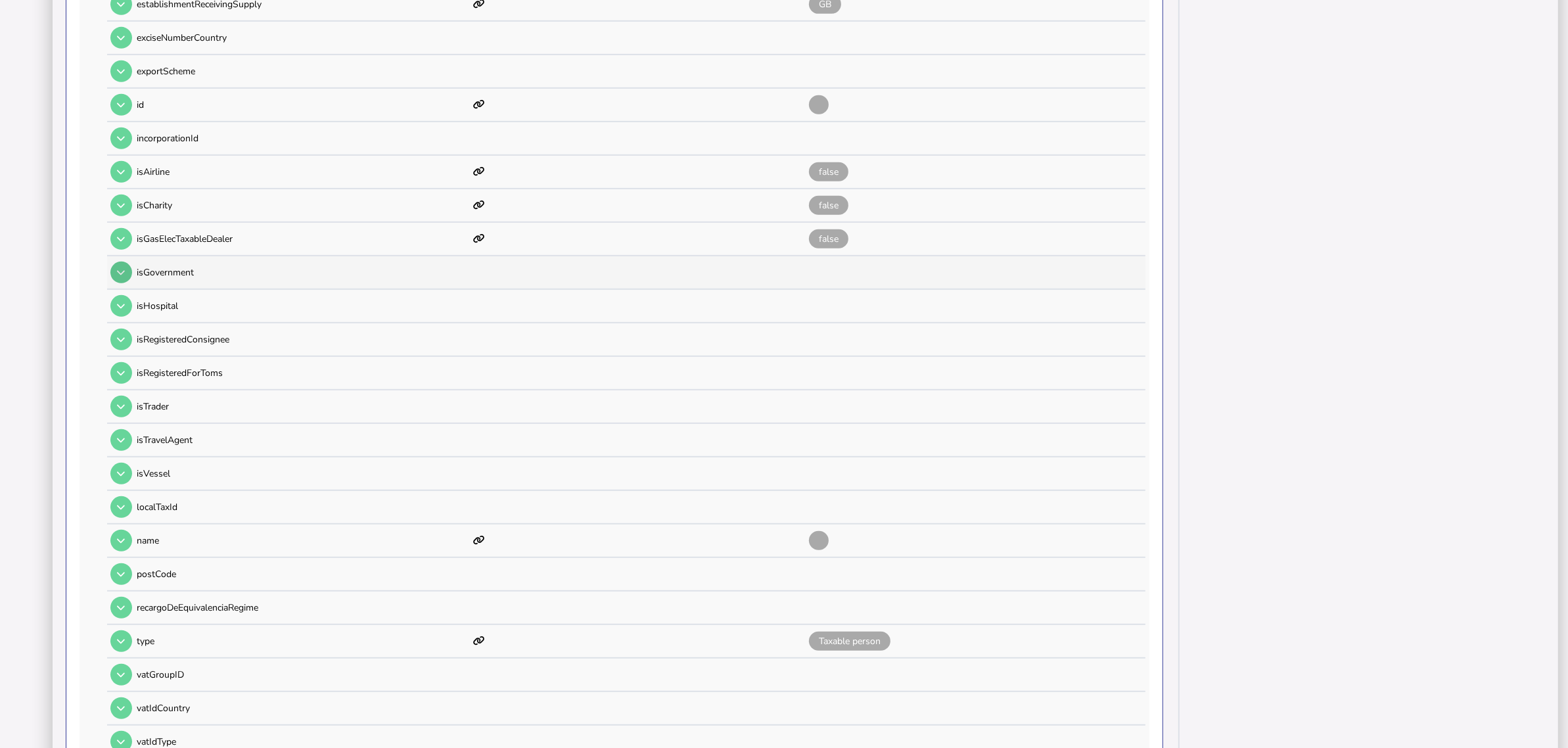
click at [124, 268] on icon at bounding box center [120, 272] width 8 height 8
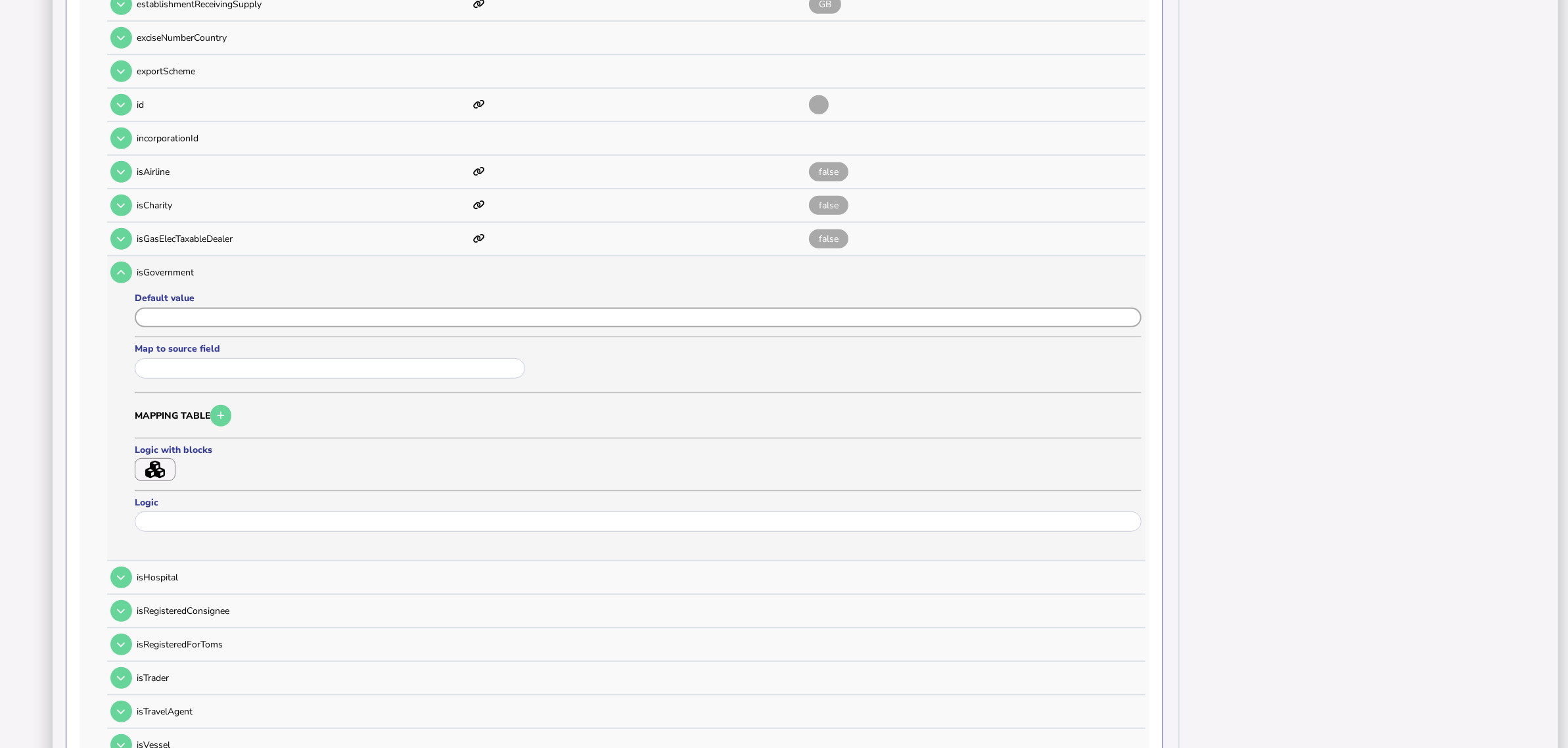
click at [186, 308] on input "input" at bounding box center [638, 318] width 1007 height 20
paste input "*****"
type input "*****"
click at [189, 552] on button "Save" at bounding box center [176, 561] width 83 height 28
click at [126, 262] on button at bounding box center [121, 273] width 22 height 22
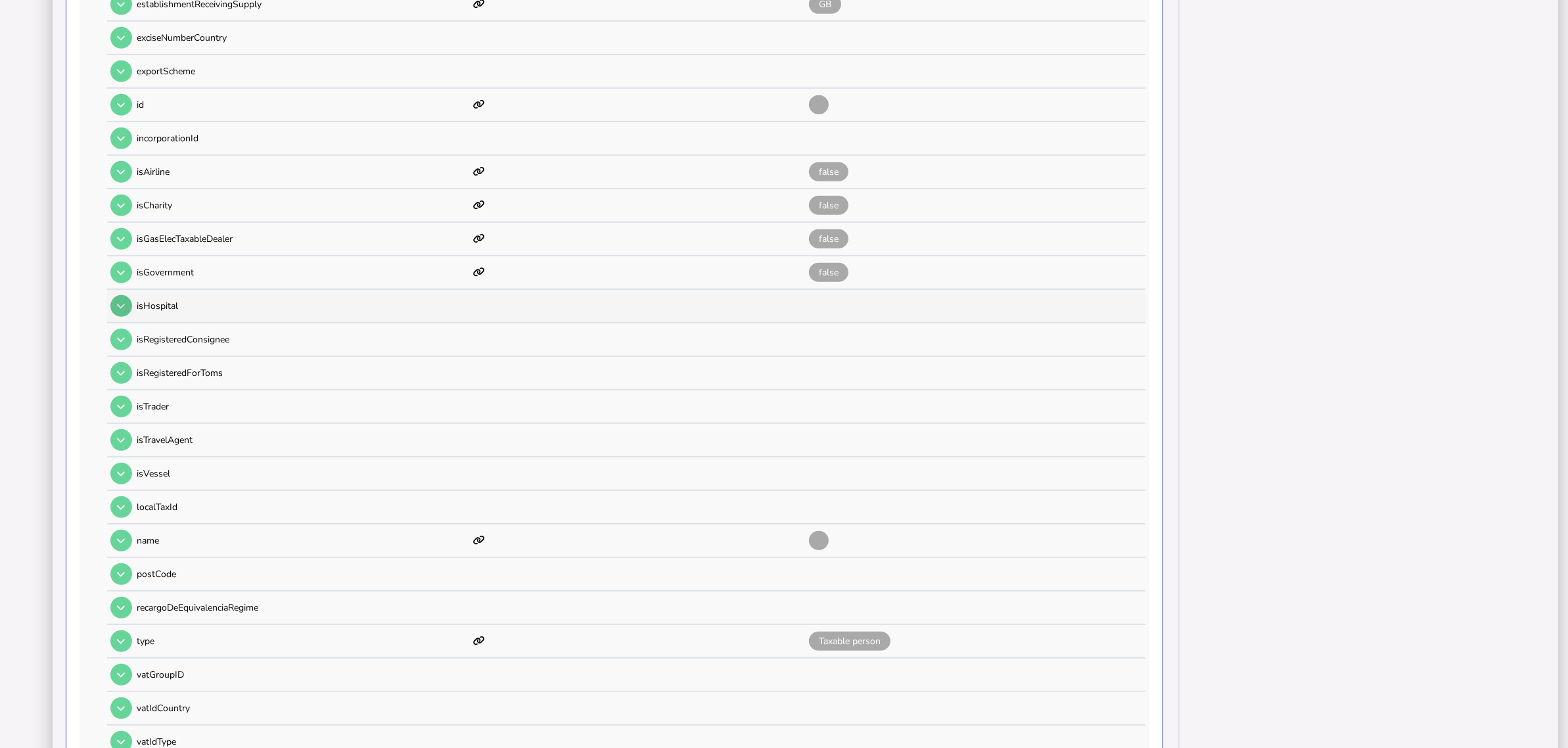
click at [121, 295] on button at bounding box center [121, 306] width 22 height 22
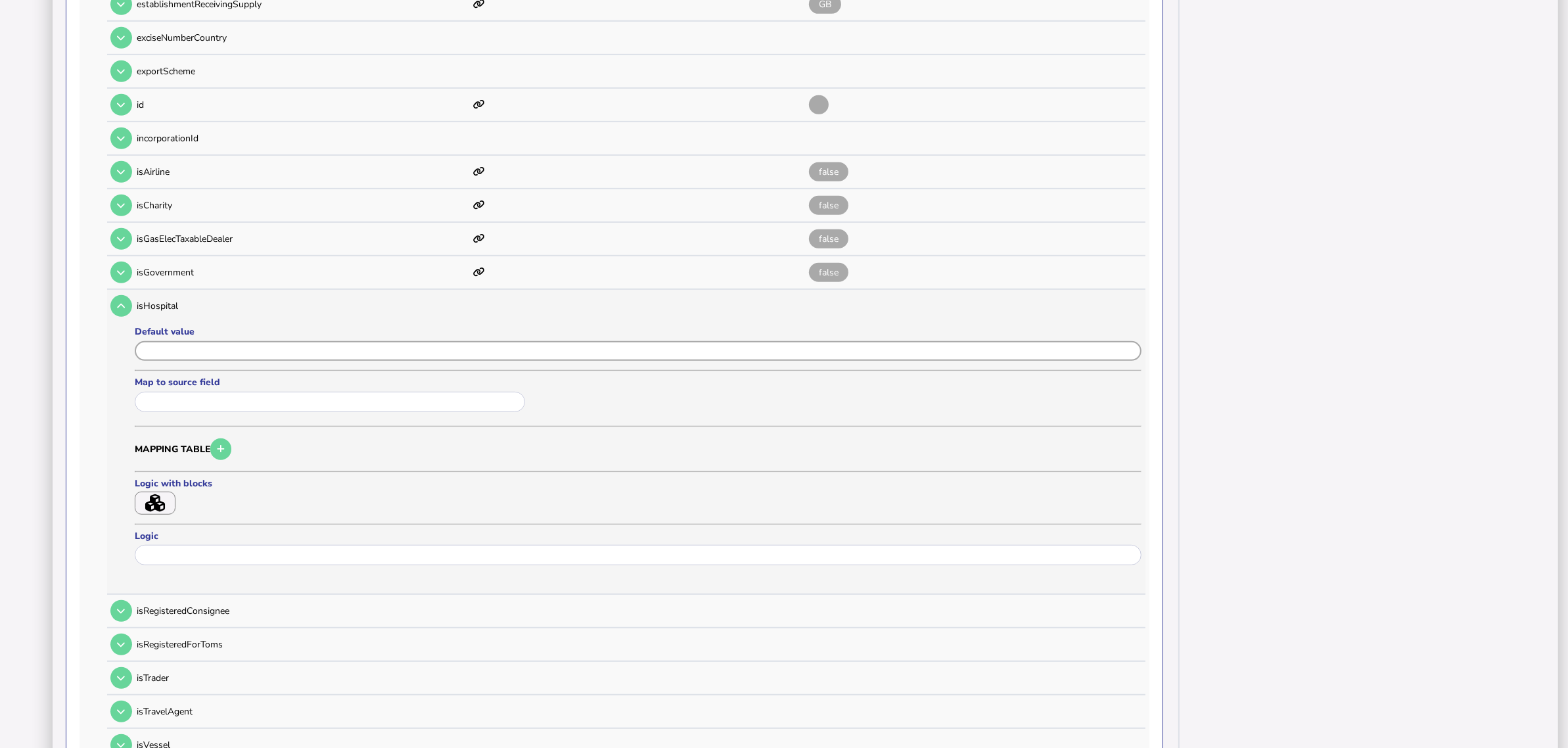
click at [179, 341] on input "input" at bounding box center [638, 351] width 1007 height 20
paste input "*****"
type input "*****"
click at [175, 582] on button "Save" at bounding box center [176, 595] width 83 height 28
click at [119, 295] on button at bounding box center [121, 306] width 22 height 22
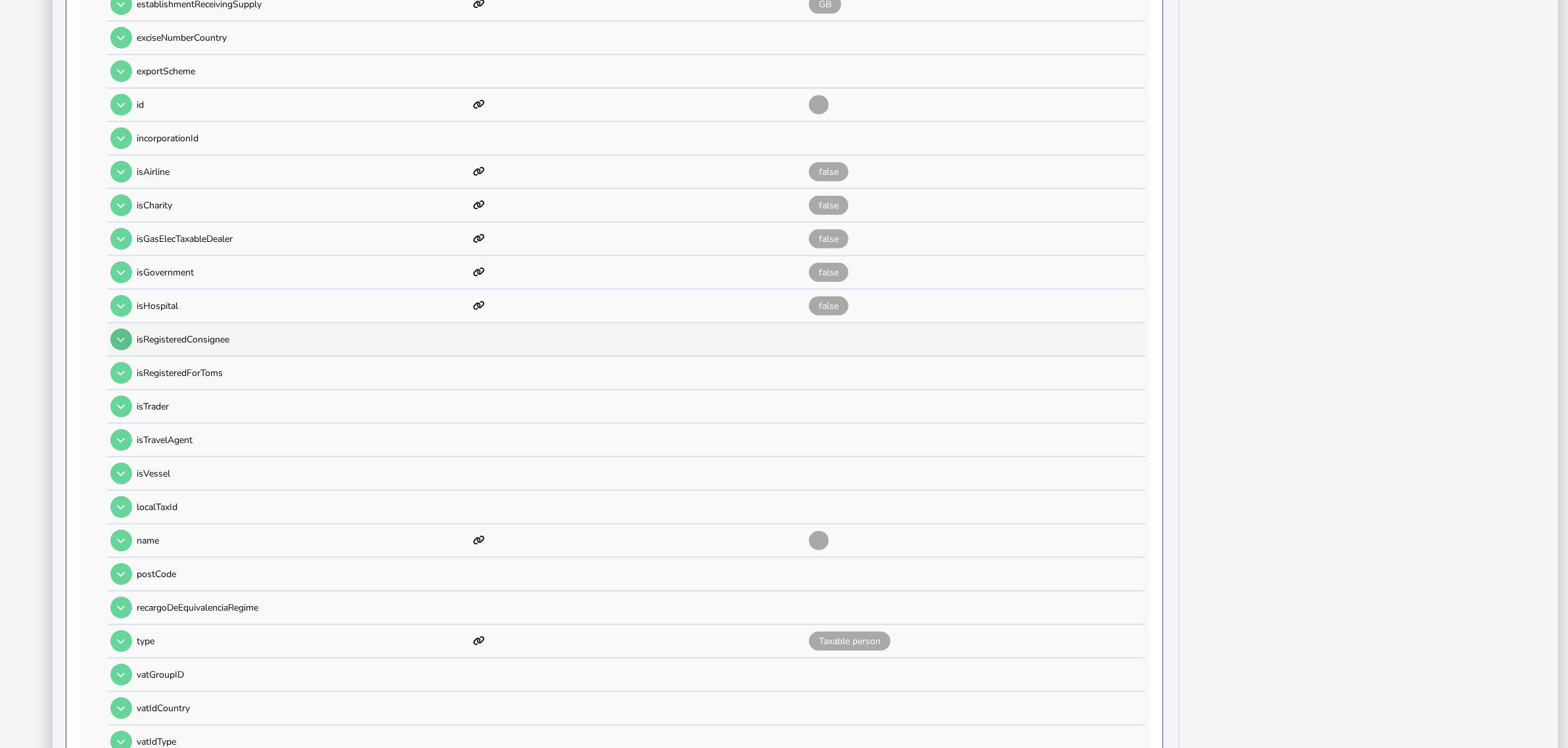
click at [127, 329] on button at bounding box center [121, 340] width 22 height 22
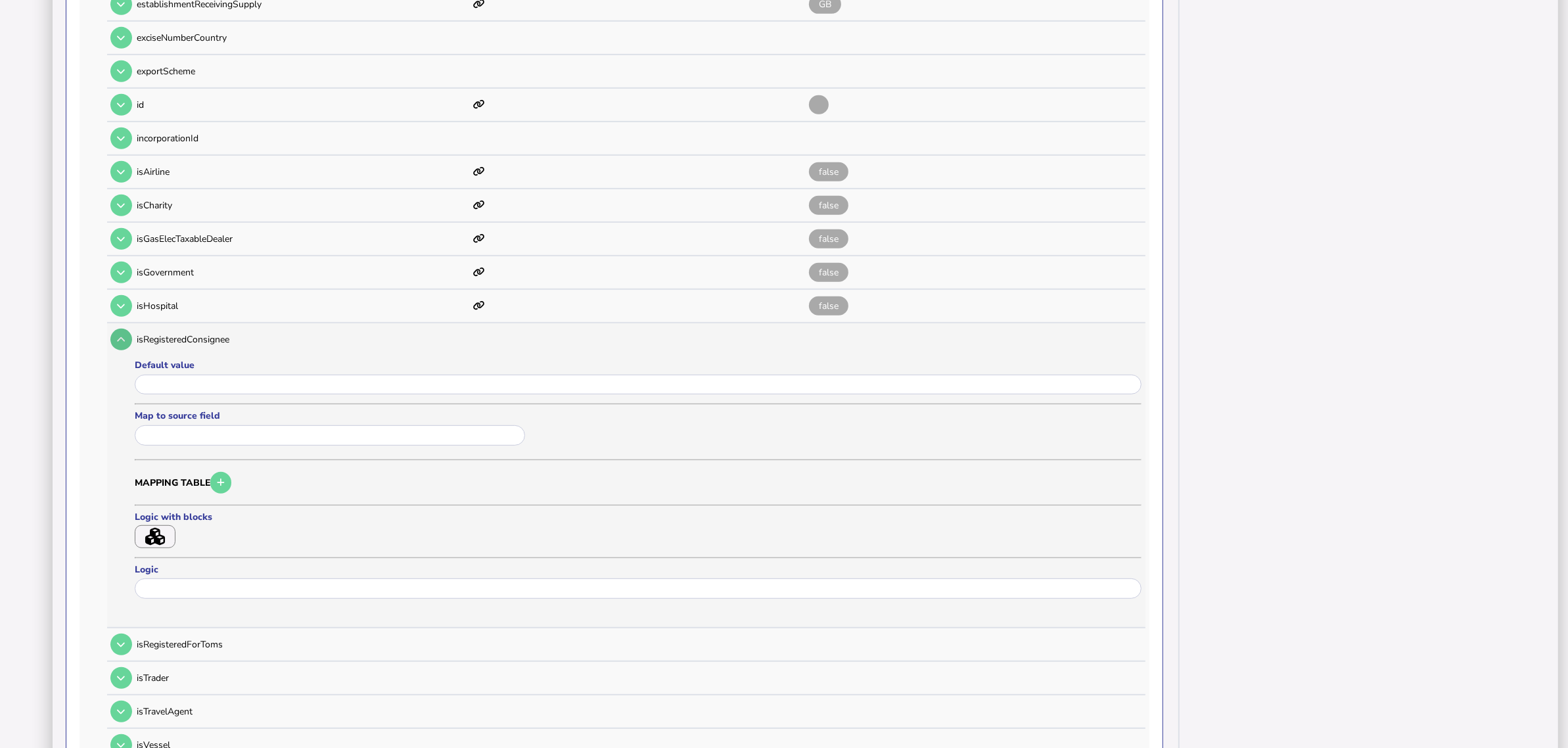
click at [117, 329] on button at bounding box center [121, 340] width 22 height 22
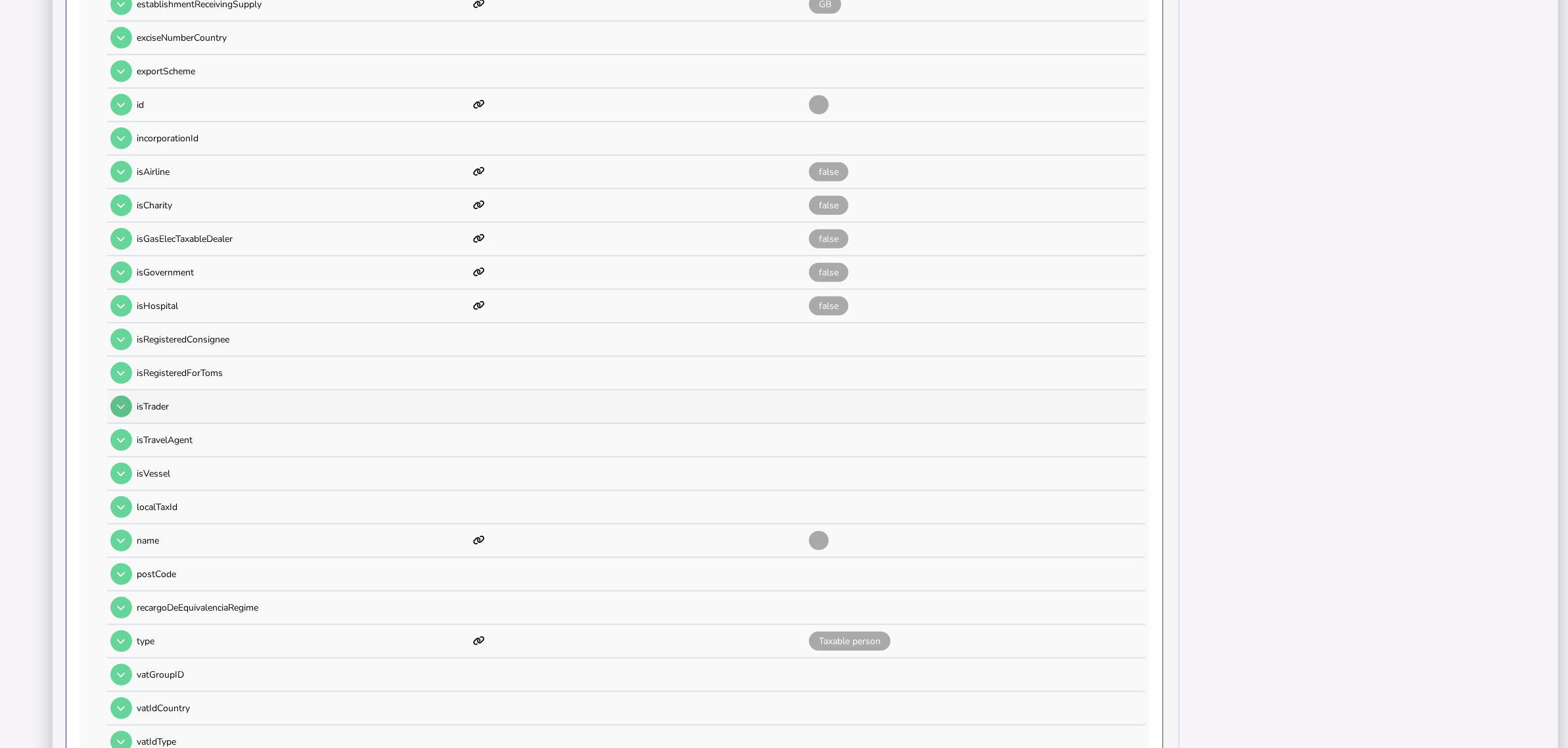
click at [125, 396] on button at bounding box center [121, 407] width 22 height 22
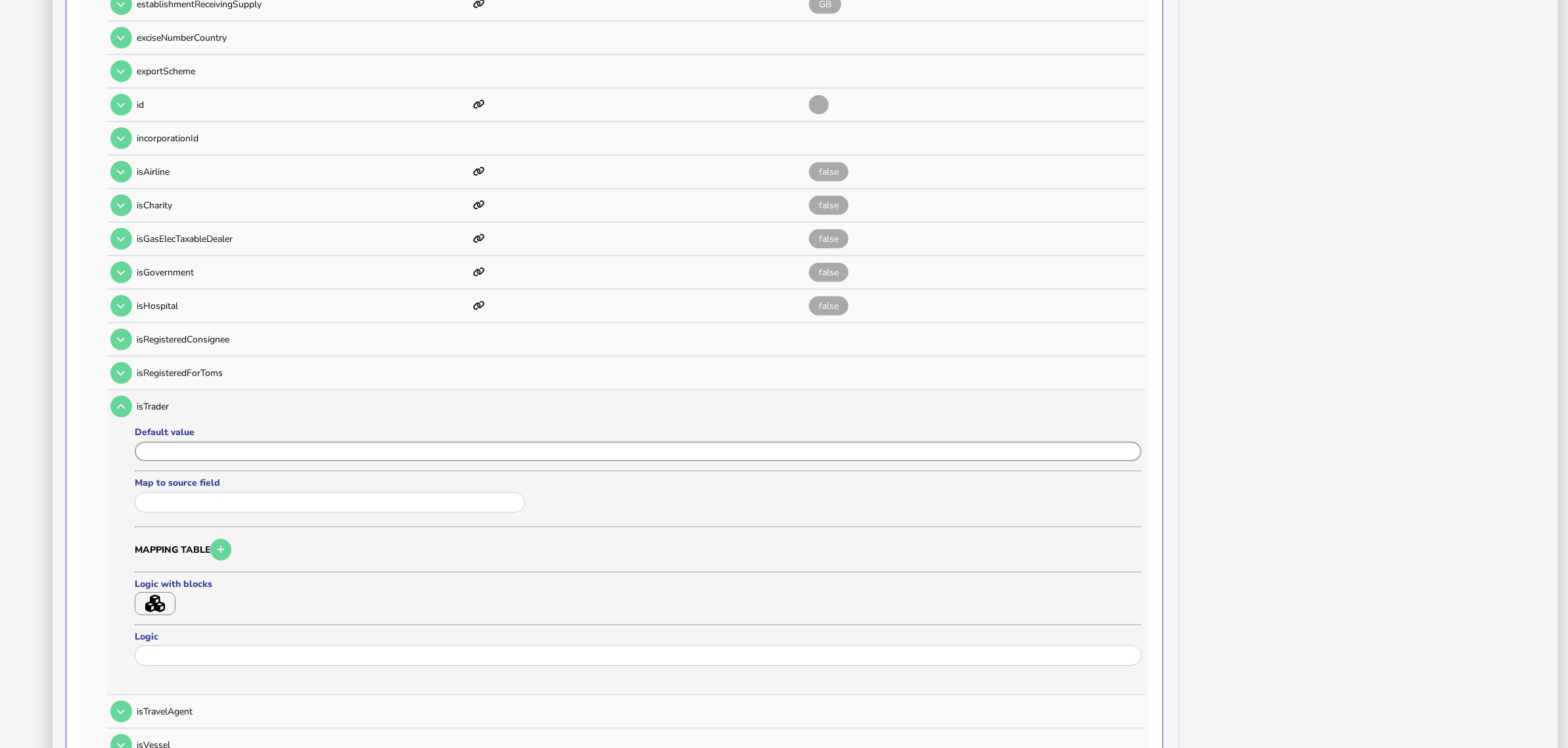
click at [171, 442] on input "input" at bounding box center [638, 452] width 1007 height 20
paste input "*****"
type input "*****"
click at [185, 599] on button "Save" at bounding box center [176, 695] width 83 height 28
click at [123, 403] on icon at bounding box center [120, 407] width 8 height 8
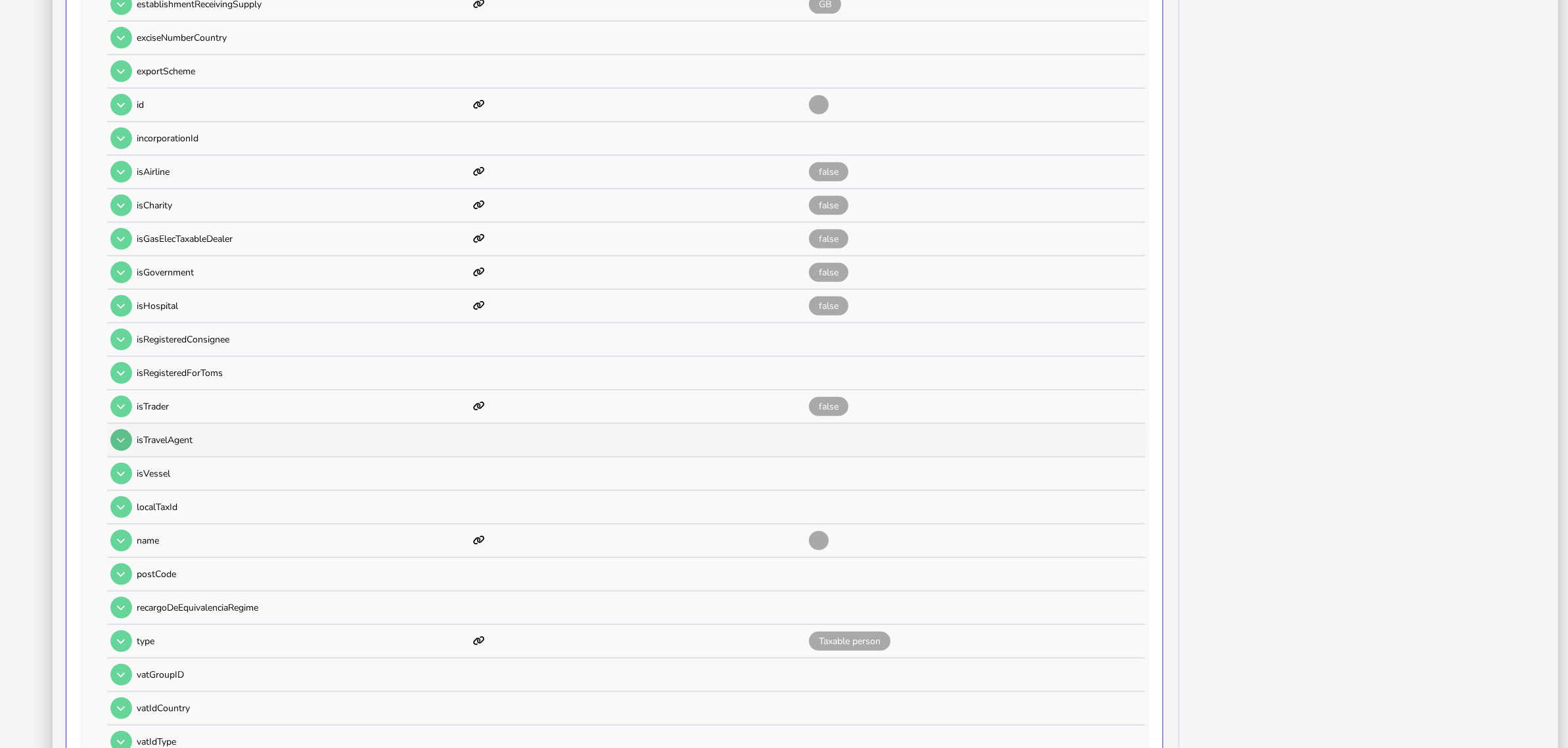
click at [124, 429] on button at bounding box center [121, 440] width 22 height 22
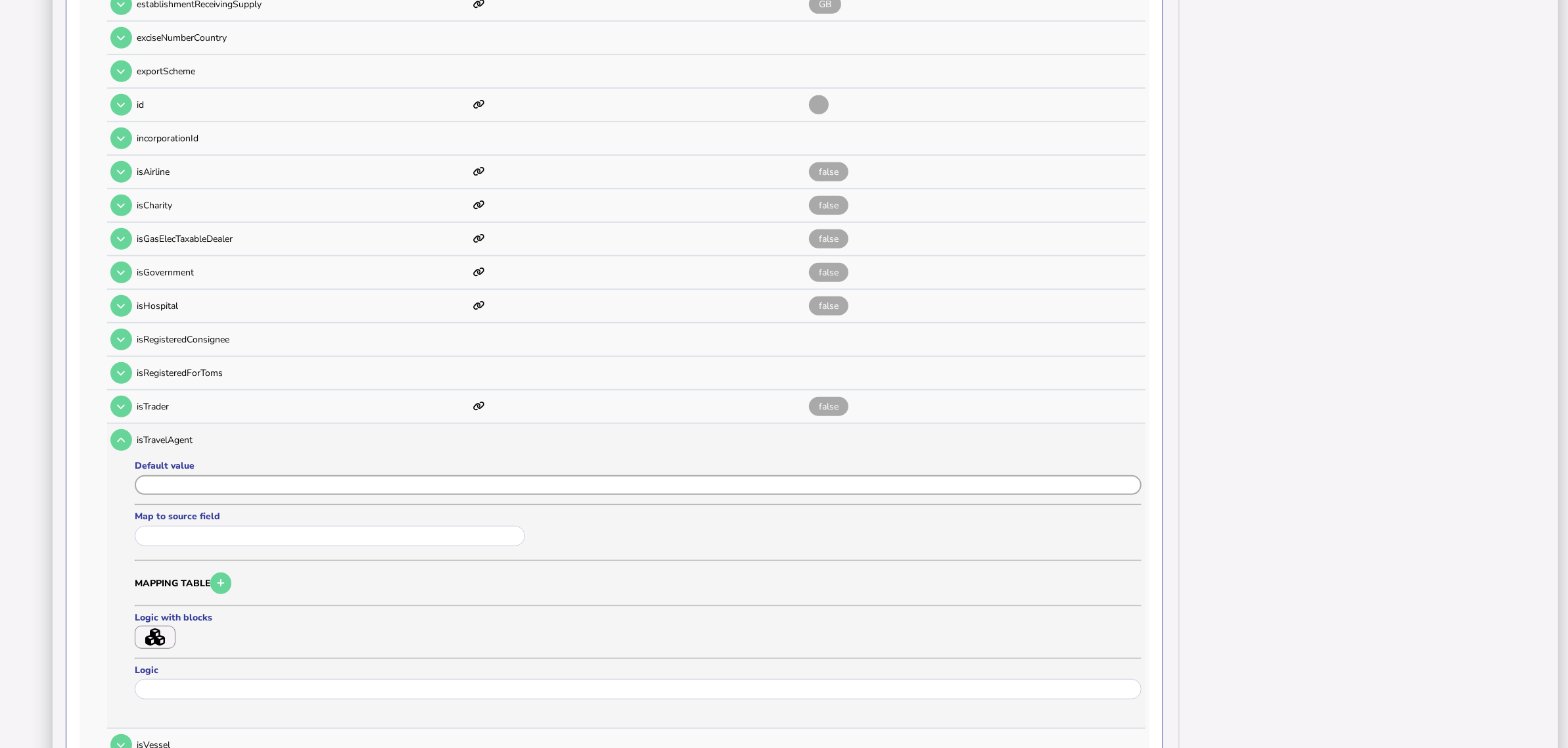
click at [177, 476] on input "input" at bounding box center [638, 486] width 1007 height 20
paste input "*****"
type input "*****"
click at [175, 599] on button "Save" at bounding box center [176, 729] width 83 height 28
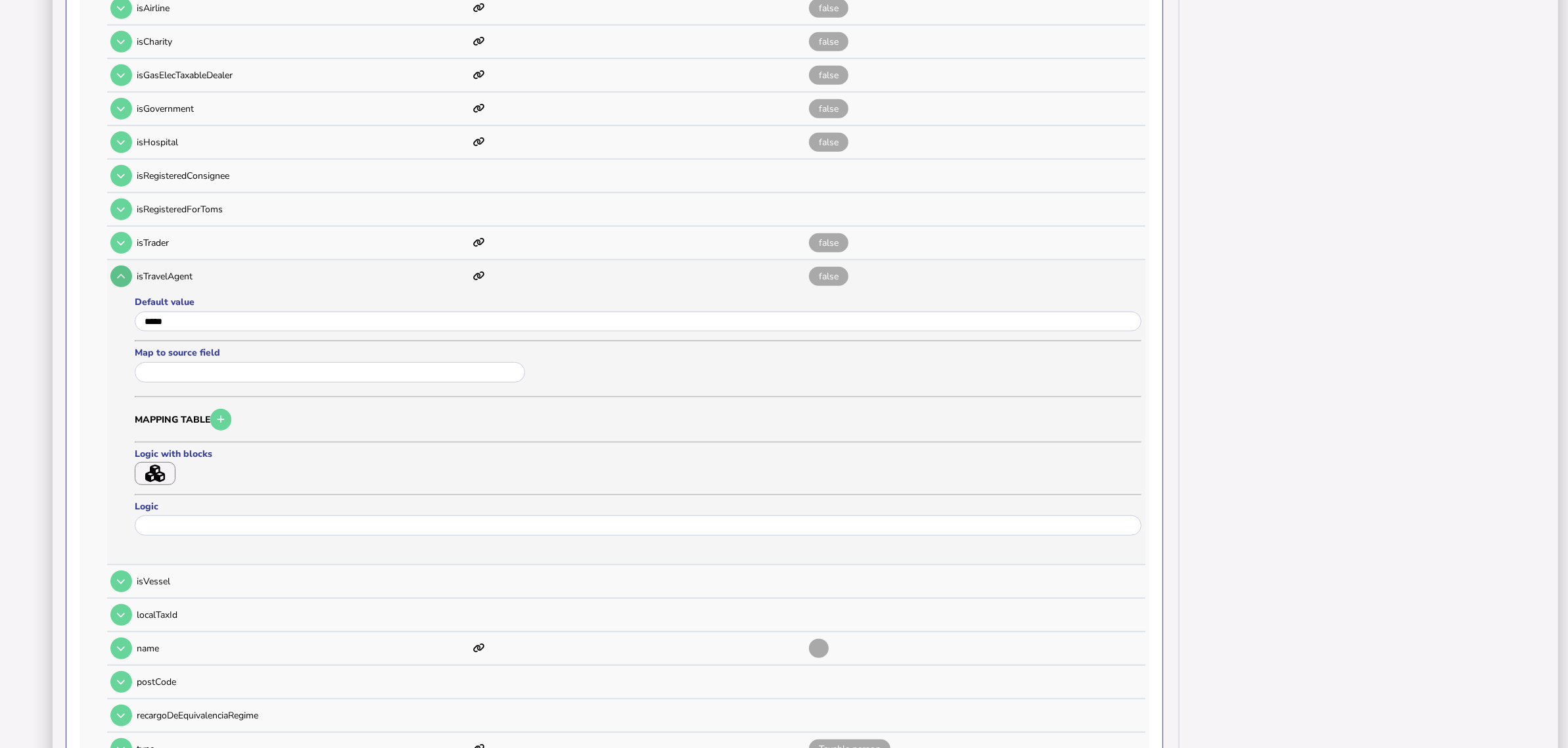
scroll to position [948, 0]
click at [126, 265] on button at bounding box center [121, 276] width 22 height 22
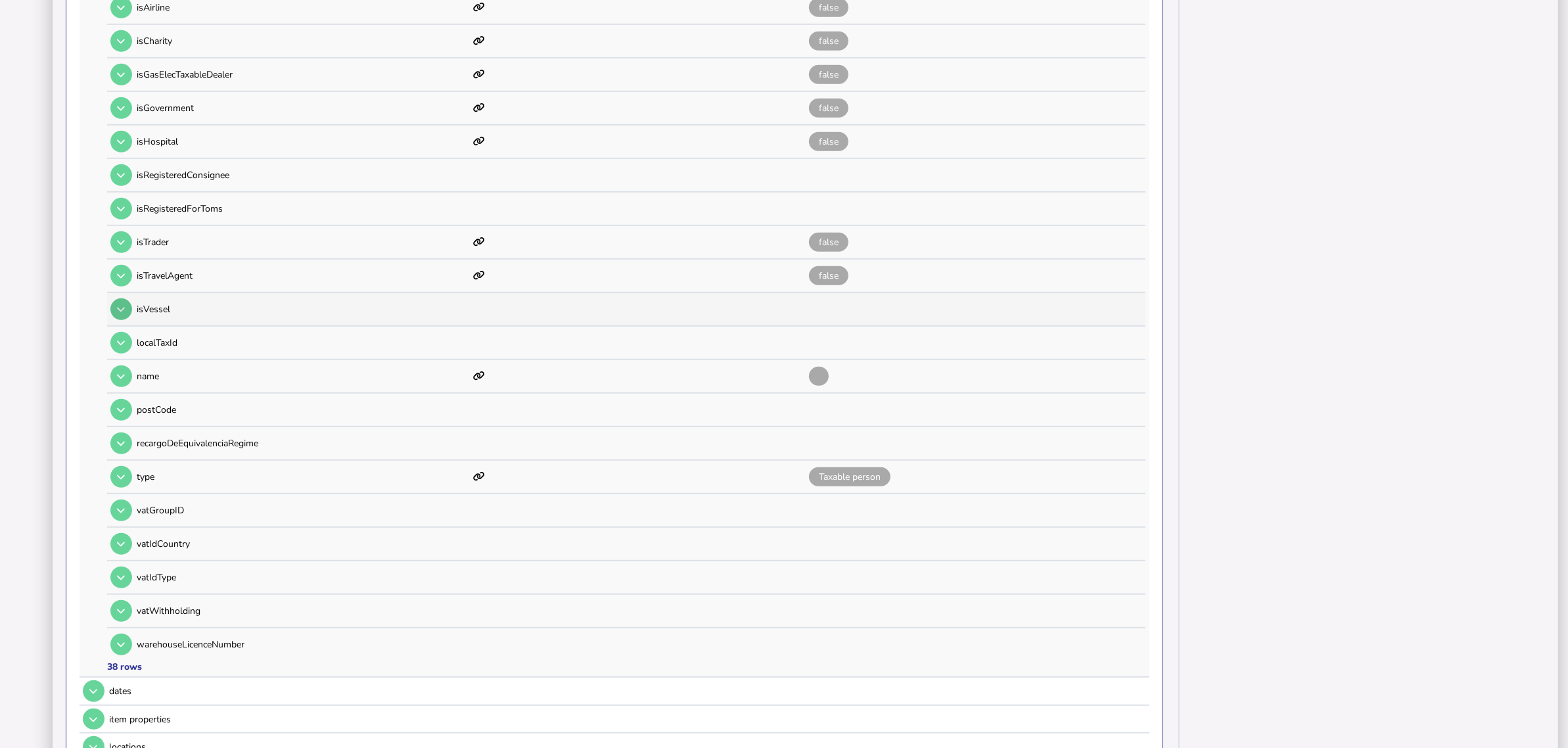
click at [126, 299] on button at bounding box center [121, 310] width 22 height 22
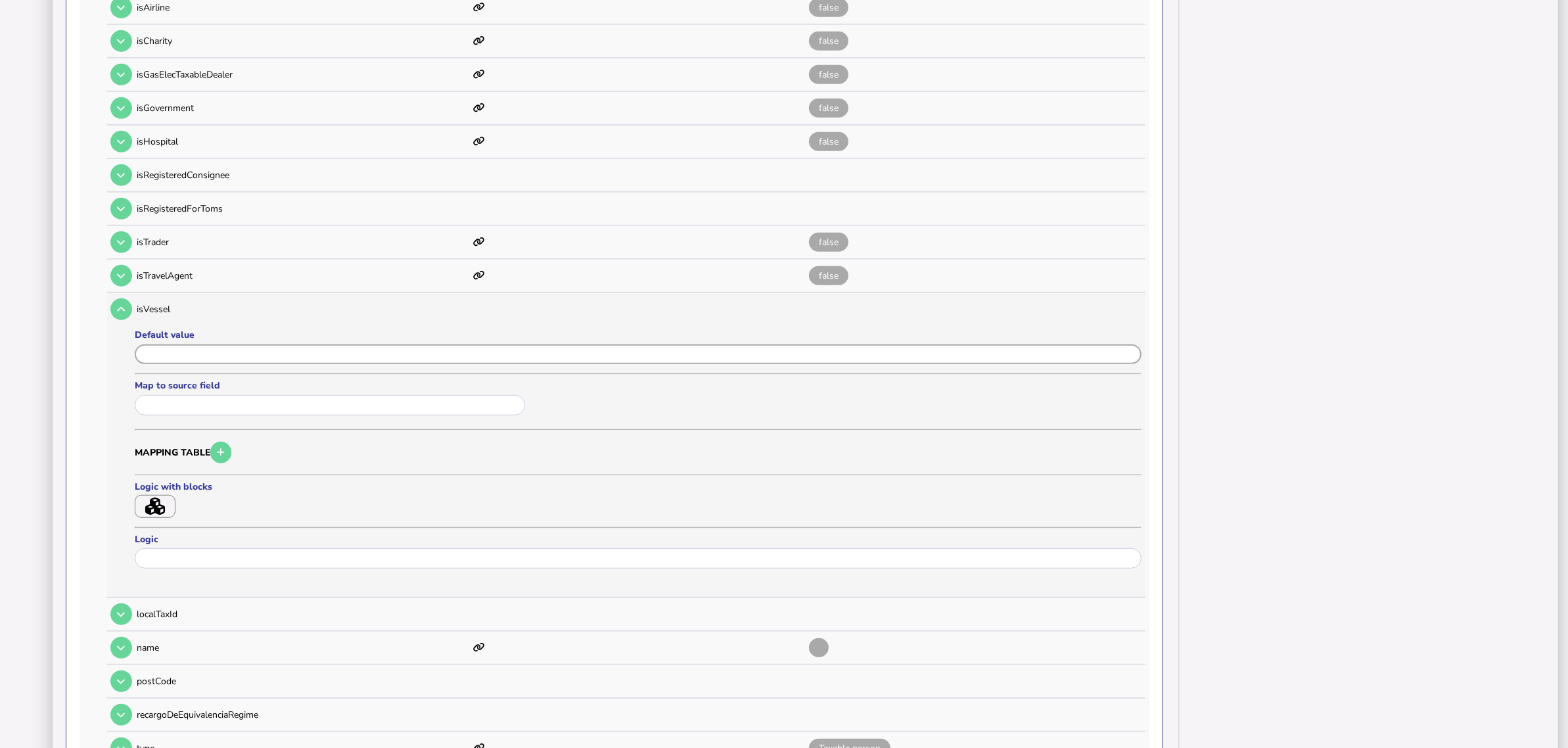
click at [175, 344] on input "input" at bounding box center [638, 354] width 1007 height 20
paste input "*****"
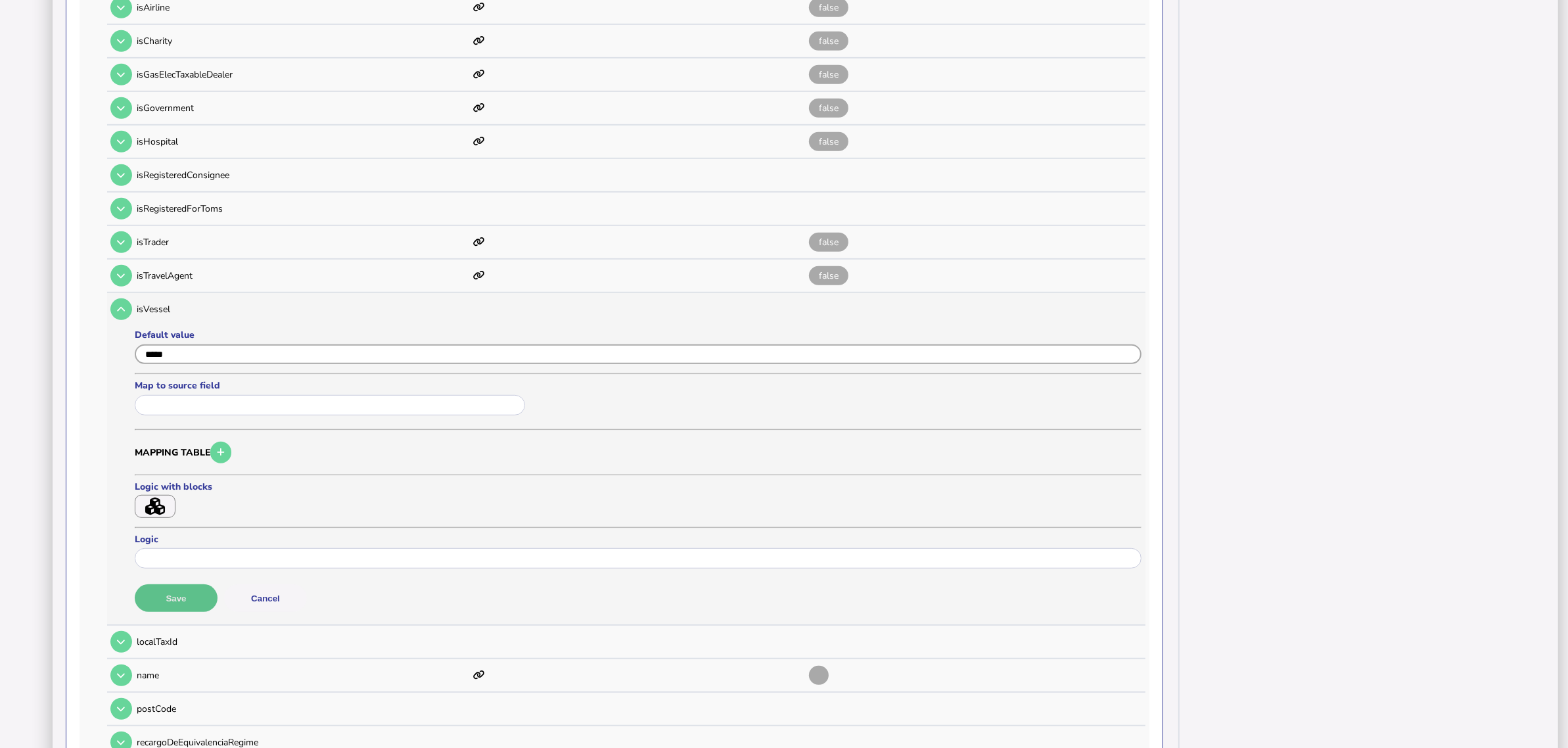
type input "*****"
click at [188, 584] on button "Save" at bounding box center [176, 598] width 83 height 28
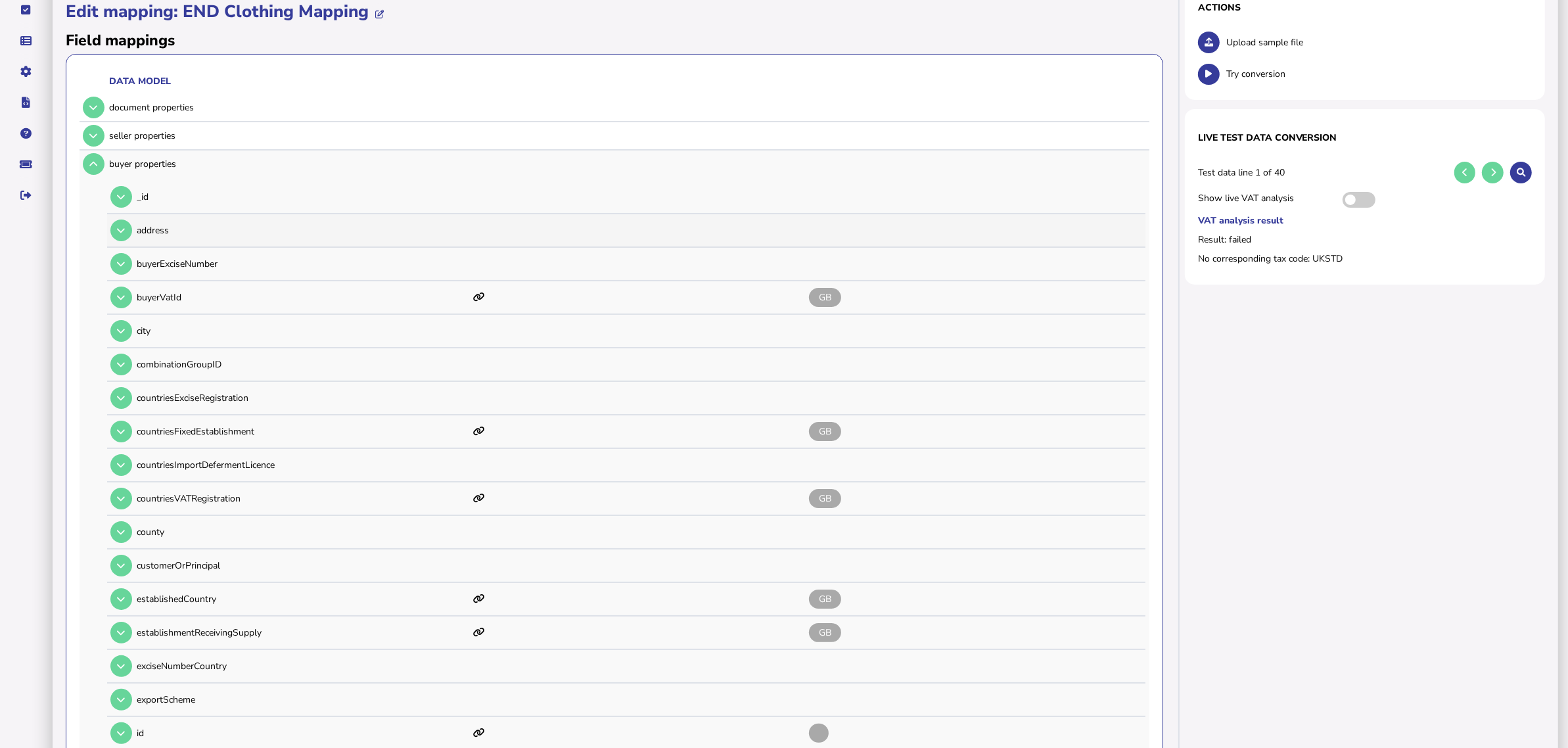
scroll to position [126, 0]
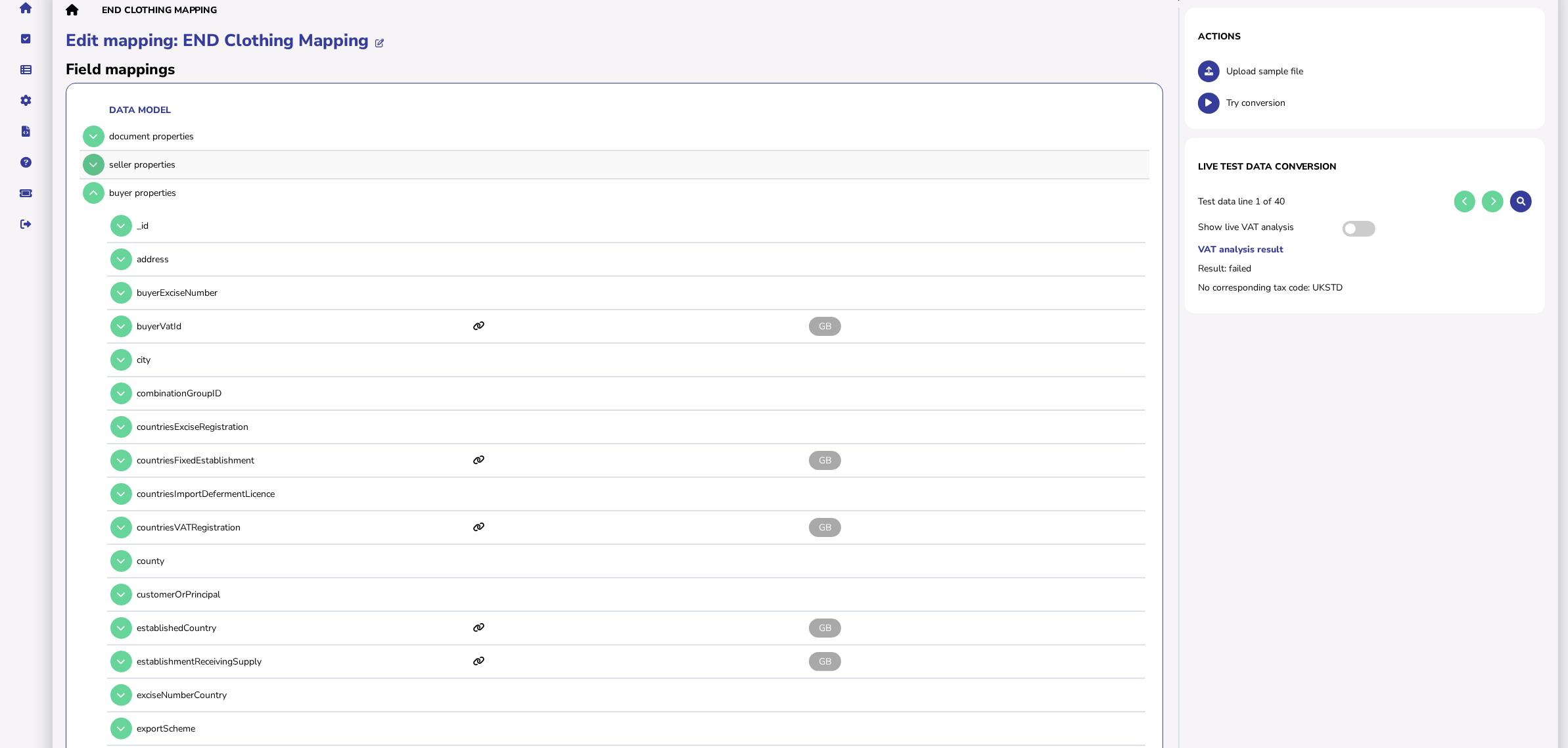
click at [98, 166] on button at bounding box center [94, 165] width 22 height 22
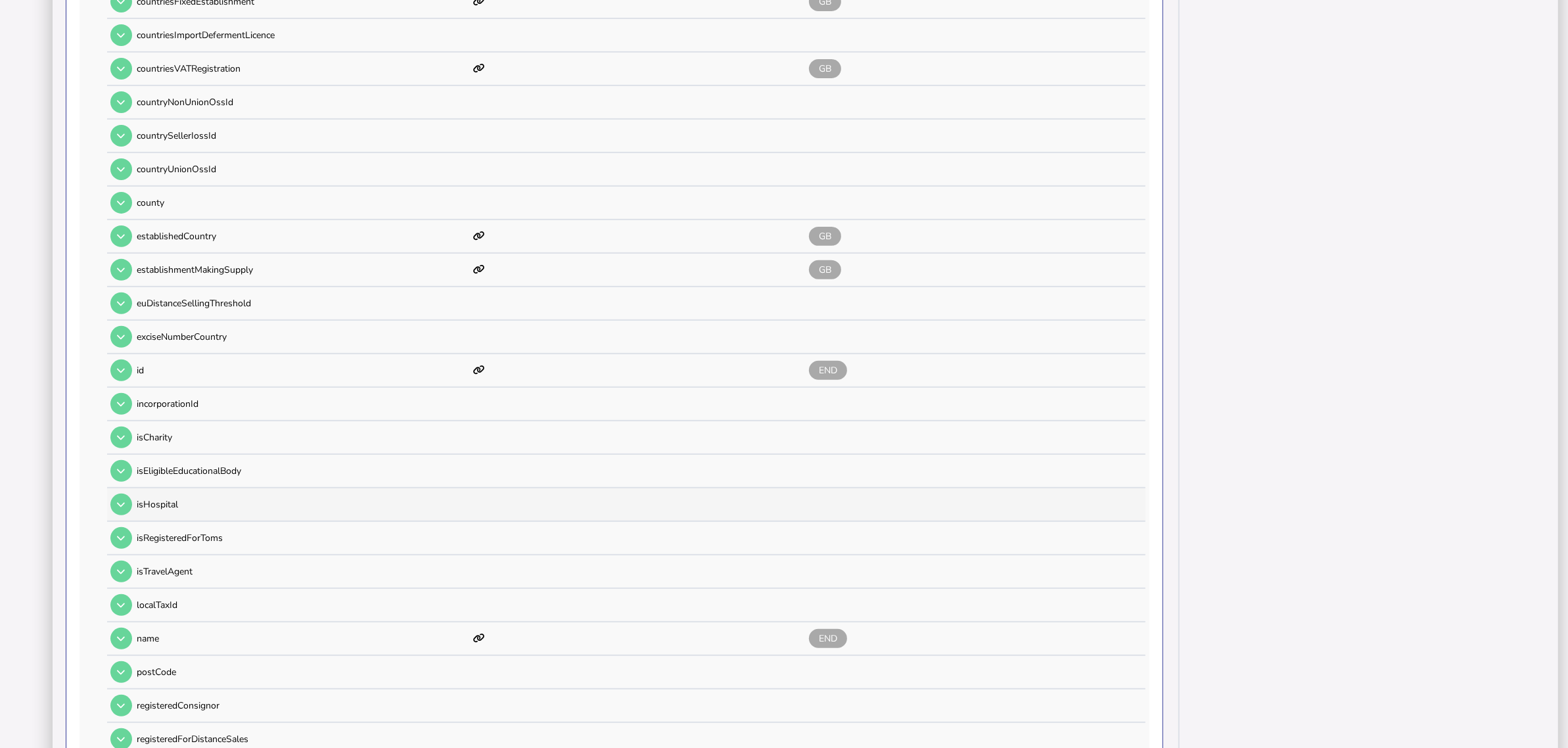
scroll to position [701, 0]
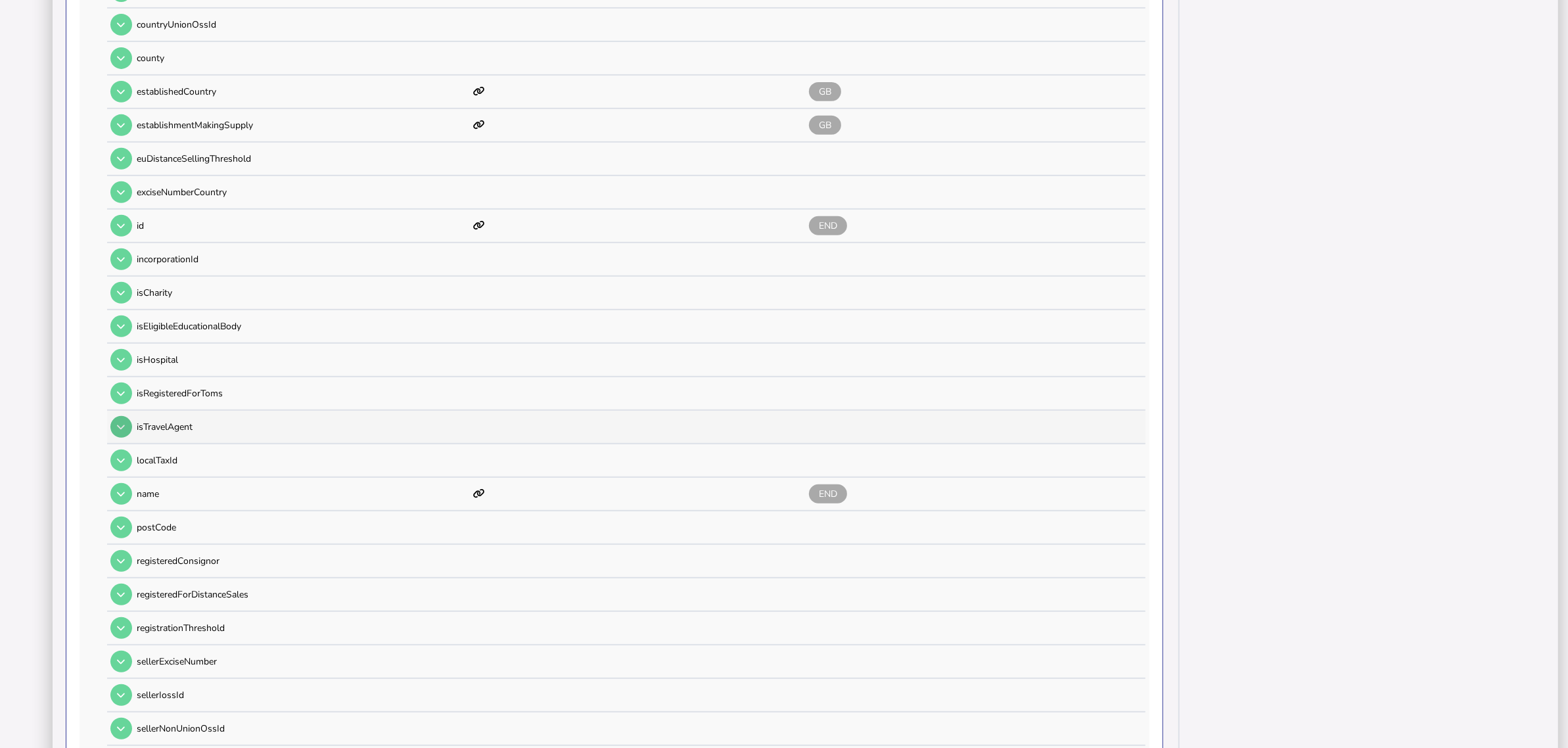
click at [129, 416] on button at bounding box center [121, 427] width 22 height 22
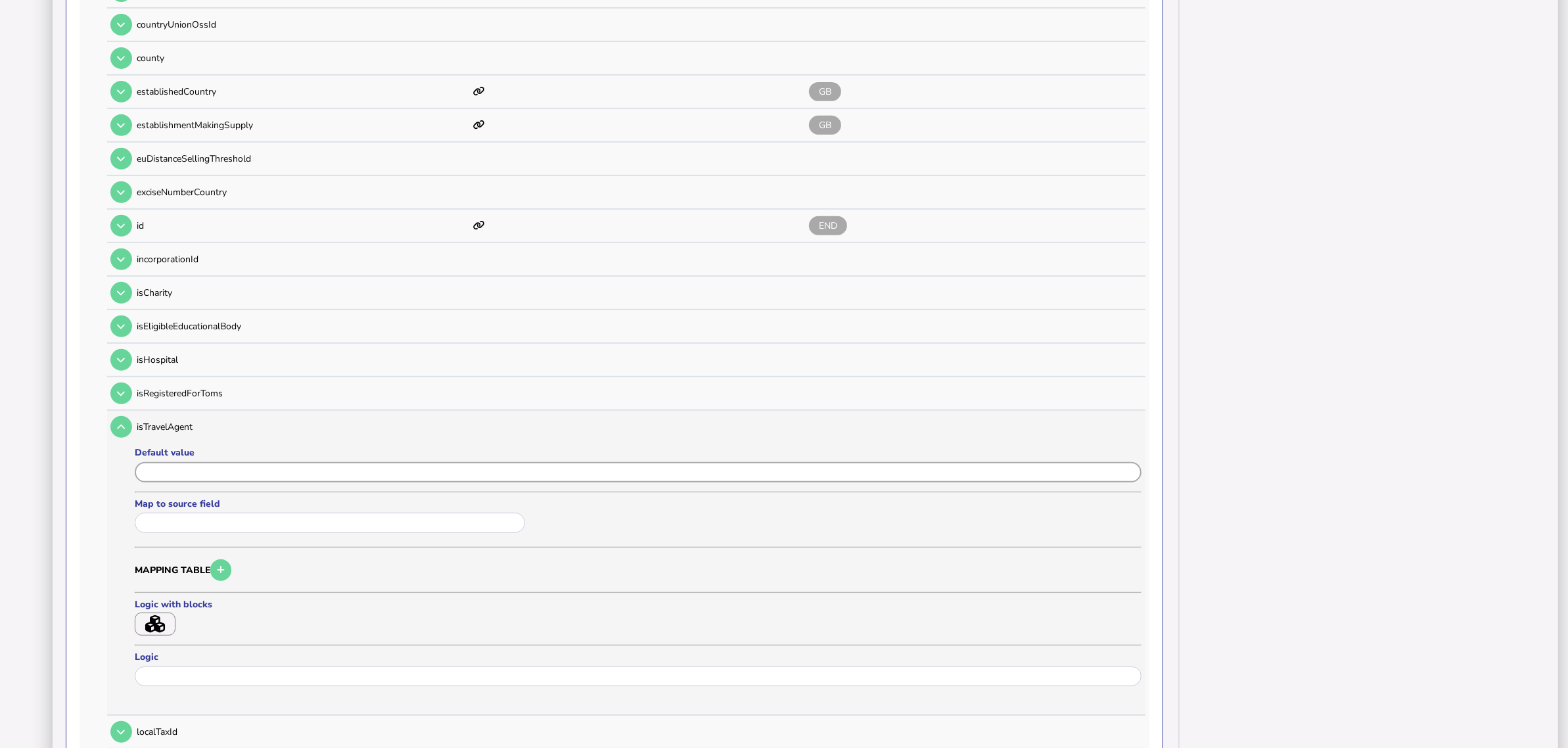
click at [184, 462] on input "input" at bounding box center [638, 472] width 1007 height 20
paste input "*****"
type input "*****"
click at [180, 599] on button "Save" at bounding box center [176, 716] width 83 height 28
click at [115, 282] on button at bounding box center [121, 293] width 22 height 22
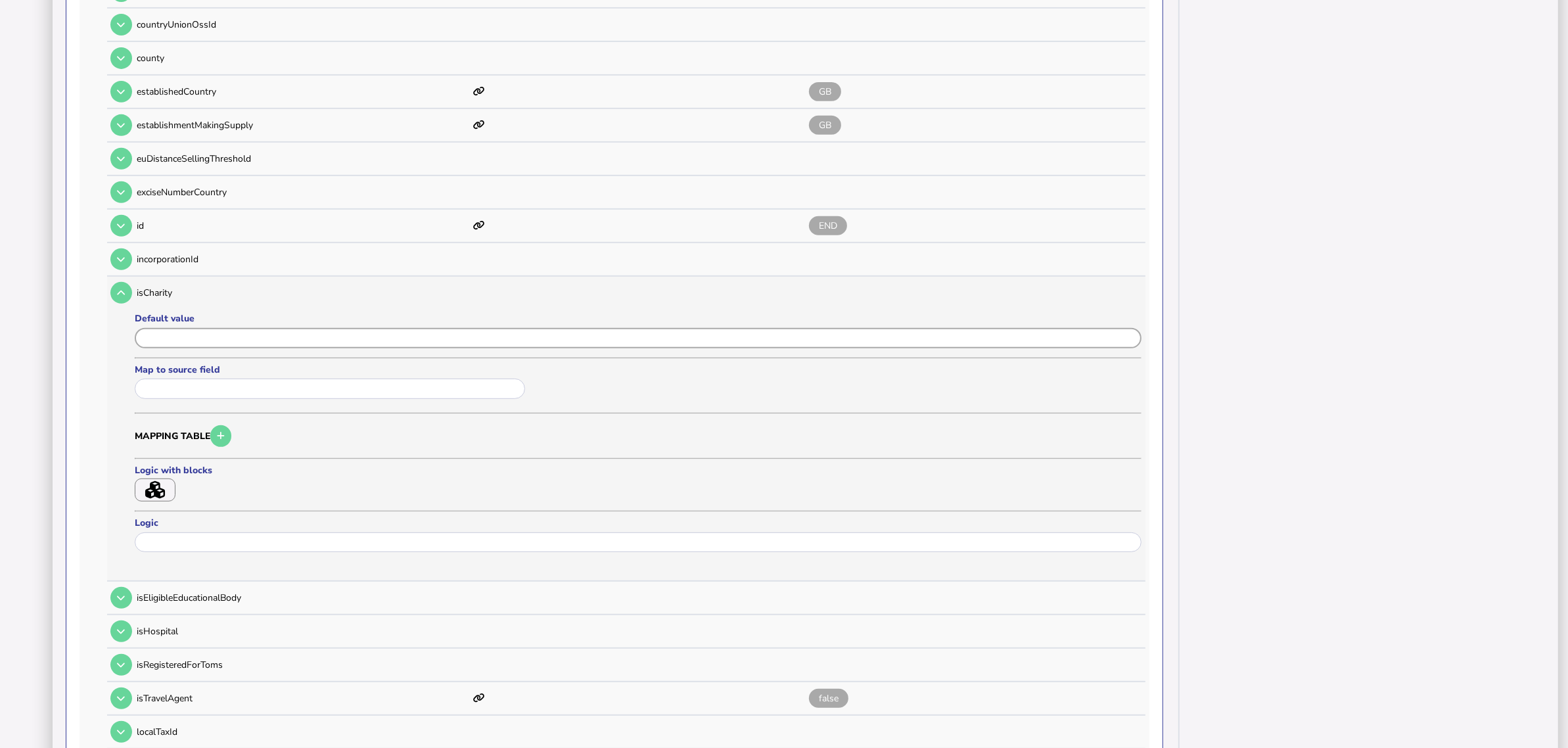
click at [182, 331] on input "input" at bounding box center [638, 338] width 1007 height 20
paste input "*****"
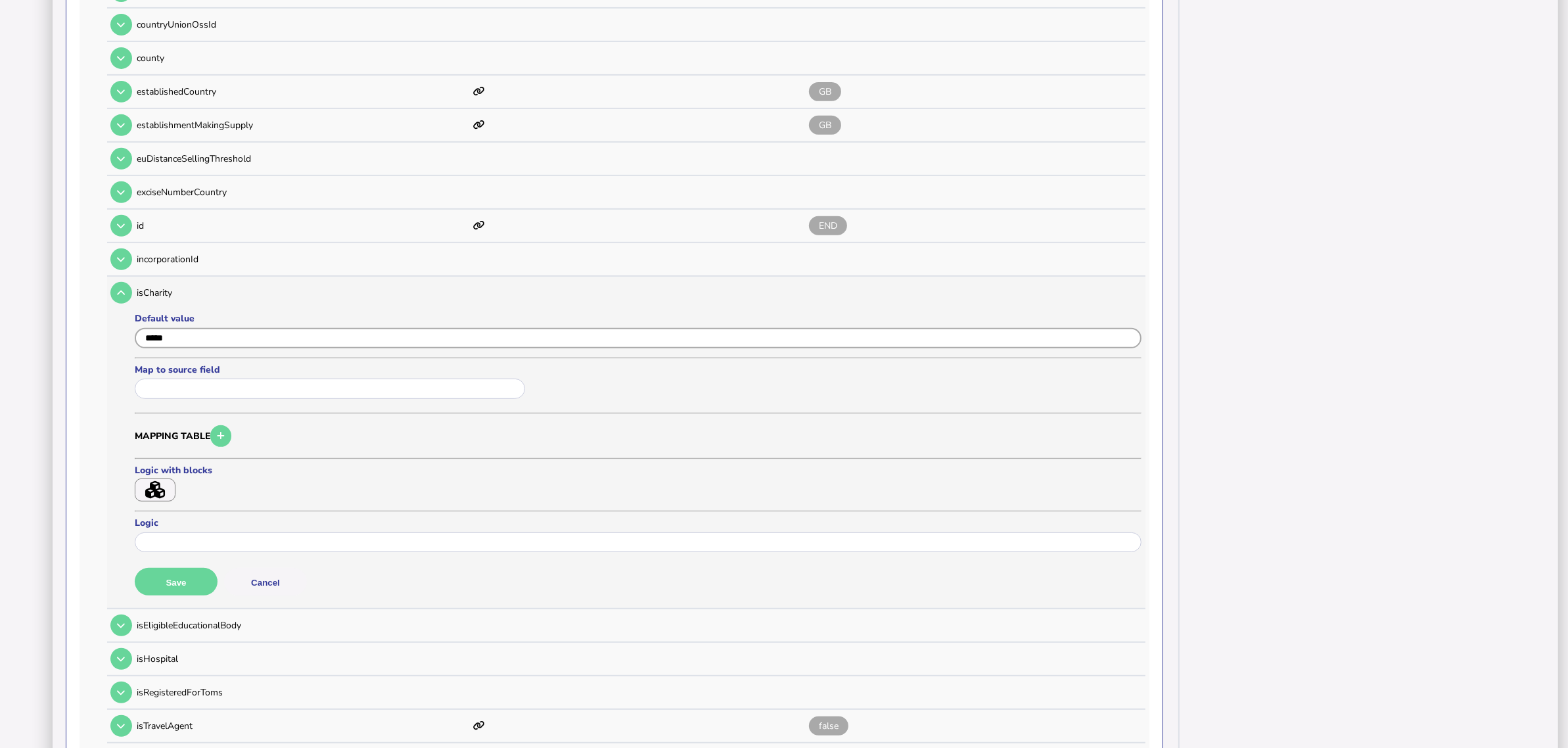
type input "*****"
click at [203, 584] on div "Default value Map to source field Mapping table Logic with blocks Logic Save Ca…" at bounding box center [638, 458] width 1007 height 293
click at [156, 571] on button "Save" at bounding box center [176, 582] width 83 height 28
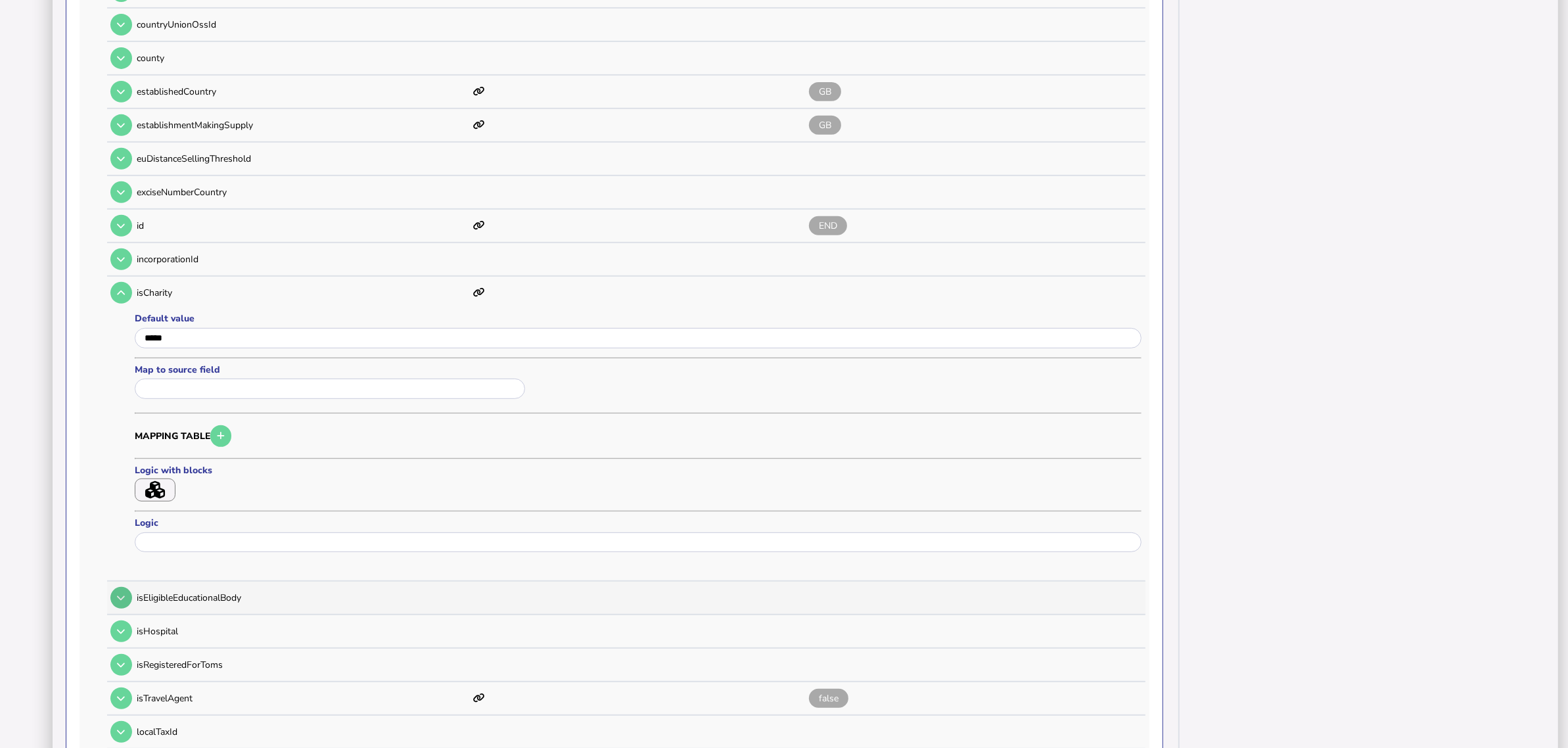
click at [120, 594] on icon at bounding box center [120, 598] width 8 height 8
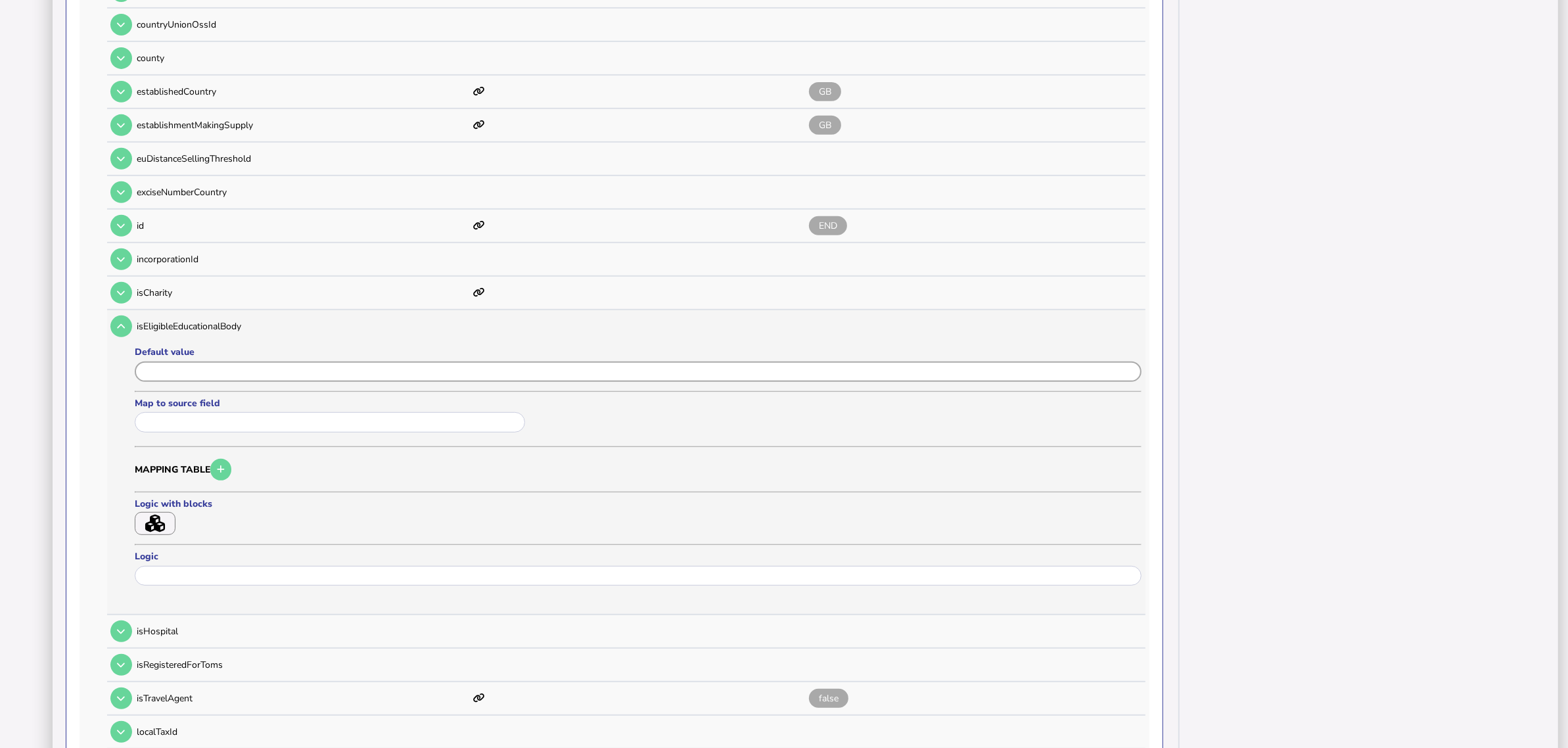
click at [187, 362] on input "input" at bounding box center [638, 372] width 1007 height 20
paste input "*****"
type input "*****"
click at [178, 599] on button "Save" at bounding box center [176, 616] width 83 height 28
click at [122, 599] on icon at bounding box center [120, 632] width 8 height 8
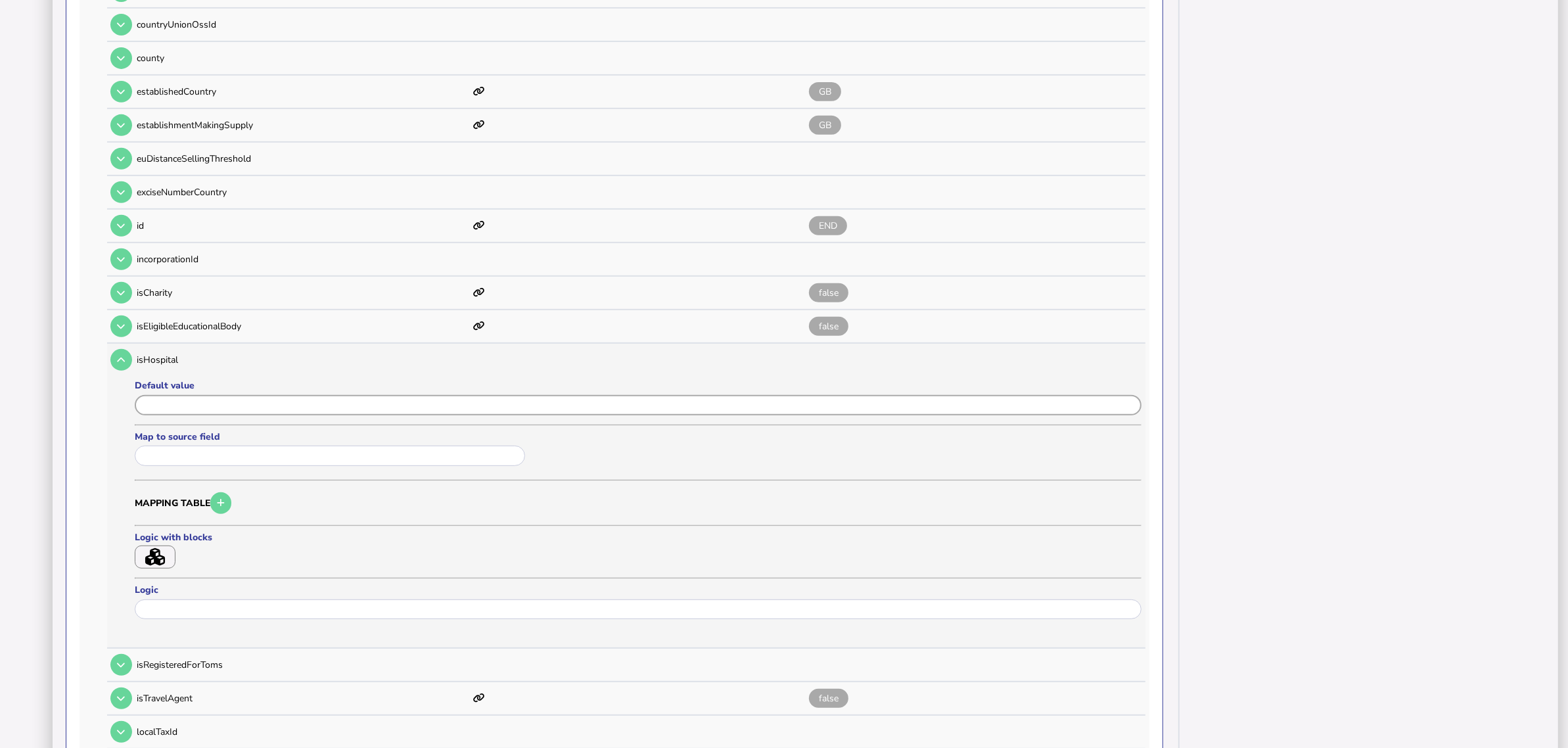
click at [203, 395] on input "input" at bounding box center [638, 405] width 1007 height 20
paste input "*****"
type input "*****"
click at [195, 599] on button "Save" at bounding box center [176, 649] width 83 height 28
click at [120, 599] on button at bounding box center [121, 666] width 22 height 22
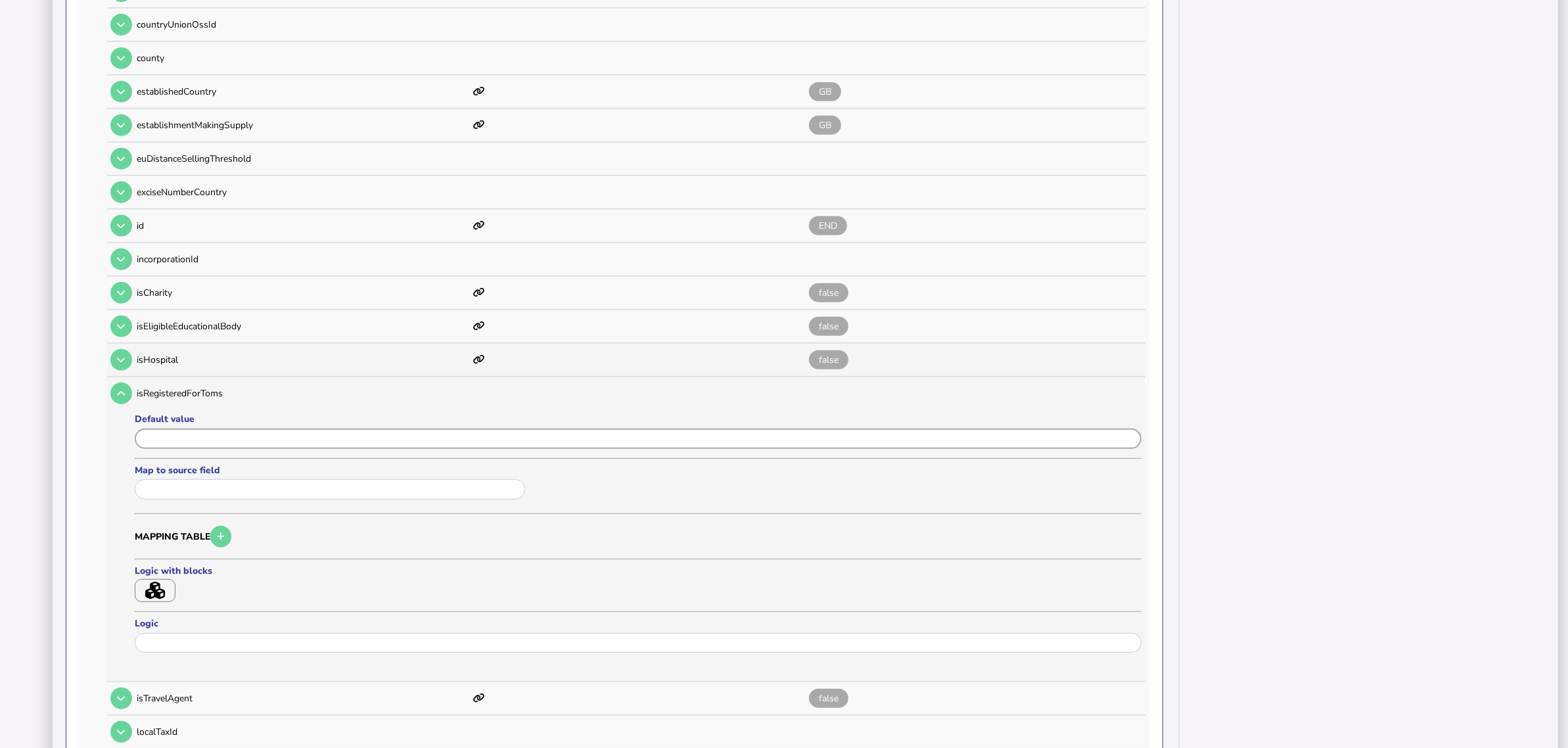
click at [201, 429] on input "input" at bounding box center [638, 439] width 1007 height 20
paste input "*****"
type input "*****"
click at [195, 599] on button "Save" at bounding box center [176, 683] width 83 height 28
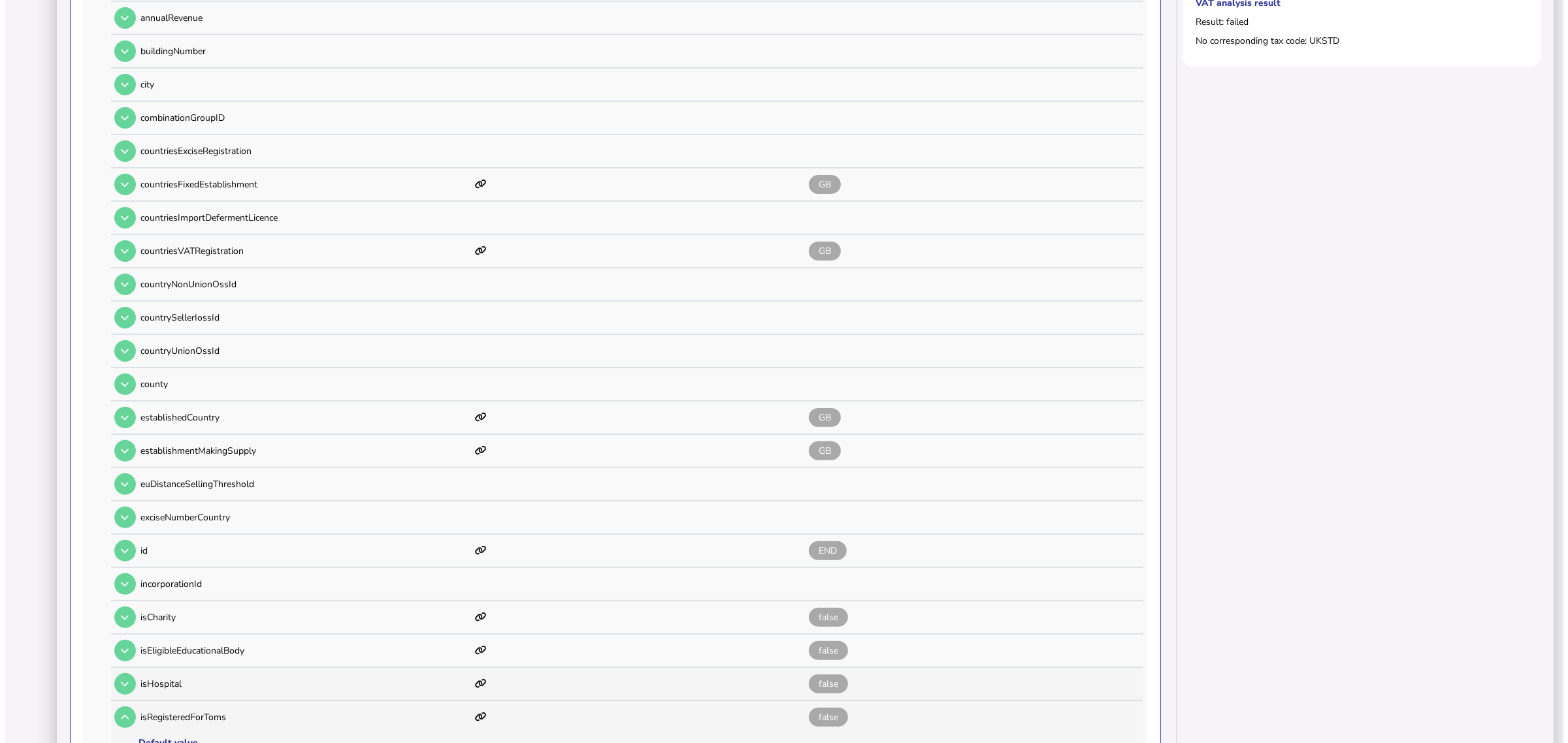
scroll to position [0, 0]
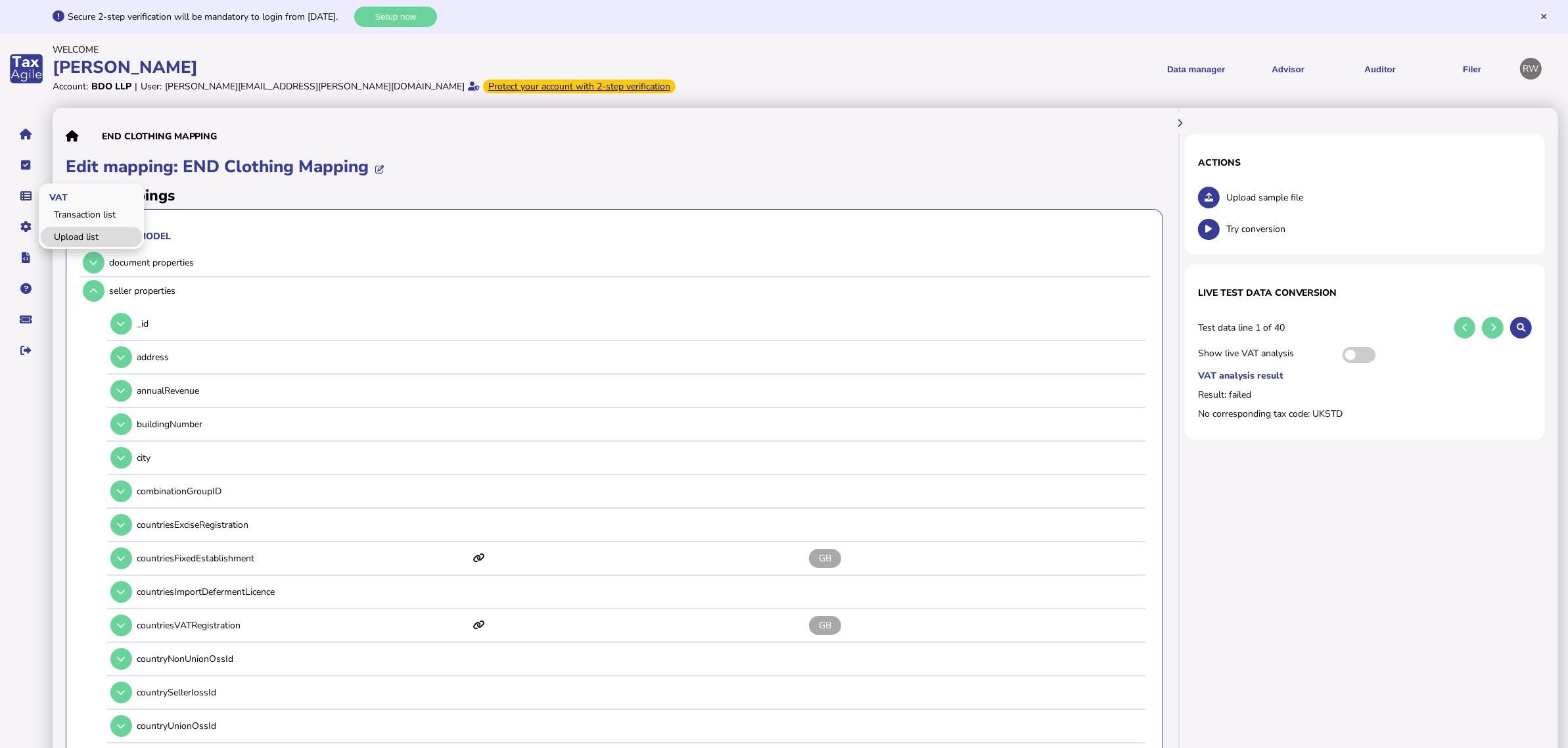
click at [56, 233] on link "Upload list" at bounding box center [91, 237] width 101 height 20
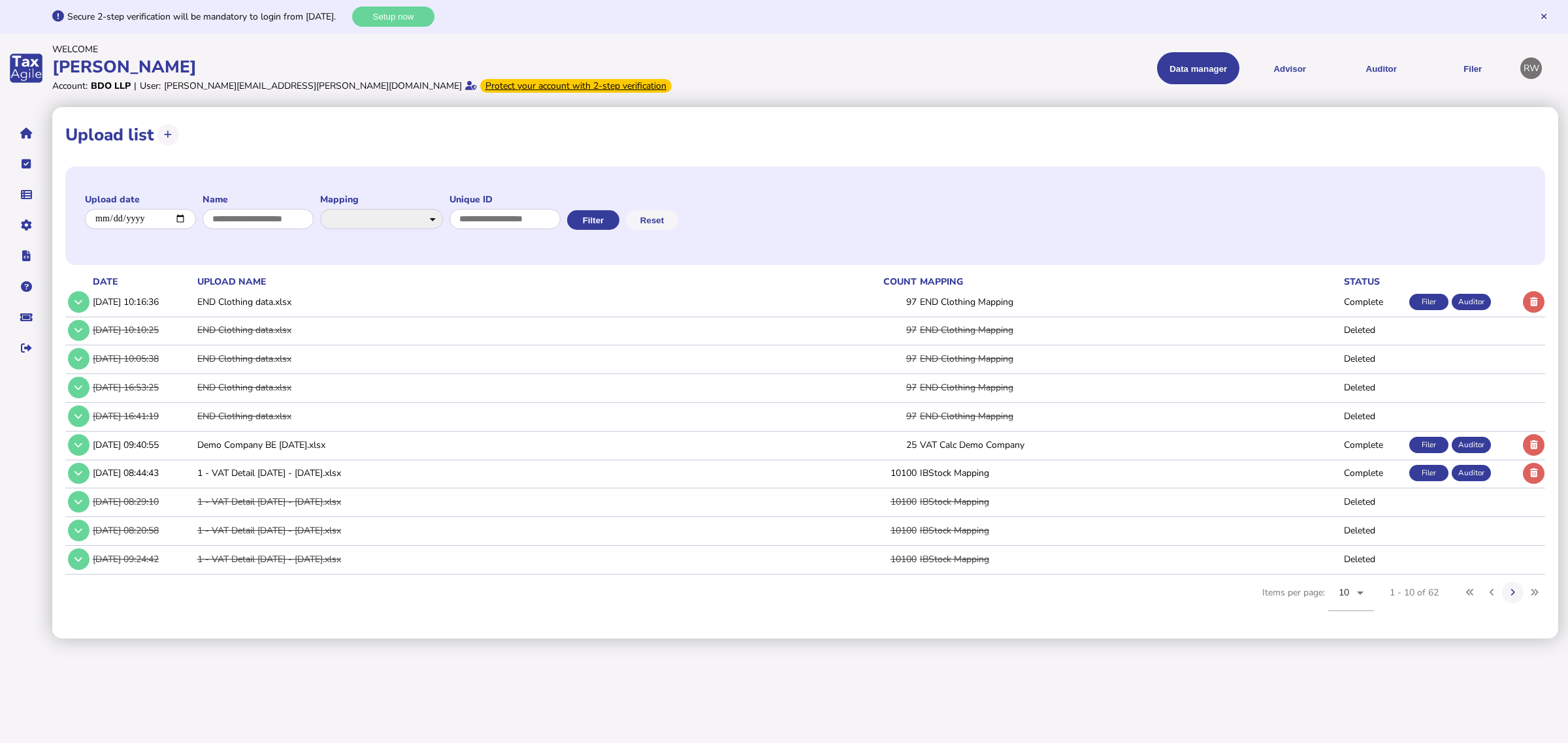
click at [1244, 302] on button at bounding box center [1534, 302] width 22 height 22
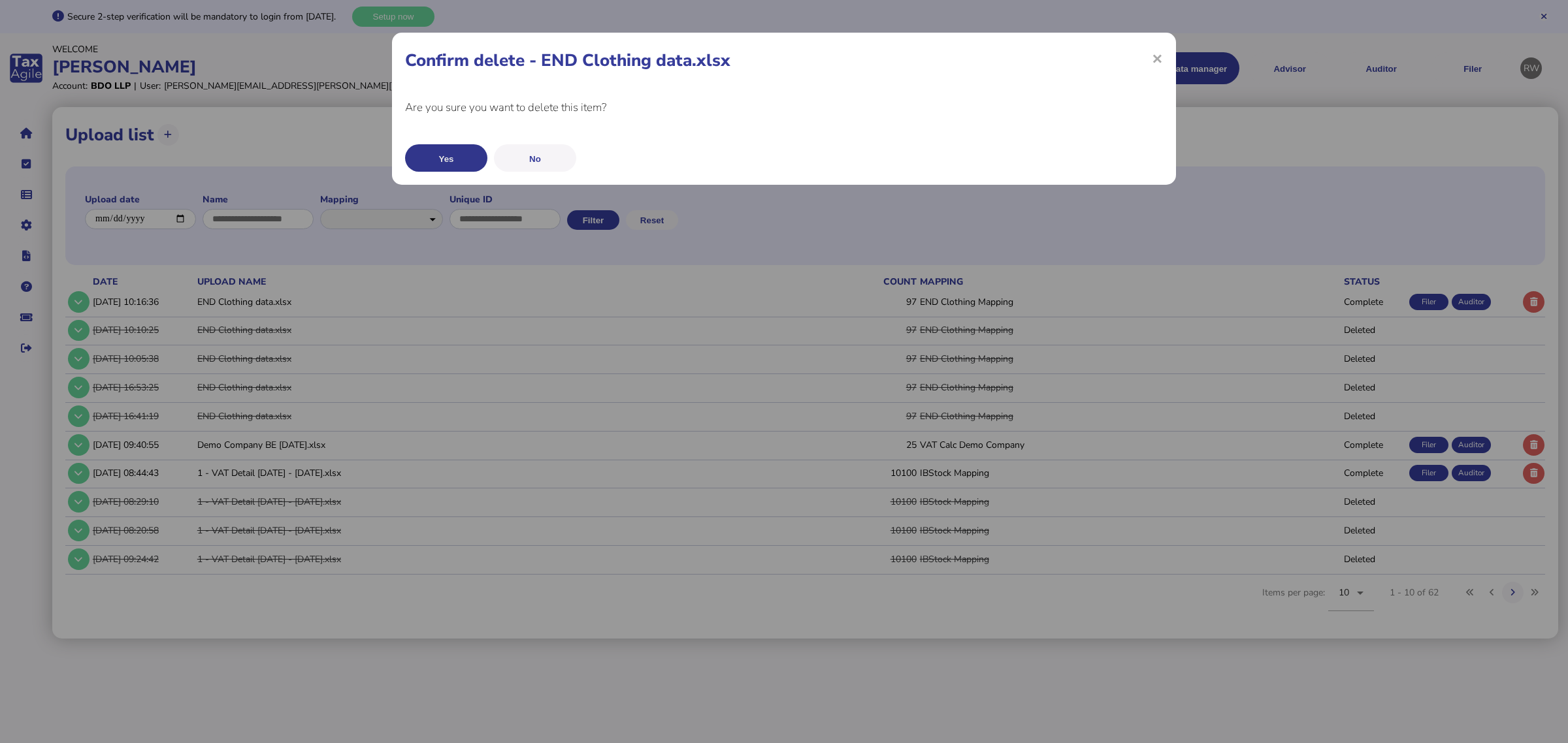
click at [464, 162] on button "Yes" at bounding box center [447, 158] width 83 height 28
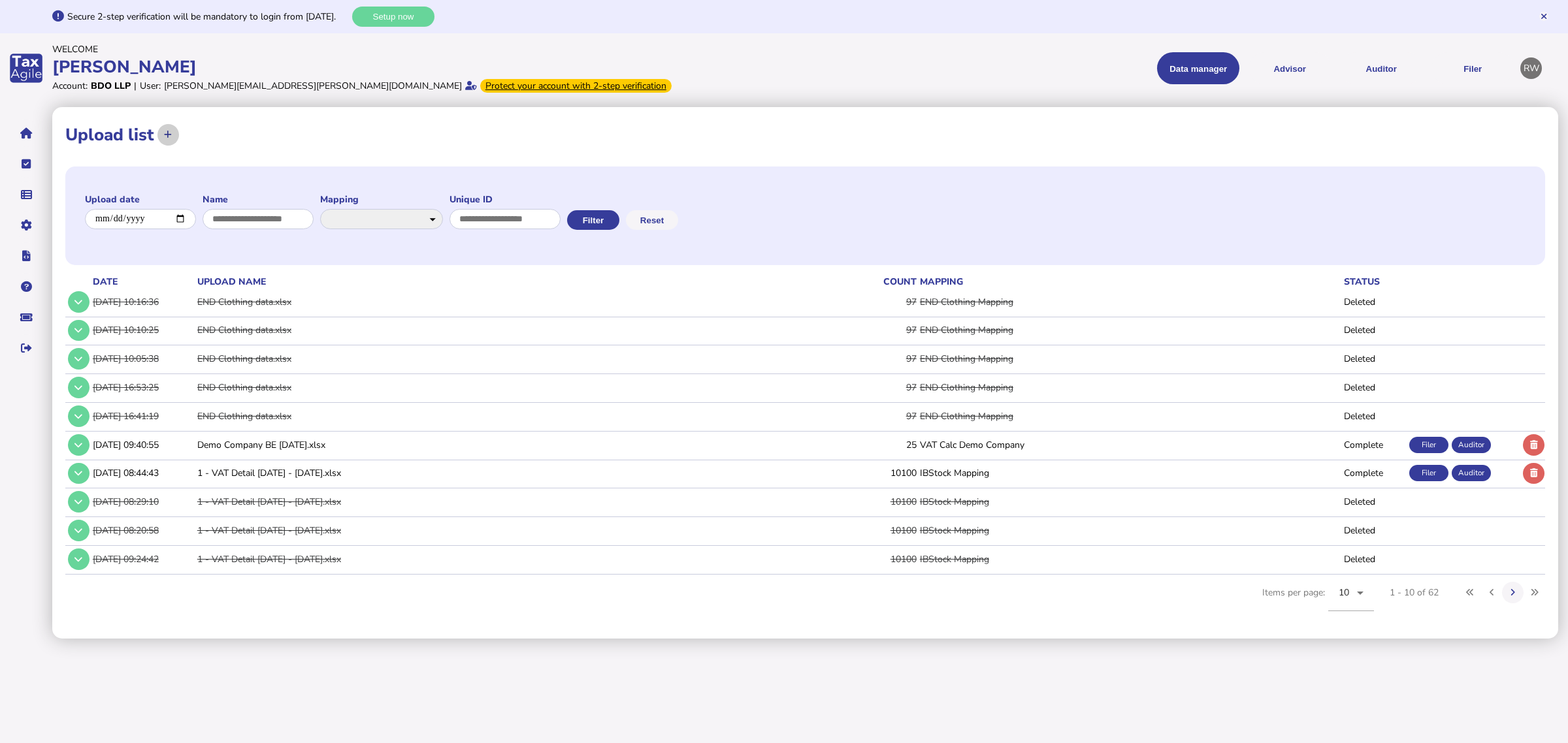
click at [168, 131] on icon at bounding box center [168, 135] width 8 height 8
select select "**********"
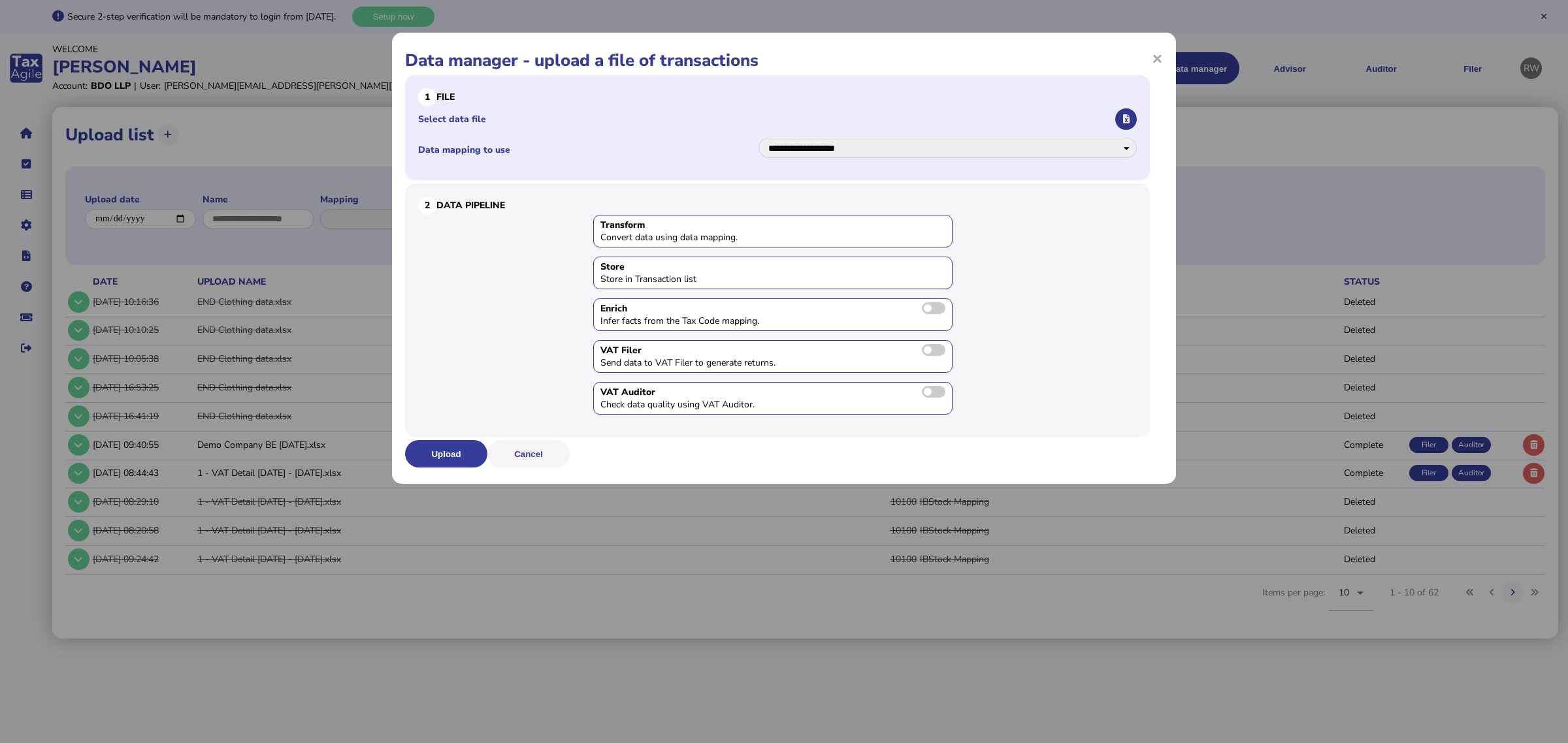
click at [1121, 115] on button "button" at bounding box center [1126, 120] width 22 height 22
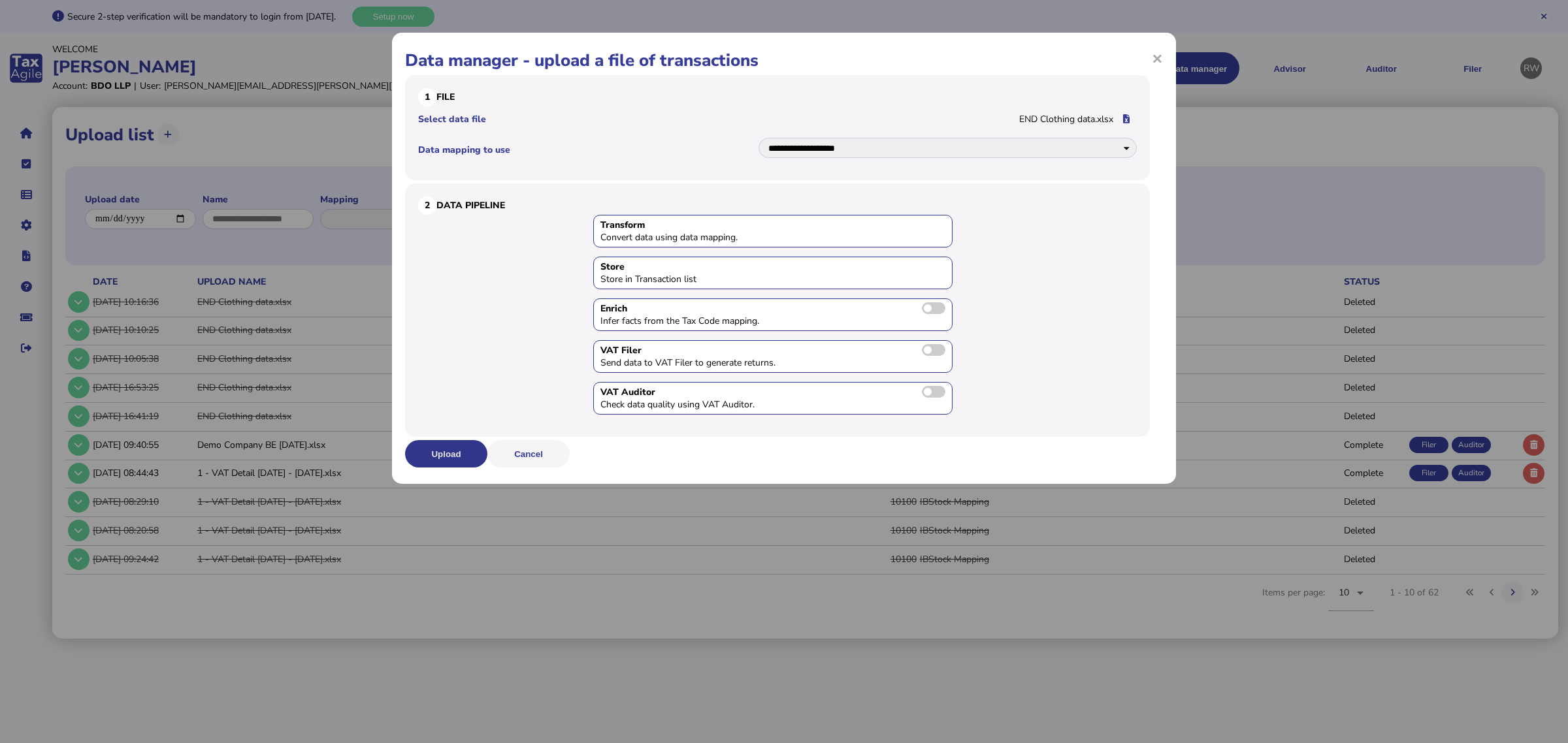
click at [473, 452] on button "Upload" at bounding box center [447, 454] width 83 height 28
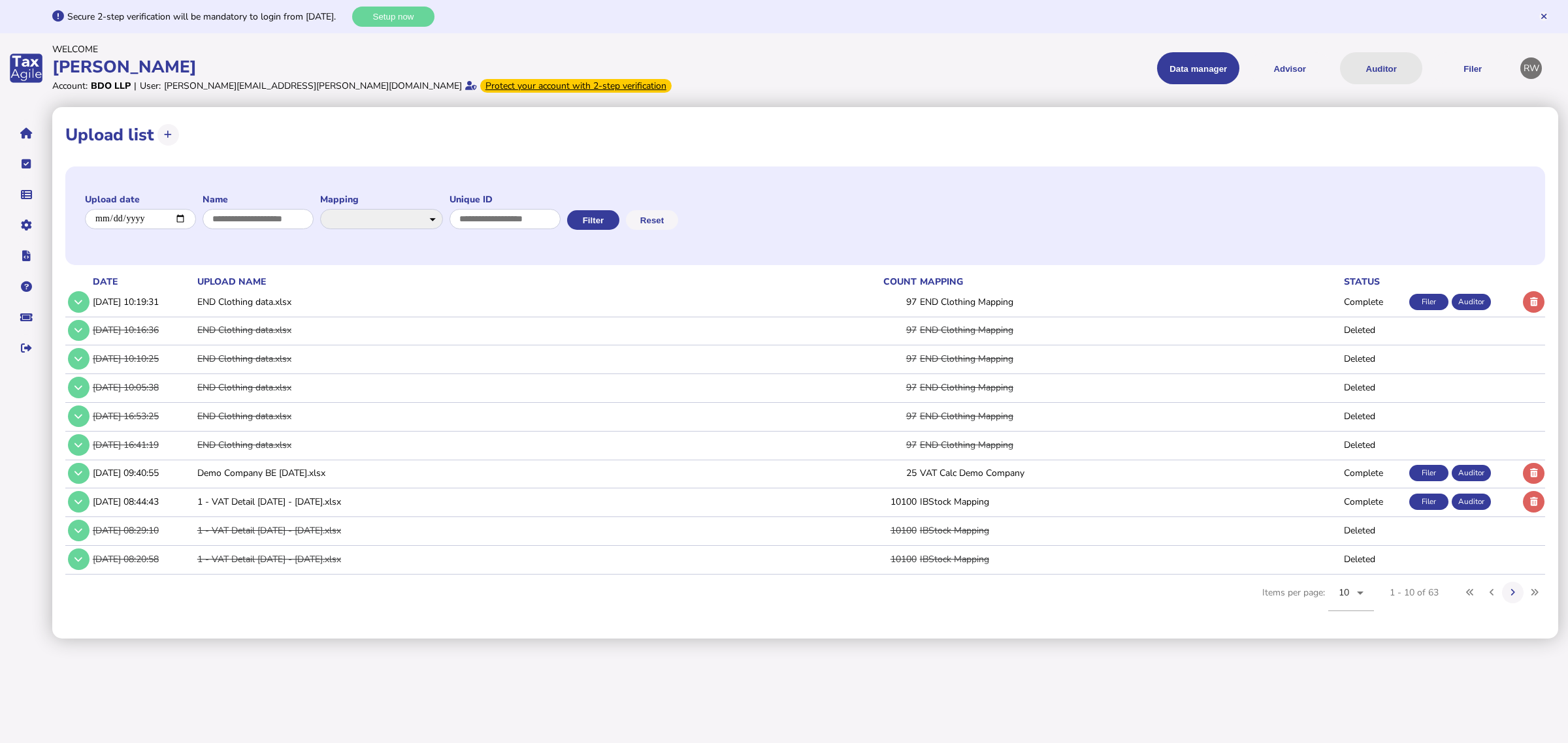
click at [1244, 78] on button "Auditor" at bounding box center [1381, 68] width 83 height 32
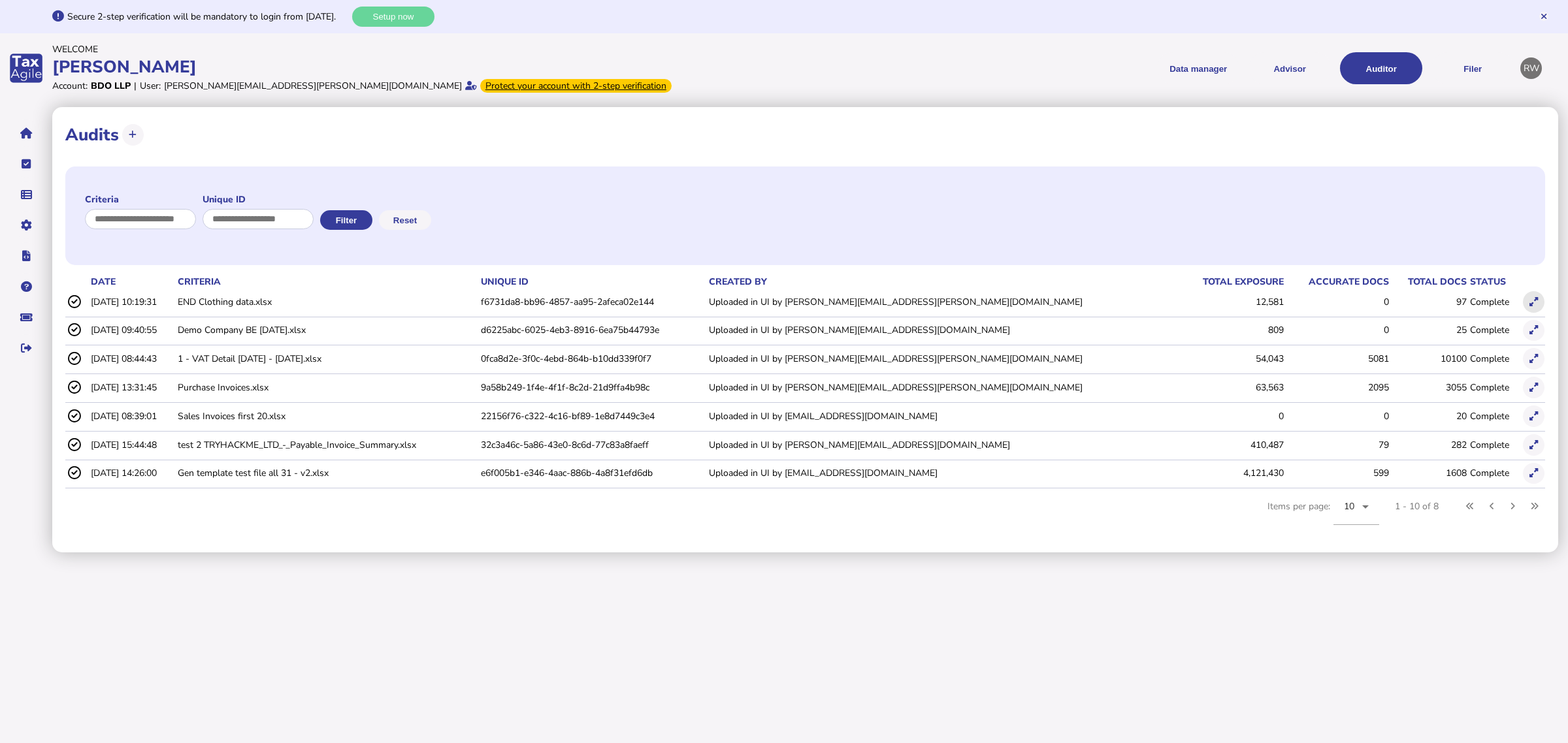
click at [1244, 309] on button at bounding box center [1534, 302] width 22 height 22
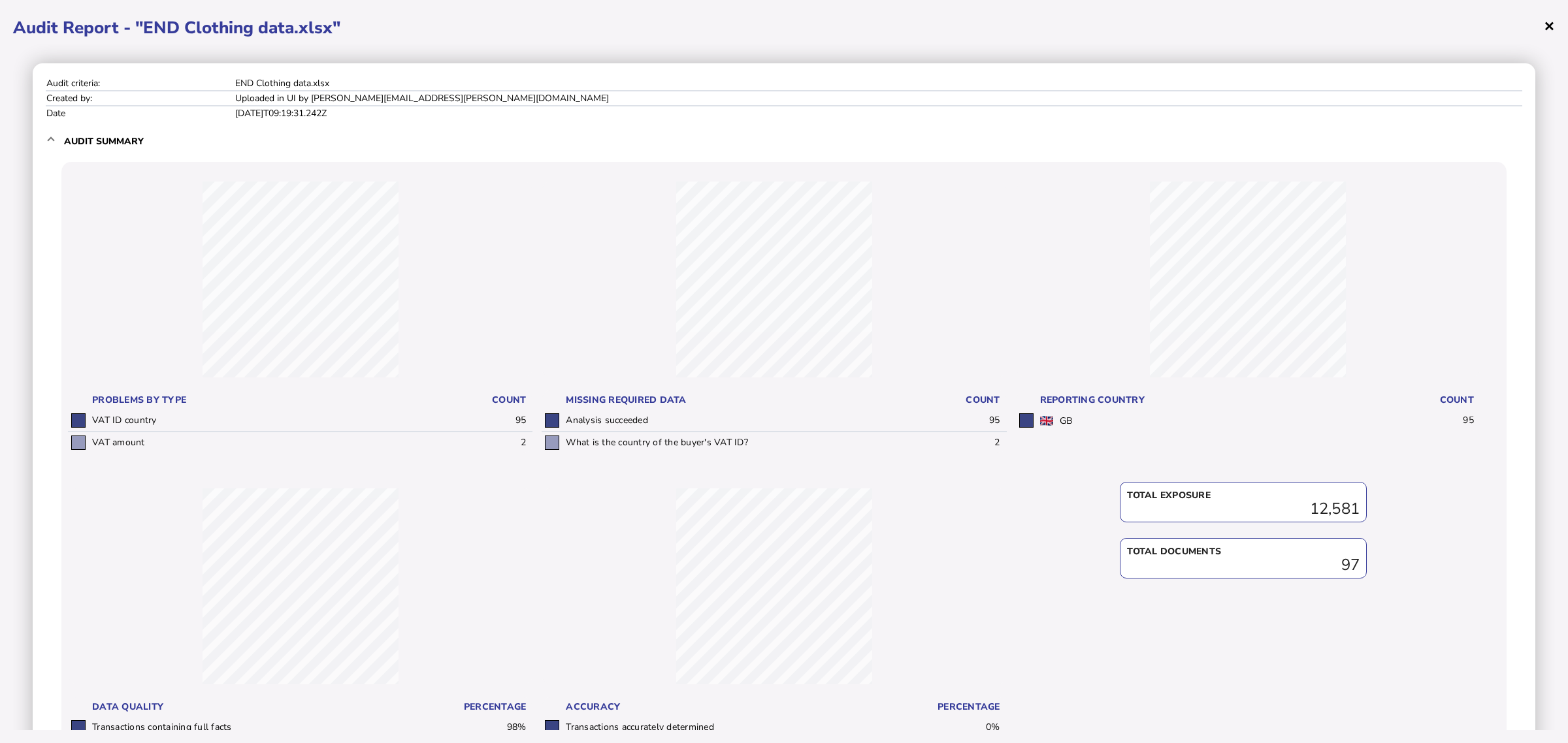
click at [1244, 24] on span "×" at bounding box center [1549, 25] width 11 height 24
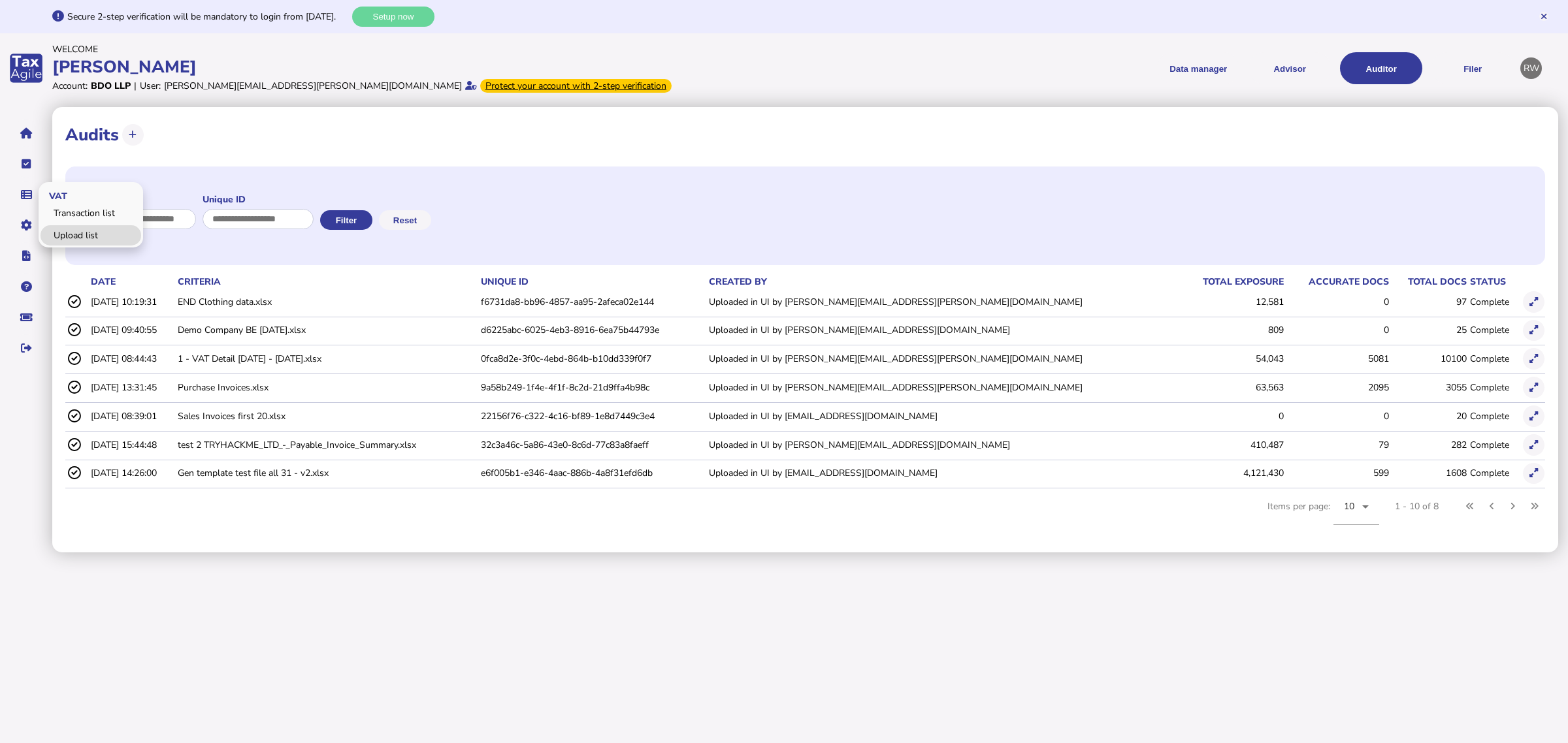
click at [61, 227] on link "Upload list" at bounding box center [90, 236] width 100 height 20
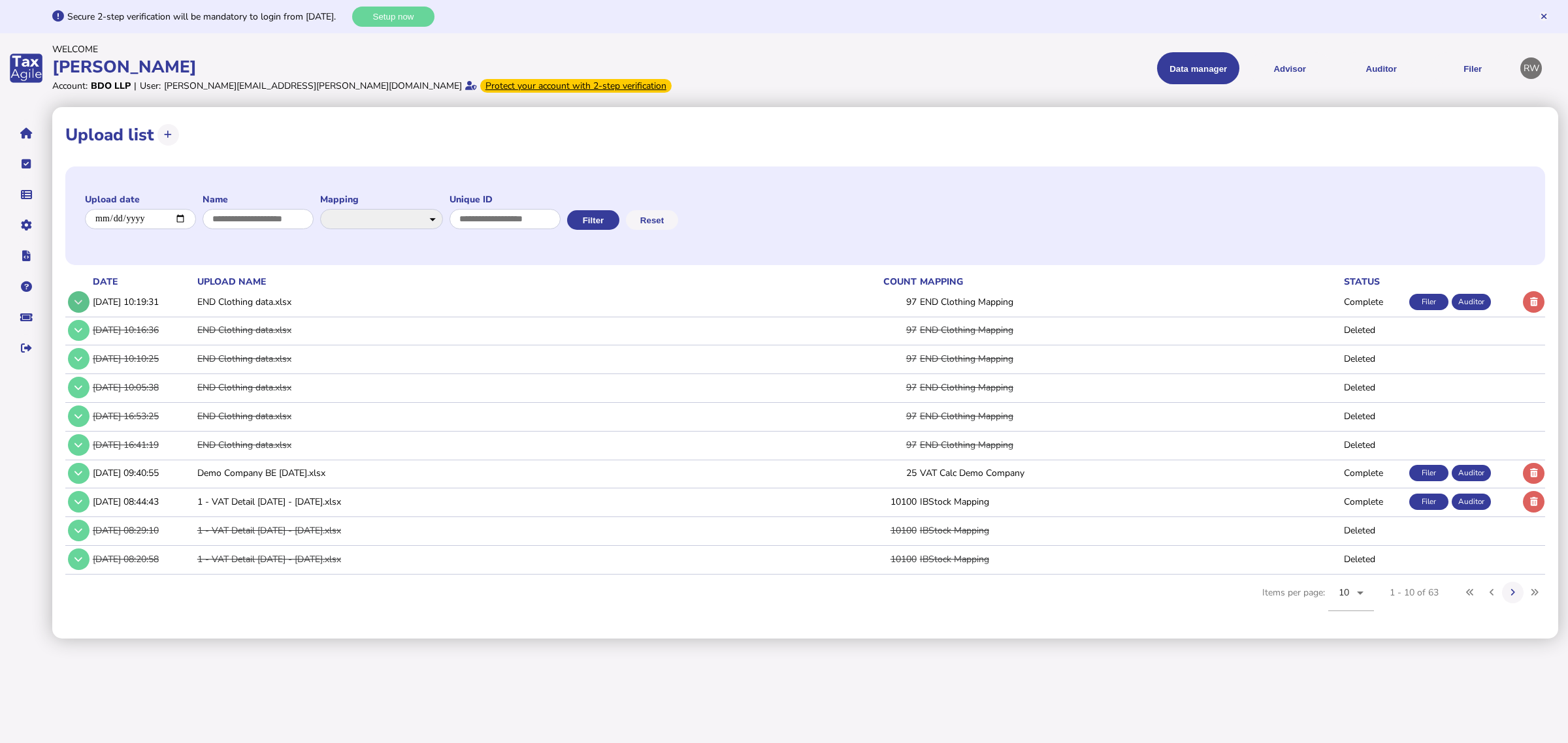
click at [79, 298] on icon at bounding box center [78, 302] width 8 height 8
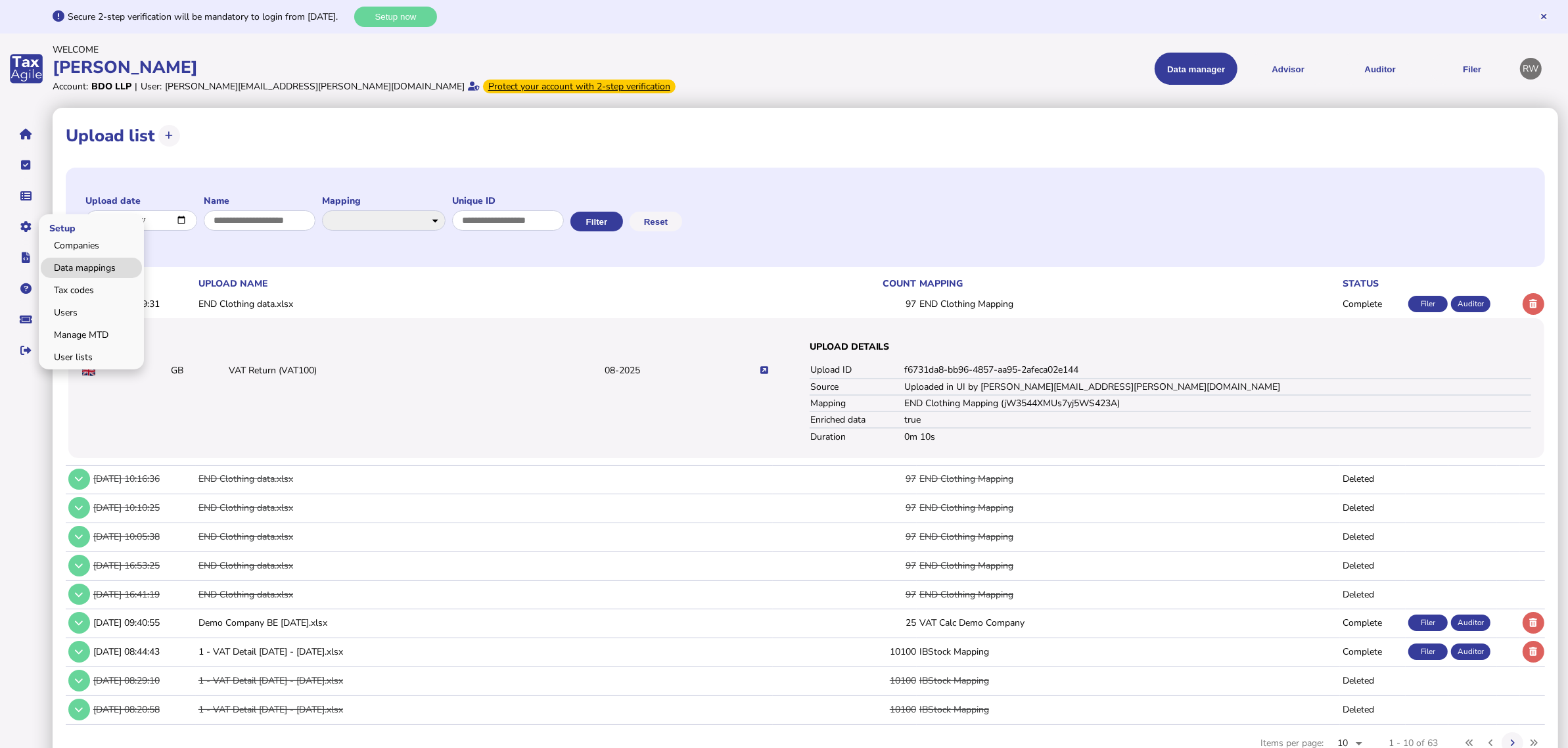
click at [54, 261] on link "Data mappings" at bounding box center [91, 268] width 101 height 20
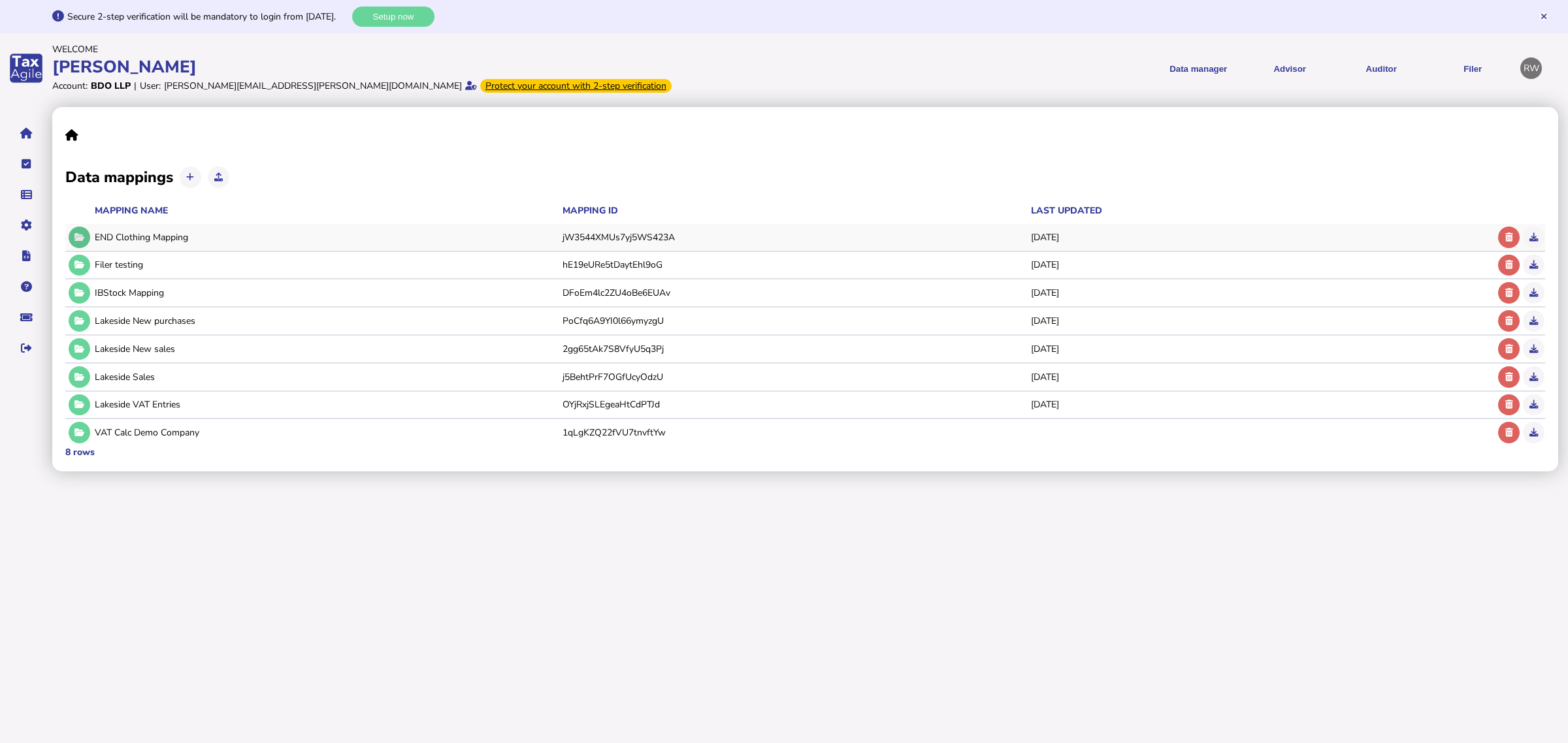
click at [83, 240] on icon at bounding box center [79, 238] width 10 height 8
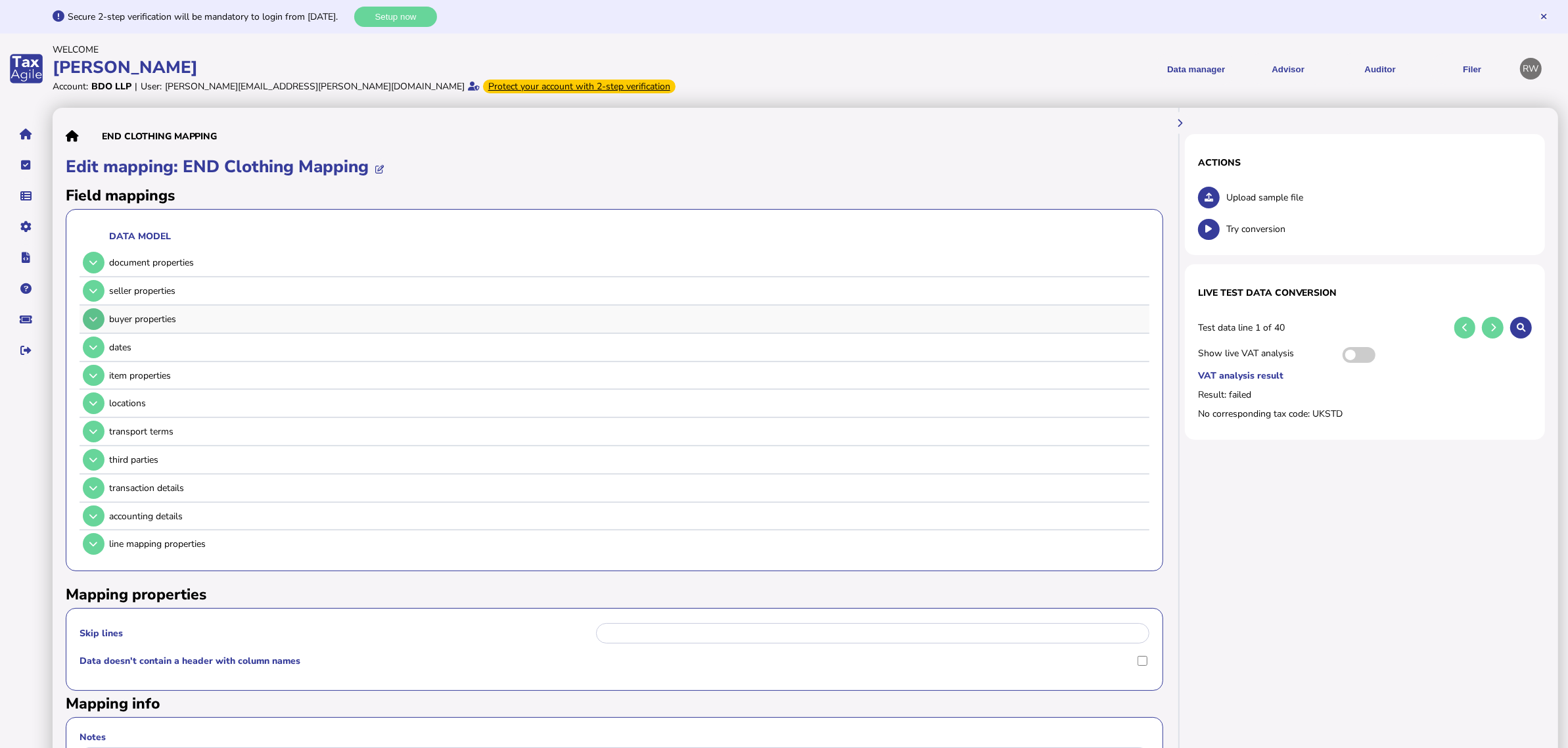
click at [93, 311] on button at bounding box center [94, 320] width 22 height 22
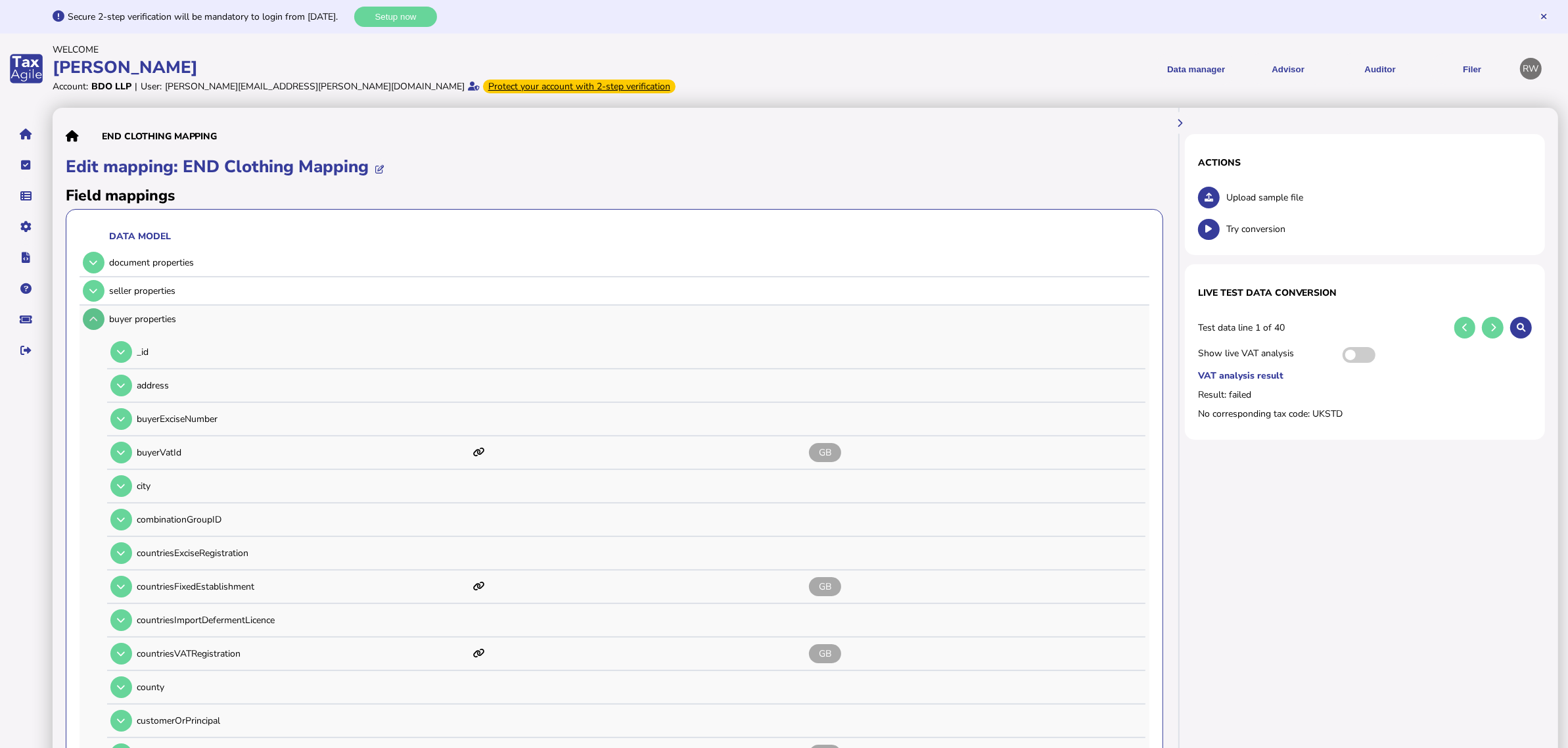
click at [92, 320] on icon at bounding box center [92, 319] width 8 height 8
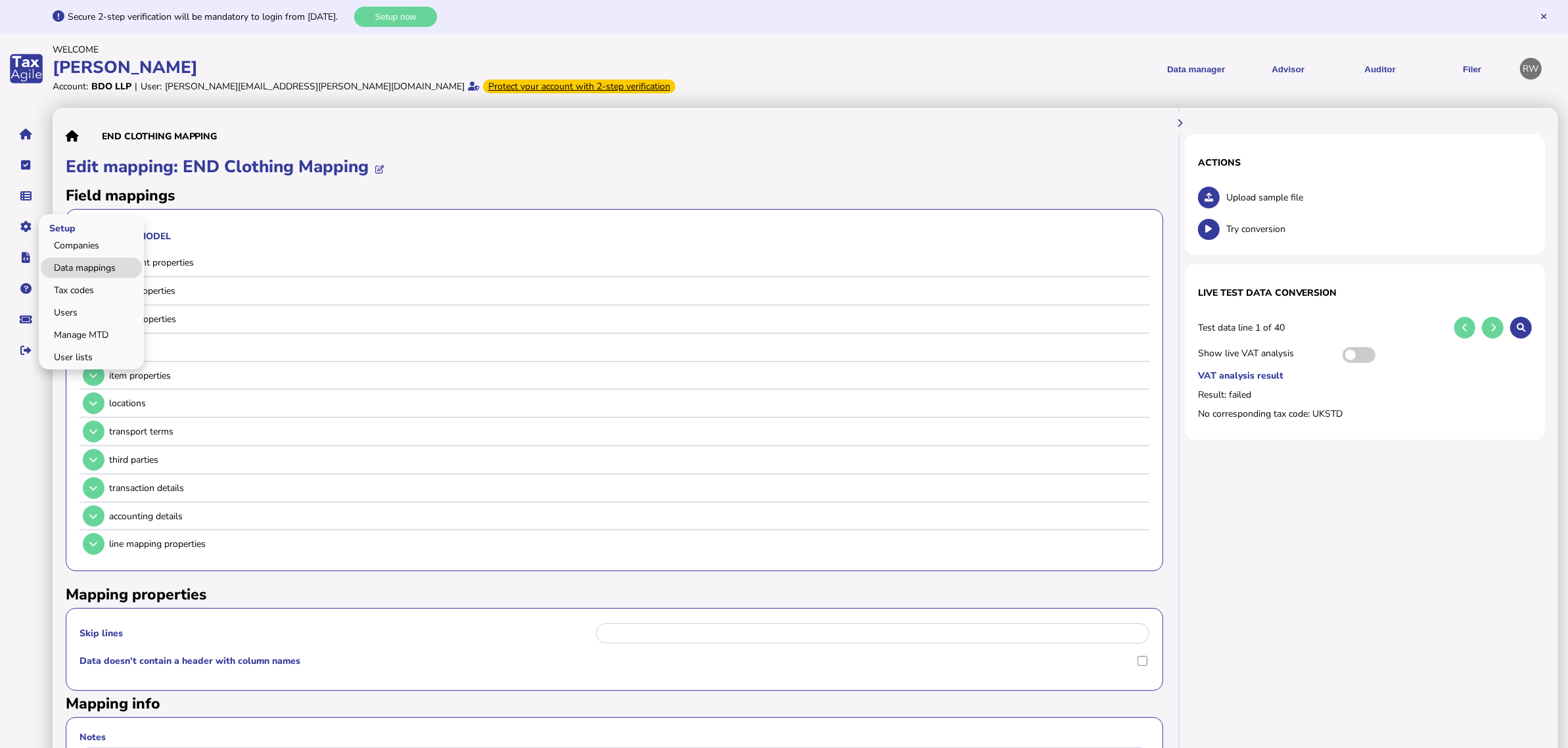
click at [75, 260] on link "Data mappings" at bounding box center [91, 268] width 101 height 20
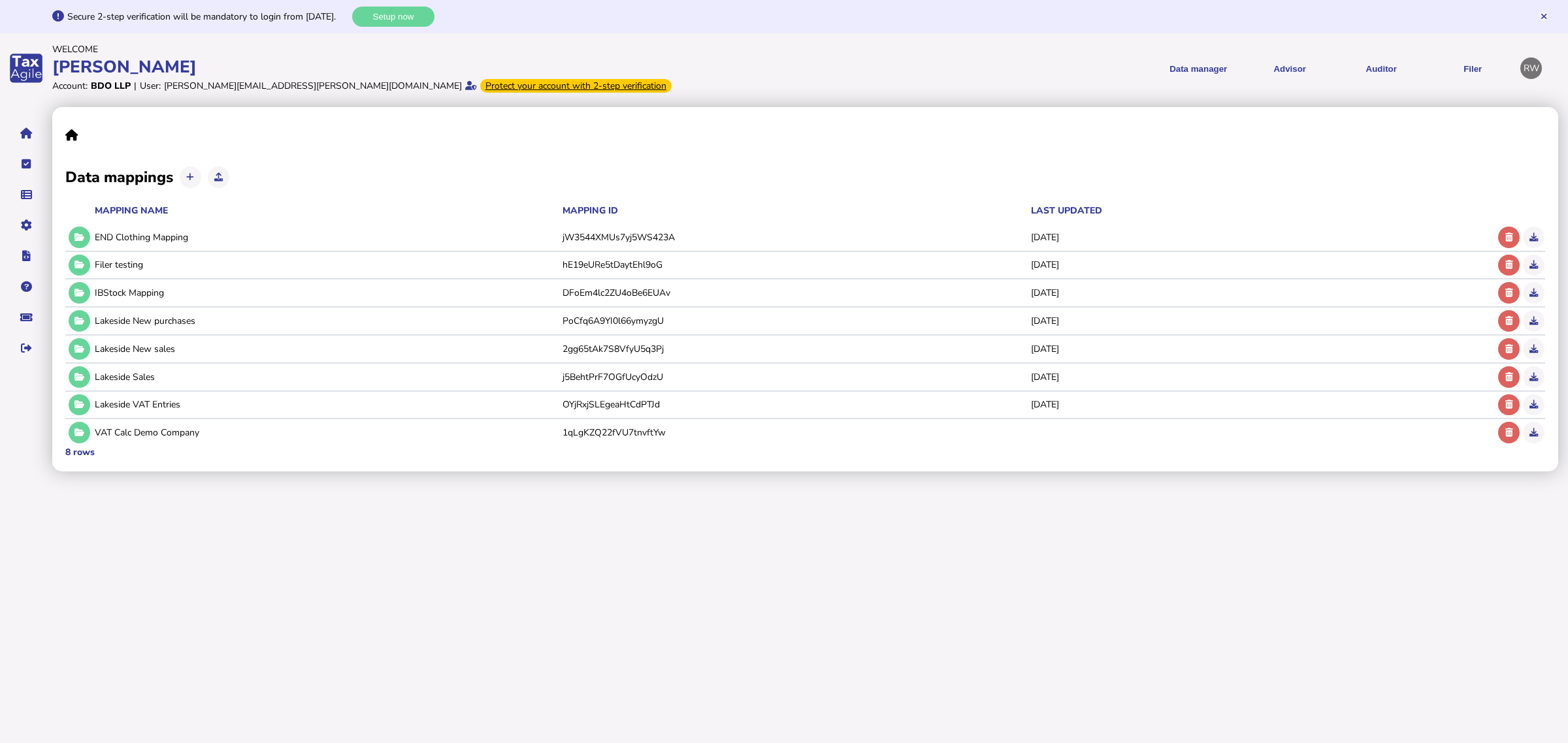
click at [279, 171] on div "Data mappings" at bounding box center [805, 177] width 1480 height 26
click at [67, 238] on link "Upload list" at bounding box center [90, 236] width 100 height 20
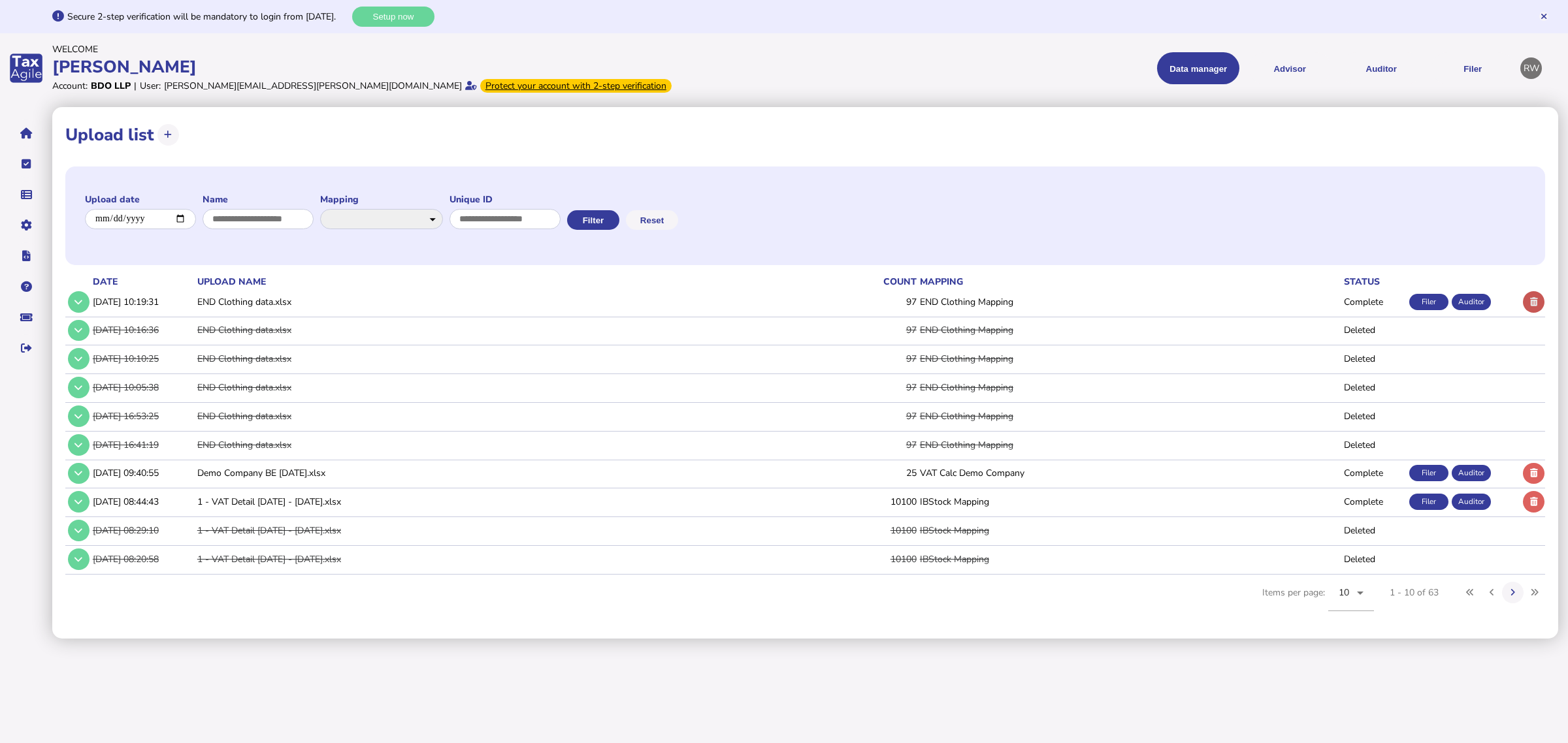
click at [1244, 302] on button at bounding box center [1534, 302] width 22 height 22
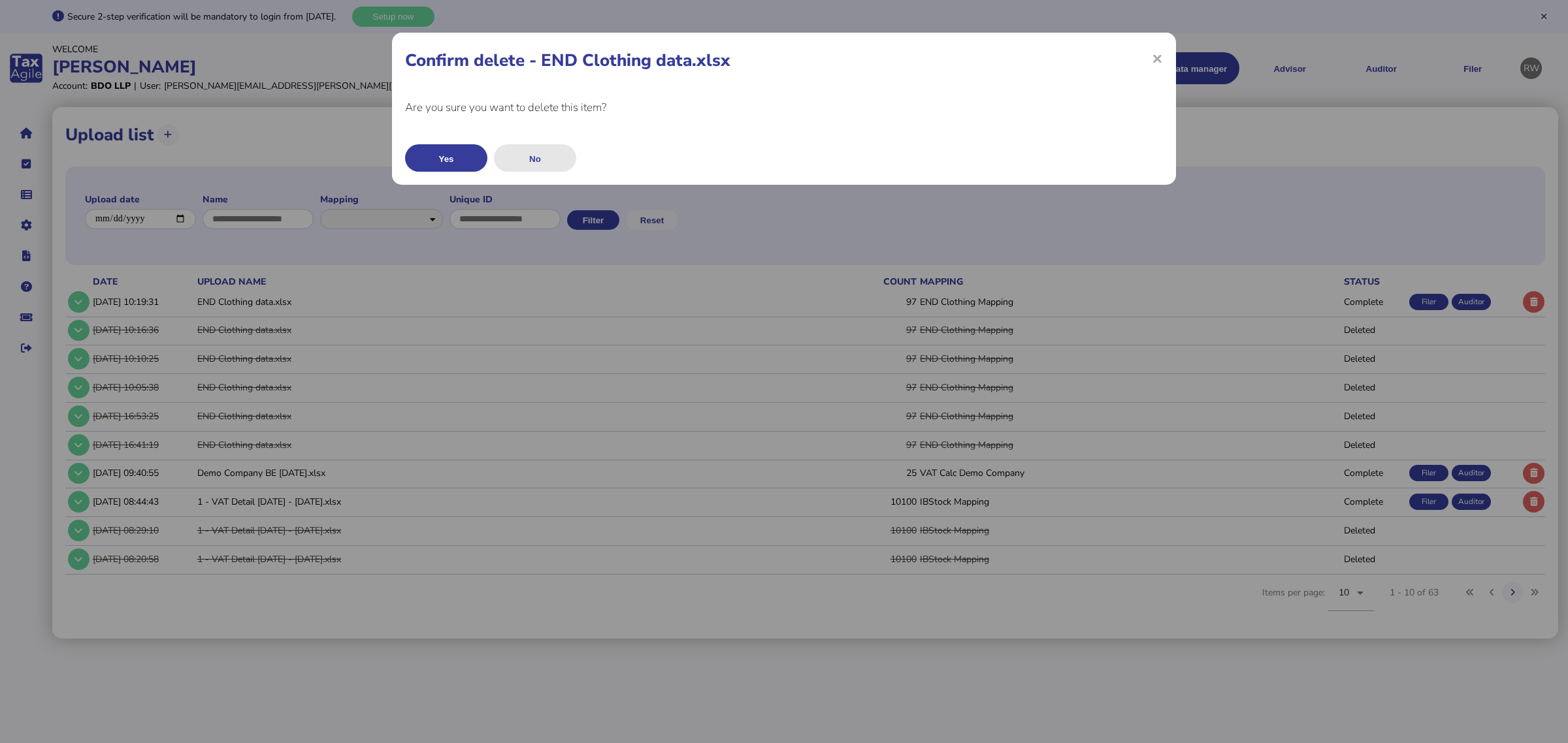
click at [563, 163] on button "No" at bounding box center [535, 158] width 83 height 28
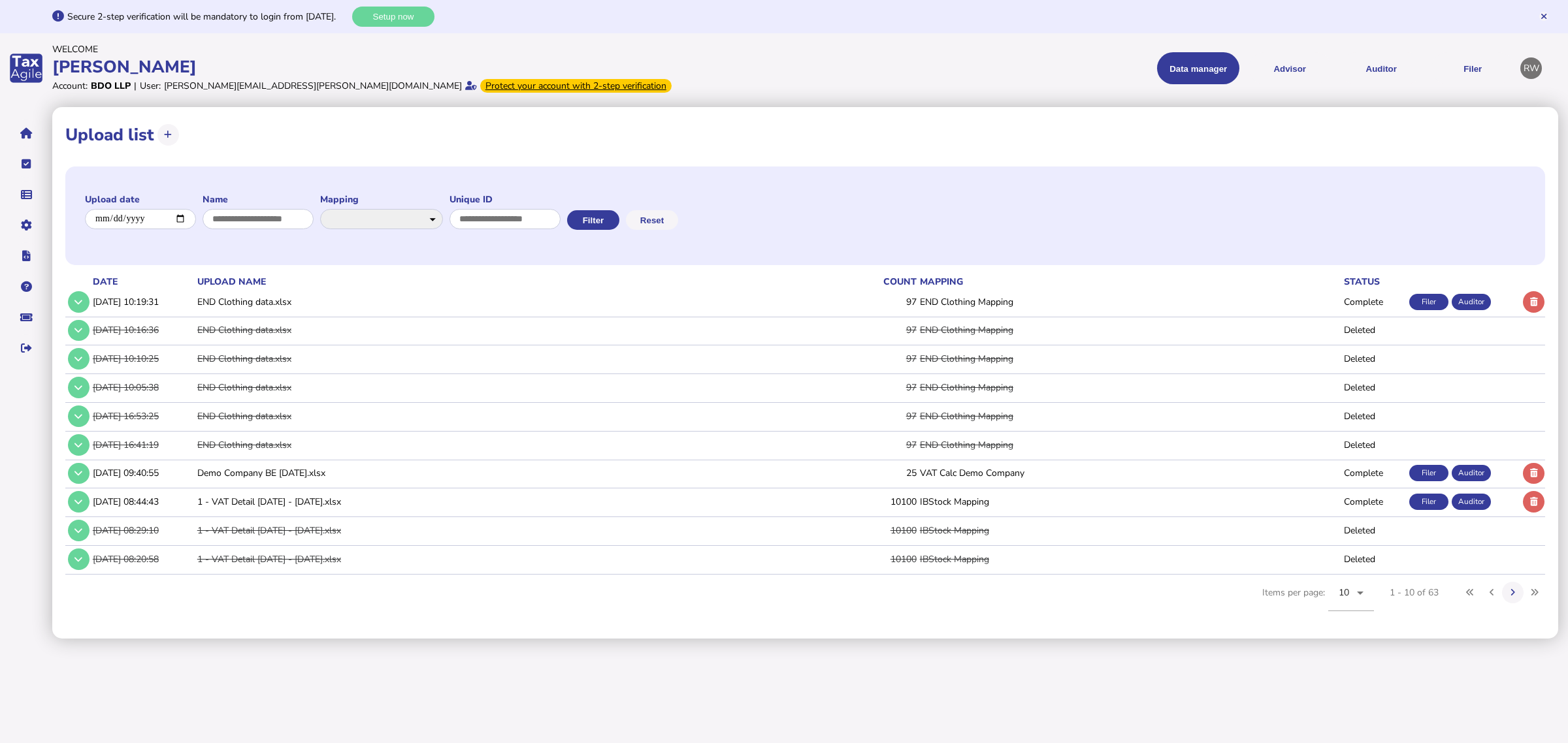
click at [821, 92] on div "Data manager VAT Transaction list Upload list Advisor VAT Advisor for VAT Check…" at bounding box center [1151, 68] width 728 height 51
click at [1244, 301] on button at bounding box center [1534, 302] width 22 height 22
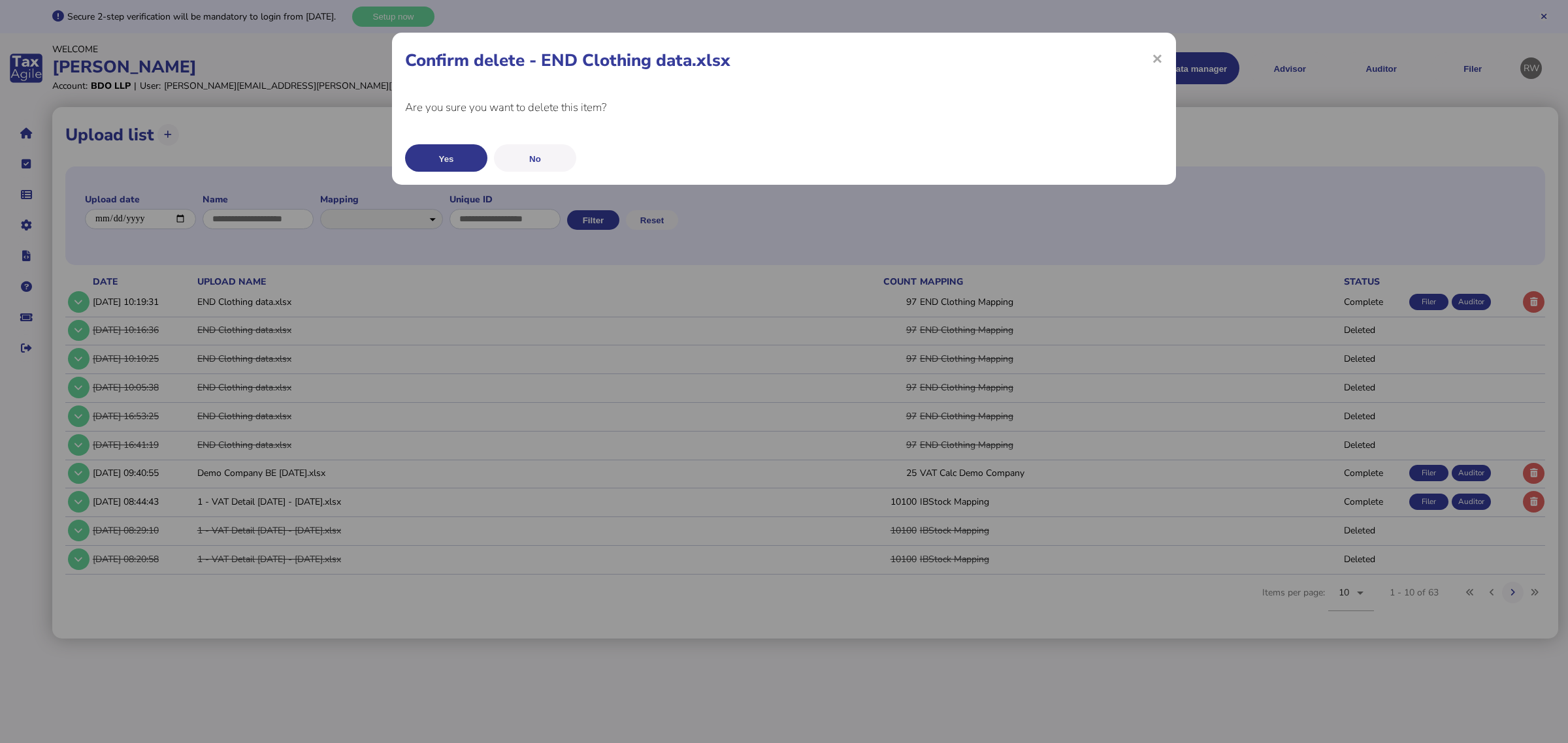
click at [458, 150] on button "Yes" at bounding box center [447, 158] width 83 height 28
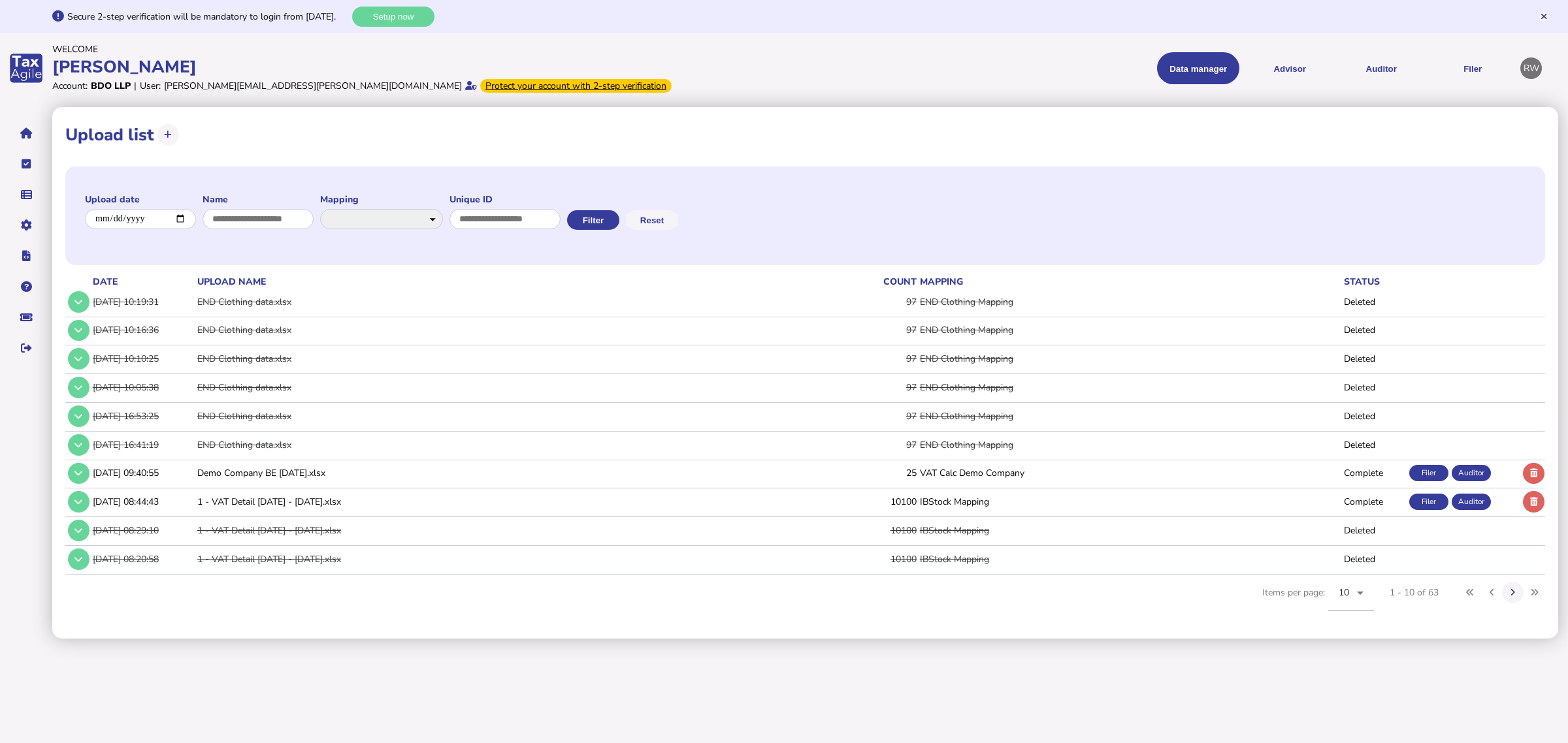
click at [183, 142] on div "**********" at bounding box center [805, 135] width 1480 height 29
click at [176, 137] on button at bounding box center [169, 135] width 22 height 22
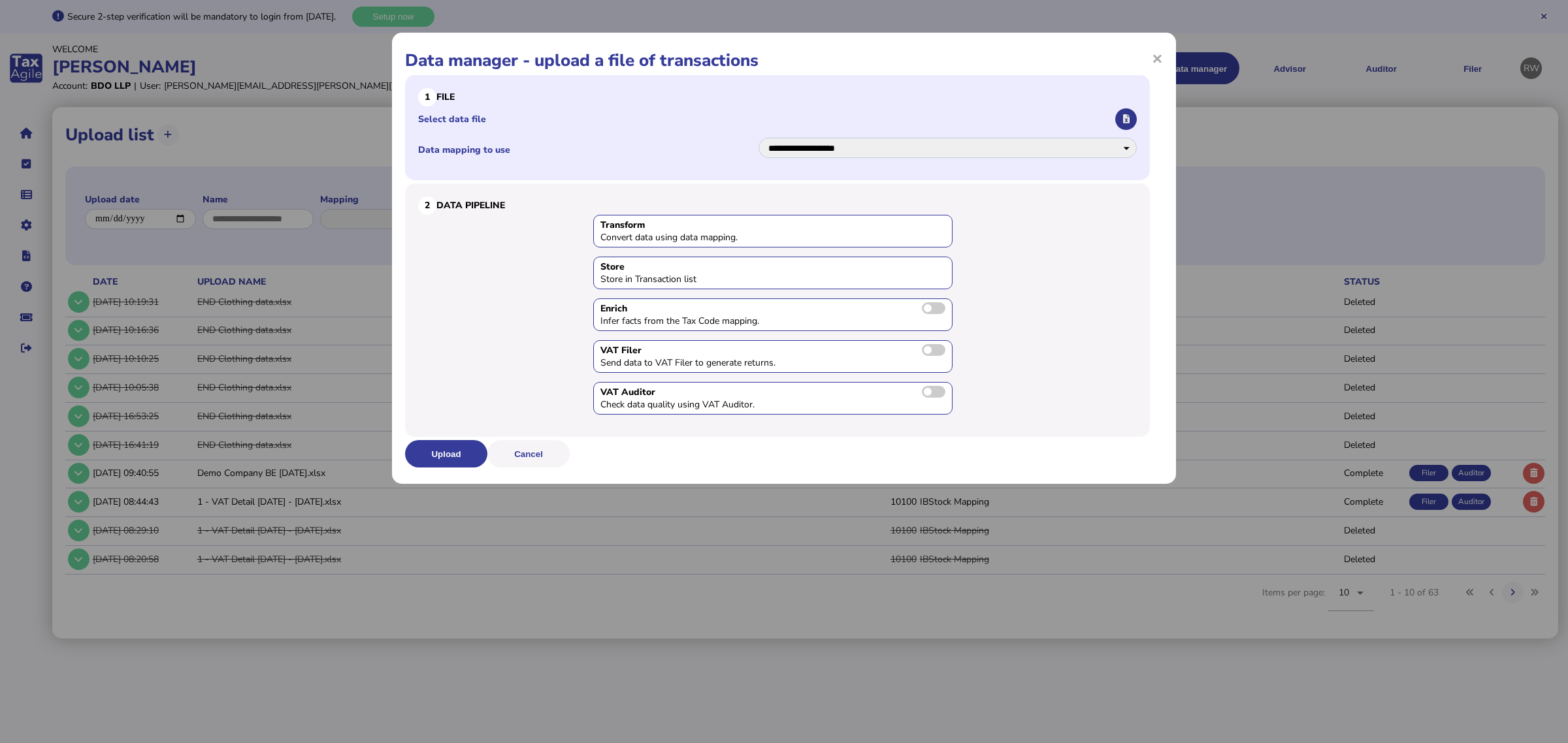
click at [1126, 115] on icon "button" at bounding box center [1126, 119] width 7 height 8
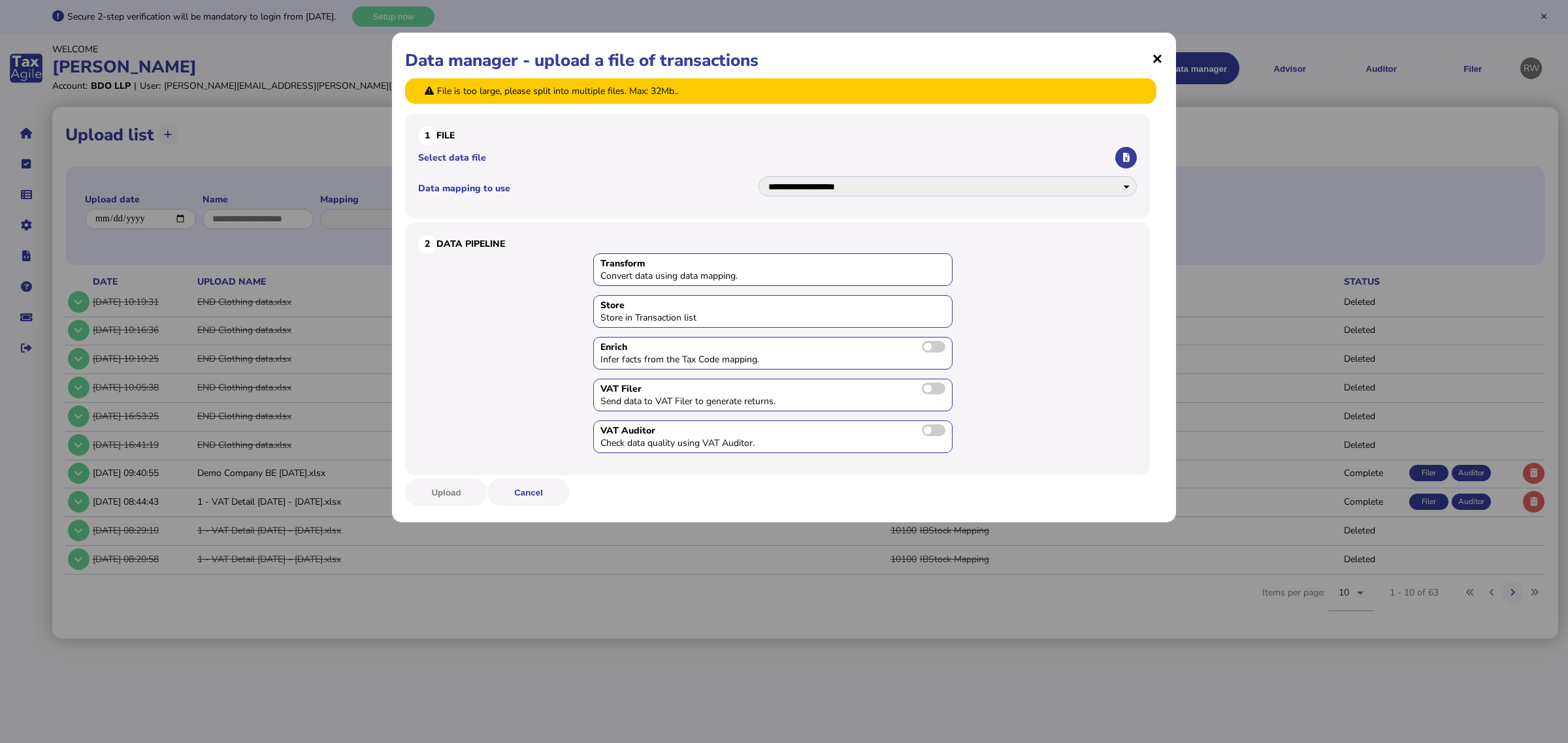
click at [1160, 48] on span "×" at bounding box center [1157, 57] width 11 height 24
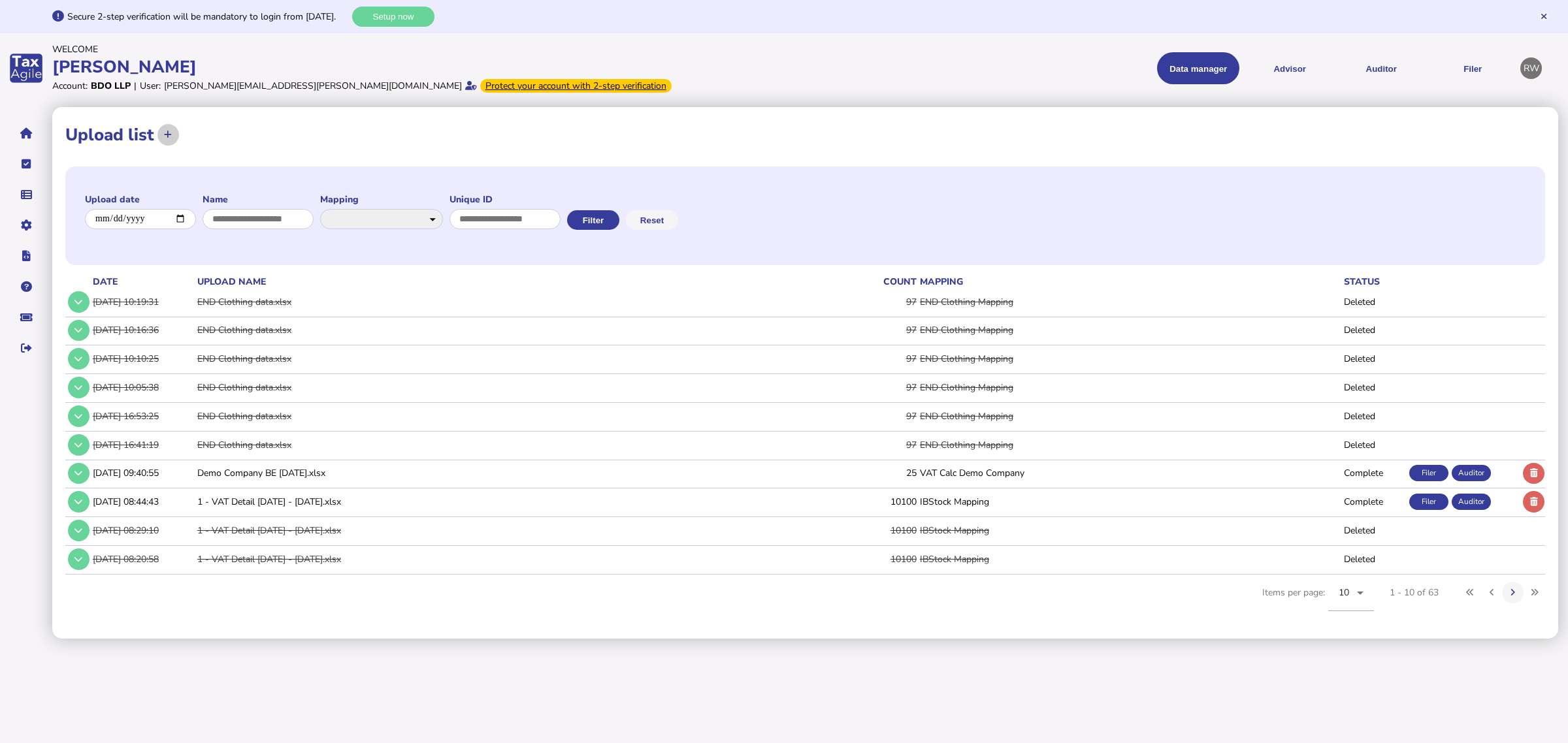
click at [168, 136] on icon at bounding box center [168, 135] width 8 height 8
select select "**********"
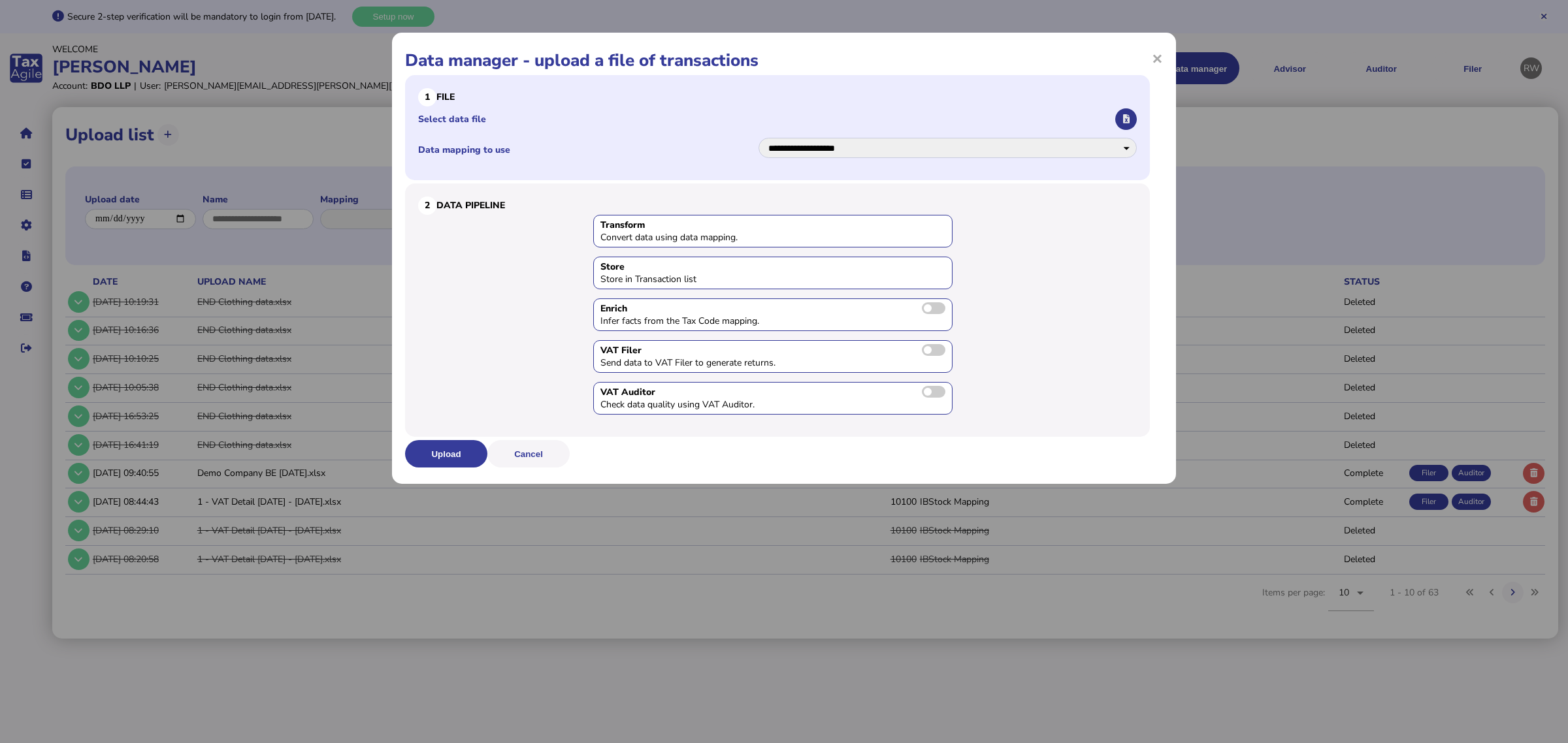
click at [1121, 121] on button "button" at bounding box center [1126, 120] width 22 height 22
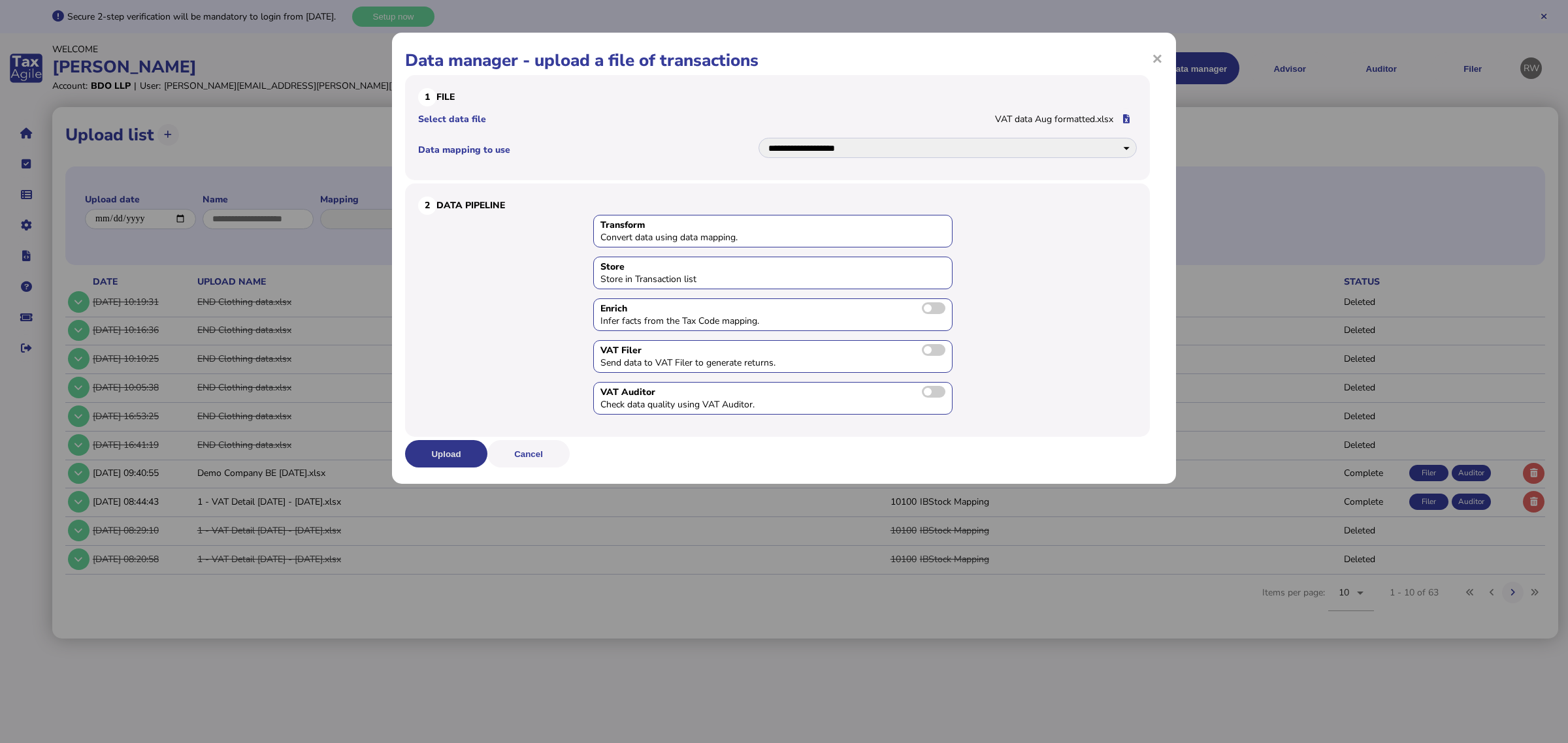
click at [454, 452] on button "Upload" at bounding box center [447, 454] width 83 height 28
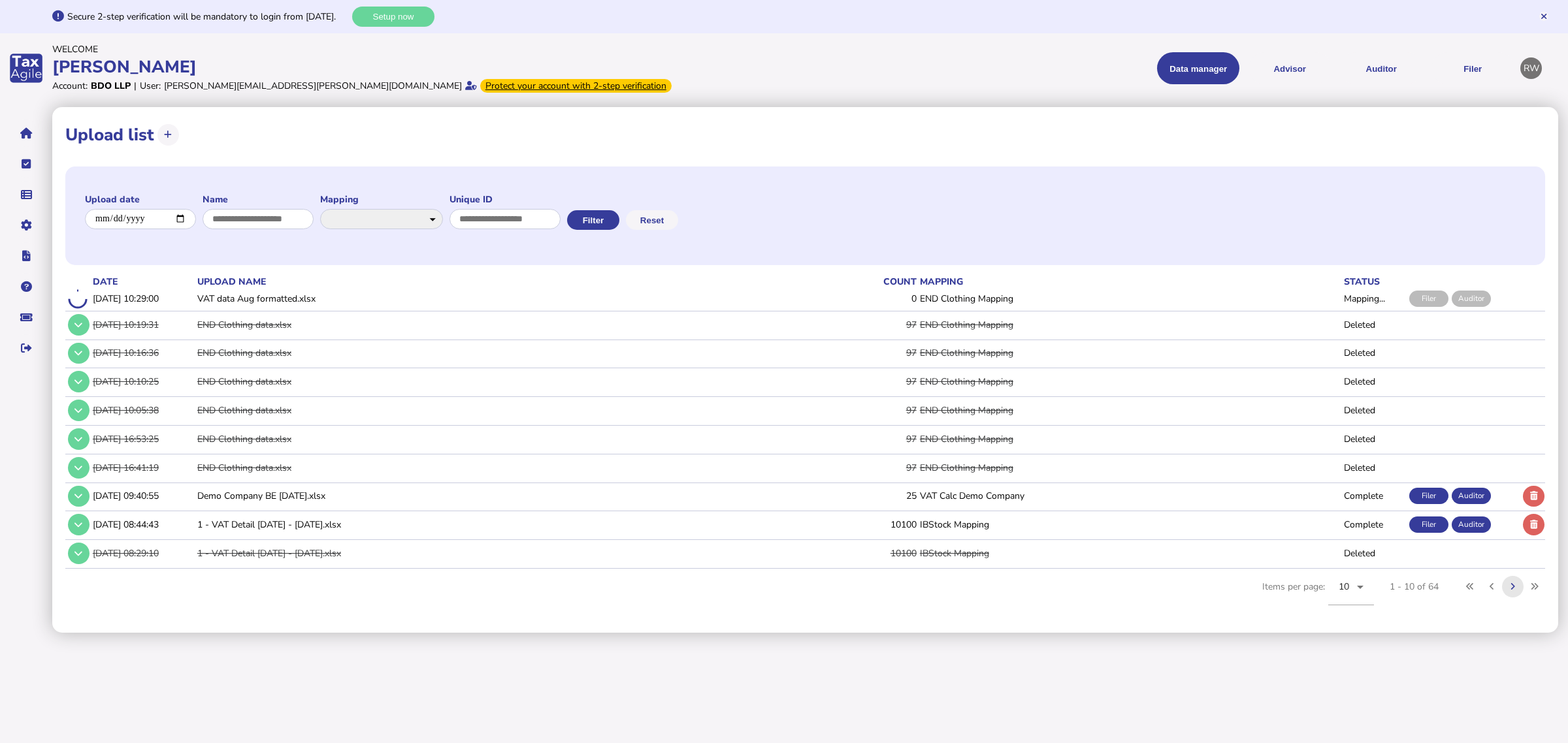
click at [1244, 583] on icon at bounding box center [1512, 587] width 4 height 8
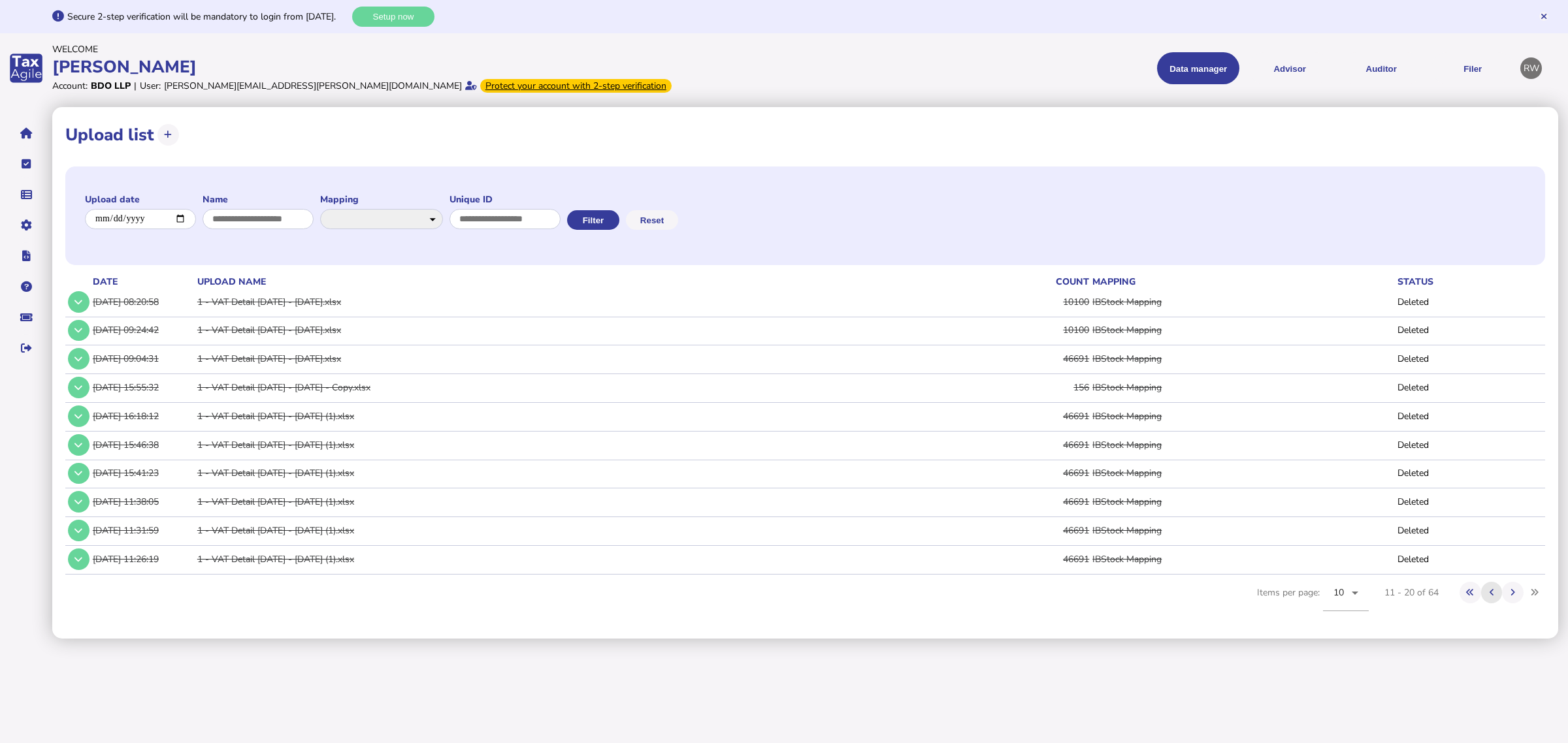
click at [1244, 592] on button at bounding box center [1492, 593] width 22 height 22
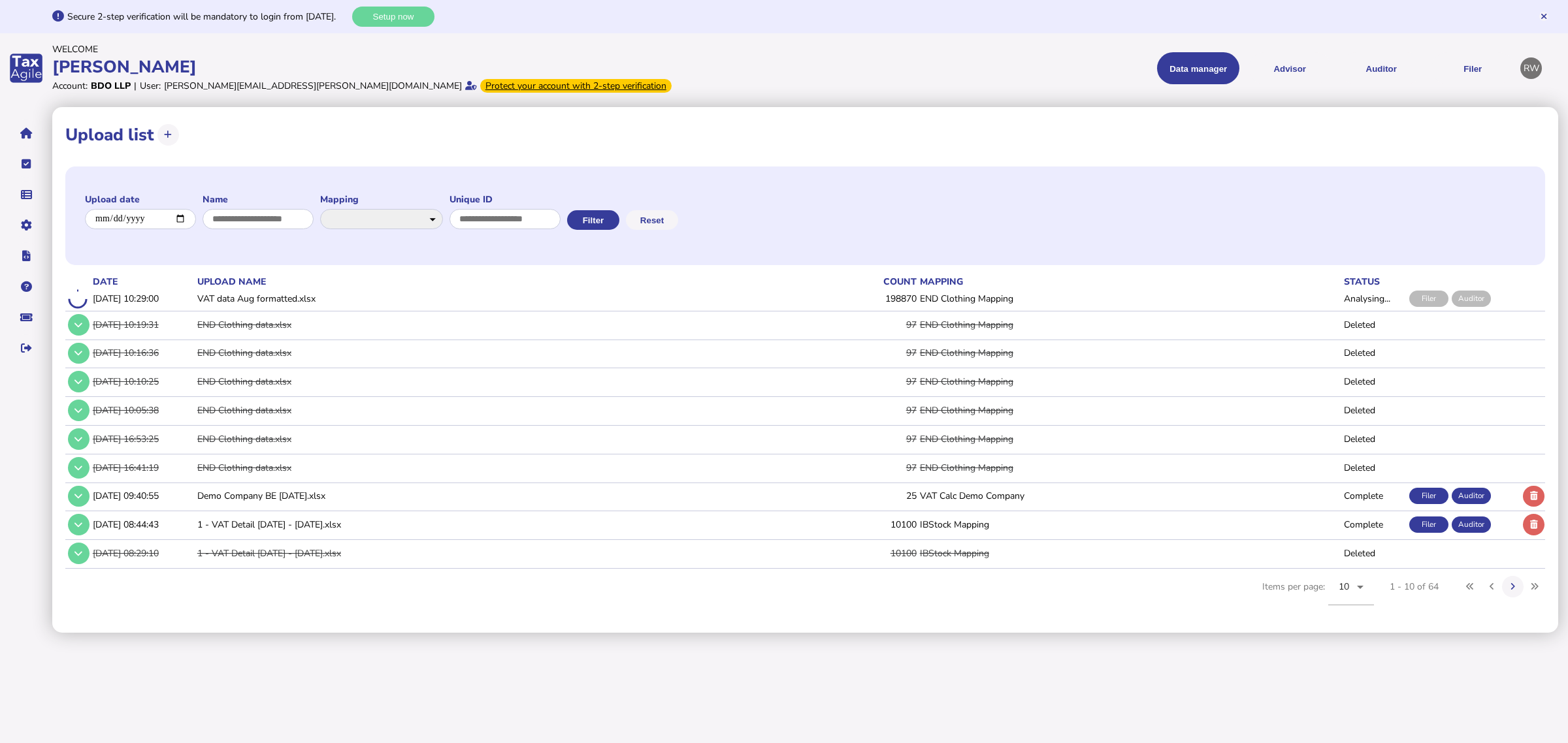
drag, startPoint x: 929, startPoint y: 298, endPoint x: 968, endPoint y: 296, distance: 39.1
click at [968, 296] on tr "[DATE] 10:29:00 VAT data Aug formatted.xlsx 198870 END Clothing Mapping Analysi…" at bounding box center [805, 299] width 1480 height 21
drag, startPoint x: 149, startPoint y: 136, endPoint x: 94, endPoint y: 138, distance: 55.0
click at [94, 138] on h1 "Upload list" at bounding box center [110, 135] width 88 height 23
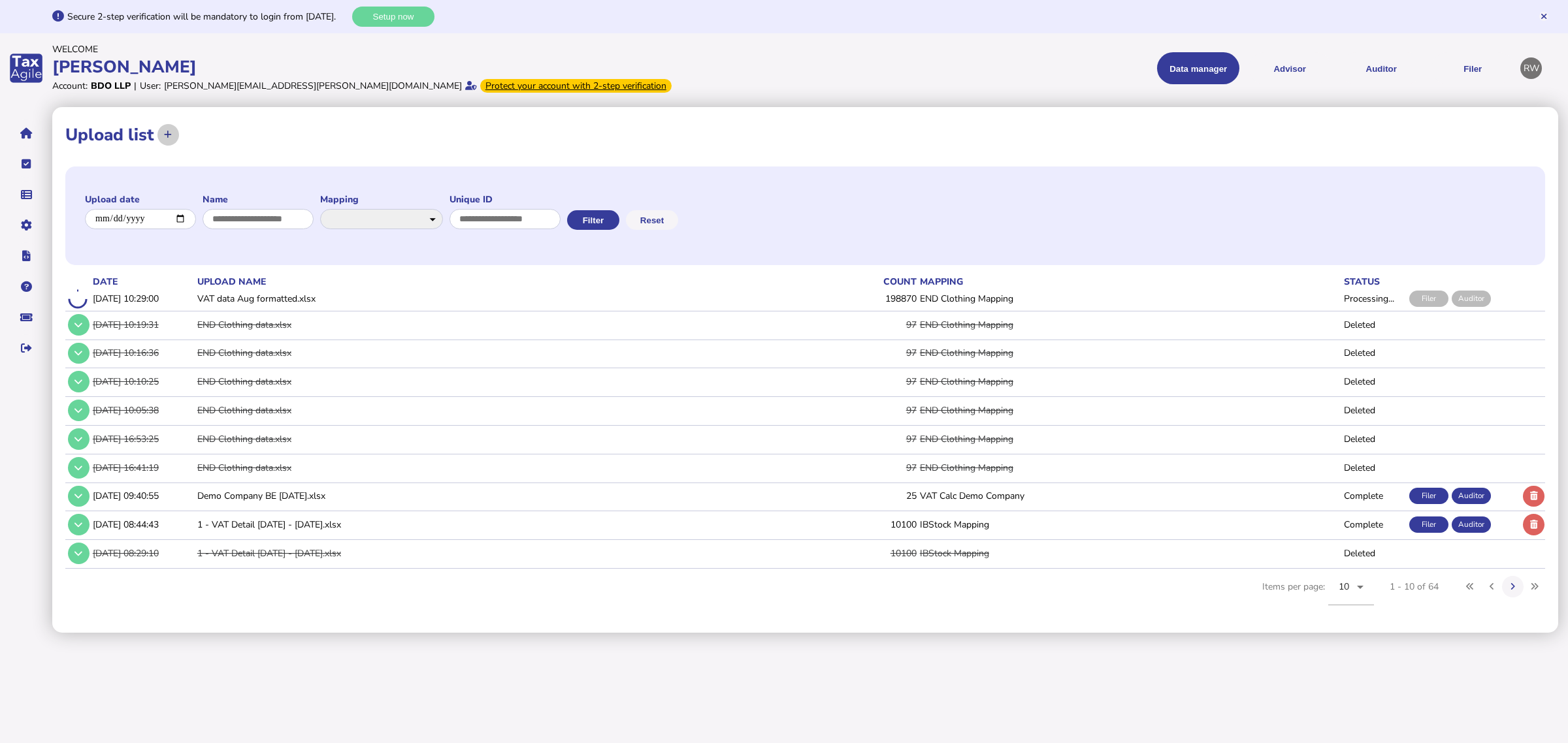
drag, startPoint x: 66, startPoint y: 135, endPoint x: 161, endPoint y: 138, distance: 95.0
click at [161, 138] on div "**********" at bounding box center [805, 135] width 1480 height 29
click at [1148, 595] on html "**********" at bounding box center [784, 316] width 1568 height 633
click at [974, 595] on html "**********" at bounding box center [784, 316] width 1568 height 633
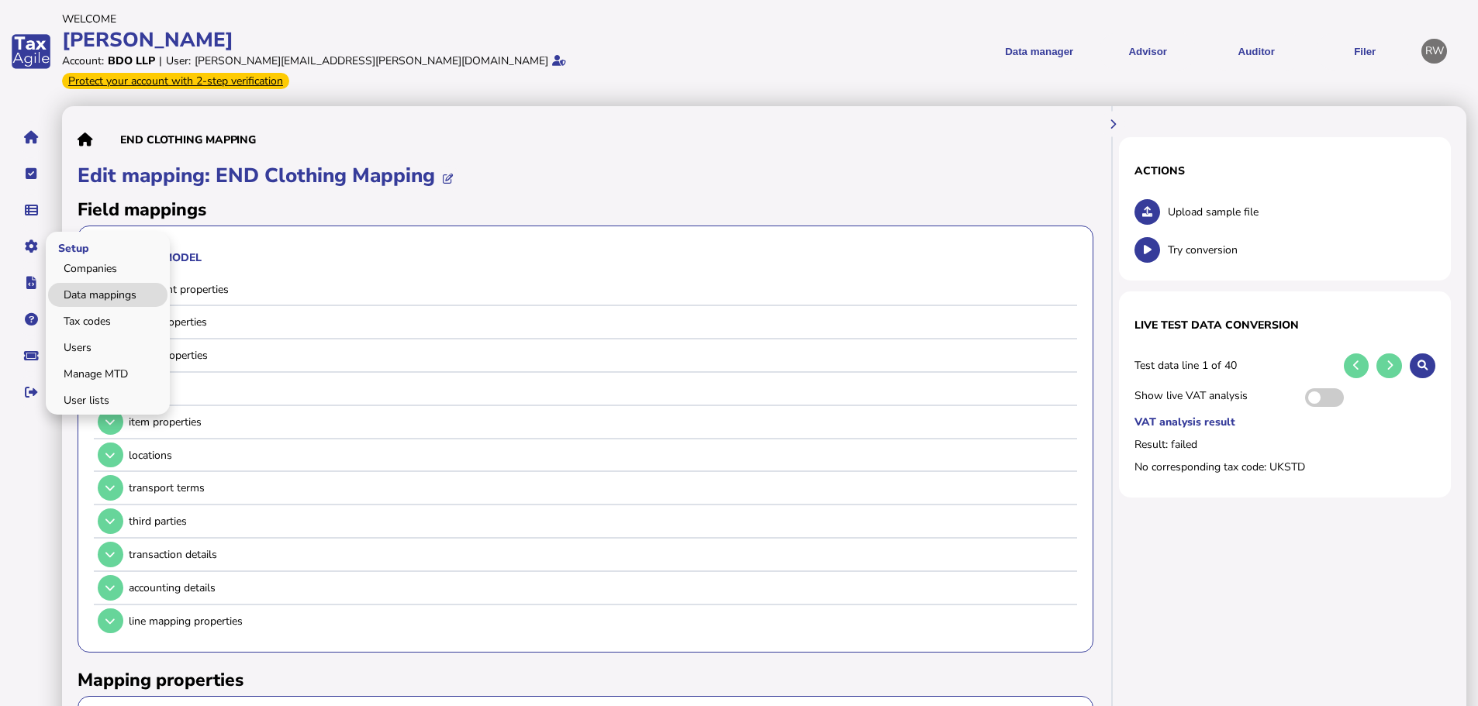
click at [71, 283] on link "Data mappings" at bounding box center [107, 295] width 119 height 24
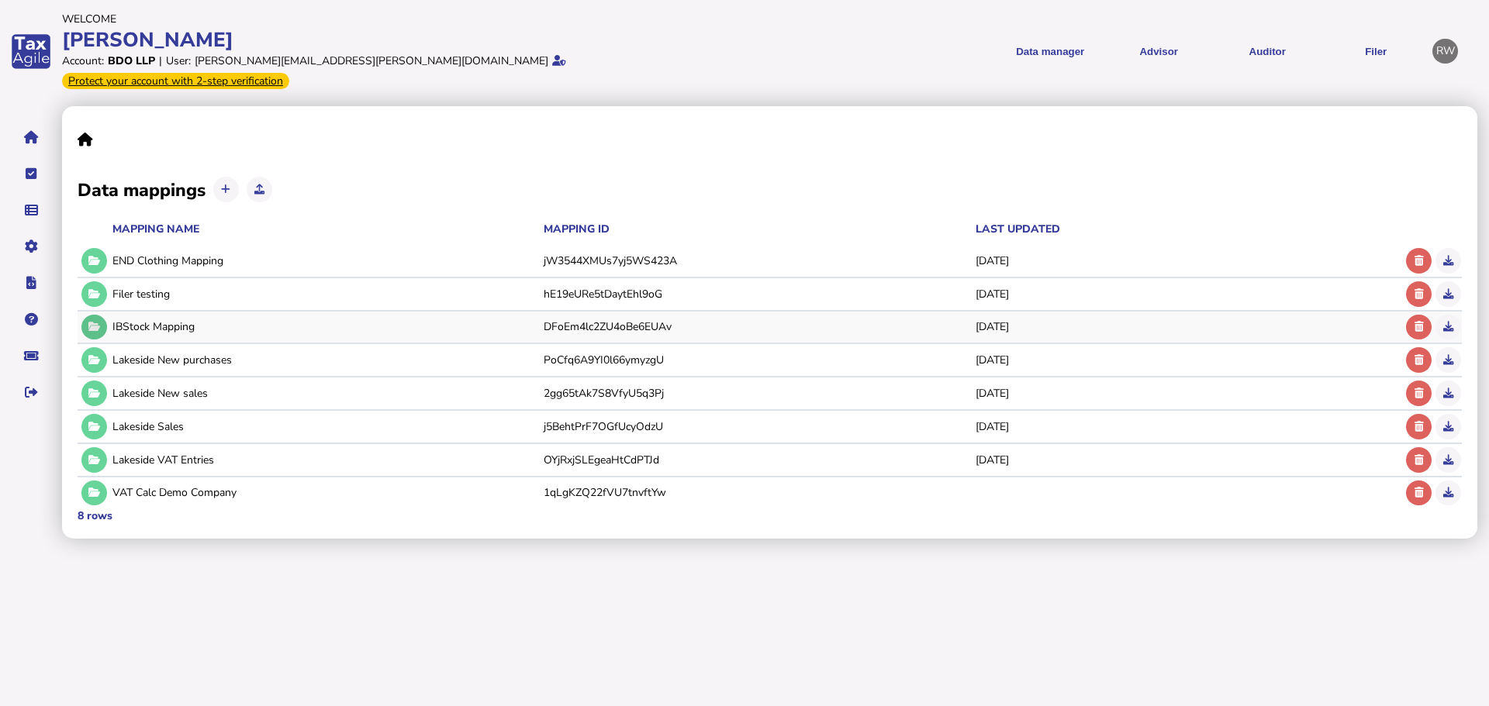
click at [95, 322] on icon at bounding box center [94, 327] width 12 height 10
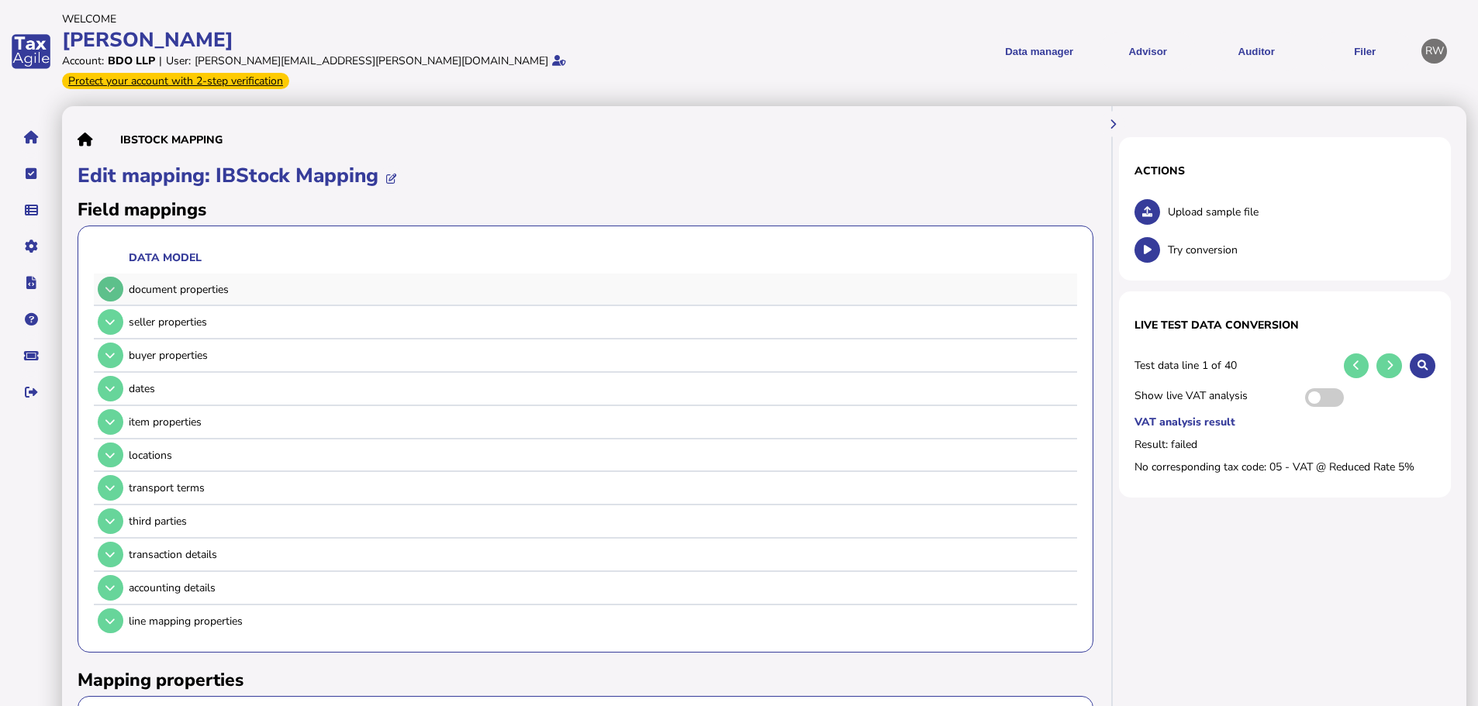
click at [113, 277] on button at bounding box center [111, 290] width 26 height 26
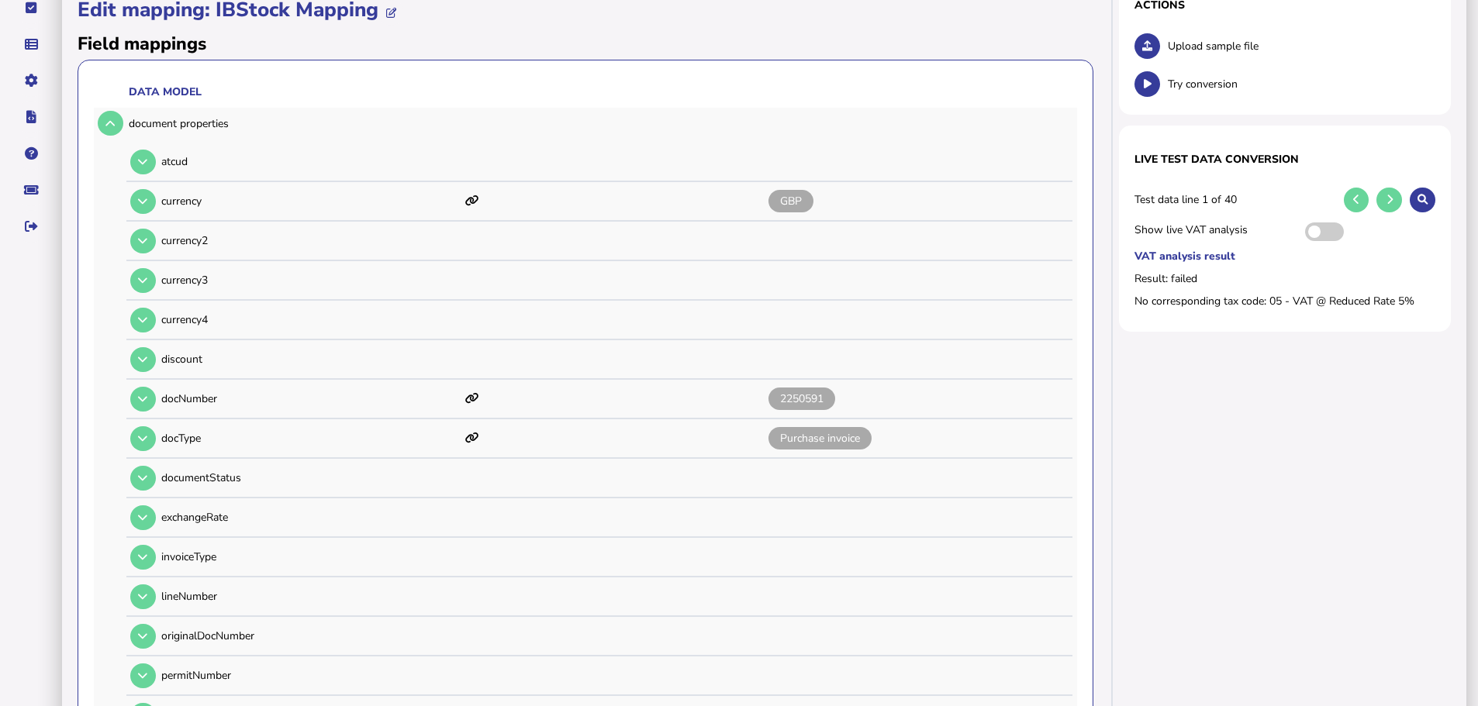
scroll to position [155, 0]
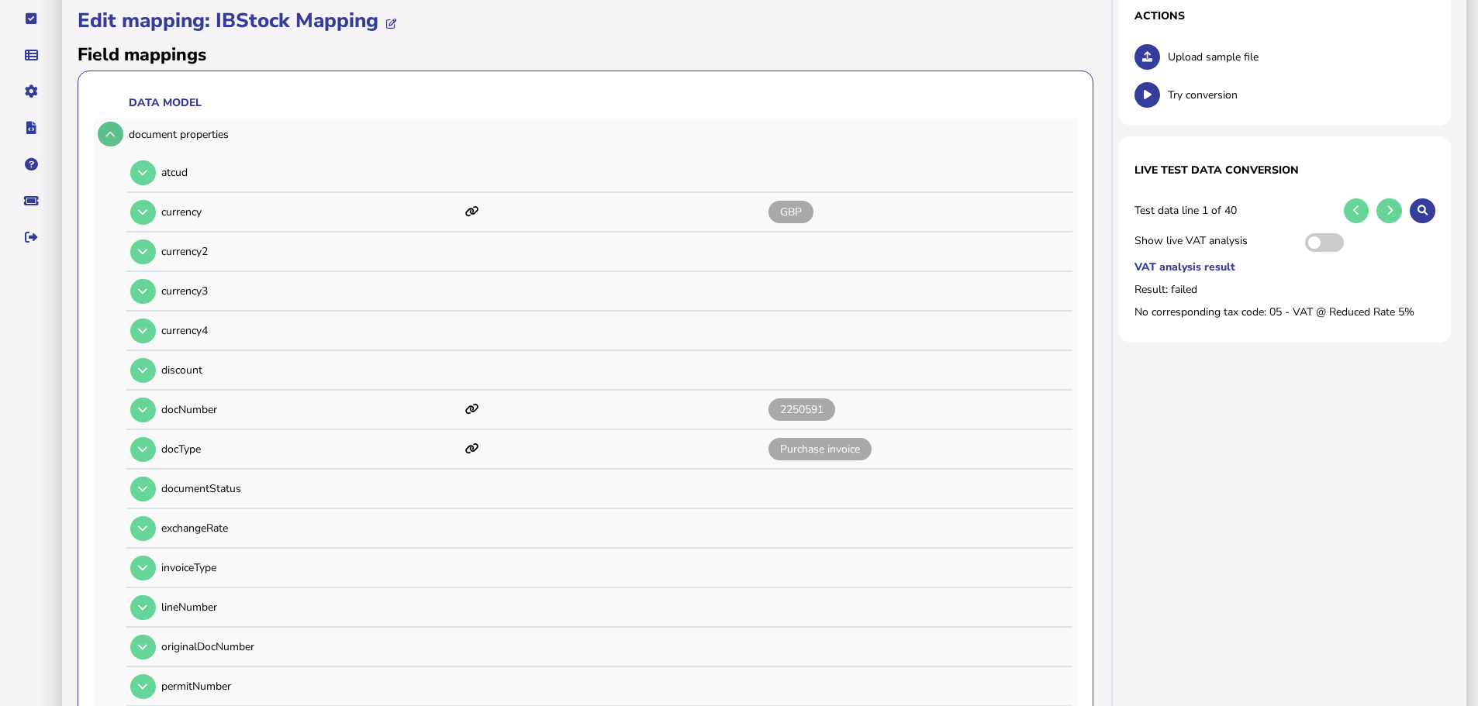
click at [108, 130] on icon at bounding box center [109, 135] width 9 height 10
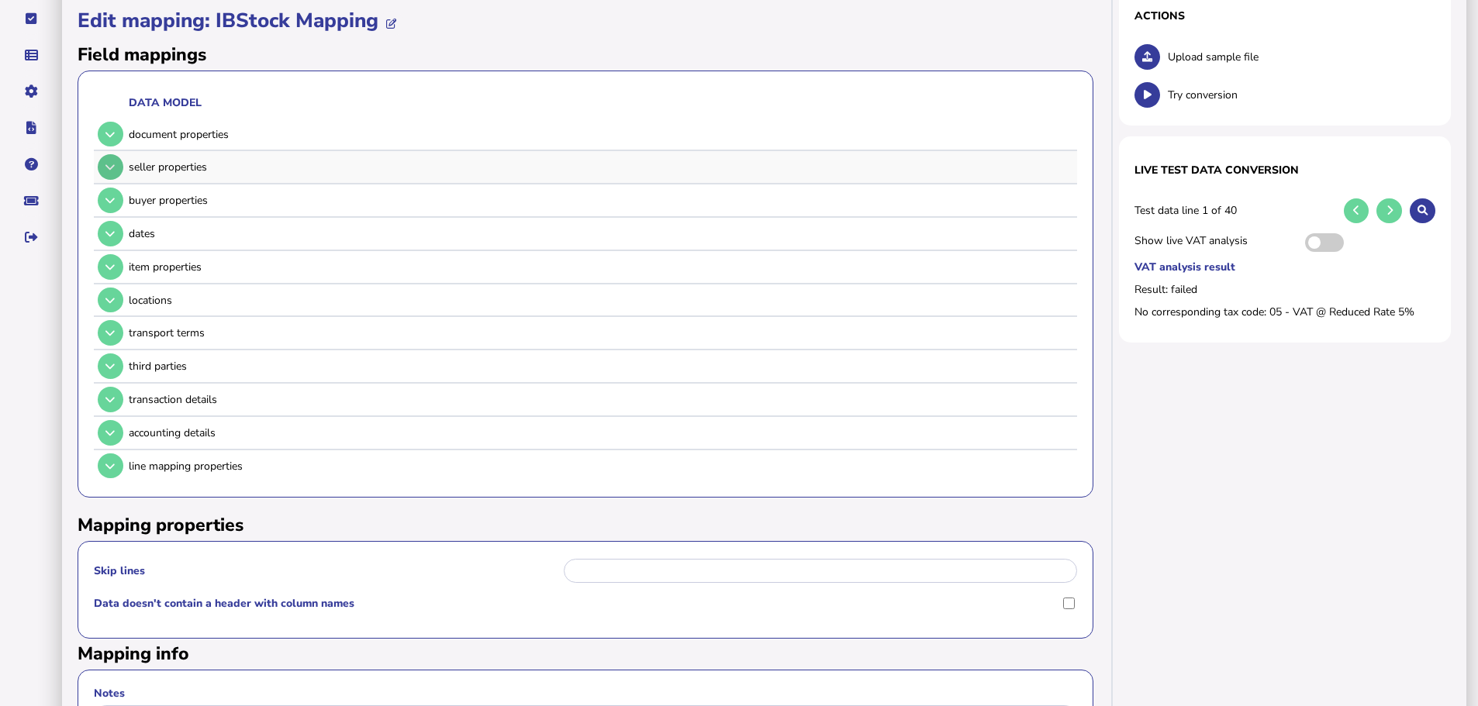
click at [110, 162] on icon at bounding box center [109, 167] width 9 height 10
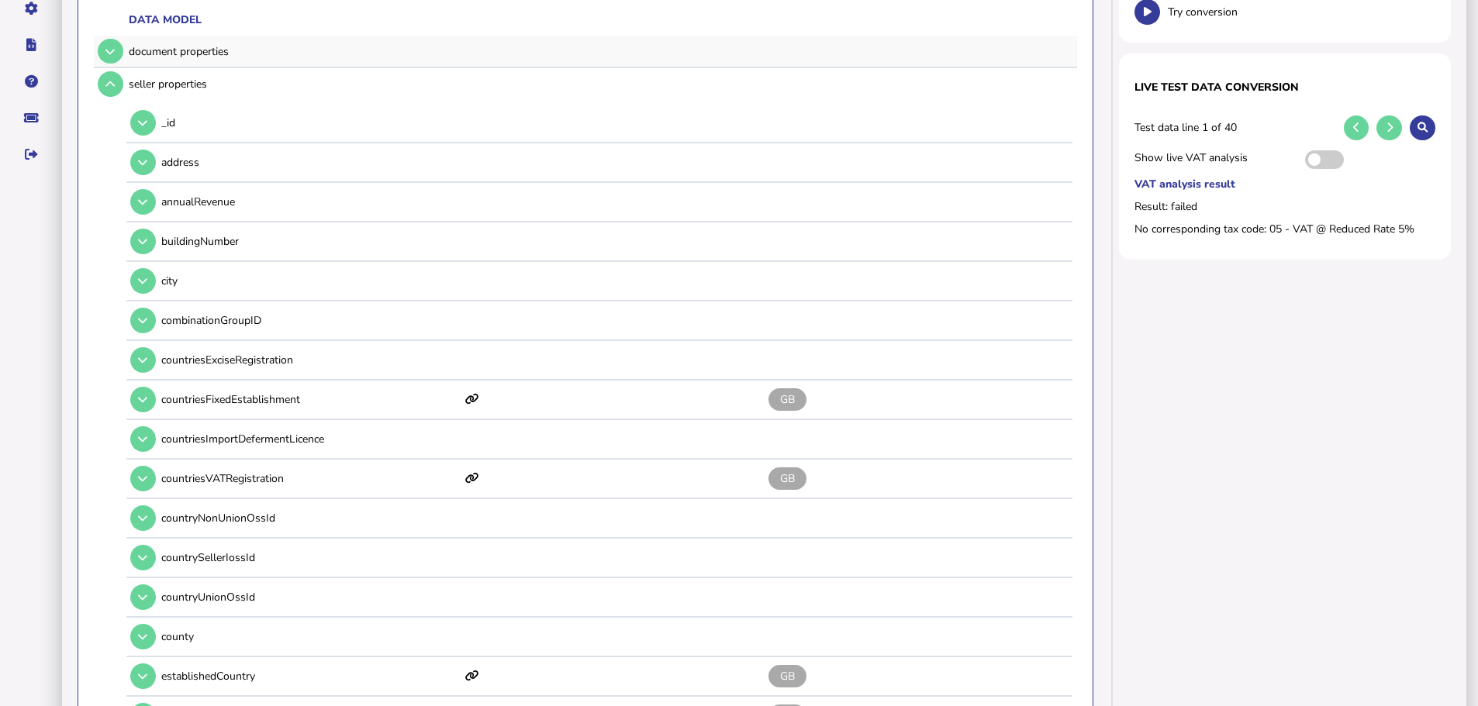
scroll to position [78, 0]
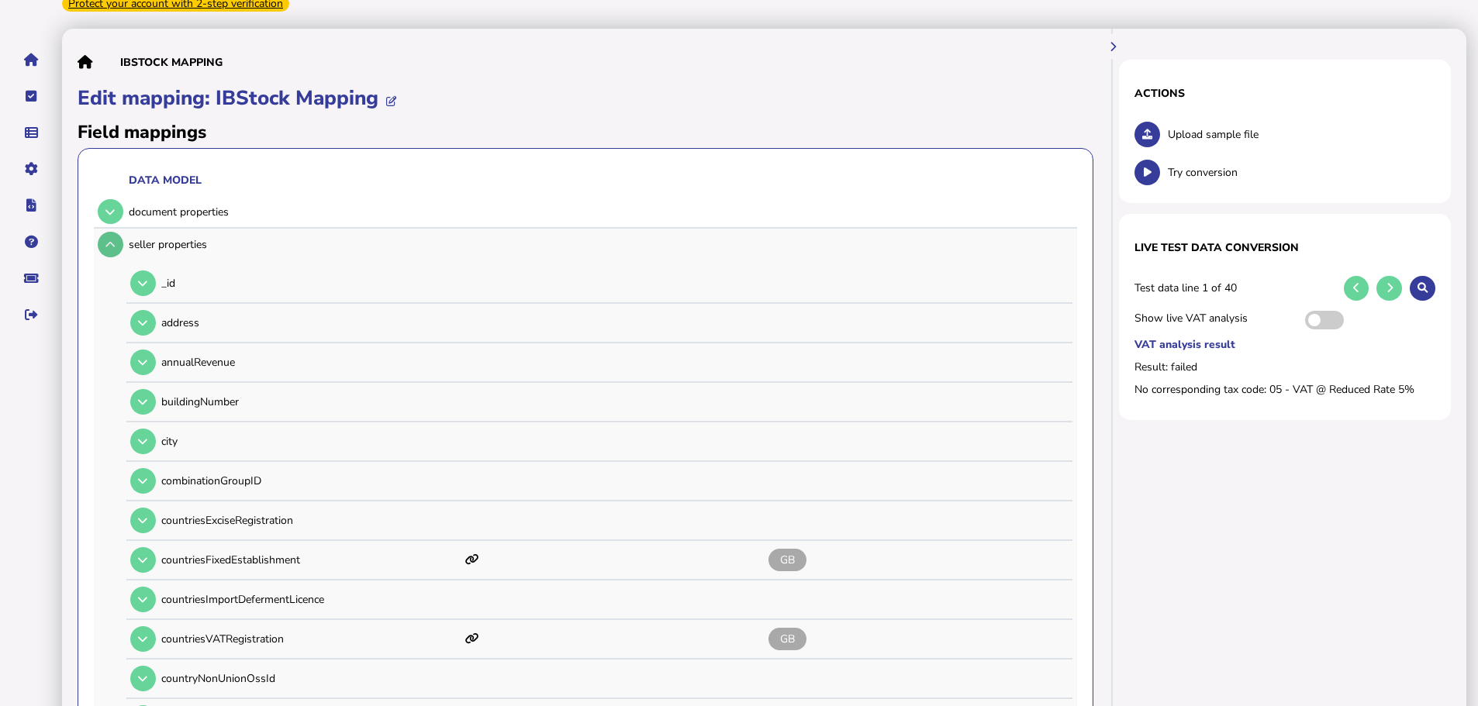
click at [111, 240] on icon at bounding box center [109, 245] width 9 height 10
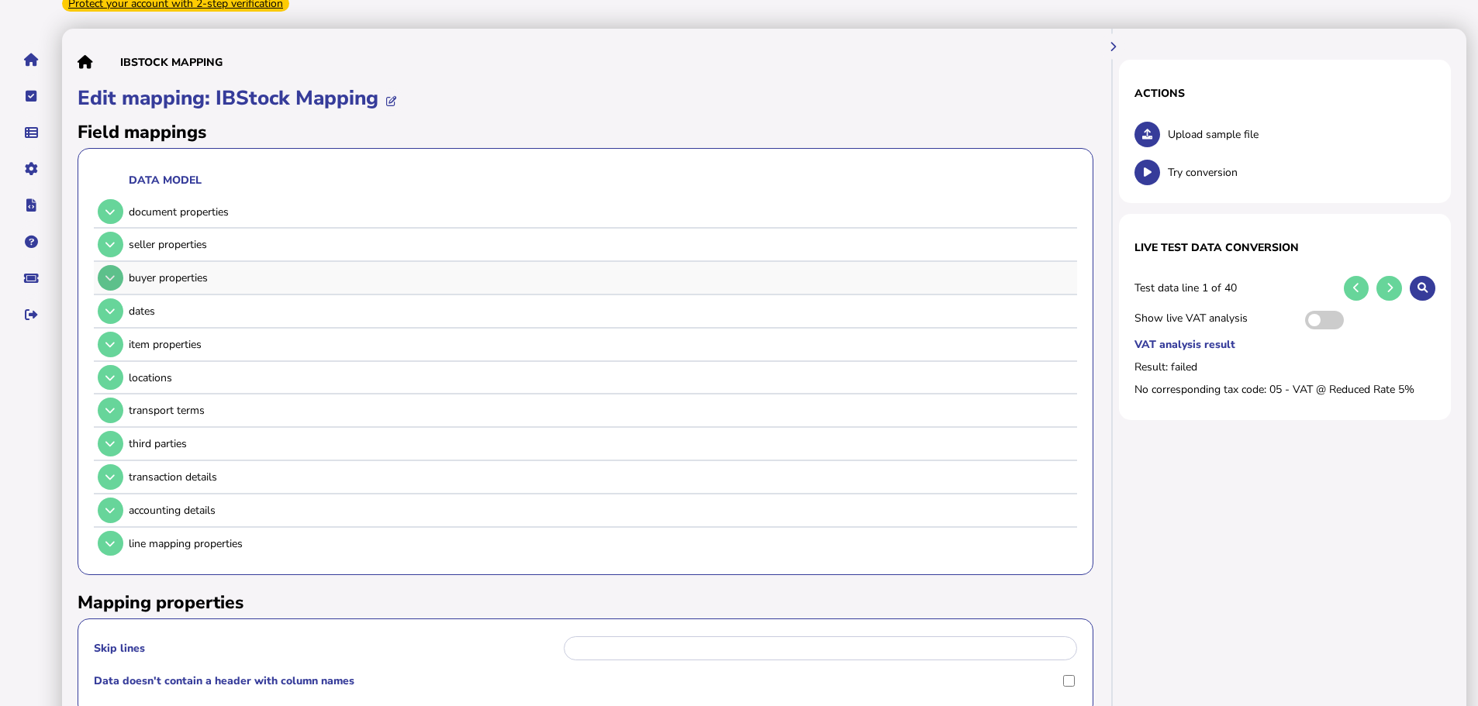
click at [111, 265] on button at bounding box center [111, 278] width 26 height 26
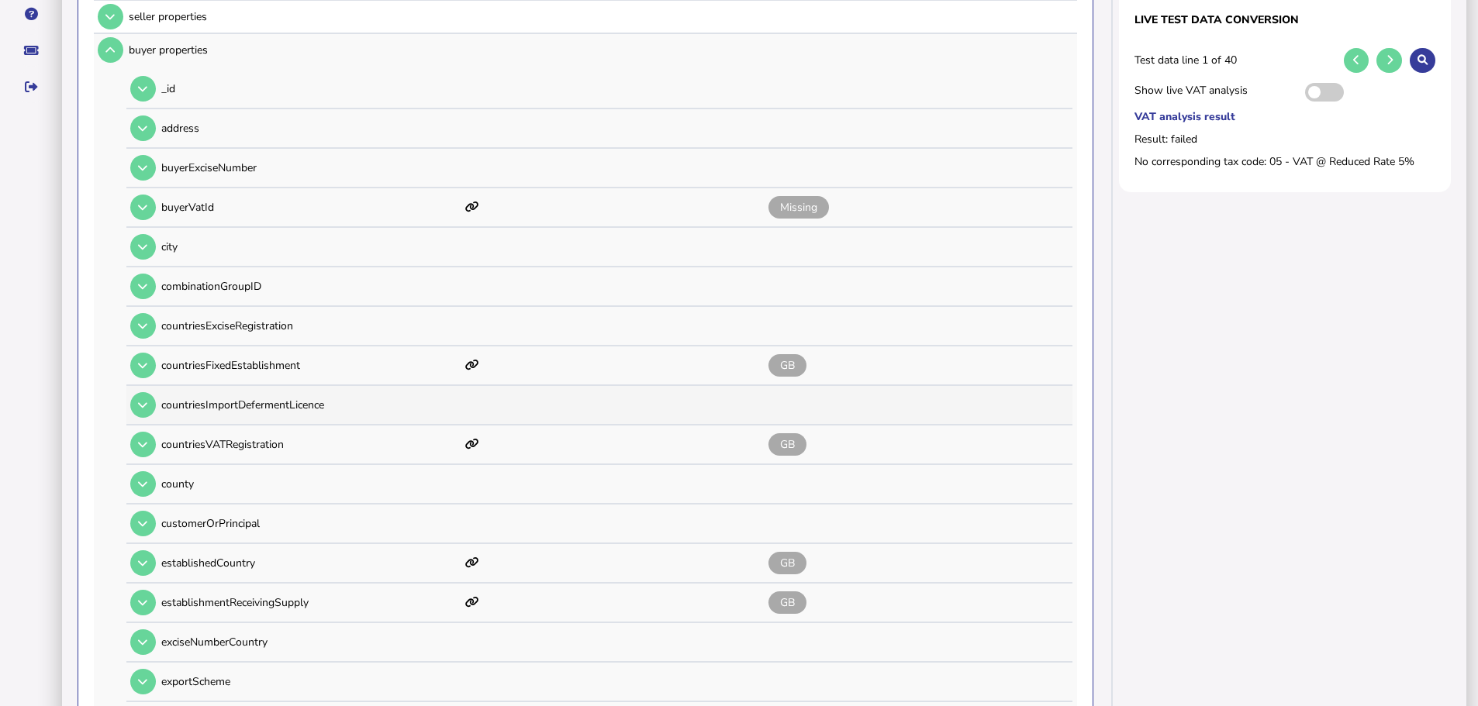
scroll to position [155, 0]
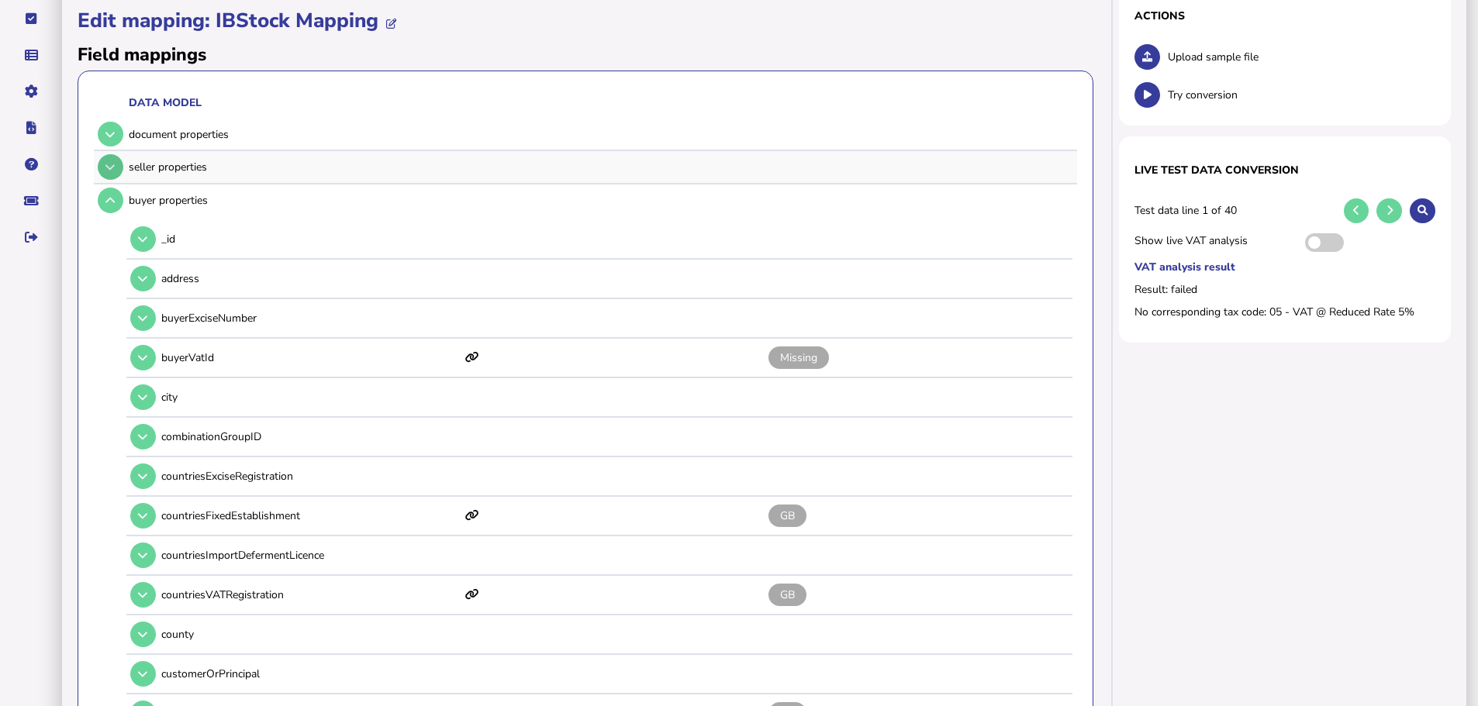
click at [101, 154] on button at bounding box center [111, 167] width 26 height 26
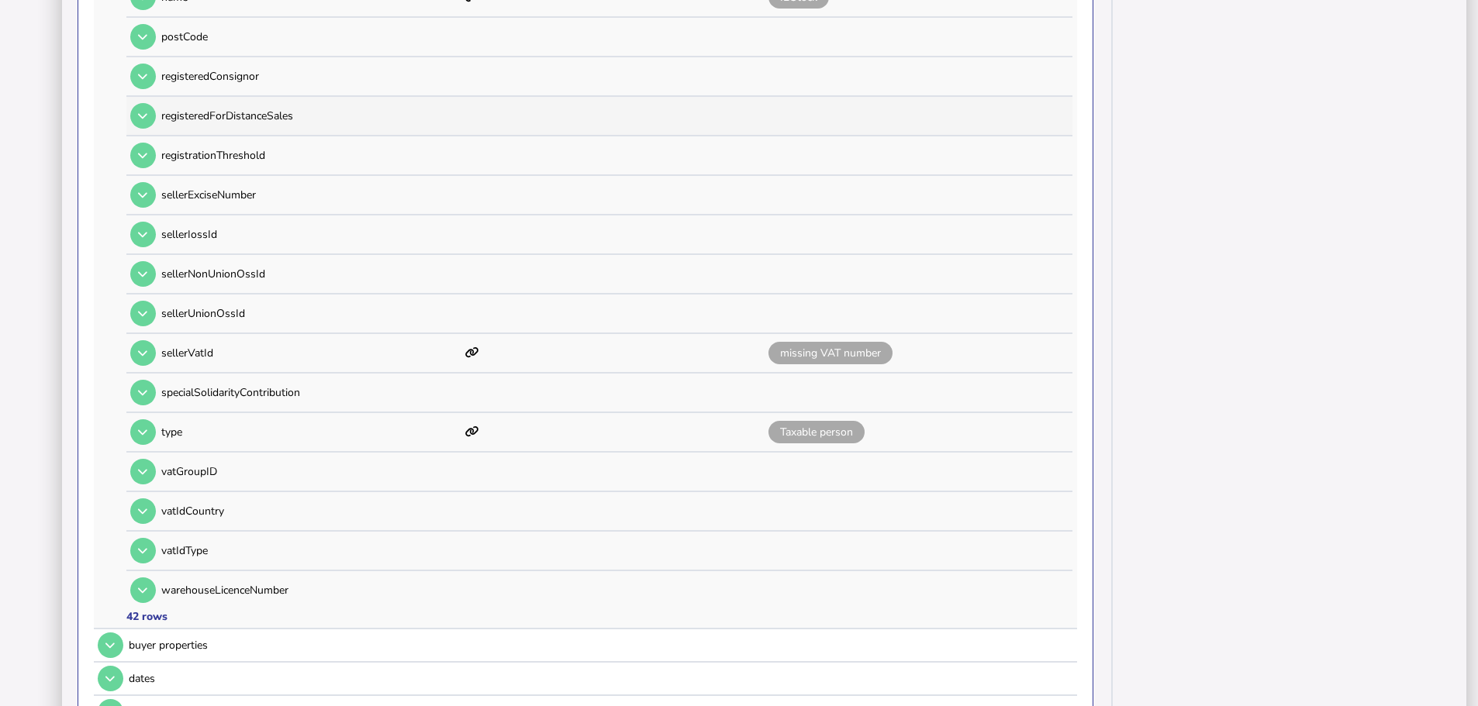
scroll to position [1473, 0]
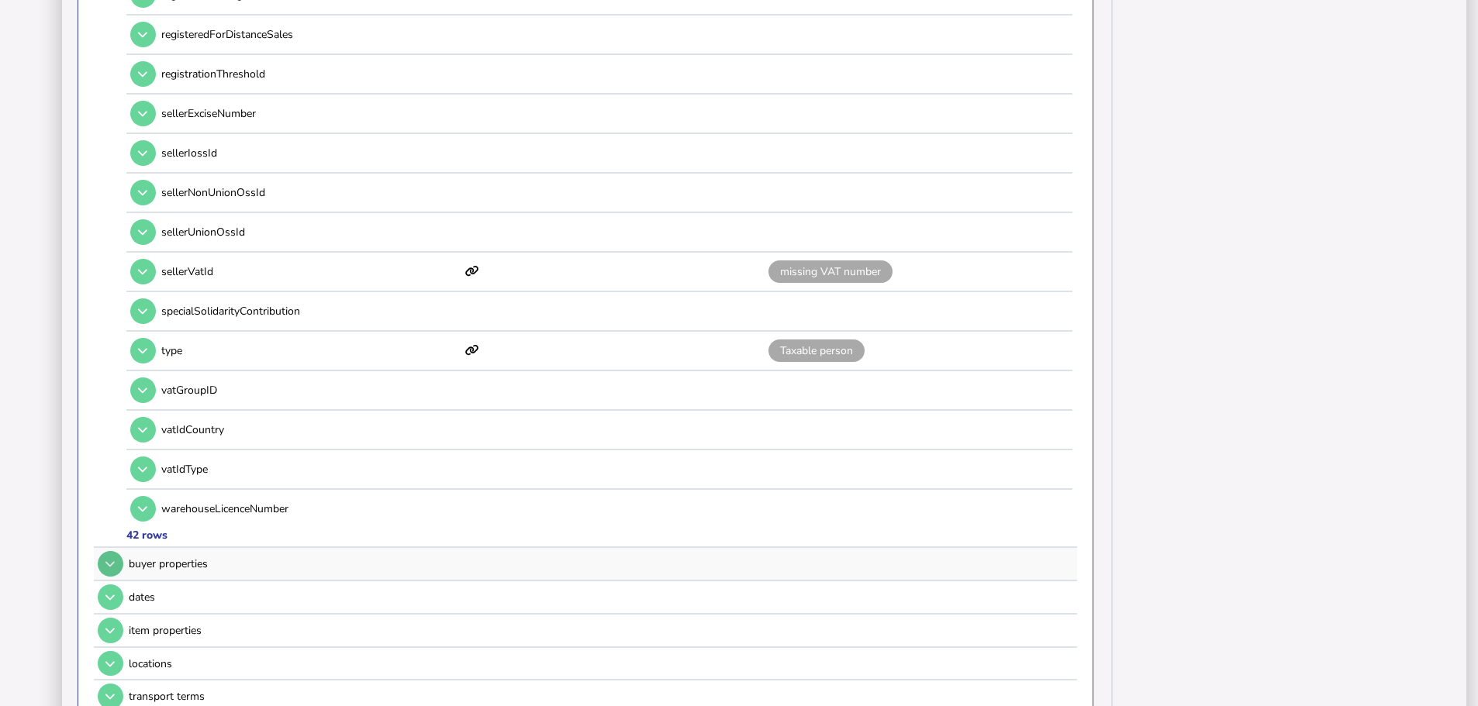
click at [103, 551] on button at bounding box center [111, 564] width 26 height 26
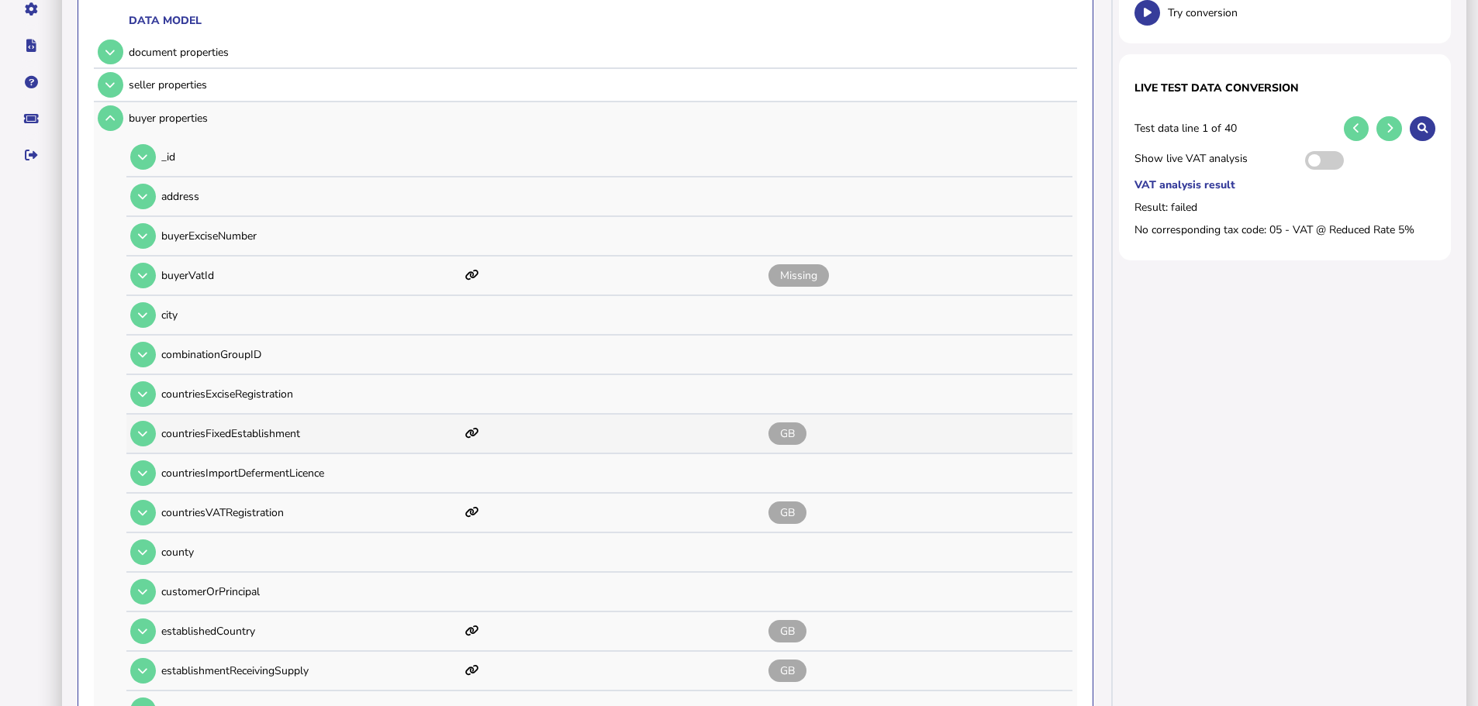
scroll to position [233, 0]
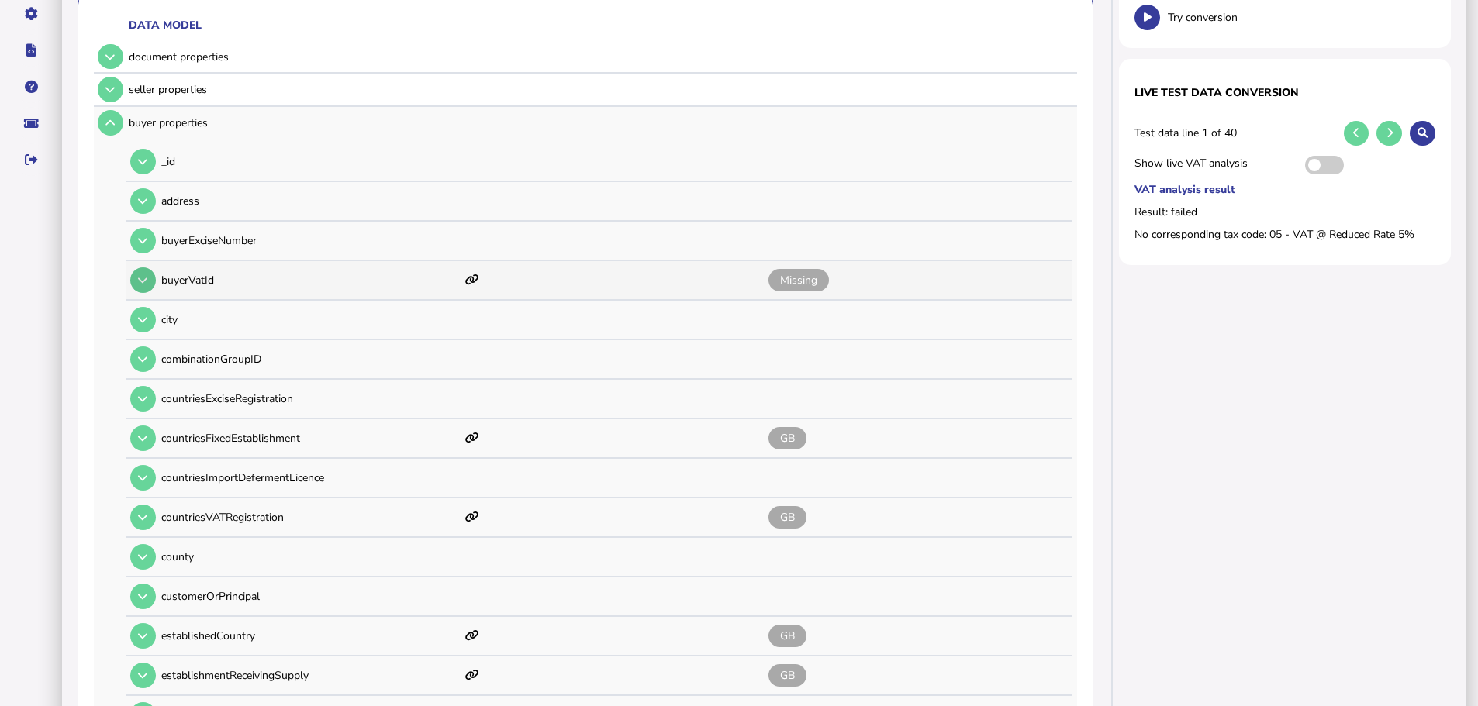
click at [144, 268] on button at bounding box center [143, 281] width 26 height 26
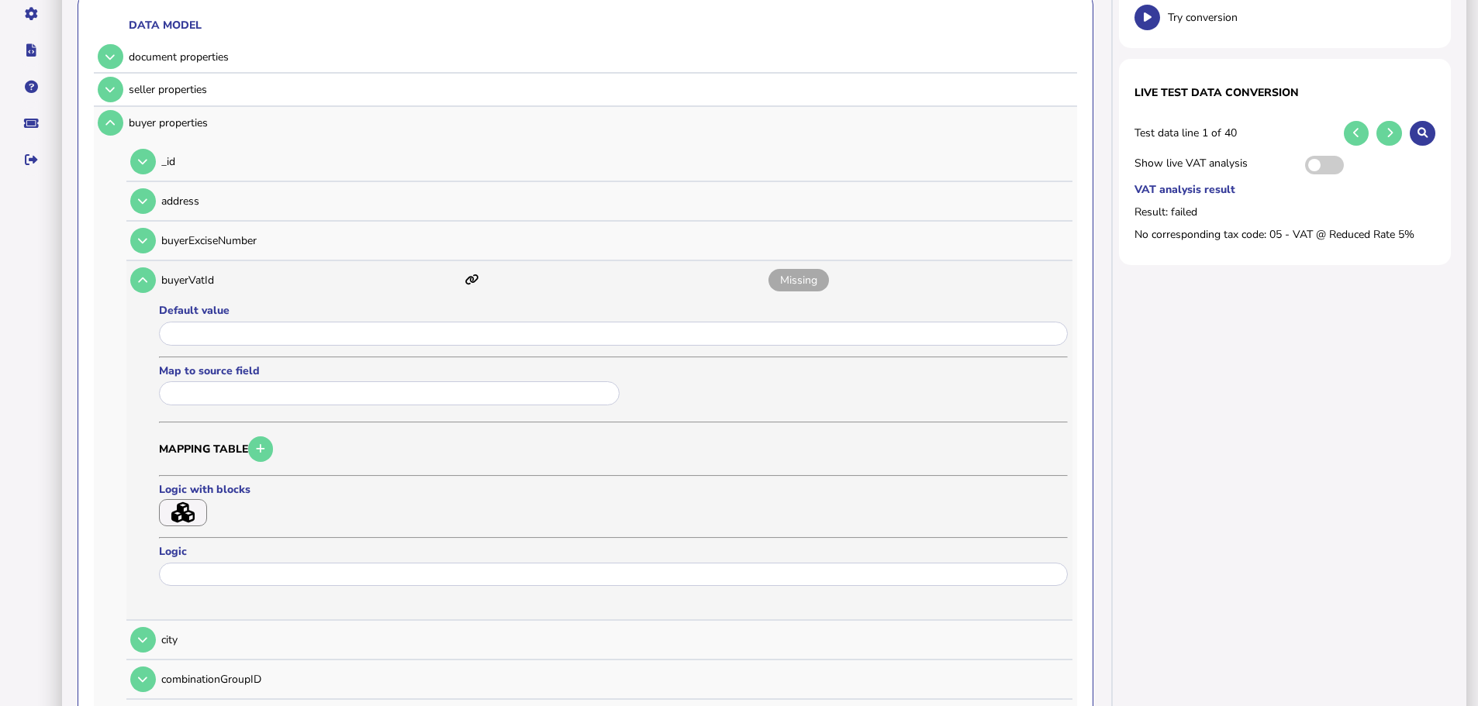
click at [188, 505] on button "button" at bounding box center [183, 512] width 48 height 27
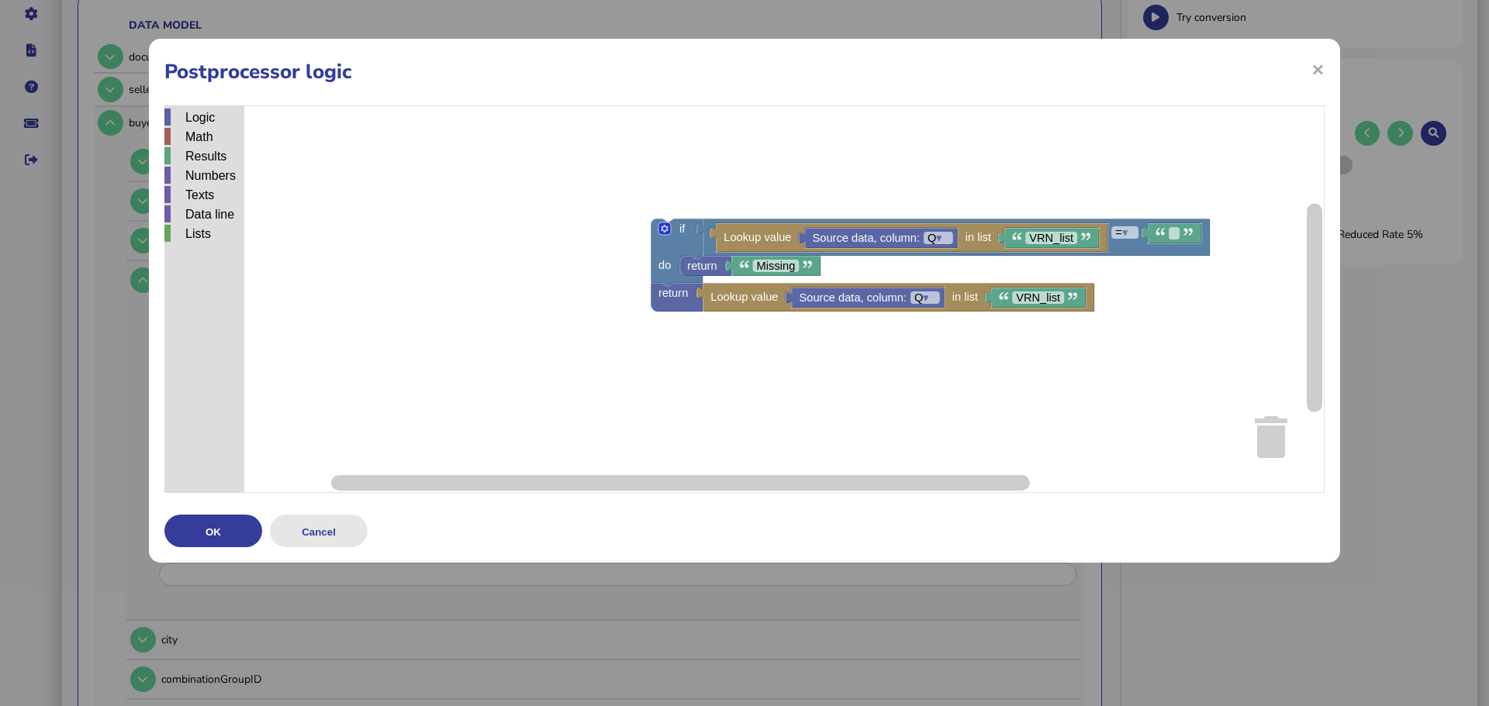
click at [327, 532] on button "Cancel" at bounding box center [319, 531] width 98 height 33
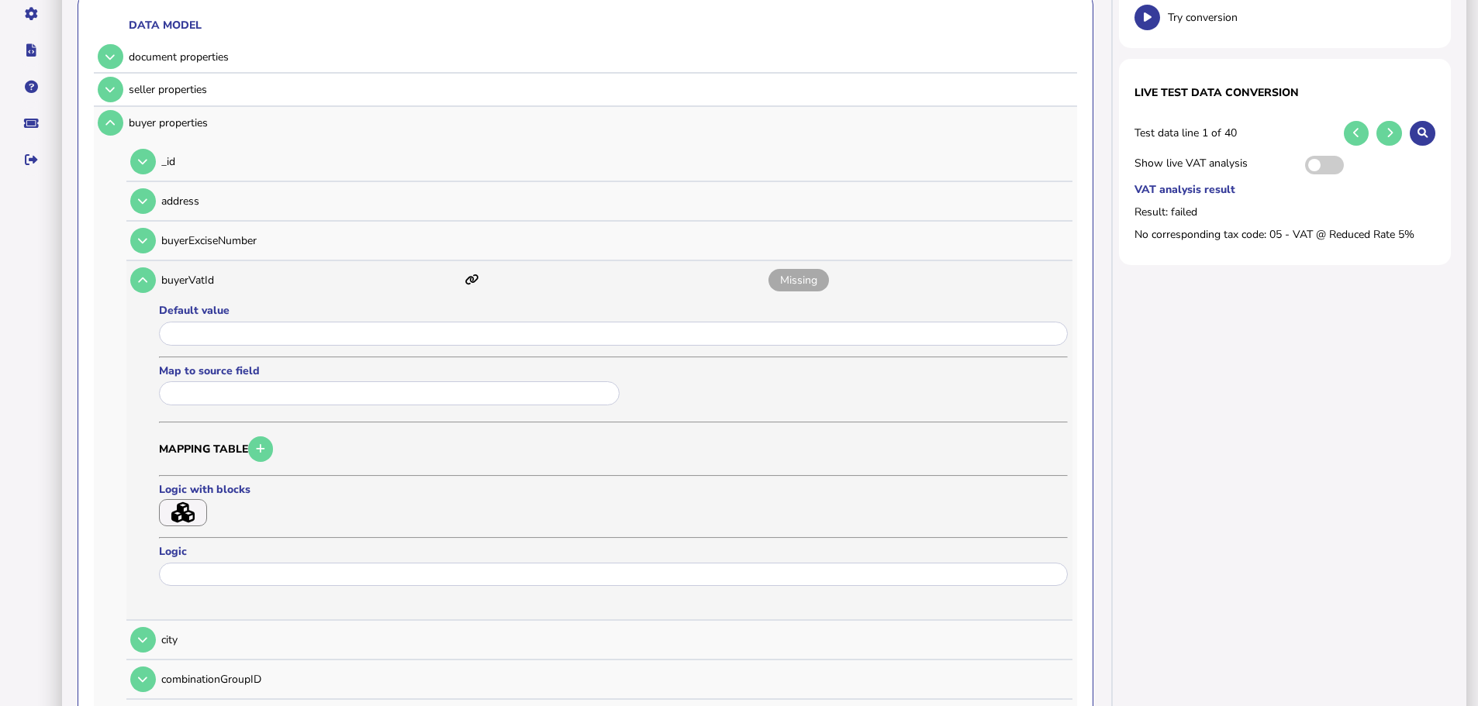
click at [154, 271] on td at bounding box center [141, 280] width 30 height 32
click at [150, 268] on button at bounding box center [143, 281] width 26 height 26
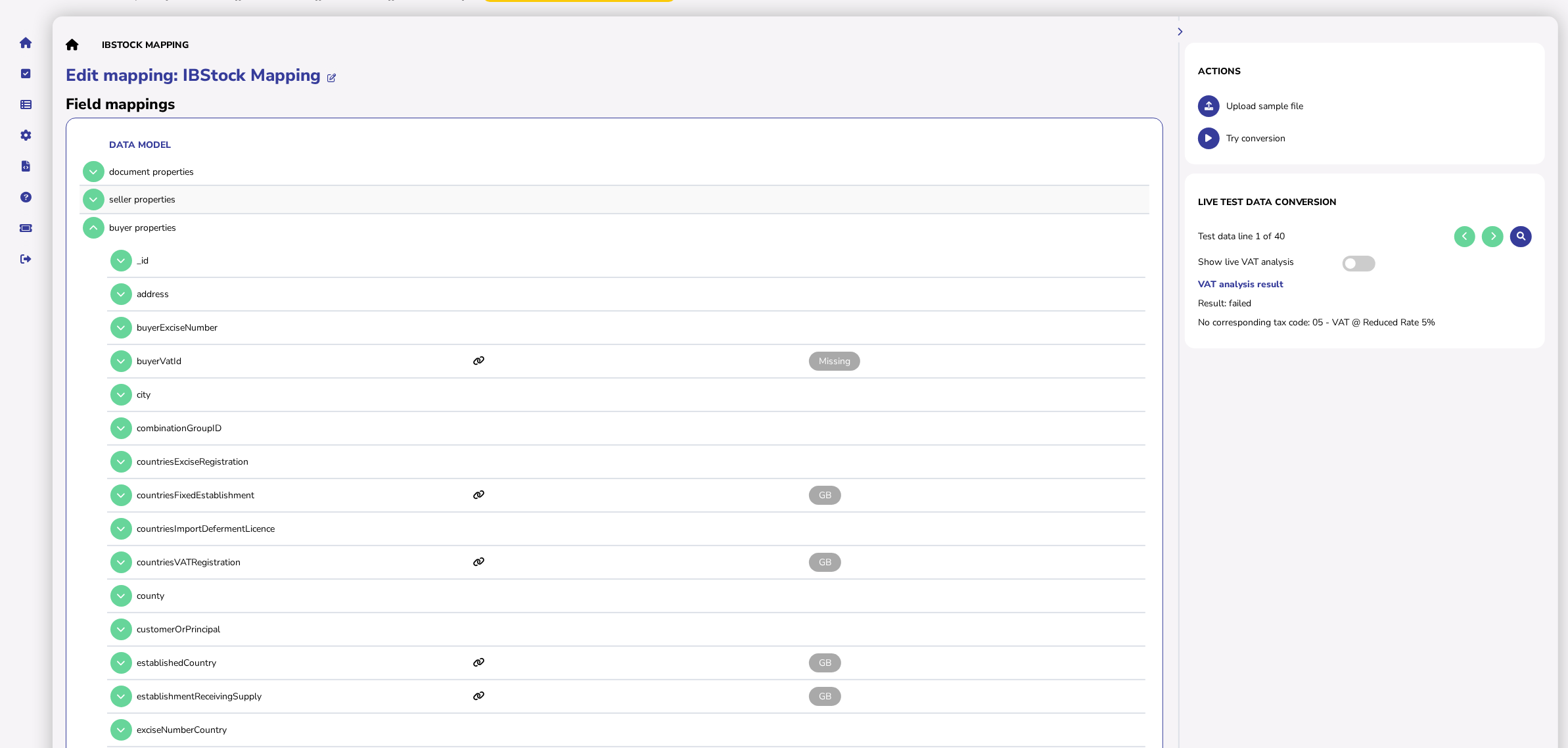
scroll to position [0, 0]
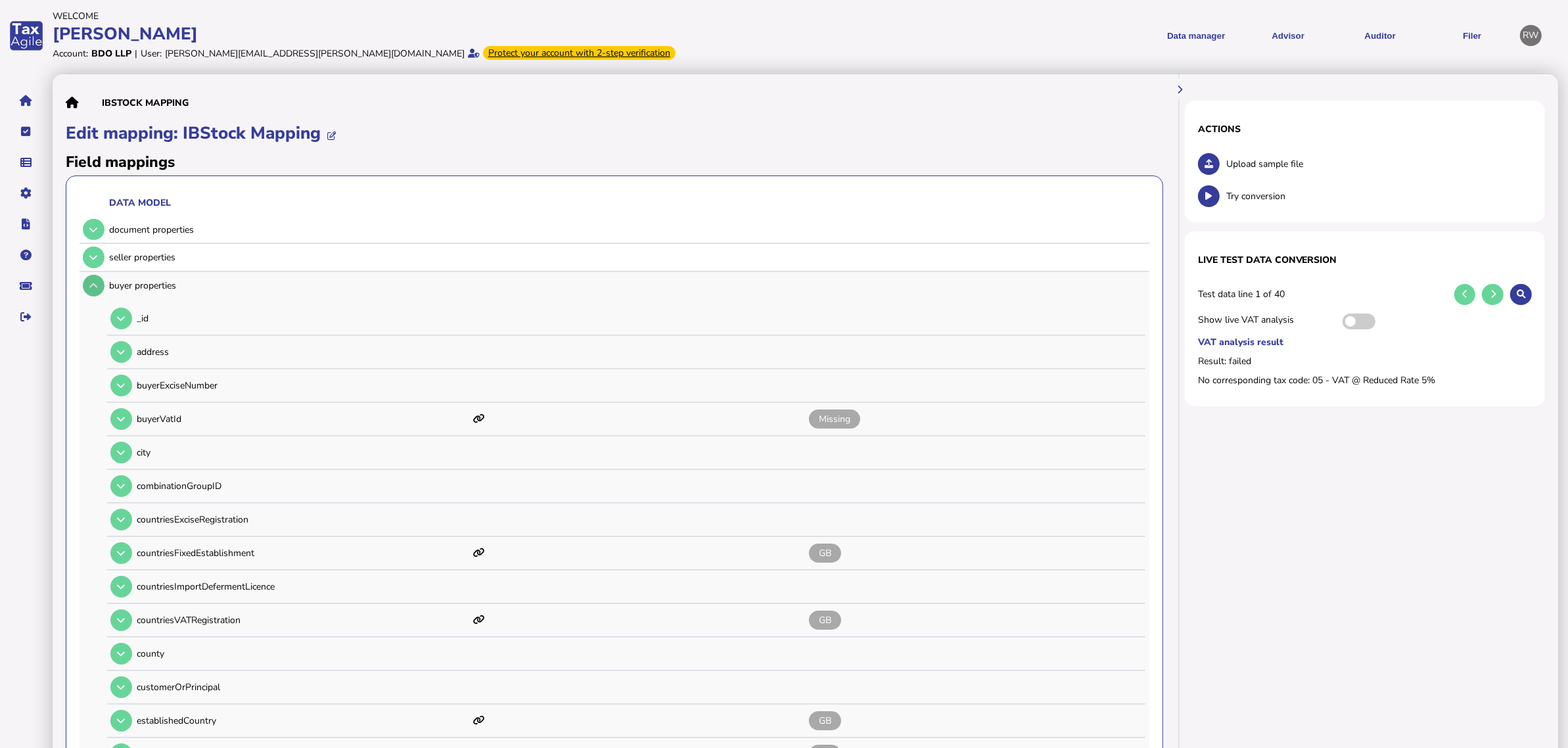
click at [97, 288] on icon at bounding box center [92, 286] width 8 height 8
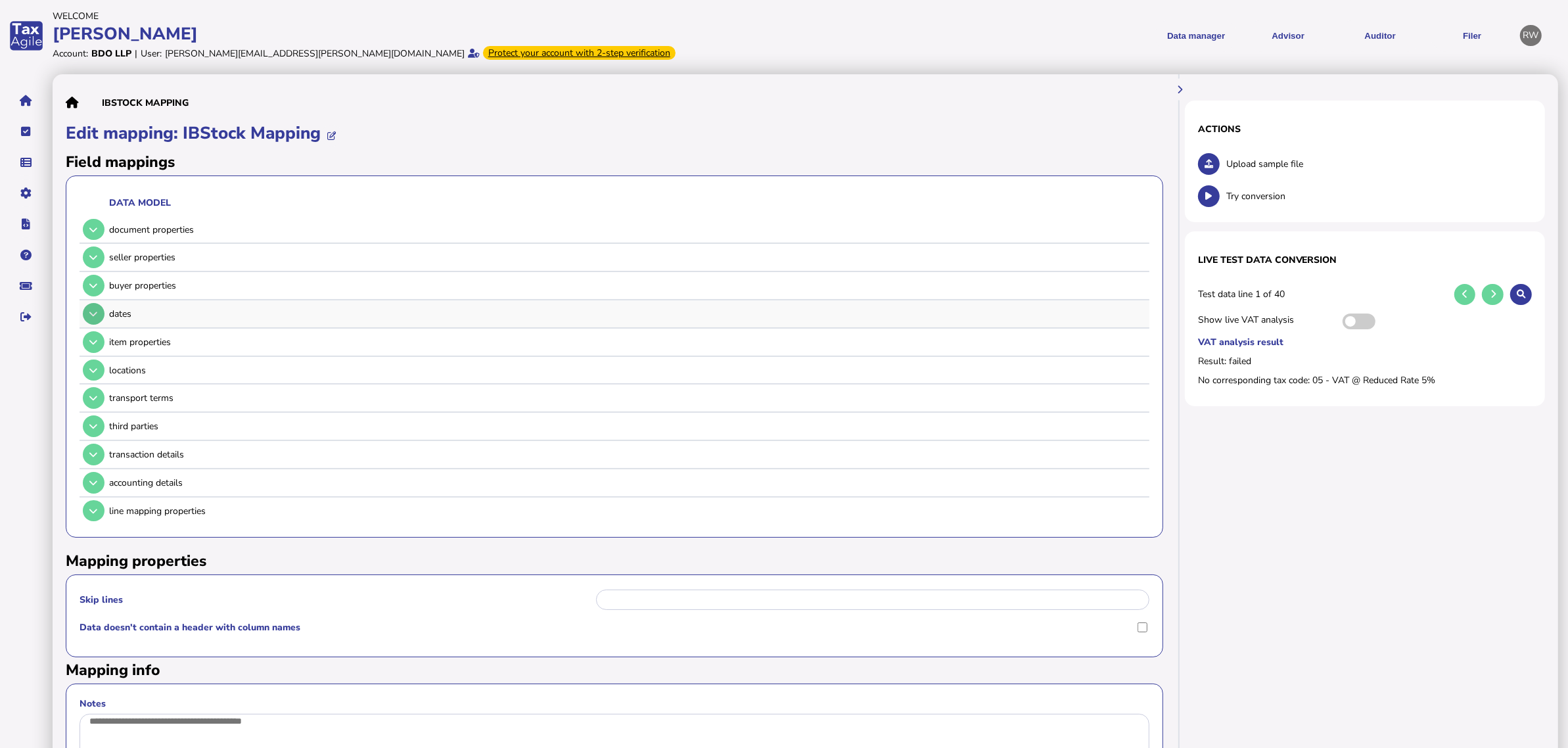
click at [97, 319] on button at bounding box center [94, 314] width 22 height 22
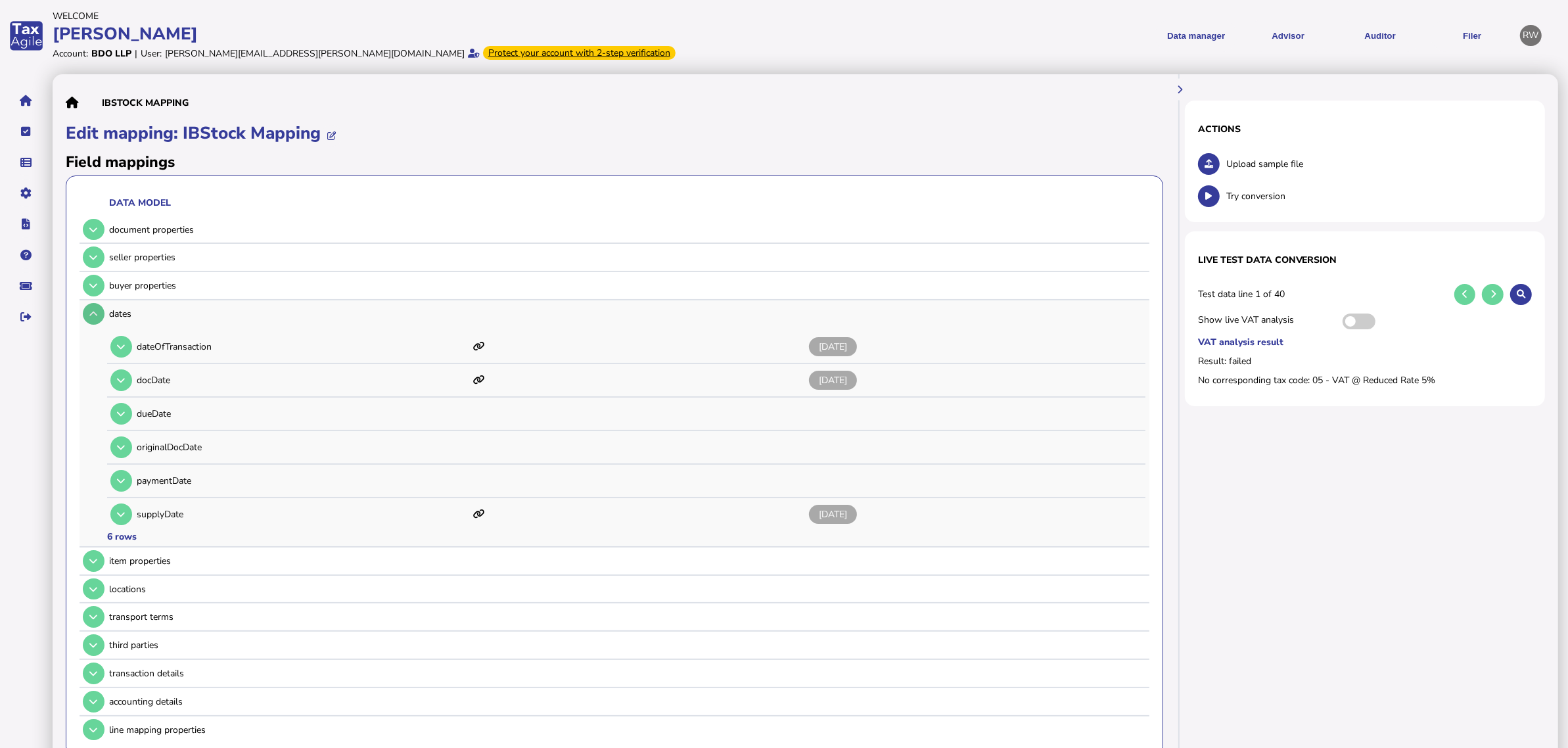
click at [91, 310] on icon at bounding box center [92, 314] width 8 height 8
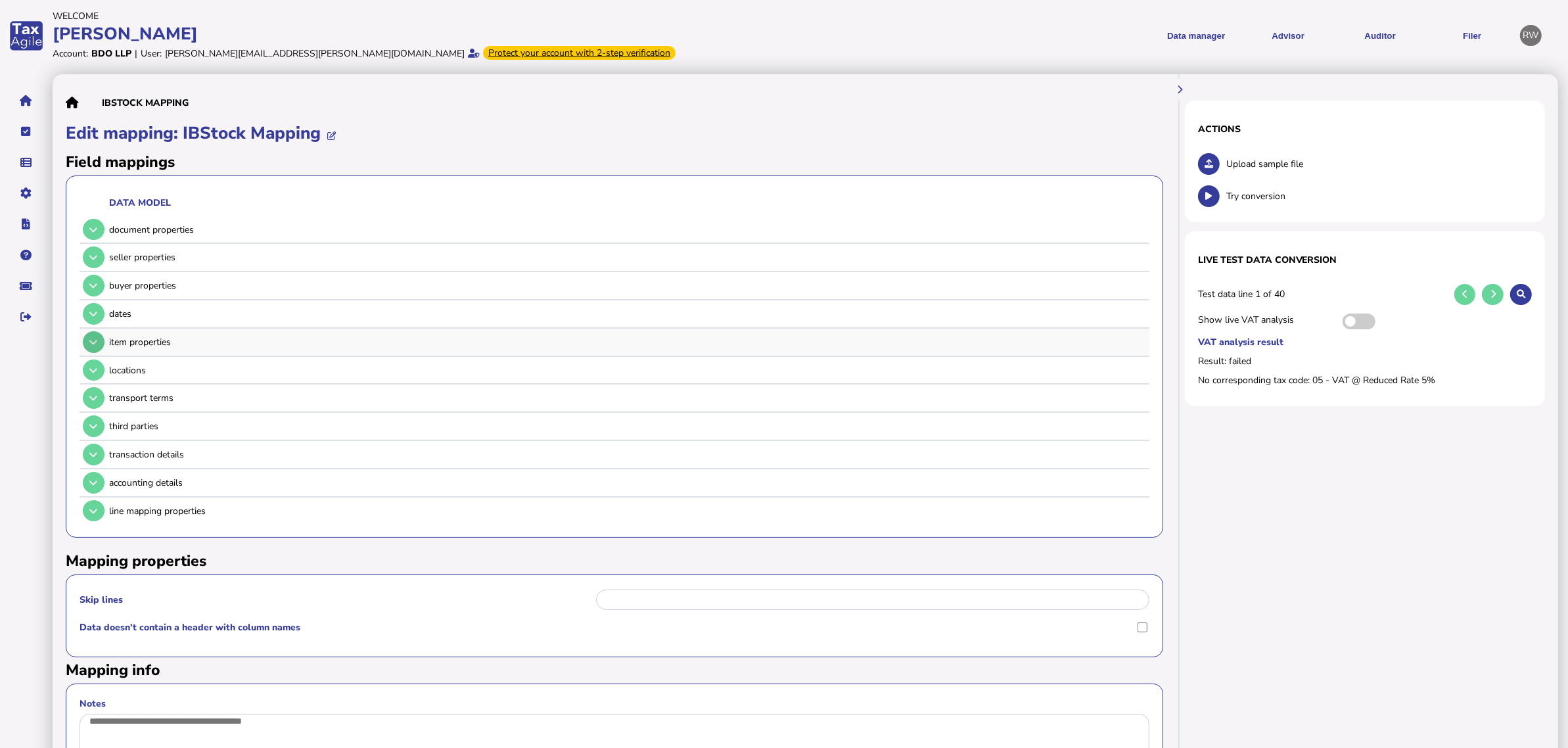
click at [93, 340] on icon at bounding box center [92, 343] width 8 height 8
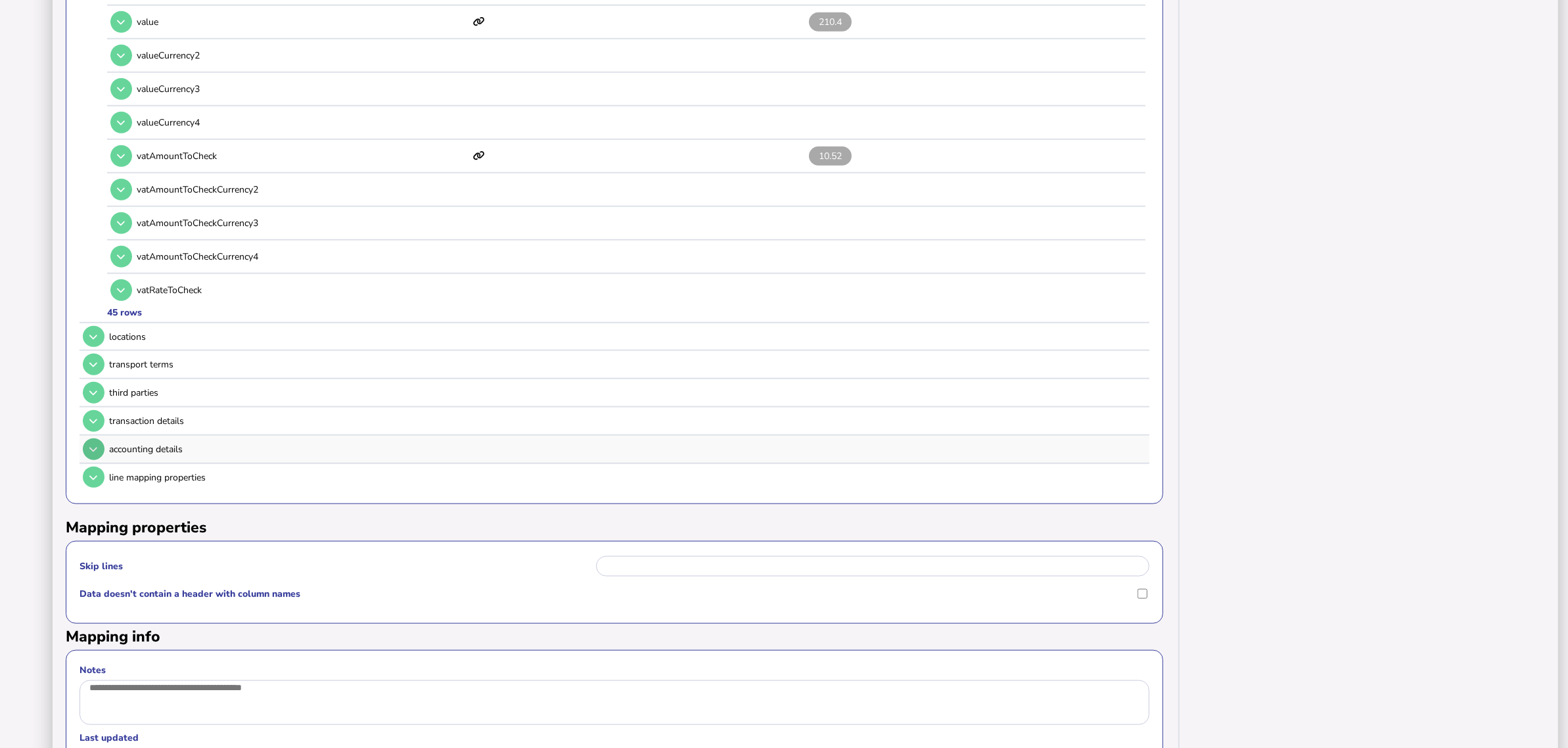
scroll to position [1562, 0]
click at [91, 322] on td at bounding box center [92, 336] width 25 height 27
click at [91, 332] on icon at bounding box center [92, 336] width 8 height 8
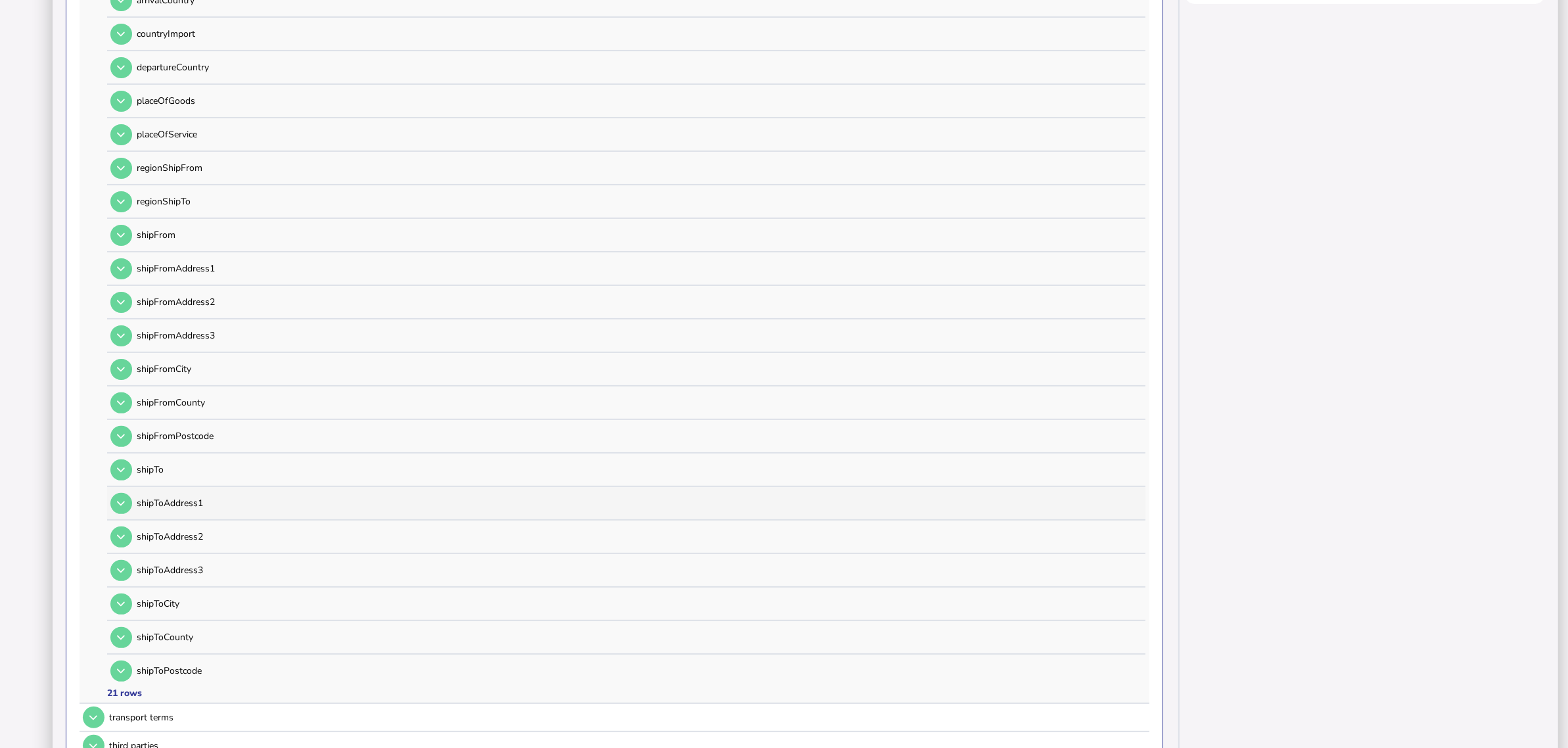
scroll to position [308, 0]
